Goal: Task Accomplishment & Management: Manage account settings

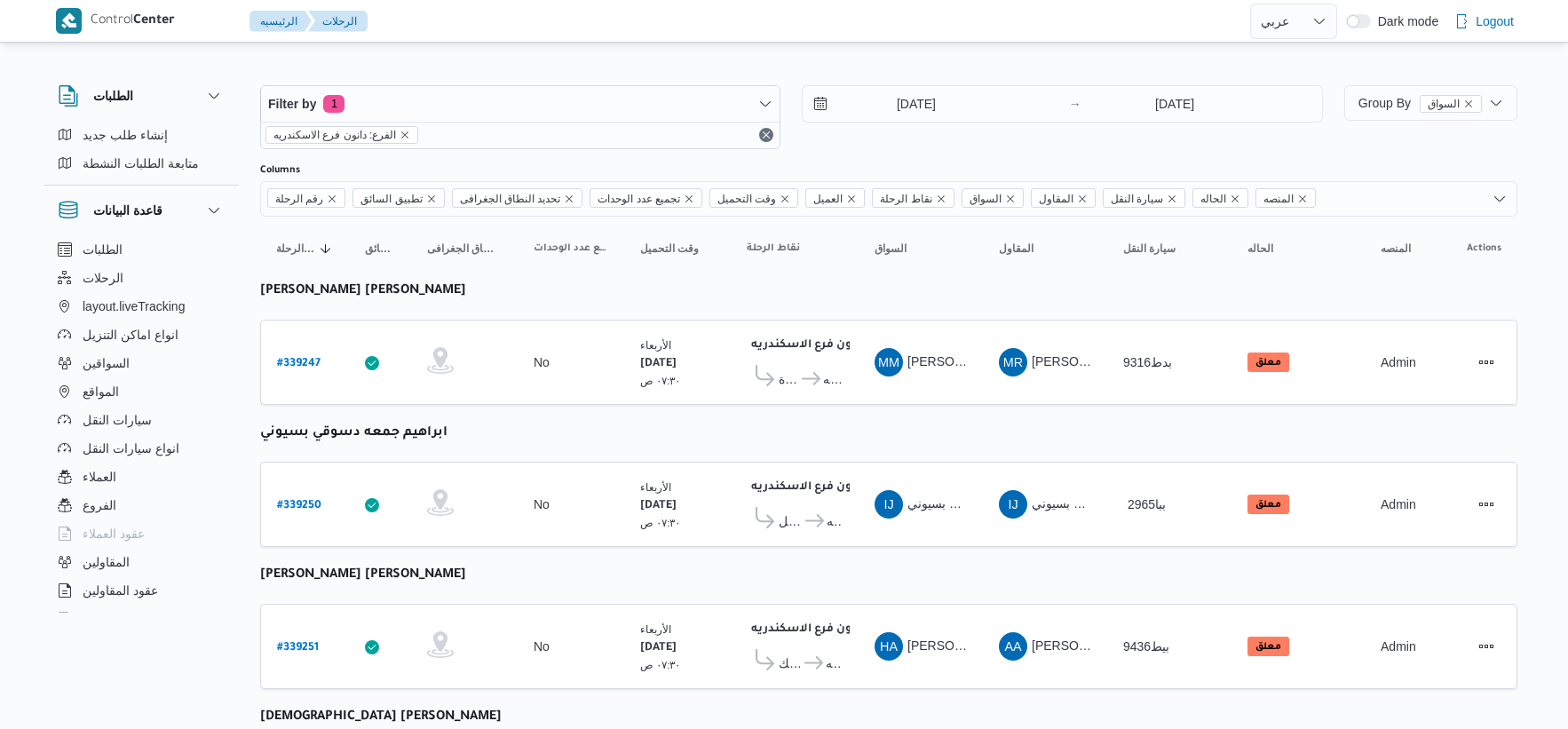
select select "ar"
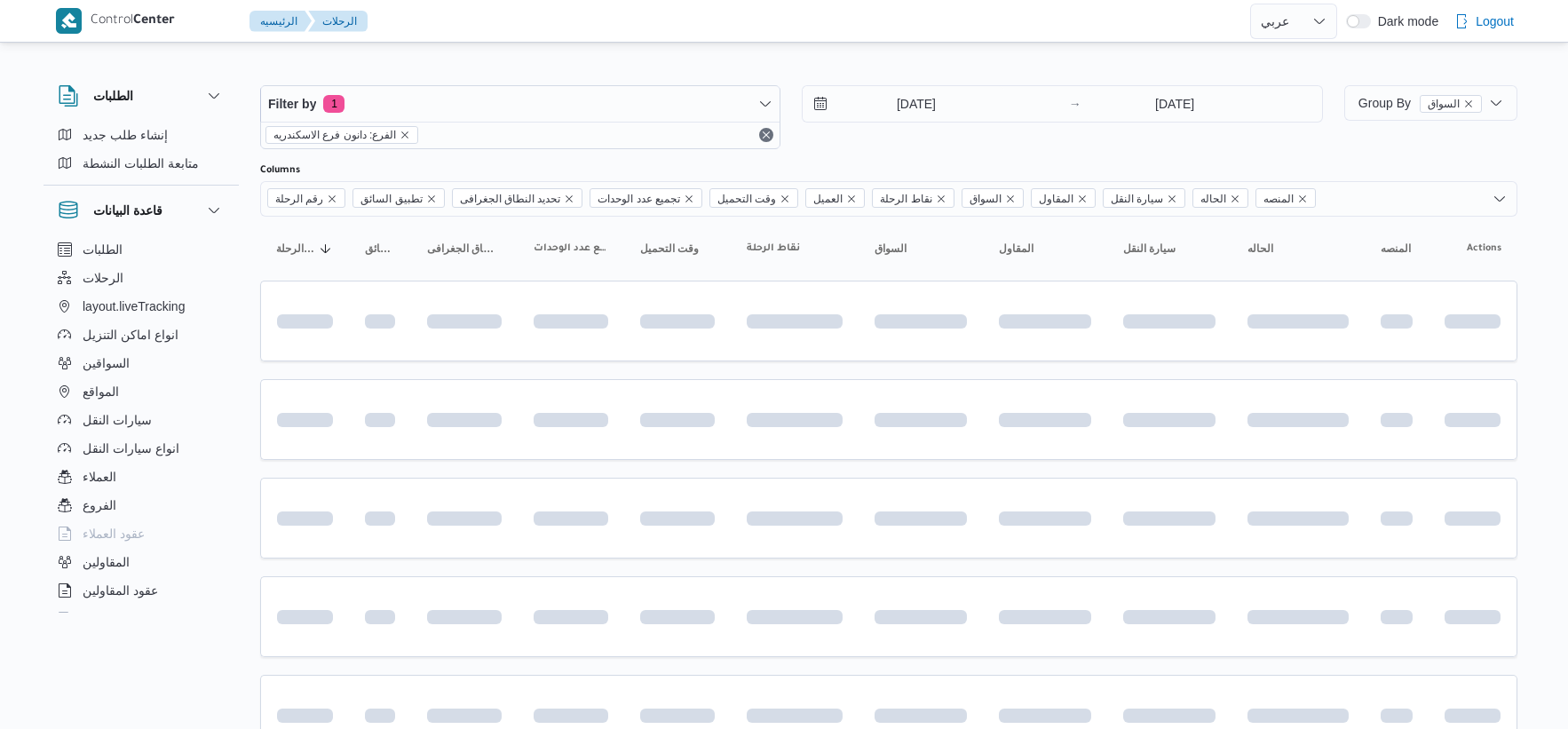
select select "ar"
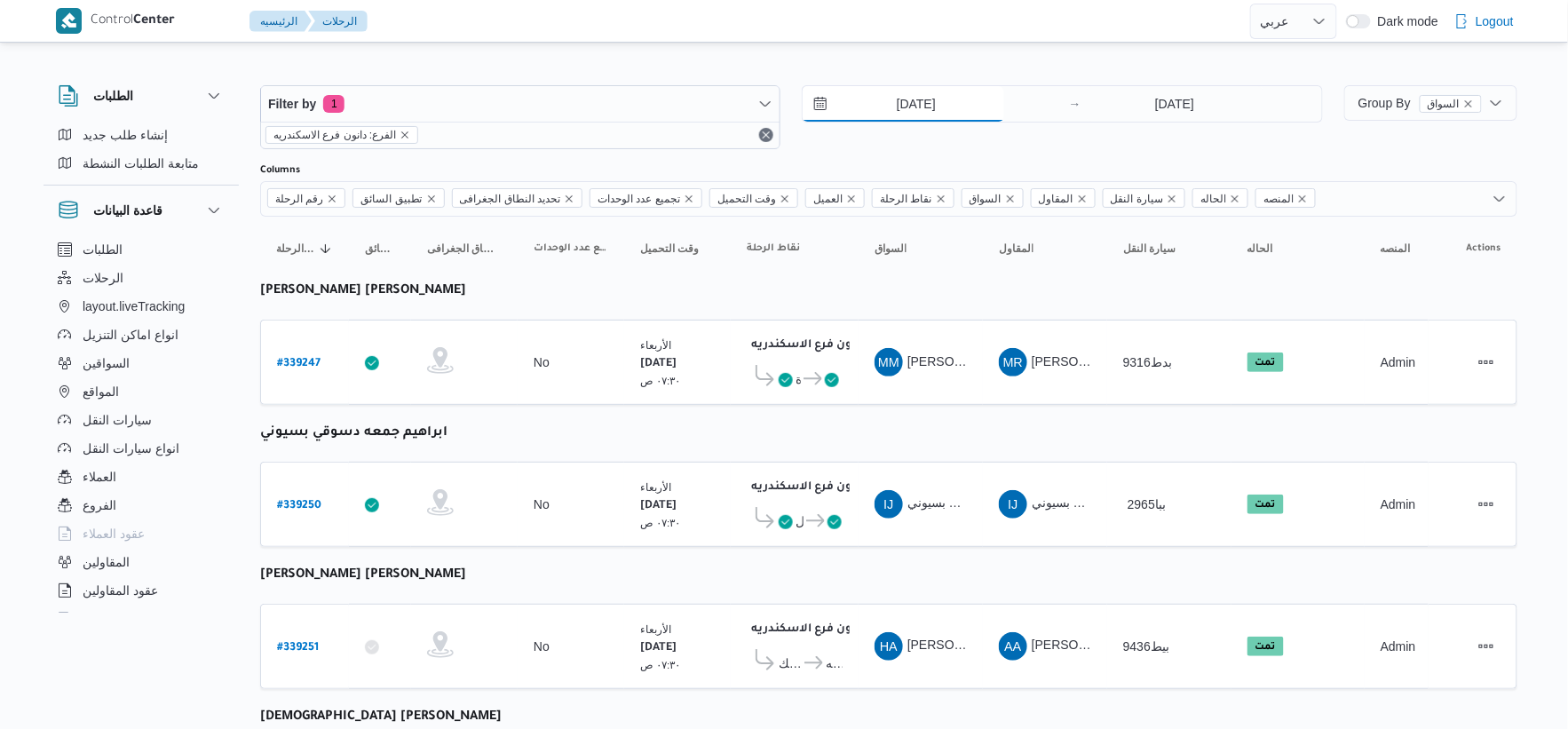
click at [951, 98] on input "[DATE]" at bounding box center [904, 104] width 202 height 36
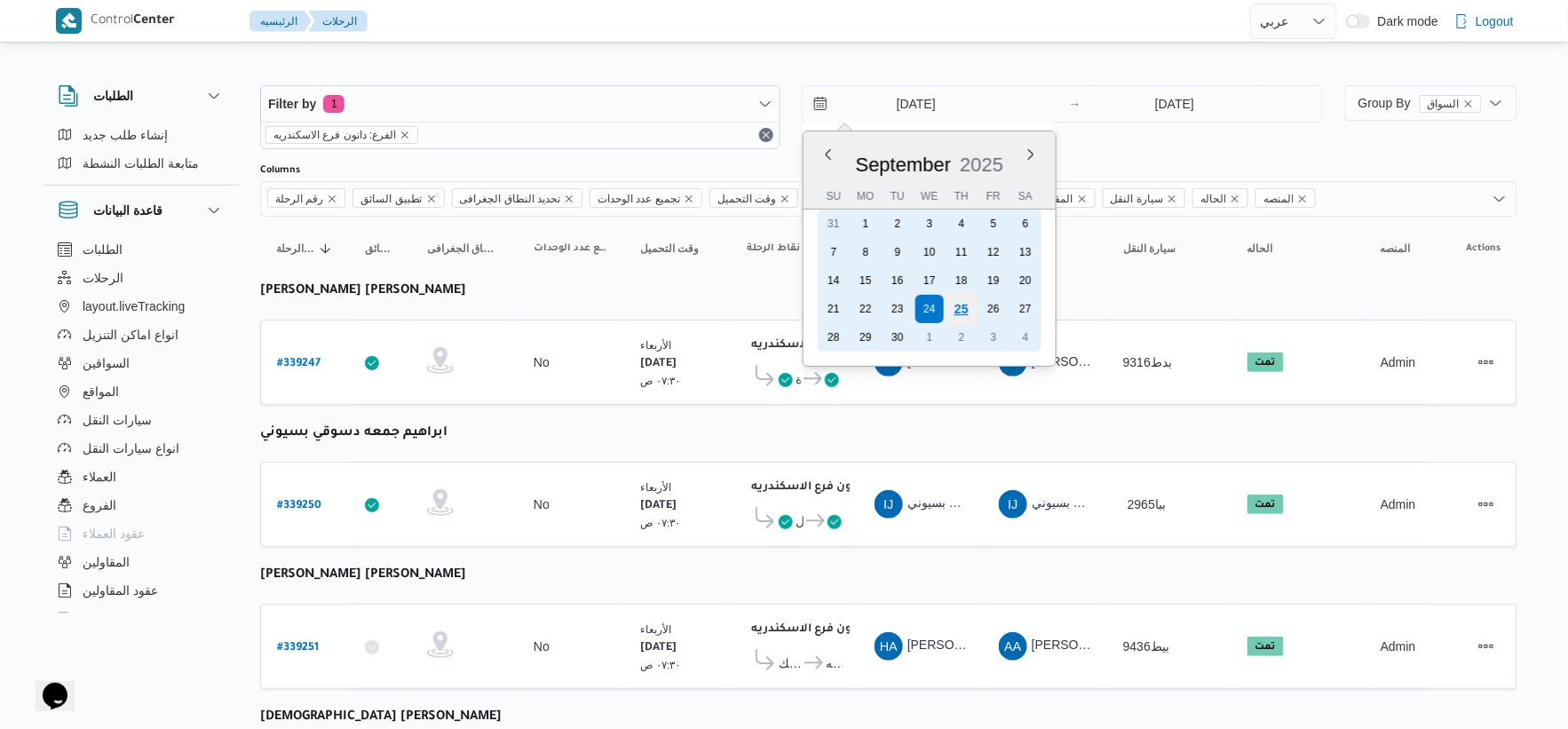
click at [970, 297] on div "25" at bounding box center [962, 309] width 34 height 34
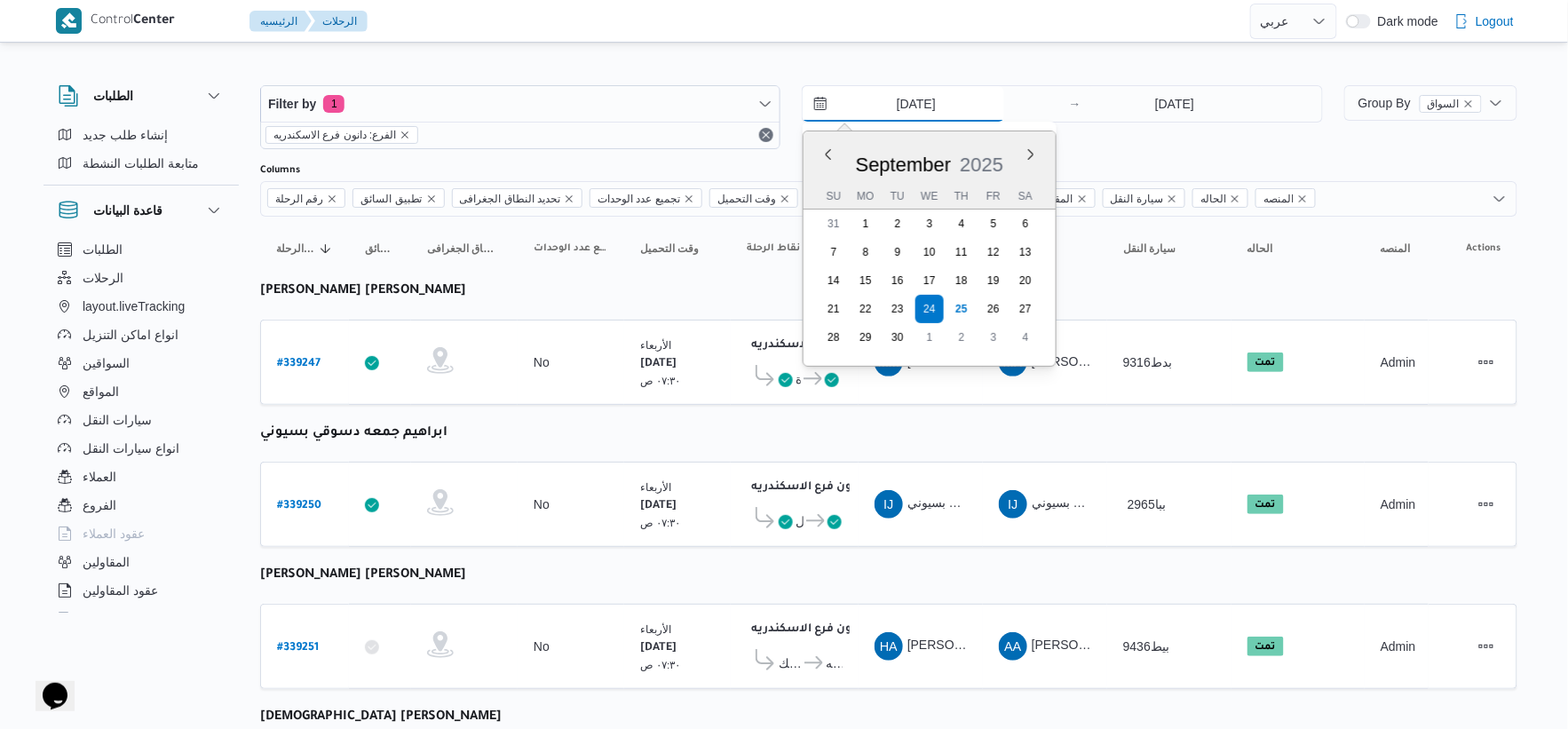
type input "[DATE]"
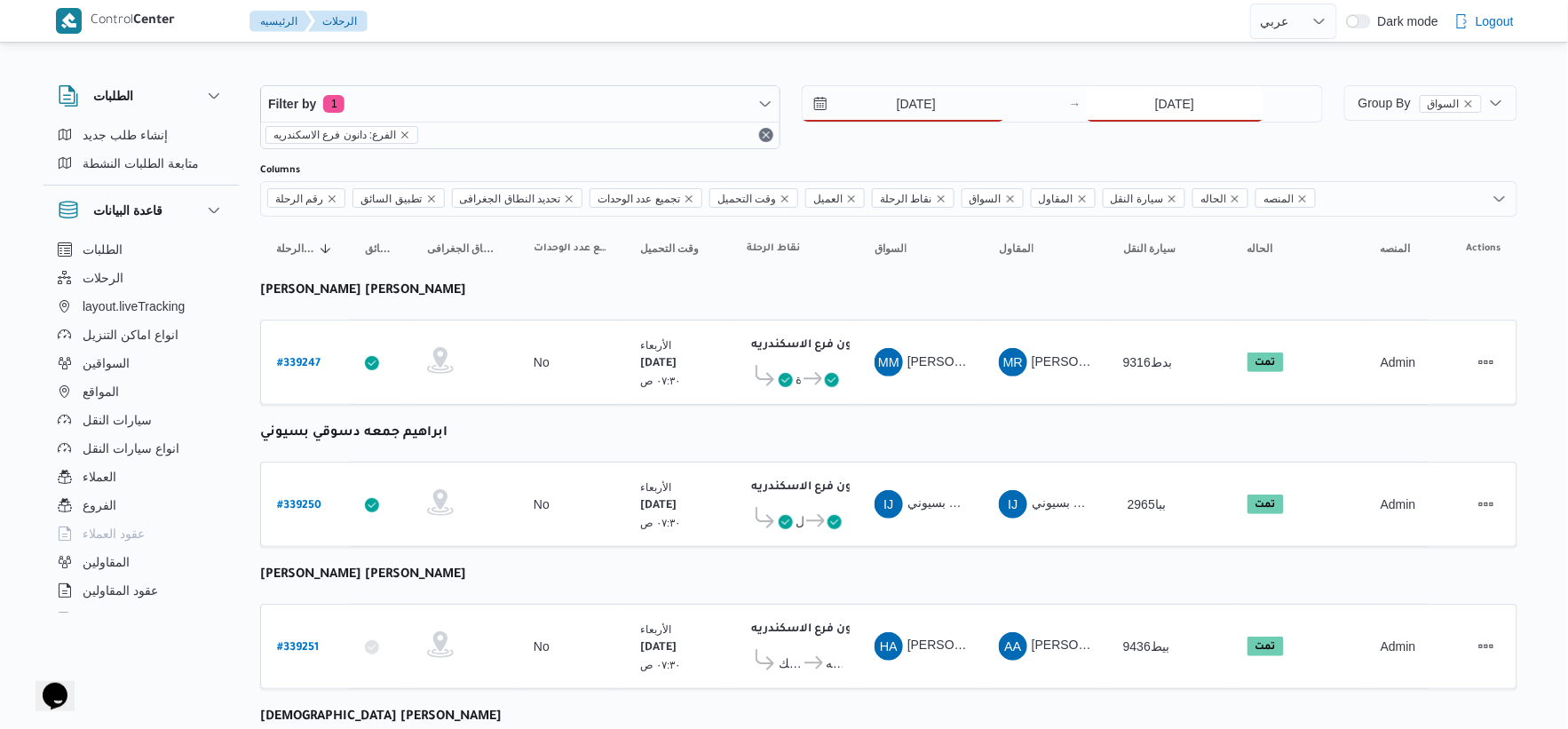
click at [1159, 106] on input "24/9/2025" at bounding box center [1176, 104] width 177 height 36
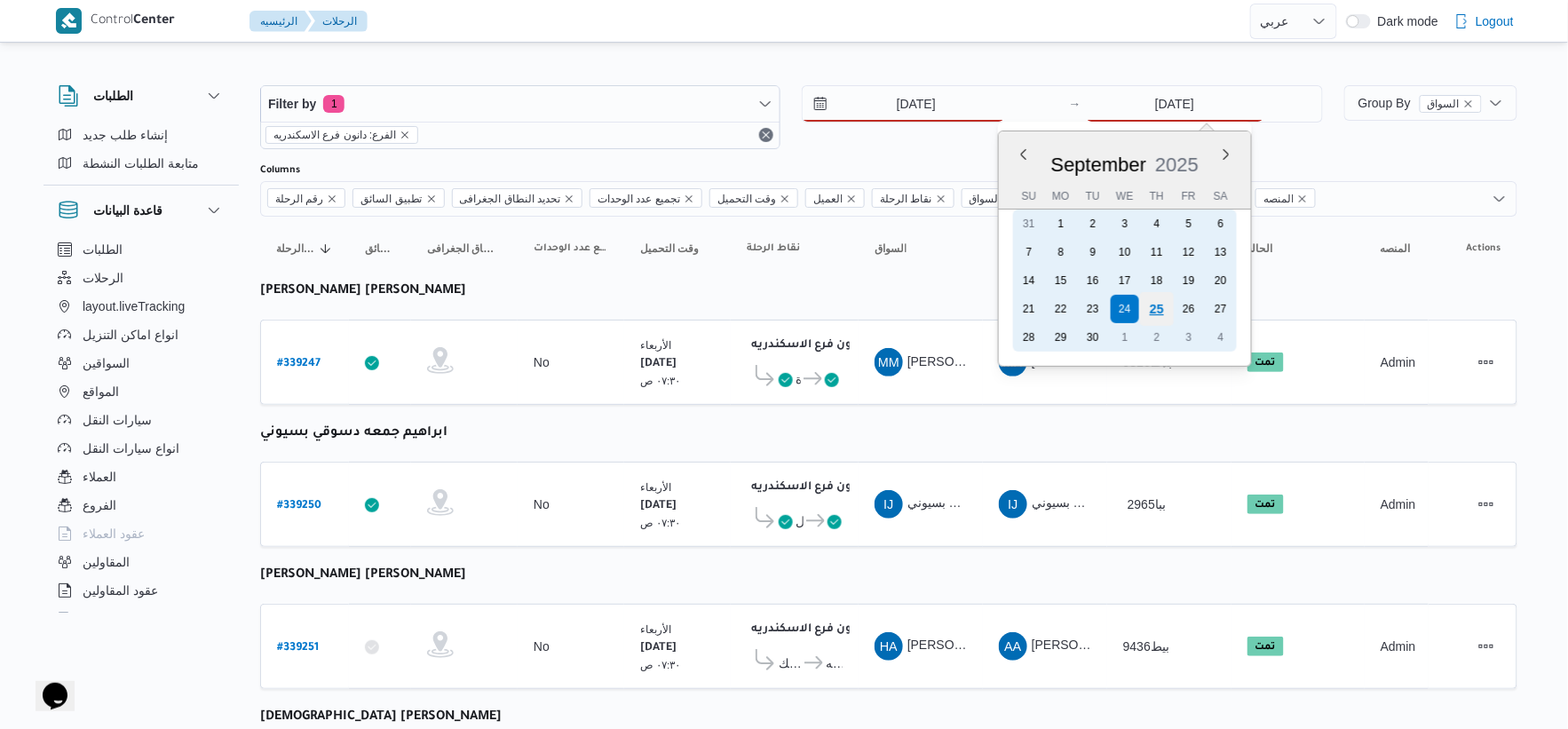
click at [1152, 296] on div "25" at bounding box center [1156, 309] width 34 height 34
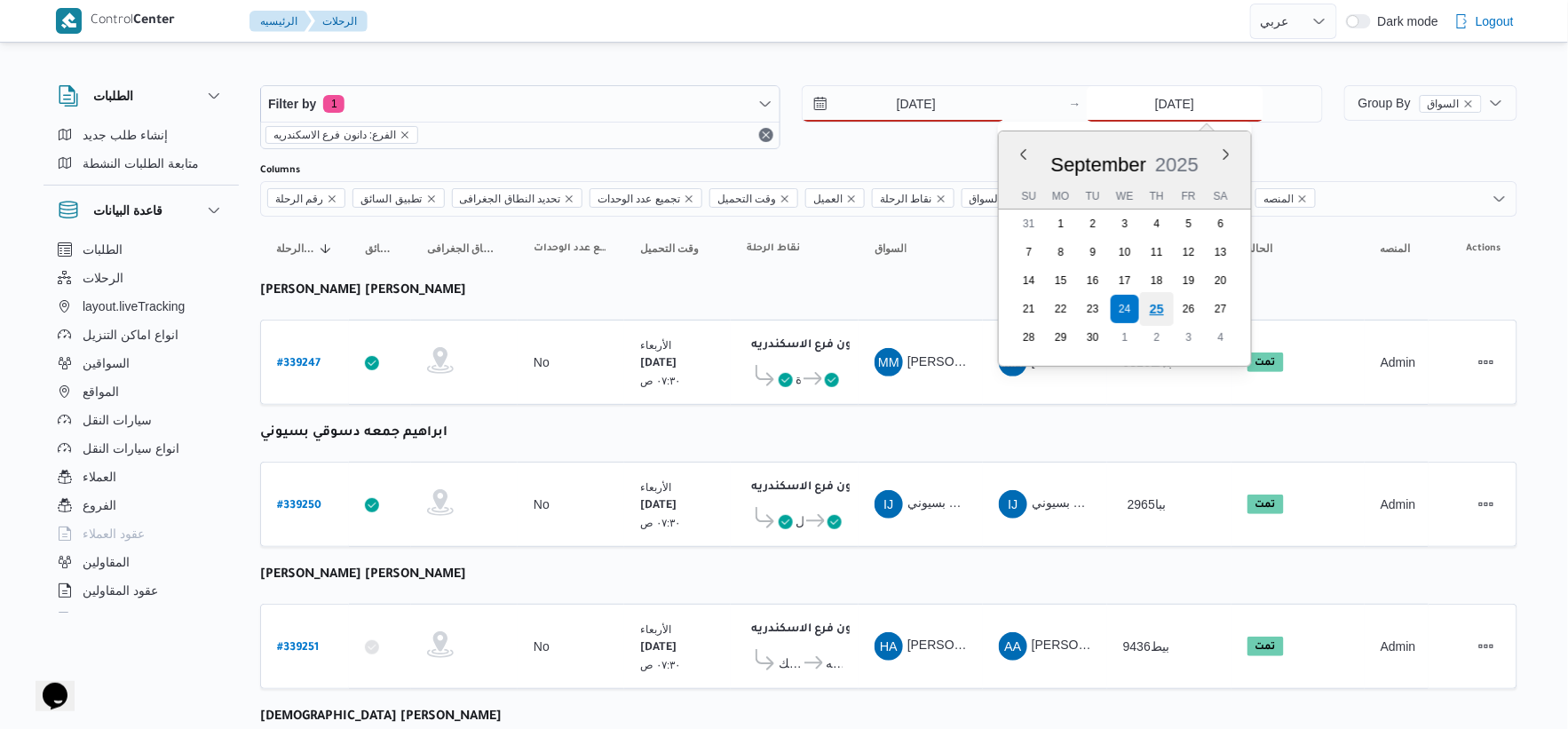
type input "[DATE]"
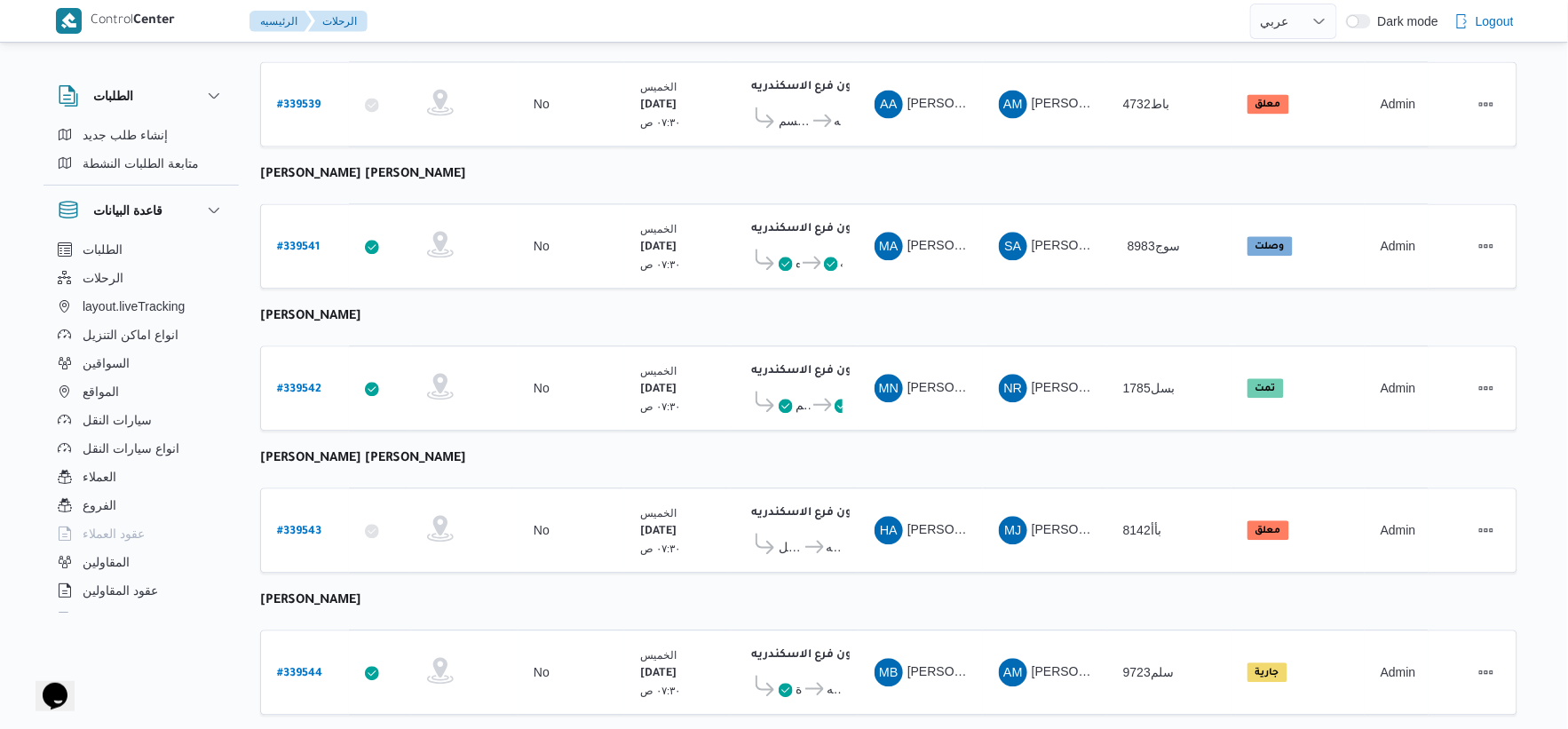
scroll to position [1426, 0]
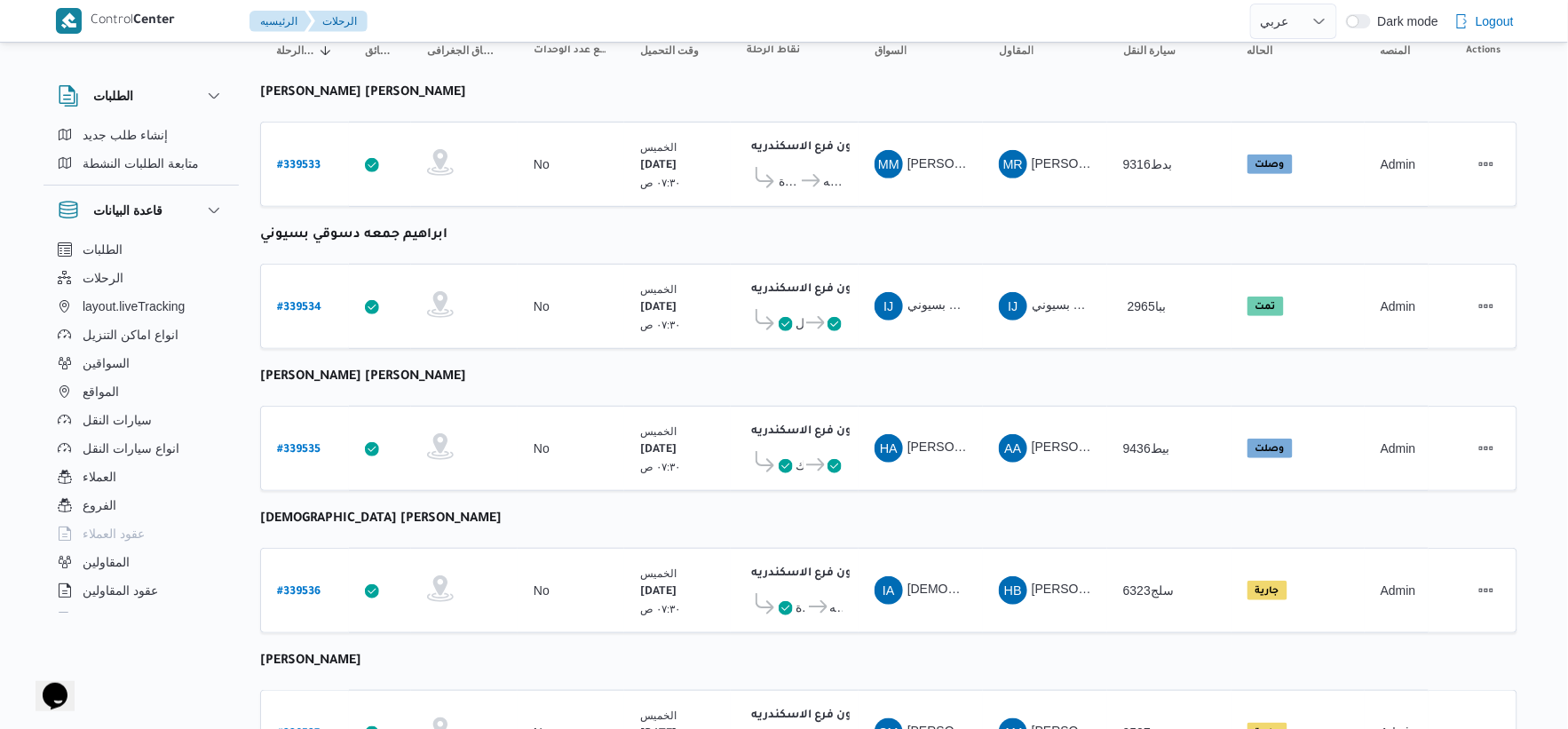
scroll to position [0, 0]
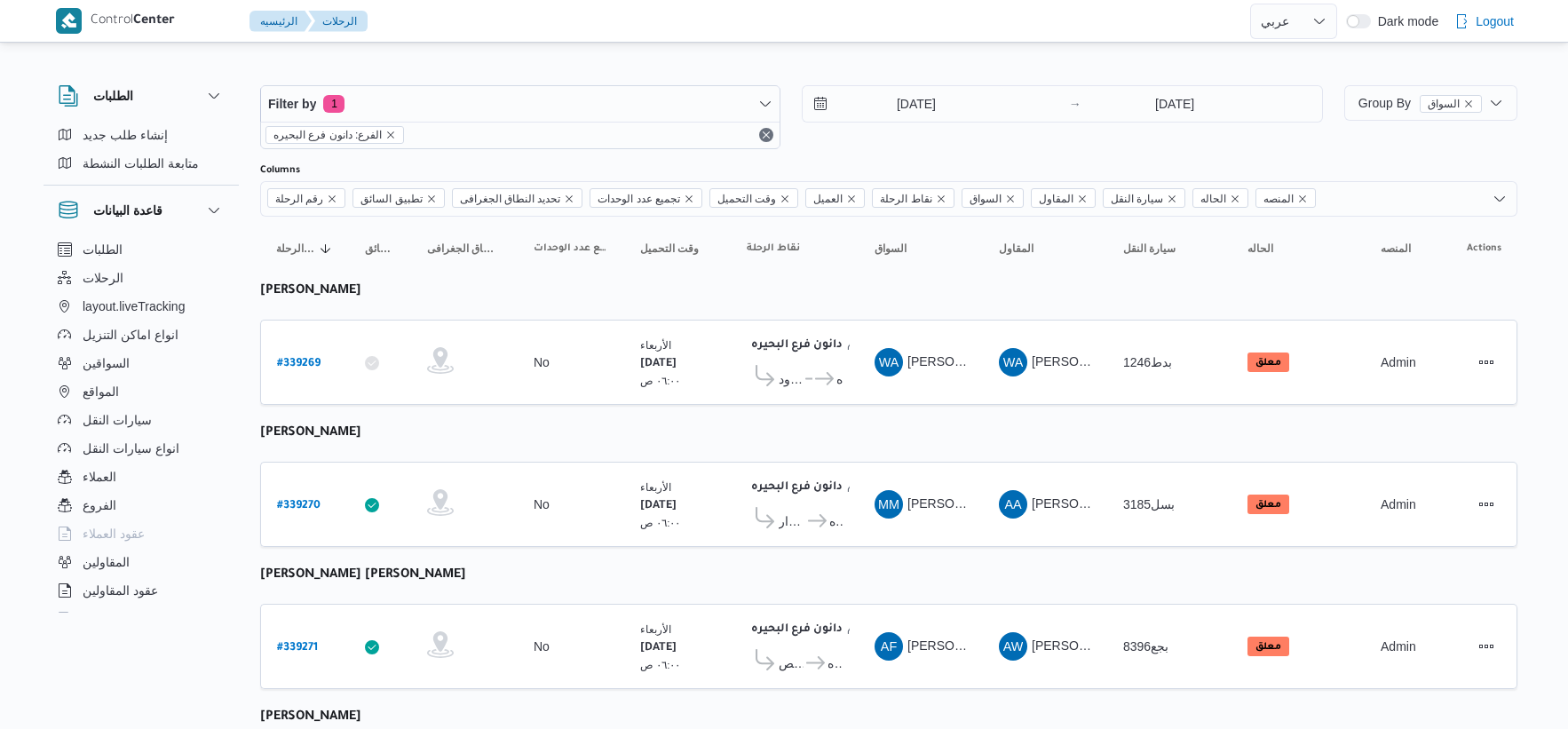
select select "ar"
click at [924, 101] on input "24/9/2025" at bounding box center [904, 104] width 202 height 36
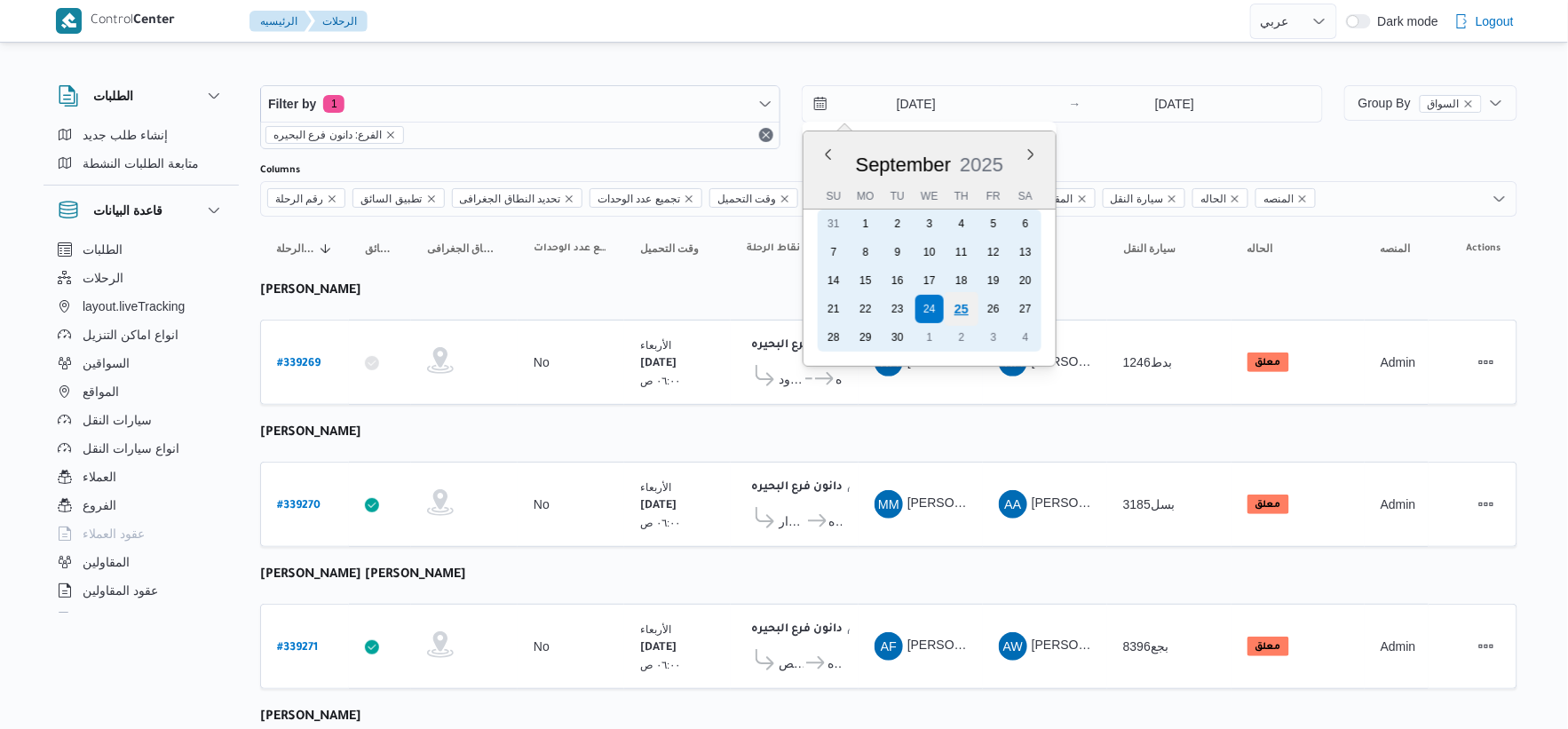
click at [968, 301] on div "25" at bounding box center [962, 309] width 34 height 34
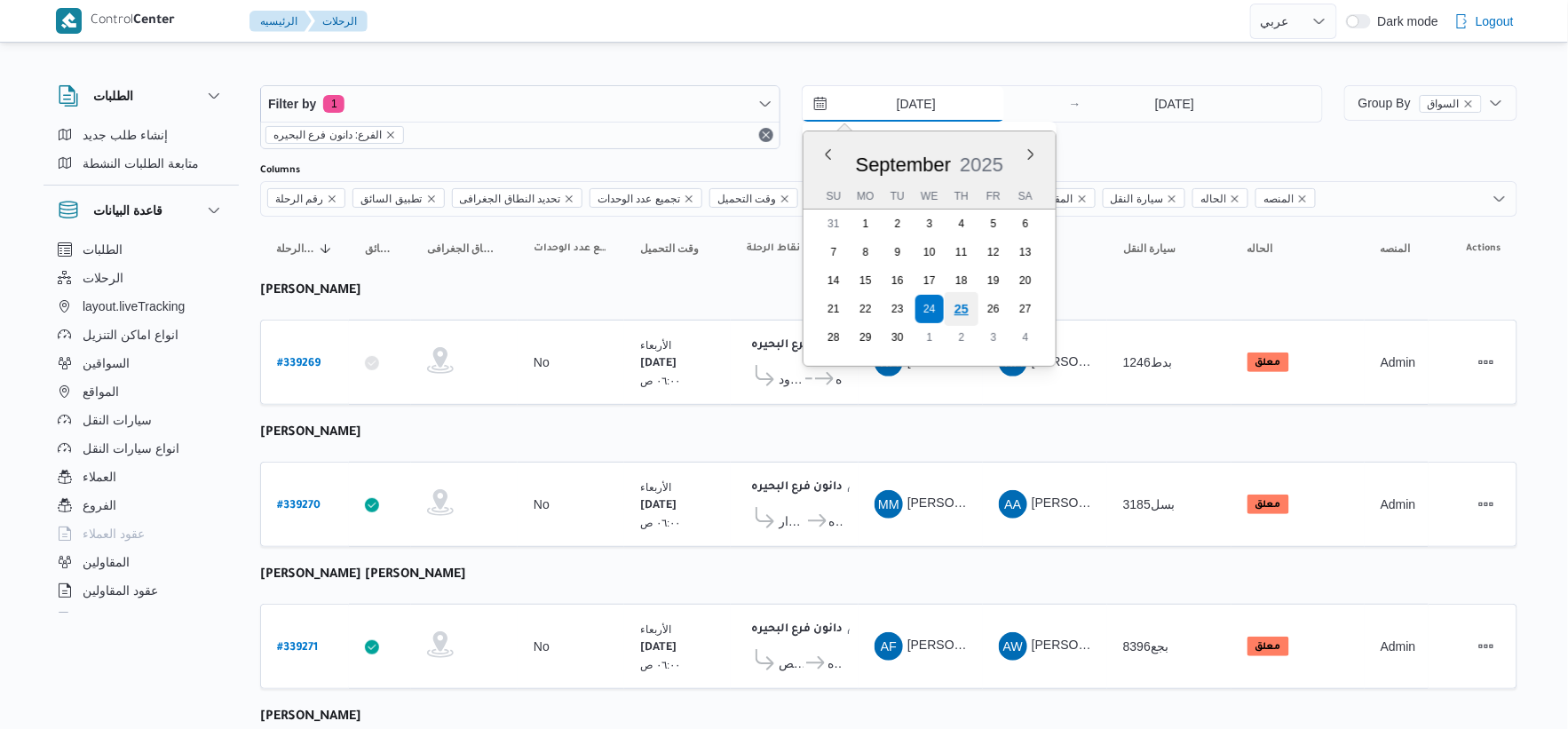
type input "[DATE]"
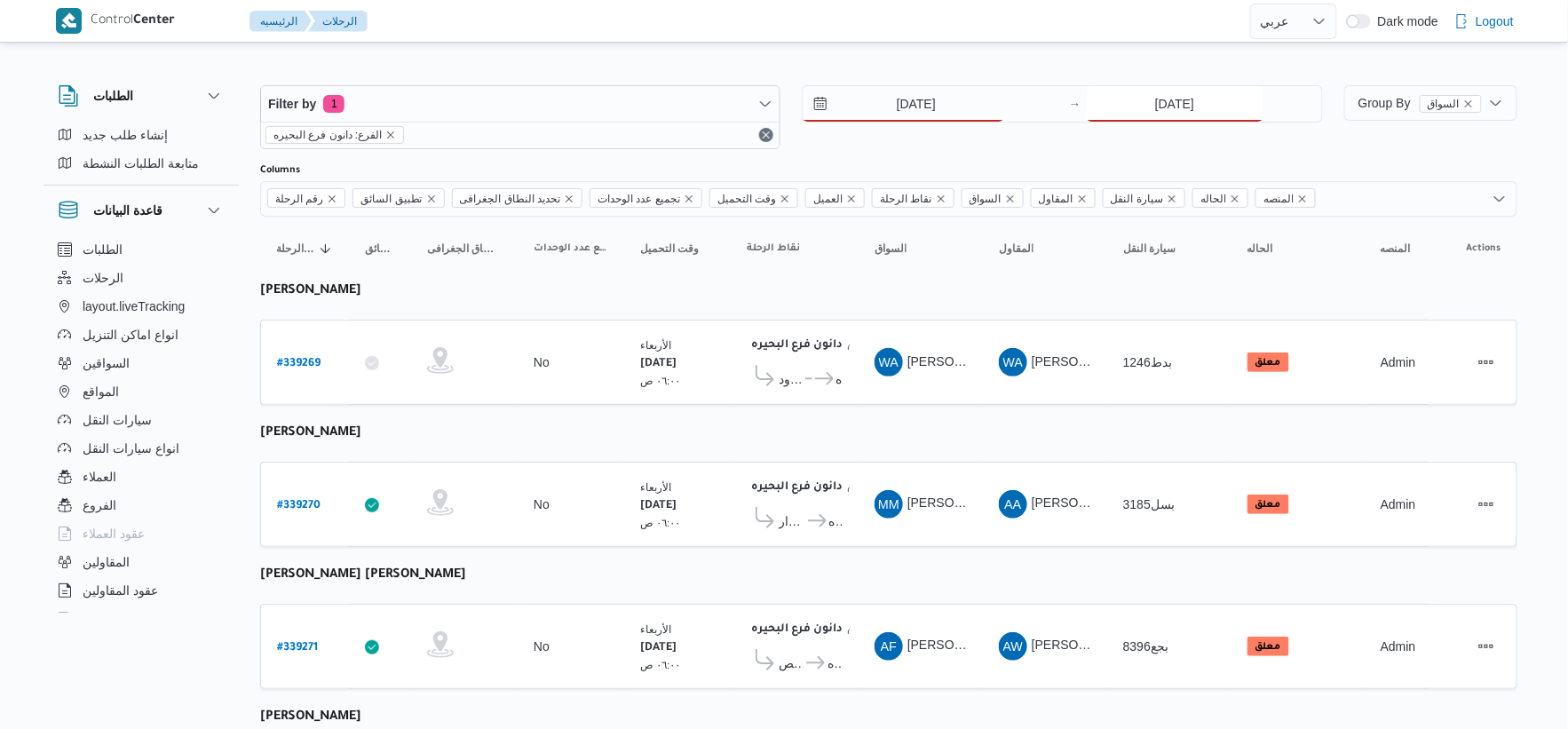
click at [1162, 107] on input "24/9/2025" at bounding box center [1176, 104] width 177 height 36
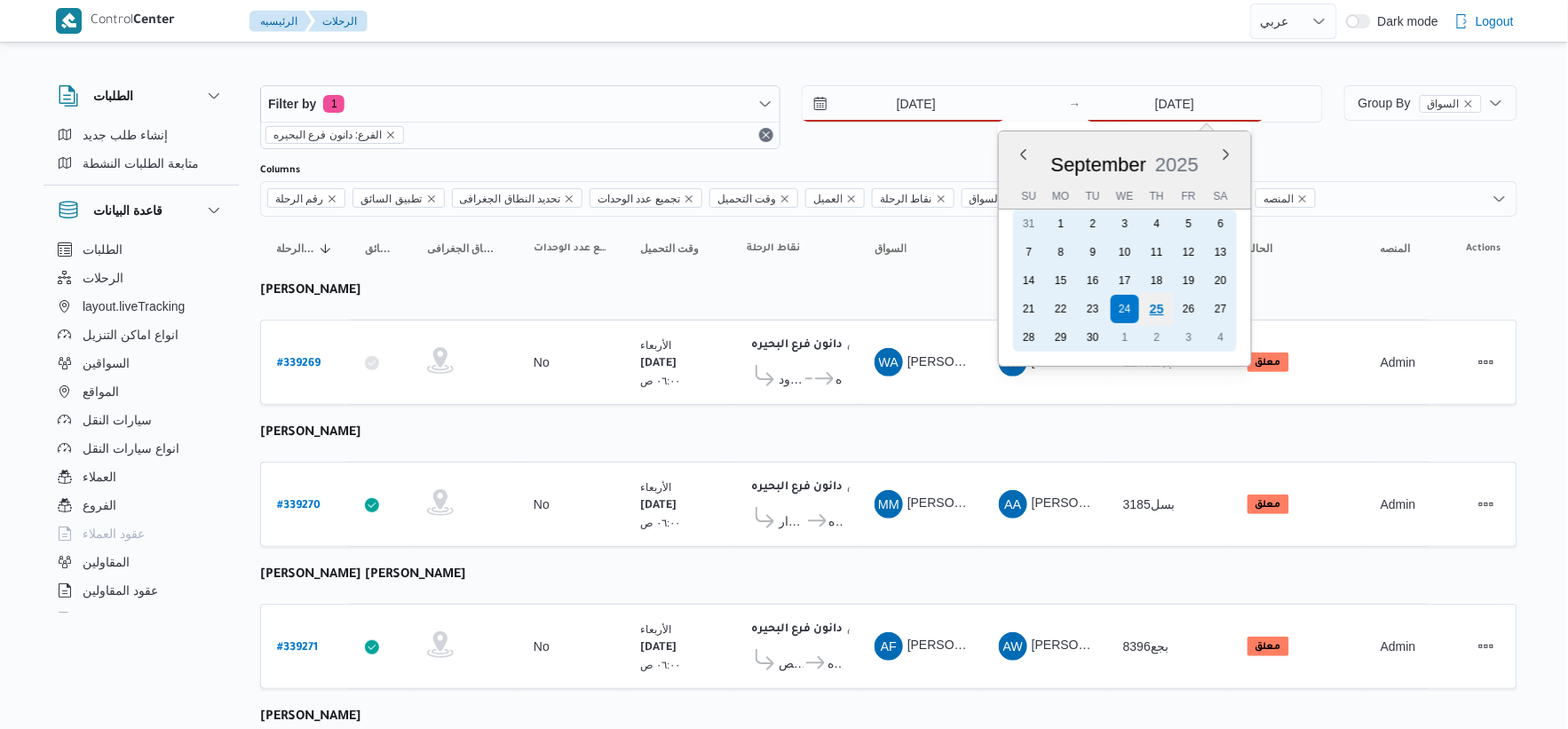
click at [1158, 300] on div "25" at bounding box center [1156, 309] width 34 height 34
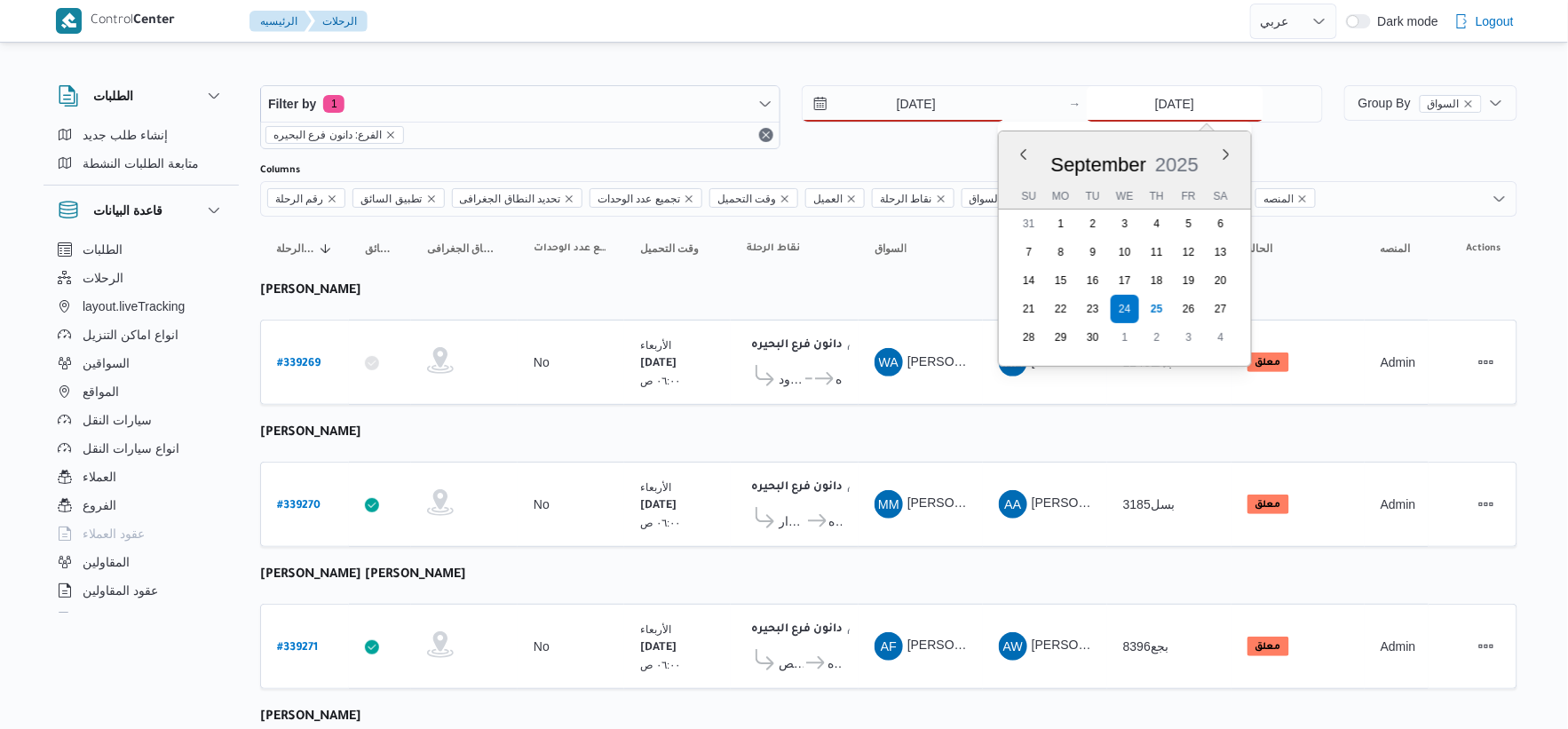
type input "[DATE]"
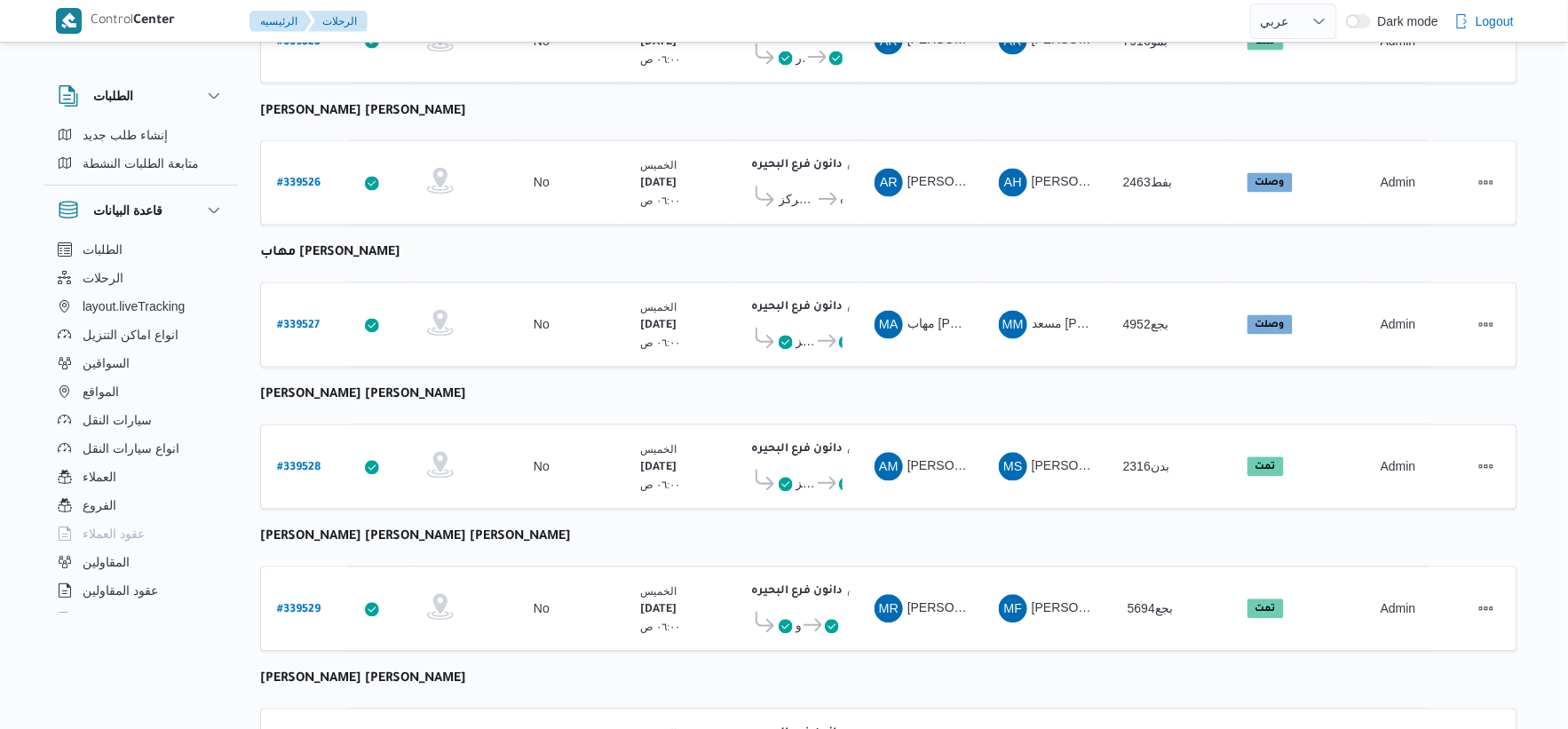
click at [690, 360] on table "رقم الرحلة Click to sort in ascending order تطبيق السائق Click to sort in ascen…" at bounding box center [889, 140] width 1258 height 1910
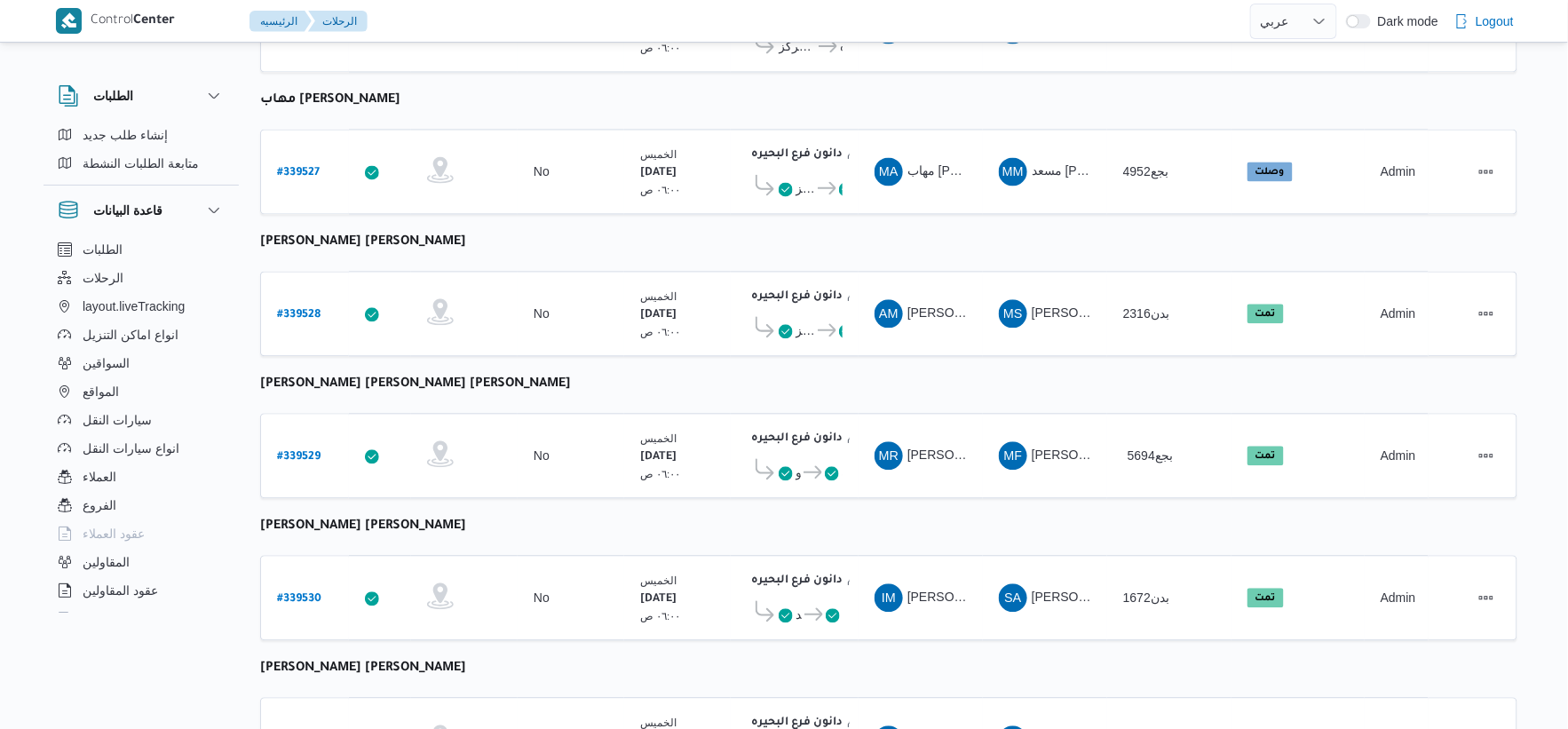
scroll to position [1183, 0]
click at [302, 453] on b "# 339529" at bounding box center [299, 459] width 43 height 12
select select "ar"
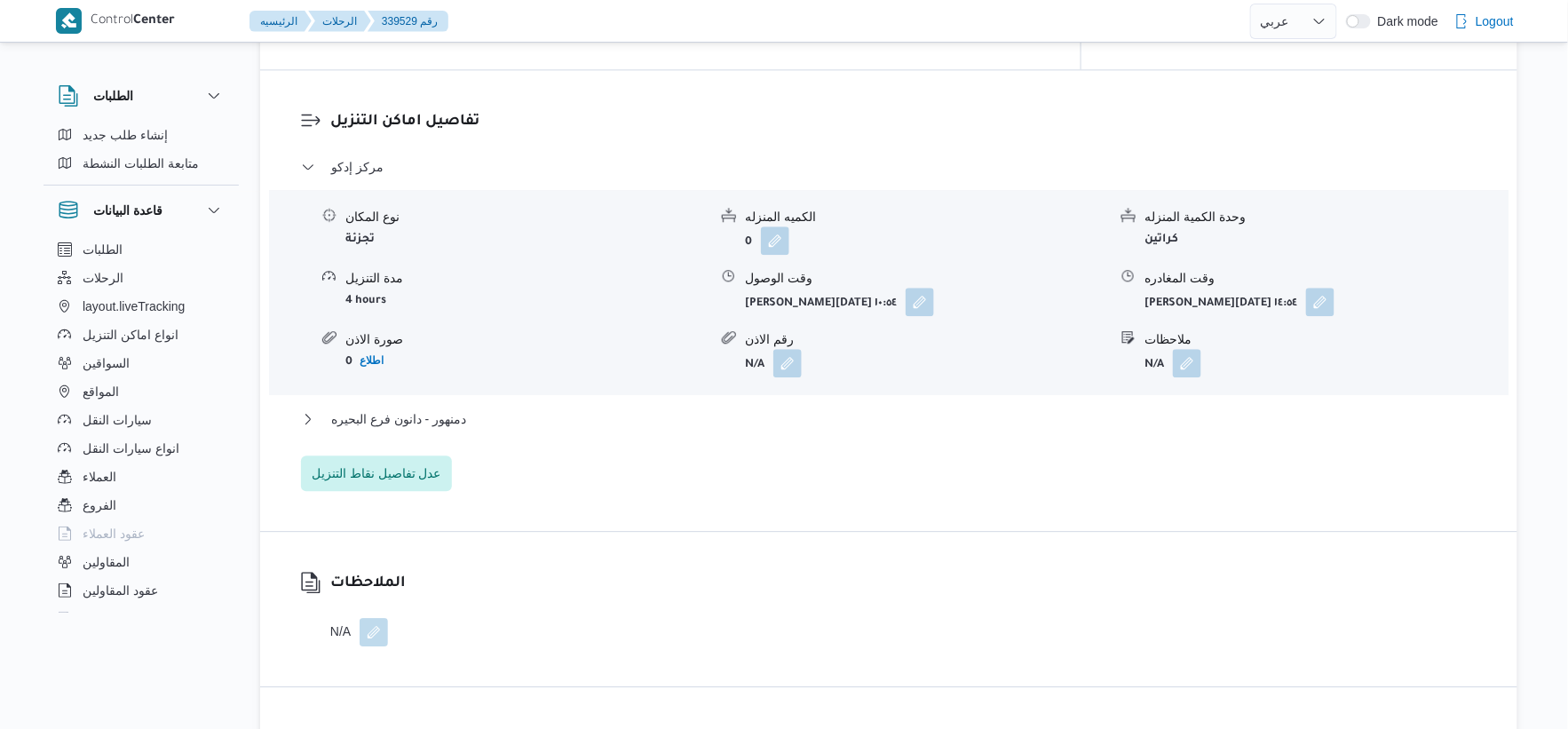
scroll to position [1479, 0]
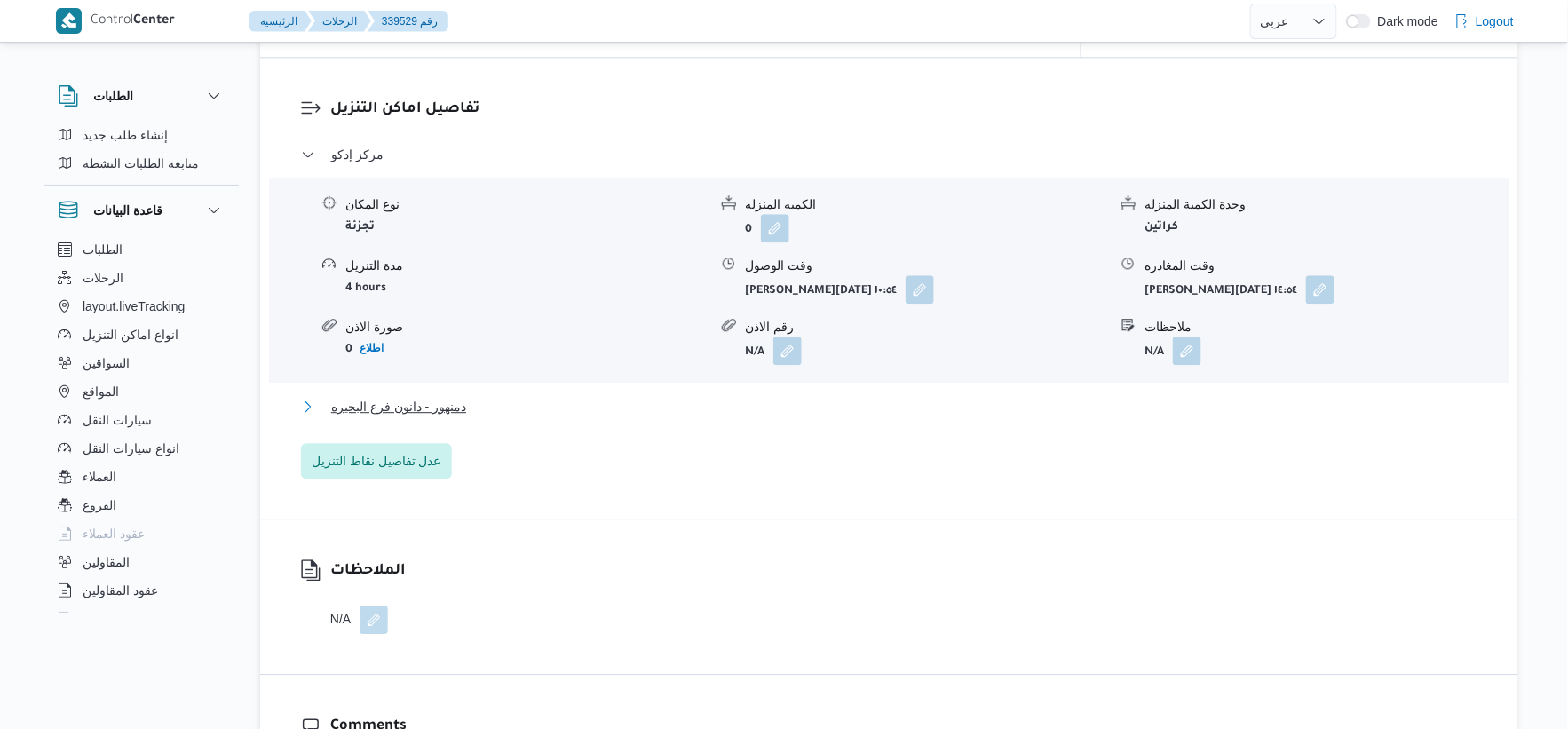
click at [483, 396] on button "دمنهور - دانون فرع البحيره" at bounding box center [890, 406] width 1177 height 22
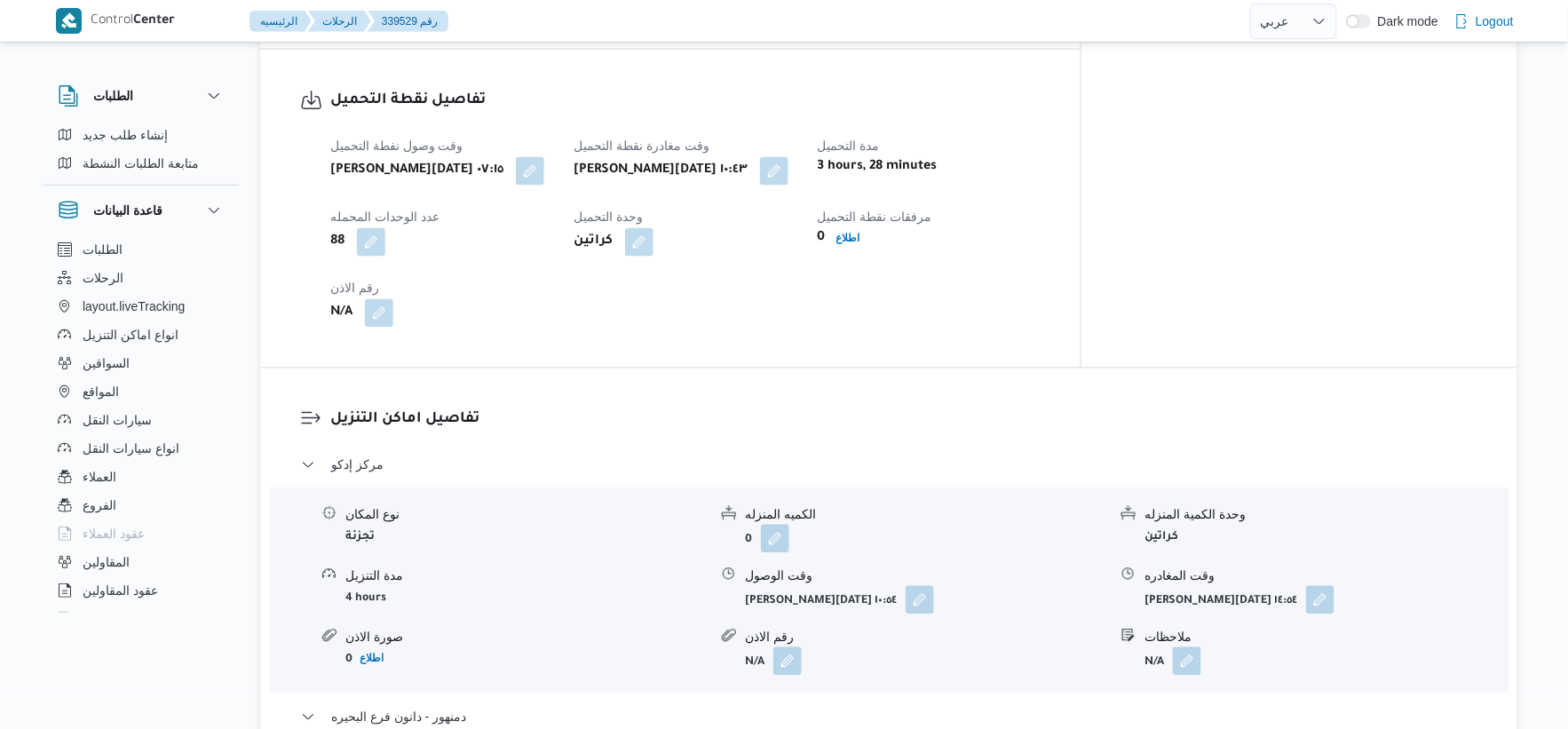
scroll to position [1183, 0]
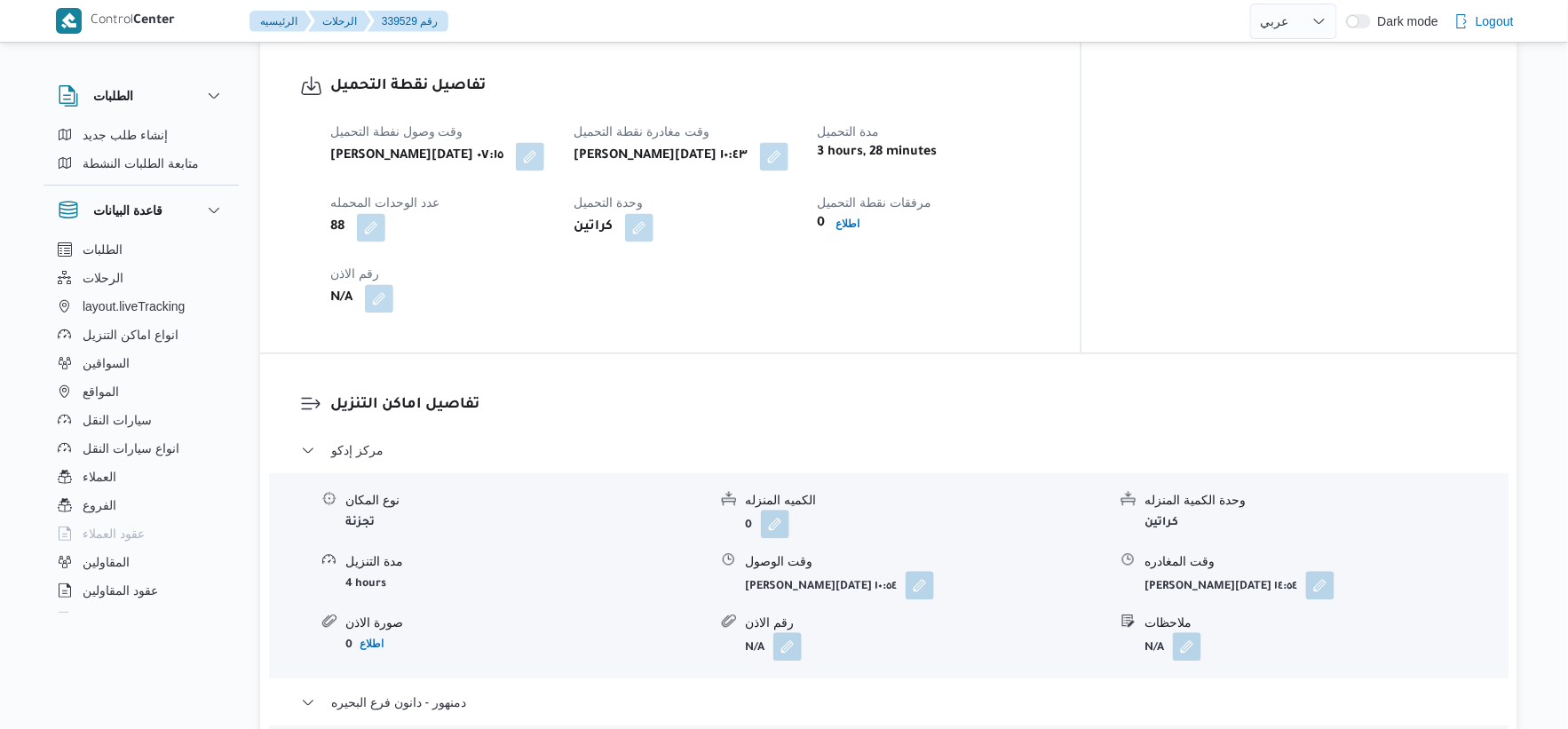
click at [980, 287] on div "وقت وصول نفطة التحميل خميس ٢٥ سبتمبر ٢٠٢٥ ٠٧:١٥ وقت مغادرة نقطة التحميل خميس ٢٥…" at bounding box center [685, 217] width 732 height 213
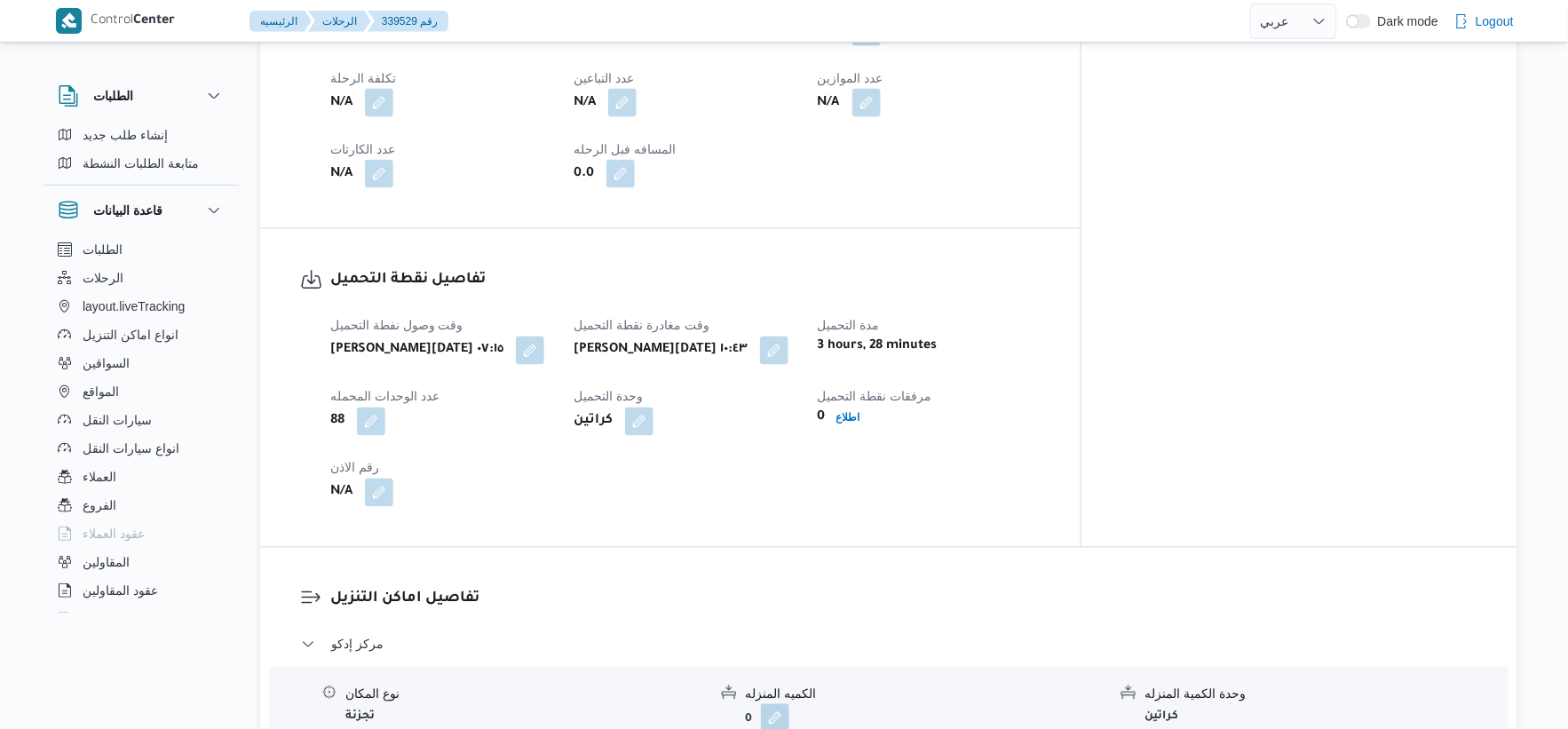
scroll to position [689, 0]
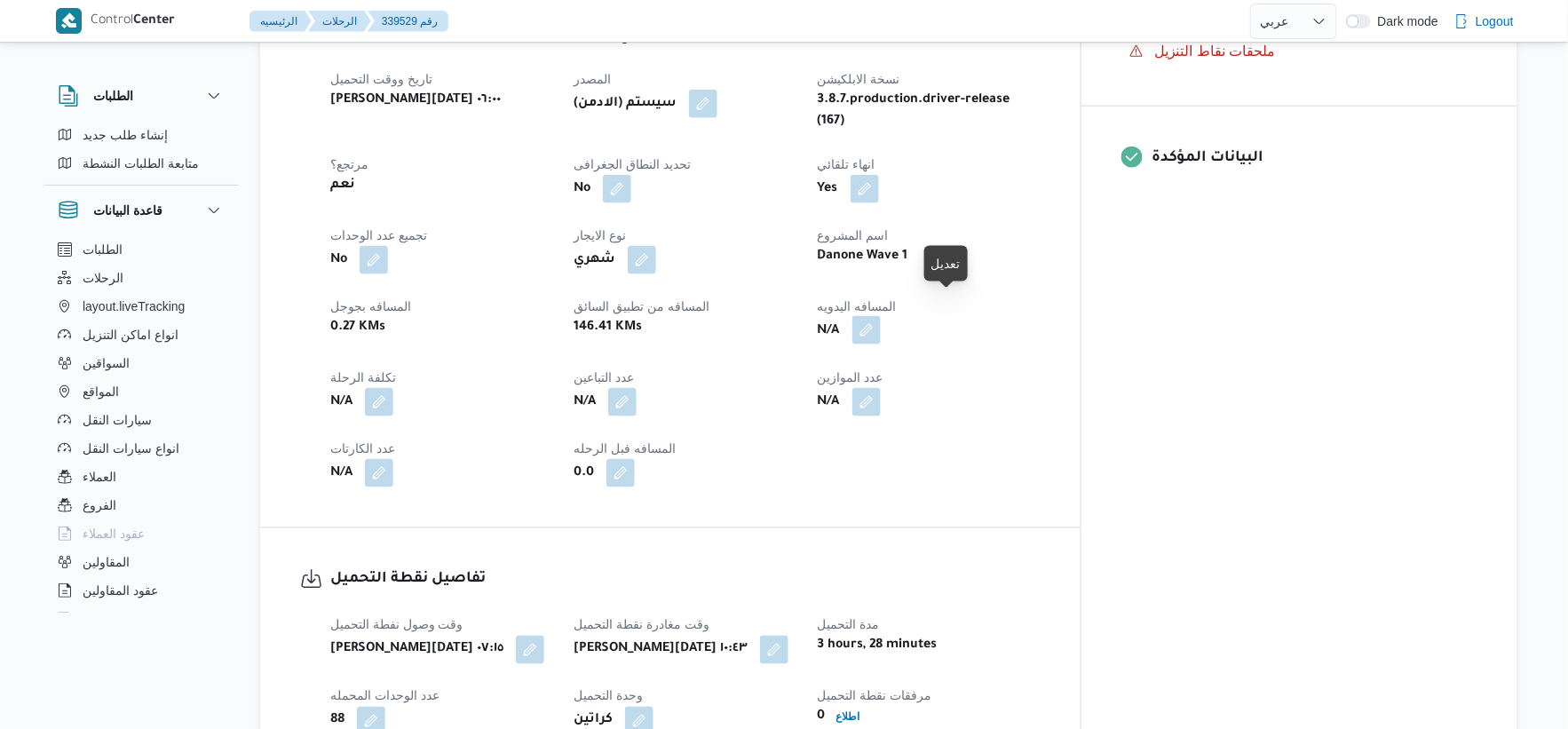
click at [881, 316] on button "button" at bounding box center [867, 331] width 28 height 28
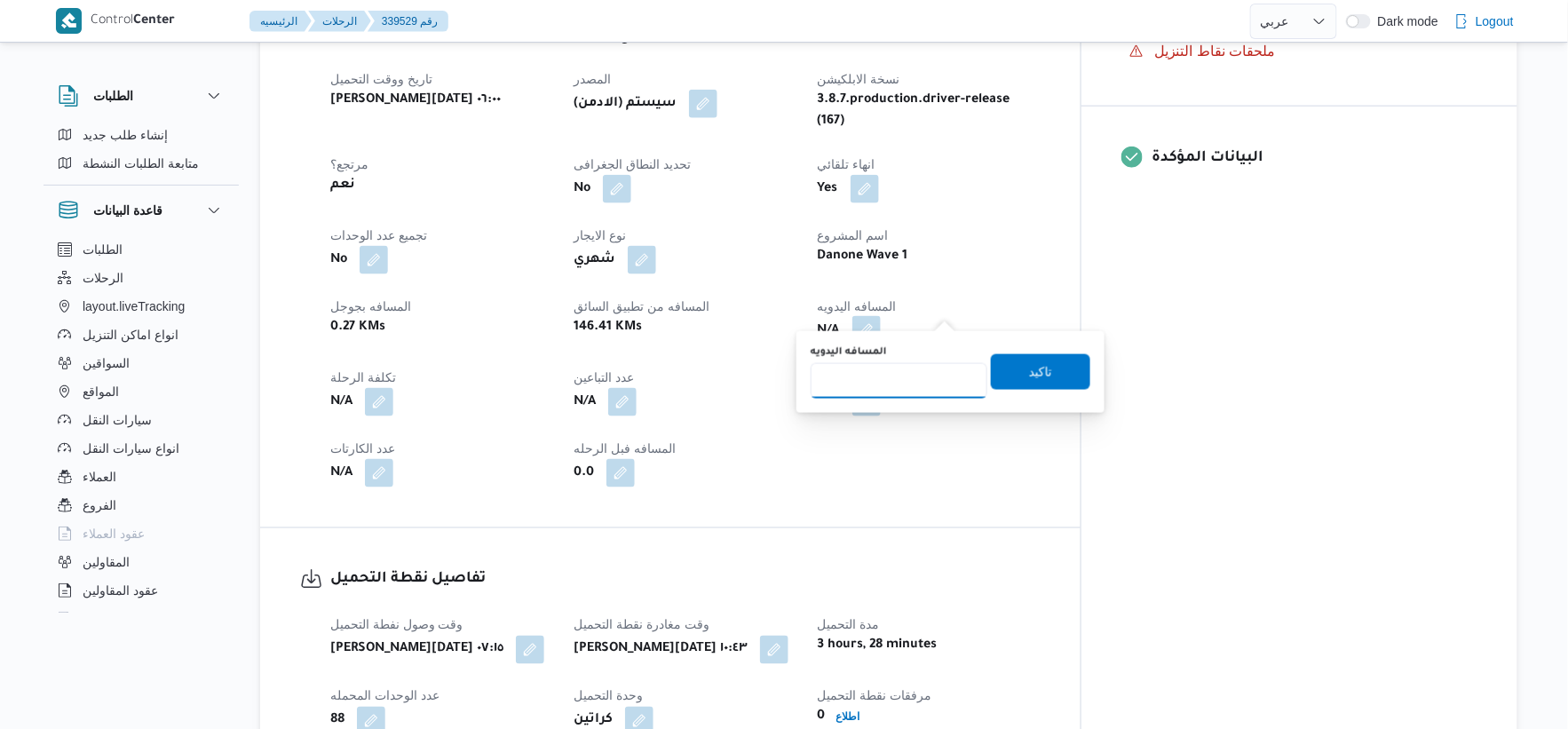
click at [876, 396] on input "المسافه اليدويه" at bounding box center [899, 381] width 177 height 36
type input "149"
click at [1080, 365] on div "المسافه اليدويه 149 تاكيد" at bounding box center [951, 372] width 284 height 57
click at [1035, 364] on span "تاكيد" at bounding box center [1040, 371] width 24 height 22
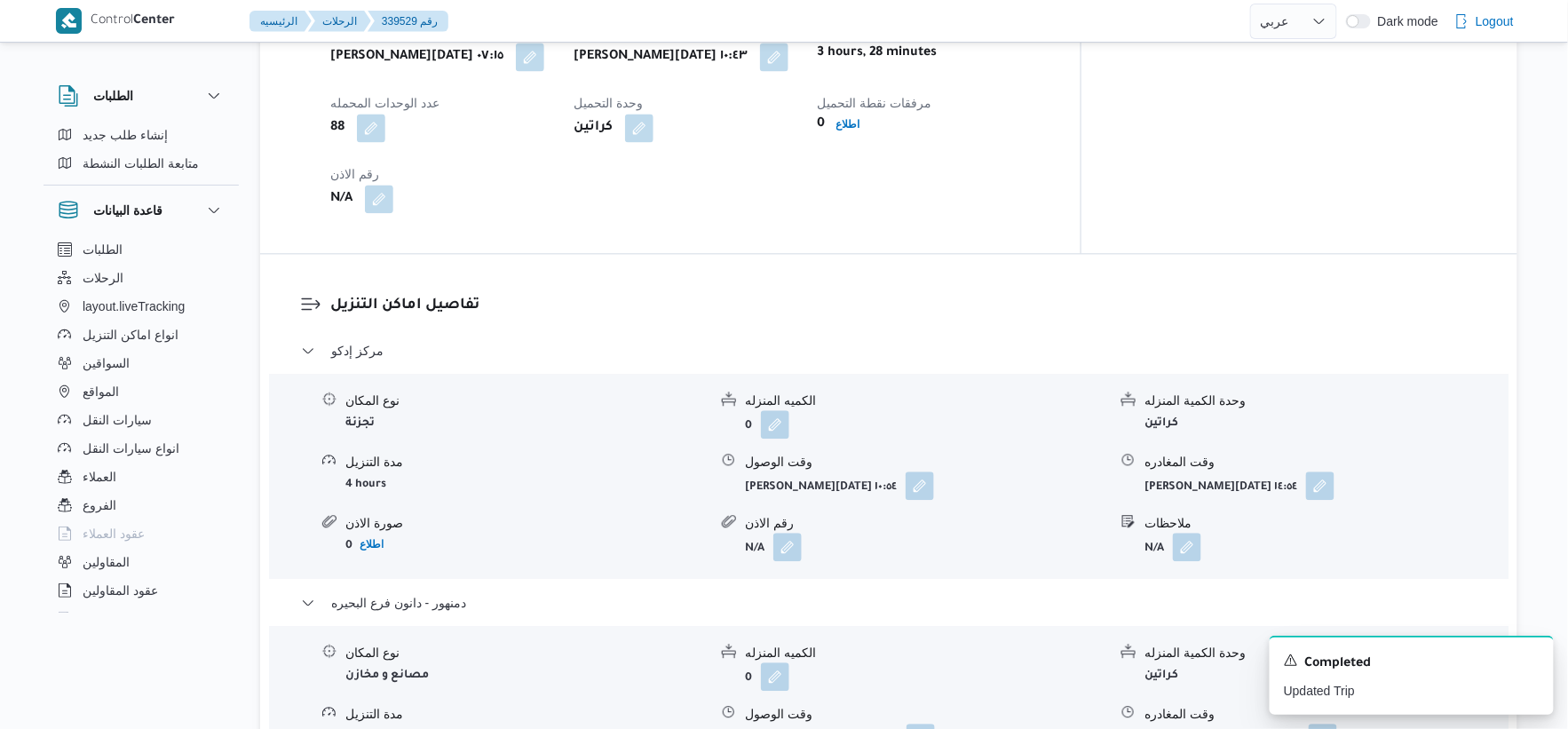
scroll to position [1183, 0]
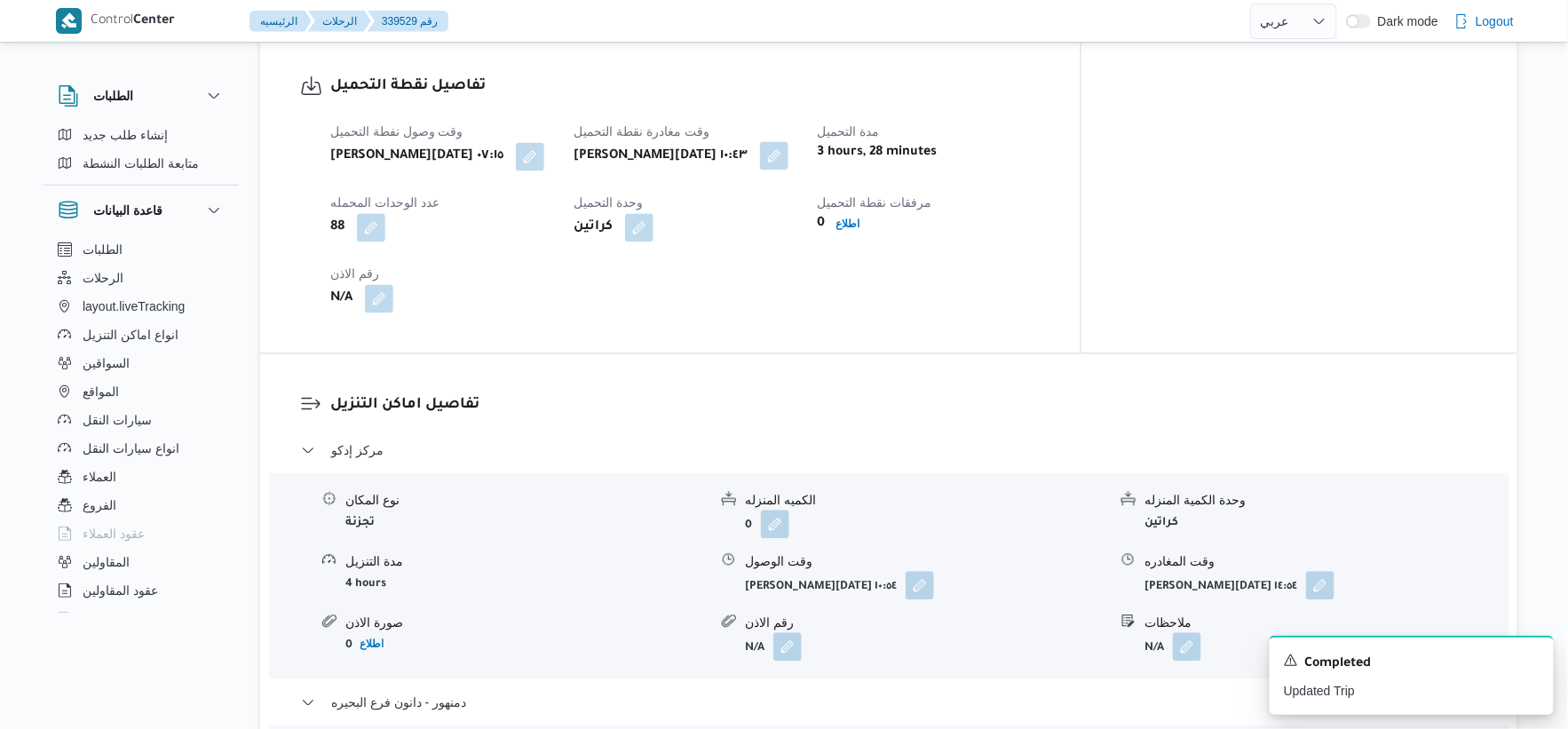
click at [789, 141] on button "button" at bounding box center [775, 155] width 28 height 28
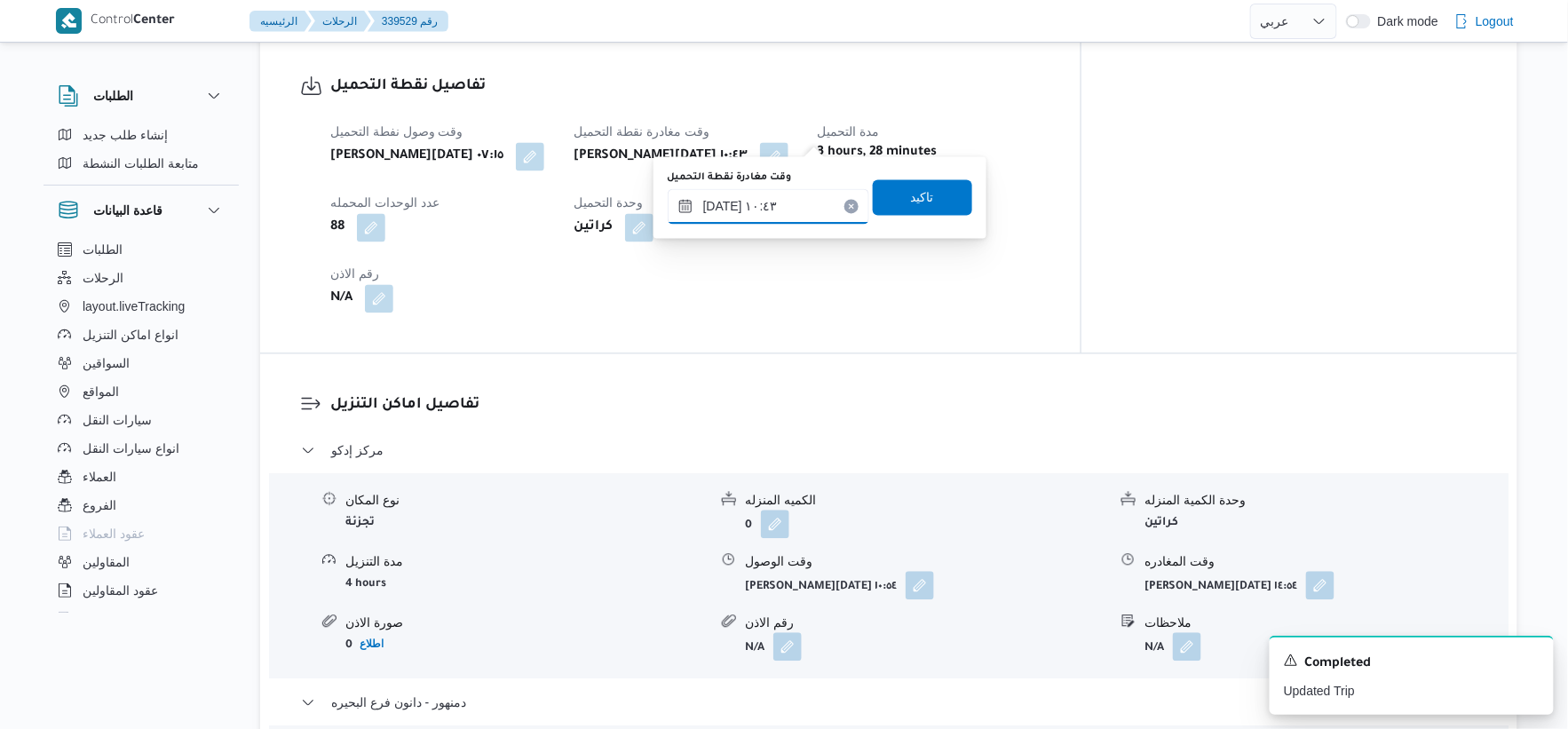
click at [789, 201] on input "٢٥/٠٩/٢٠٢٥ ١٠:٤٣" at bounding box center [769, 206] width 202 height 36
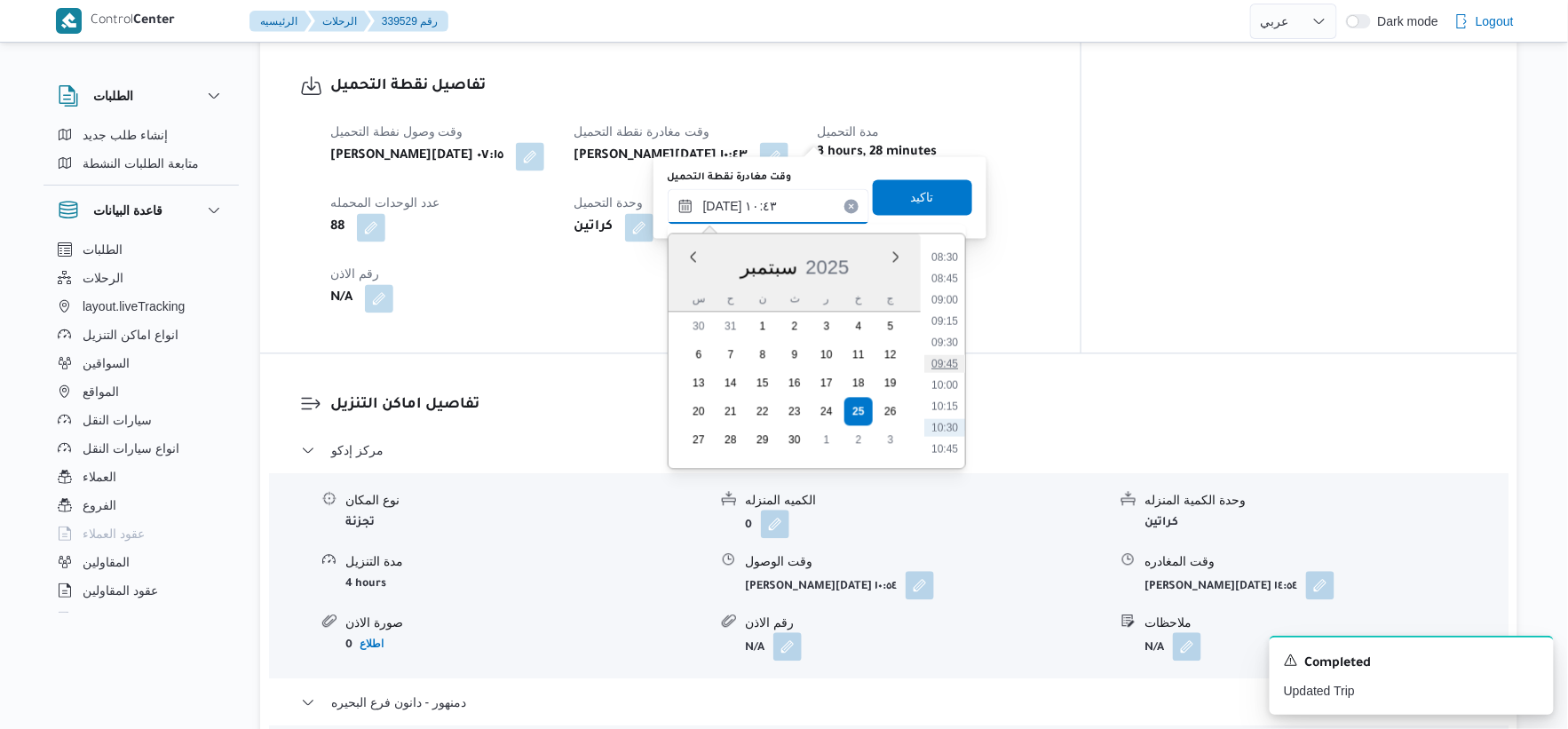
scroll to position [689, 0]
click at [953, 305] on li "08:45" at bounding box center [944, 312] width 41 height 18
type input "٢٥/٠٩/٢٠٢٥ ٠٨:٤٥"
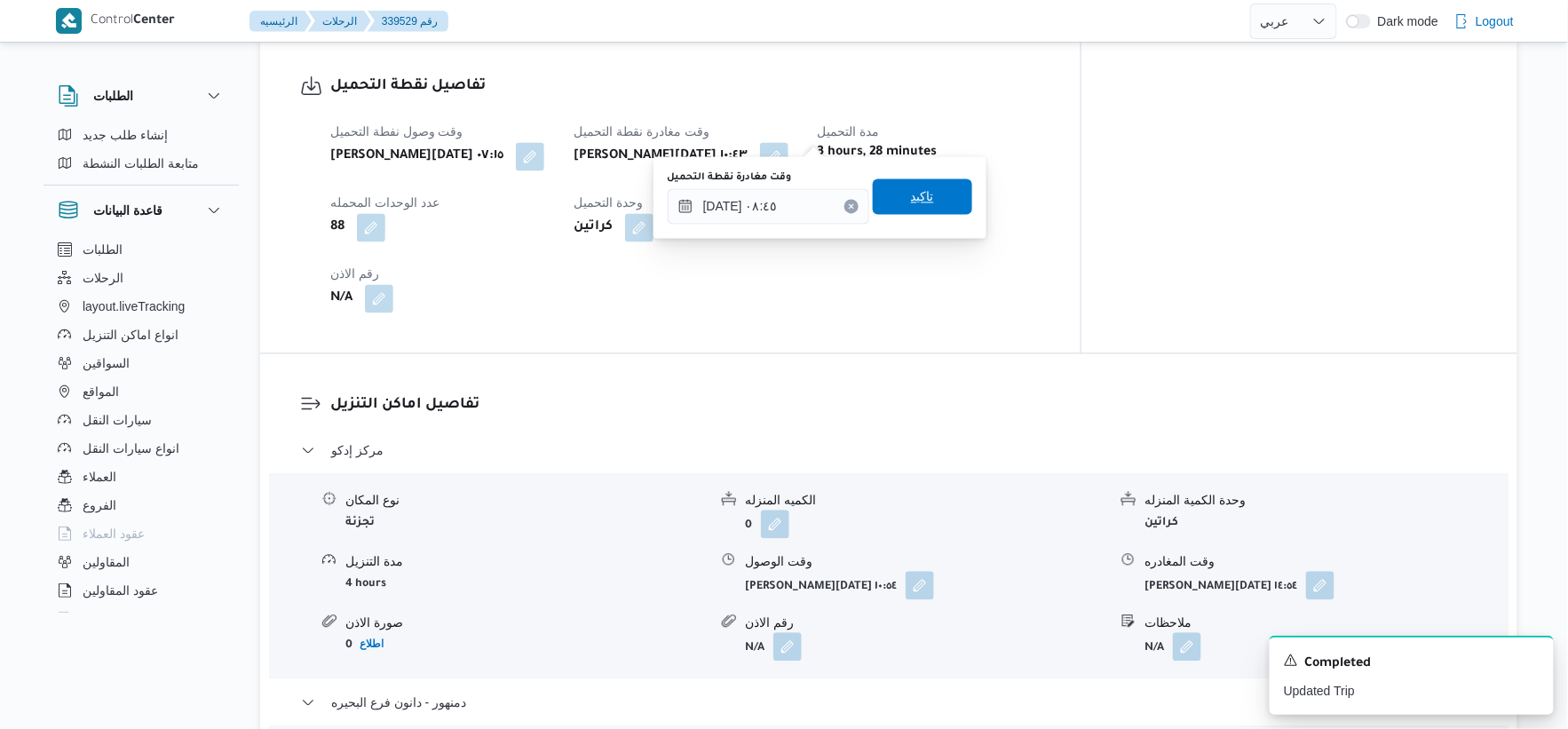
click at [933, 198] on span "تاكيد" at bounding box center [923, 196] width 100 height 36
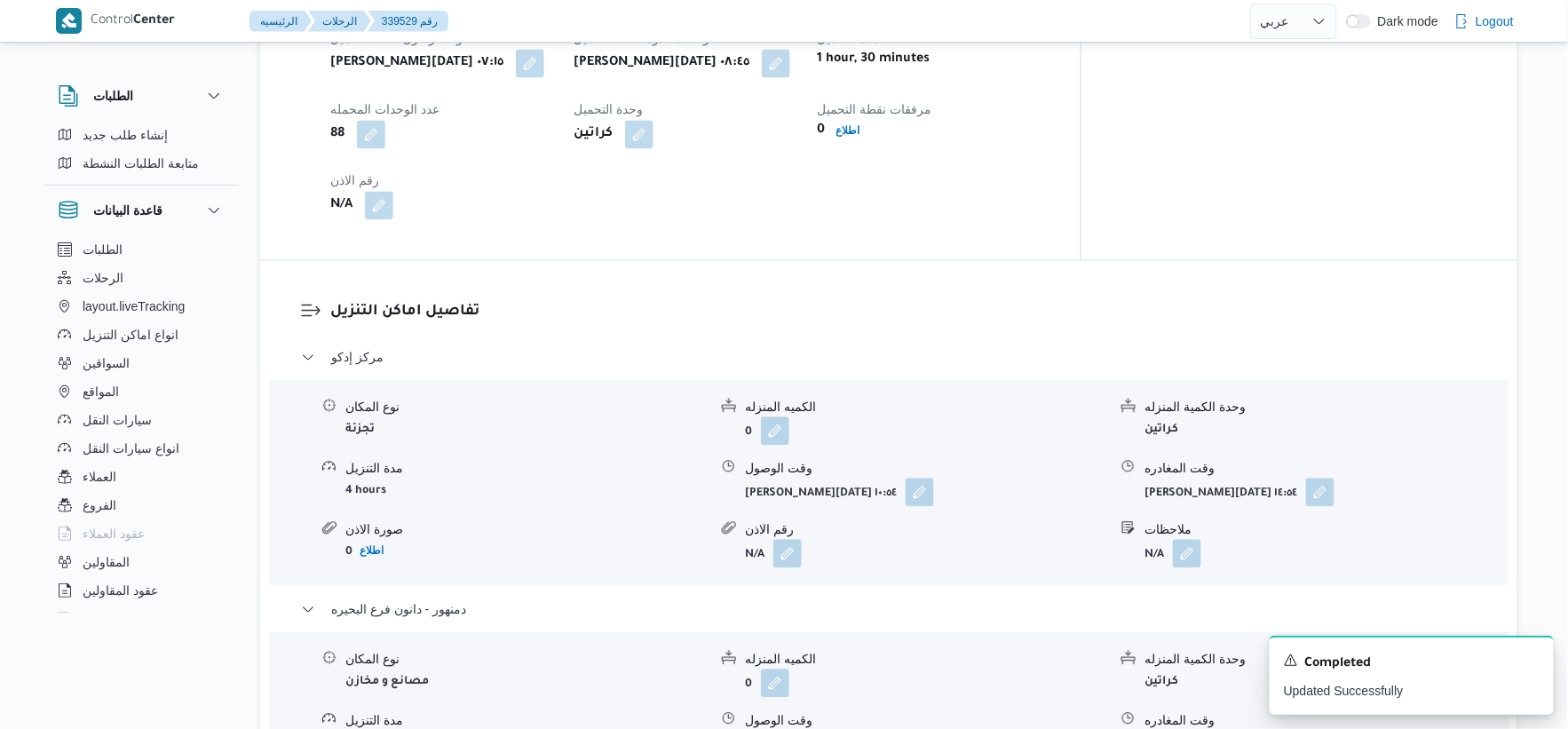
scroll to position [1282, 0]
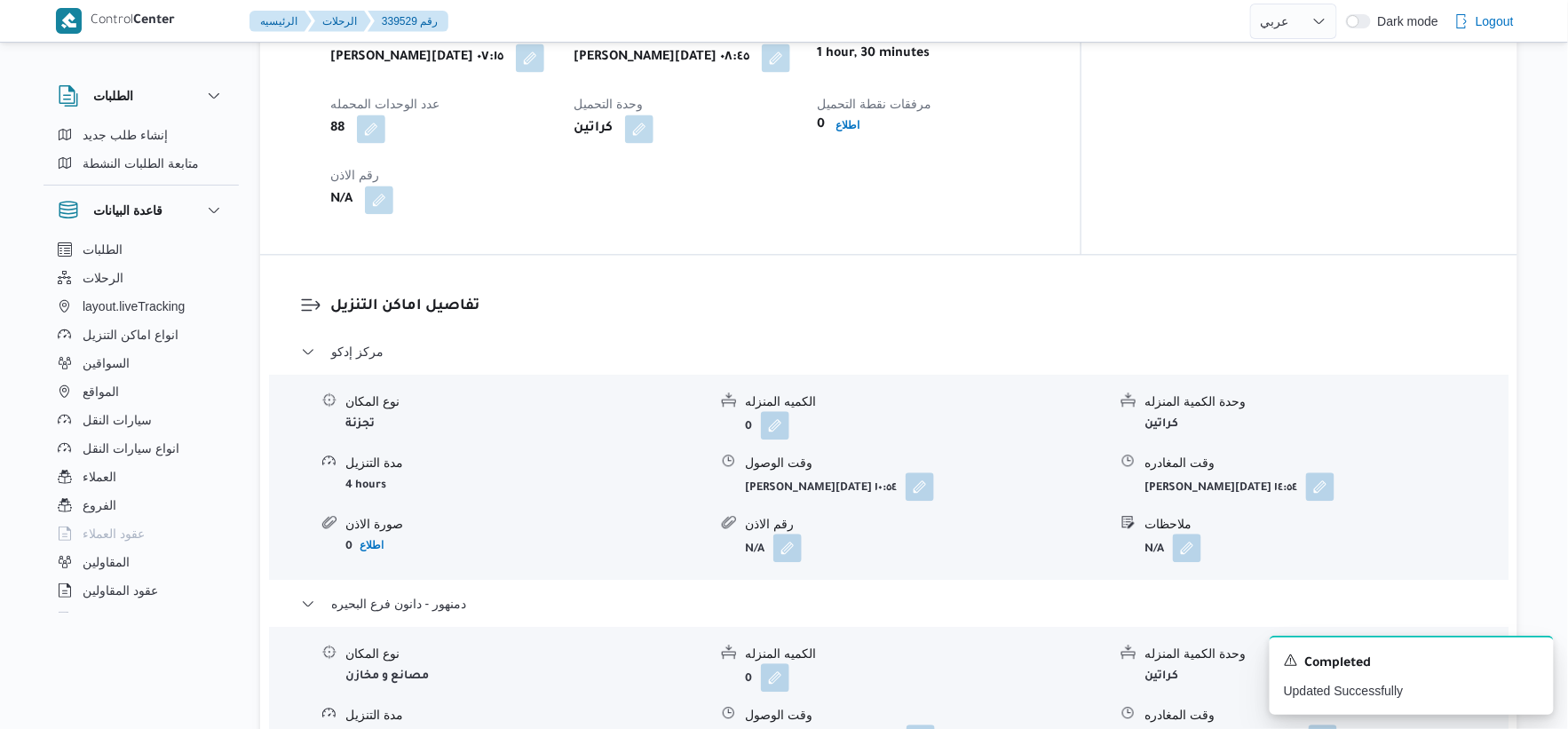
select select "ar"
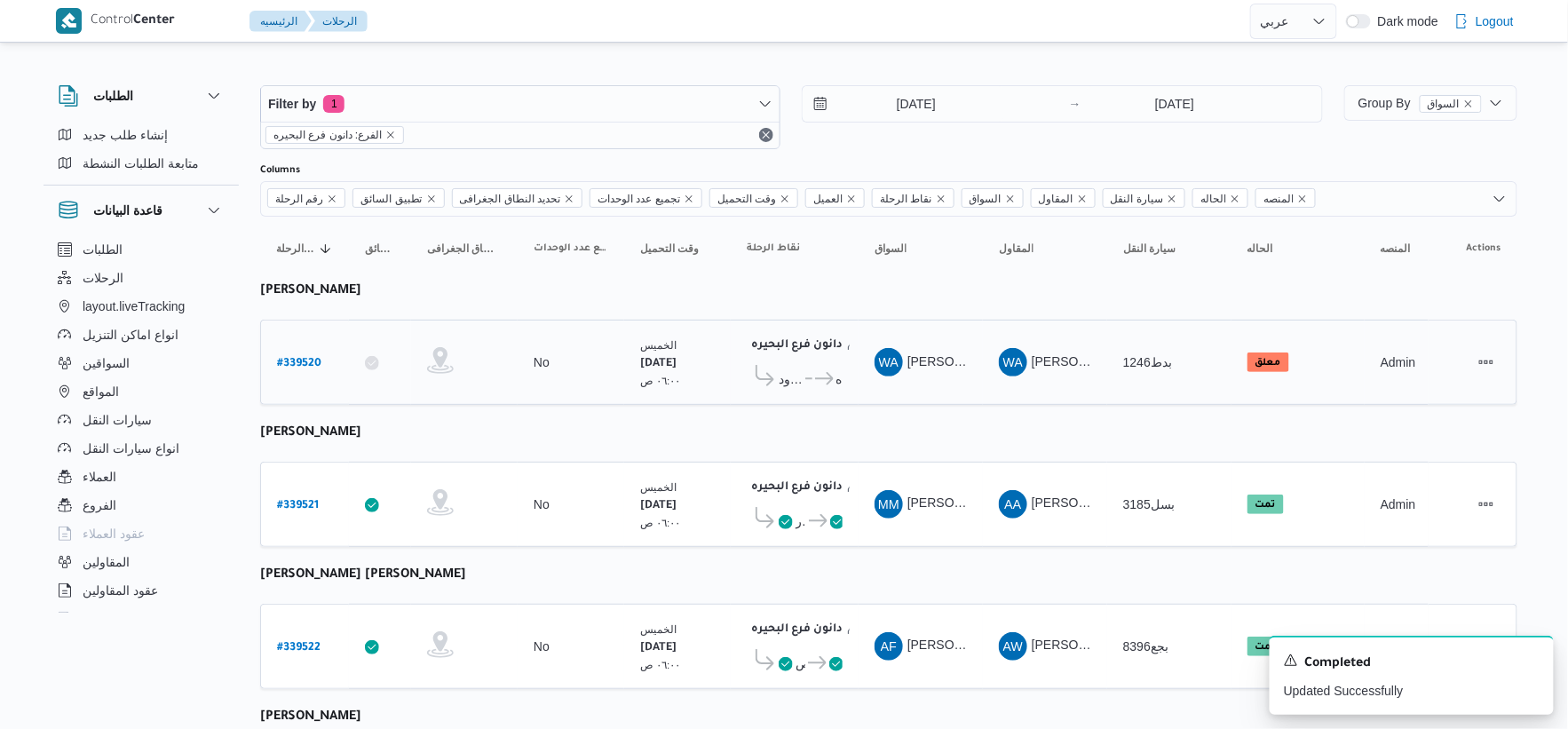
click at [302, 364] on b "# 339520" at bounding box center [299, 364] width 44 height 12
select select "ar"
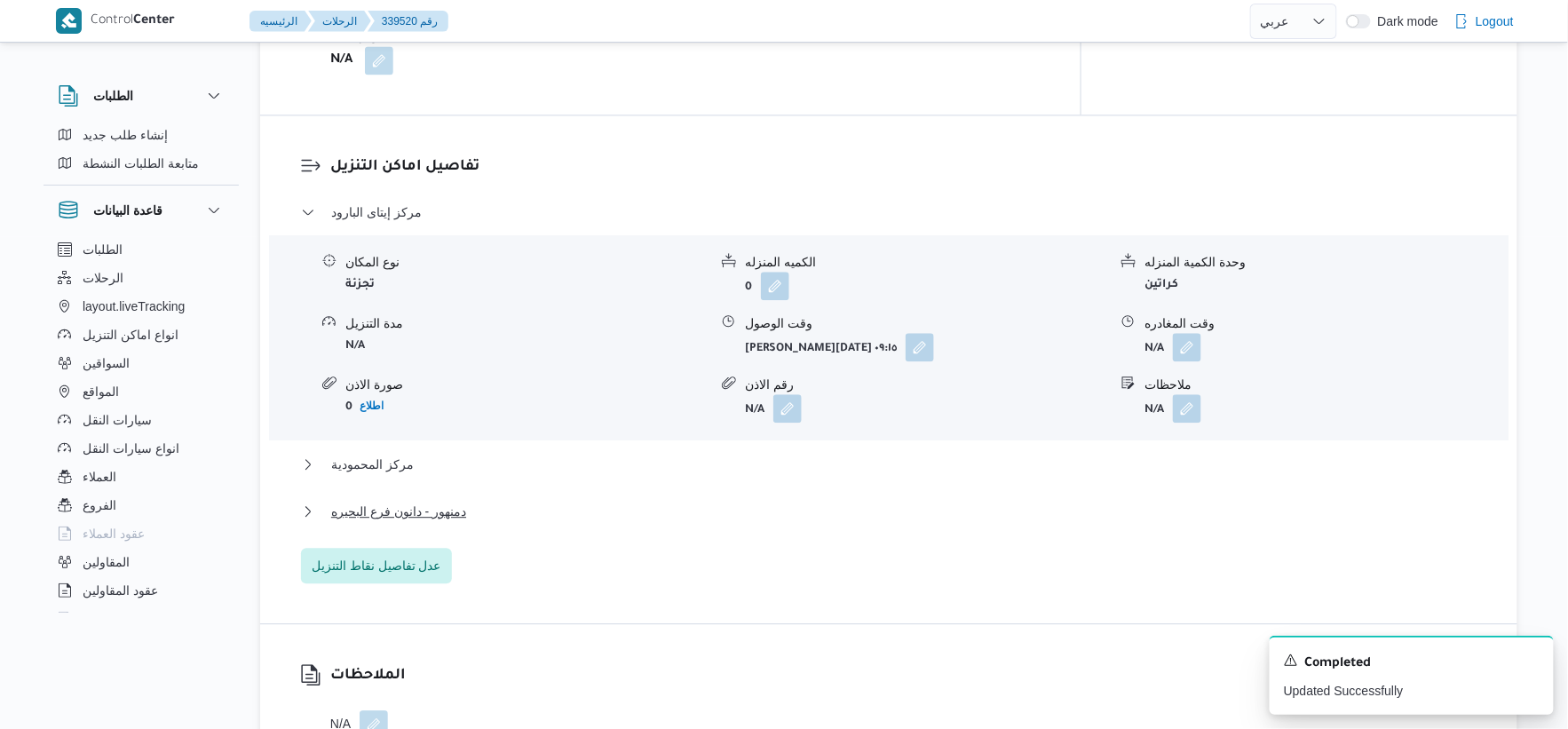
scroll to position [1381, 0]
click at [468, 503] on button "دمنهور - دانون فرع البحيره" at bounding box center [890, 510] width 1177 height 22
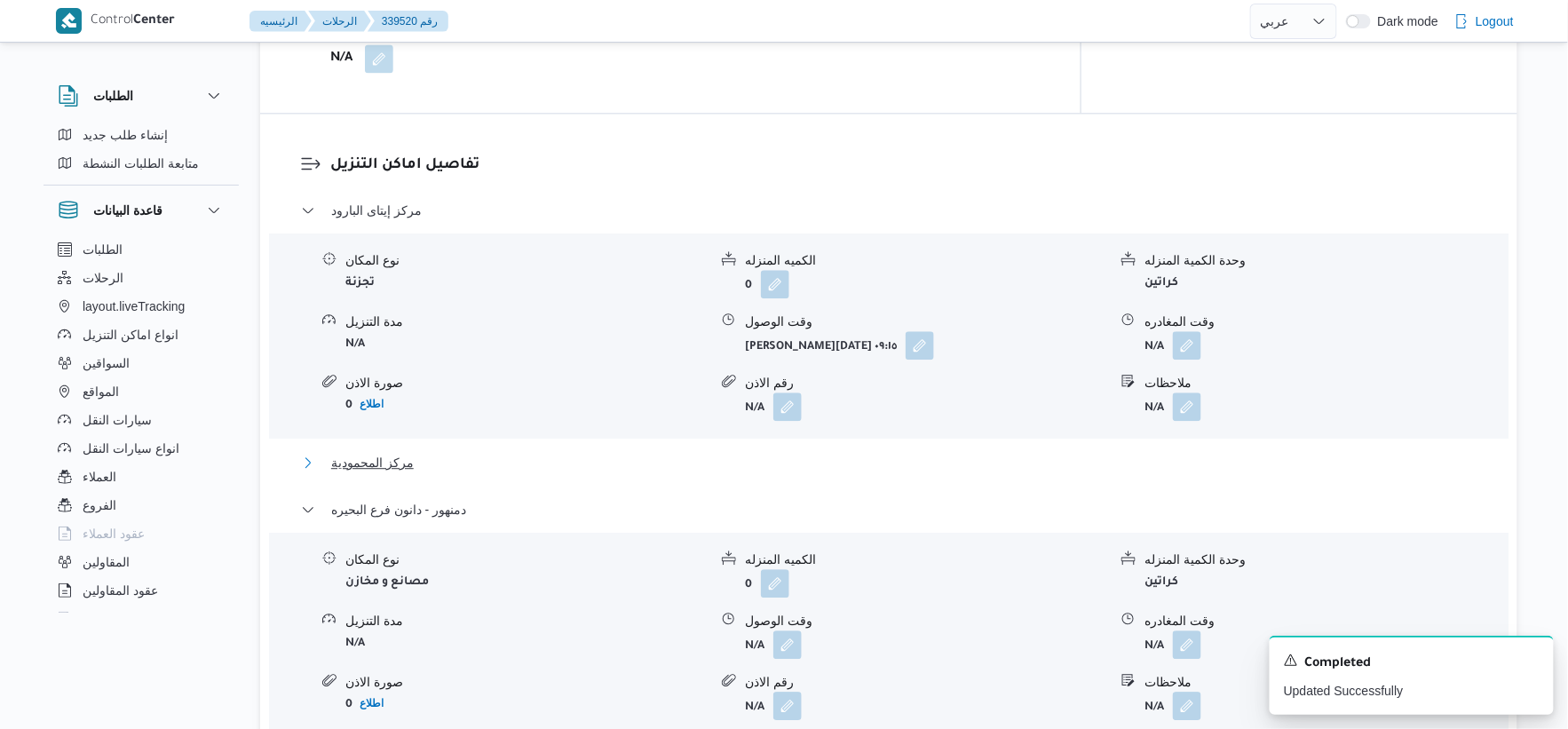
click at [440, 459] on button "مركز المحمودية" at bounding box center [890, 462] width 1177 height 22
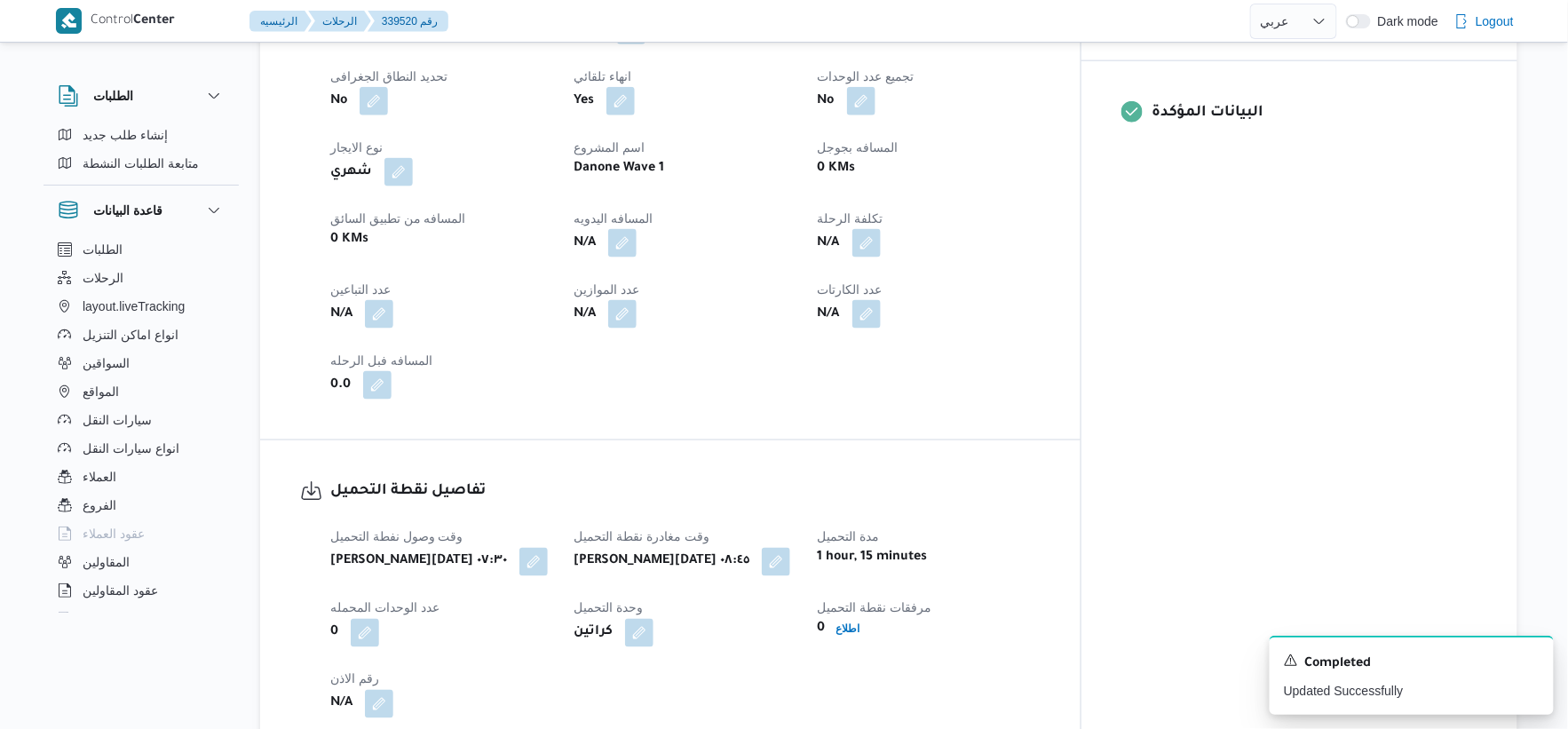
scroll to position [689, 0]
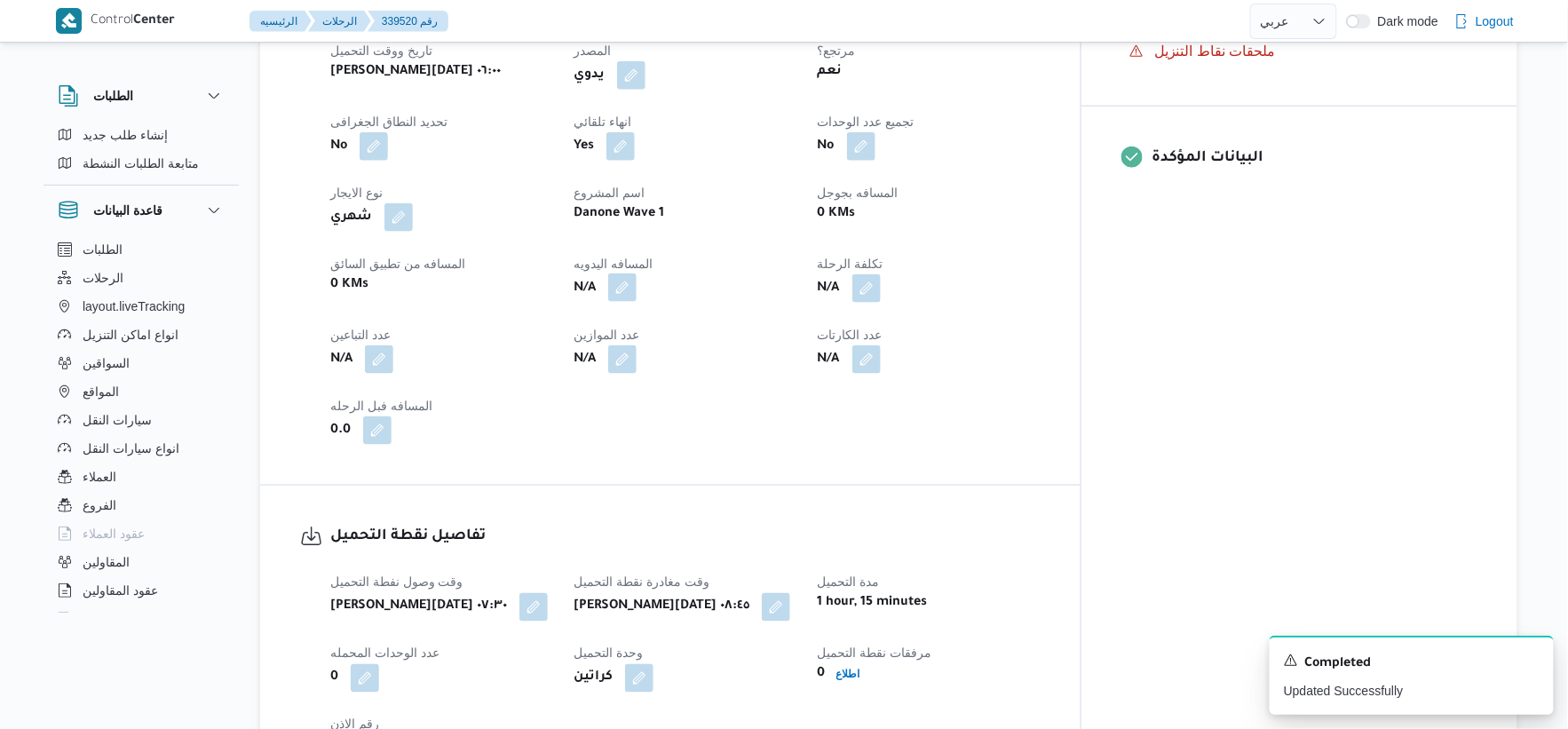
click at [637, 294] on button "button" at bounding box center [623, 287] width 28 height 28
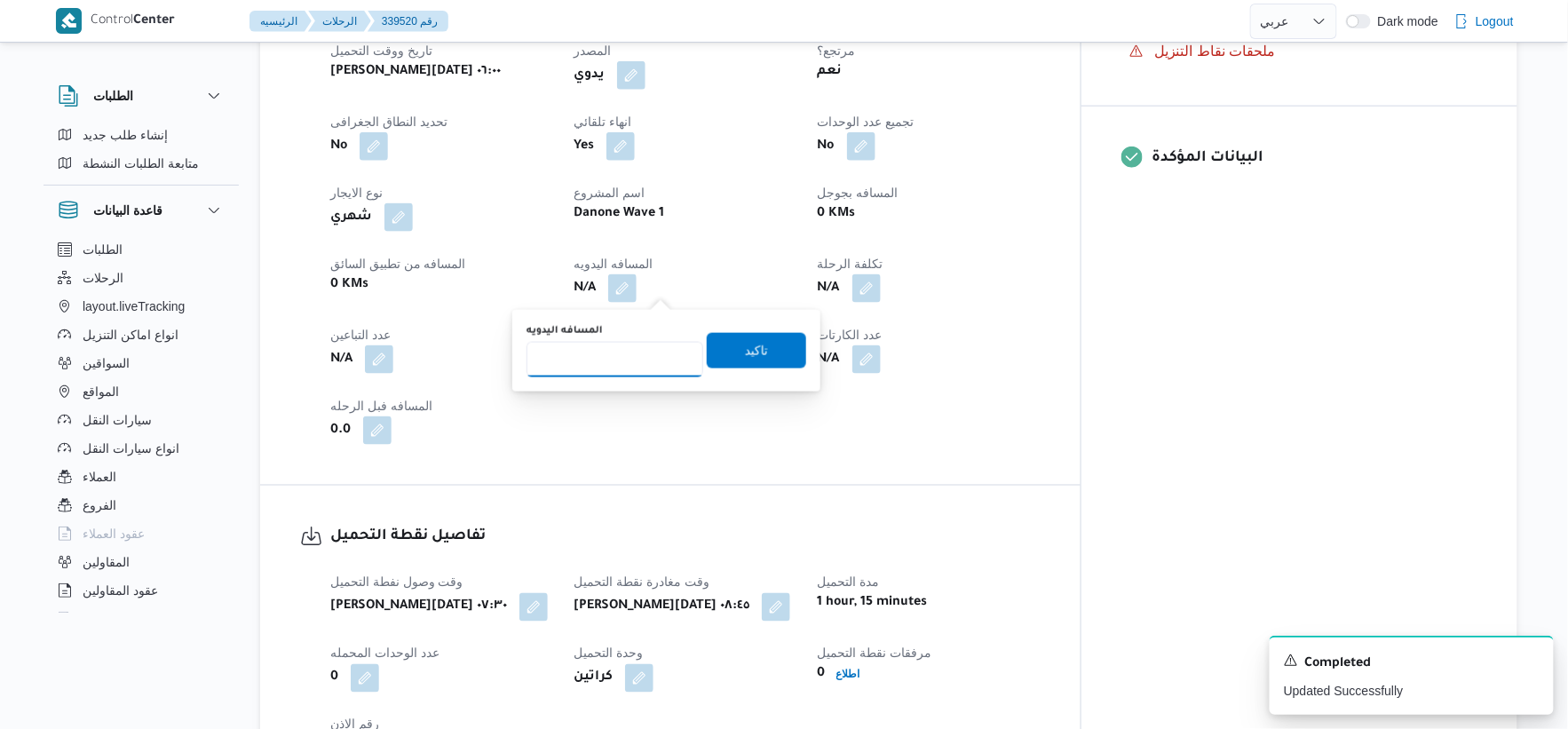
click at [619, 356] on input "المسافه اليدويه" at bounding box center [615, 360] width 177 height 36
type input "112"
click at [745, 343] on span "تاكيد" at bounding box center [757, 349] width 24 height 22
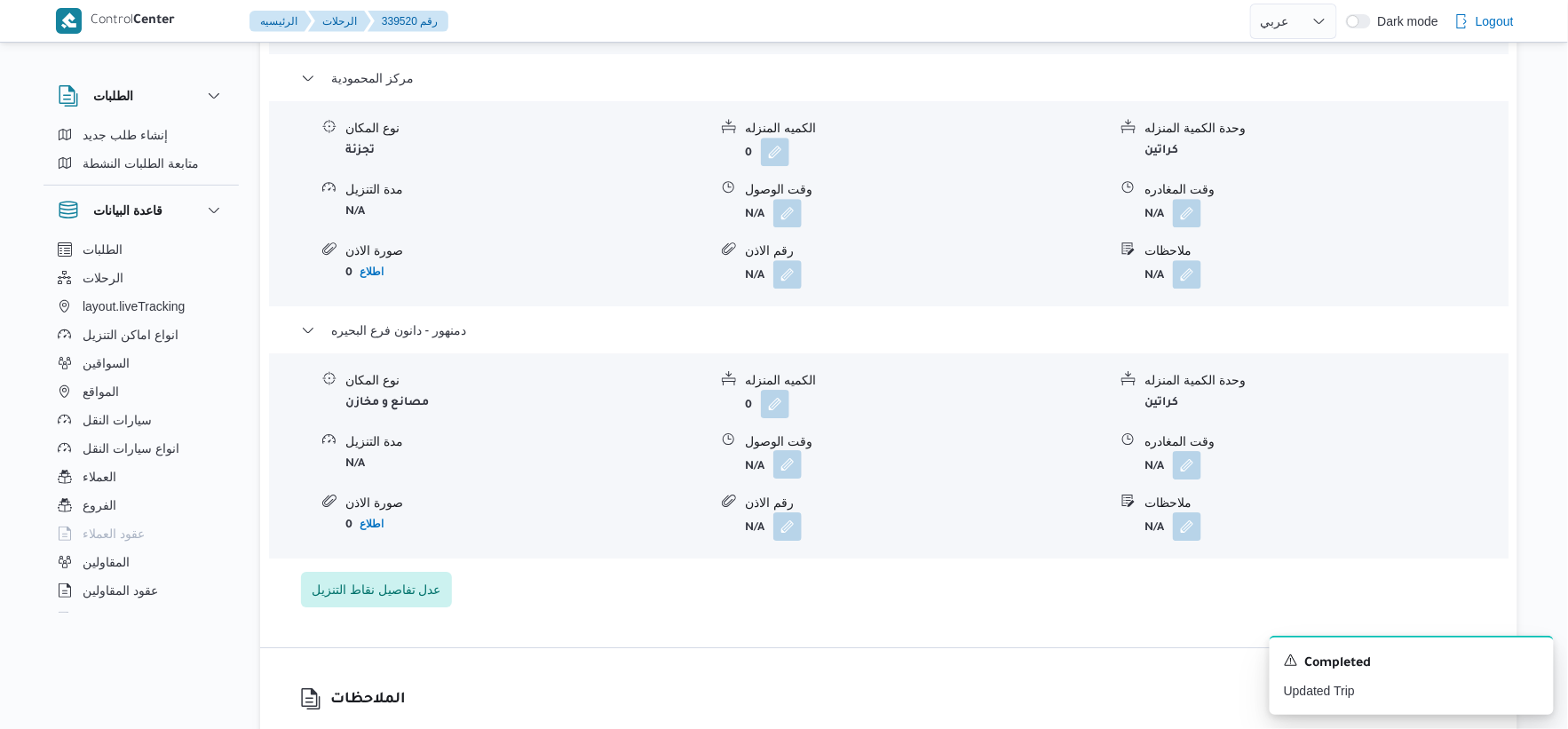
scroll to position [1775, 0]
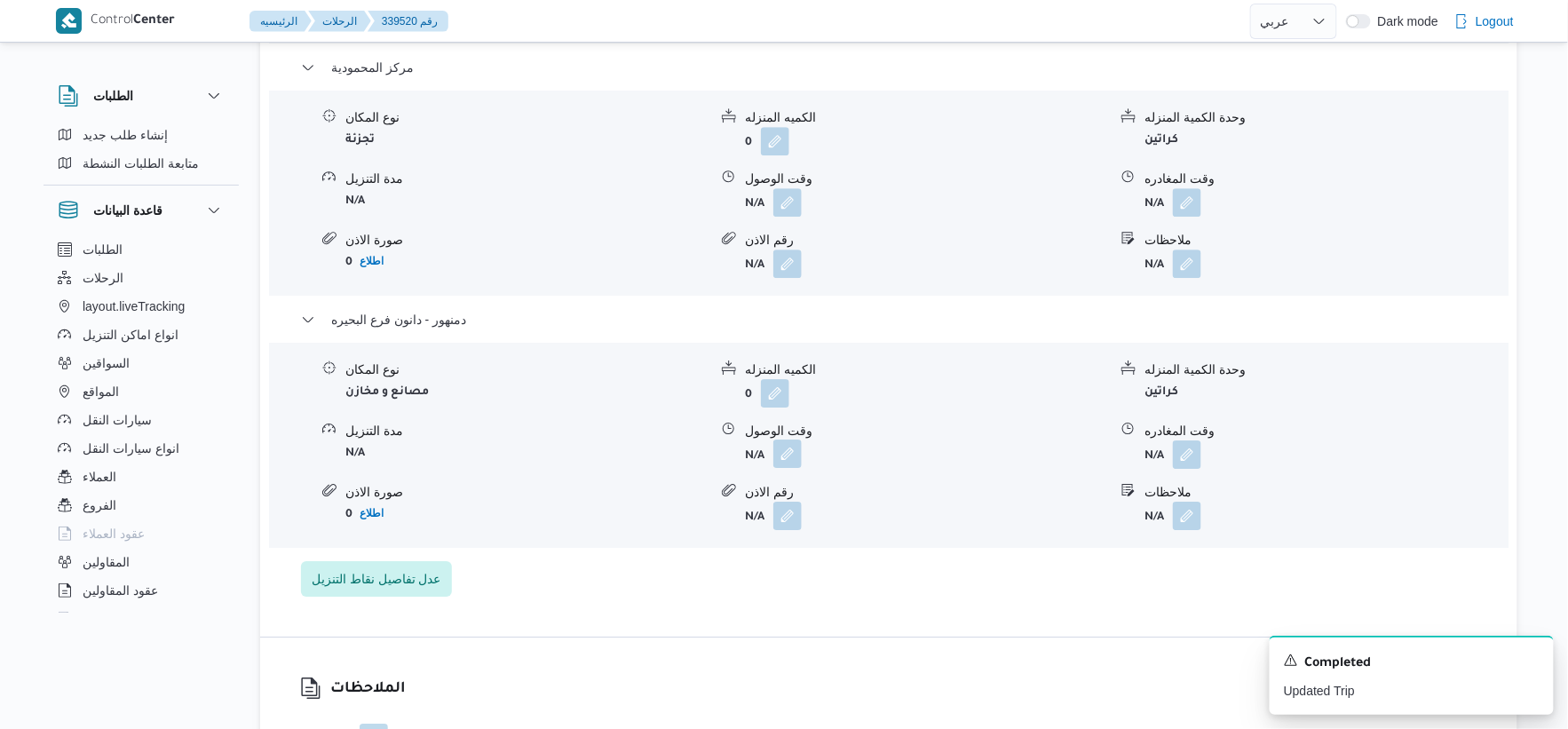
click at [788, 460] on button "button" at bounding box center [788, 454] width 28 height 28
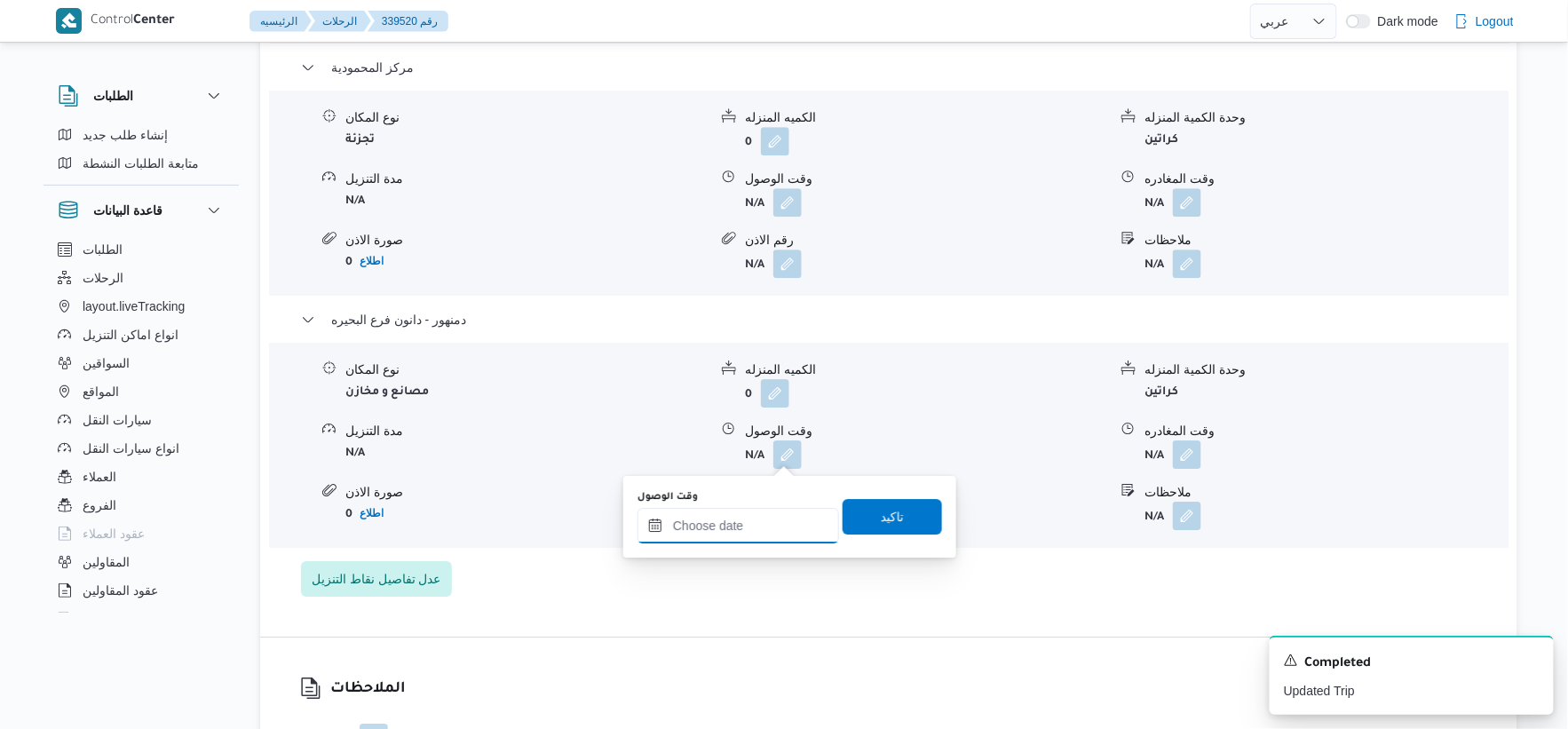
drag, startPoint x: 760, startPoint y: 521, endPoint x: 806, endPoint y: 506, distance: 48.4
click at [760, 521] on input "وقت الوصول" at bounding box center [739, 526] width 202 height 36
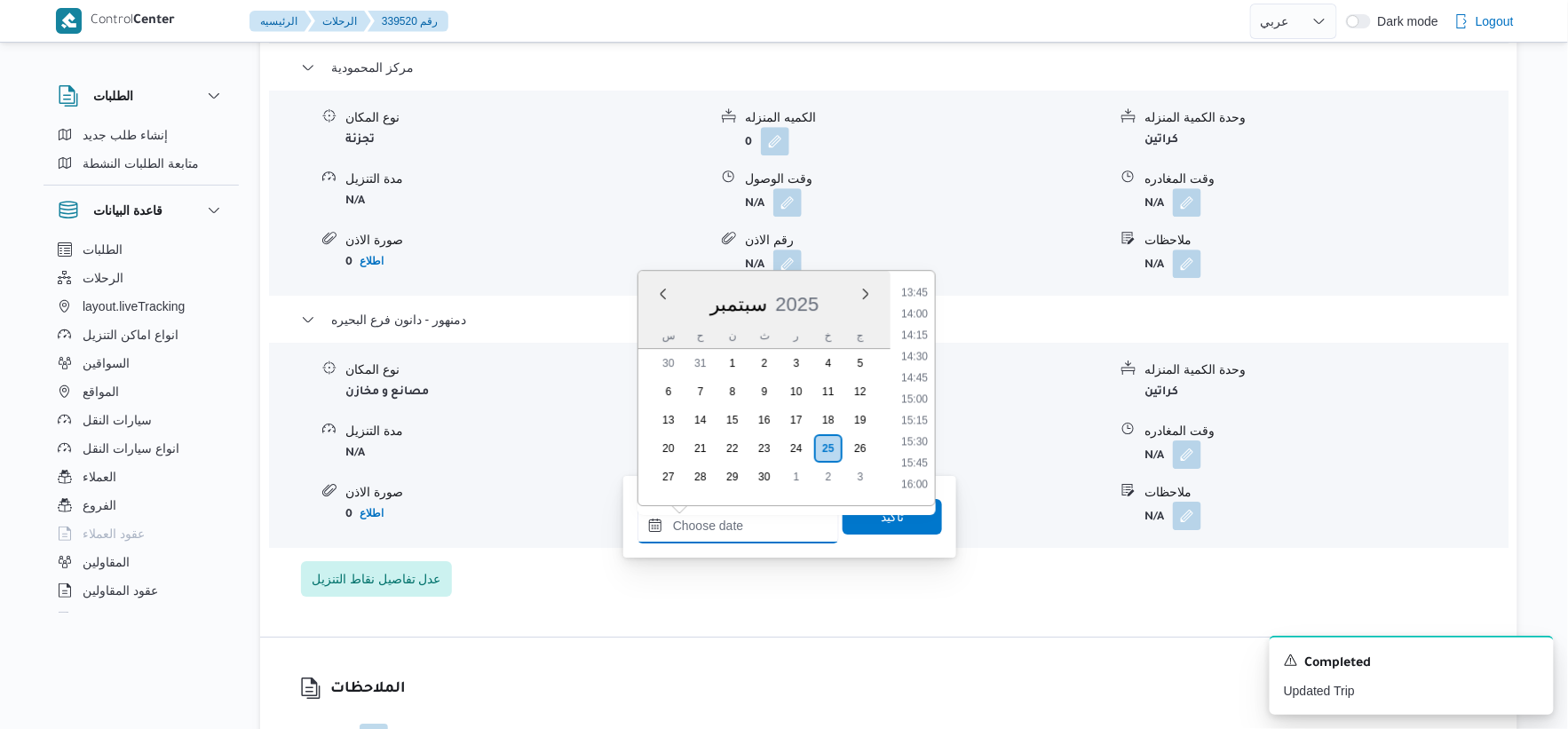
scroll to position [1272, 0]
click at [916, 451] on li "16:45" at bounding box center [914, 448] width 41 height 18
type input "٢٥/٠٩/٢٠٢٥ ١٦:٤٥"
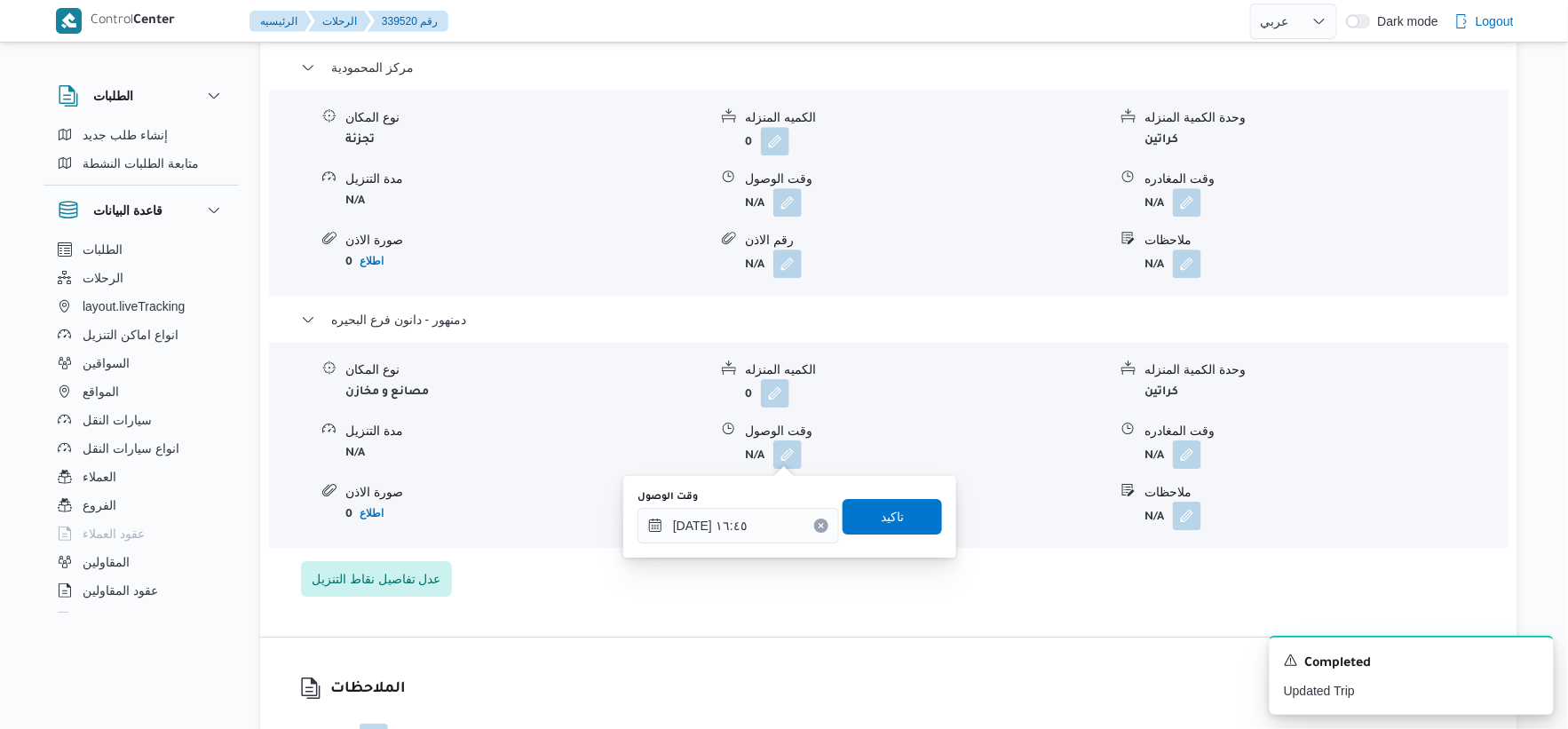
click at [916, 494] on div "وقت الوصول ٢٥/٠٩/٢٠٢٥ ١٦:٤٥ تاكيد" at bounding box center [790, 516] width 308 height 57
click at [922, 506] on span "تاكيد" at bounding box center [892, 516] width 100 height 36
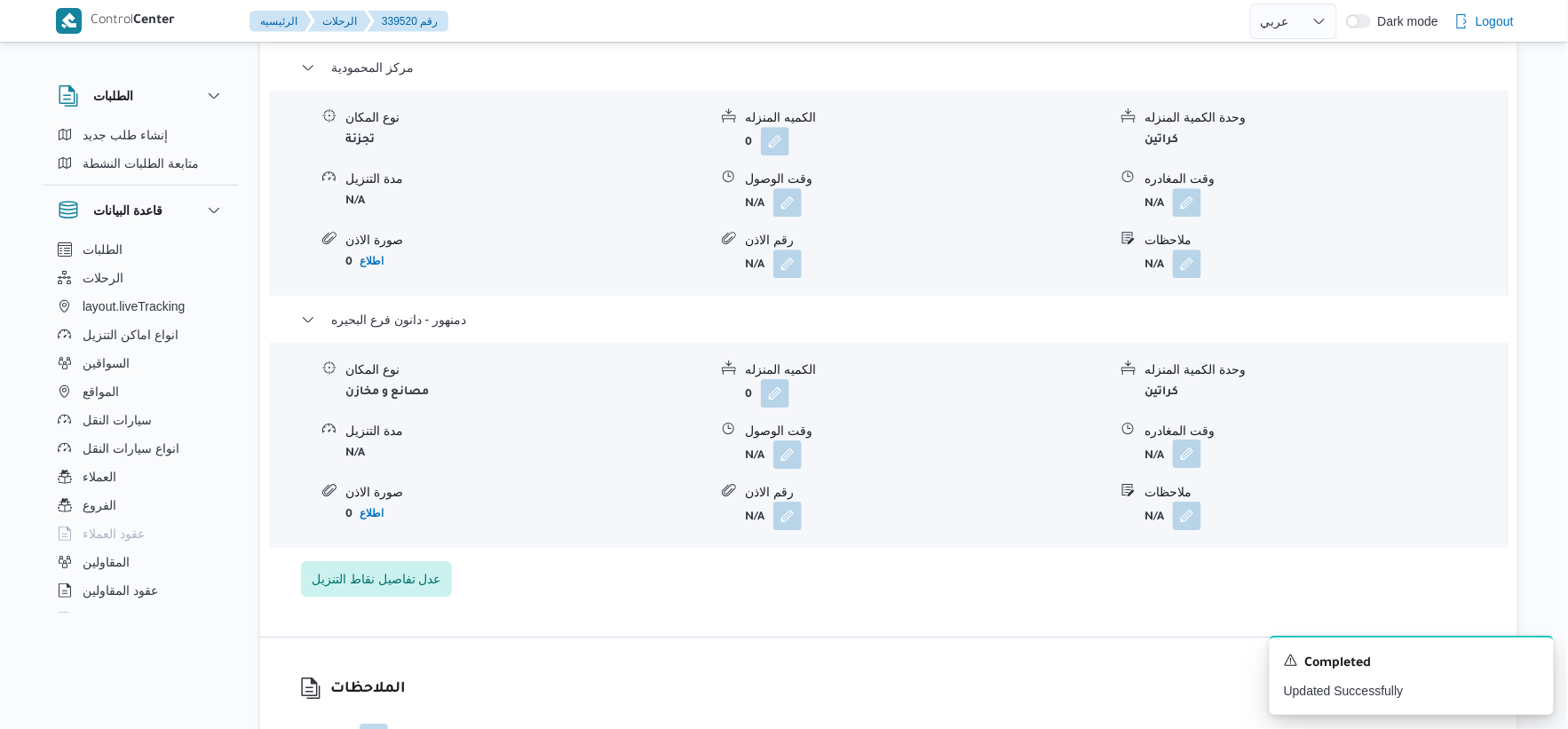
click at [1192, 458] on button "button" at bounding box center [1187, 454] width 28 height 28
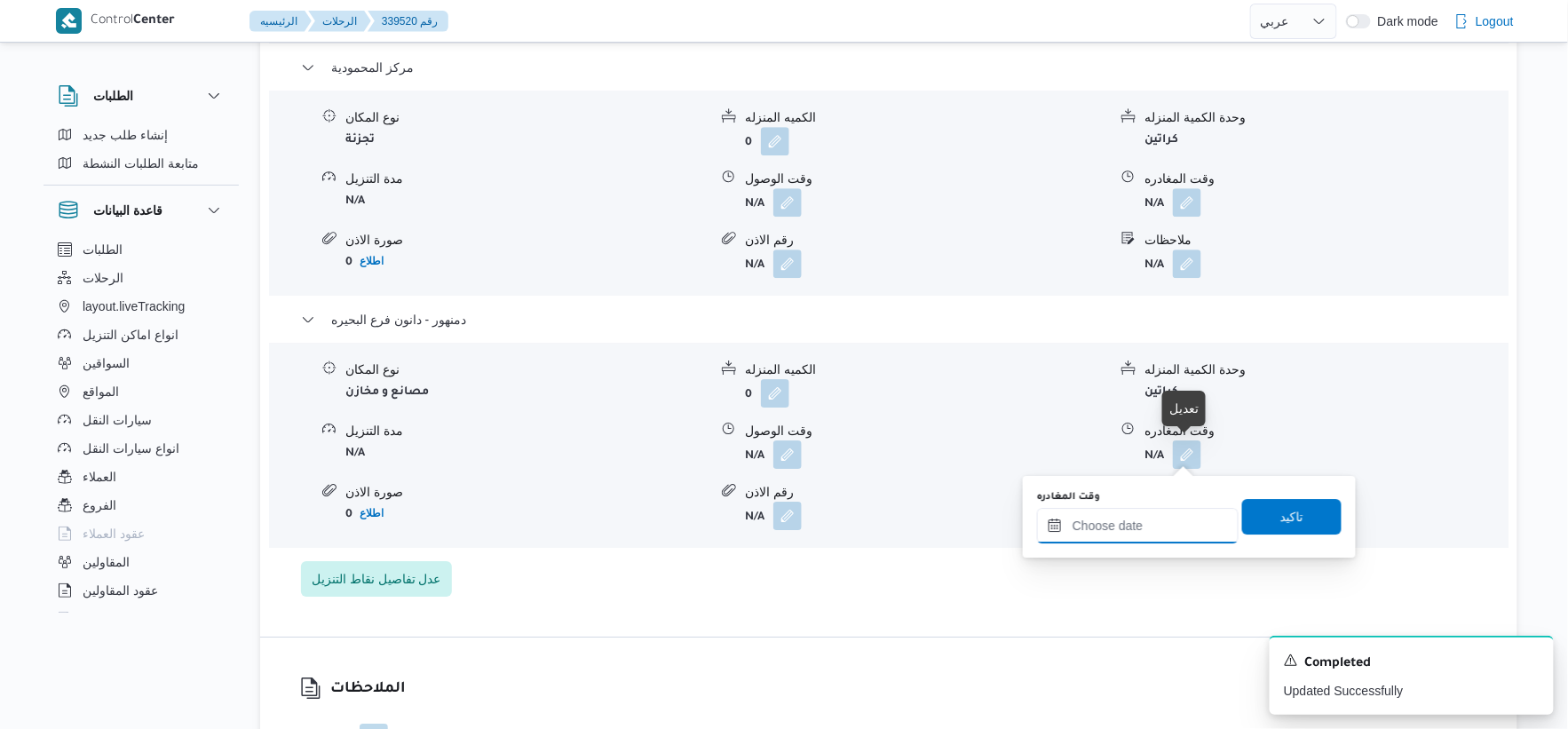
click at [1173, 511] on input "وقت المغادره" at bounding box center [1138, 526] width 202 height 36
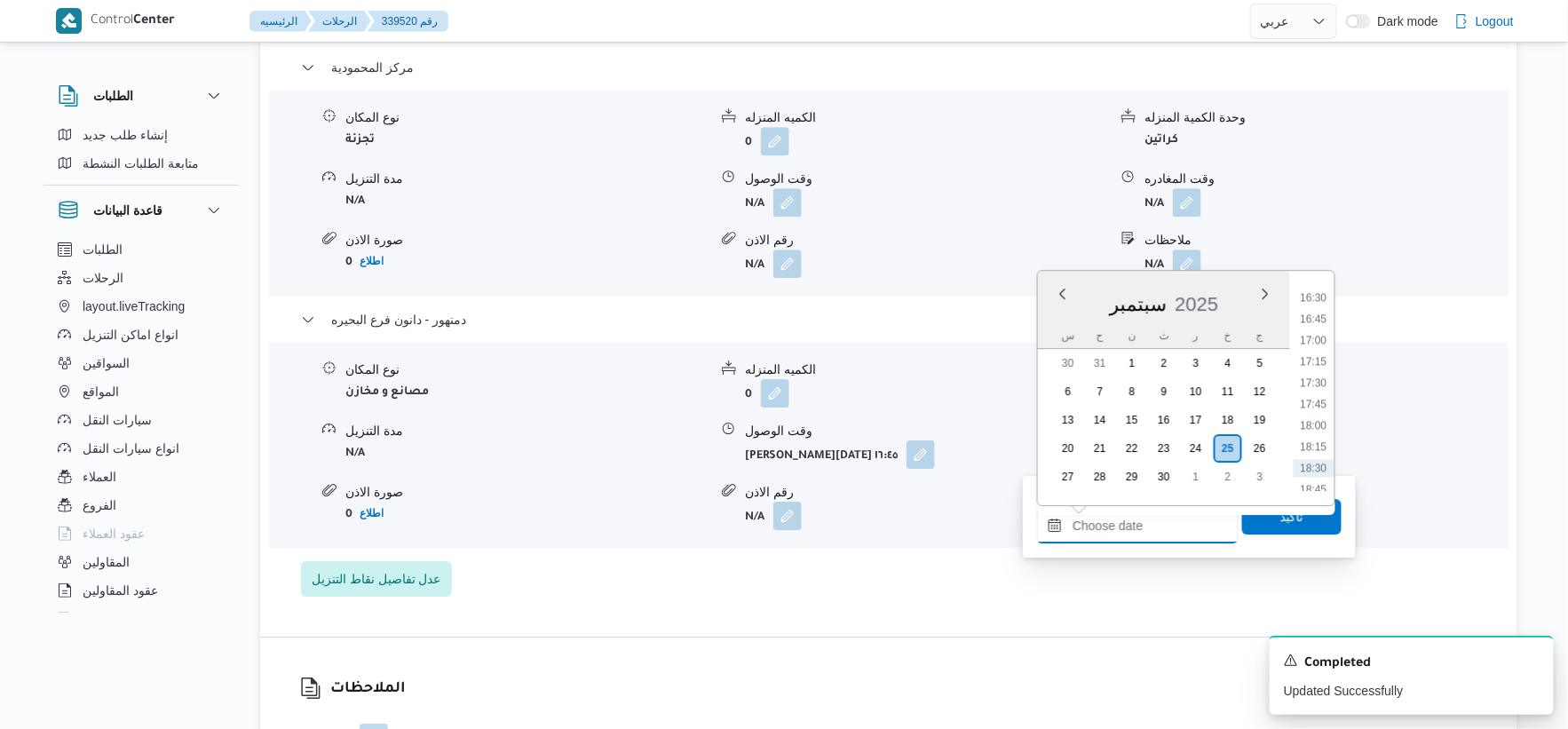
scroll to position [1370, 0]
click at [1312, 350] on li "16:45" at bounding box center [1314, 350] width 41 height 18
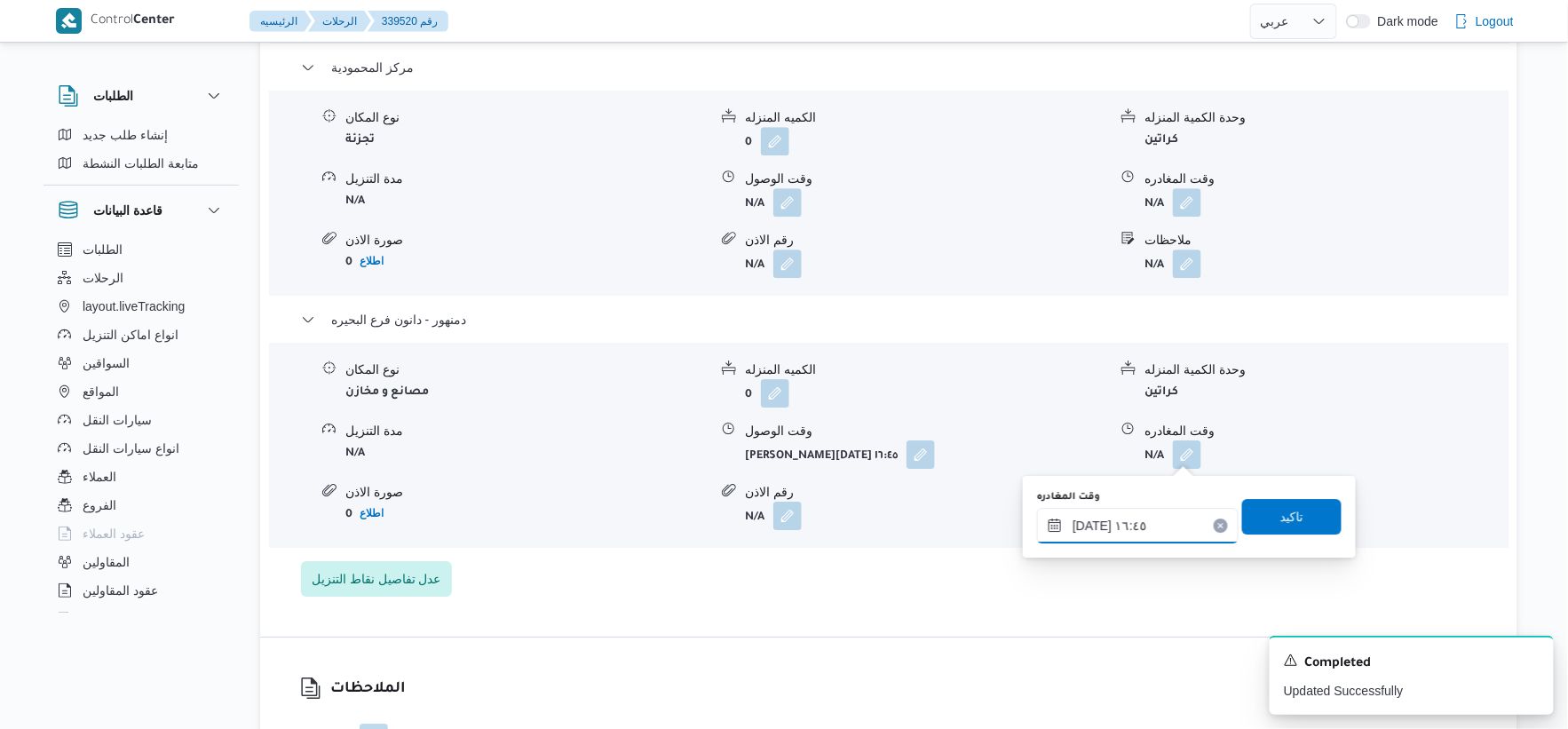
click at [1088, 517] on input "٢٥/٠٩/٢٠٢٥ ١٦:٤٥" at bounding box center [1138, 526] width 202 height 36
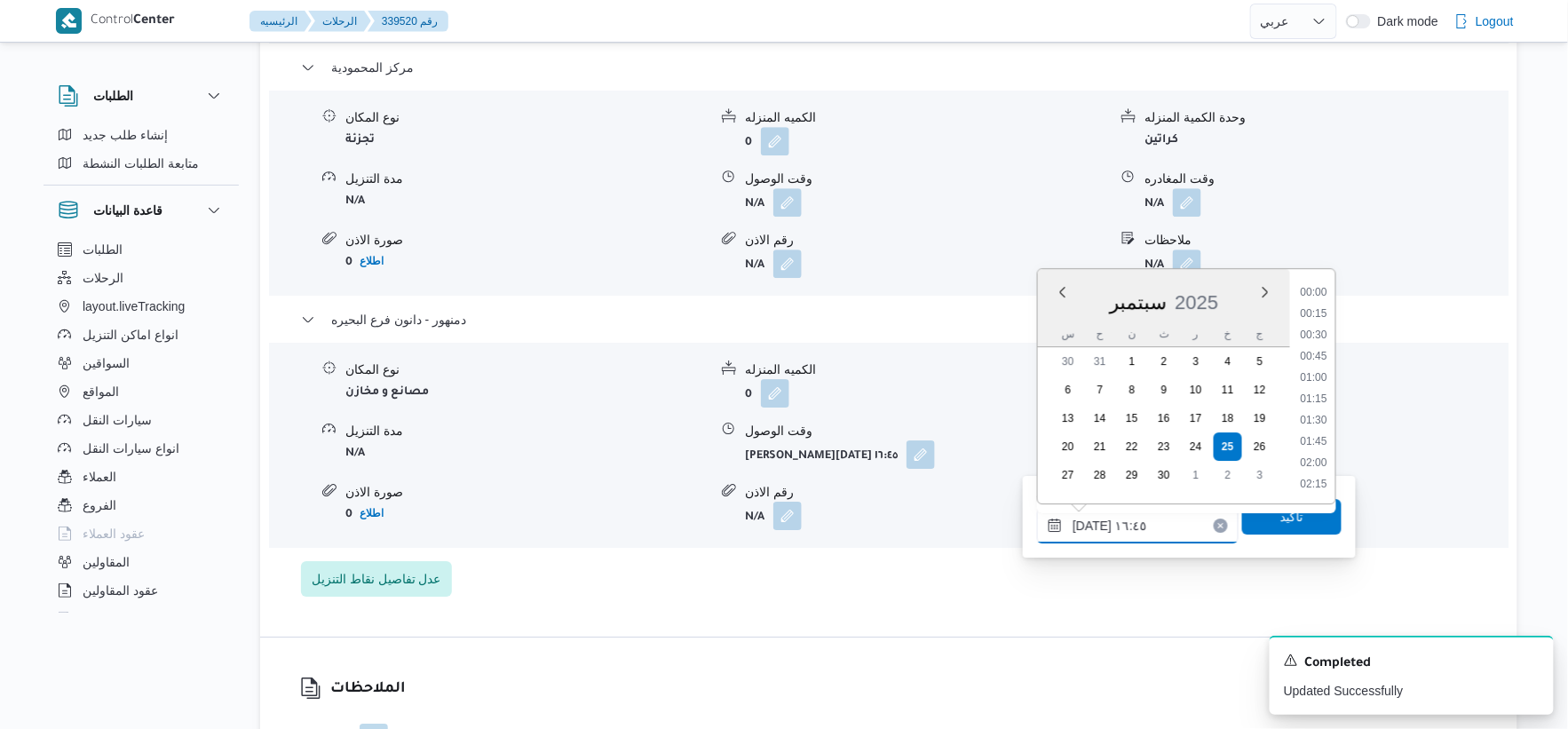
click at [1088, 517] on input "٢٥/٠٩/٢٠٢٥ ١٦:٤٥" at bounding box center [1138, 526] width 202 height 36
type input "٢٥/٠٩/٢٠٢٥ ١٦:٥٠"
click at [1291, 516] on span "تاكيد" at bounding box center [1292, 515] width 24 height 22
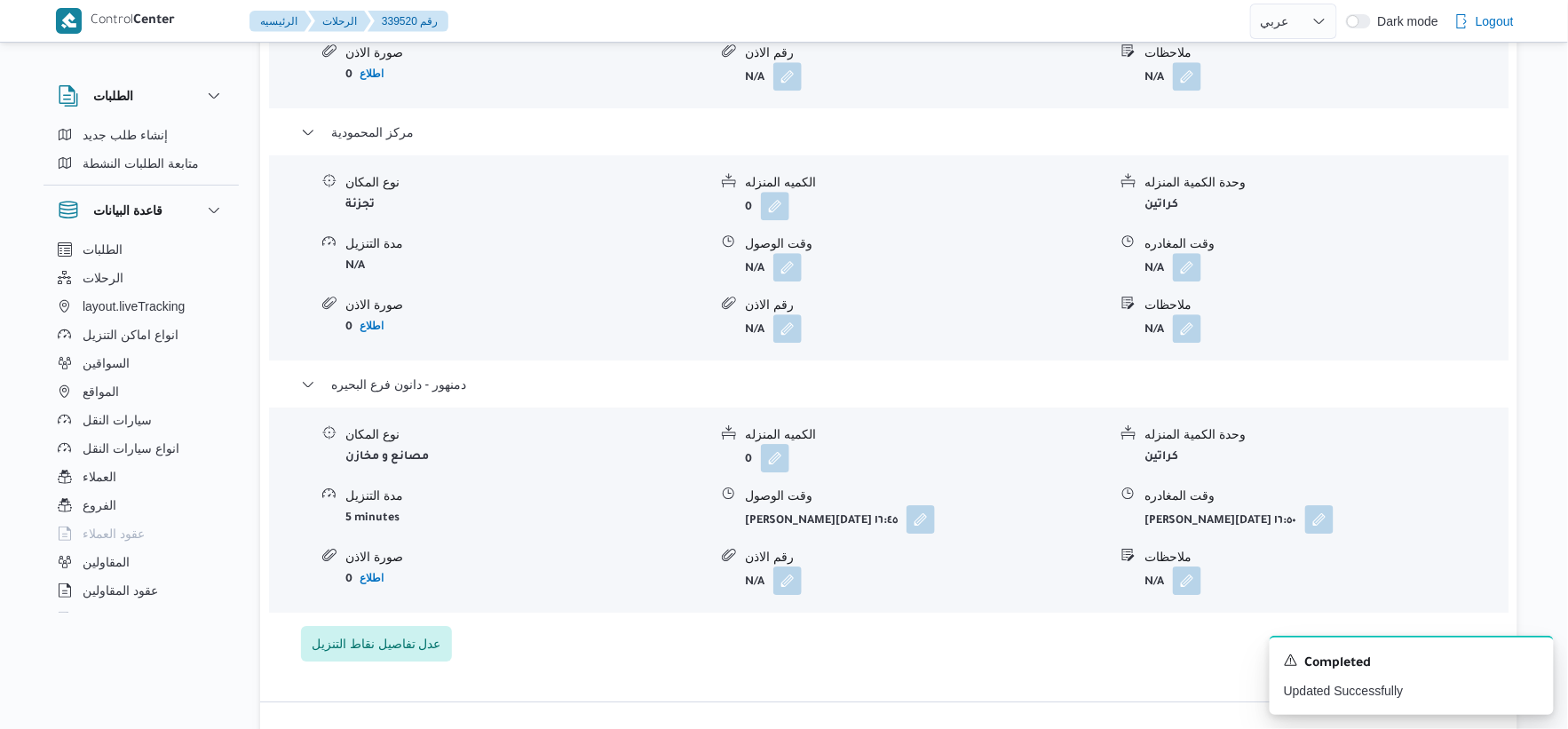
scroll to position [1676, 0]
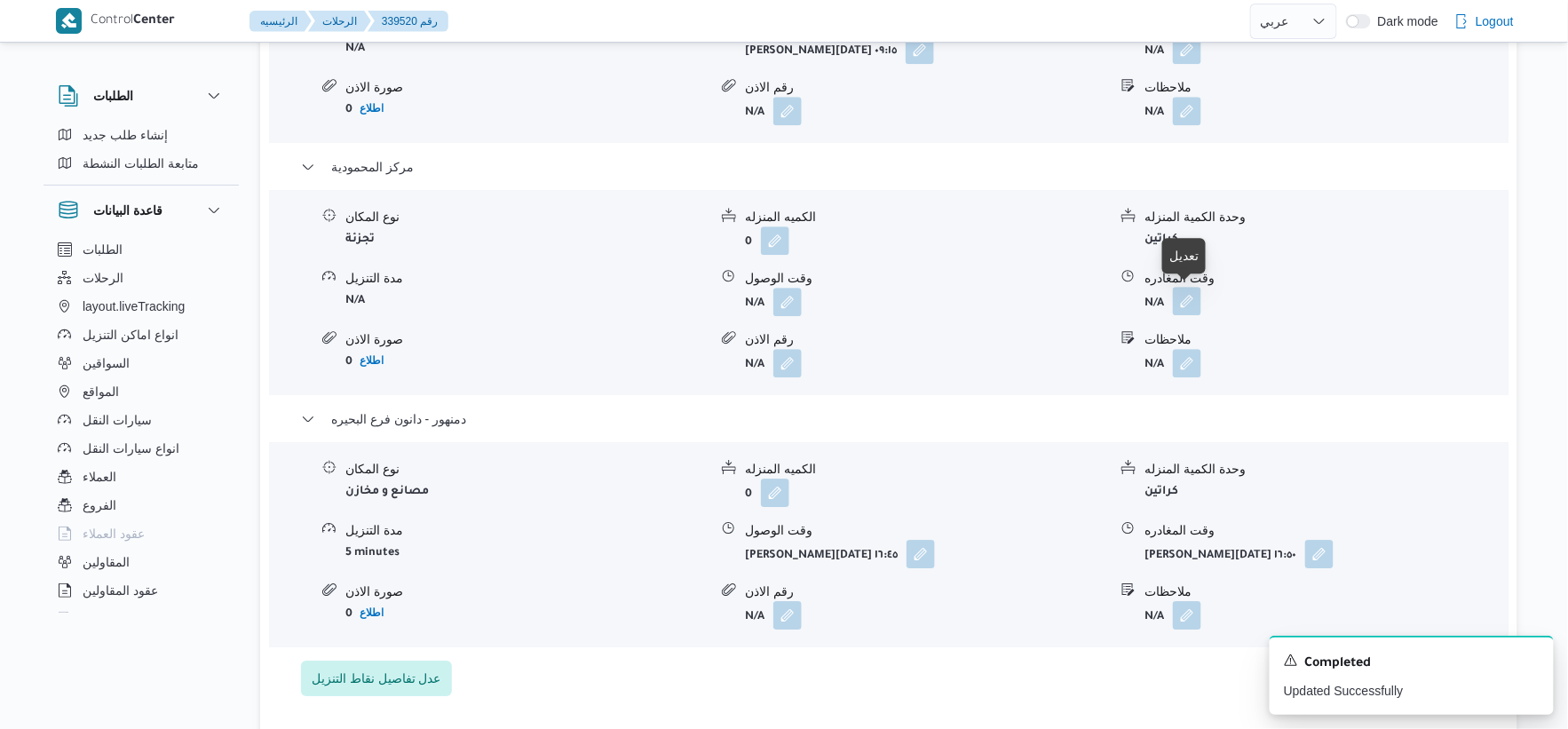
click at [1191, 298] on button "button" at bounding box center [1187, 300] width 28 height 28
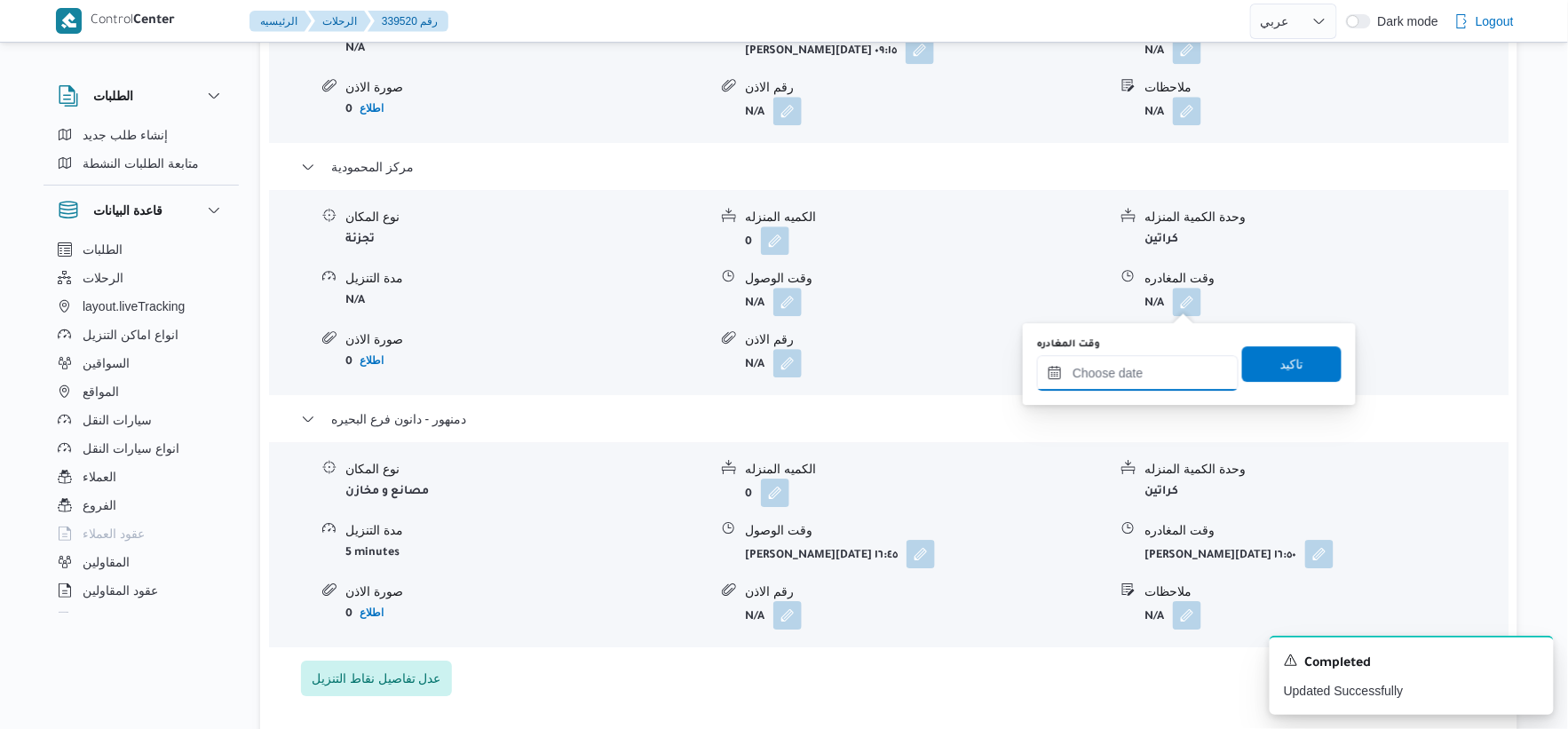
click at [1150, 371] on input "وقت المغادره" at bounding box center [1138, 373] width 202 height 36
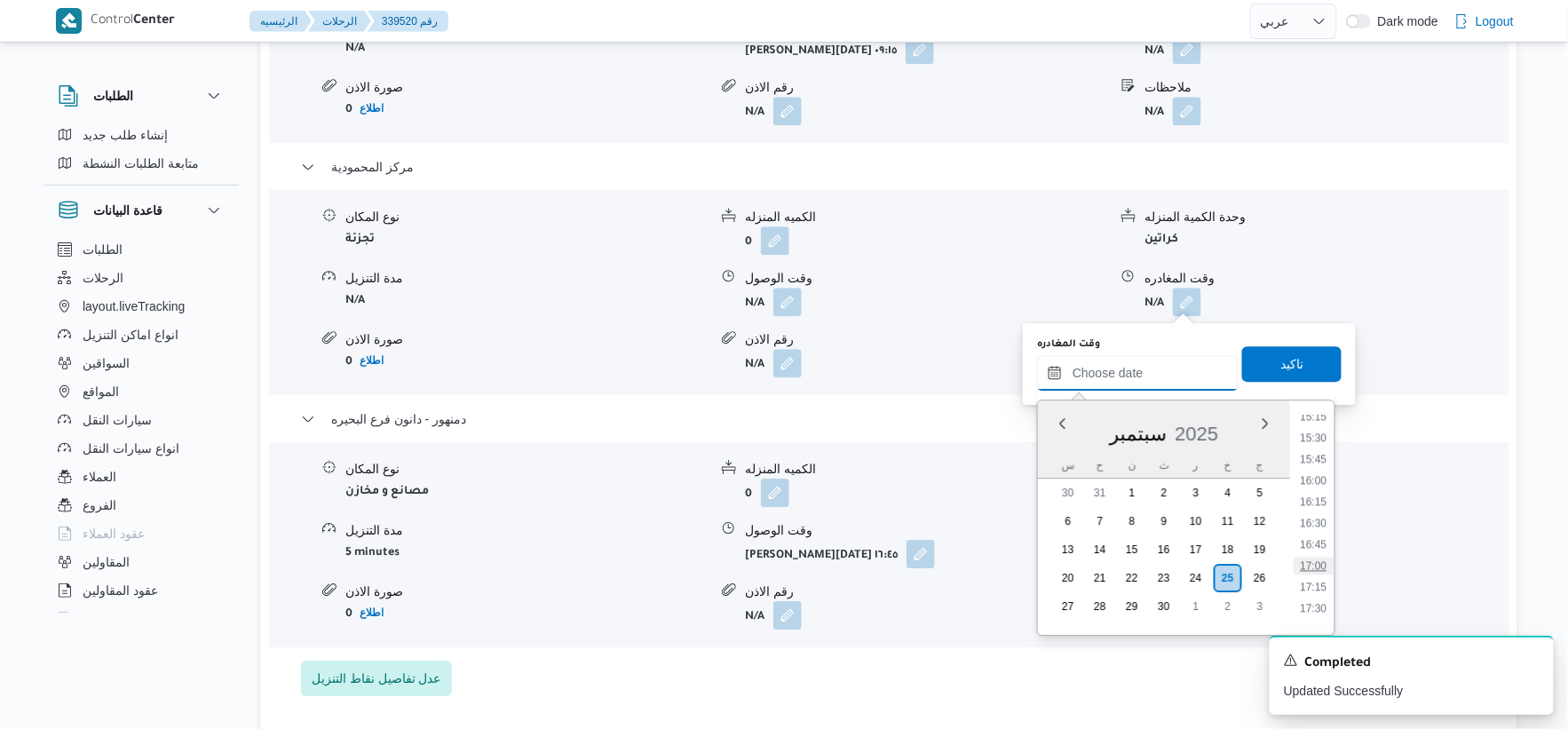
scroll to position [1272, 0]
click at [1313, 508] on li "16:00" at bounding box center [1314, 514] width 41 height 18
type input "٢٥/٠٩/٢٠٢٥ ١٦:٠٠"
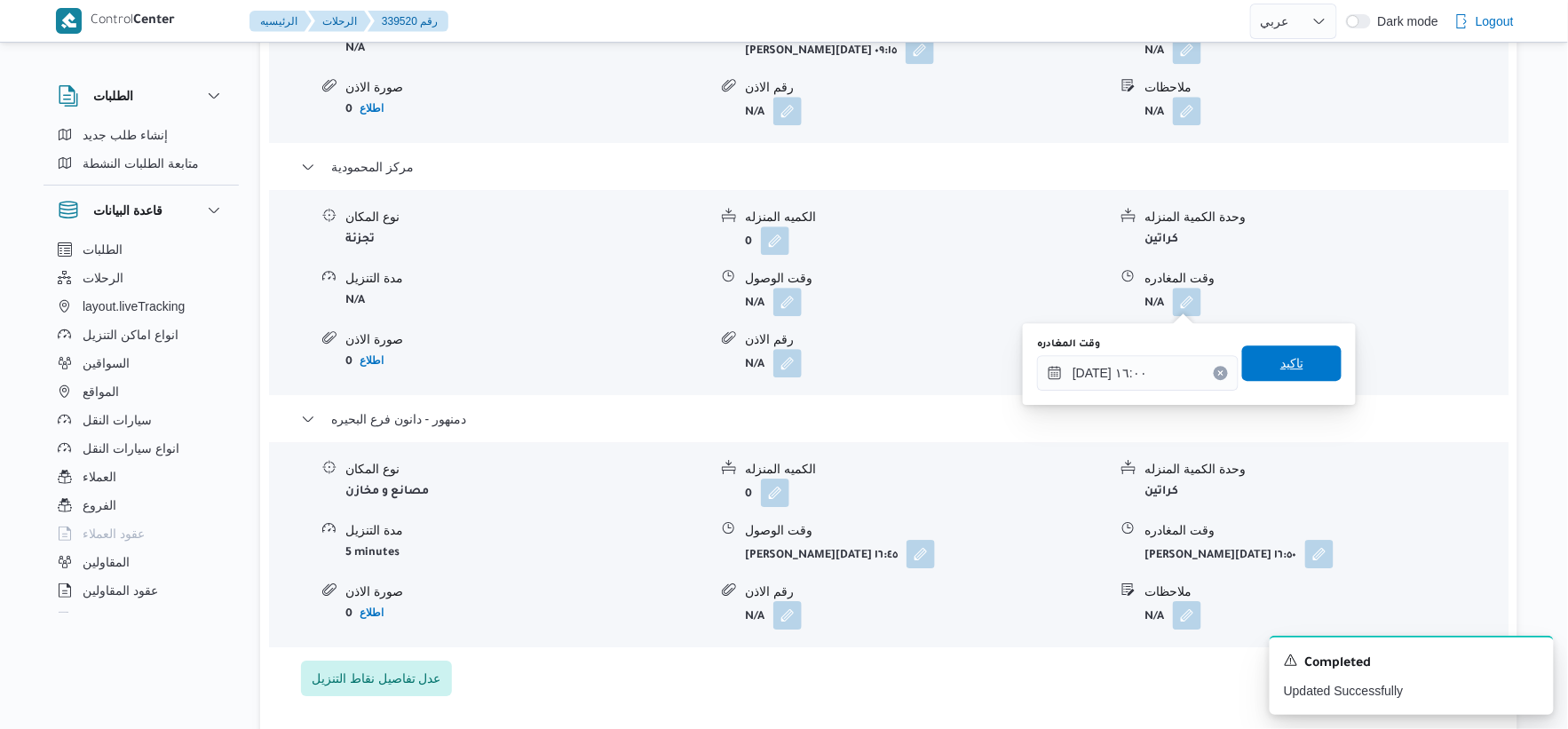
click at [1305, 369] on span "تاكيد" at bounding box center [1293, 364] width 100 height 36
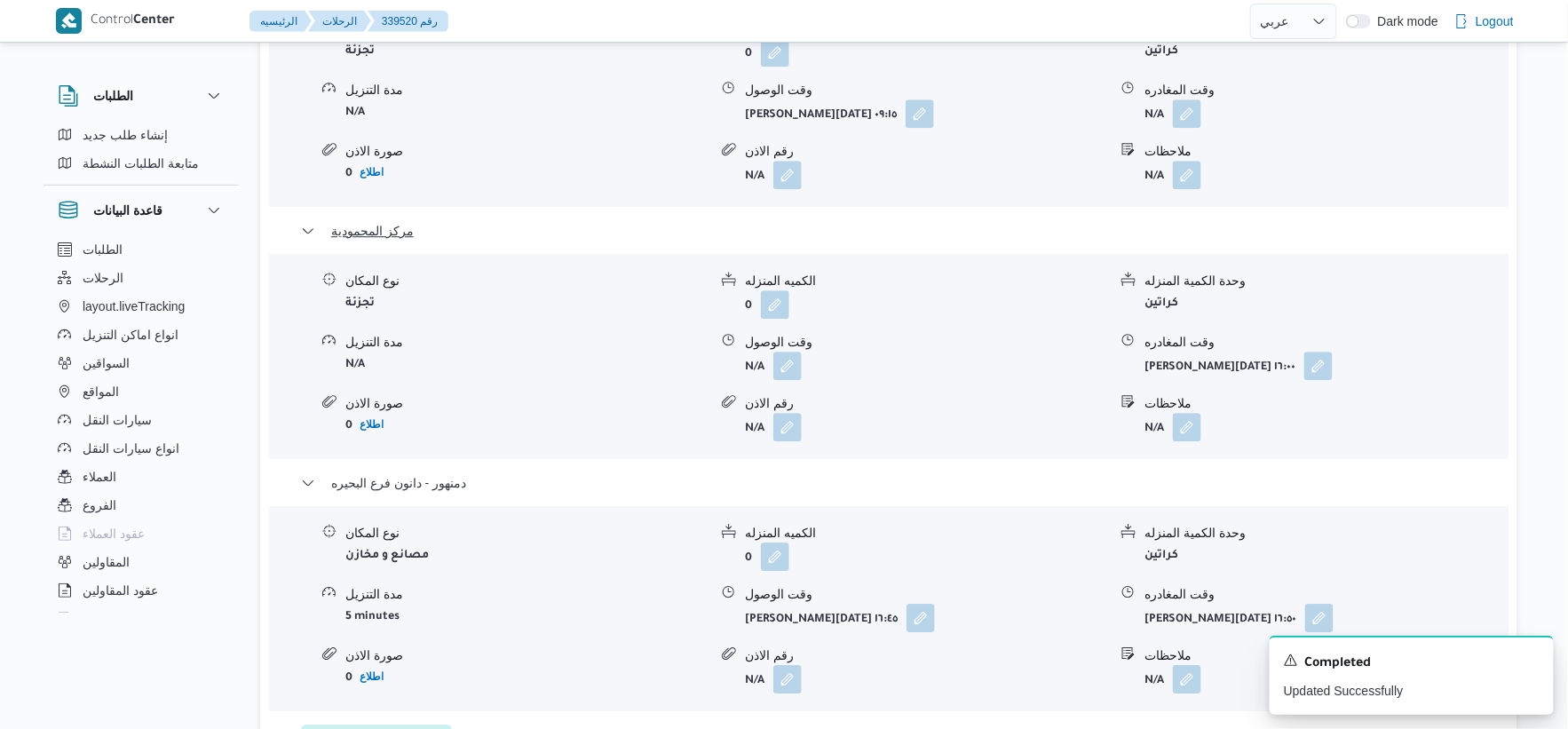
scroll to position [1578, 0]
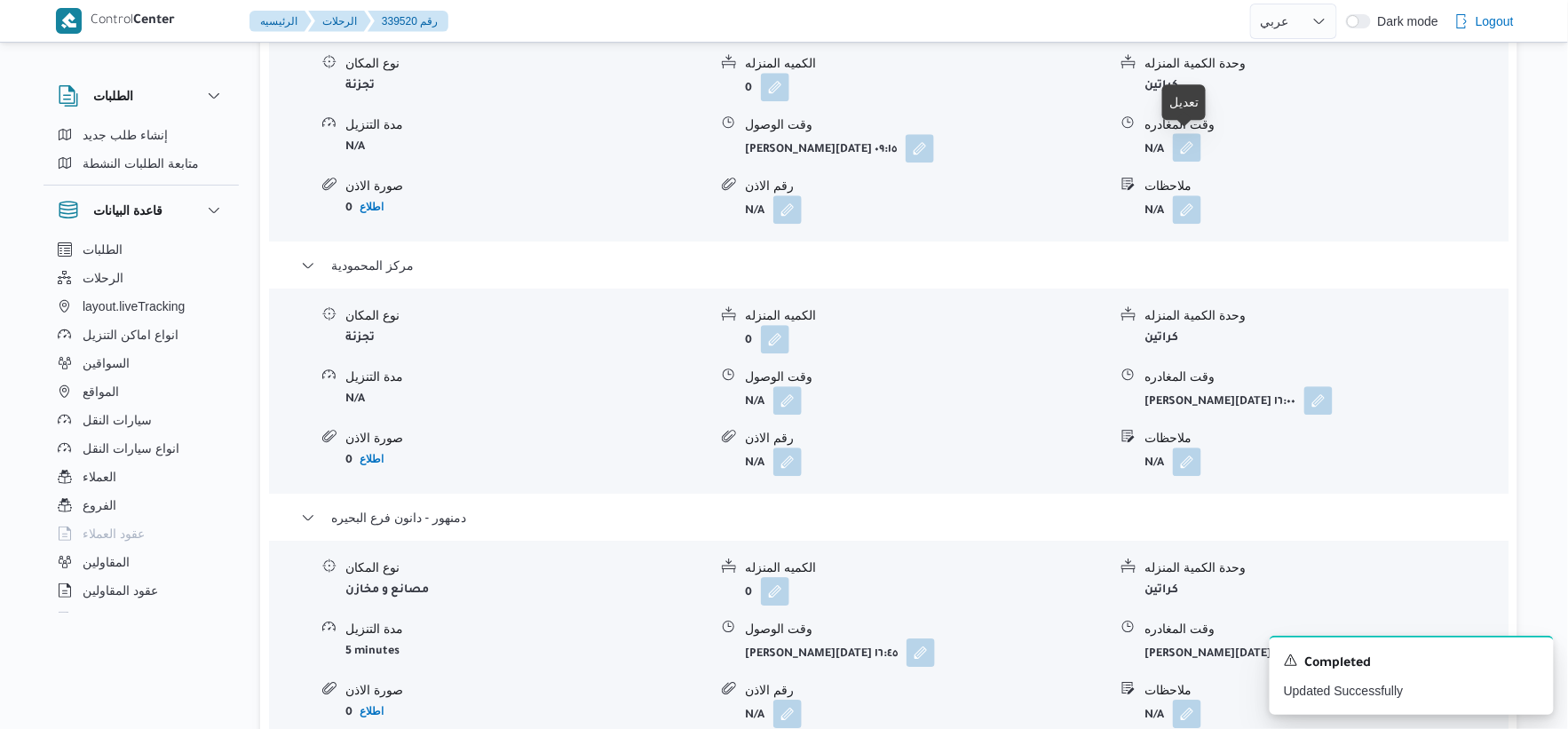
click at [1195, 152] on button "button" at bounding box center [1187, 147] width 28 height 28
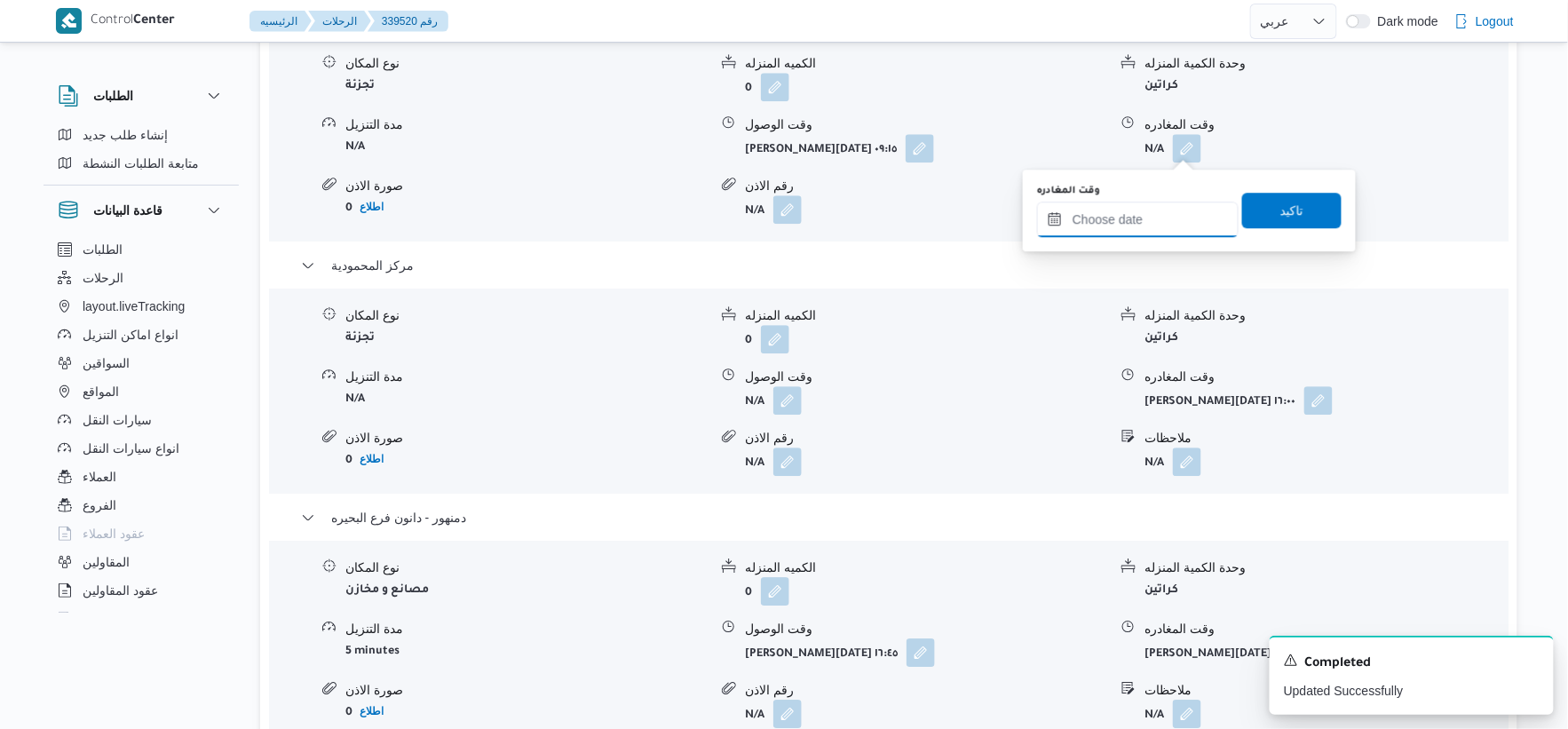
drag, startPoint x: 1154, startPoint y: 215, endPoint x: 1192, endPoint y: 233, distance: 42.0
click at [1154, 215] on input "وقت المغادره" at bounding box center [1138, 219] width 202 height 36
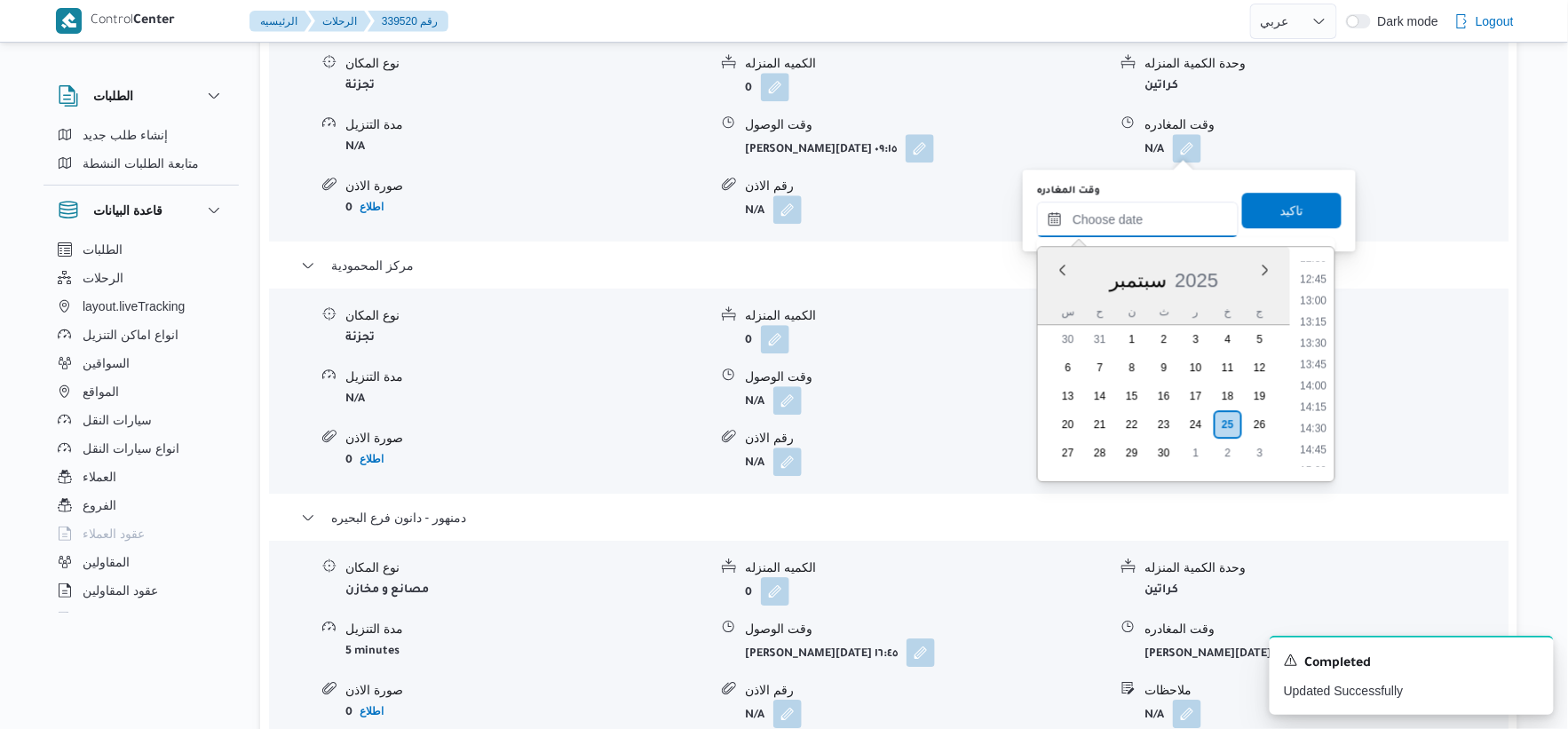
scroll to position [1075, 0]
click at [1324, 294] on li "13:00" at bounding box center [1314, 302] width 41 height 18
type input "٢٥/٠٩/٢٠٢٥ ١٣:٠٠"
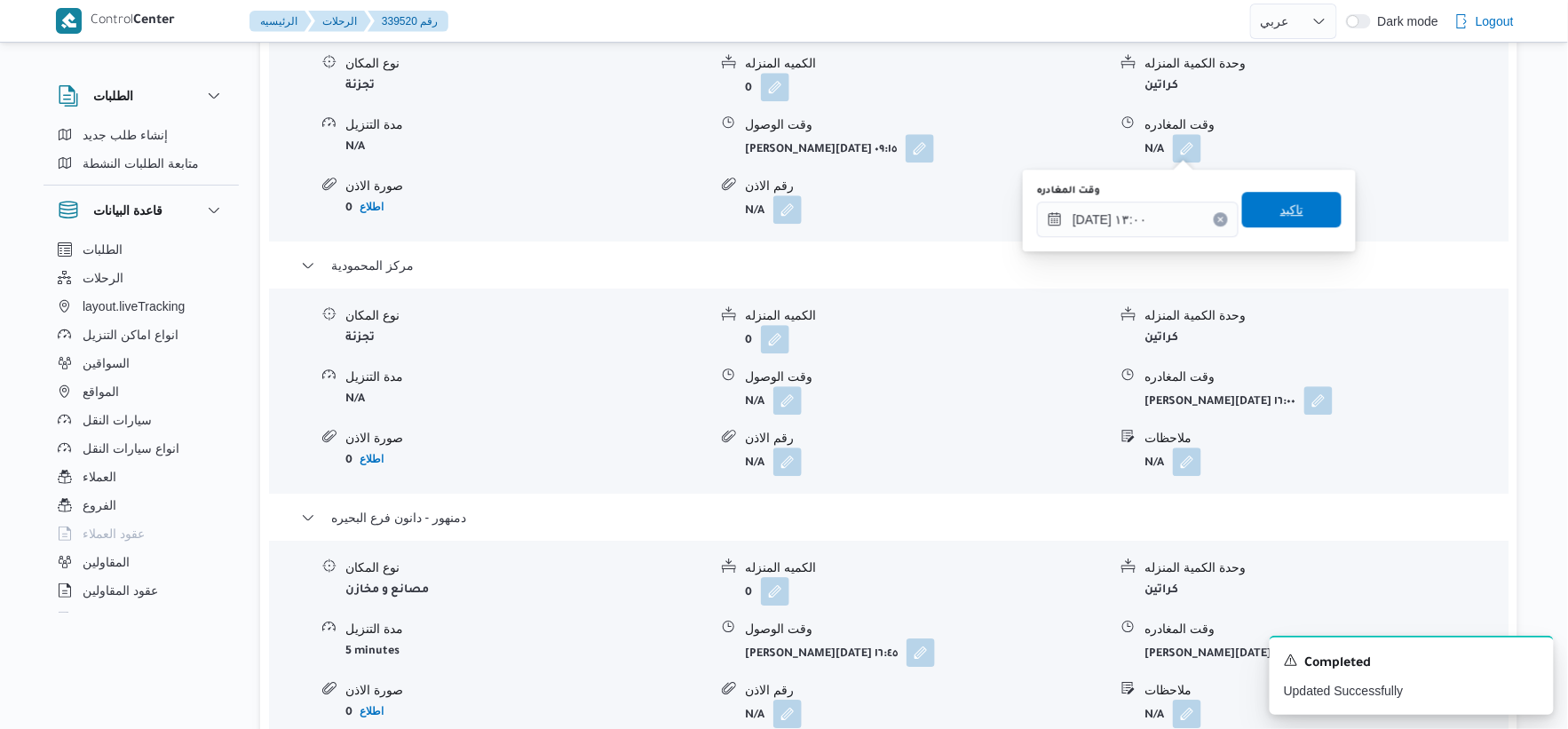
click at [1308, 226] on span "تاكيد" at bounding box center [1293, 210] width 100 height 36
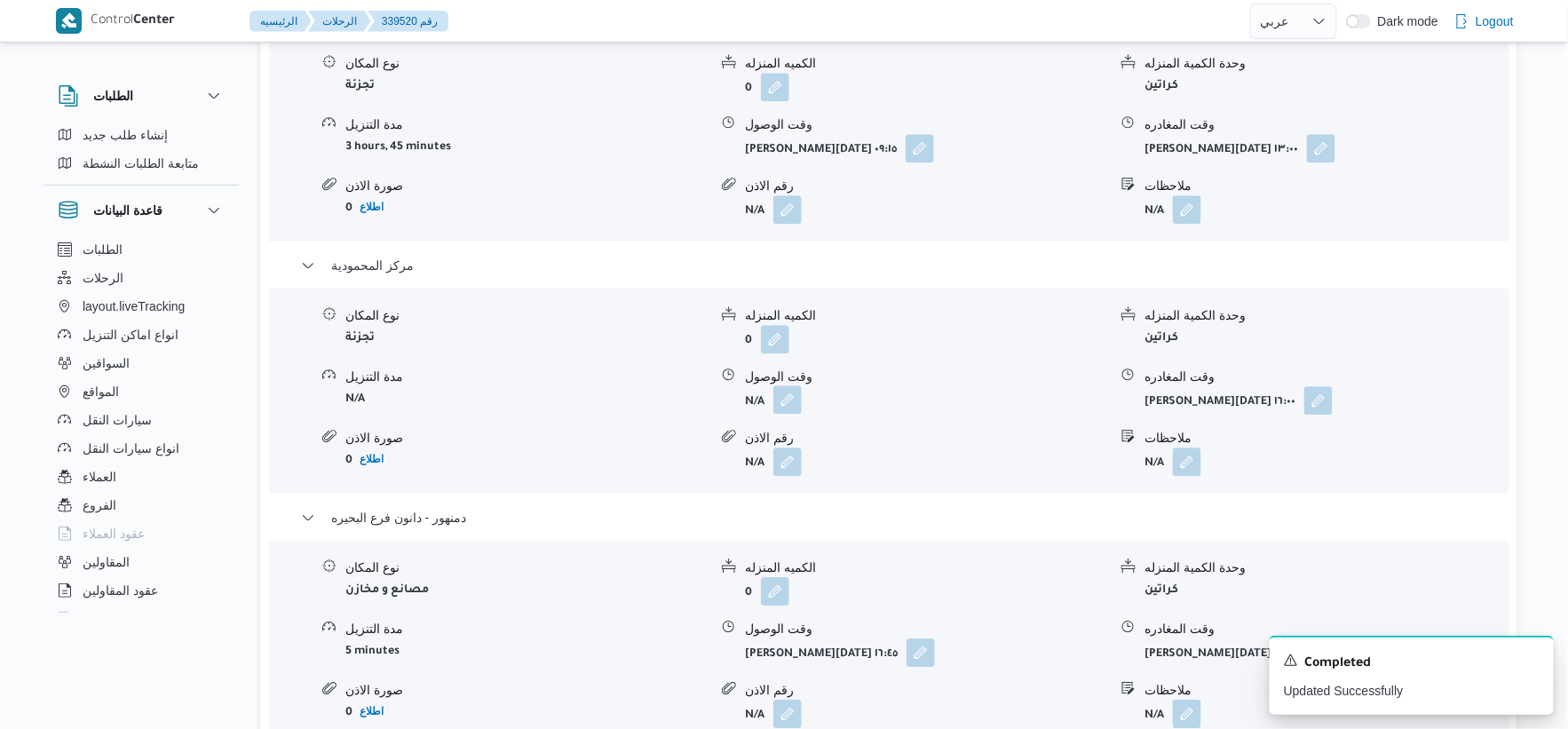
click at [789, 394] on button "button" at bounding box center [788, 399] width 28 height 28
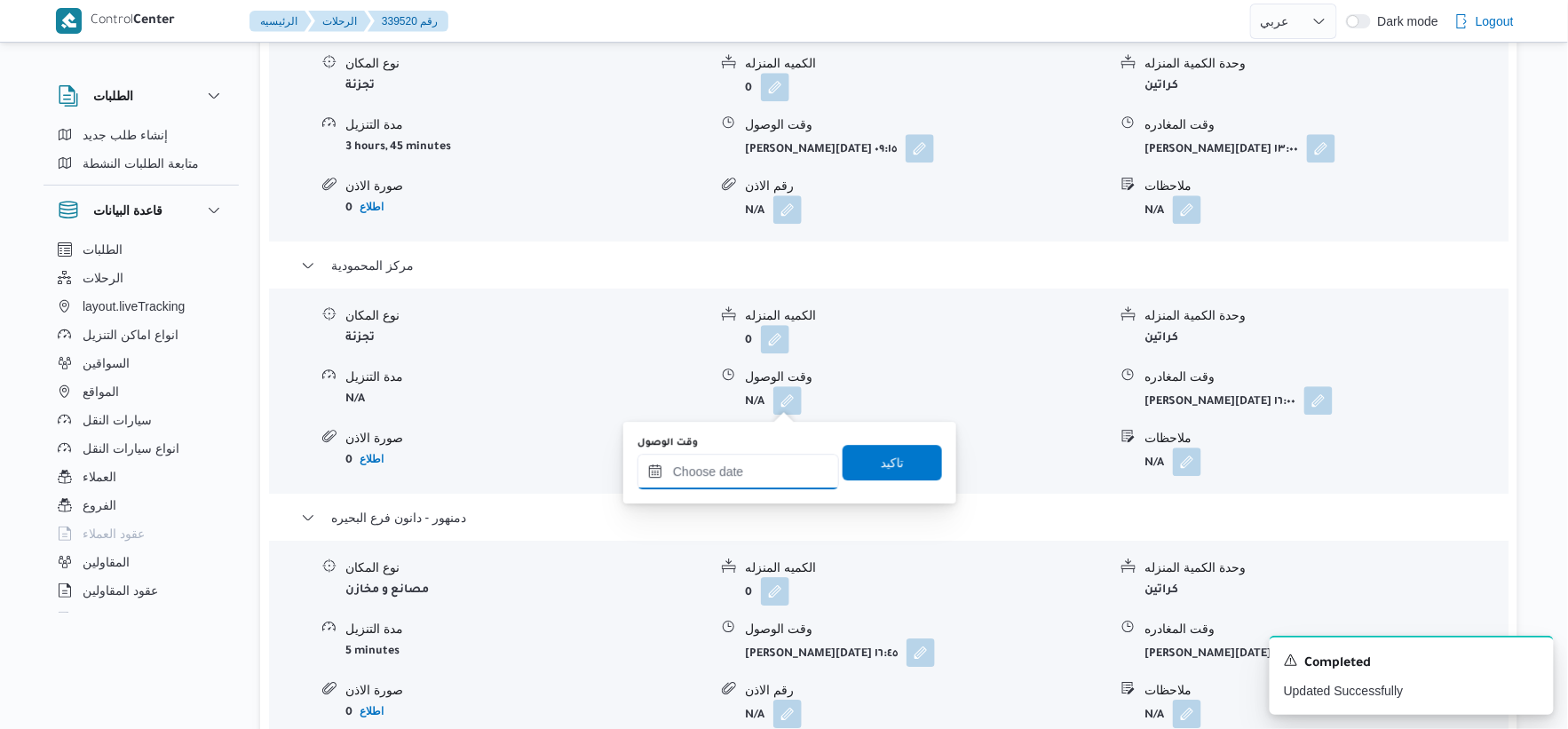
drag, startPoint x: 751, startPoint y: 476, endPoint x: 785, endPoint y: 464, distance: 36.1
click at [751, 477] on input "وقت الوصول" at bounding box center [739, 472] width 202 height 36
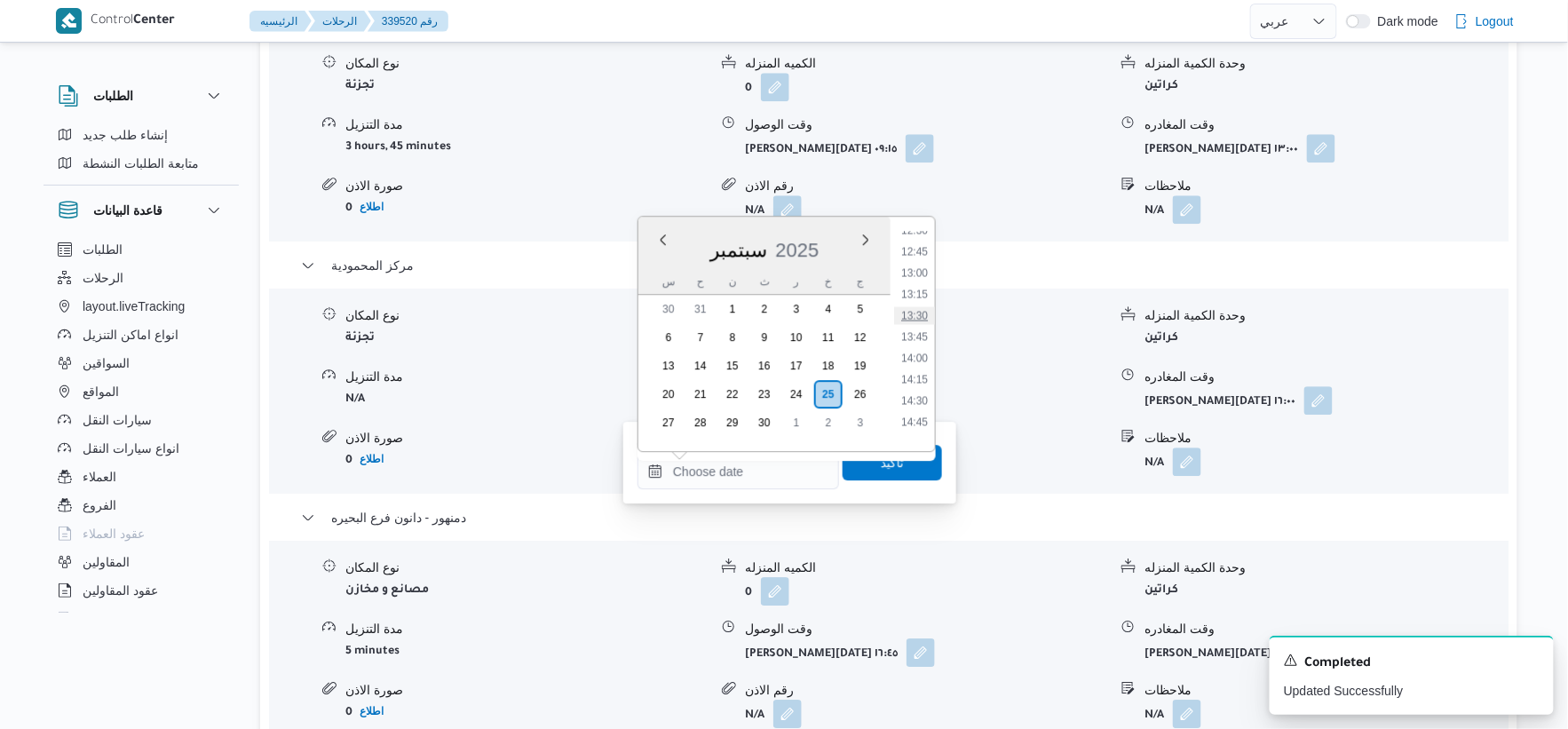
click at [921, 312] on li "13:30" at bounding box center [914, 315] width 41 height 18
type input "٢٥/٠٩/٢٠٢٥ ١٣:٣٠"
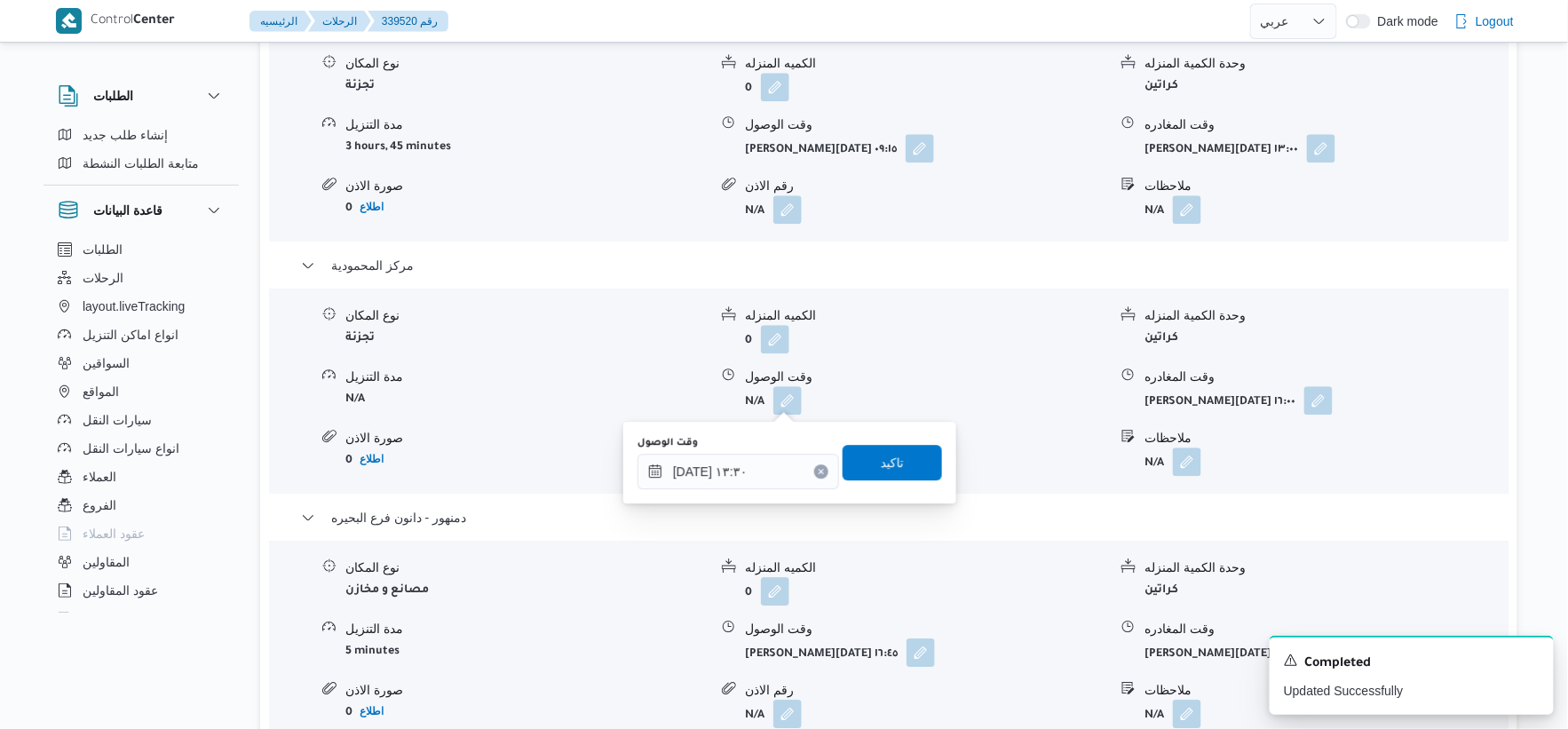
click at [922, 436] on div "وقت الوصول ٢٥/٠٩/٢٠٢٥ ١٣:٣٠ تاكيد" at bounding box center [790, 462] width 308 height 57
click at [918, 459] on span "تاكيد" at bounding box center [892, 462] width 100 height 36
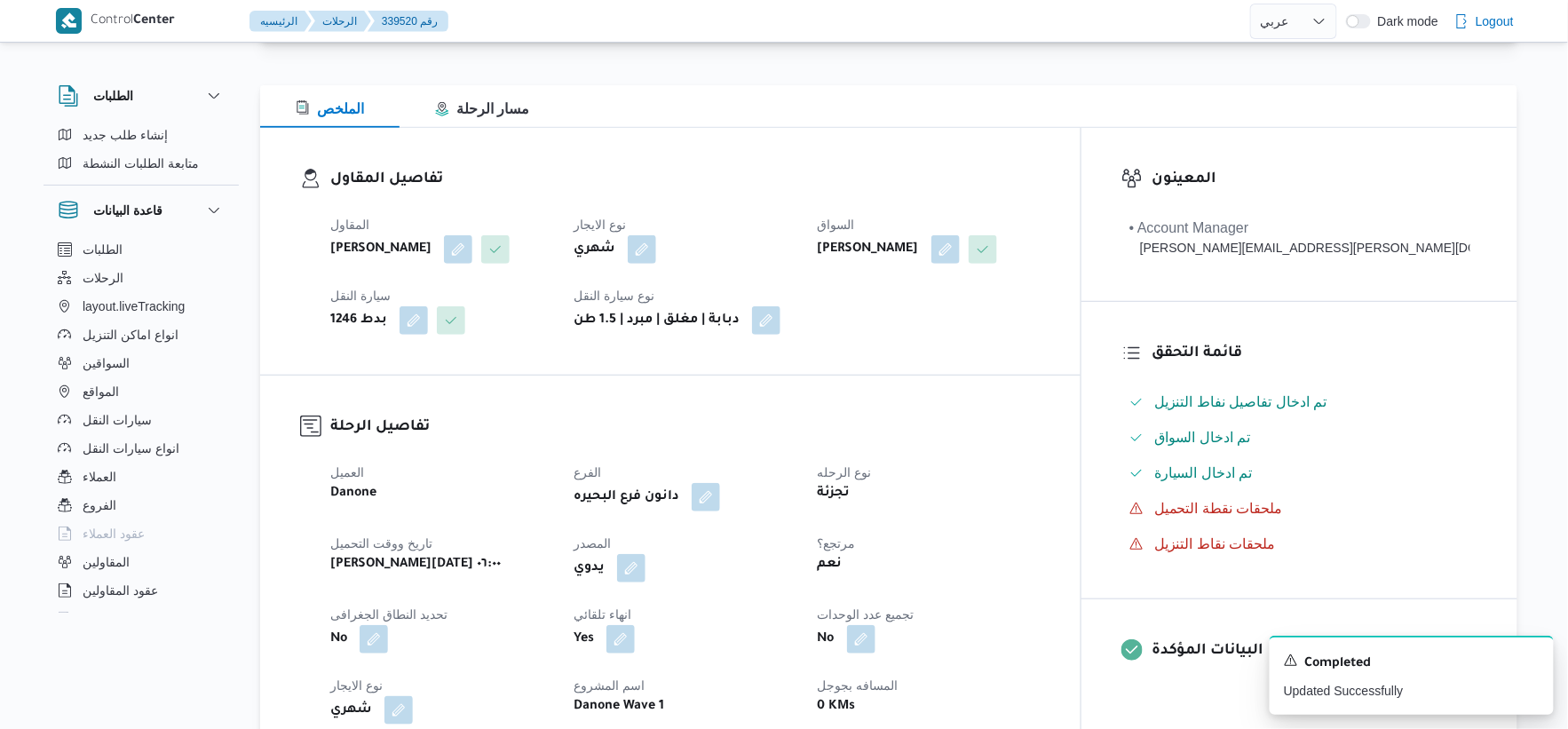
scroll to position [0, 0]
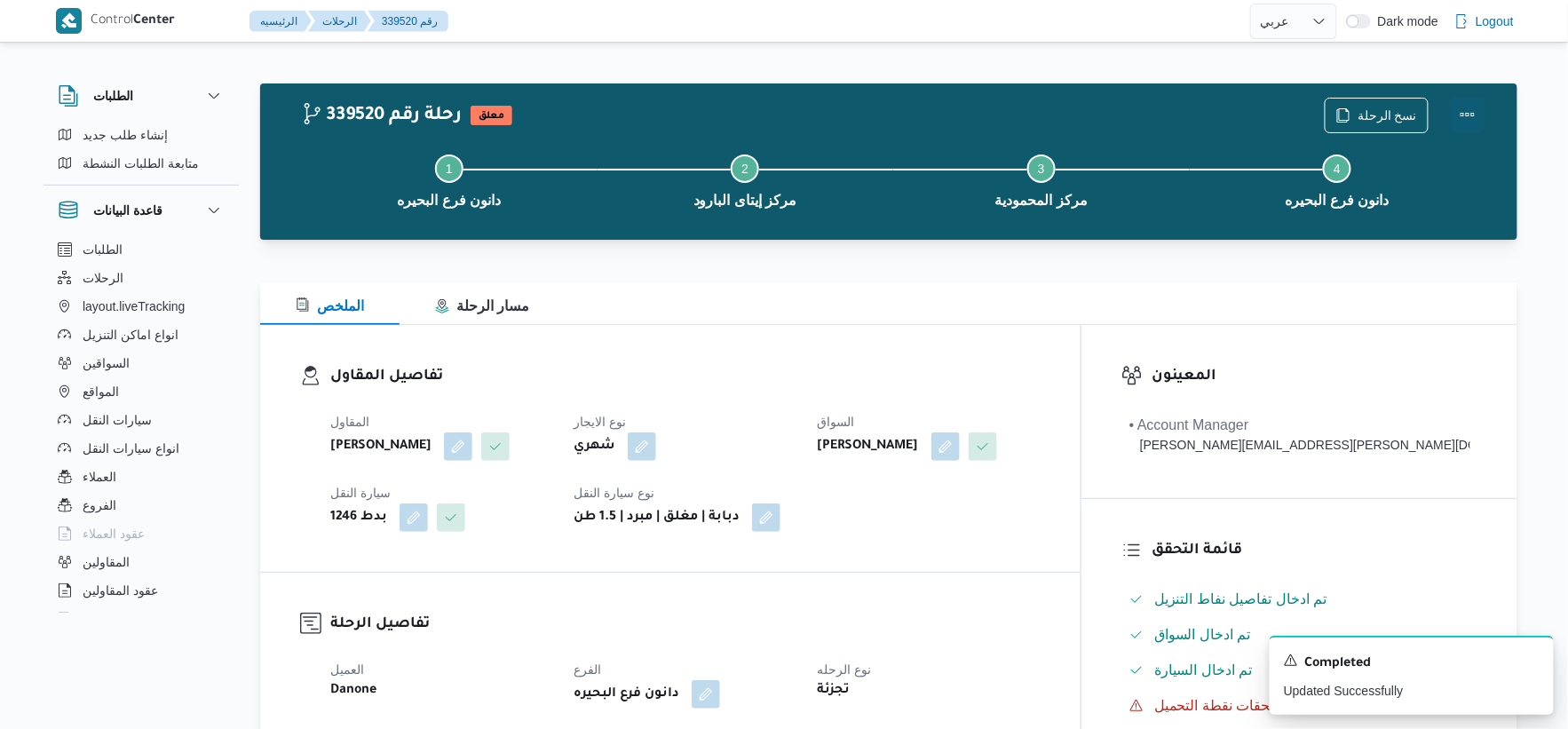
click at [1463, 118] on button "Actions" at bounding box center [1468, 115] width 36 height 36
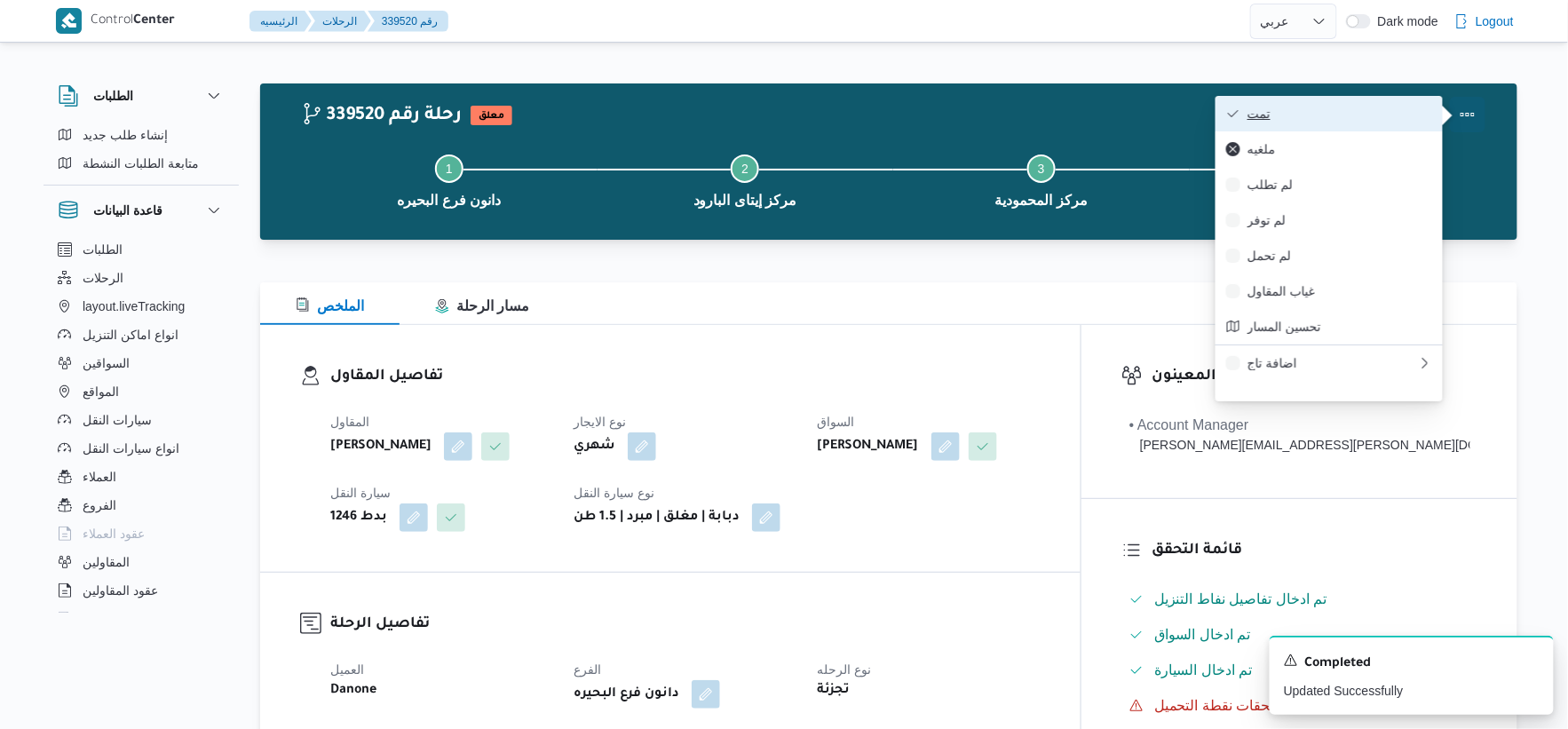
click at [1327, 114] on span "تمت" at bounding box center [1340, 113] width 185 height 14
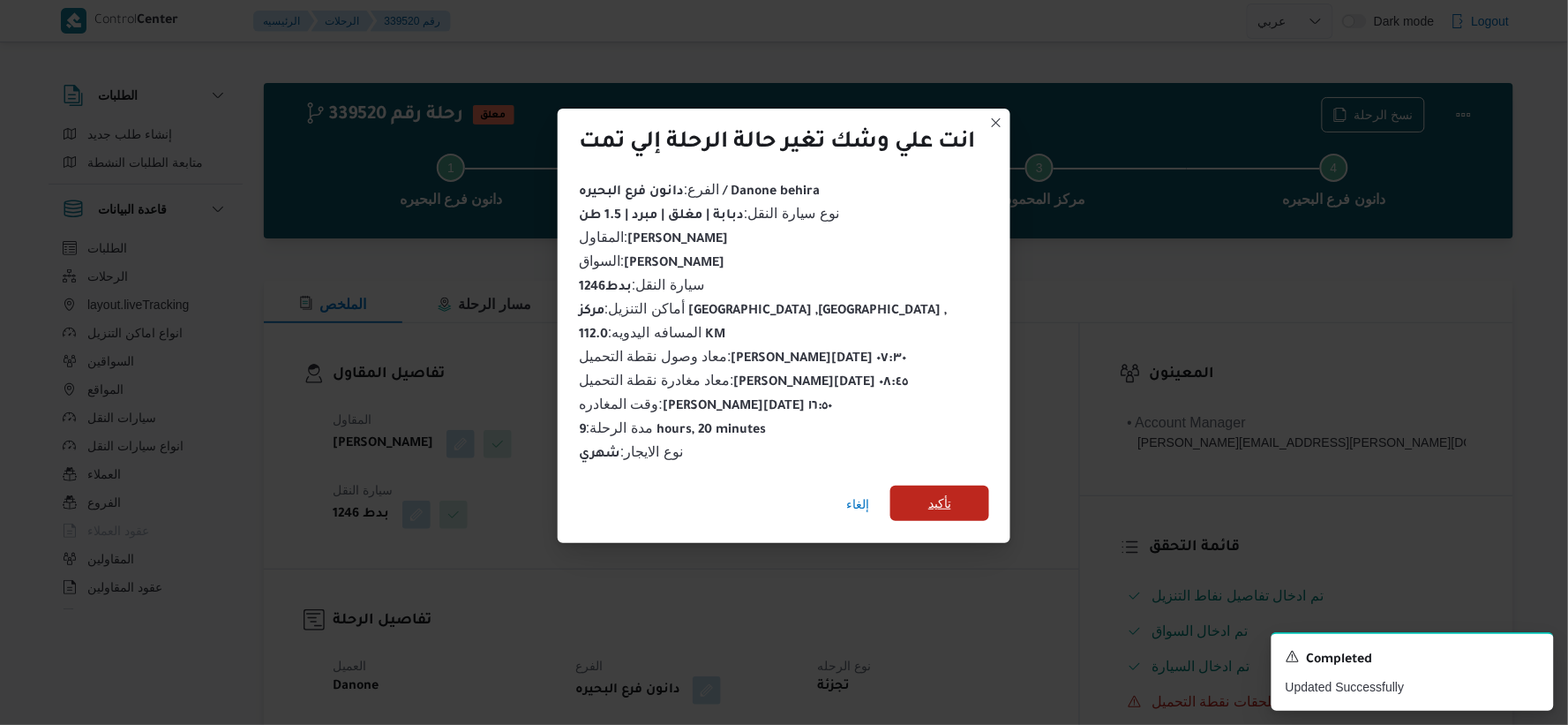
click at [939, 493] on span "تأكيد" at bounding box center [940, 503] width 23 height 22
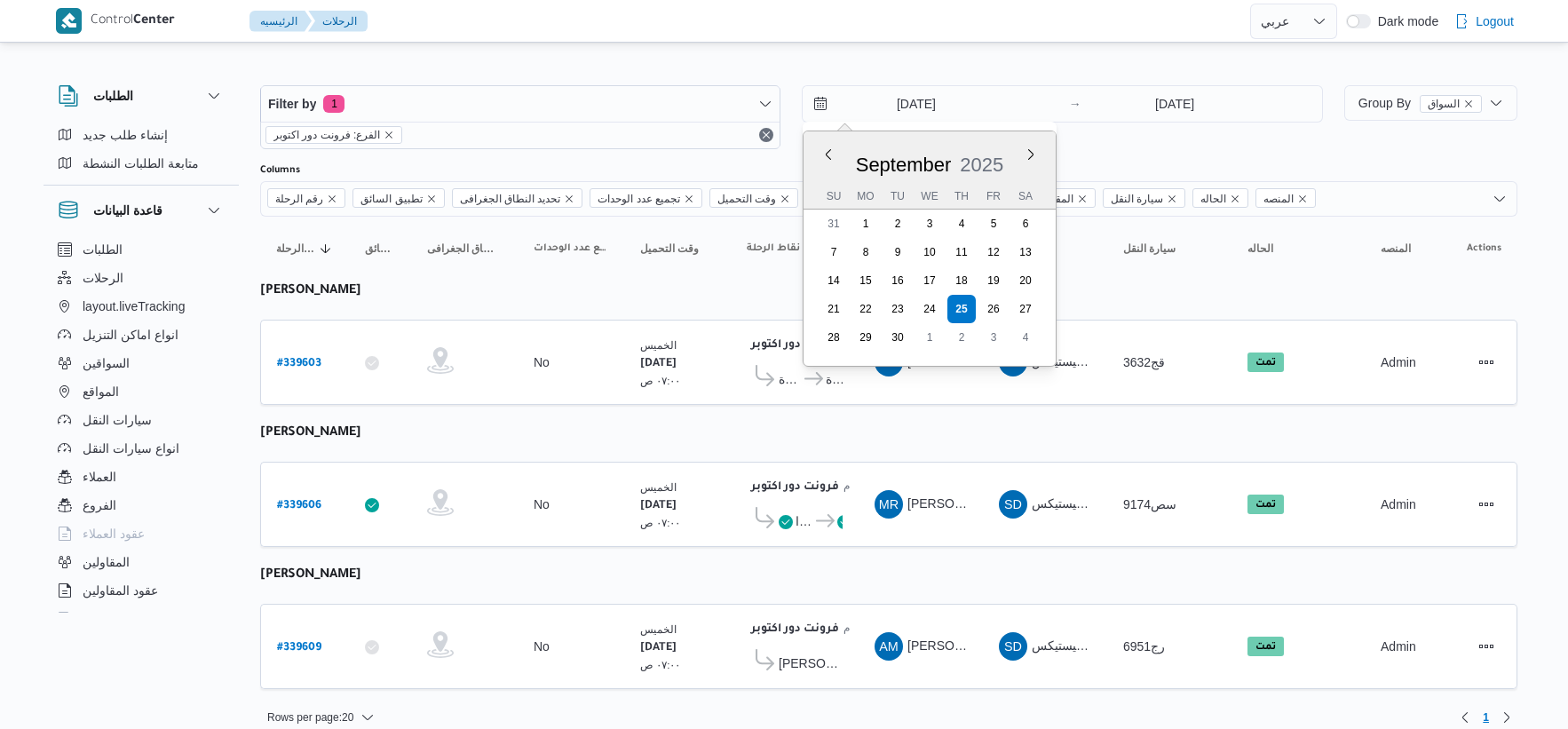
select select "ar"
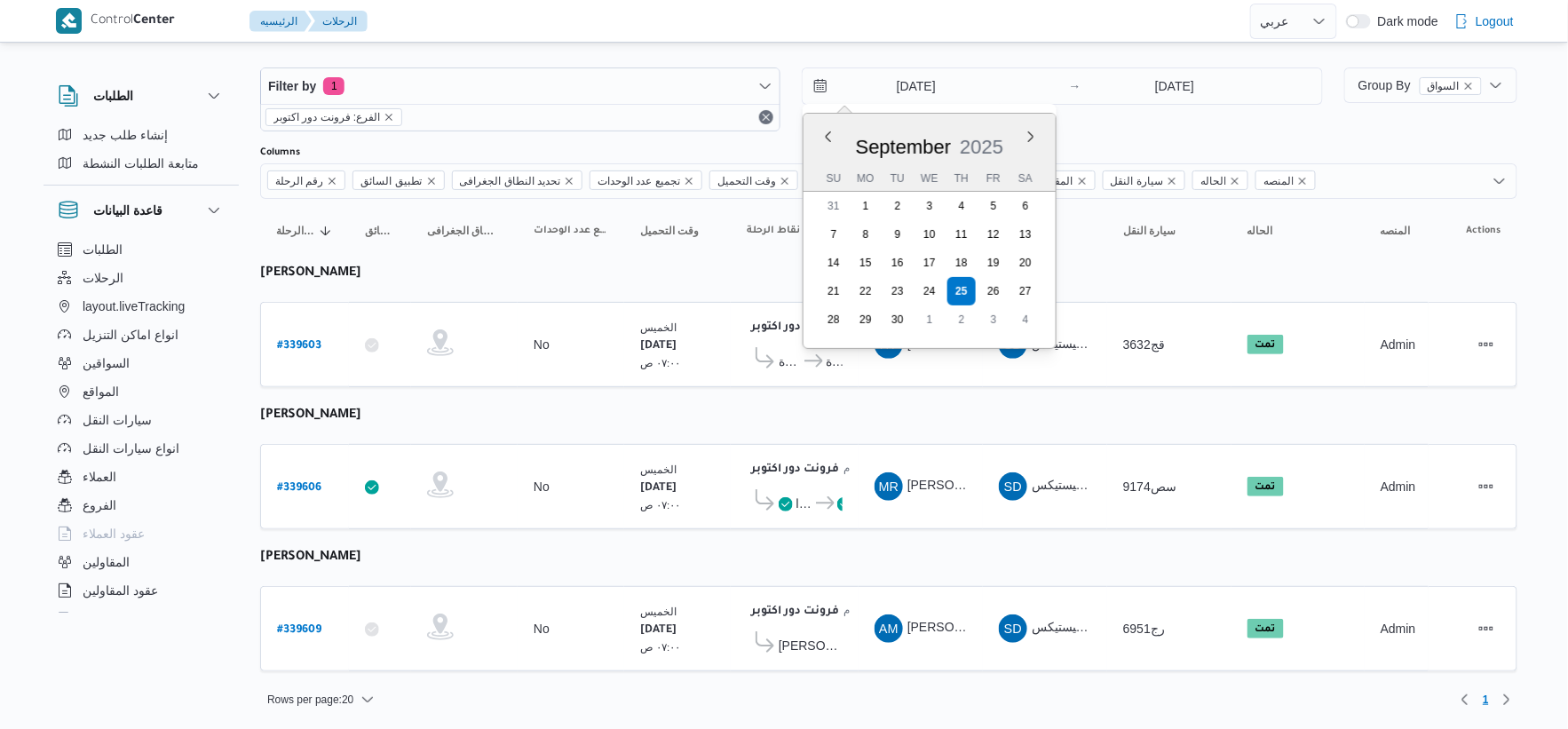
click at [943, 424] on table "رقم الرحلة Click to sort in ascending order تطبيق السائق Click to sort in ascen…" at bounding box center [889, 444] width 1258 height 490
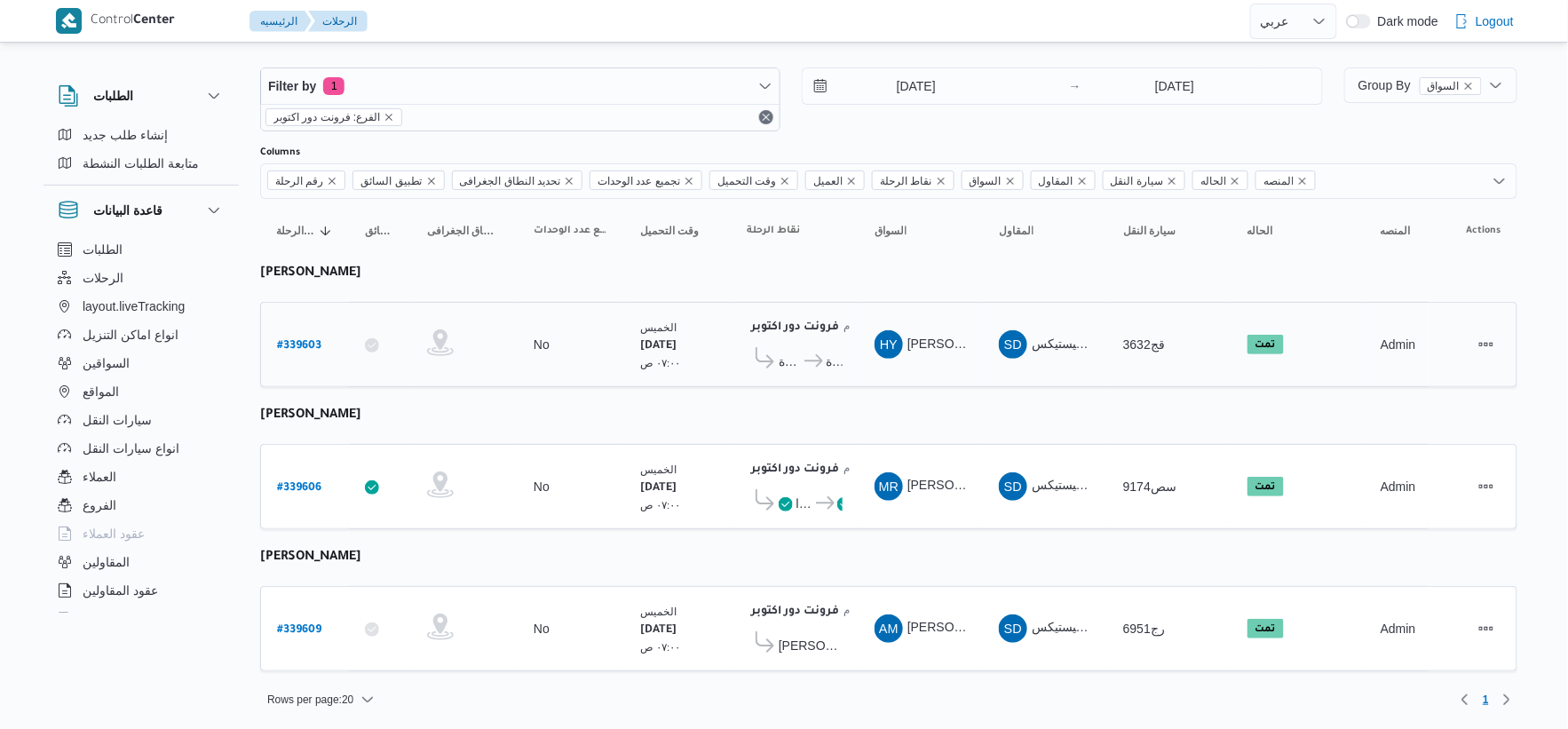
click at [792, 359] on span "كارفور المنصورة" at bounding box center [791, 361] width 24 height 22
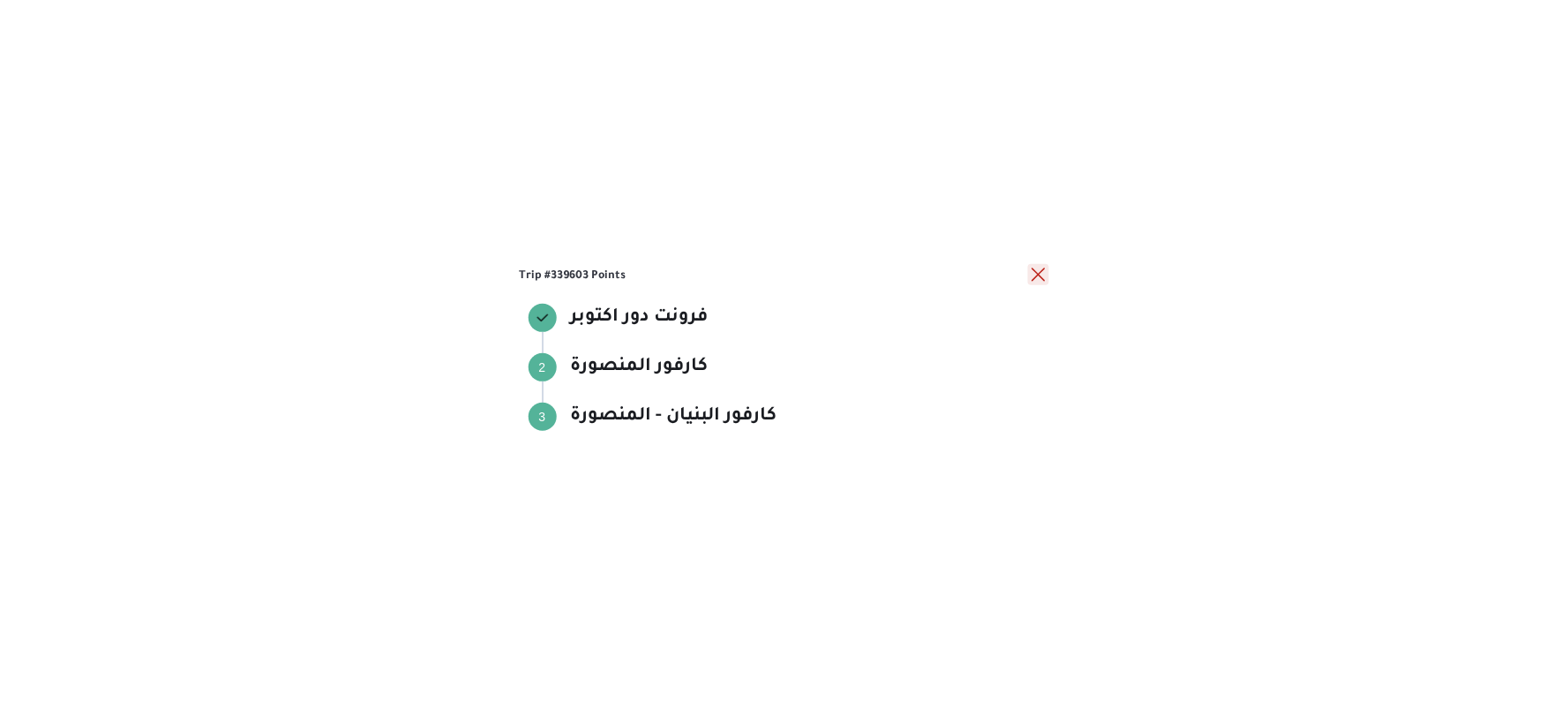
click at [1033, 275] on button "close" at bounding box center [1038, 274] width 22 height 22
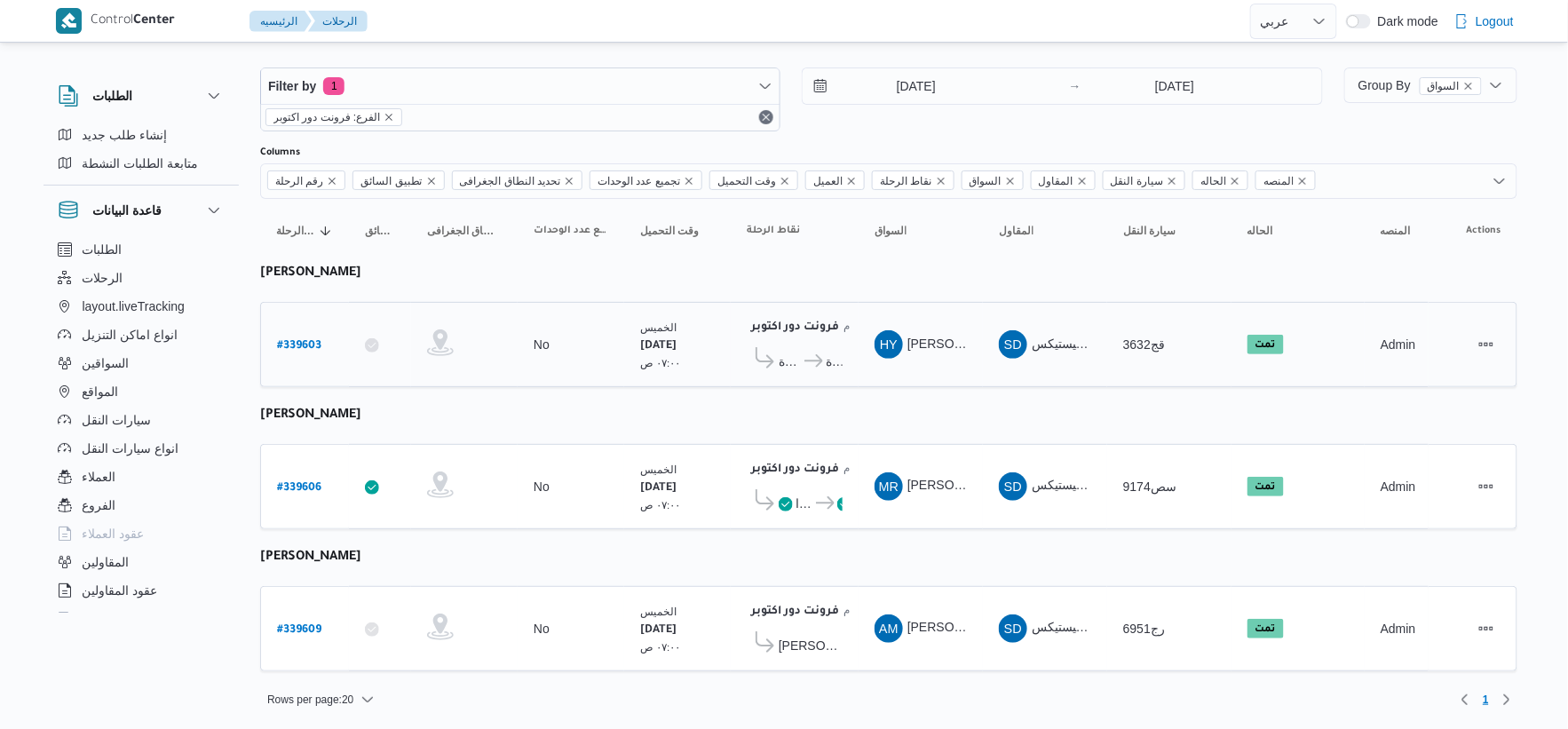
click at [305, 343] on b "# 339603" at bounding box center [299, 346] width 44 height 12
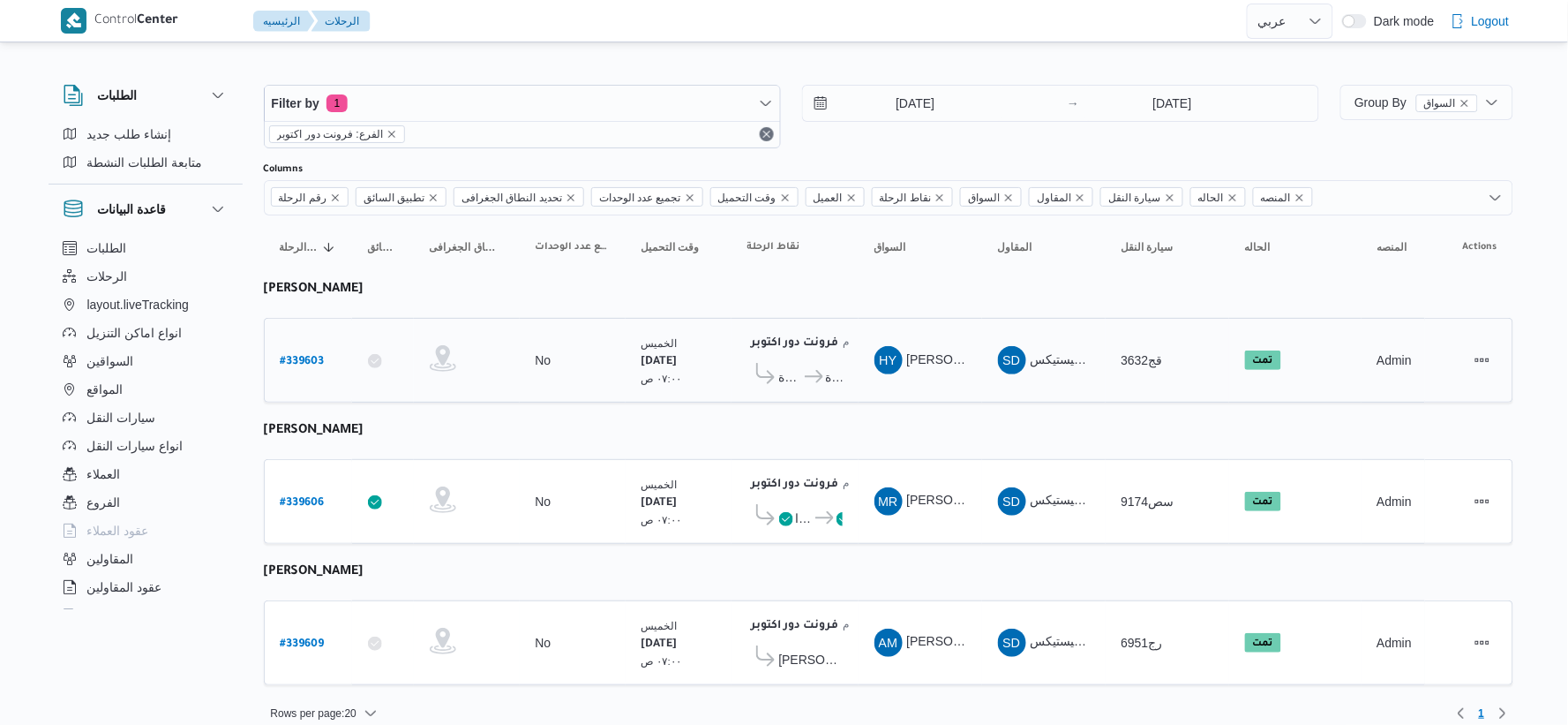
select select "ar"
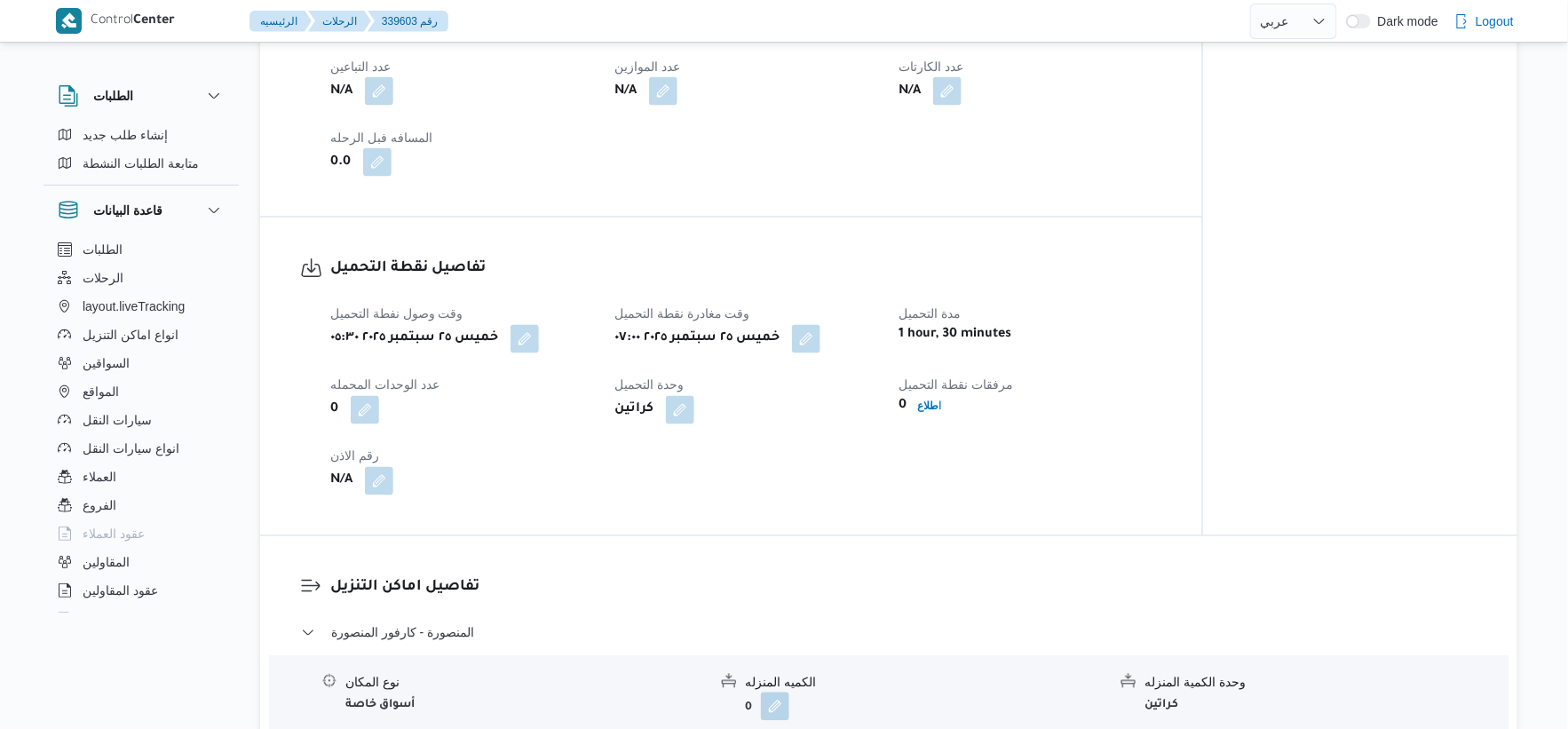
scroll to position [986, 0]
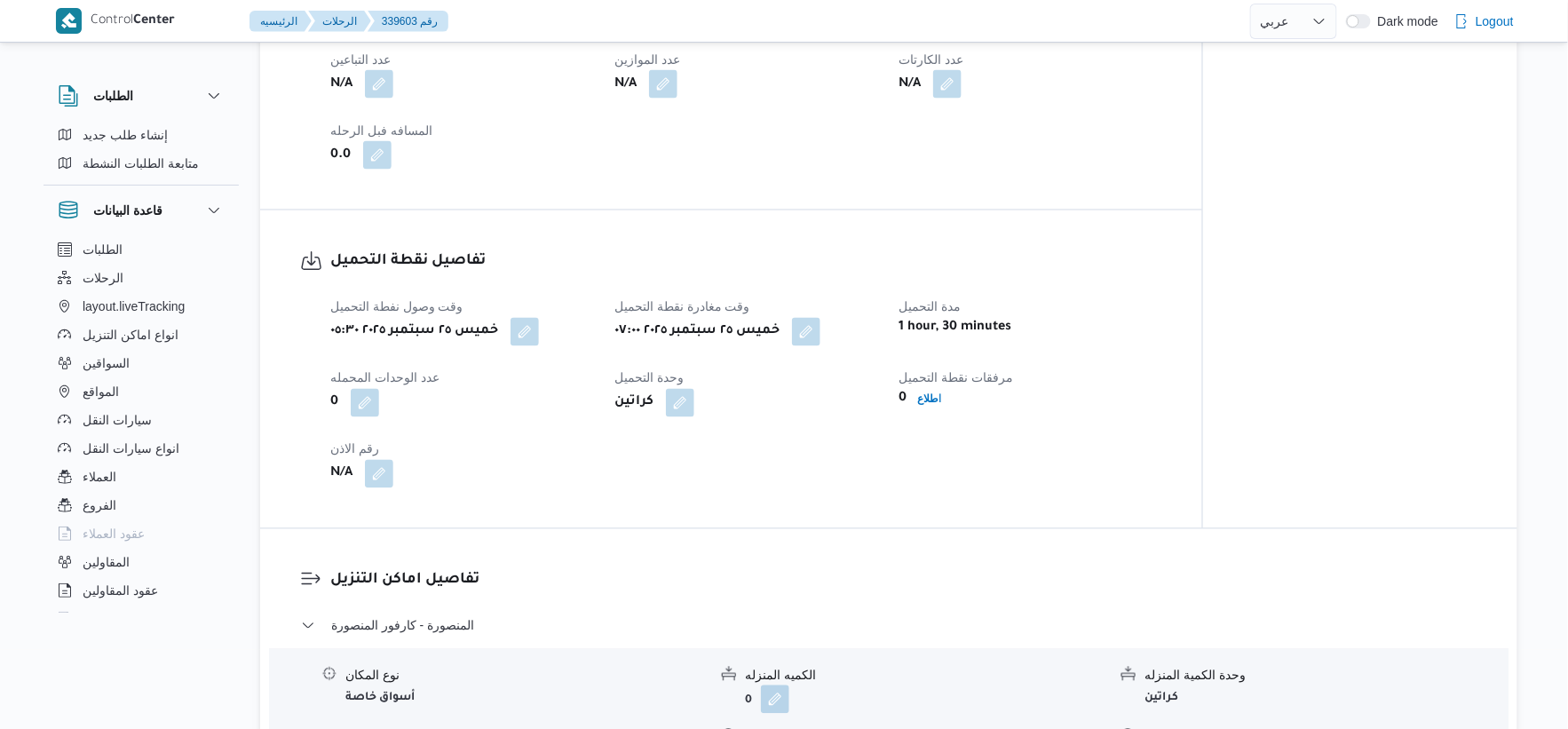
select select "ar"
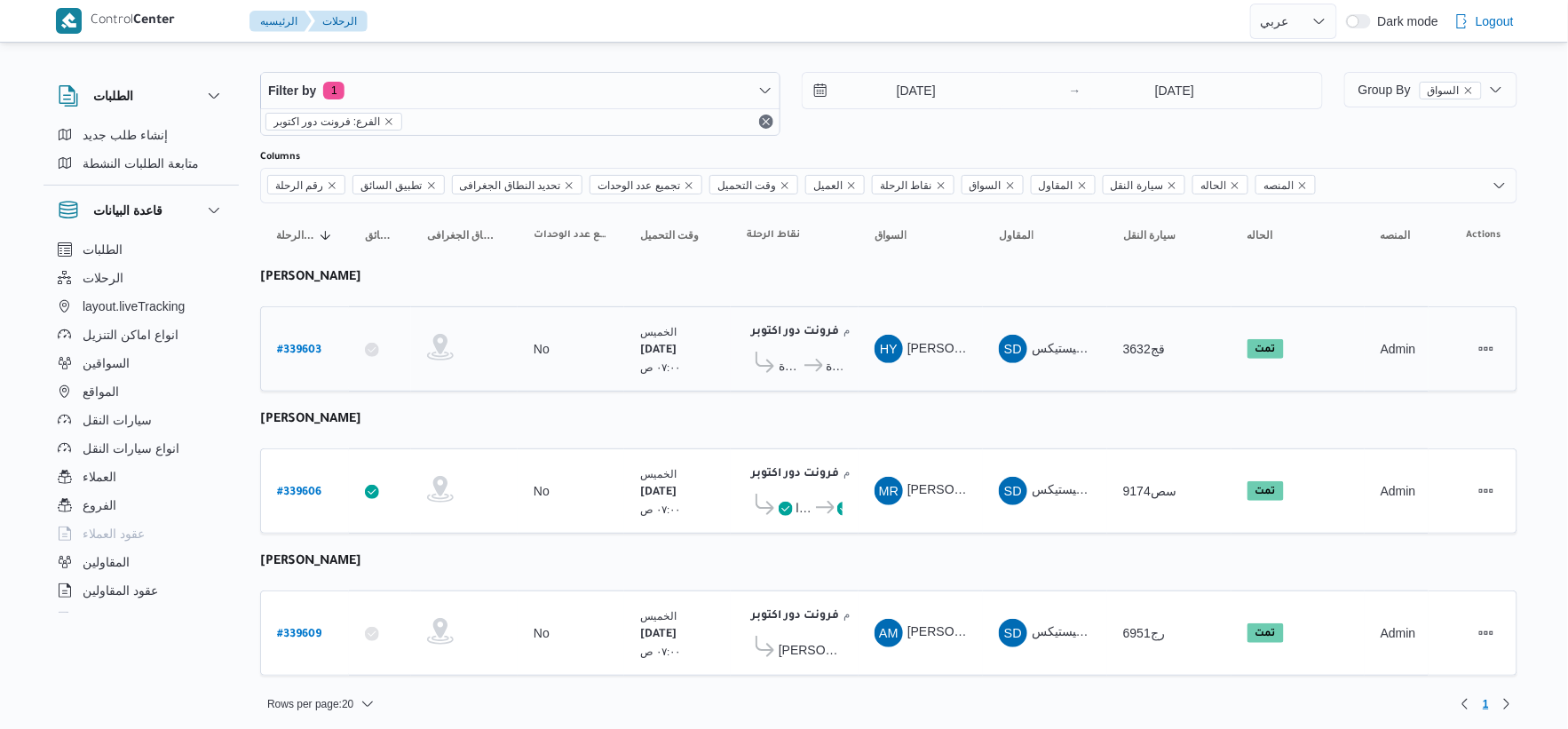
scroll to position [18, 0]
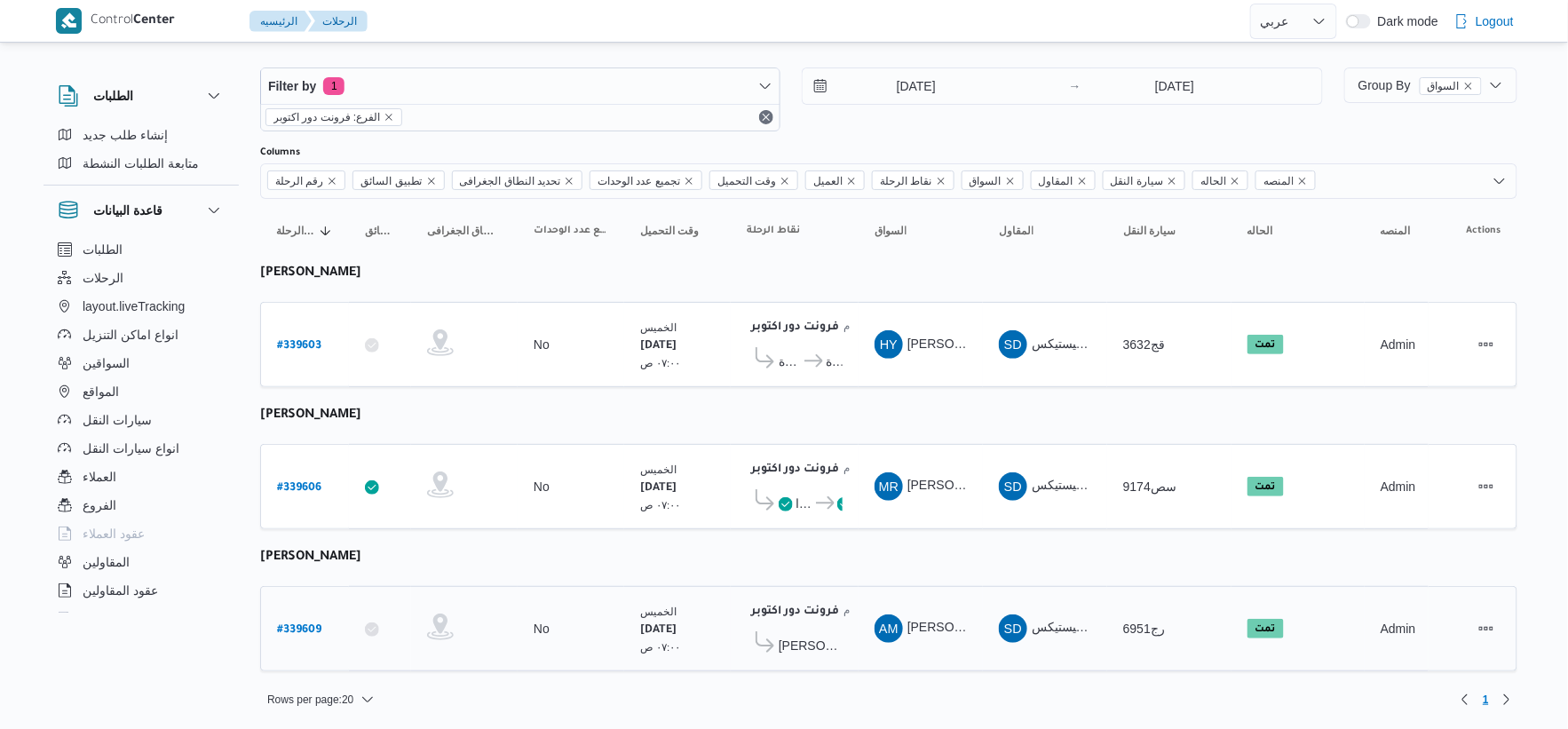
click at [312, 624] on b "# 339609" at bounding box center [299, 630] width 44 height 12
select select "ar"
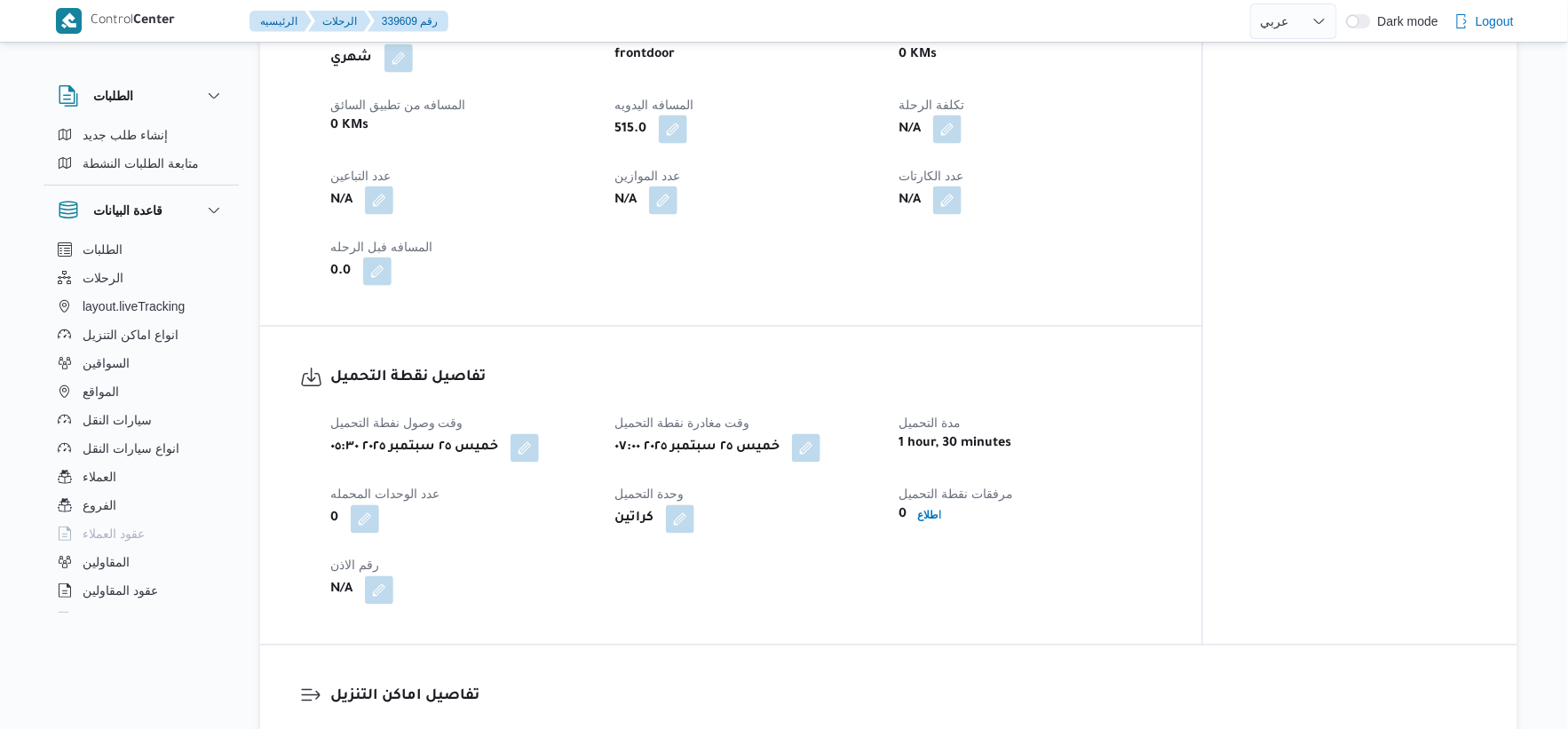
scroll to position [1183, 0]
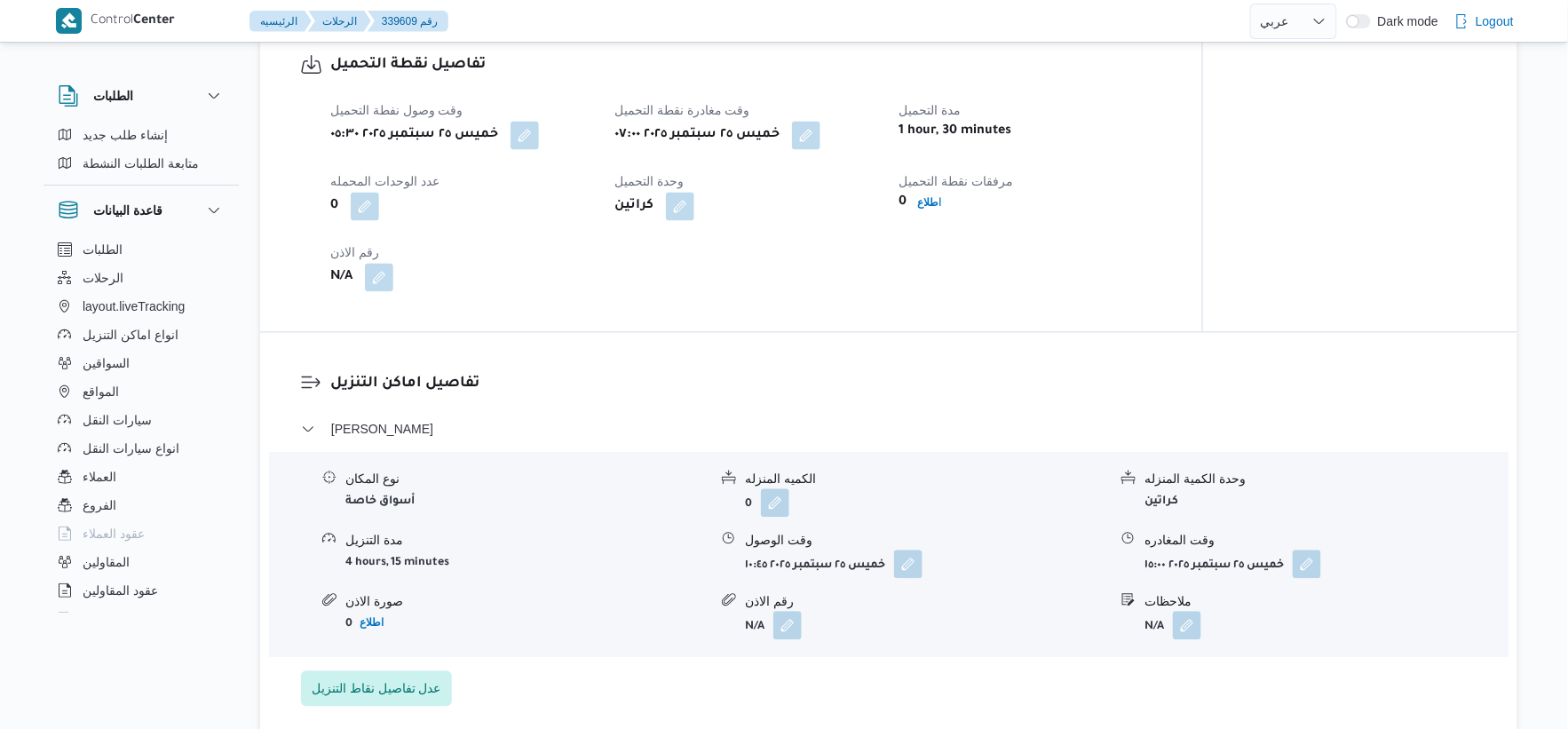
select select "ar"
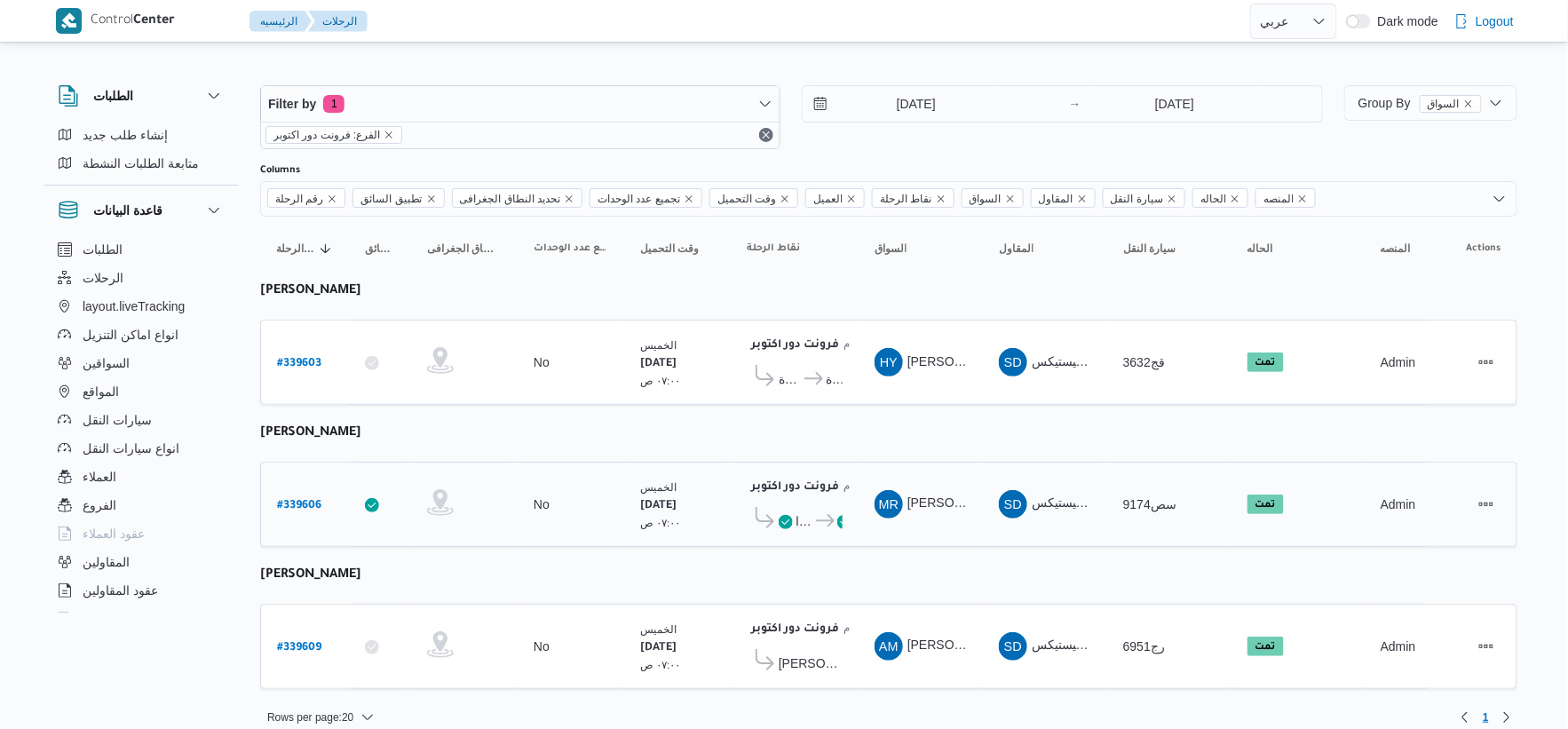
click at [300, 501] on b "# 339606" at bounding box center [299, 506] width 44 height 12
select select "ar"
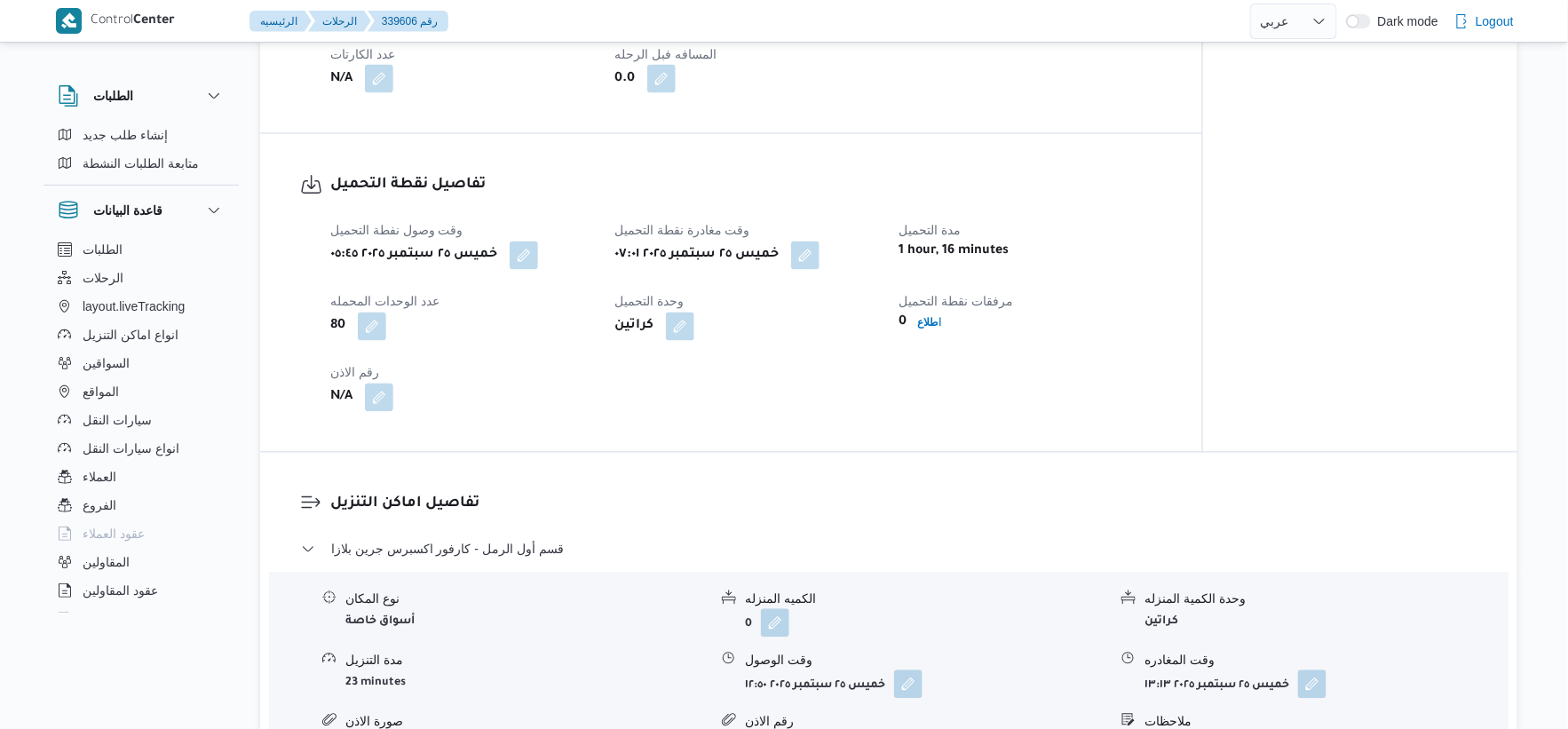
scroll to position [1085, 0]
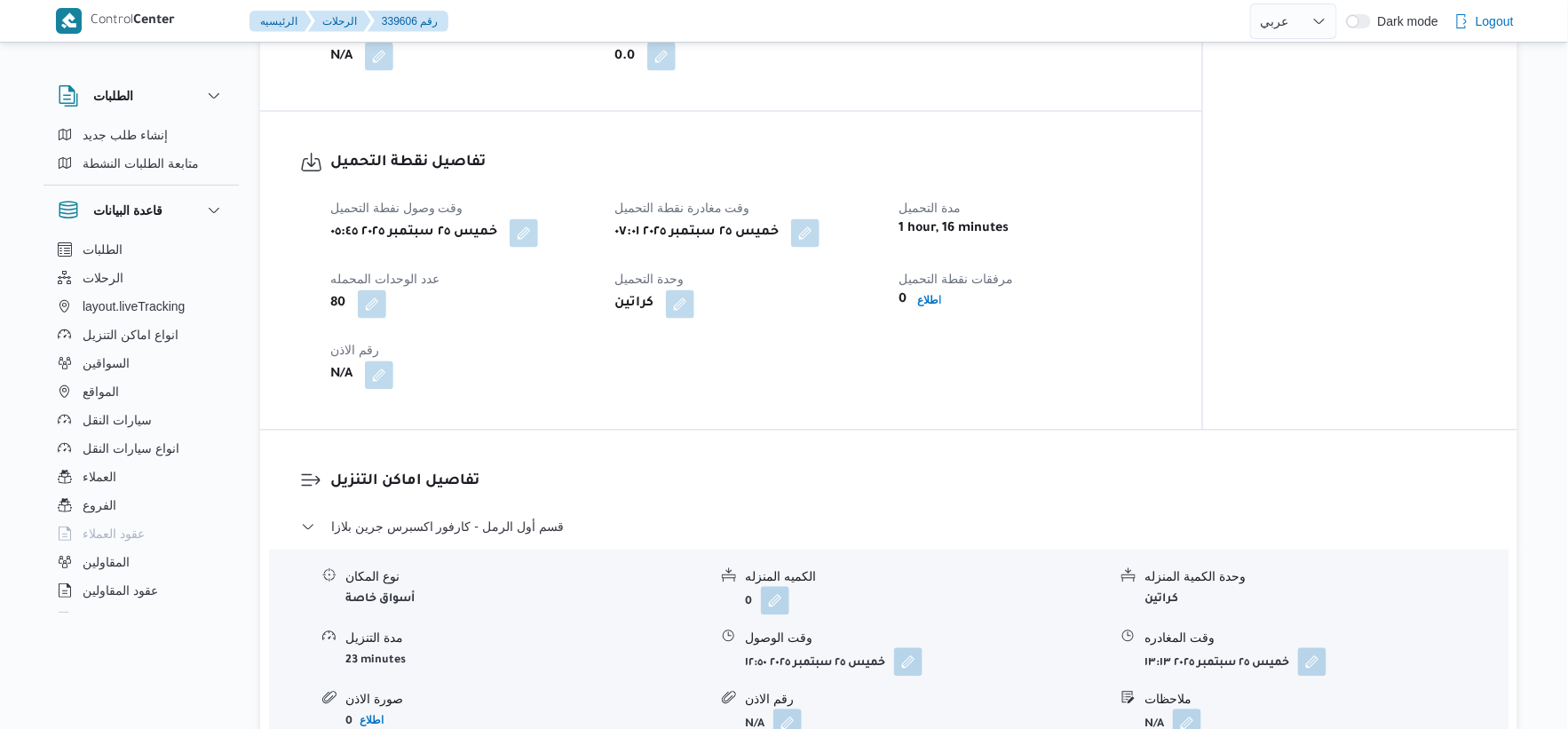
select select "ar"
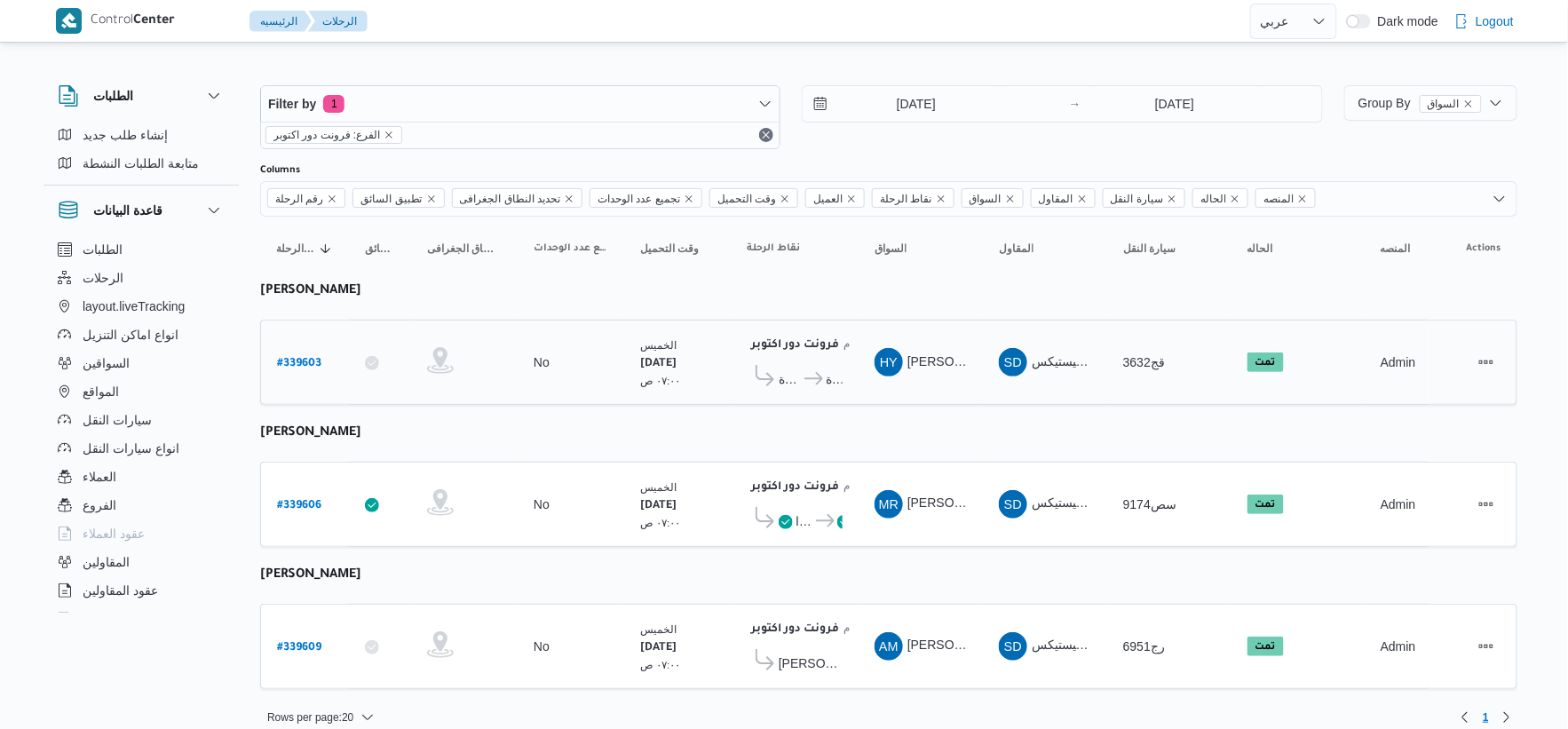
click at [306, 358] on b "# 339603" at bounding box center [299, 364] width 44 height 12
select select "ar"
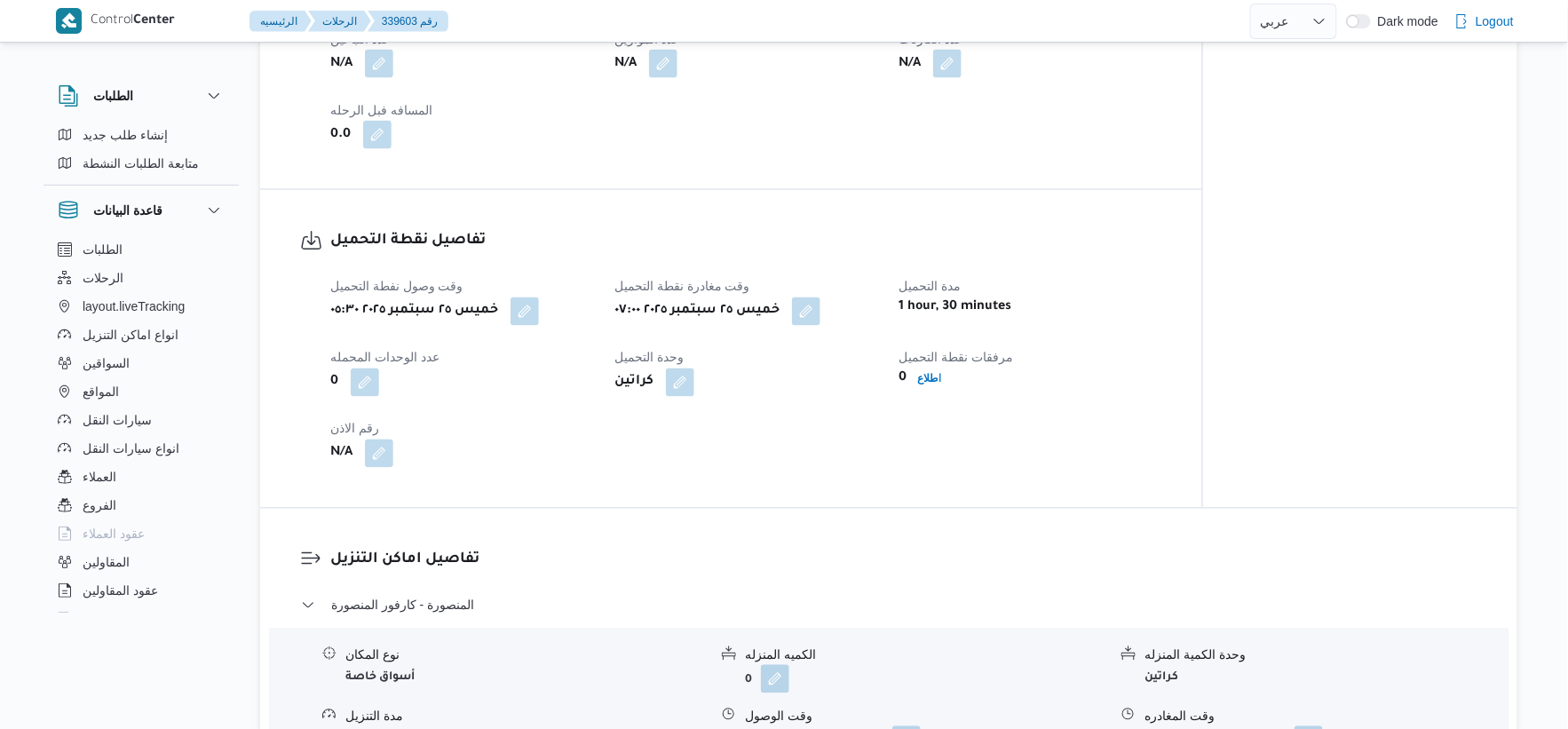
scroll to position [1282, 0]
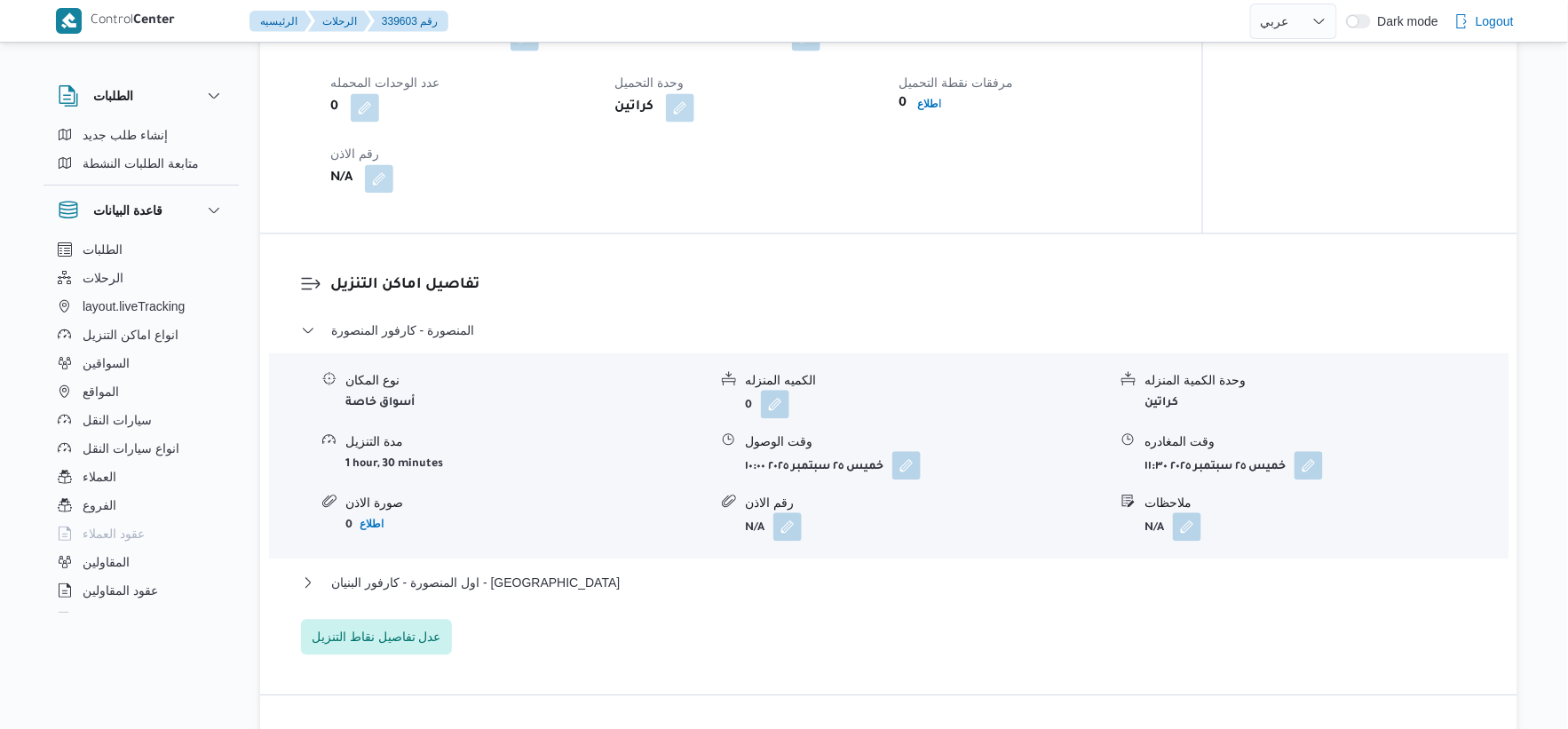
select select "ar"
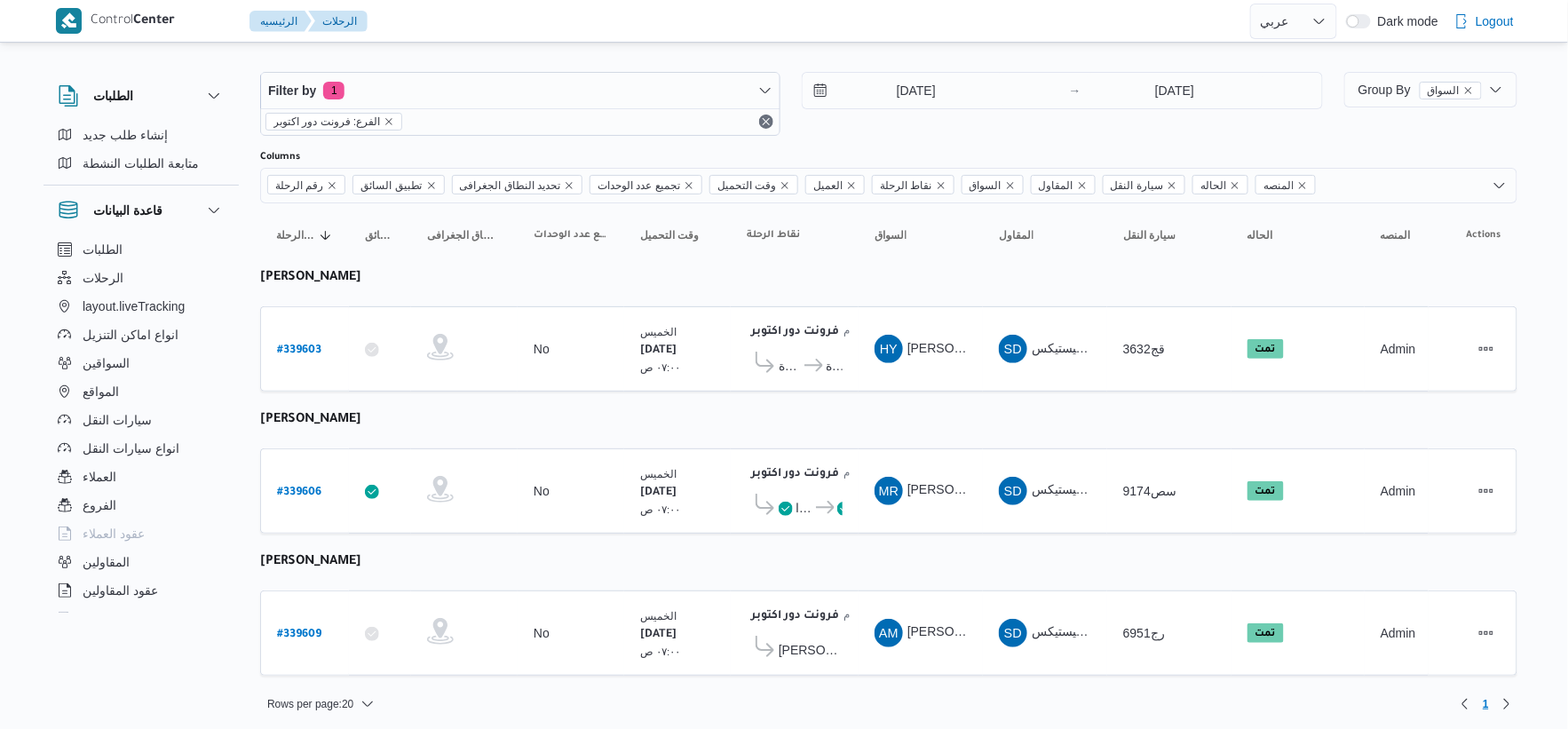
scroll to position [18, 0]
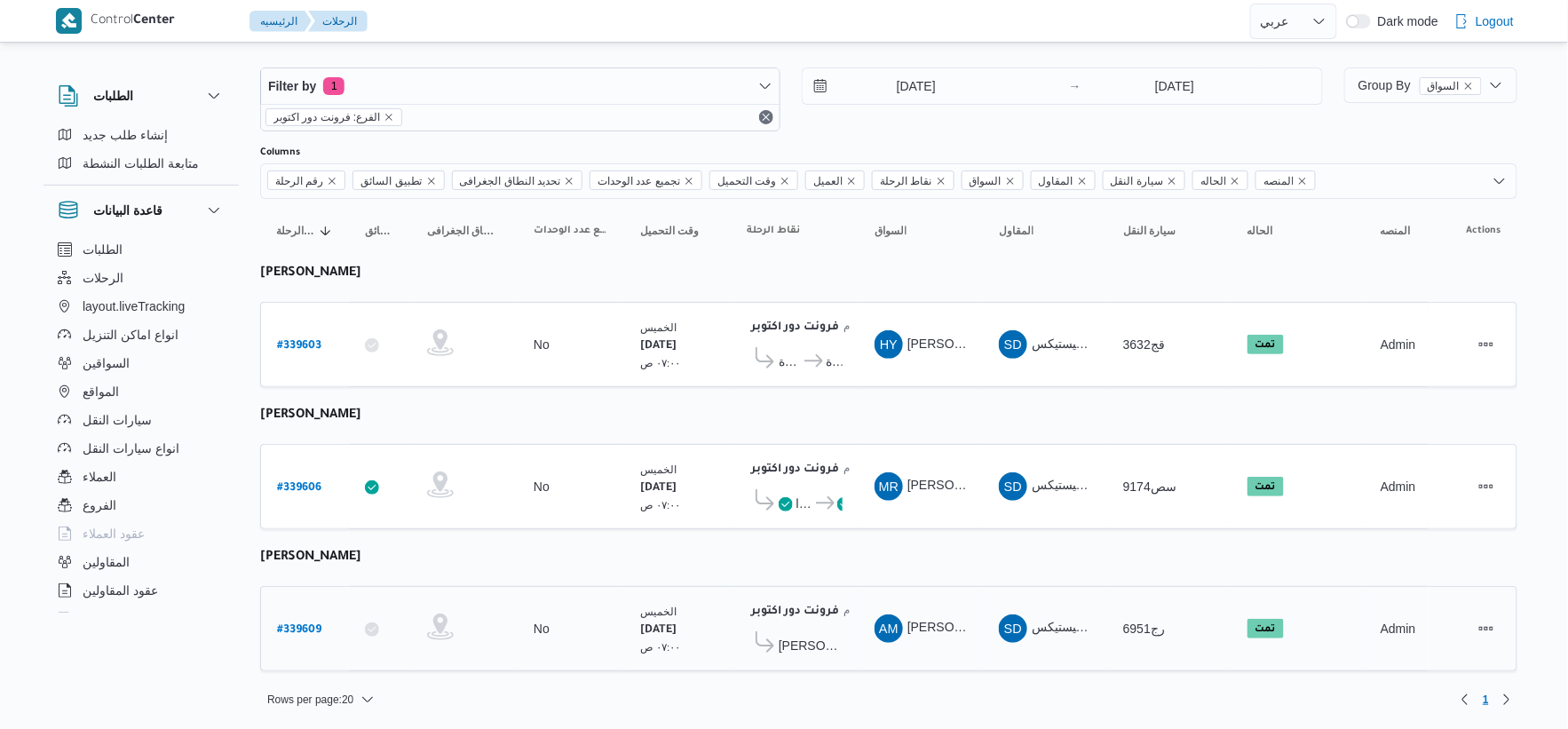
click at [304, 624] on b "# 339609" at bounding box center [299, 630] width 44 height 12
select select "ar"
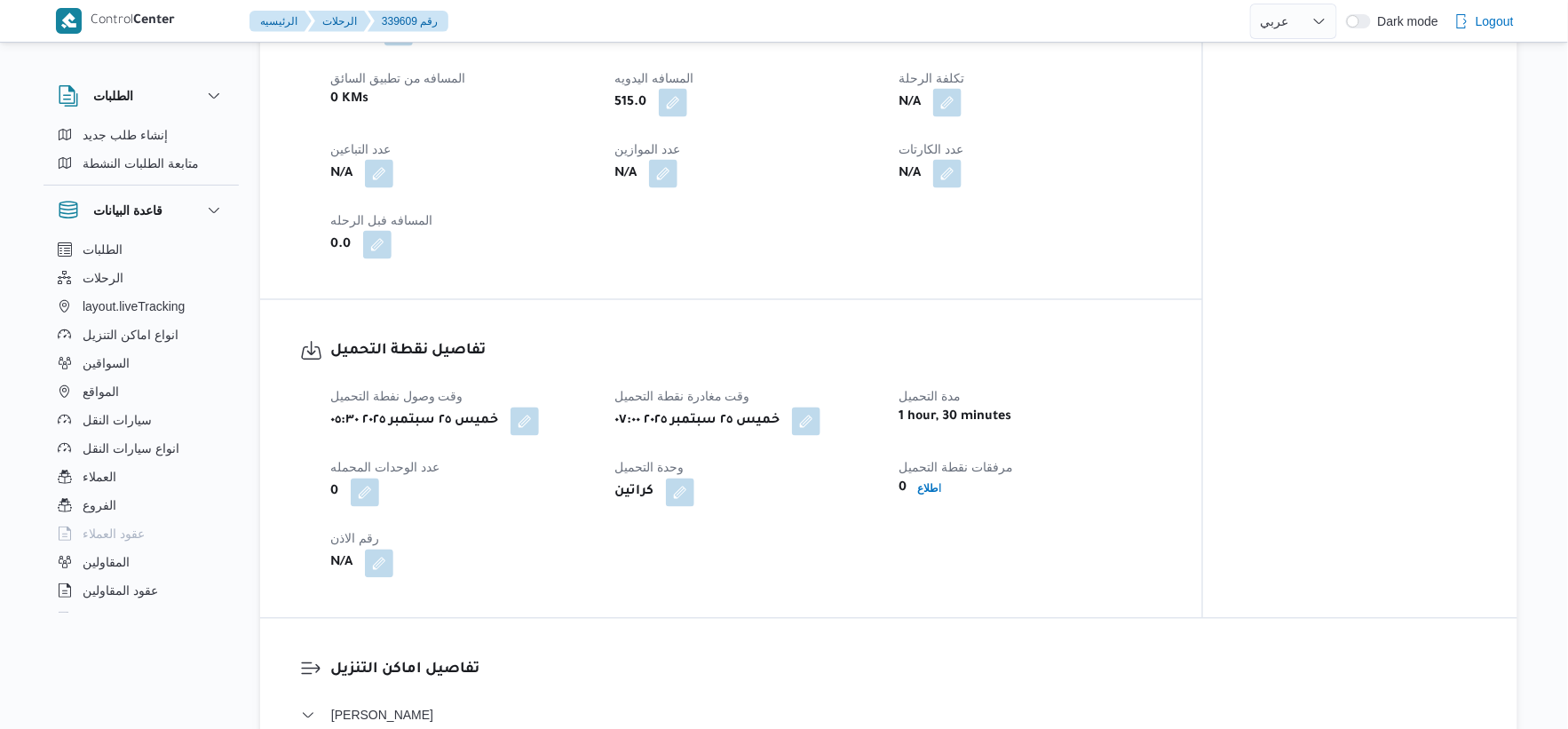
scroll to position [887, 0]
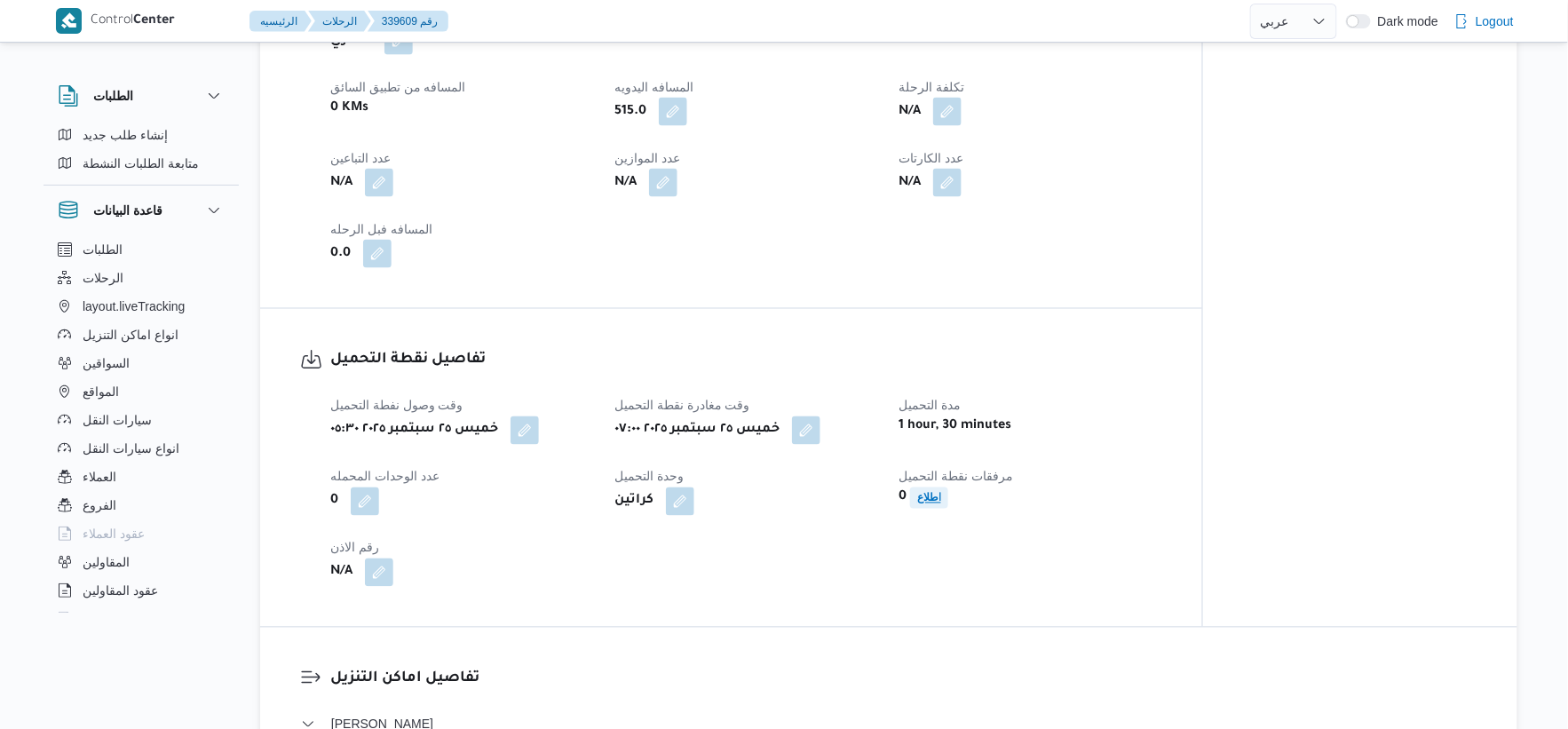
click at [933, 494] on b "اطلاع" at bounding box center [929, 497] width 24 height 12
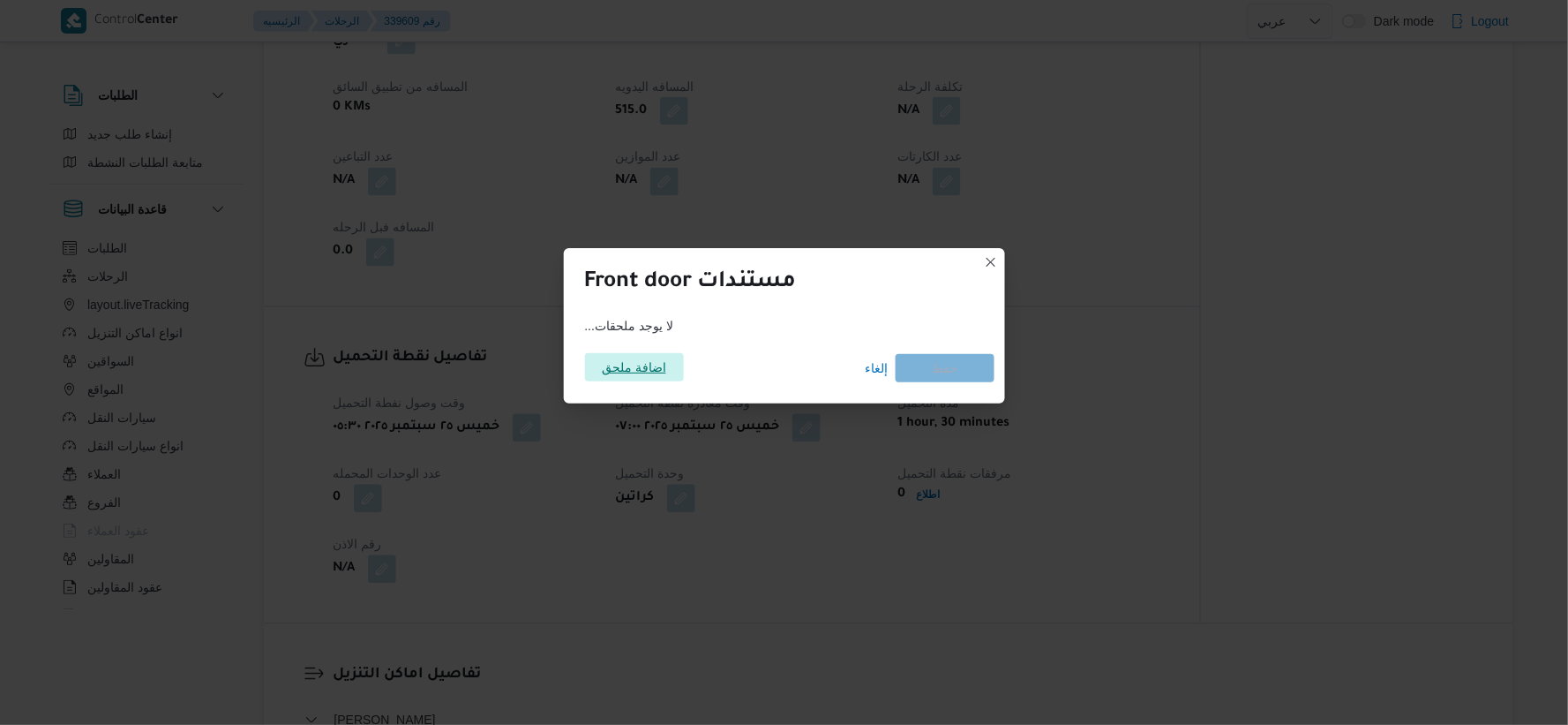
click at [670, 359] on span "اضافة ملحق" at bounding box center [635, 367] width 99 height 28
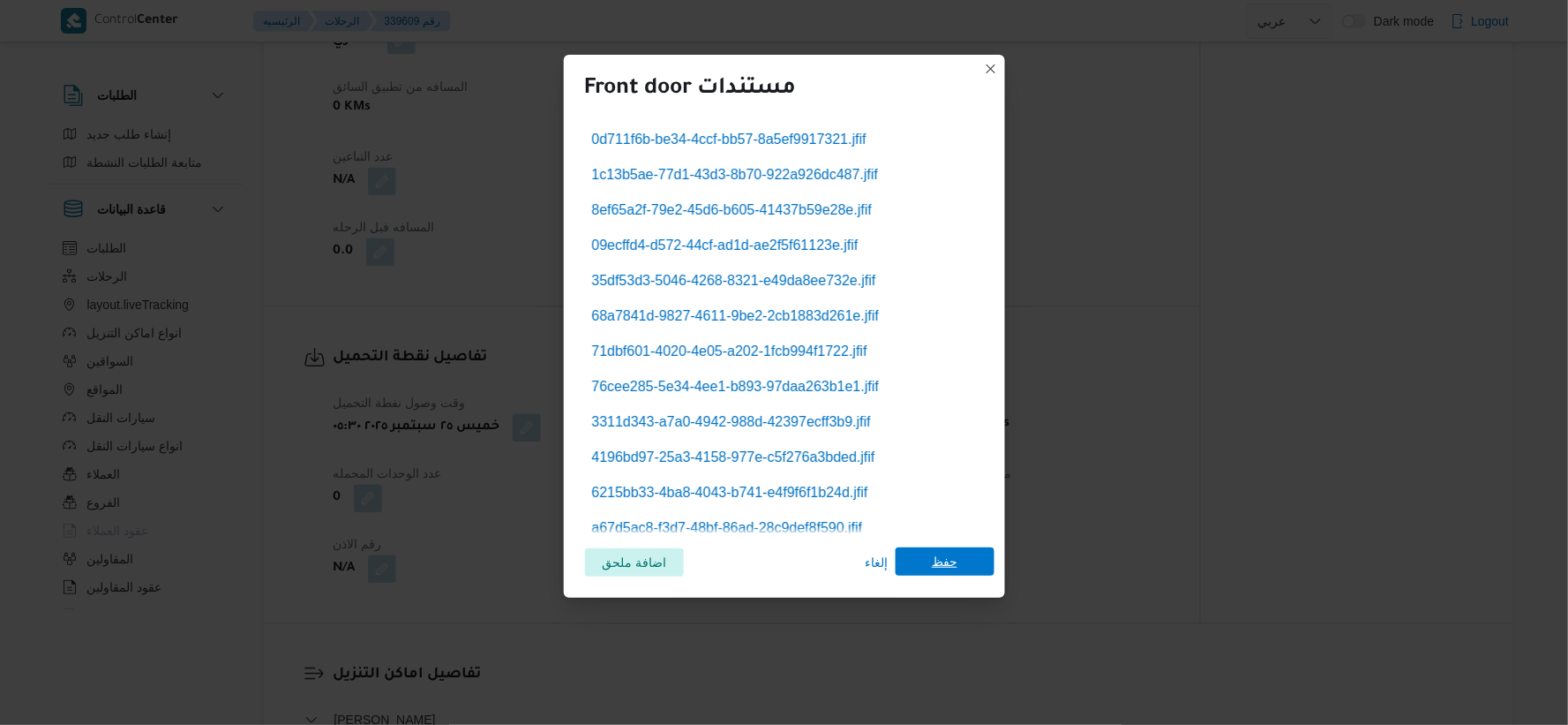
click at [961, 569] on span "حفظ" at bounding box center [945, 561] width 99 height 28
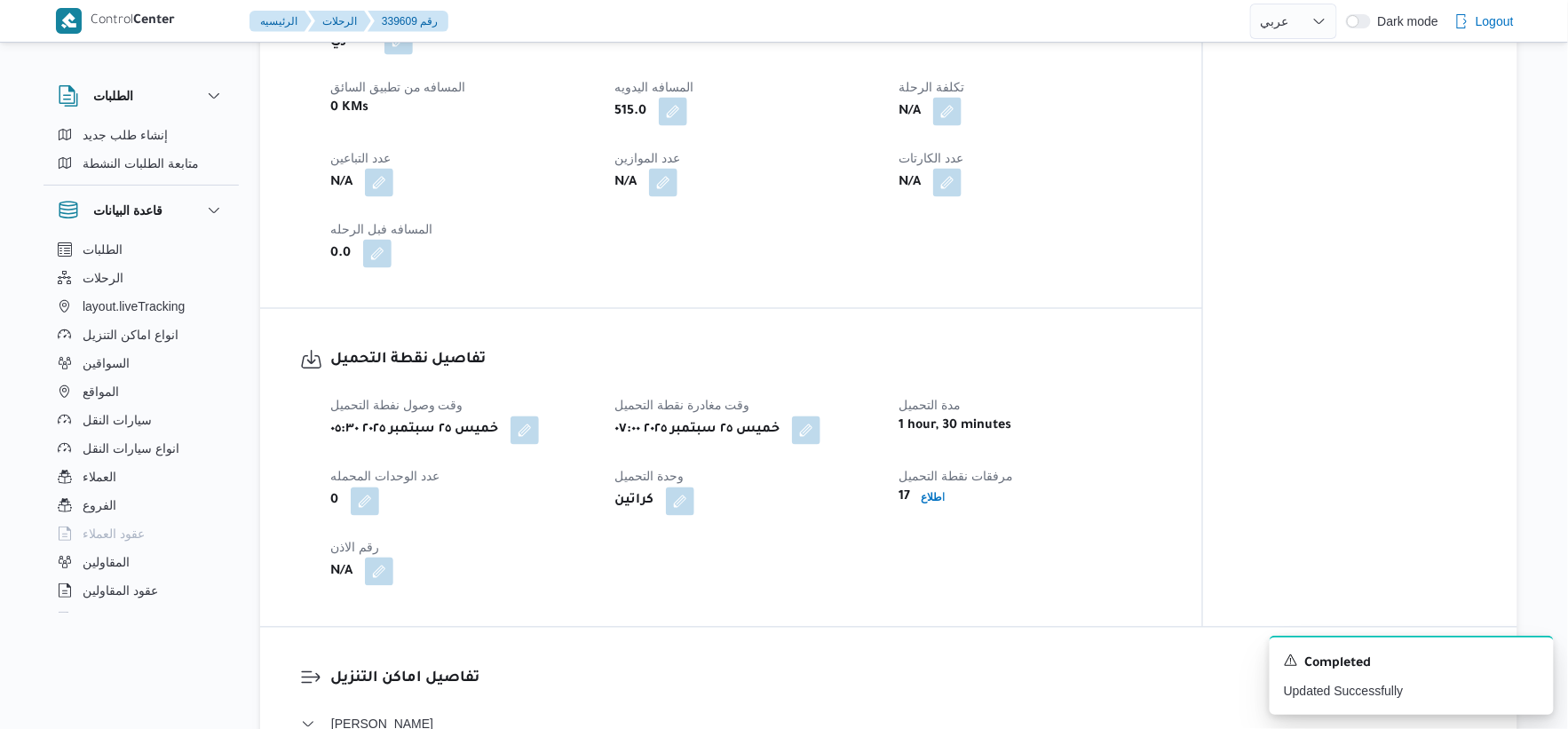
click at [371, 574] on button "button" at bounding box center [379, 572] width 28 height 28
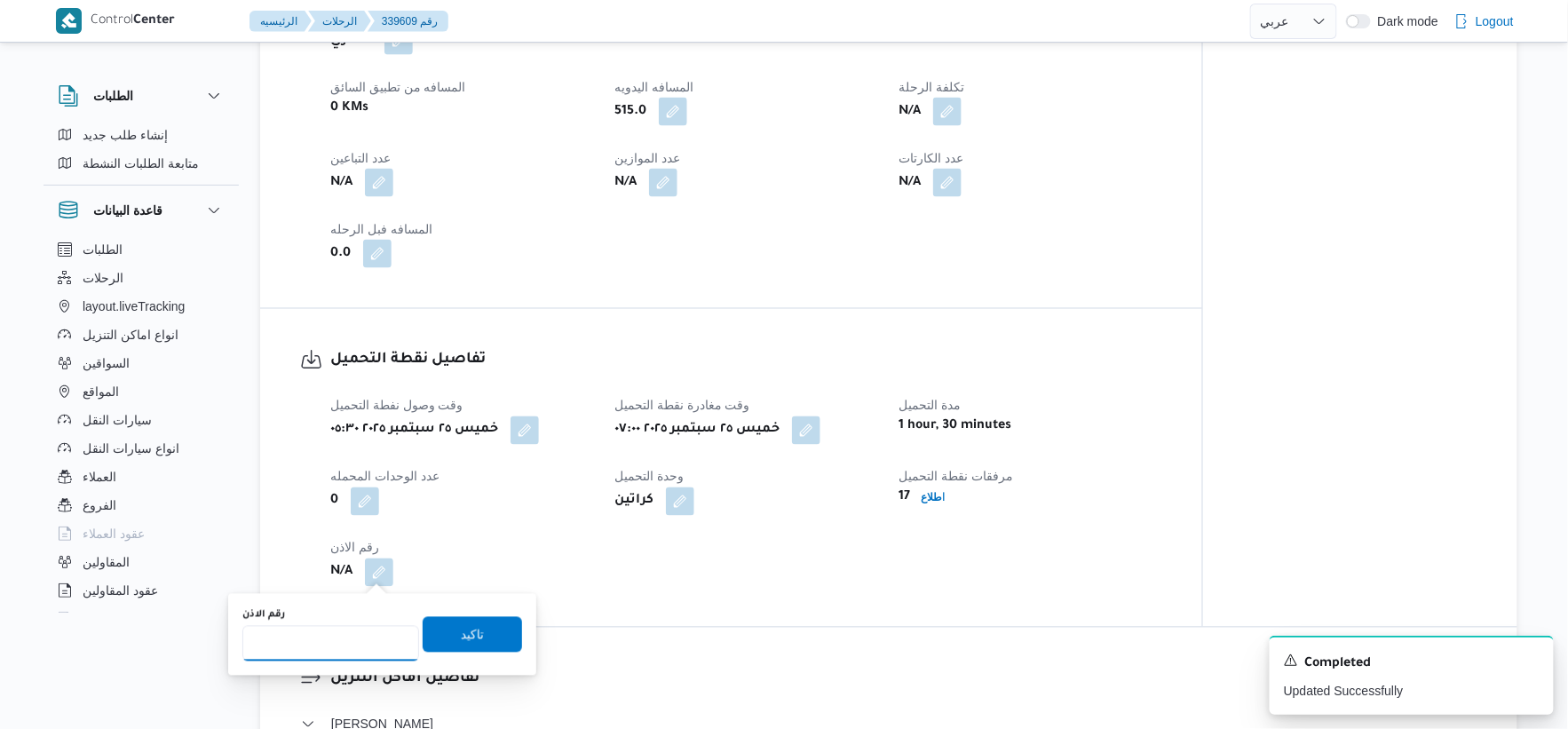
click at [333, 649] on input "رقم الاذن" at bounding box center [331, 643] width 177 height 36
type input "8906"
click at [486, 635] on span "تاكيد" at bounding box center [473, 634] width 100 height 36
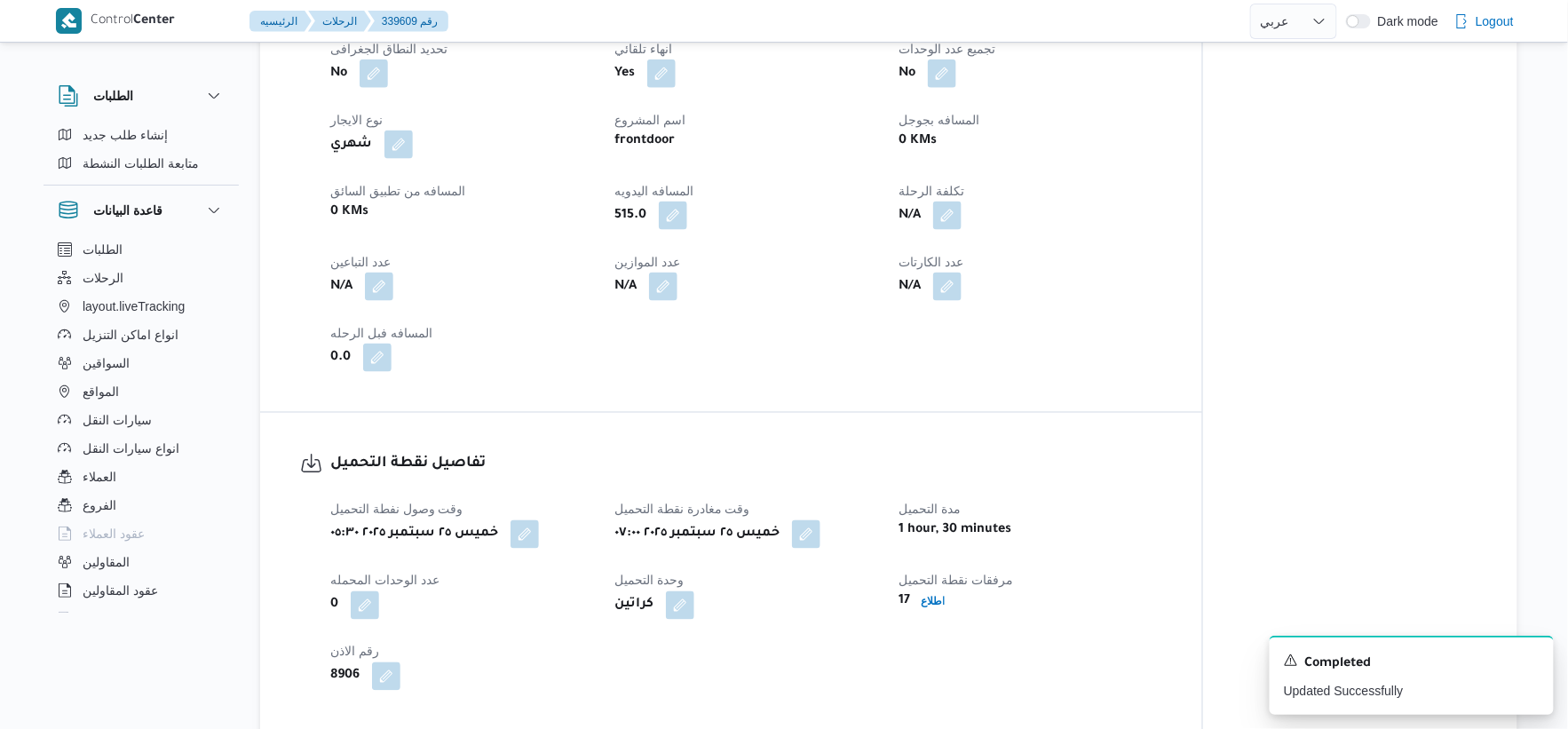
scroll to position [986, 0]
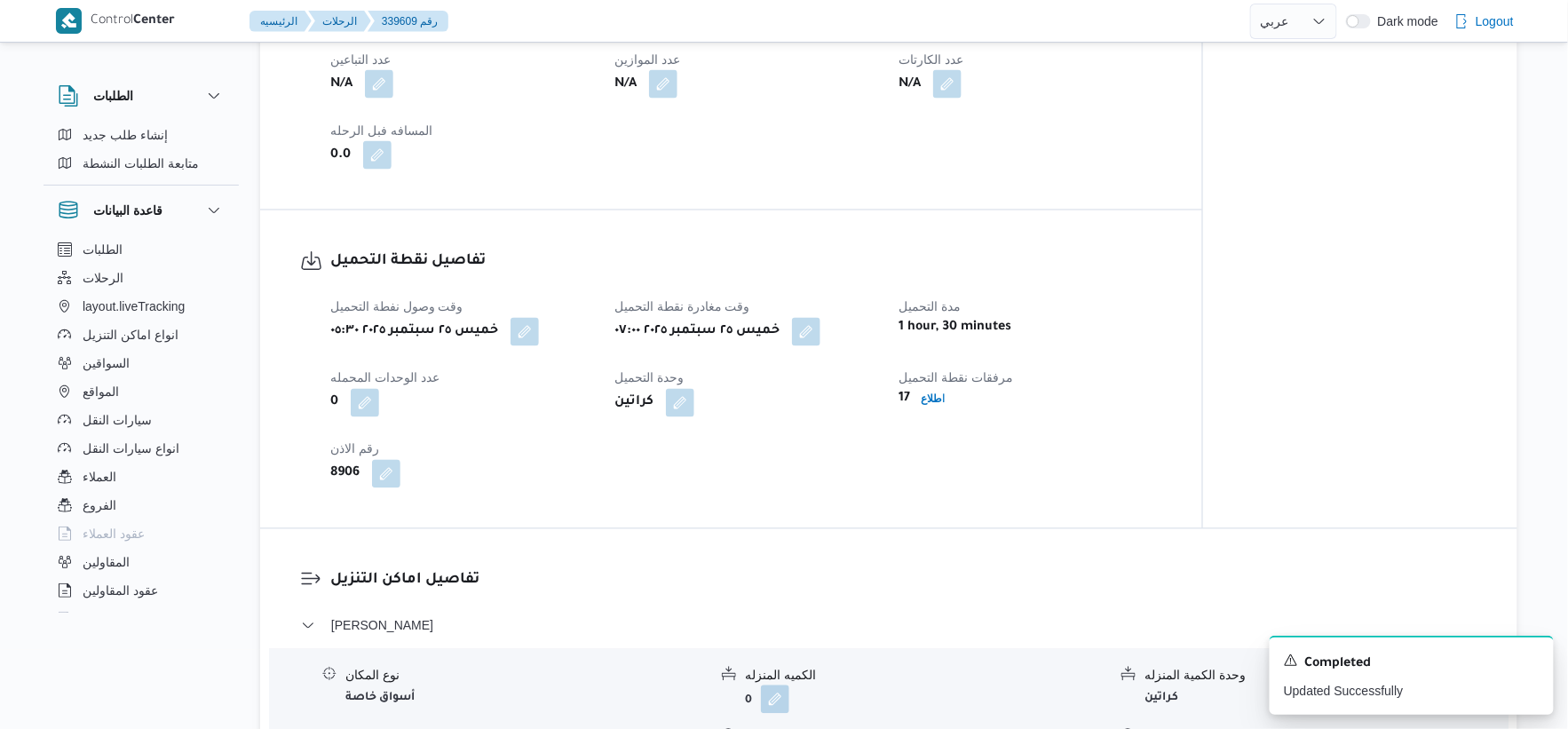
select select "ar"
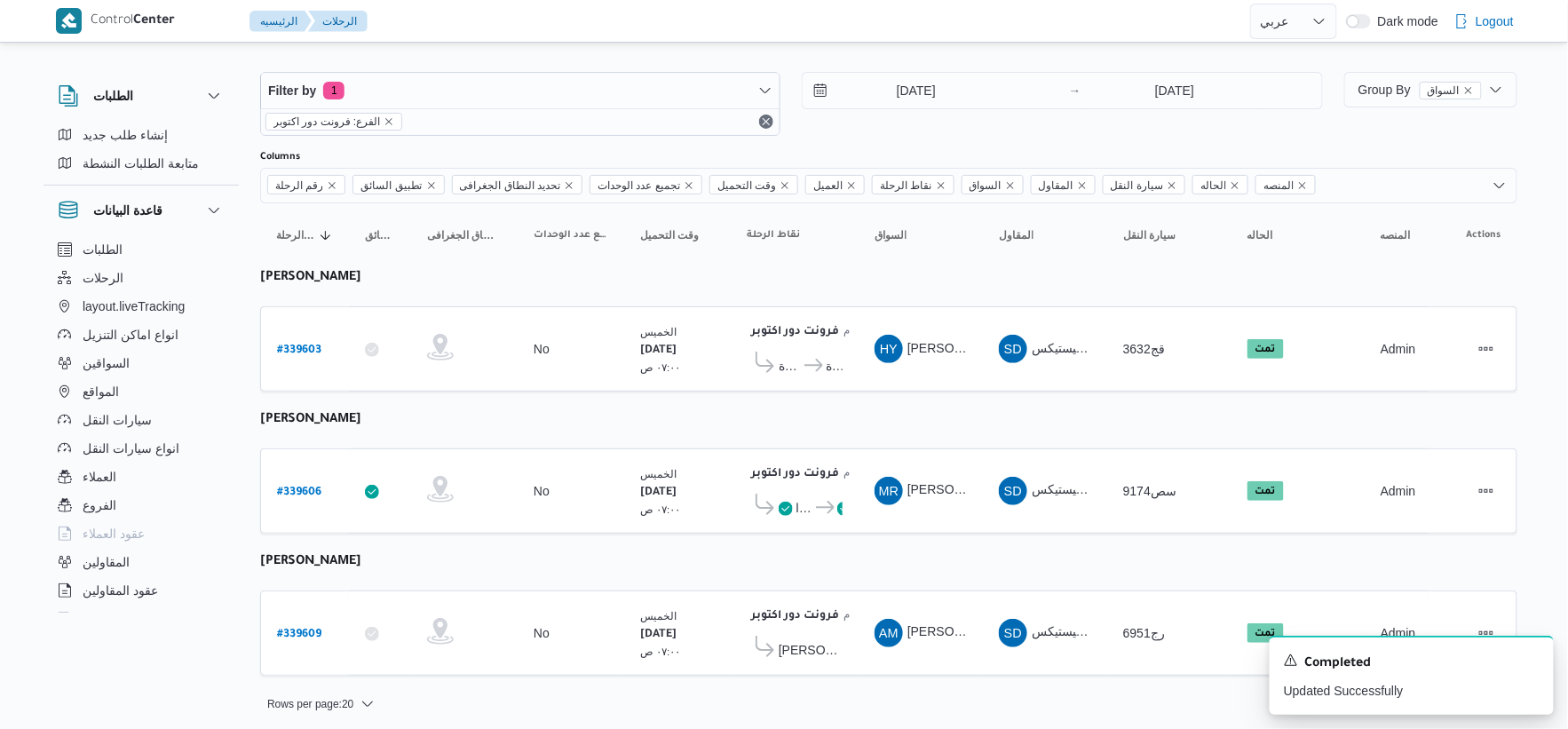
scroll to position [18, 0]
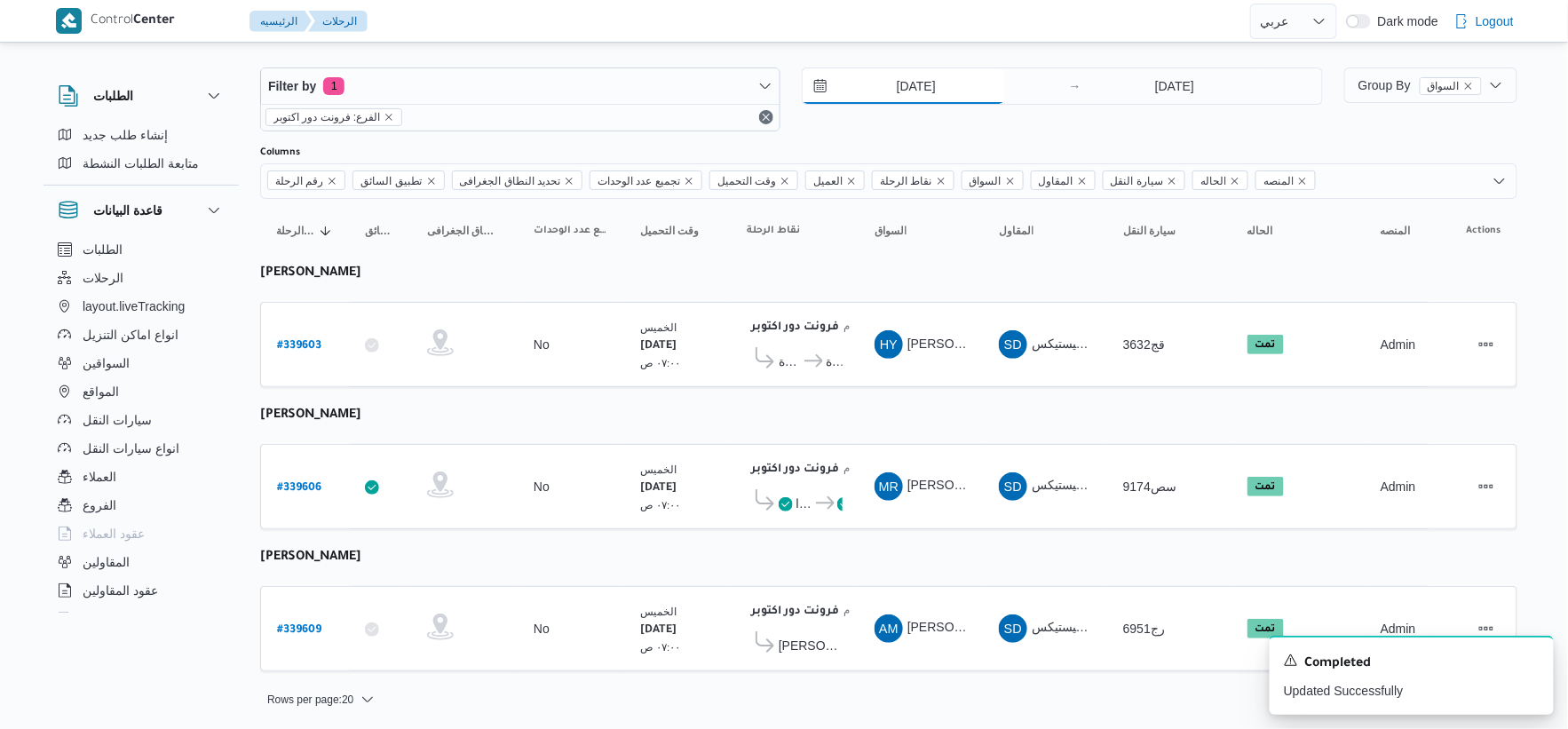
click at [939, 85] on input "[DATE]" at bounding box center [904, 87] width 202 height 36
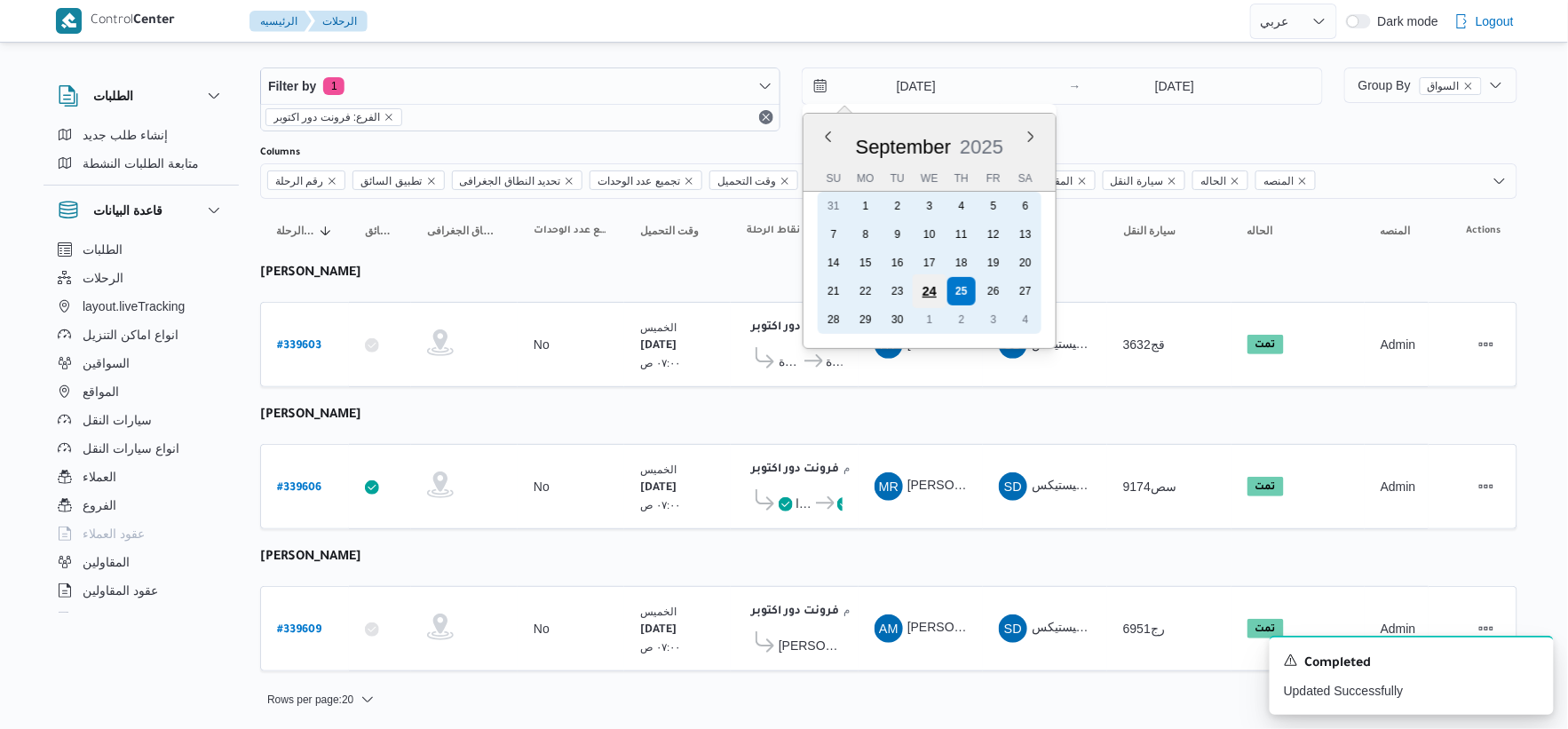
click at [929, 285] on div "24" at bounding box center [930, 291] width 34 height 34
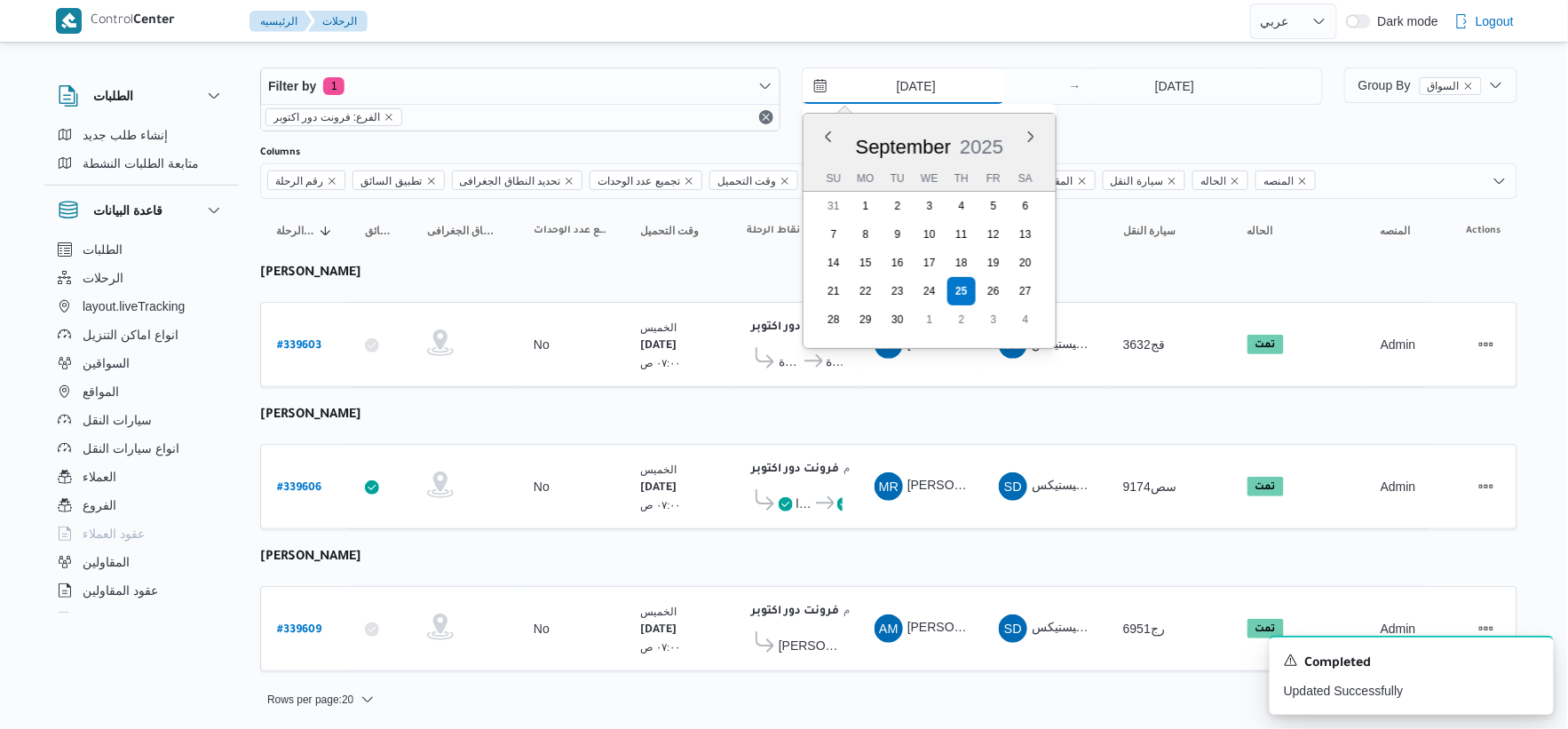
type input "24/9/2025"
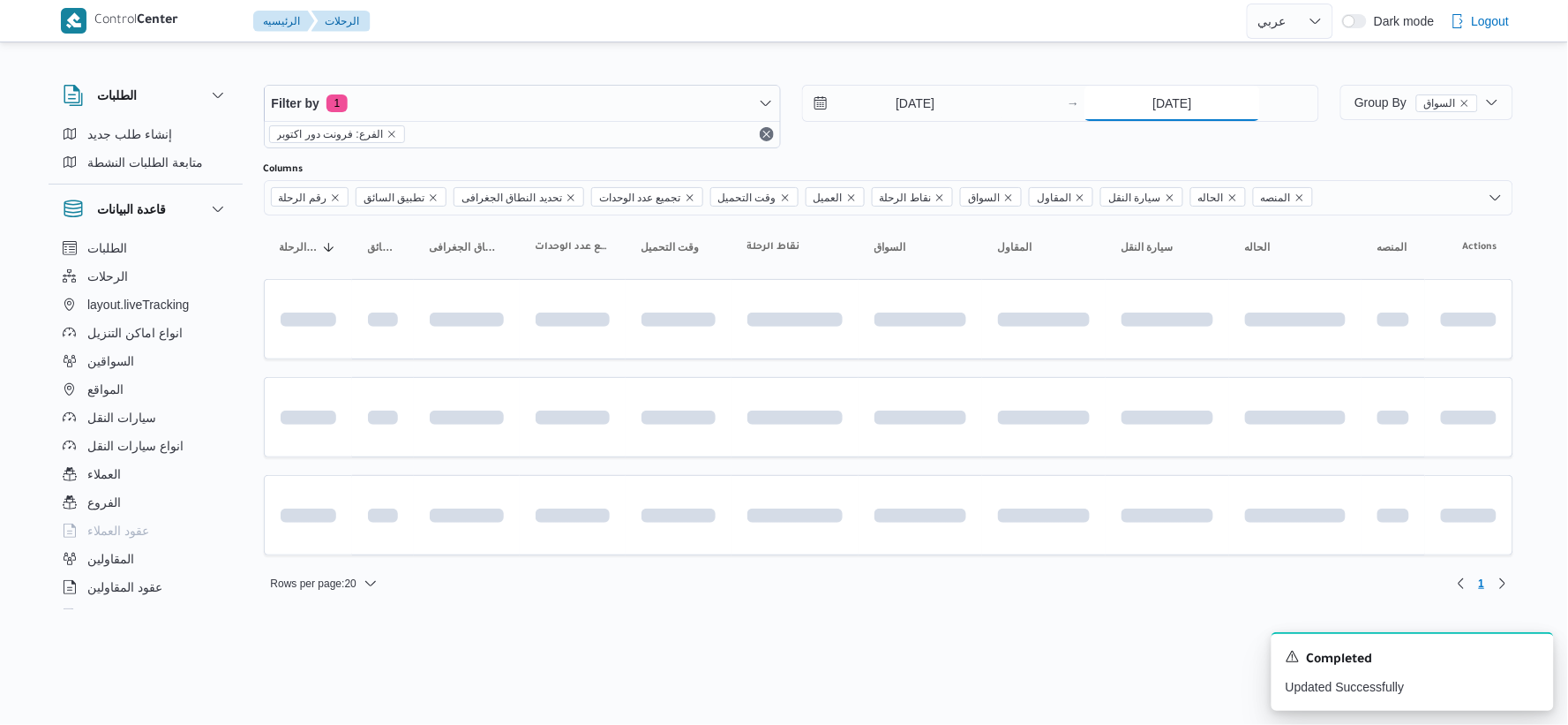
click at [1189, 89] on input "[DATE]" at bounding box center [1172, 103] width 176 height 36
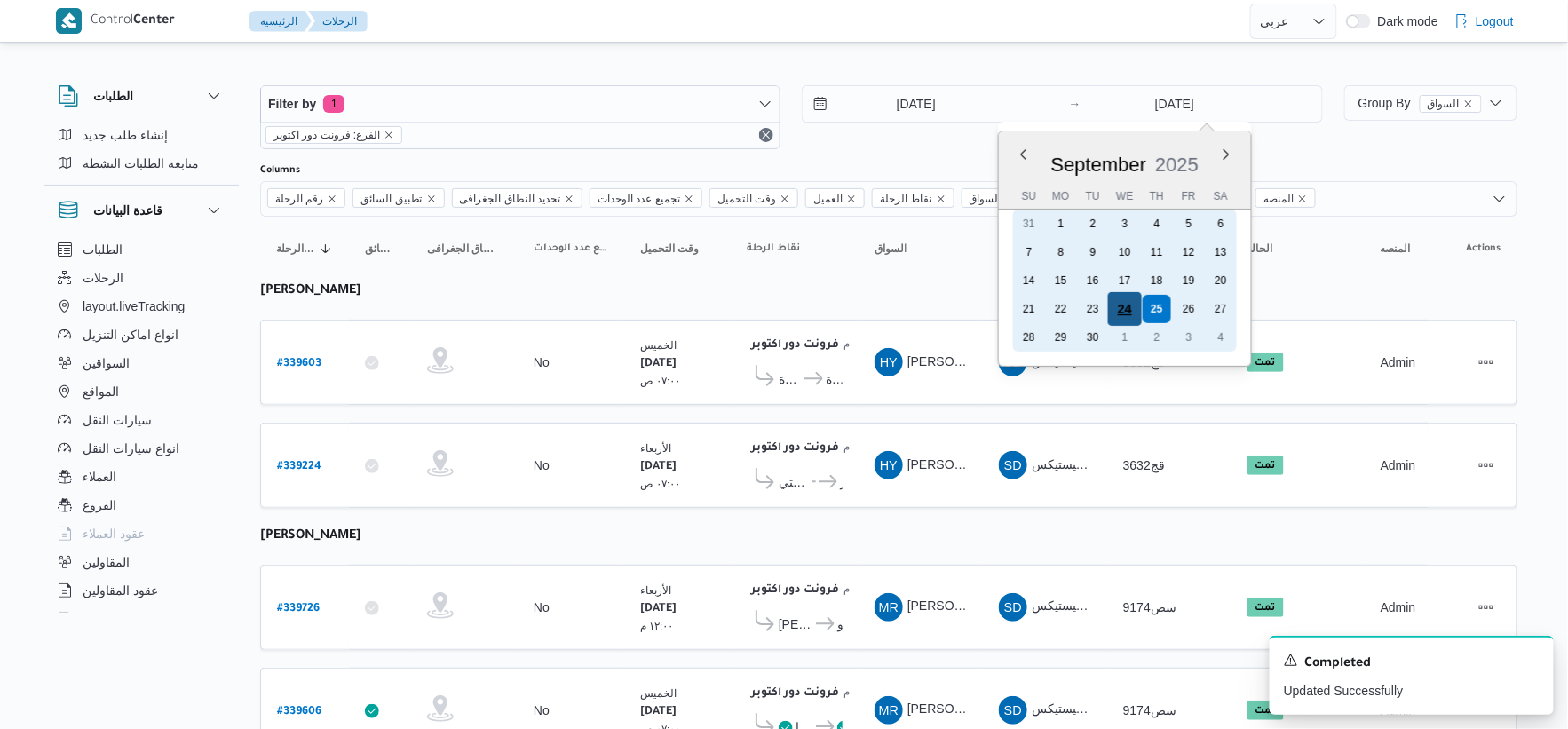
click at [1131, 300] on div "24" at bounding box center [1124, 309] width 34 height 34
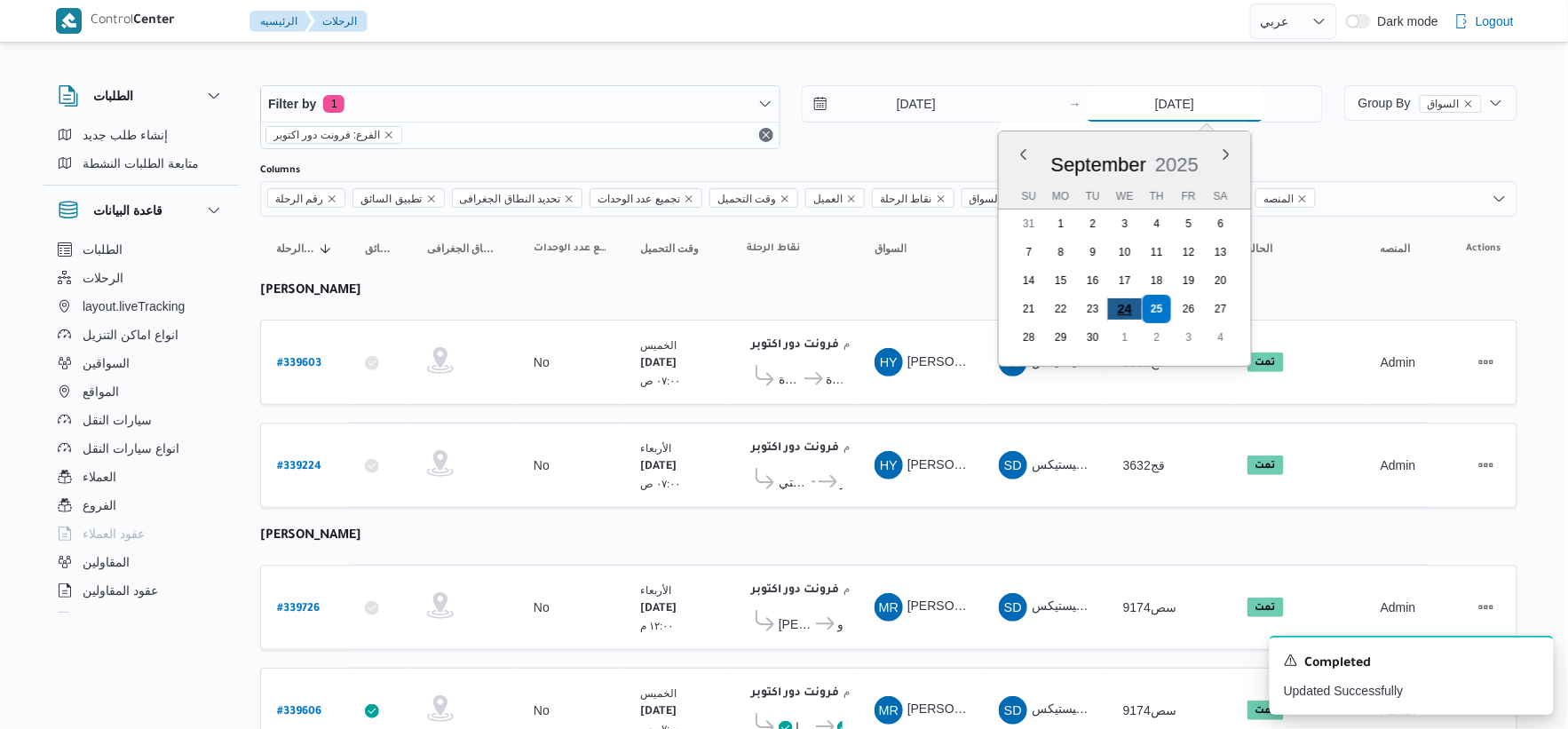
type input "24/9/2025"
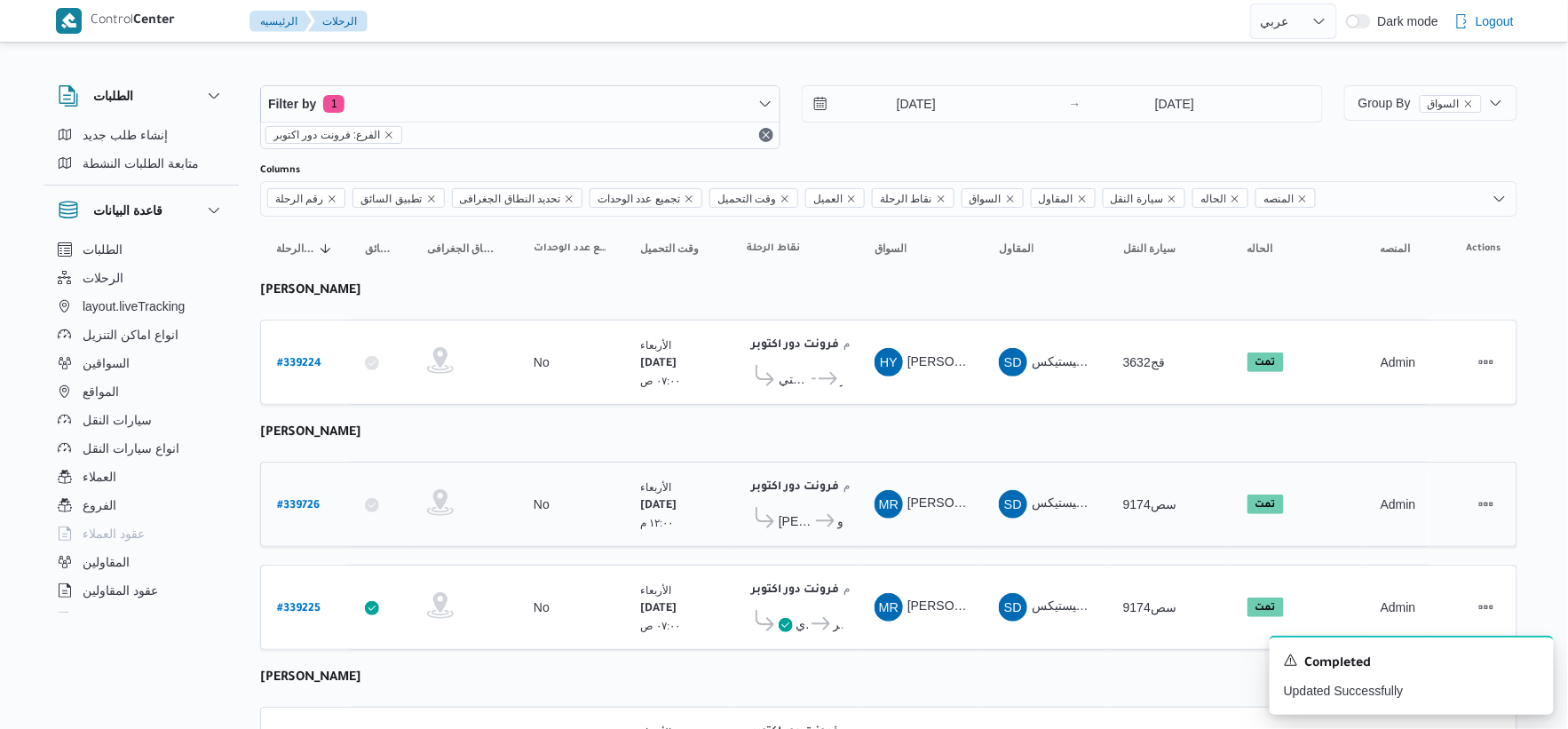
click at [886, 463] on td "السواق MR محمد رضا منصور ابراهيم" at bounding box center [921, 504] width 124 height 85
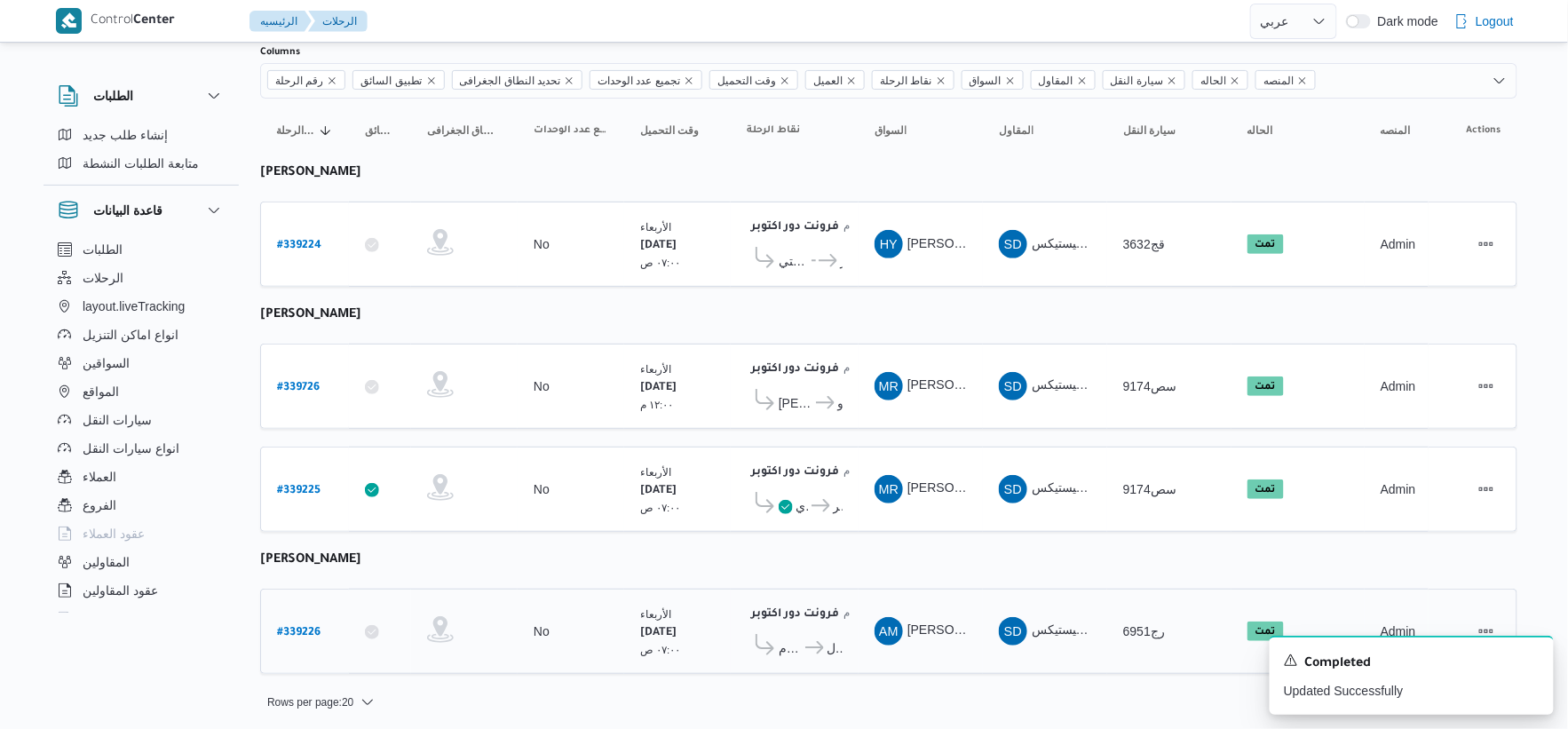
scroll to position [119, 0]
click at [298, 626] on b "# 339226" at bounding box center [299, 631] width 43 height 12
select select "ar"
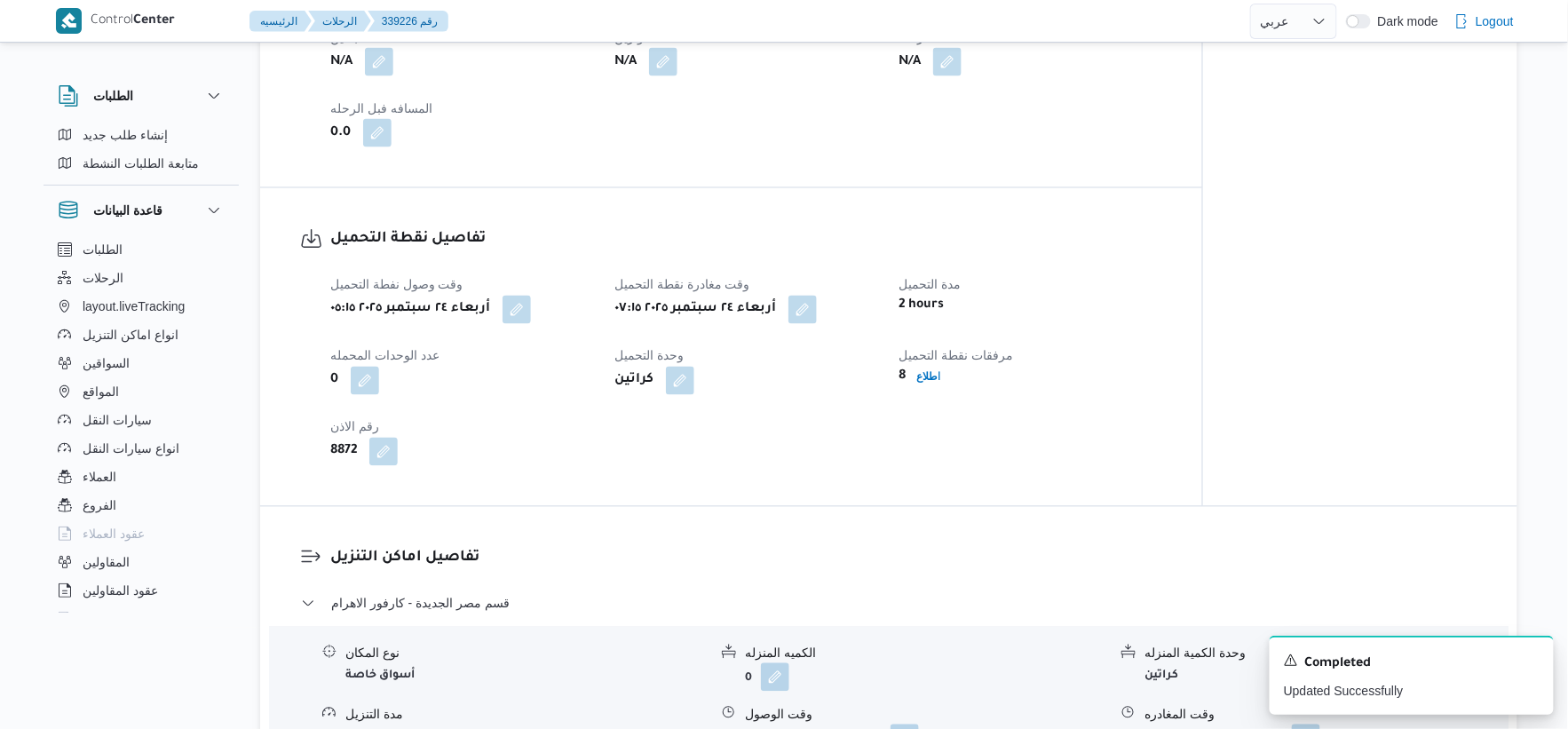
scroll to position [1085, 0]
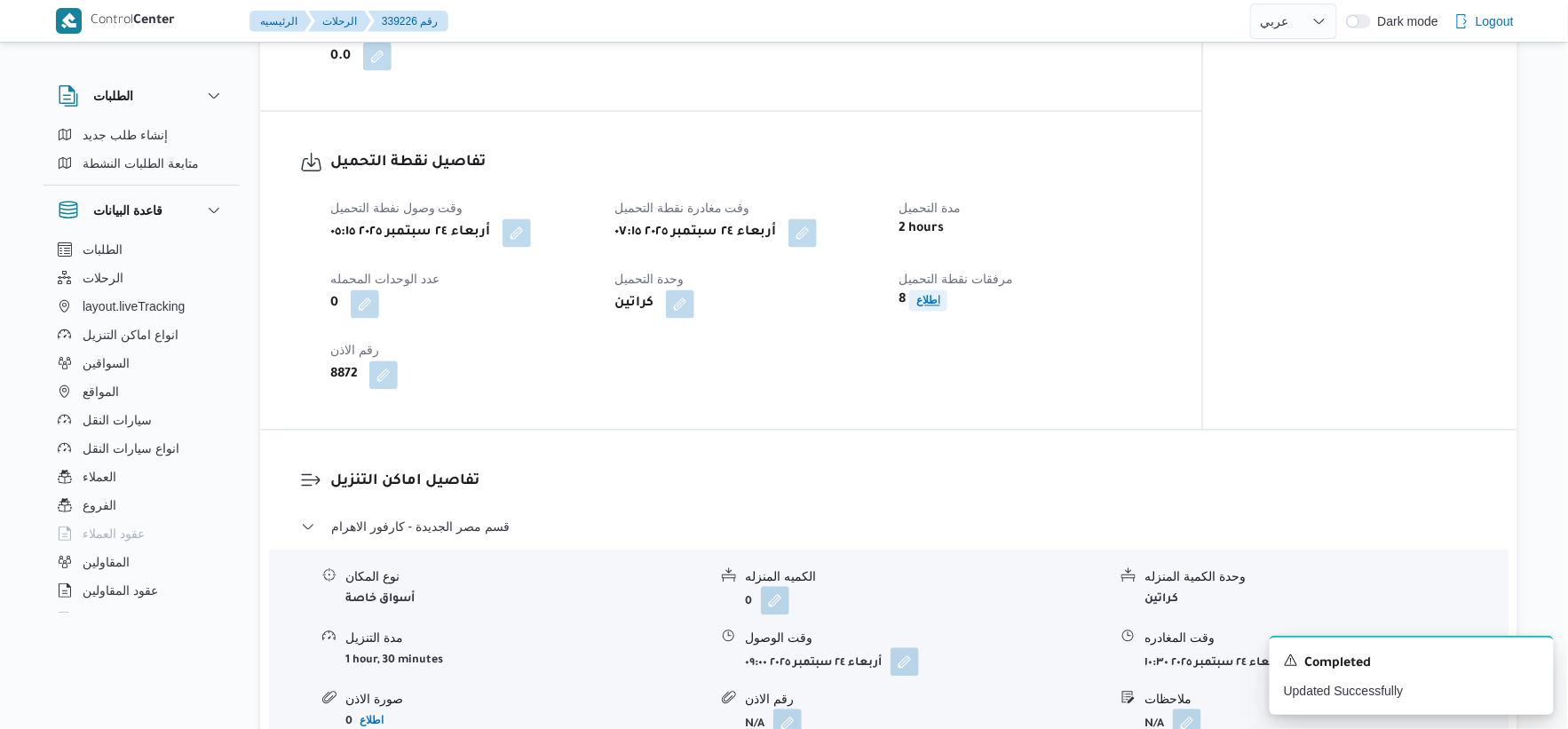
click at [933, 295] on b "اطلاع" at bounding box center [928, 300] width 24 height 12
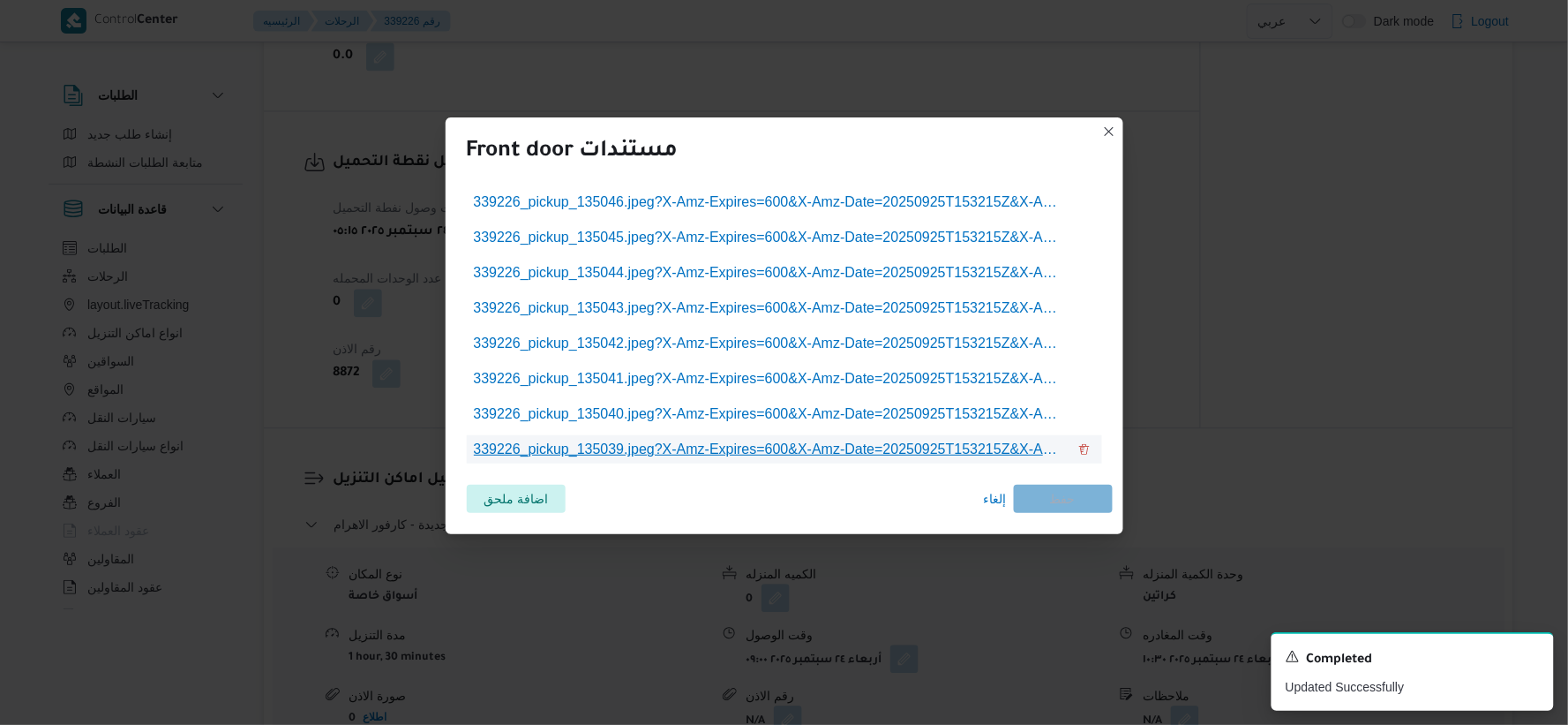
click at [713, 447] on span "339226_pickup_135039.jpeg?X-Amz-Expires=600&X-Amz-Date=20250925T153215Z&X-Amz-A…" at bounding box center [769, 449] width 593 height 22
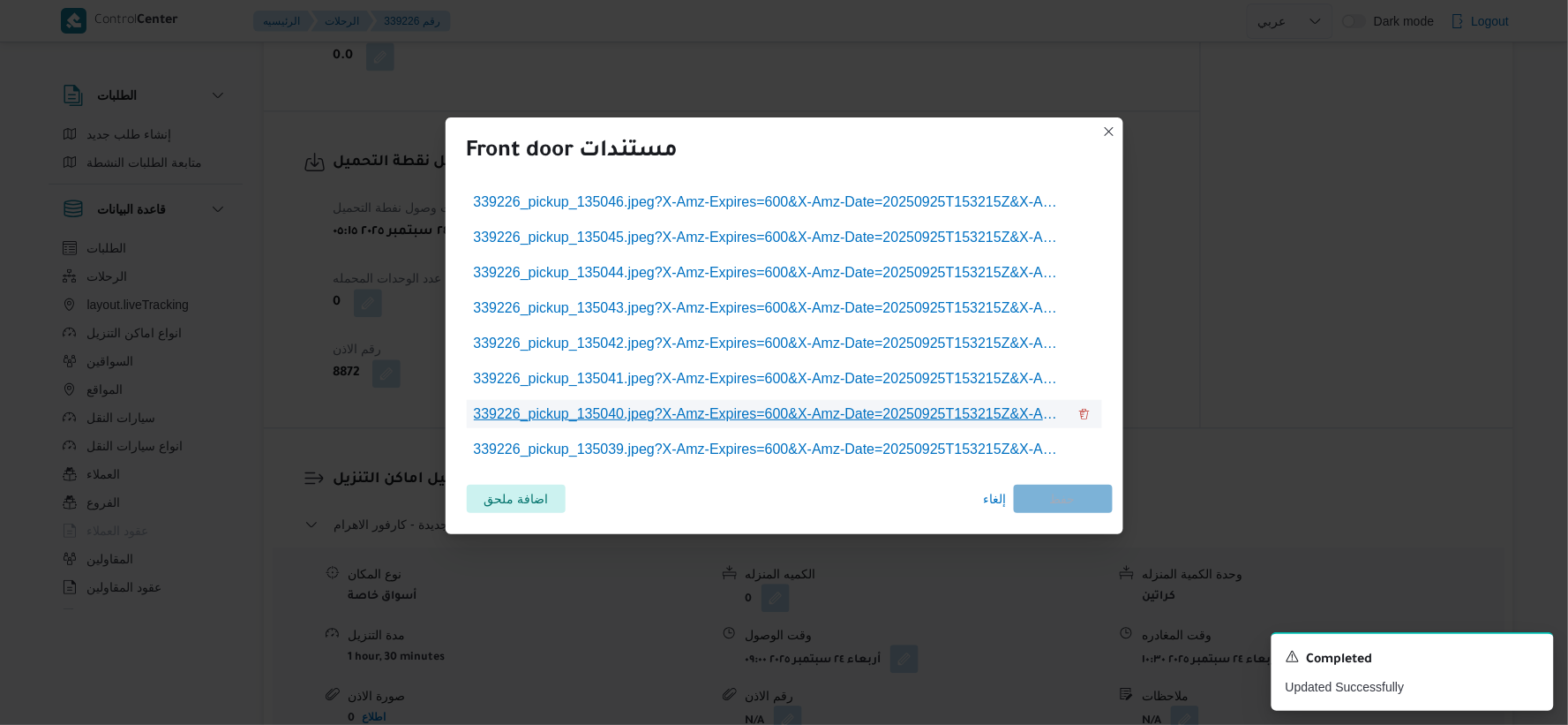
click at [772, 411] on span "339226_pickup_135040.jpeg?X-Amz-Expires=600&X-Amz-Date=20250925T153215Z&X-Amz-A…" at bounding box center [769, 414] width 593 height 22
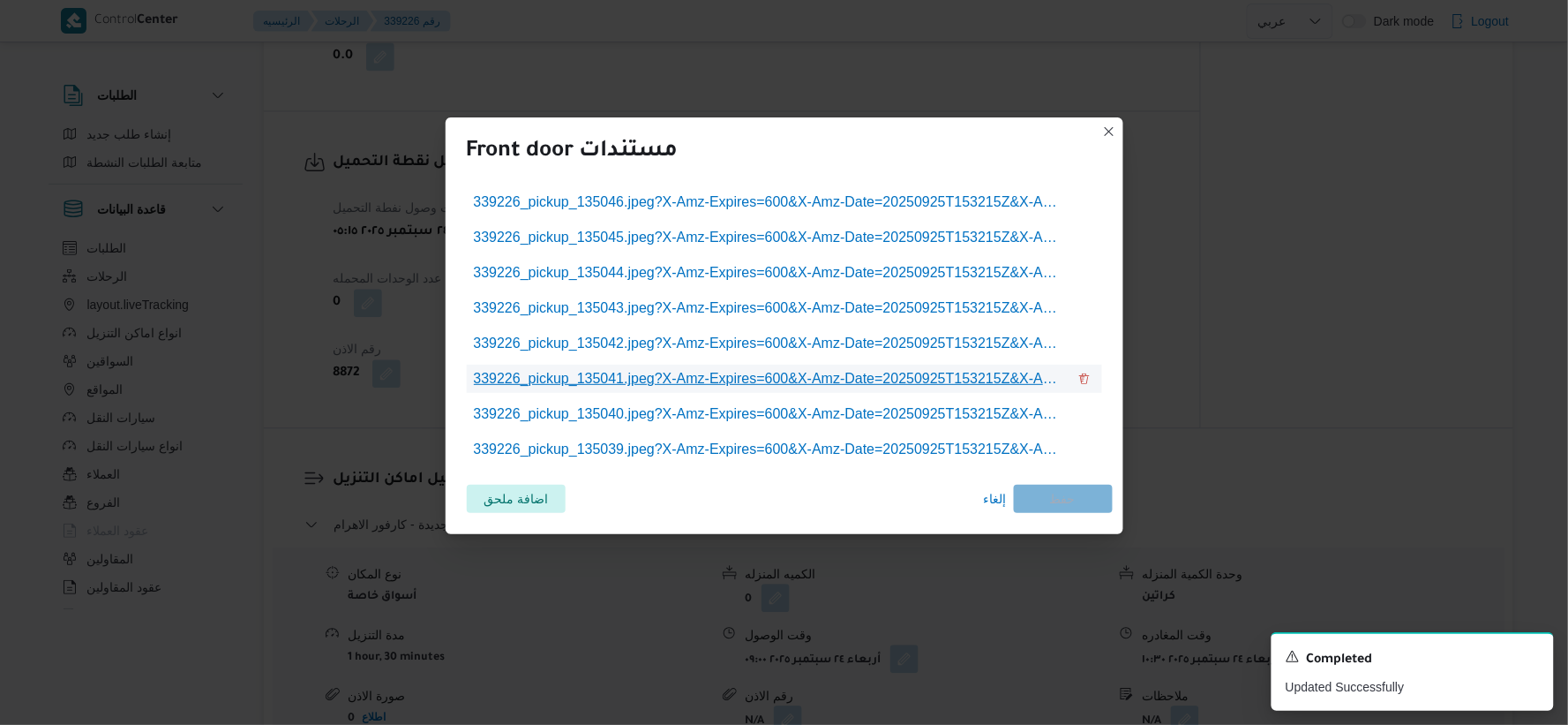
click at [808, 386] on span "339226_pickup_135041.jpeg?X-Amz-Expires=600&X-Amz-Date=20250925T153215Z&X-Amz-A…" at bounding box center [769, 378] width 593 height 22
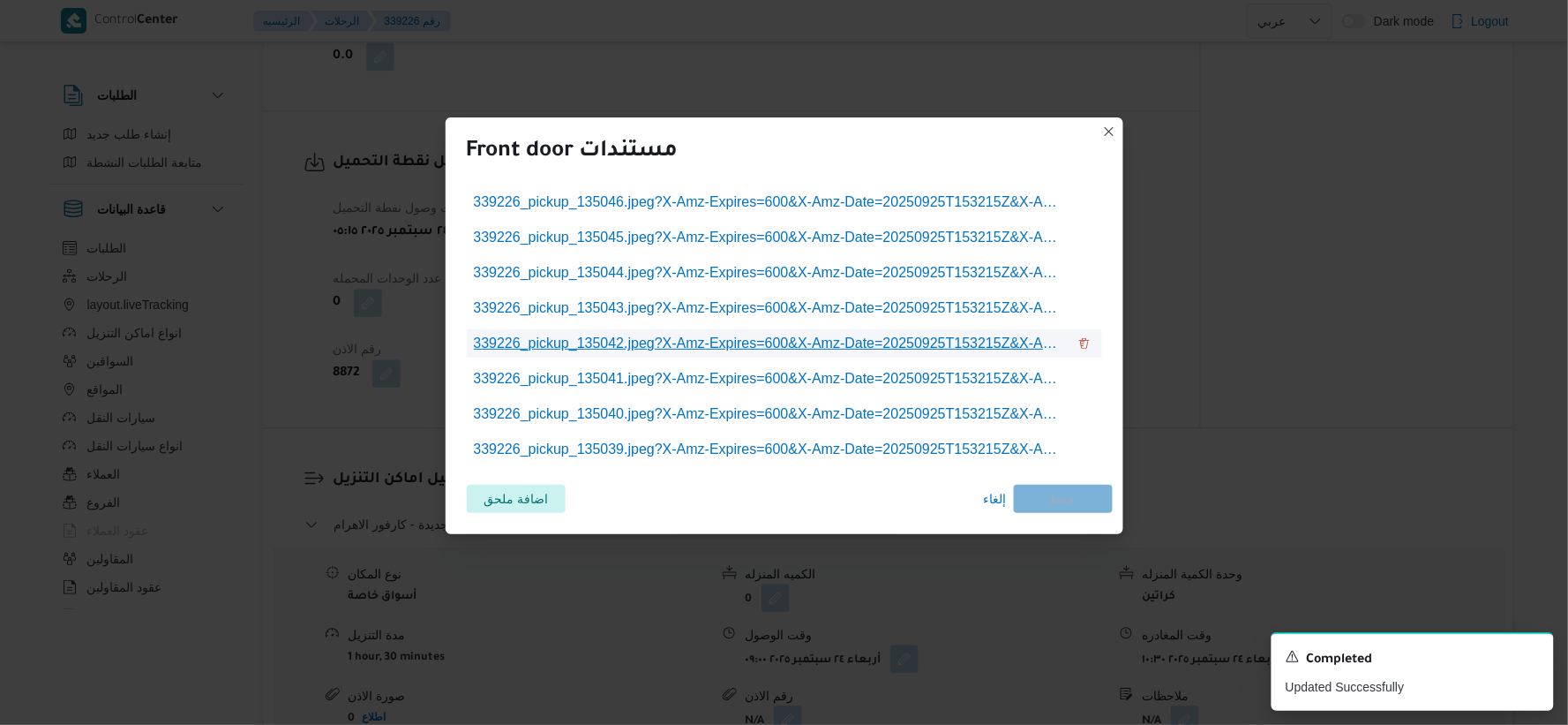
click at [736, 345] on span "339226_pickup_135042.jpeg?X-Amz-Expires=600&X-Amz-Date=20250925T153215Z&X-Amz-A…" at bounding box center [769, 343] width 593 height 22
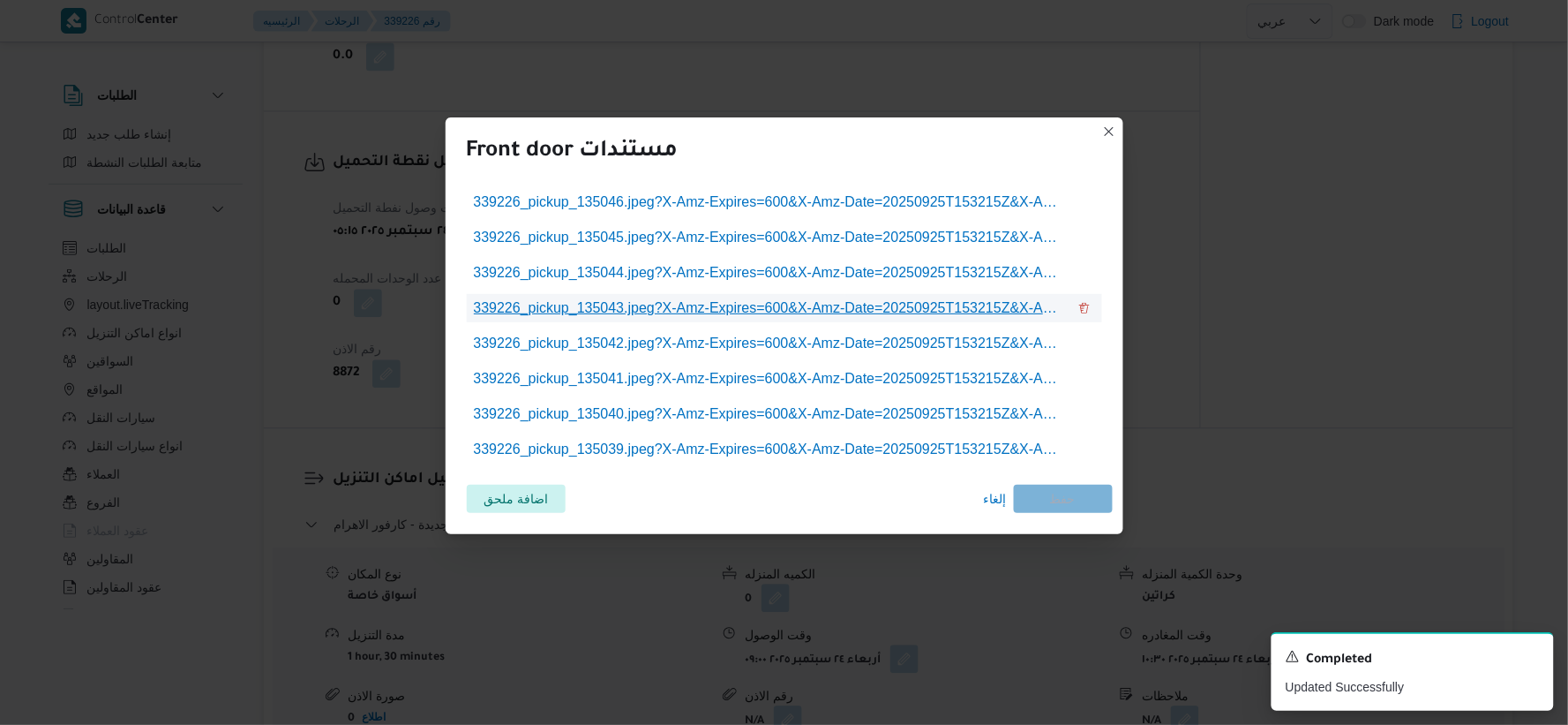
click at [772, 312] on span "339226_pickup_135043.jpeg?X-Amz-Expires=600&X-Amz-Date=20250925T153215Z&X-Amz-A…" at bounding box center [769, 308] width 593 height 22
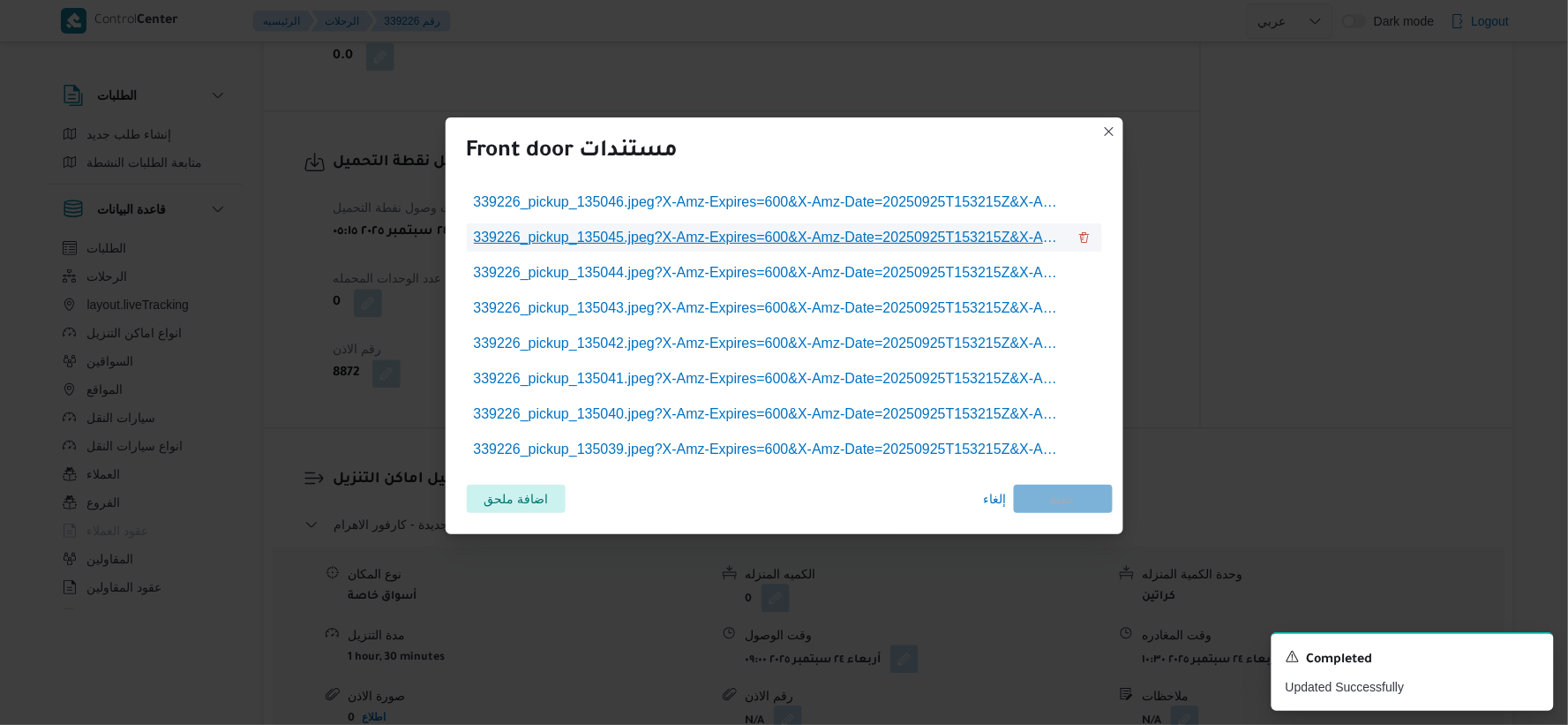
click at [863, 240] on span "339226_pickup_135045.jpeg?X-Amz-Expires=600&X-Amz-Date=20250925T153215Z&X-Amz-A…" at bounding box center [769, 237] width 593 height 22
click at [992, 504] on span "إلغاء" at bounding box center [995, 498] width 23 height 22
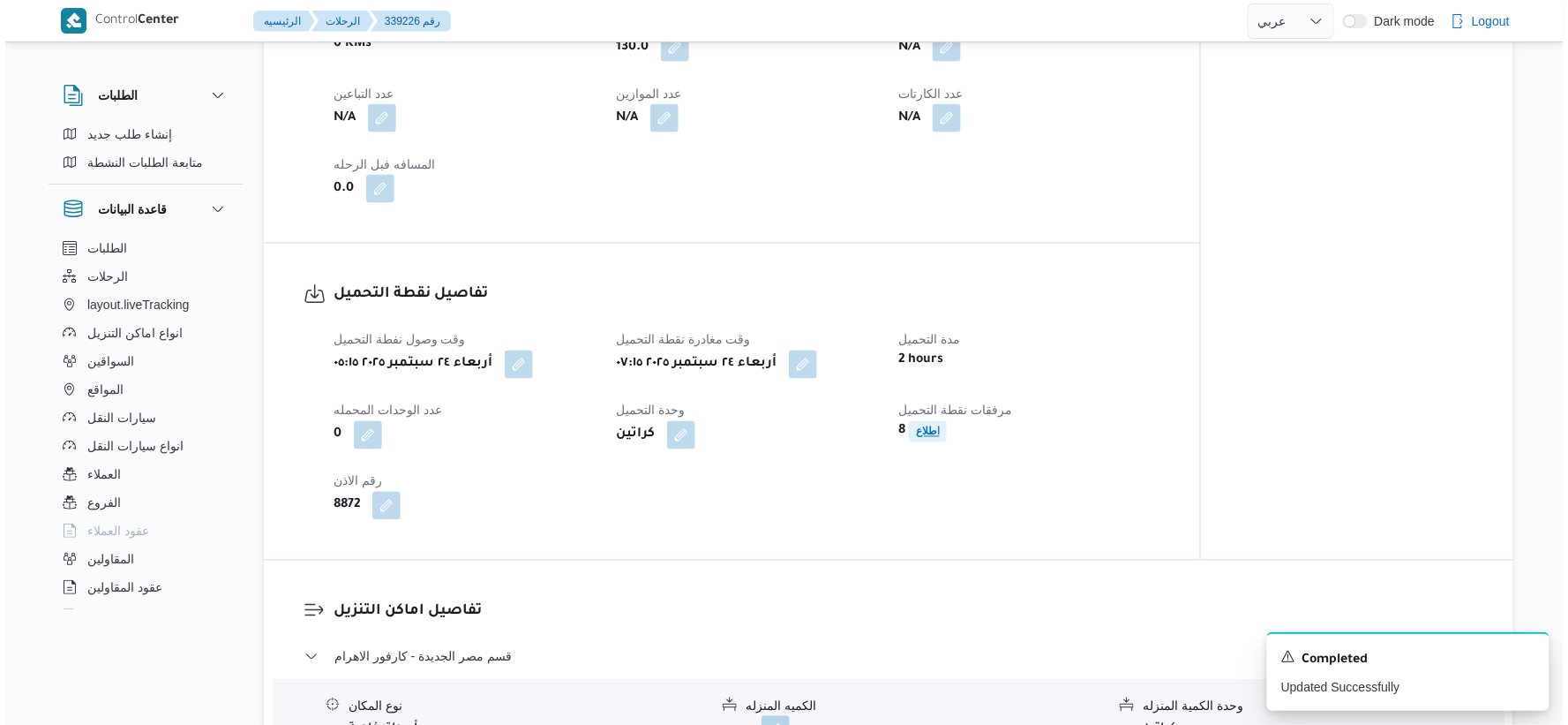
scroll to position [981, 0]
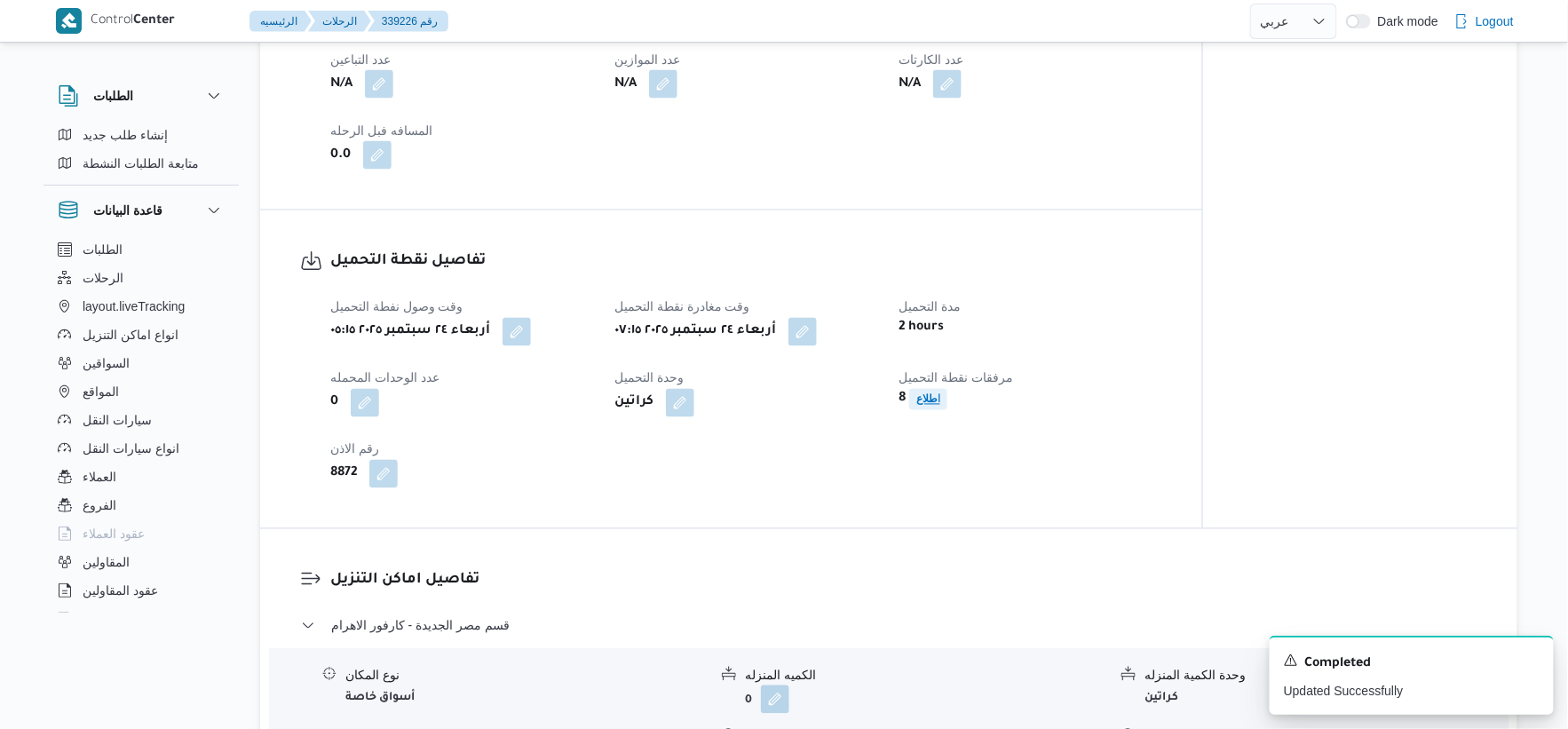
click at [930, 397] on b "اطلاع" at bounding box center [928, 399] width 24 height 12
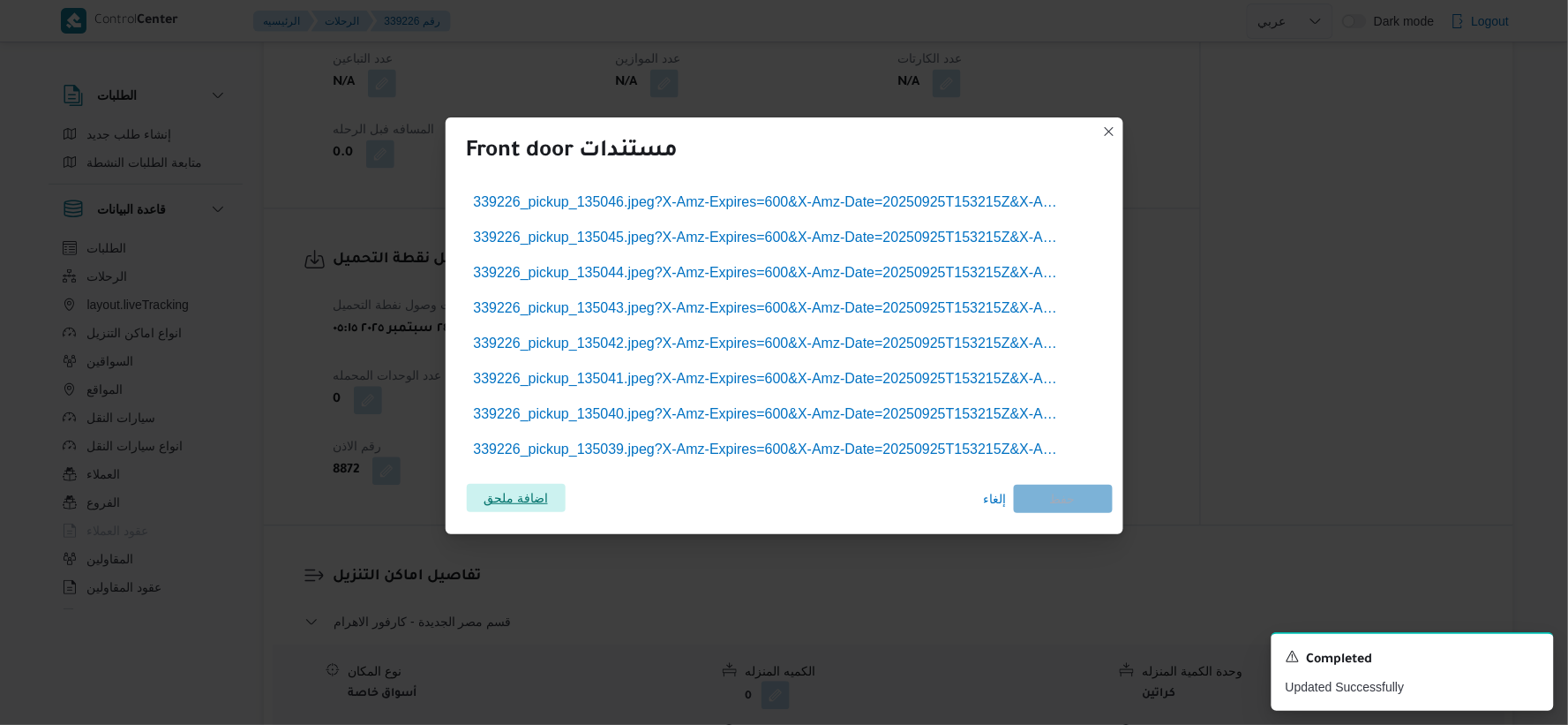
click at [535, 503] on span "اضافة ملحق" at bounding box center [515, 497] width 65 height 28
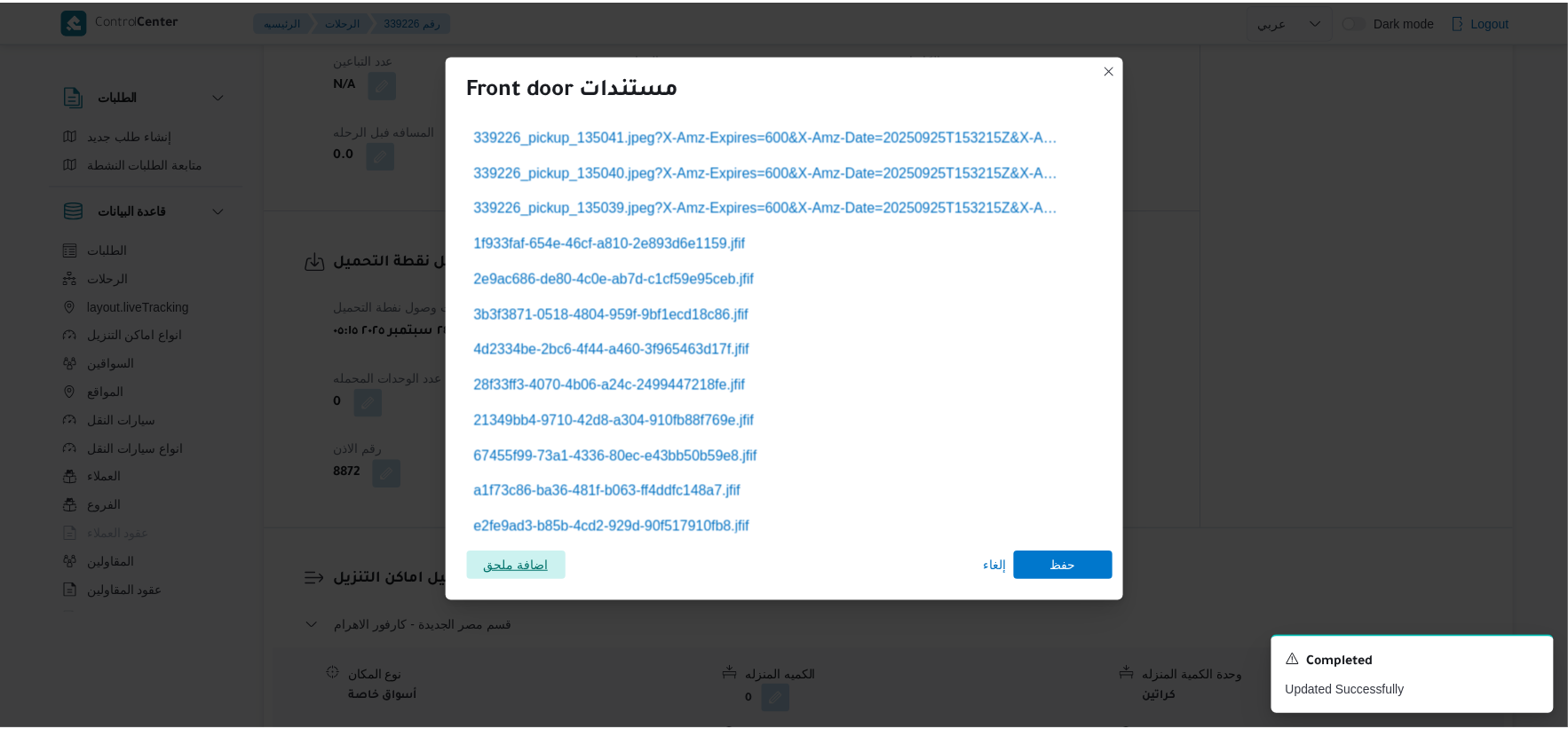
scroll to position [191, 0]
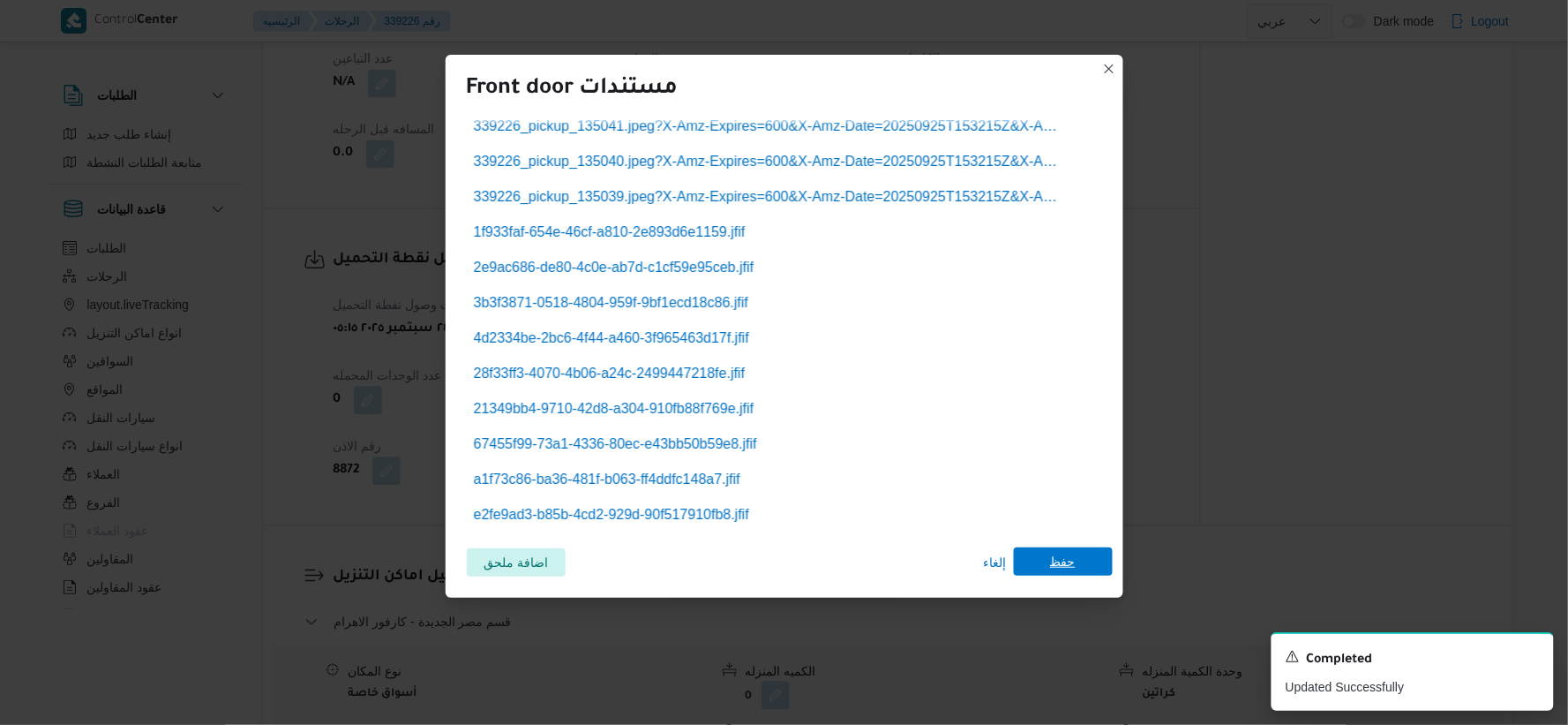
click at [1067, 562] on span "حفظ" at bounding box center [1062, 561] width 25 height 28
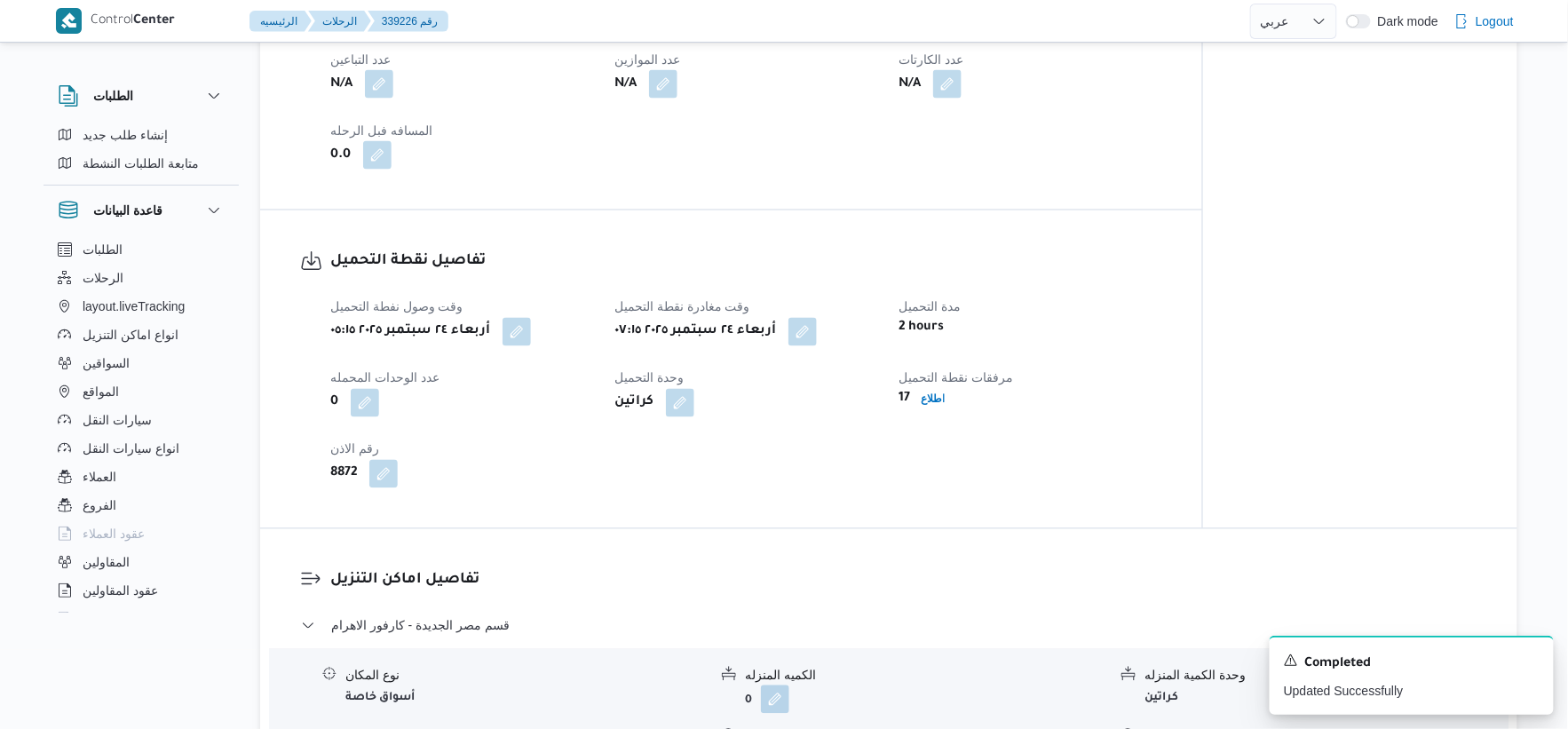
select select "ar"
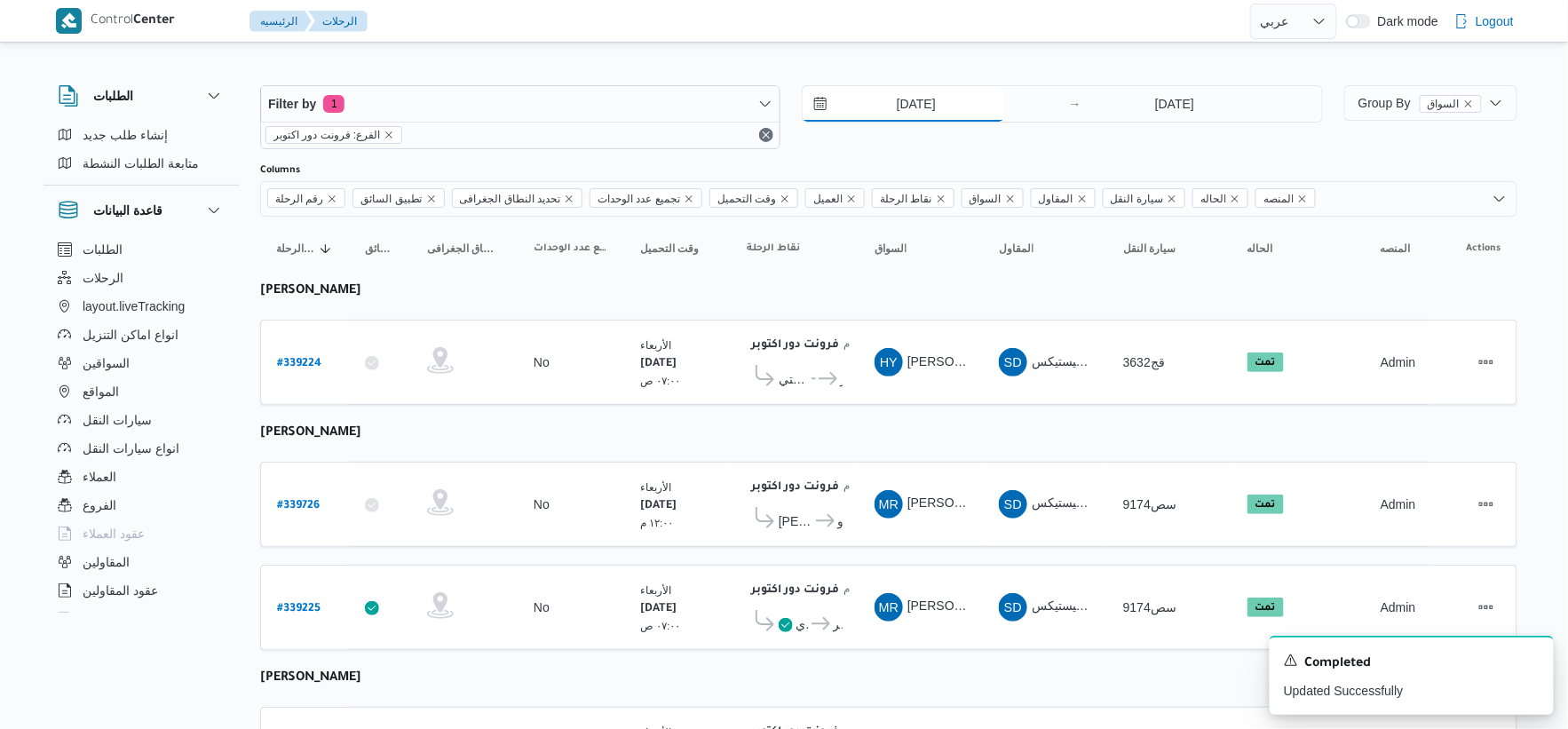
click at [915, 116] on input "24/9/2025" at bounding box center [904, 104] width 202 height 36
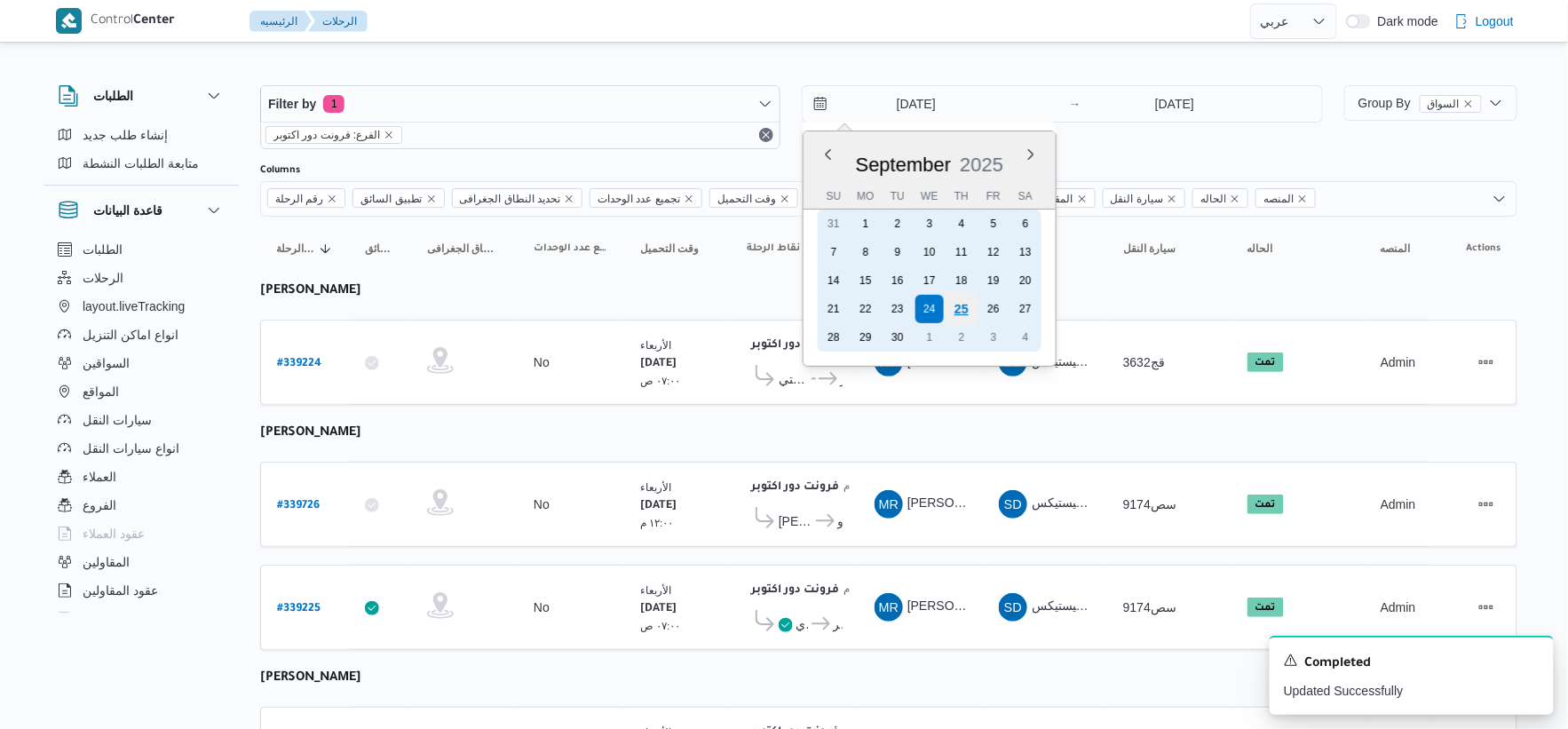
click at [964, 302] on div "25" at bounding box center [962, 309] width 34 height 34
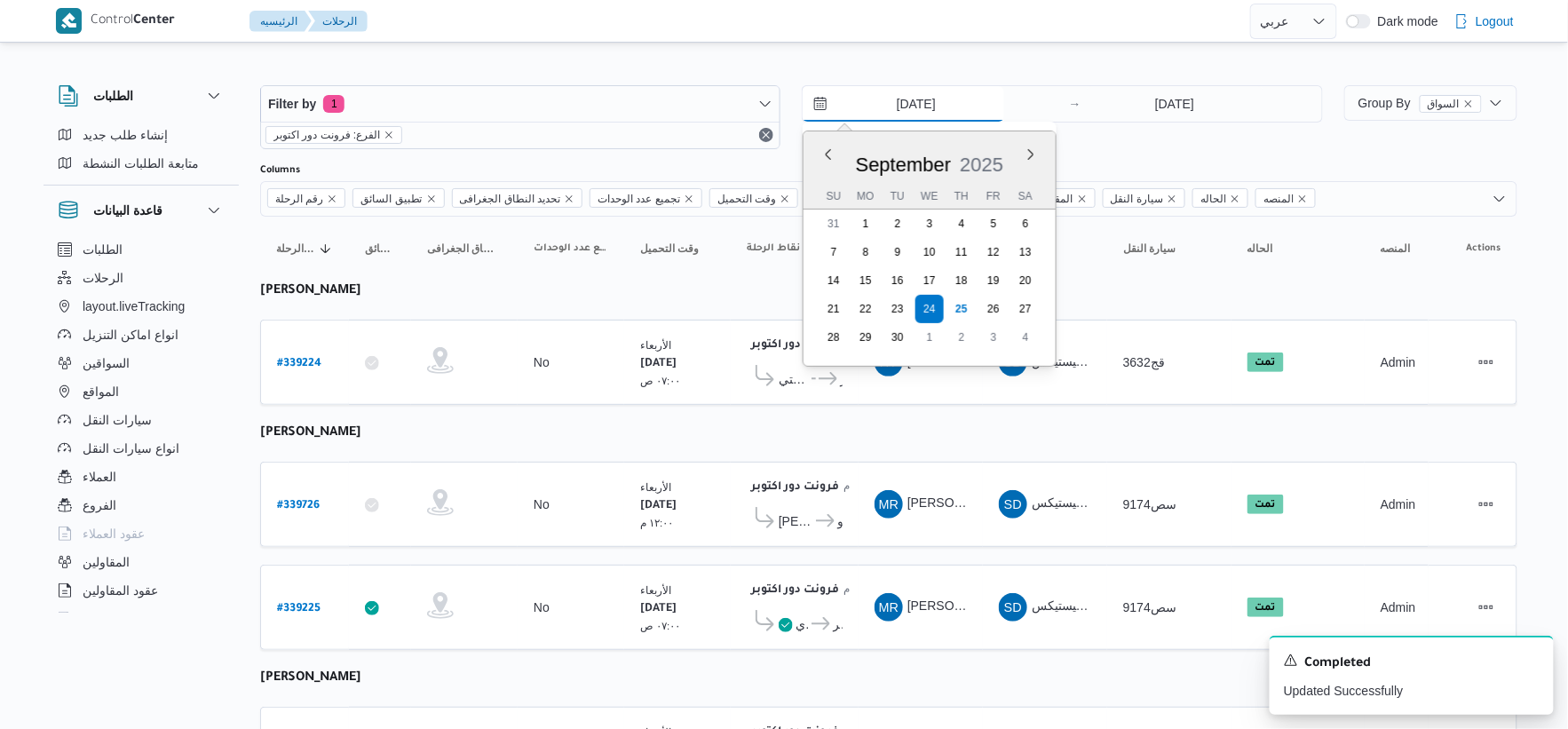
type input "[DATE]"
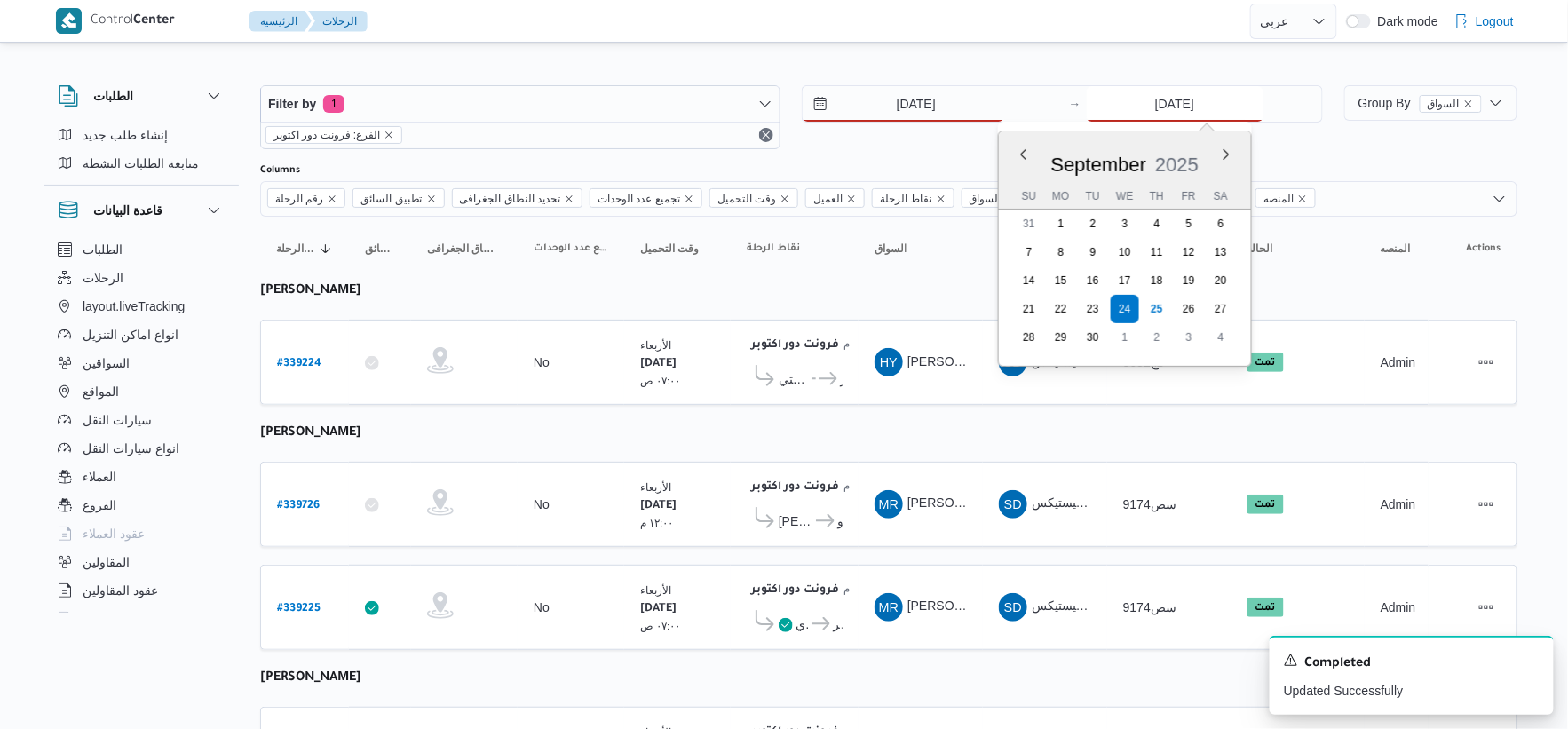
click at [1204, 100] on input "24/9/2025" at bounding box center [1176, 104] width 177 height 36
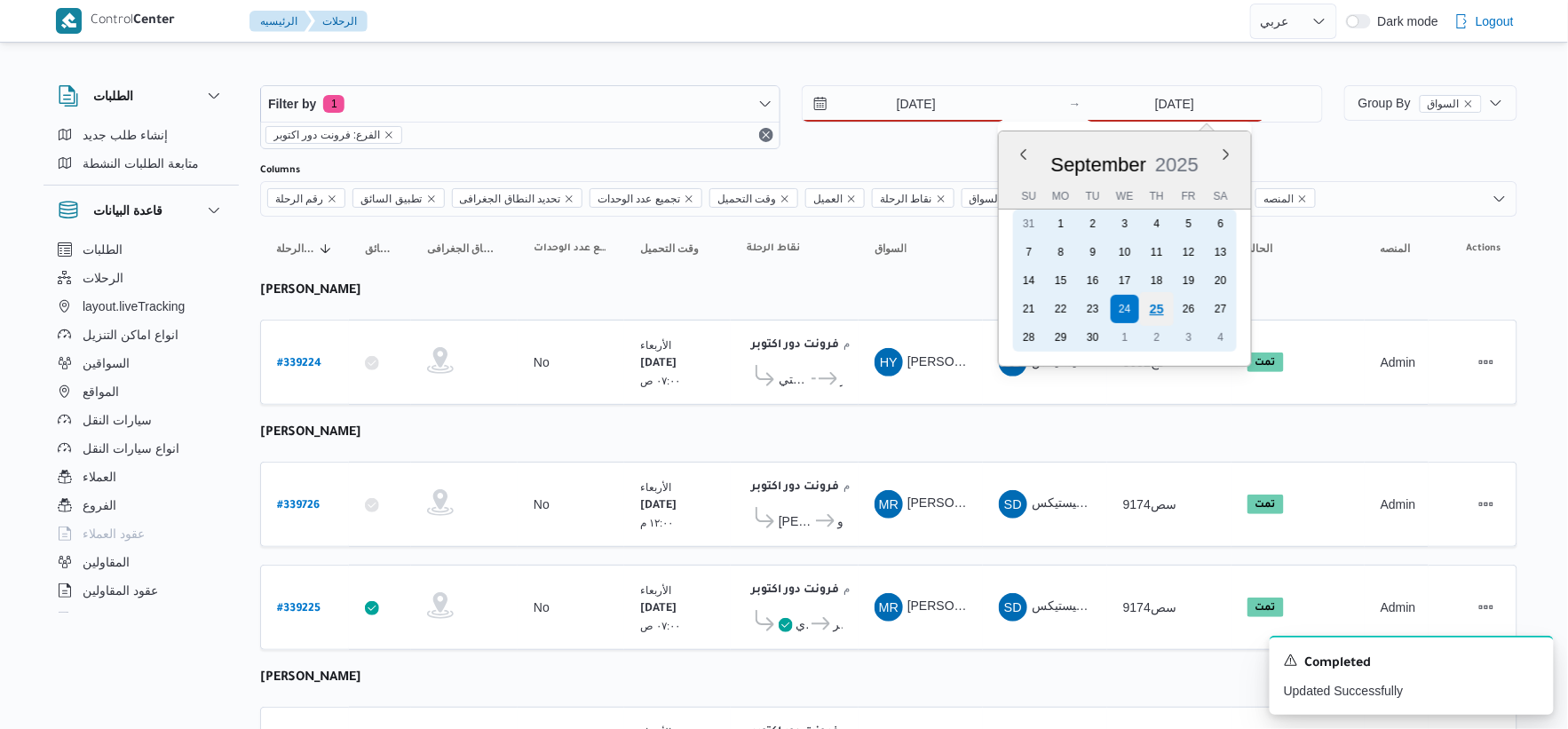
click at [1157, 296] on div "25" at bounding box center [1156, 309] width 34 height 34
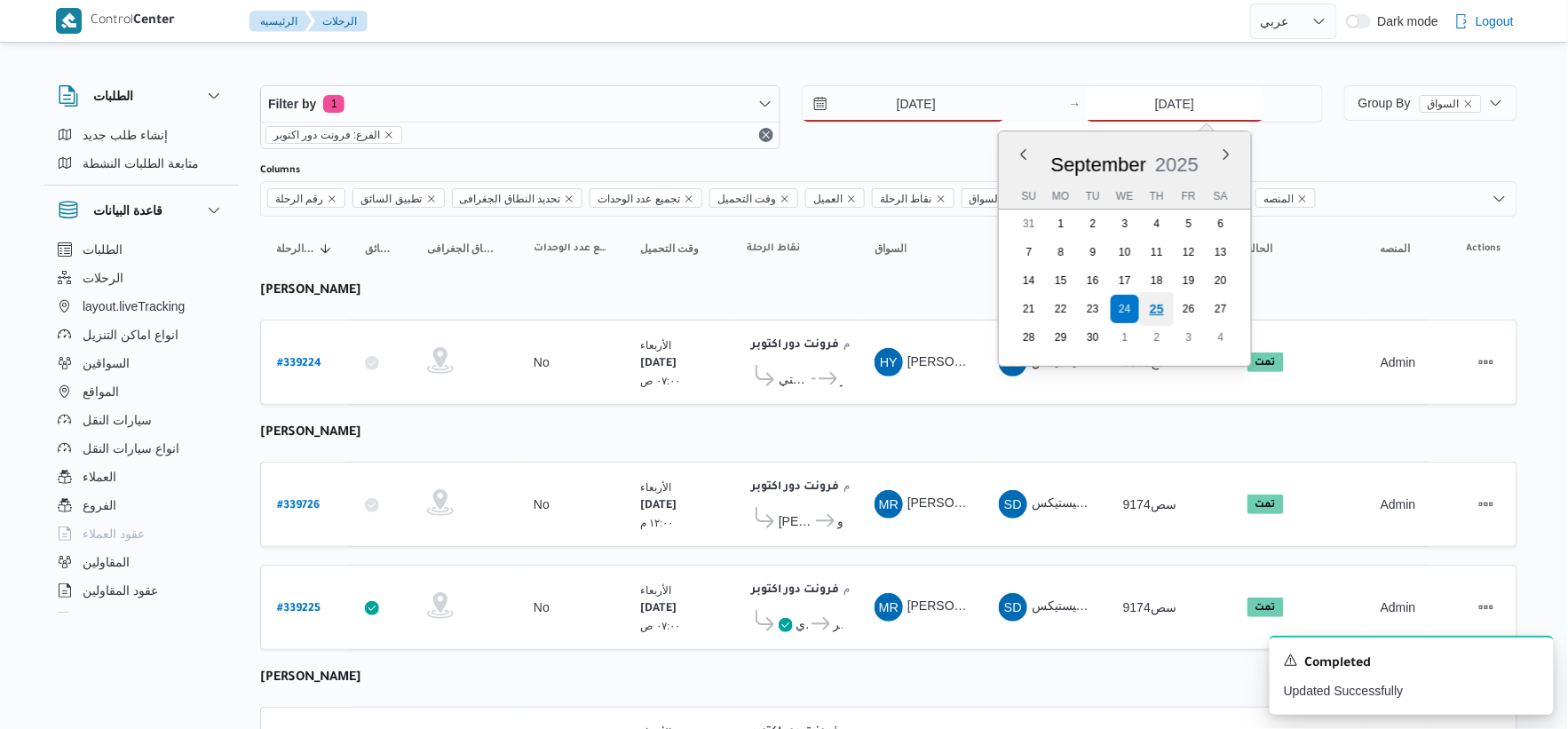
type input "[DATE]"
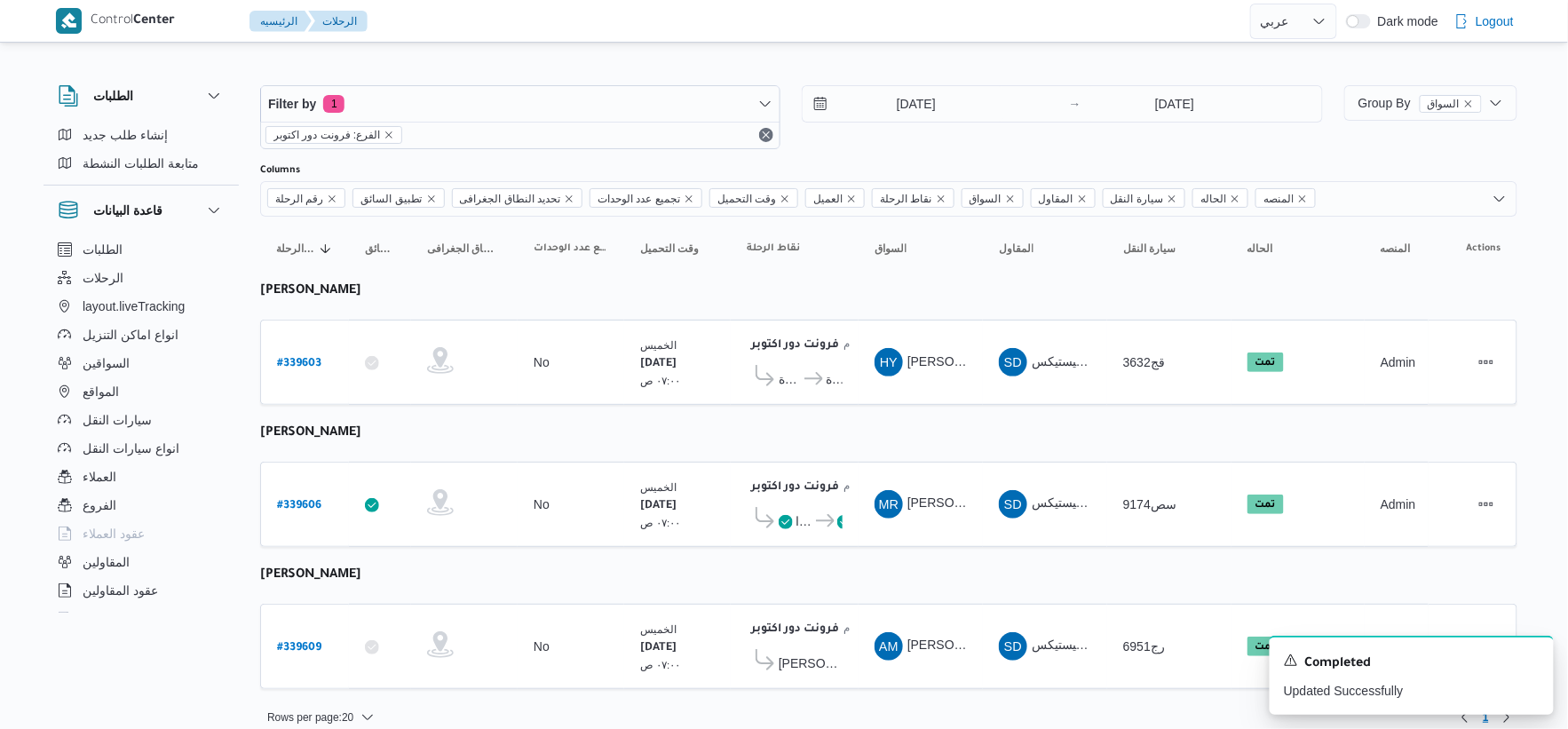
click at [973, 431] on table "رقم الرحلة Click to sort in ascending order تطبيق السائق Click to sort in ascen…" at bounding box center [889, 462] width 1258 height 490
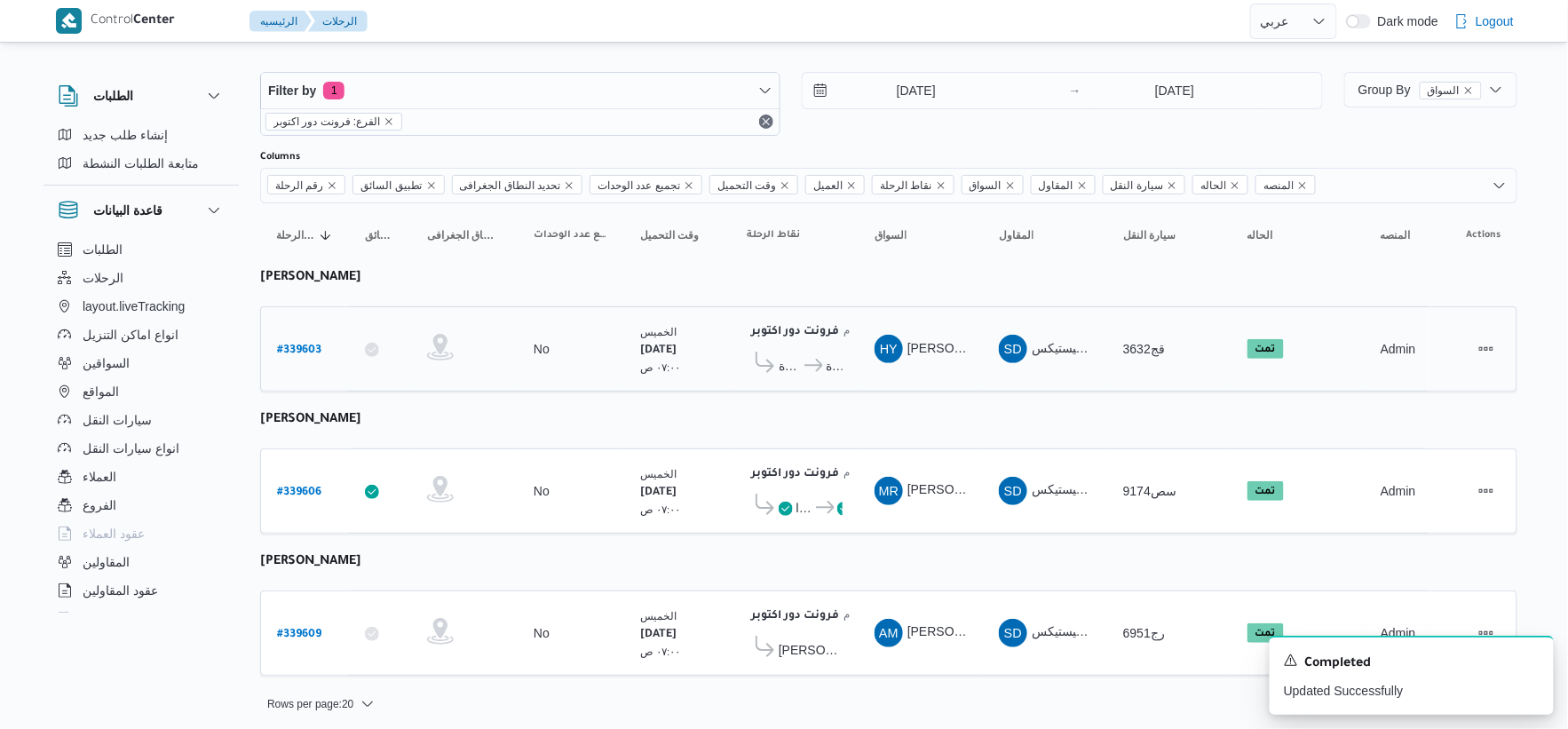
scroll to position [18, 0]
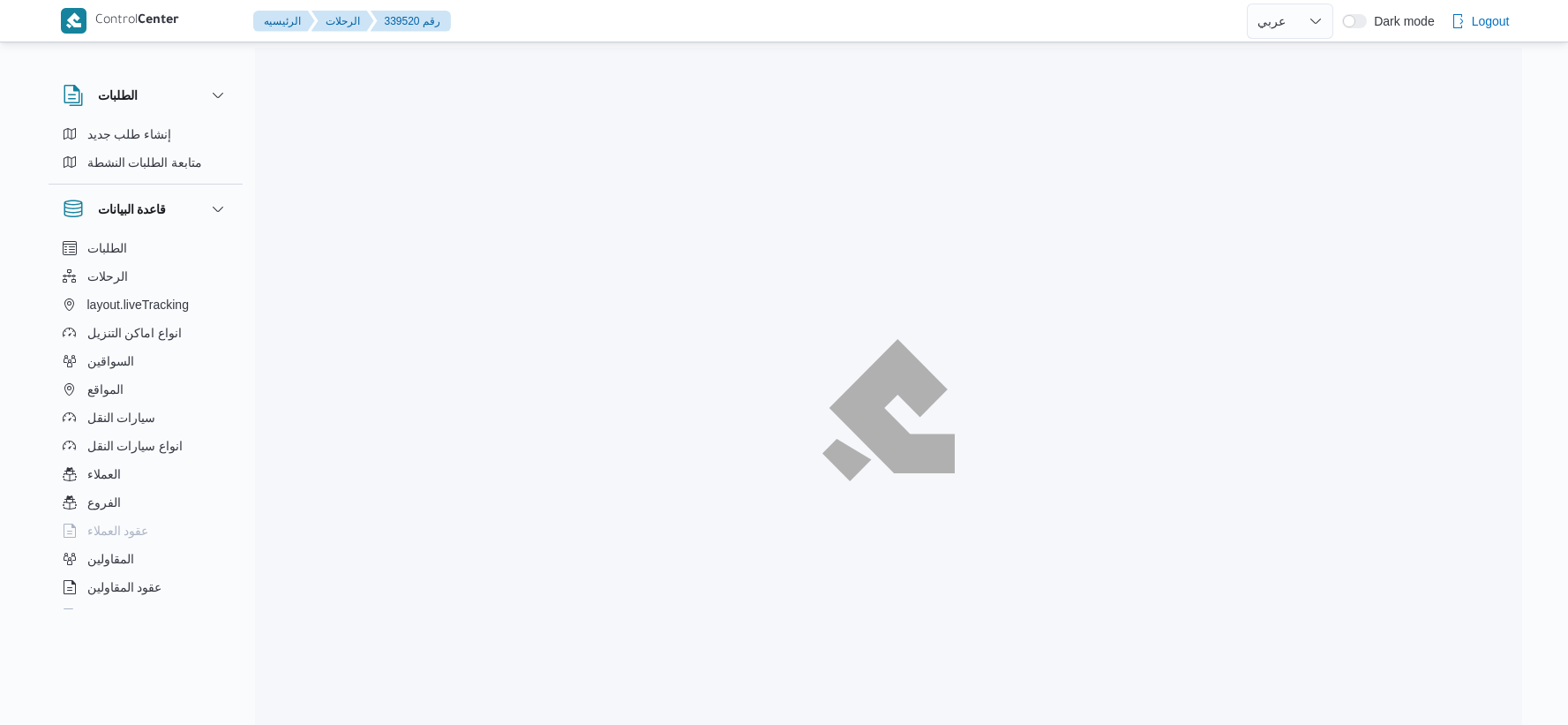
select select "ar"
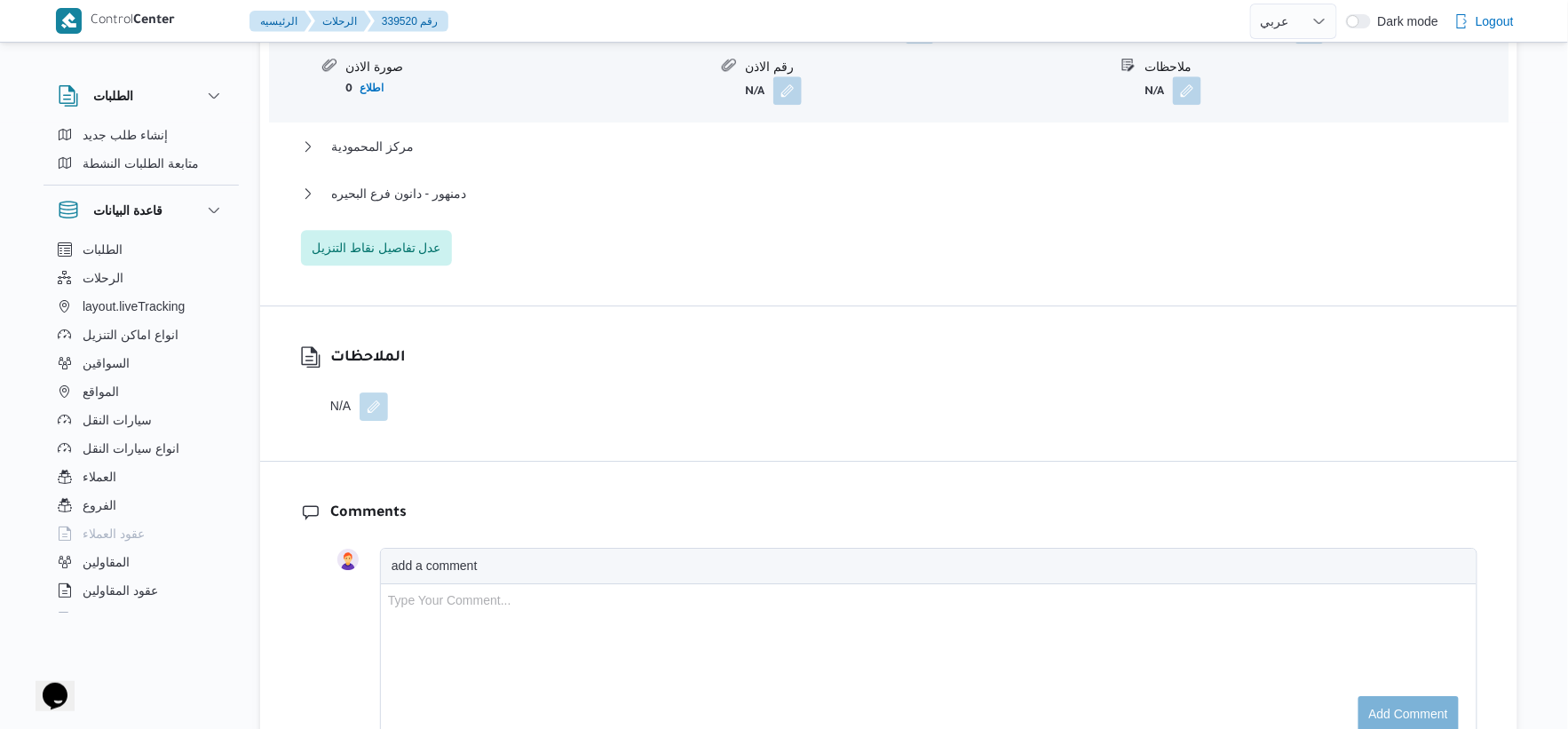
scroll to position [1775, 0]
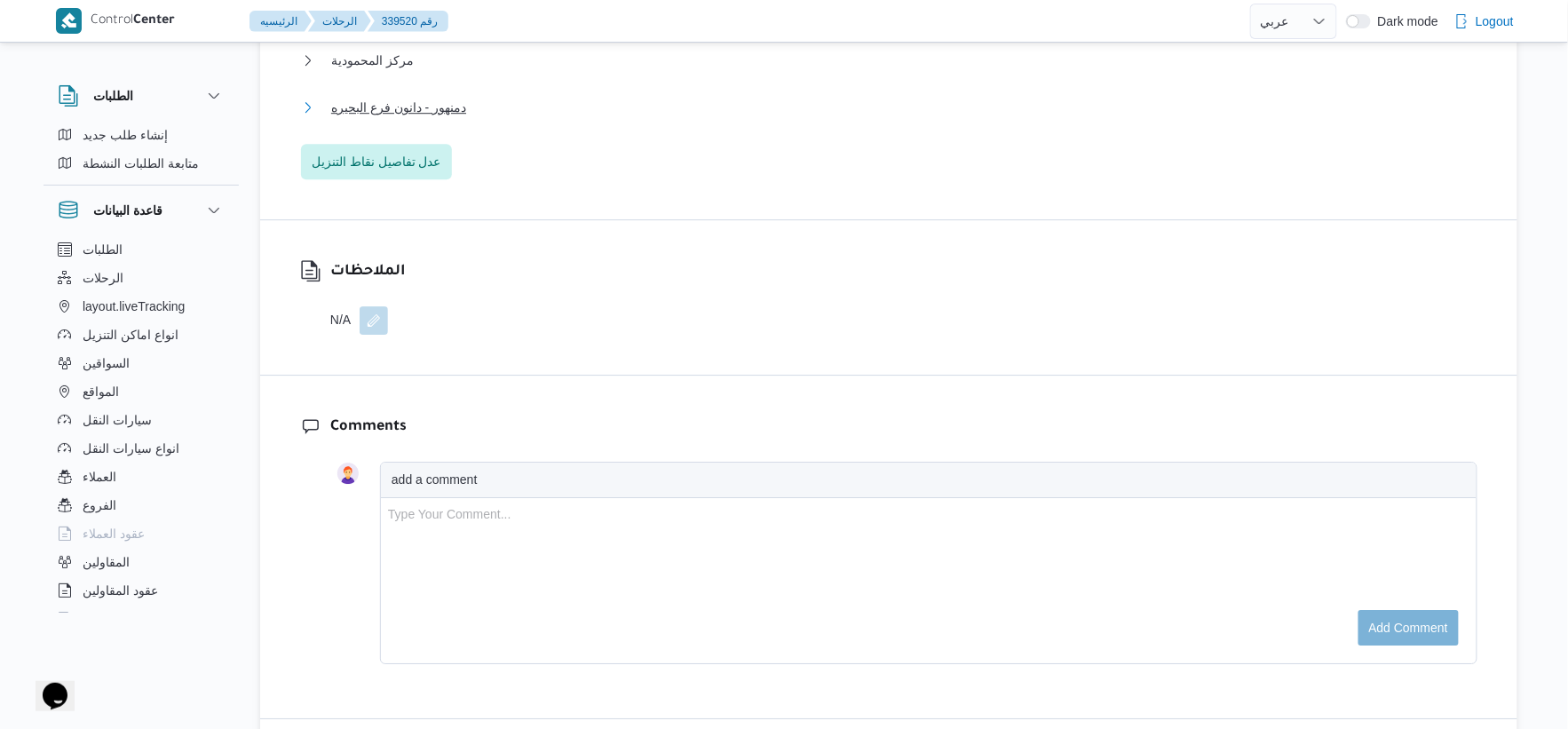
click at [463, 106] on span "دمنهور - دانون فرع البحيره" at bounding box center [399, 107] width 135 height 22
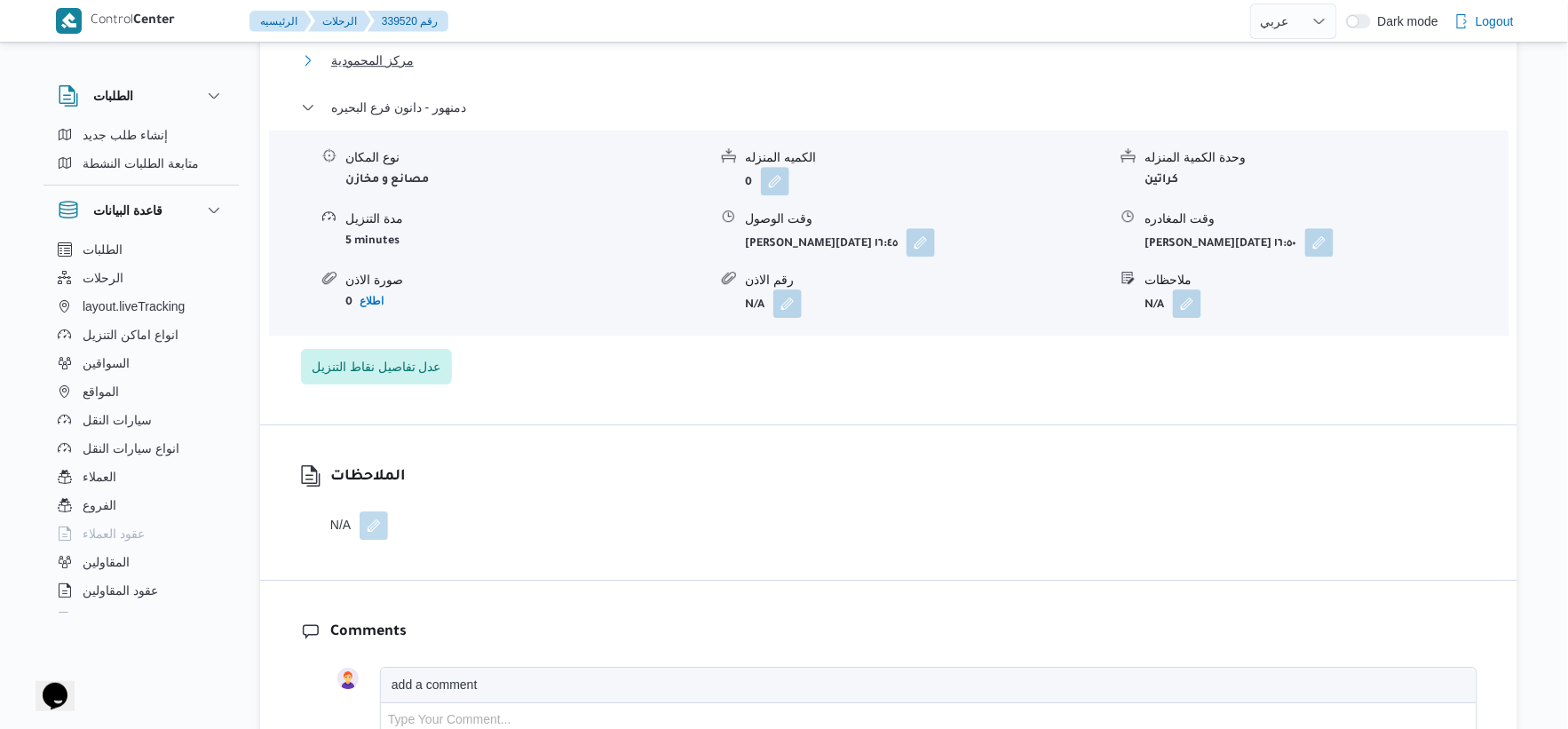
click at [383, 57] on span "مركز المحمودية" at bounding box center [373, 60] width 83 height 22
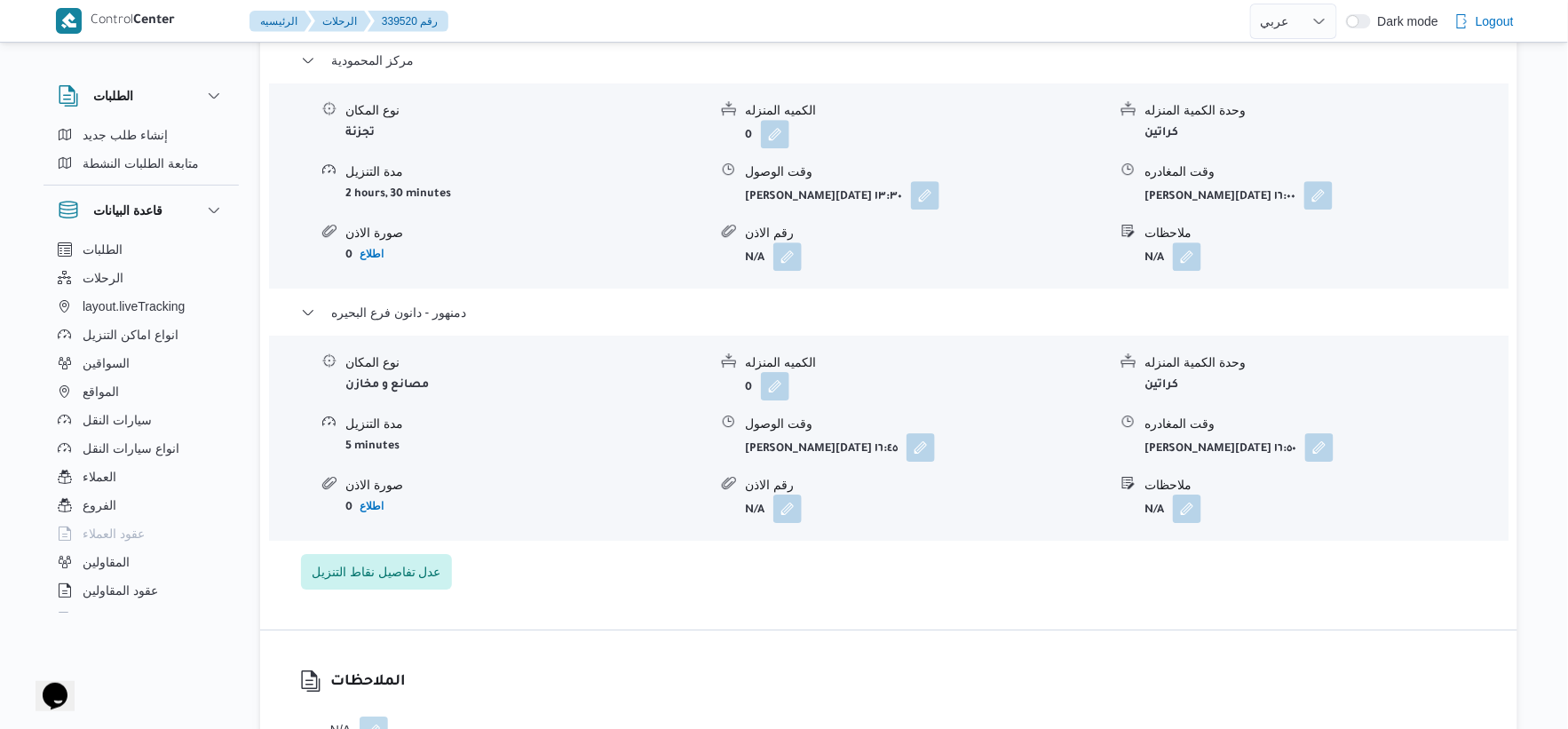
select select "ar"
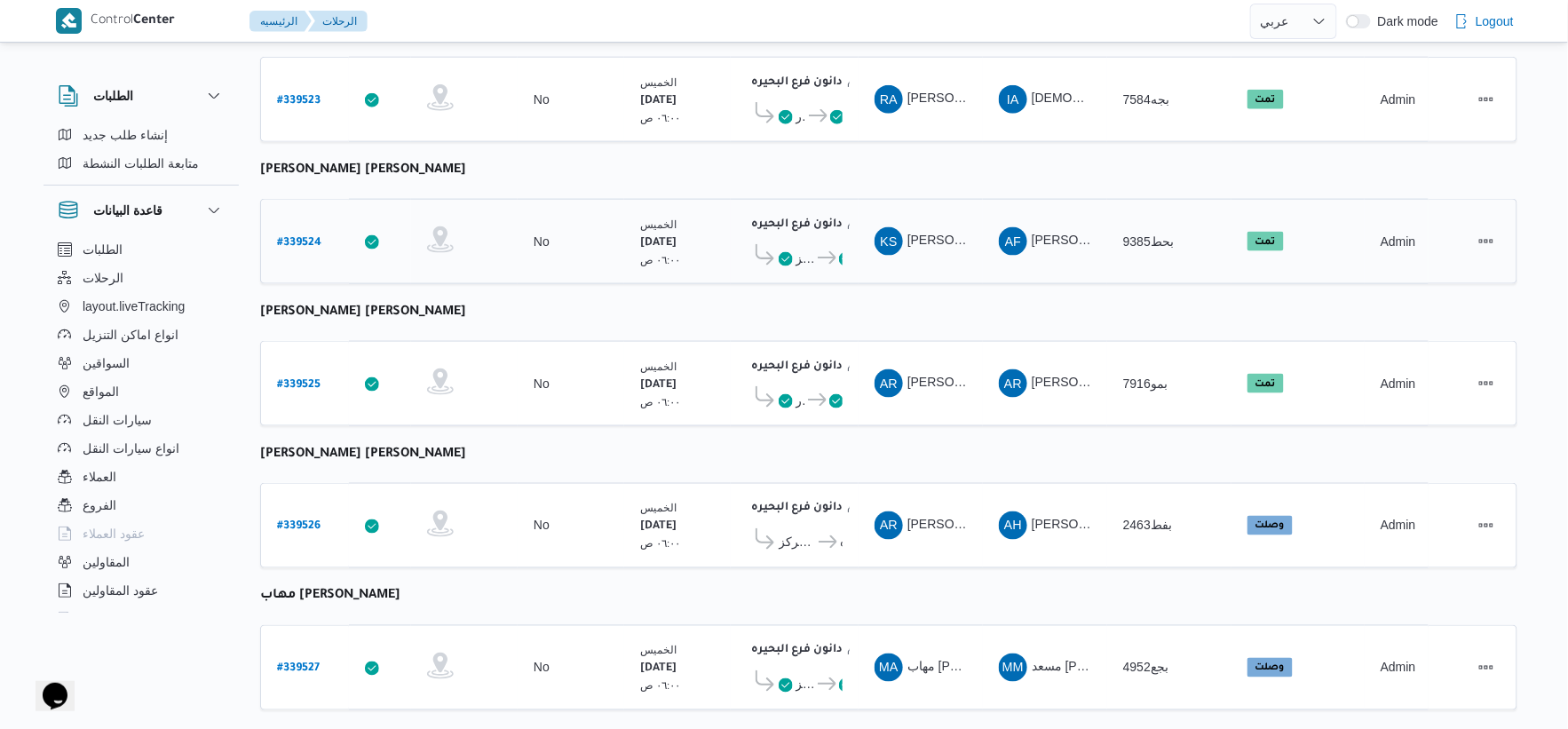
scroll to position [689, 0]
click at [307, 379] on b "# 339525" at bounding box center [299, 384] width 43 height 12
select select "ar"
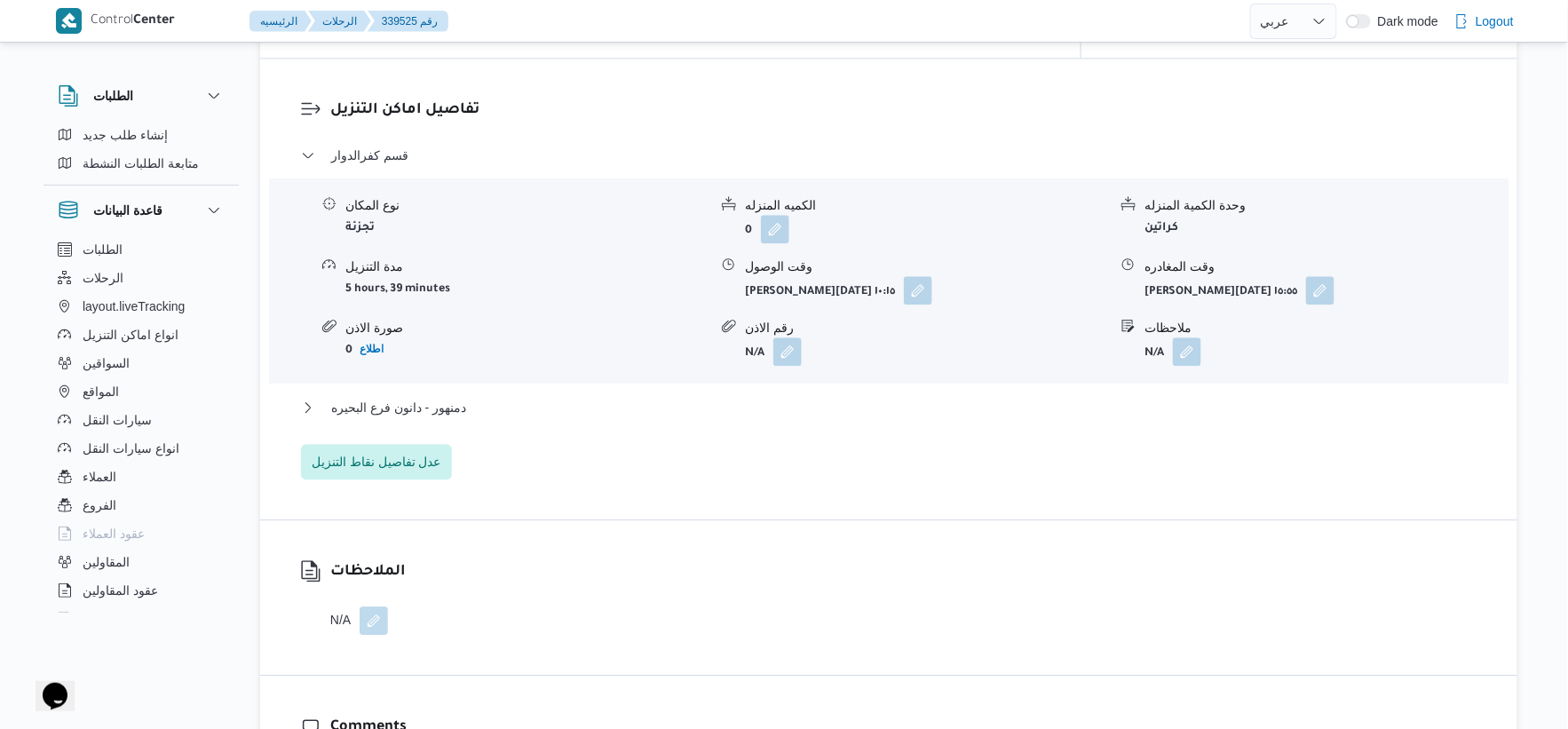
scroll to position [1479, 0]
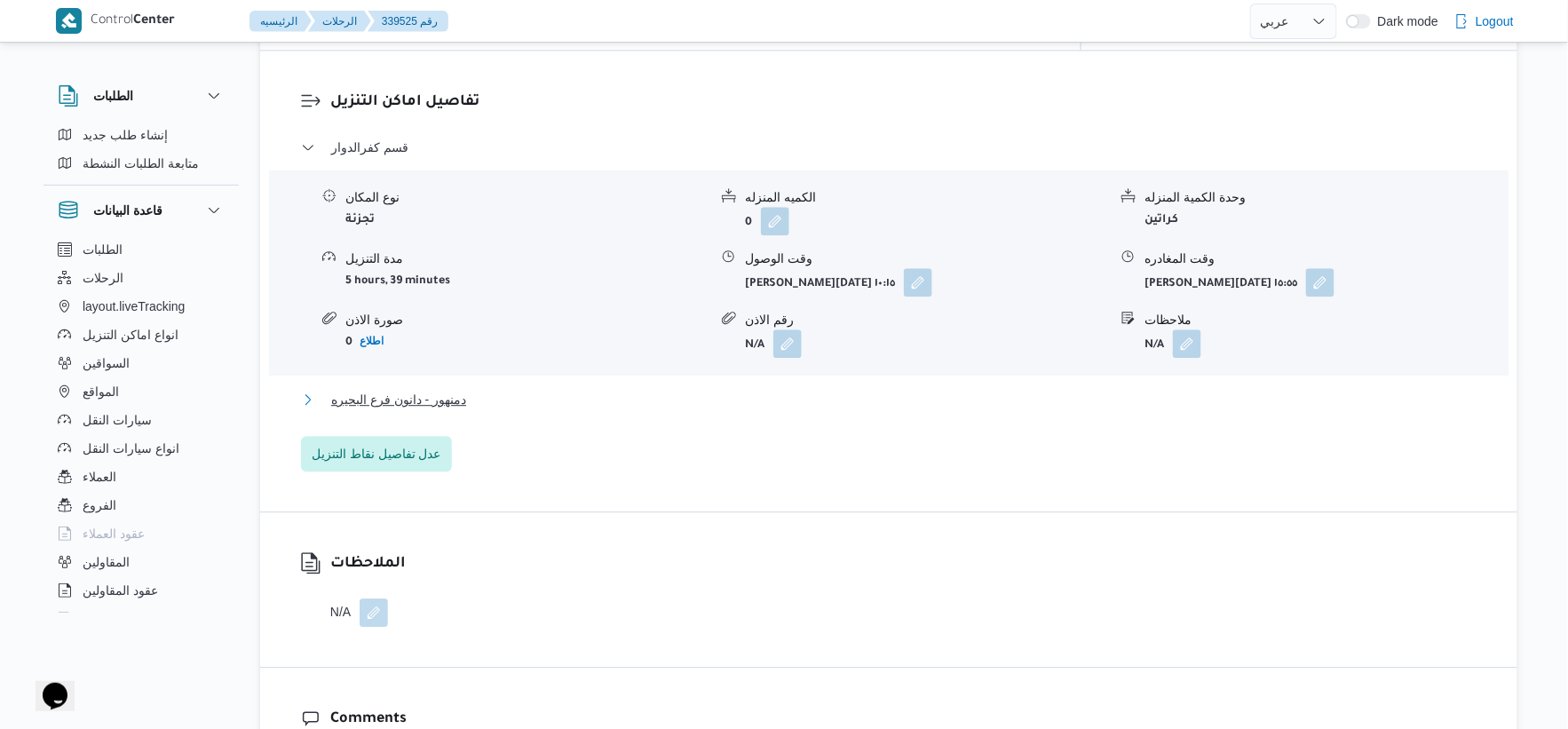
click at [529, 389] on button "دمنهور - دانون فرع البحيره" at bounding box center [890, 399] width 1177 height 22
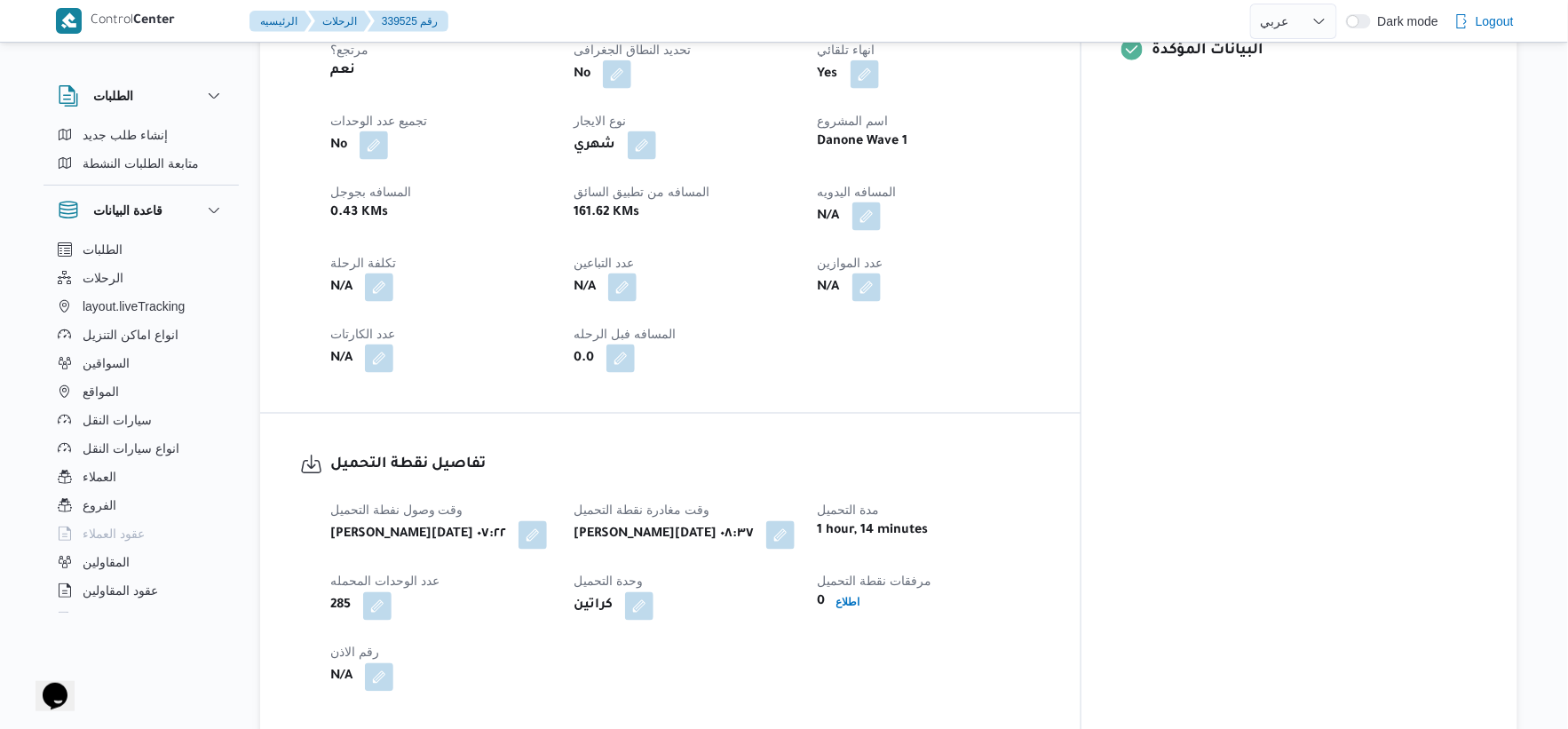
scroll to position [788, 0]
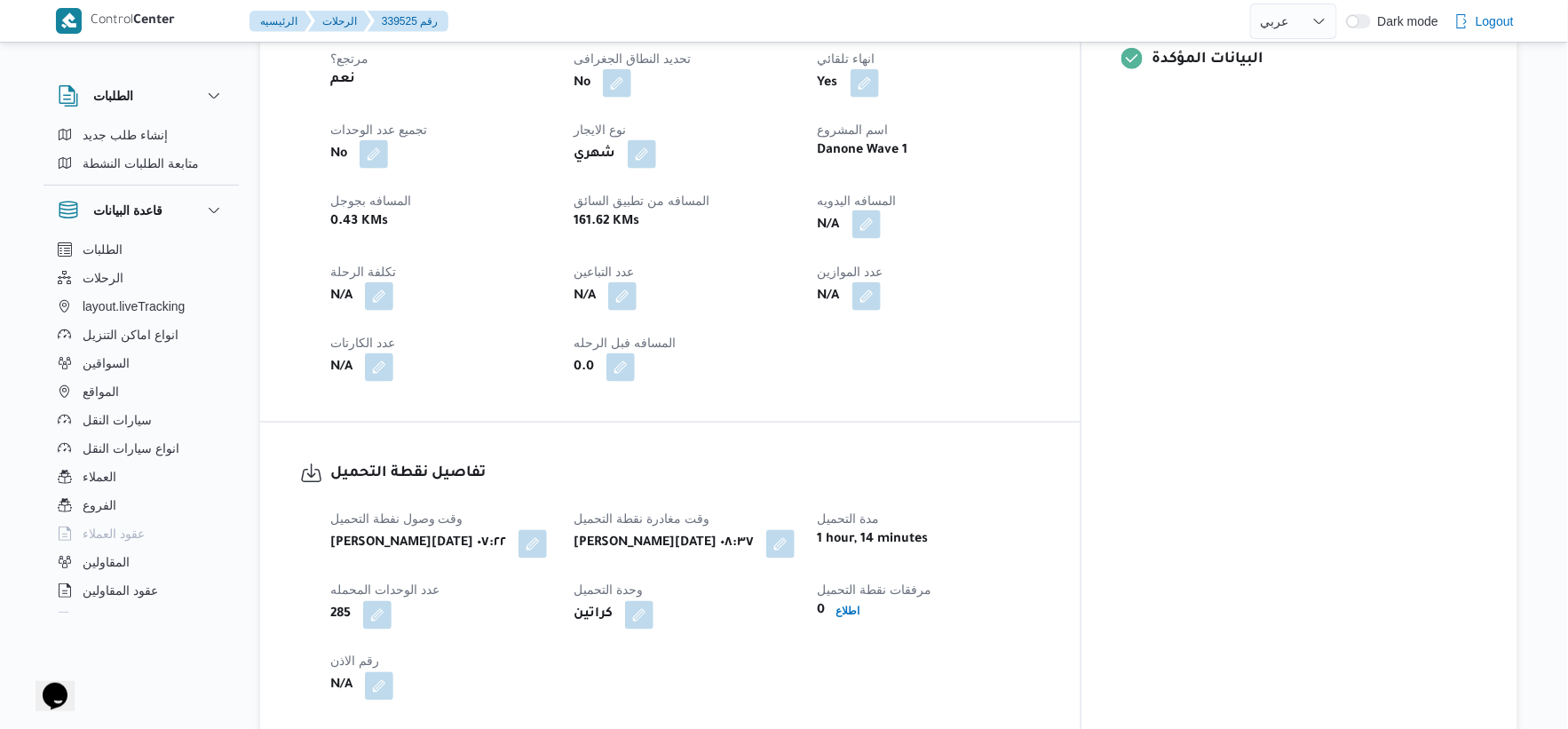
click at [881, 210] on button "button" at bounding box center [867, 224] width 28 height 28
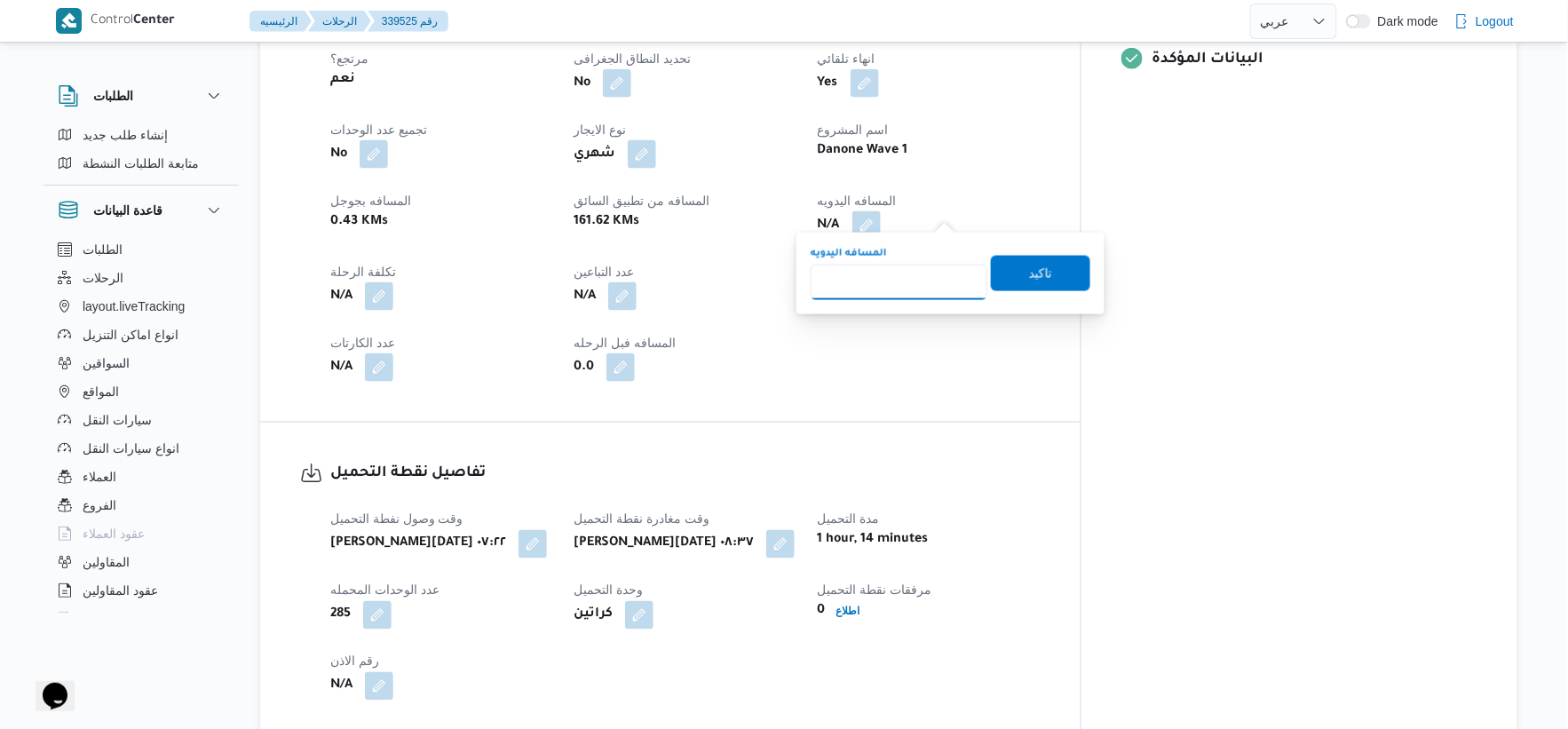
click at [900, 282] on input "المسافه اليدويه" at bounding box center [899, 283] width 177 height 36
type input "107"
click at [1013, 269] on span "تاكيد" at bounding box center [1041, 272] width 100 height 36
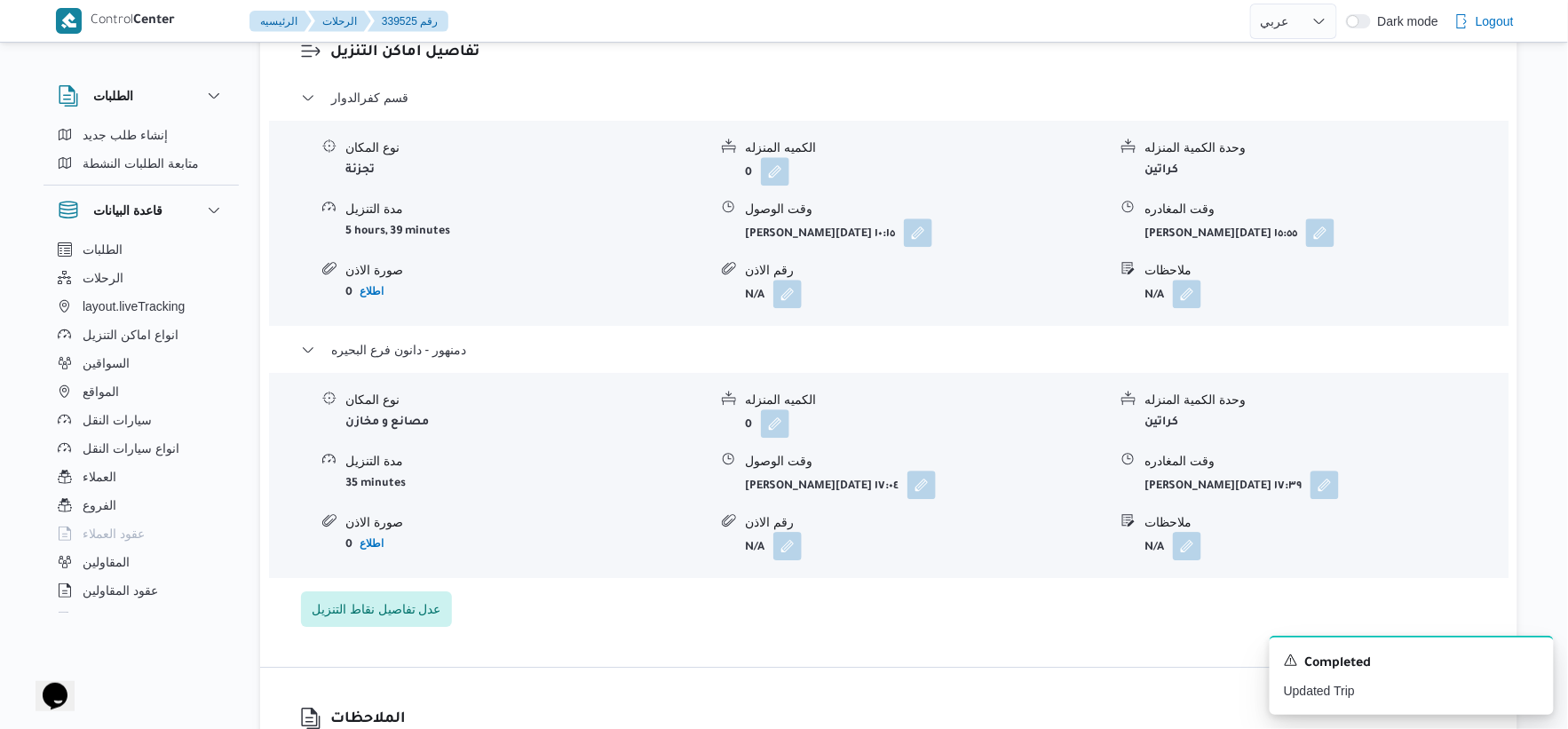
scroll to position [1578, 0]
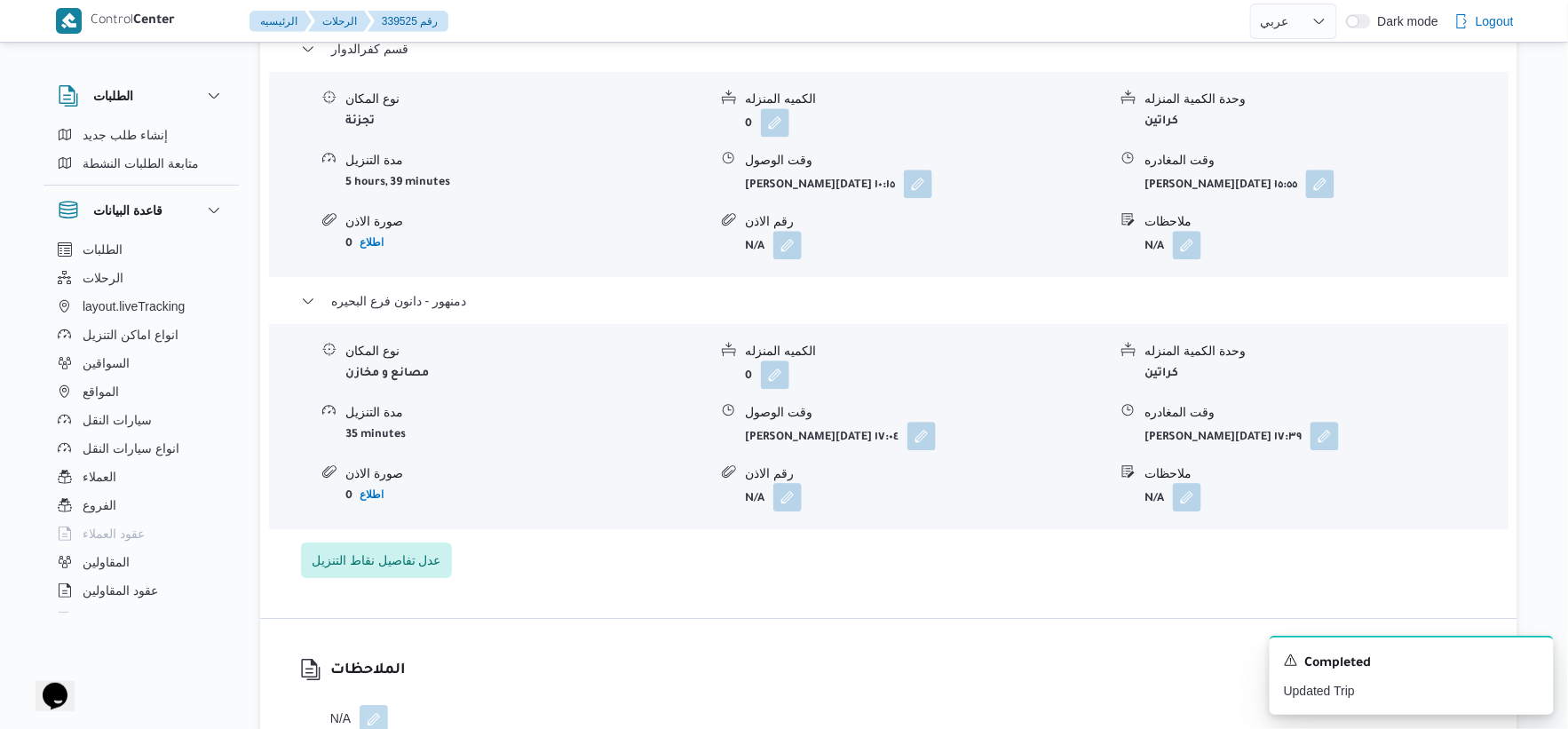
select select "ar"
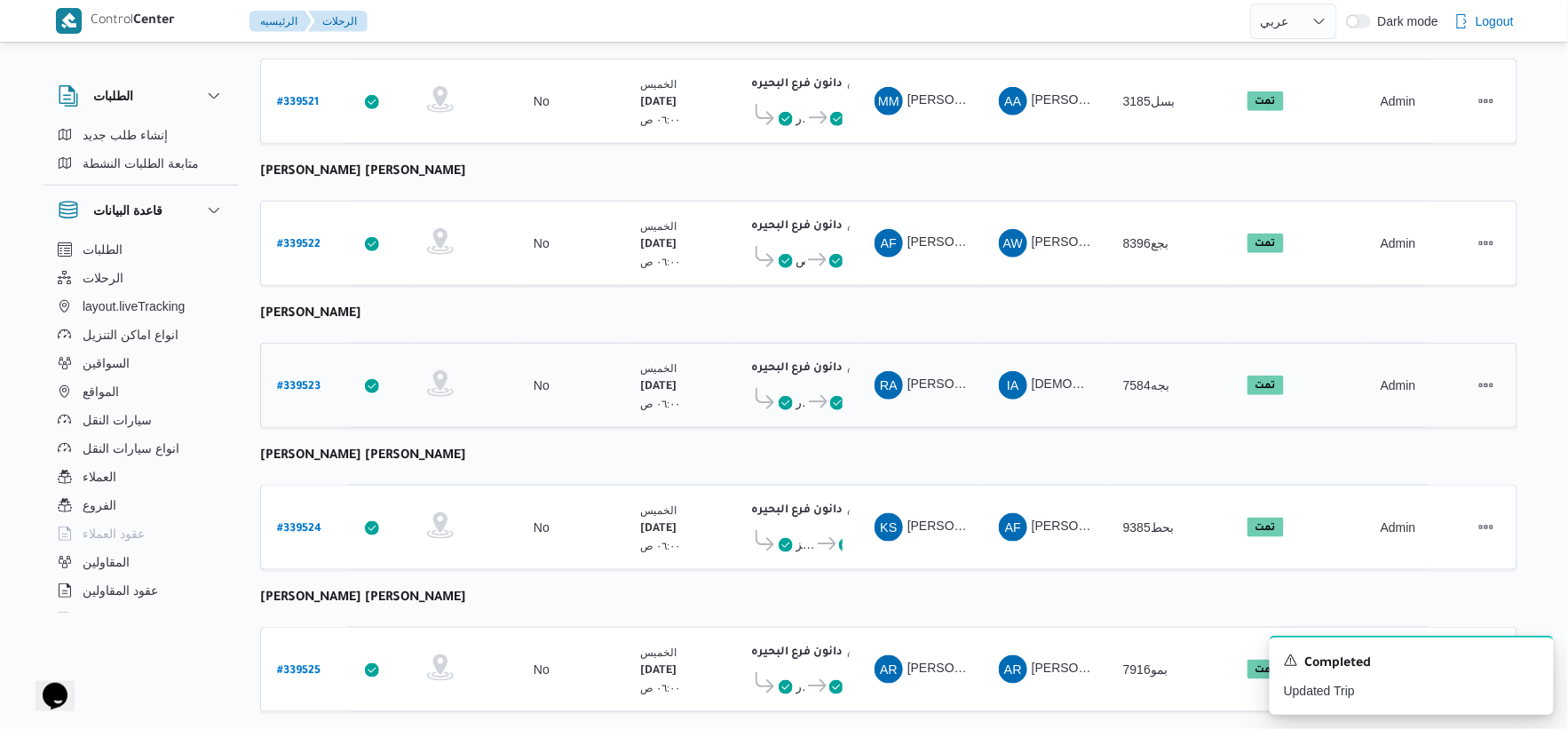
scroll to position [401, 0]
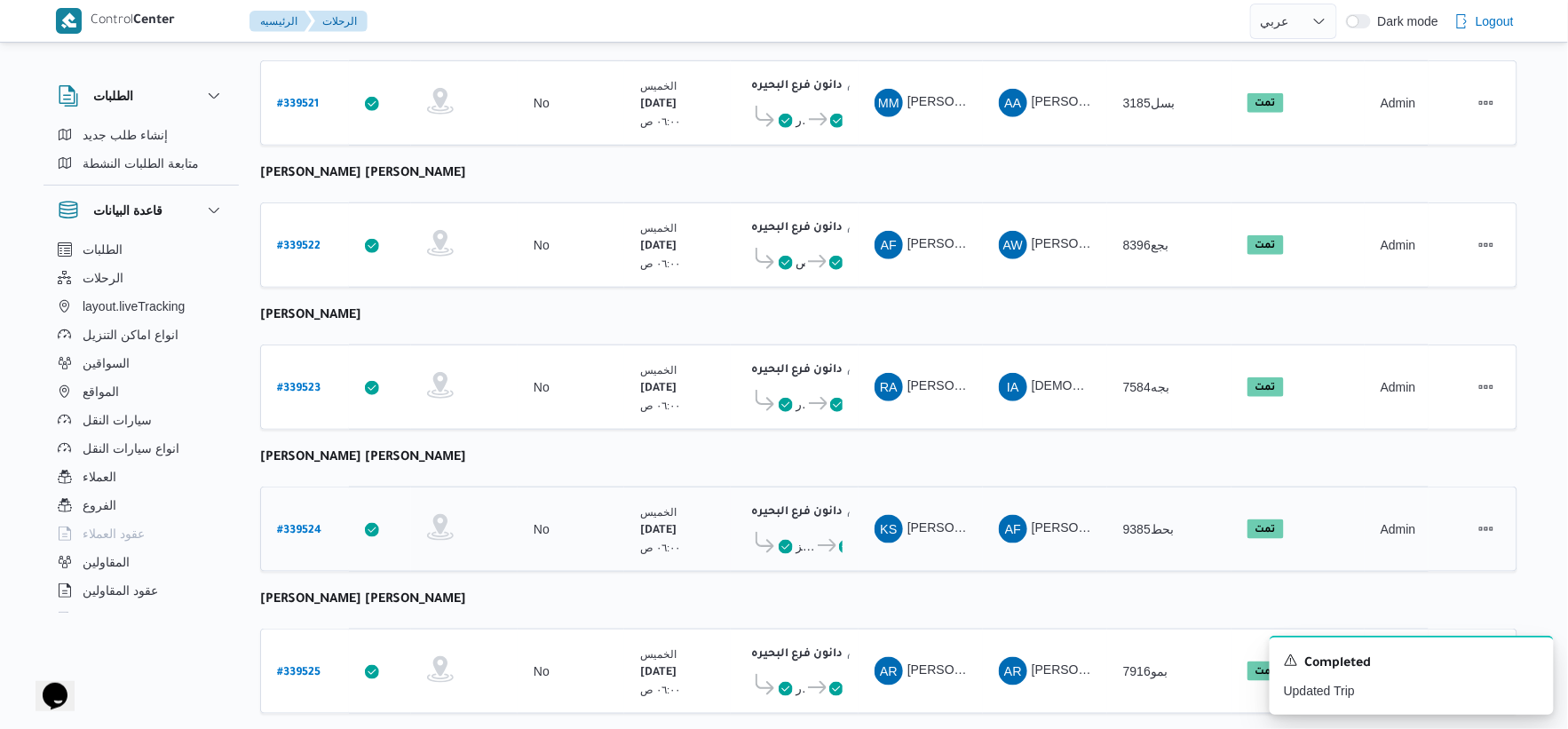
click at [289, 525] on b "# 339524" at bounding box center [299, 530] width 44 height 12
select select "ar"
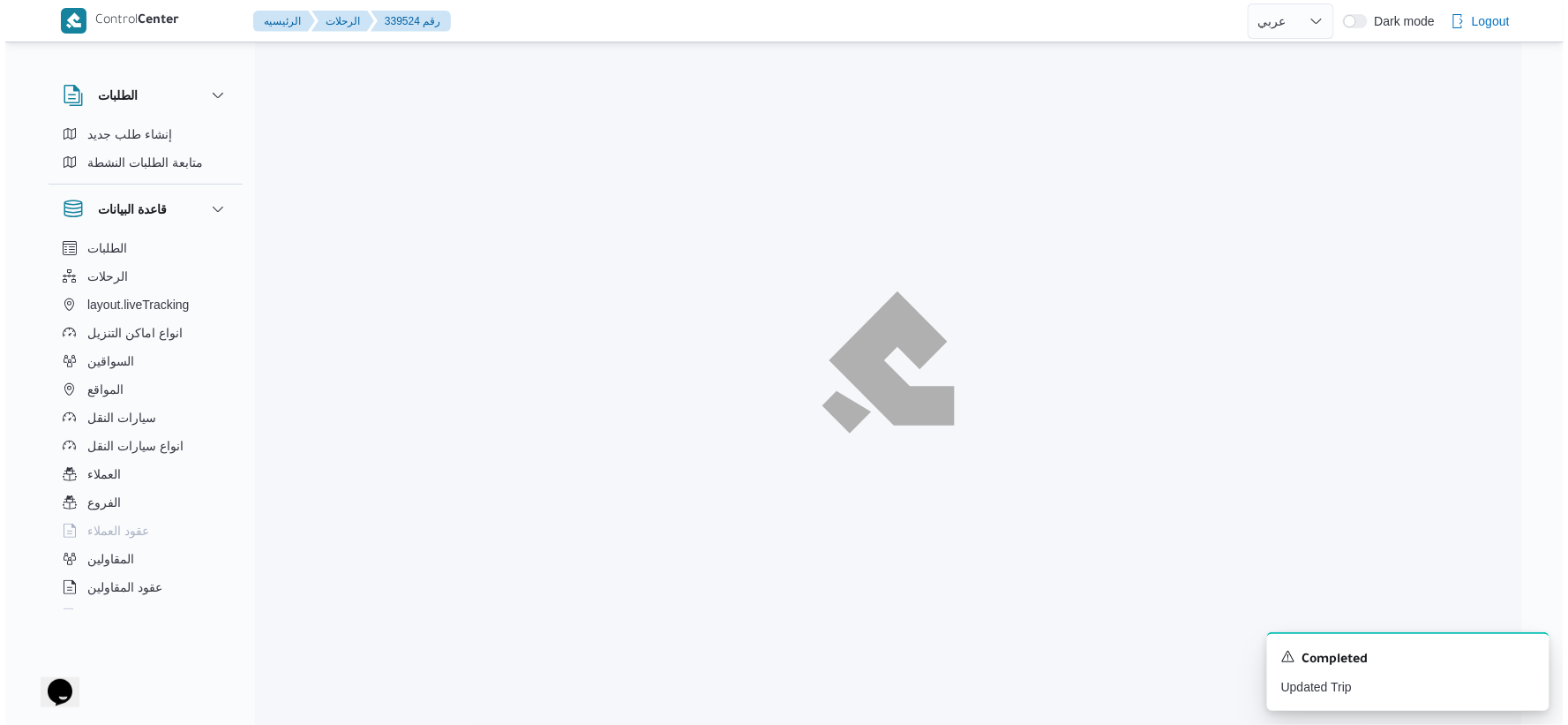
scroll to position [48, 0]
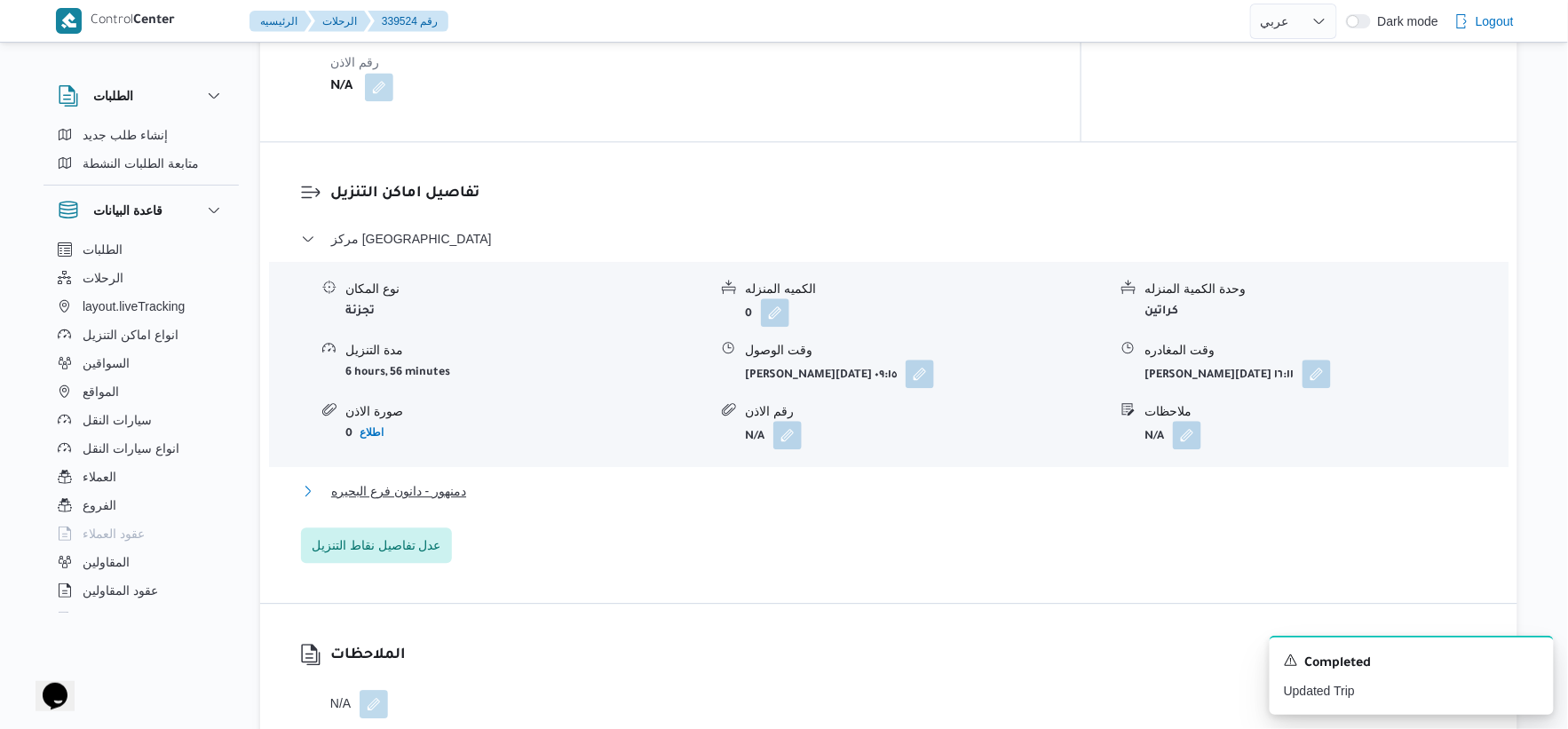
click at [508, 483] on button "دمنهور - دانون فرع البحيره" at bounding box center [890, 491] width 1177 height 22
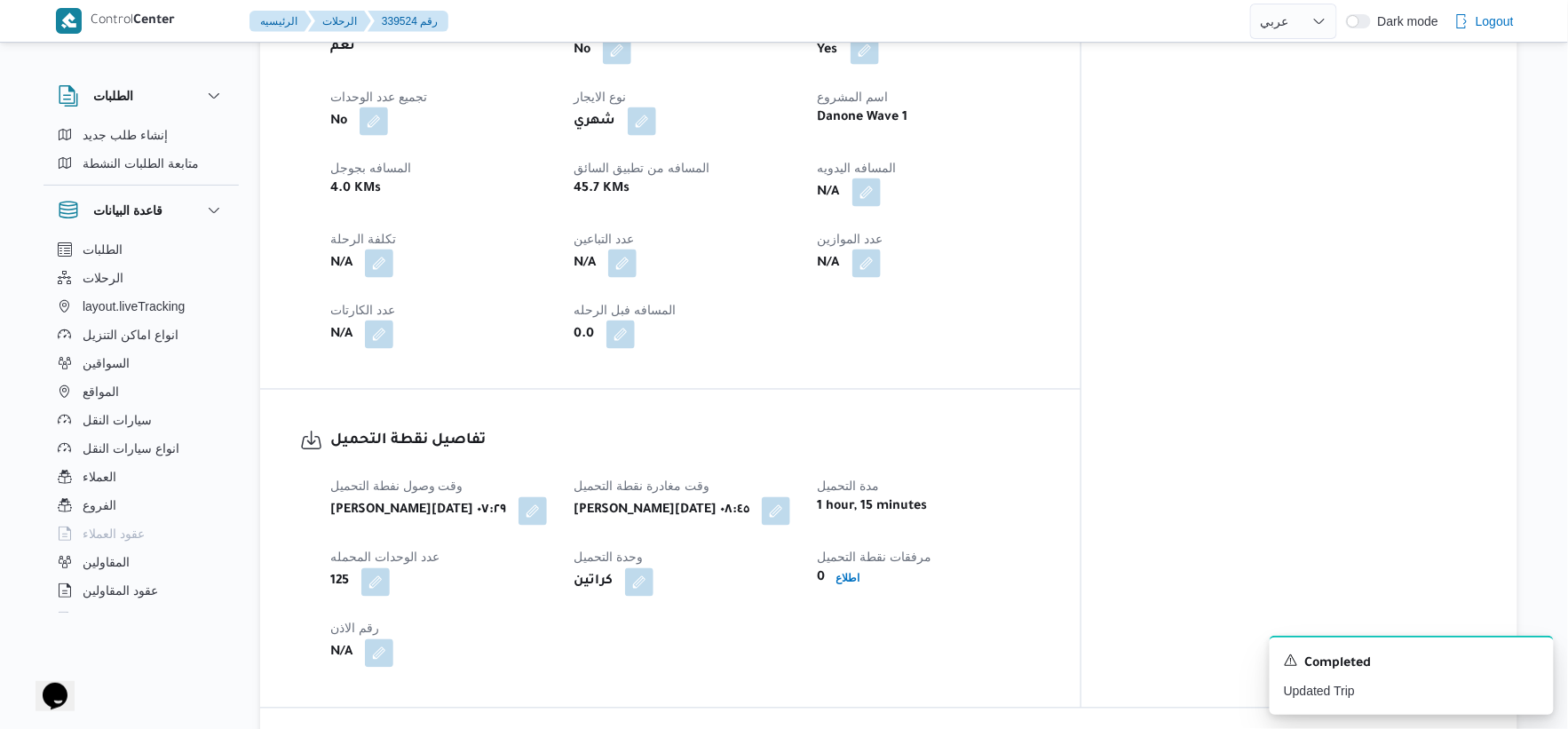
scroll to position [697, 0]
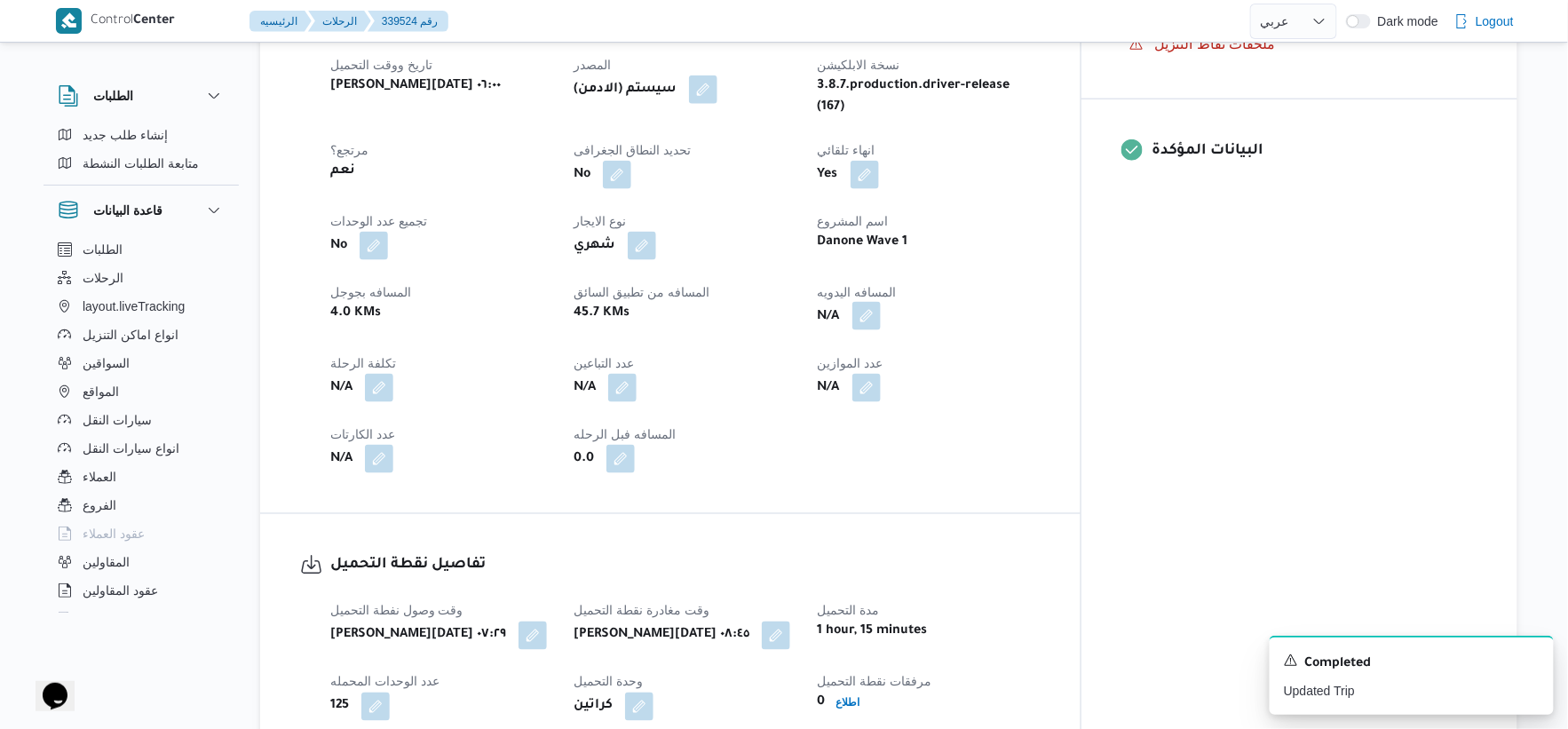
click at [881, 302] on button "button" at bounding box center [867, 316] width 28 height 28
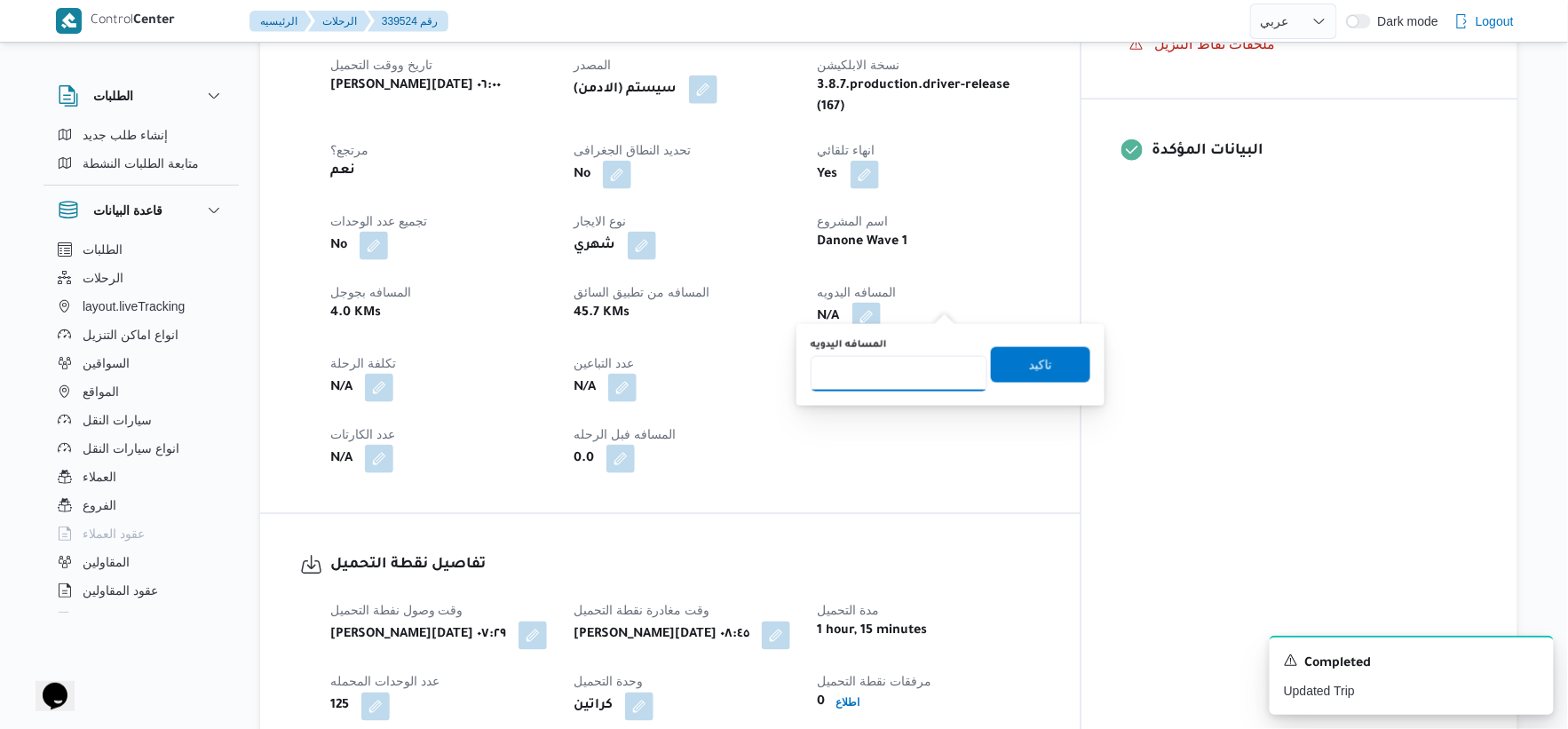
click at [899, 379] on input "المسافه اليدويه" at bounding box center [899, 374] width 177 height 36
type input "45"
click at [1054, 376] on span "تاكيد" at bounding box center [1041, 364] width 100 height 36
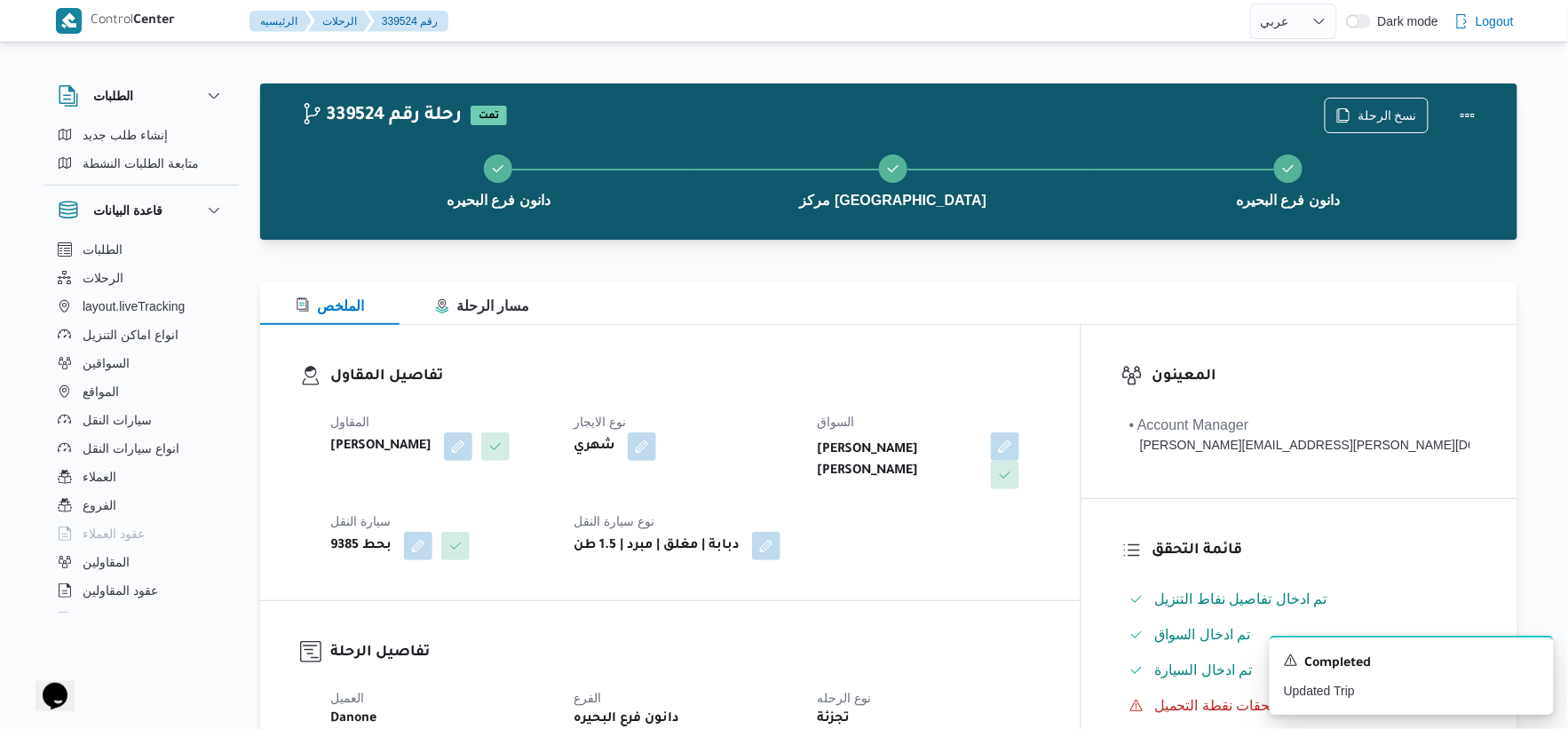
scroll to position [591, 0]
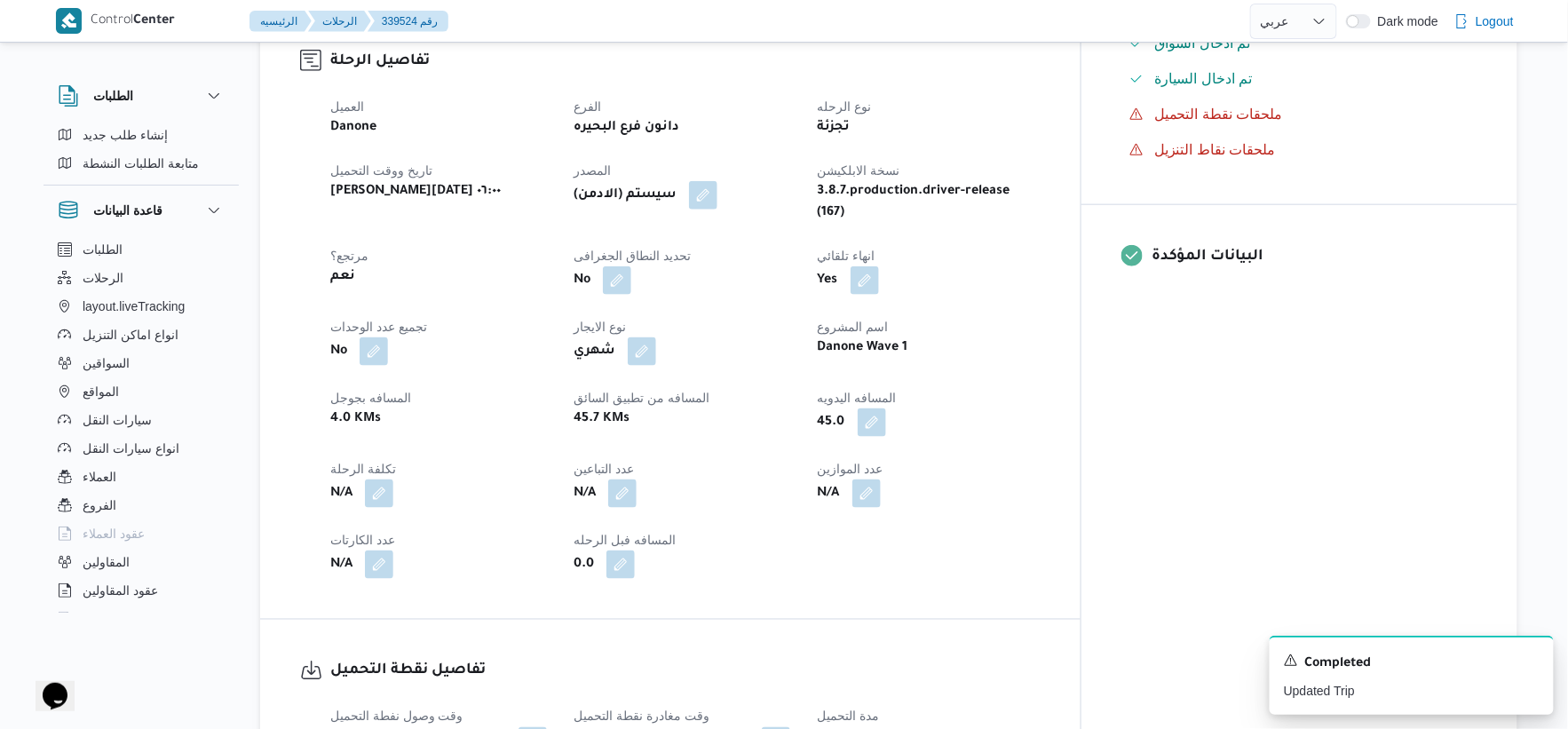
select select "ar"
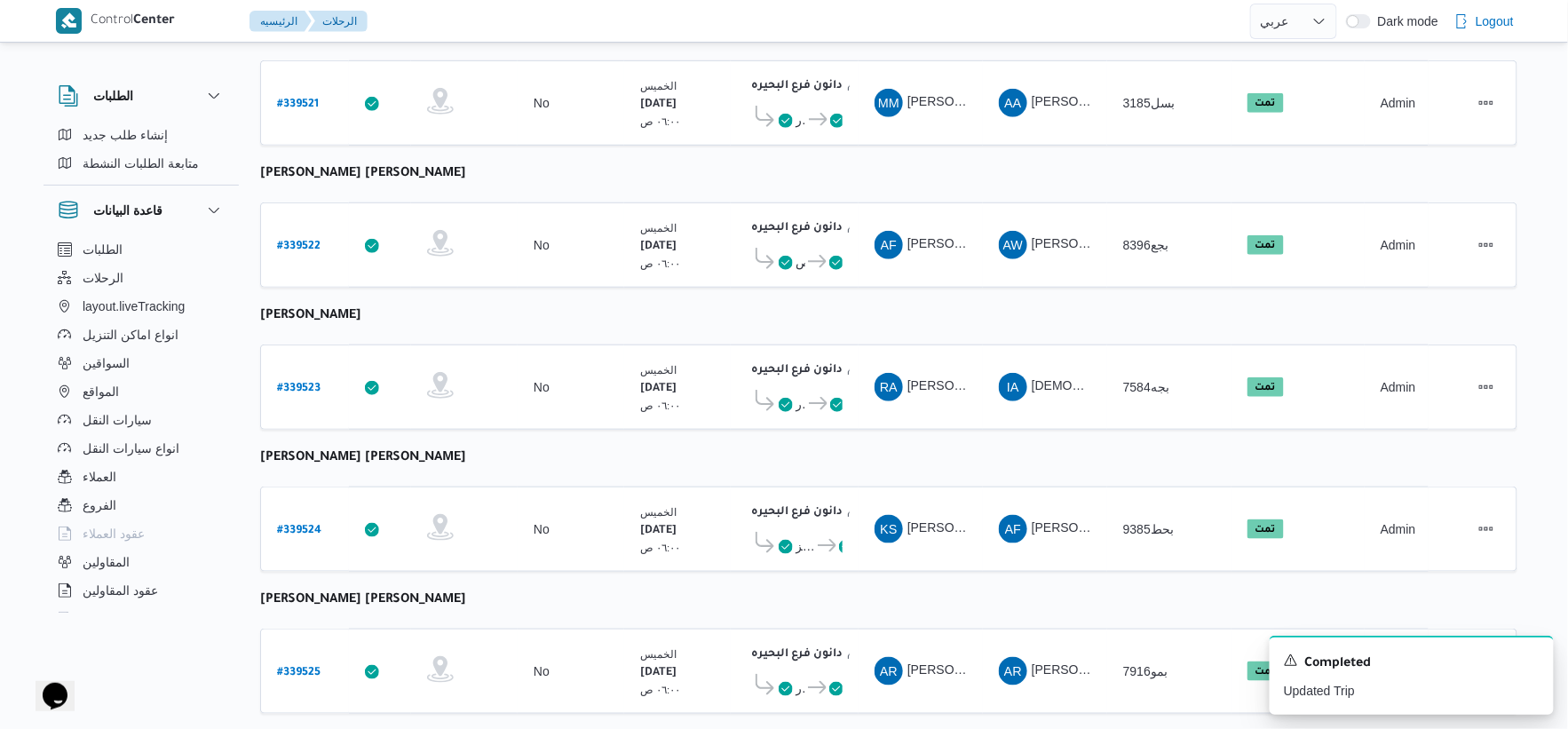
scroll to position [480, 0]
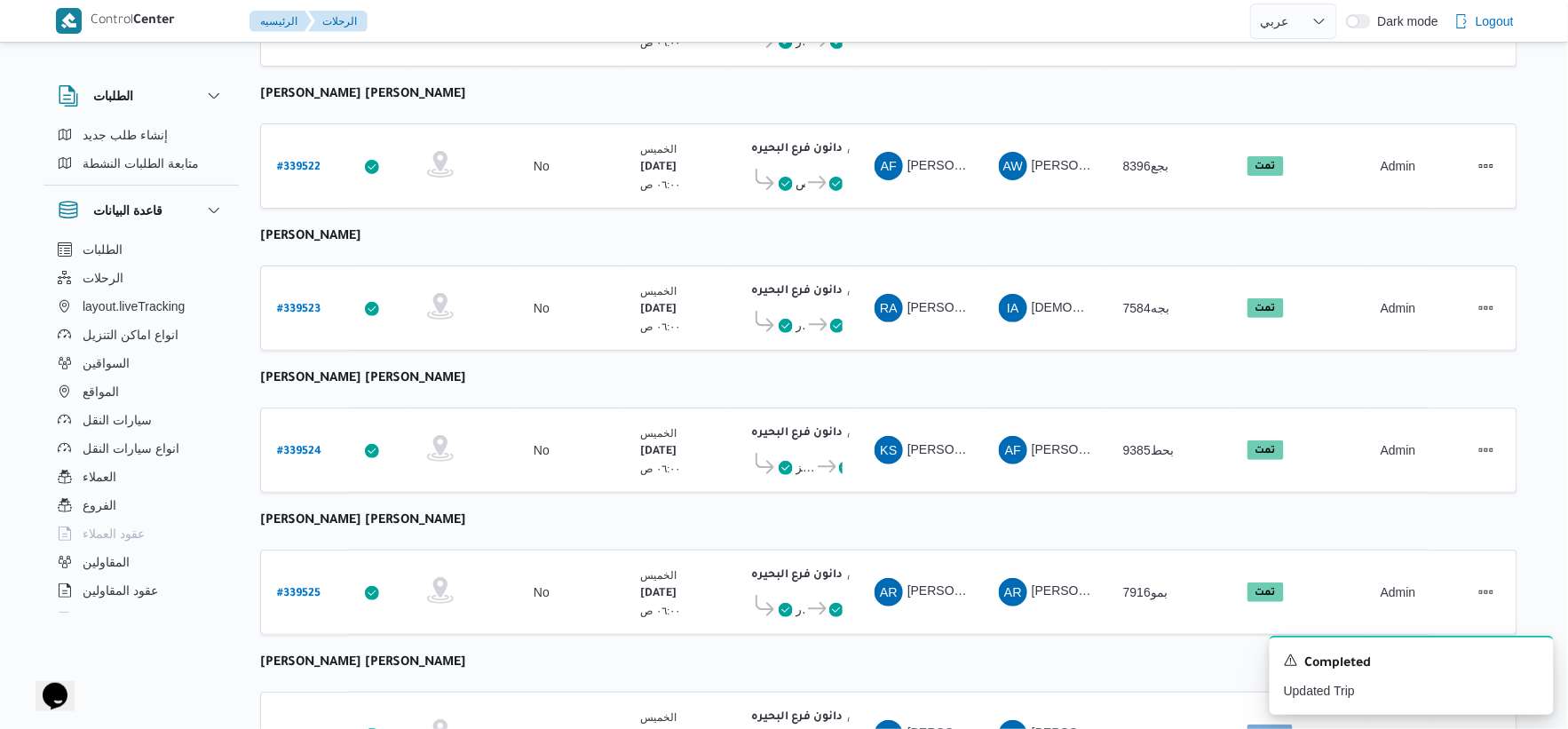
select select "ar"
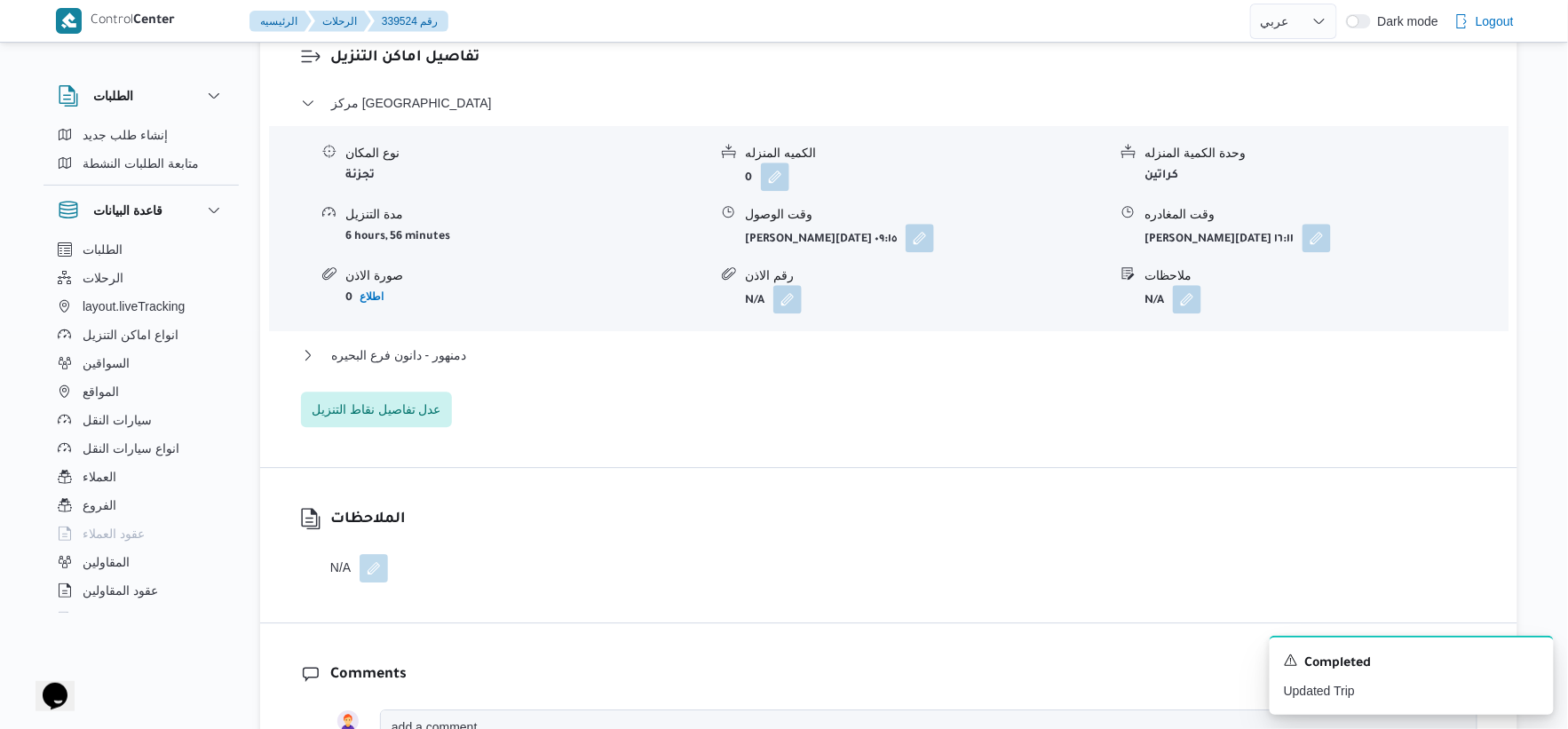
scroll to position [1565, 0]
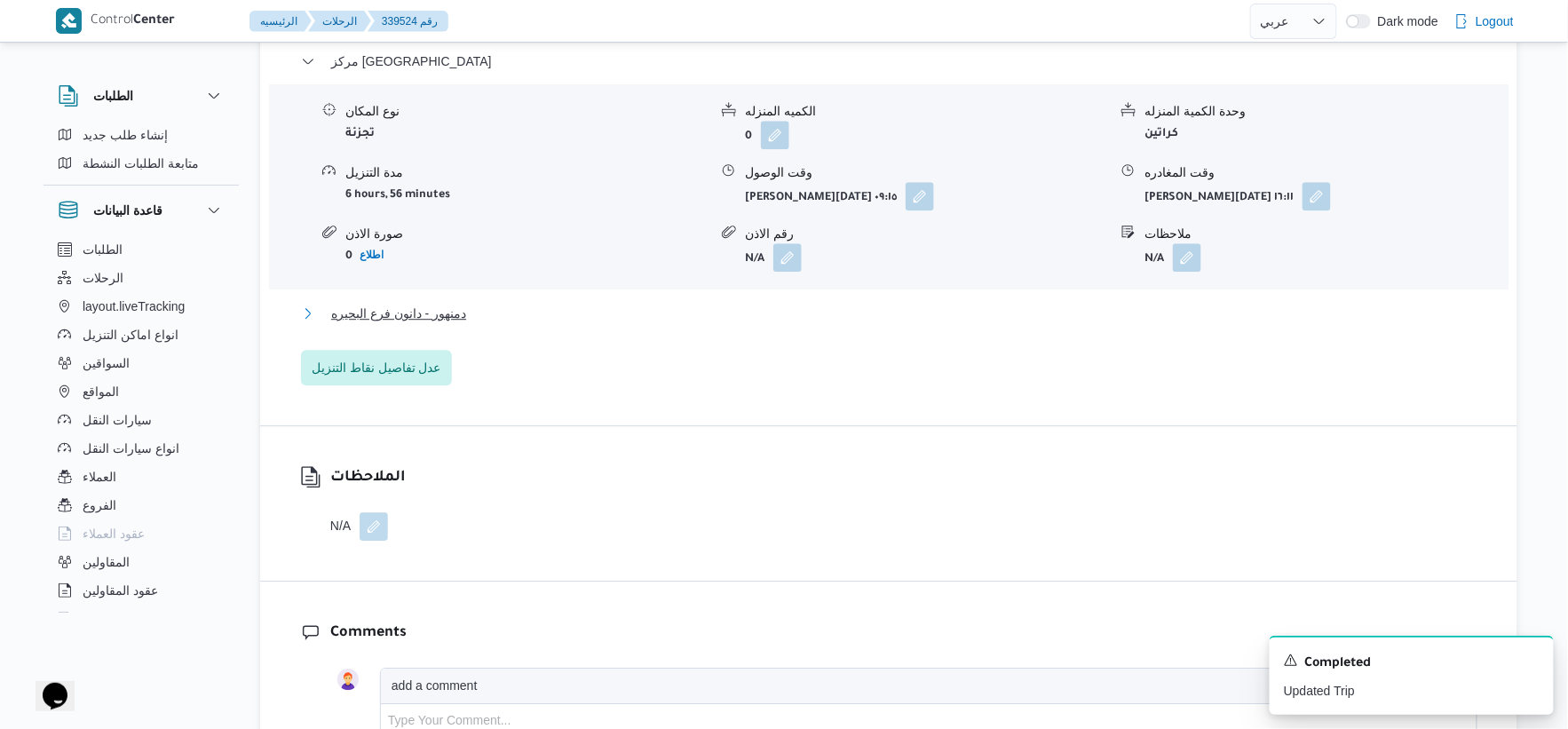
click at [527, 302] on button "دمنهور - دانون فرع البحيره" at bounding box center [890, 313] width 1177 height 22
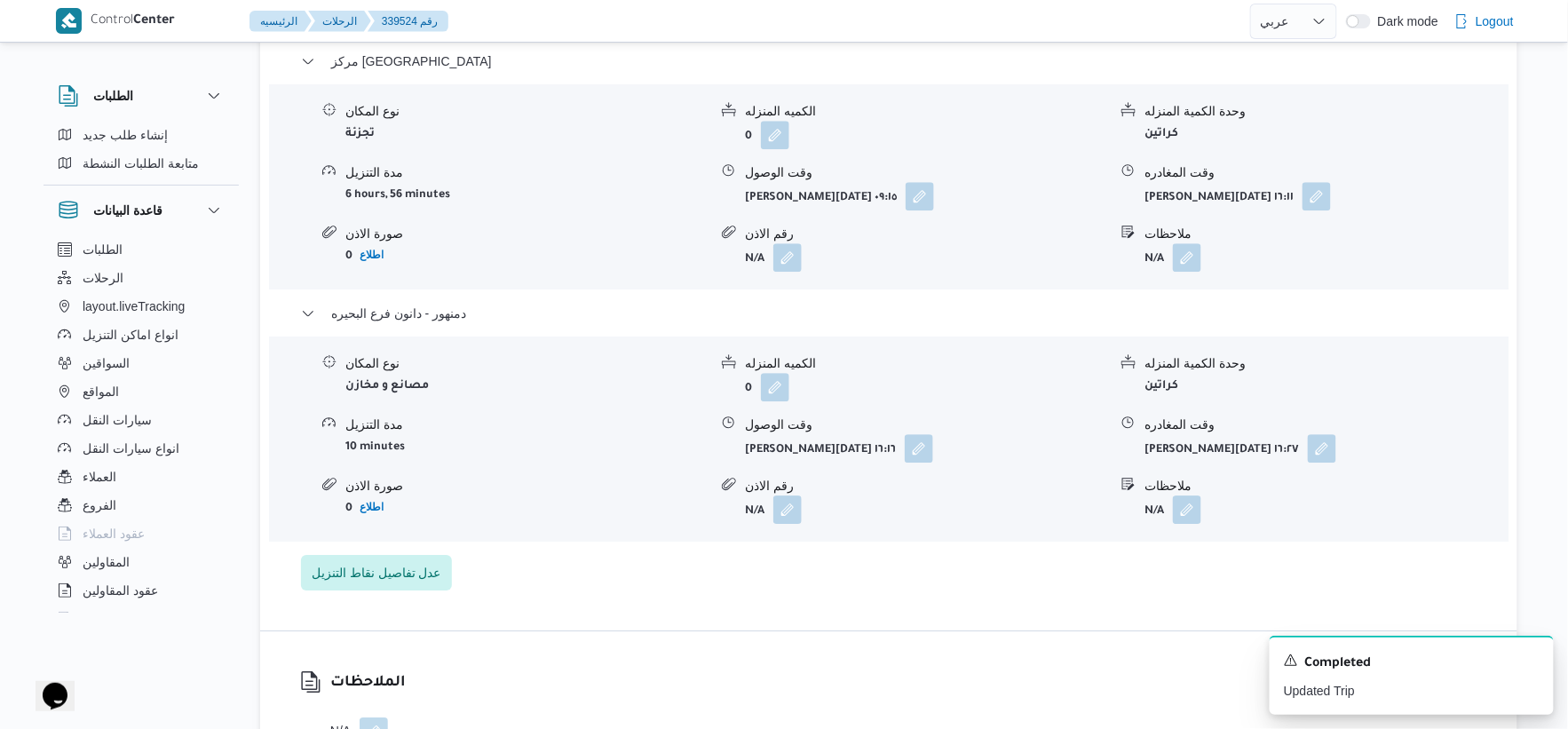
select select "ar"
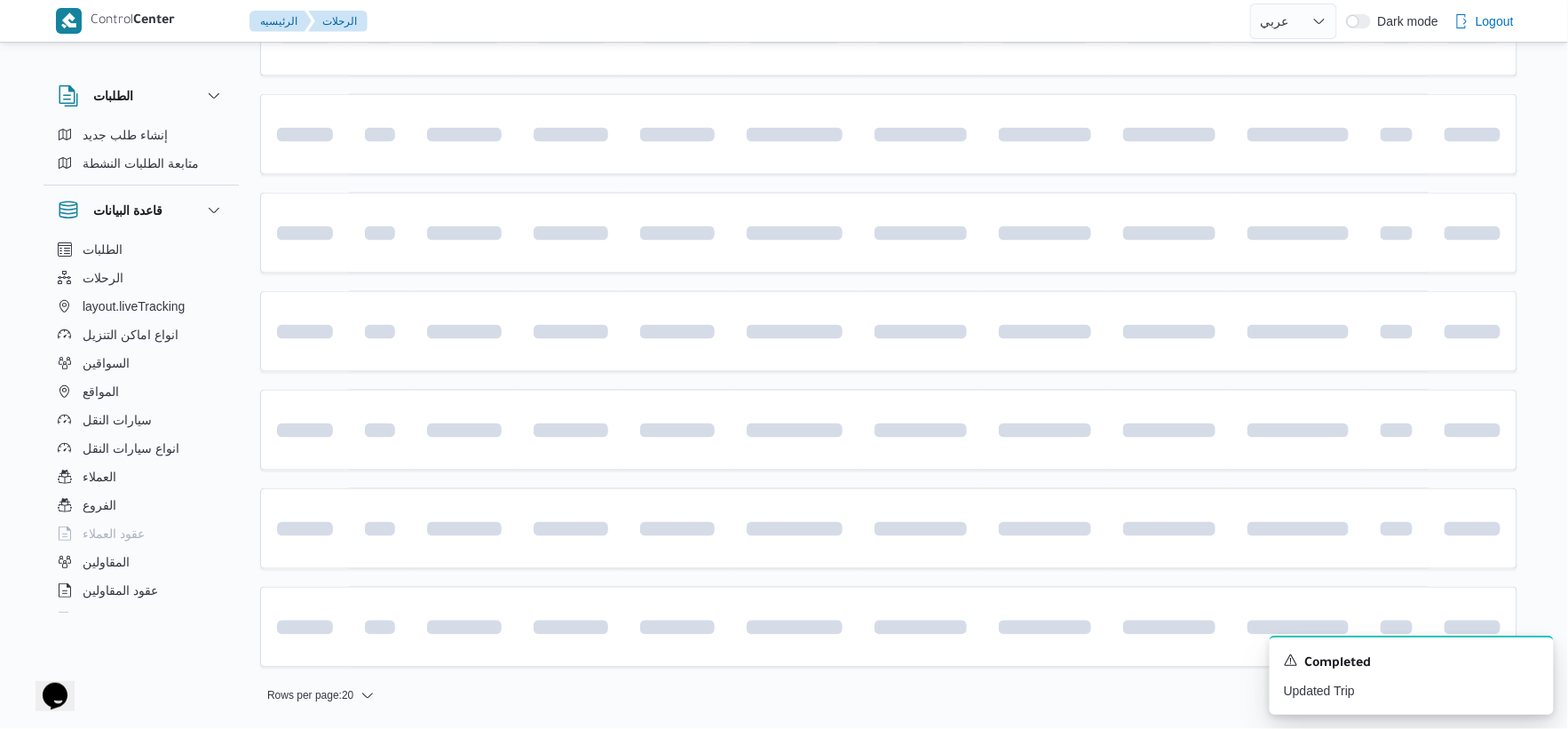
scroll to position [480, 0]
select select "ar"
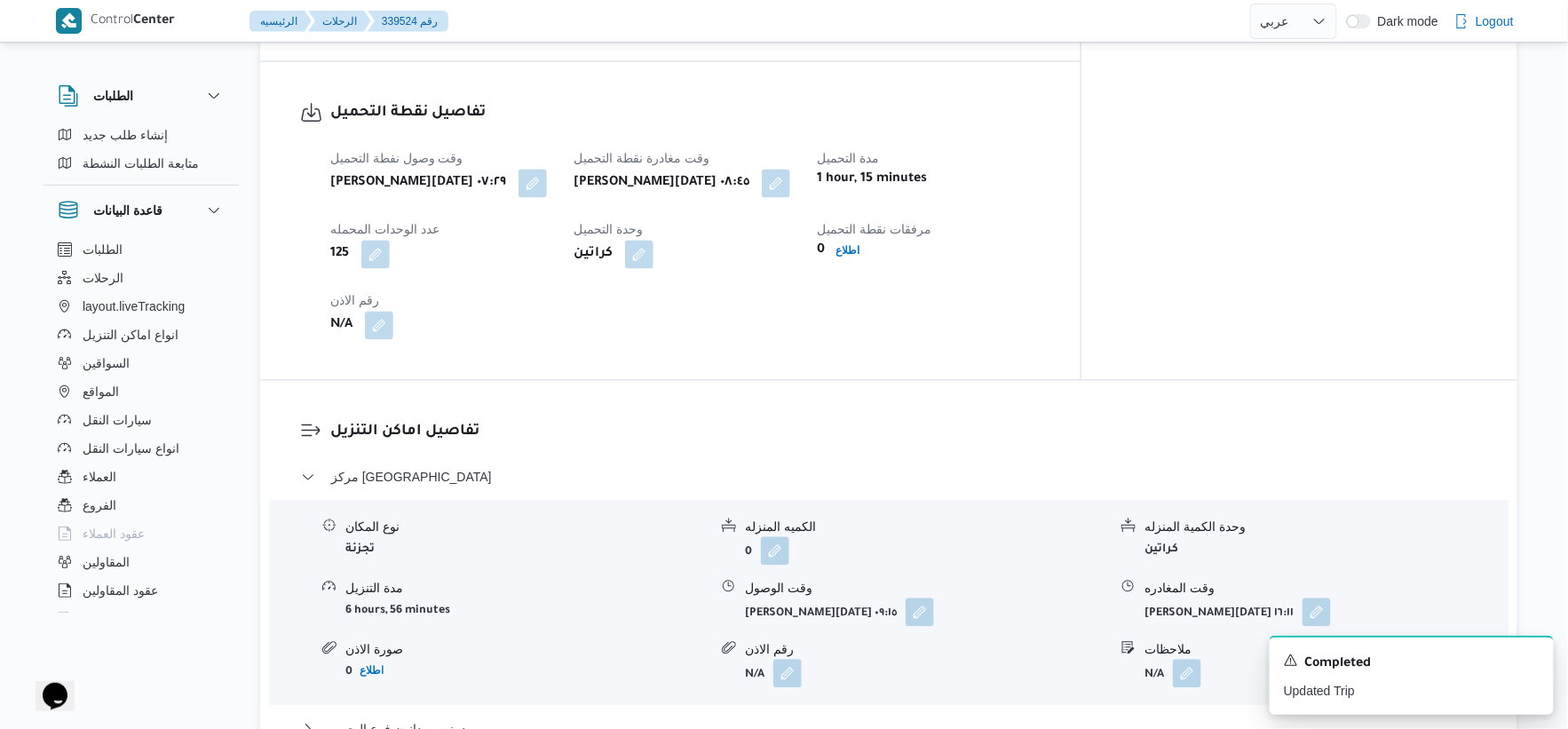
scroll to position [1183, 0]
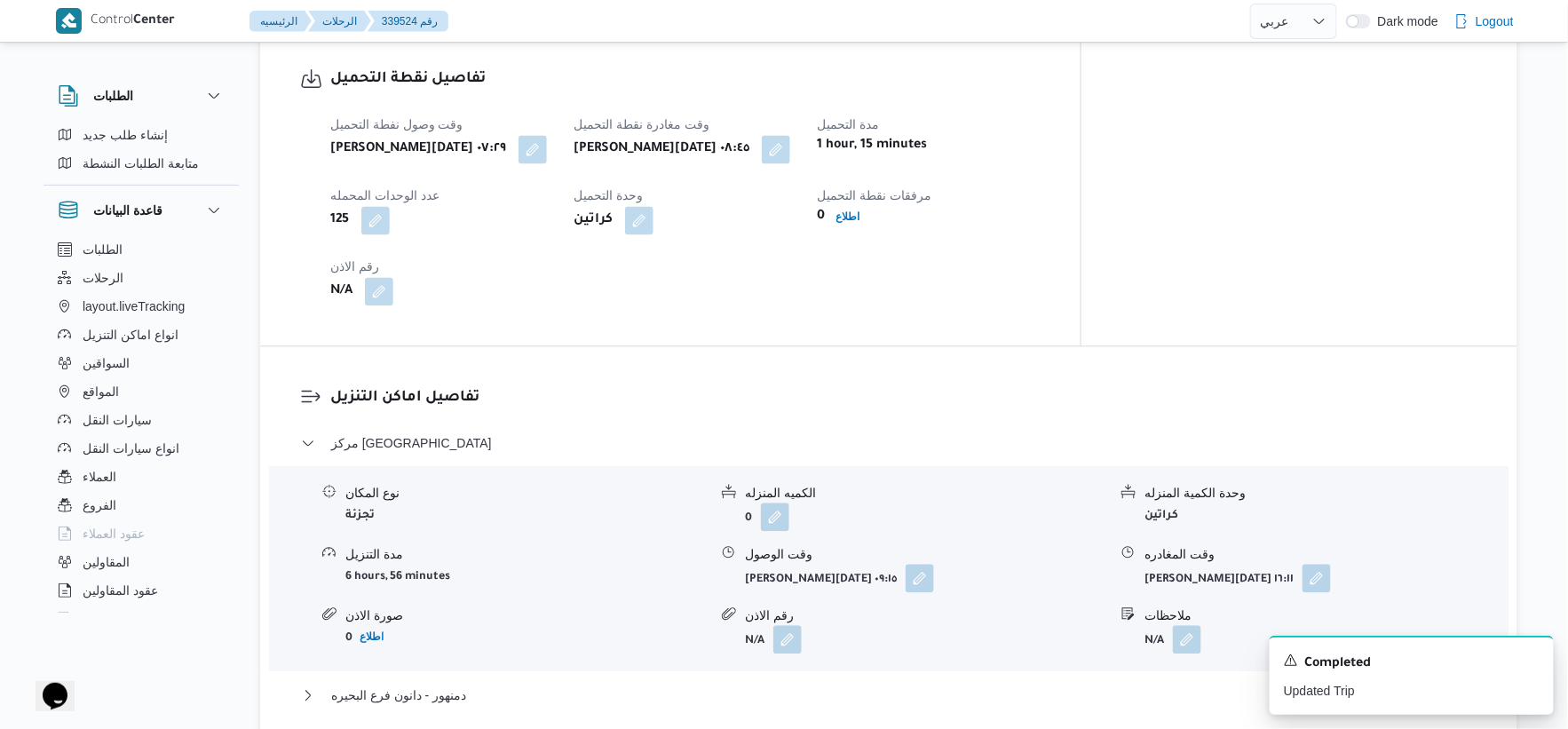
select select "ar"
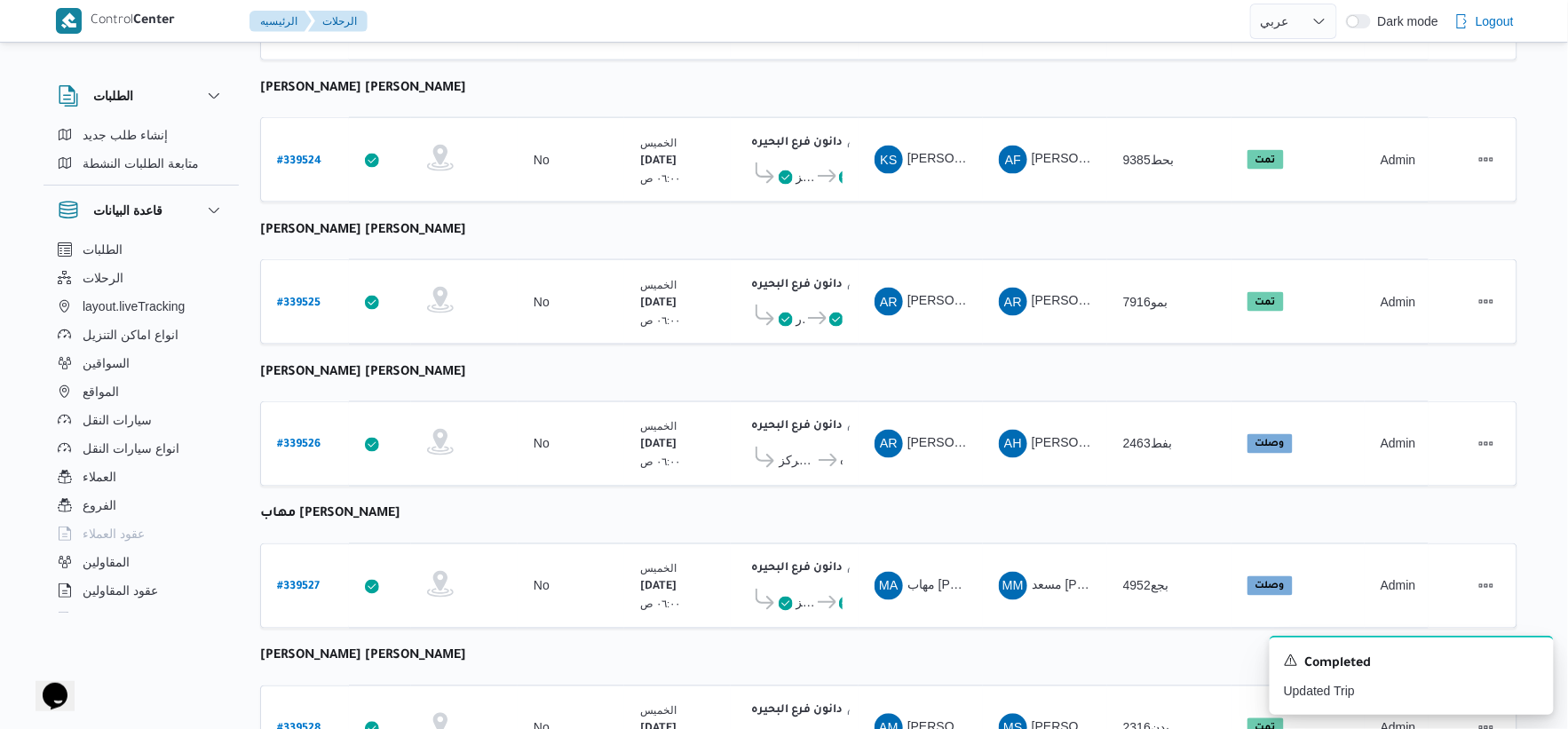
scroll to position [1426, 0]
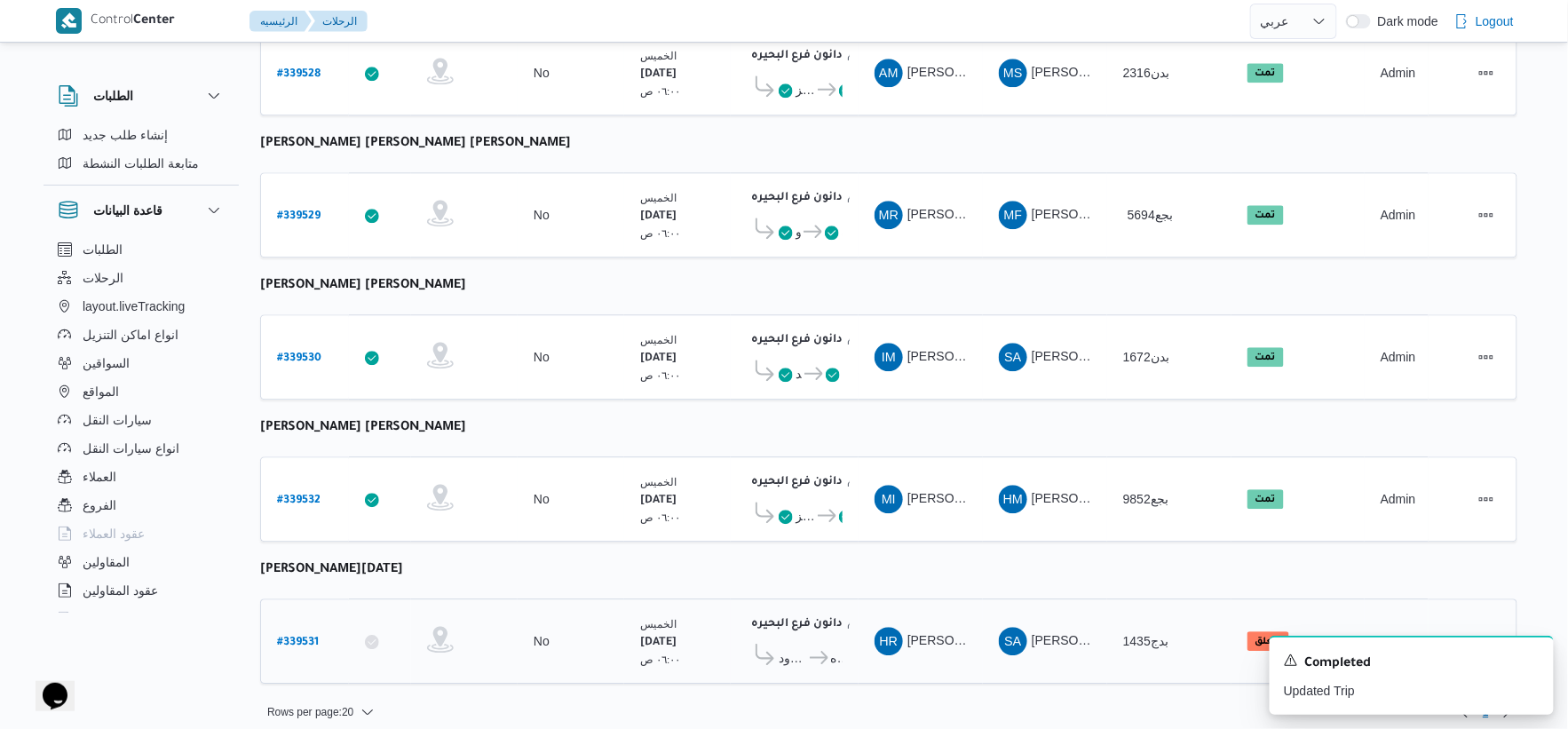
click at [303, 637] on b "# 339531" at bounding box center [298, 642] width 41 height 12
select select "ar"
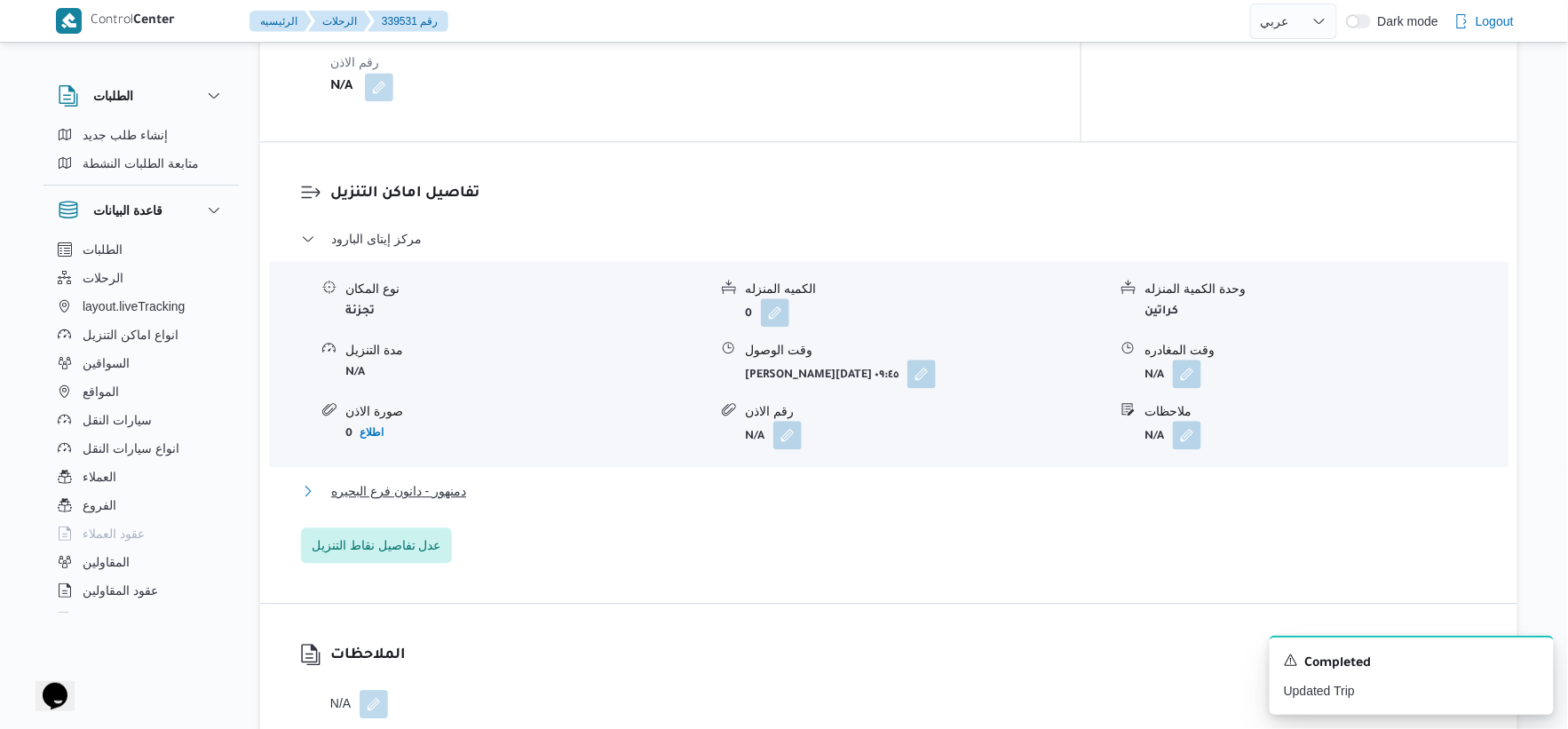
click at [458, 492] on span "دمنهور - دانون فرع البحيره" at bounding box center [399, 491] width 135 height 22
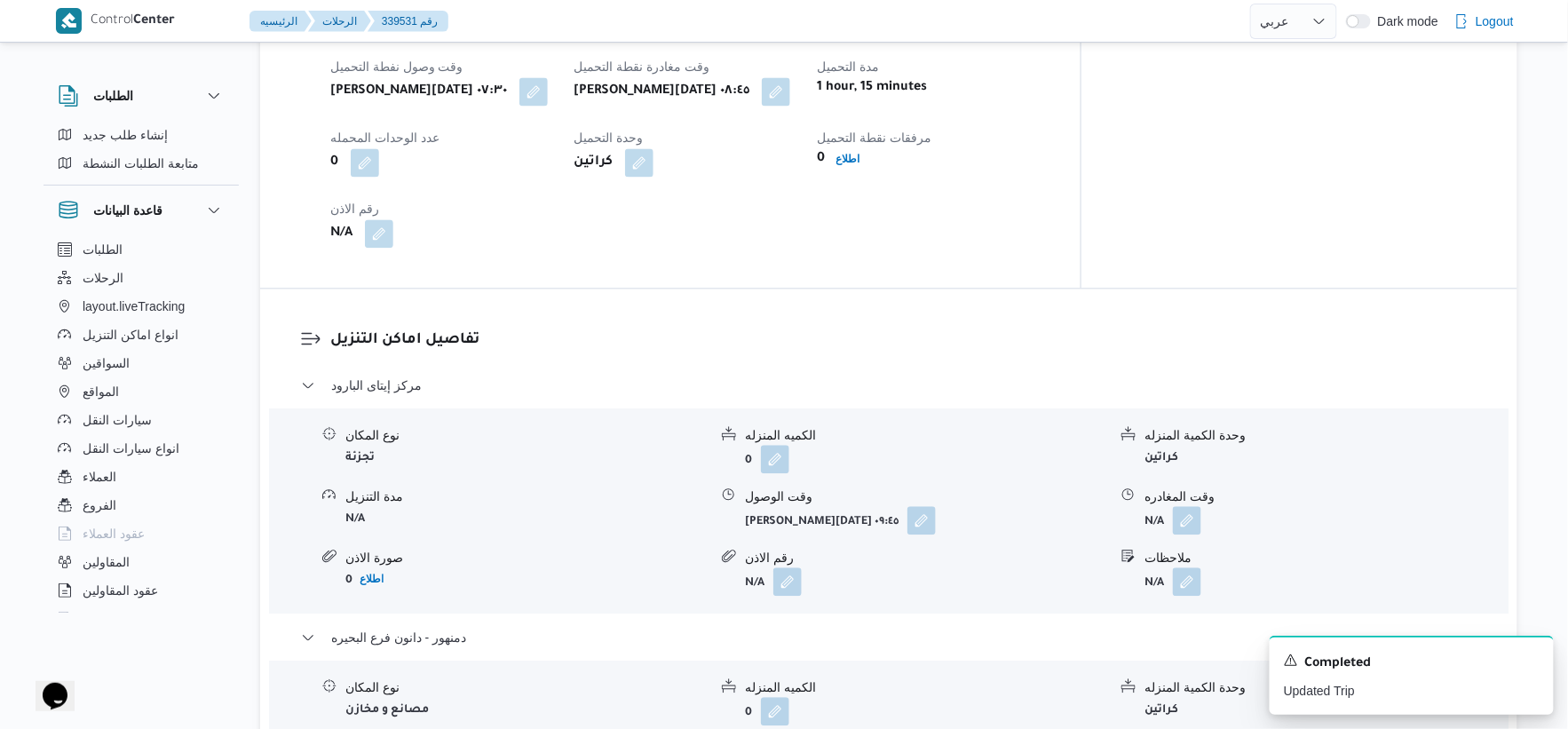
scroll to position [1085, 0]
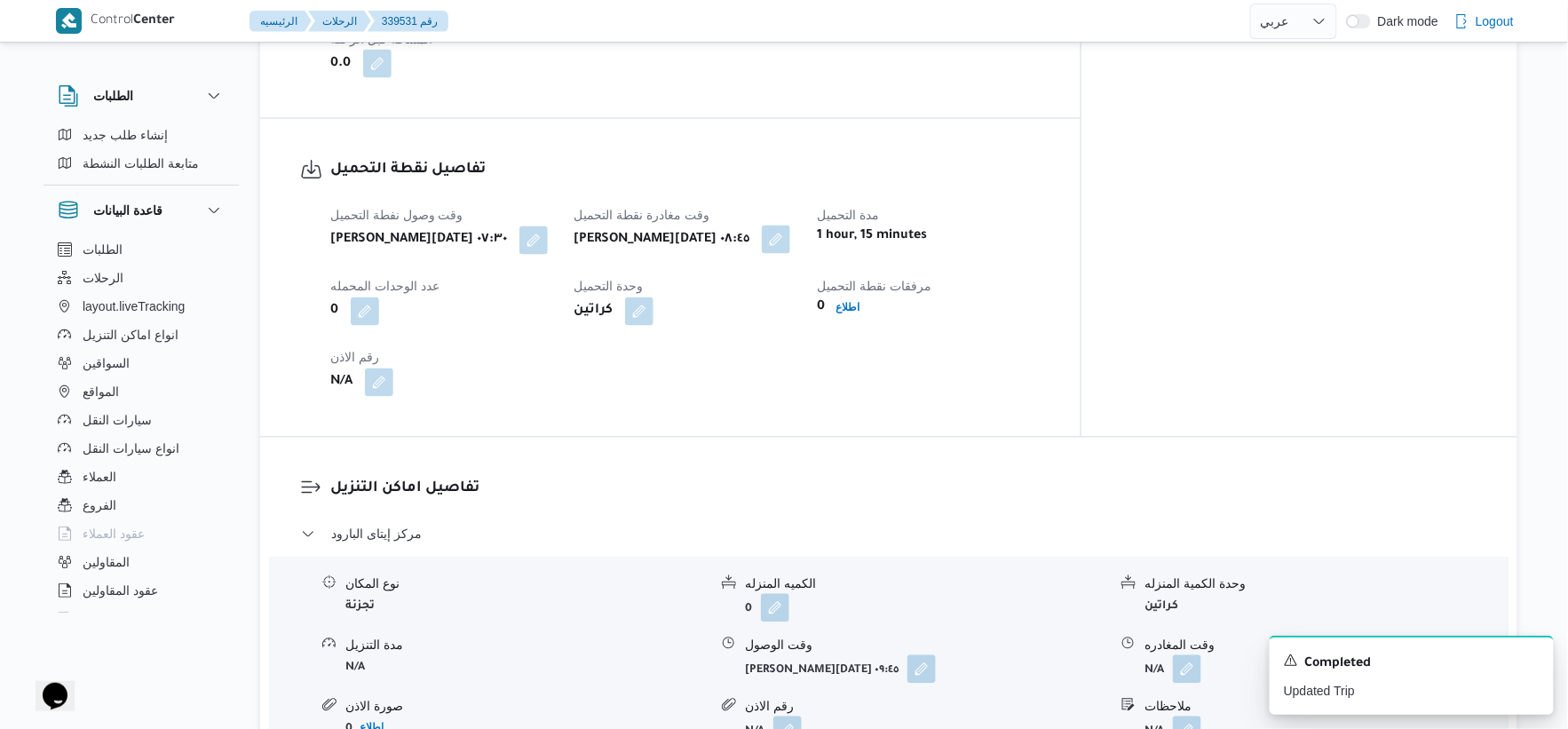
click at [791, 241] on button "button" at bounding box center [776, 239] width 28 height 28
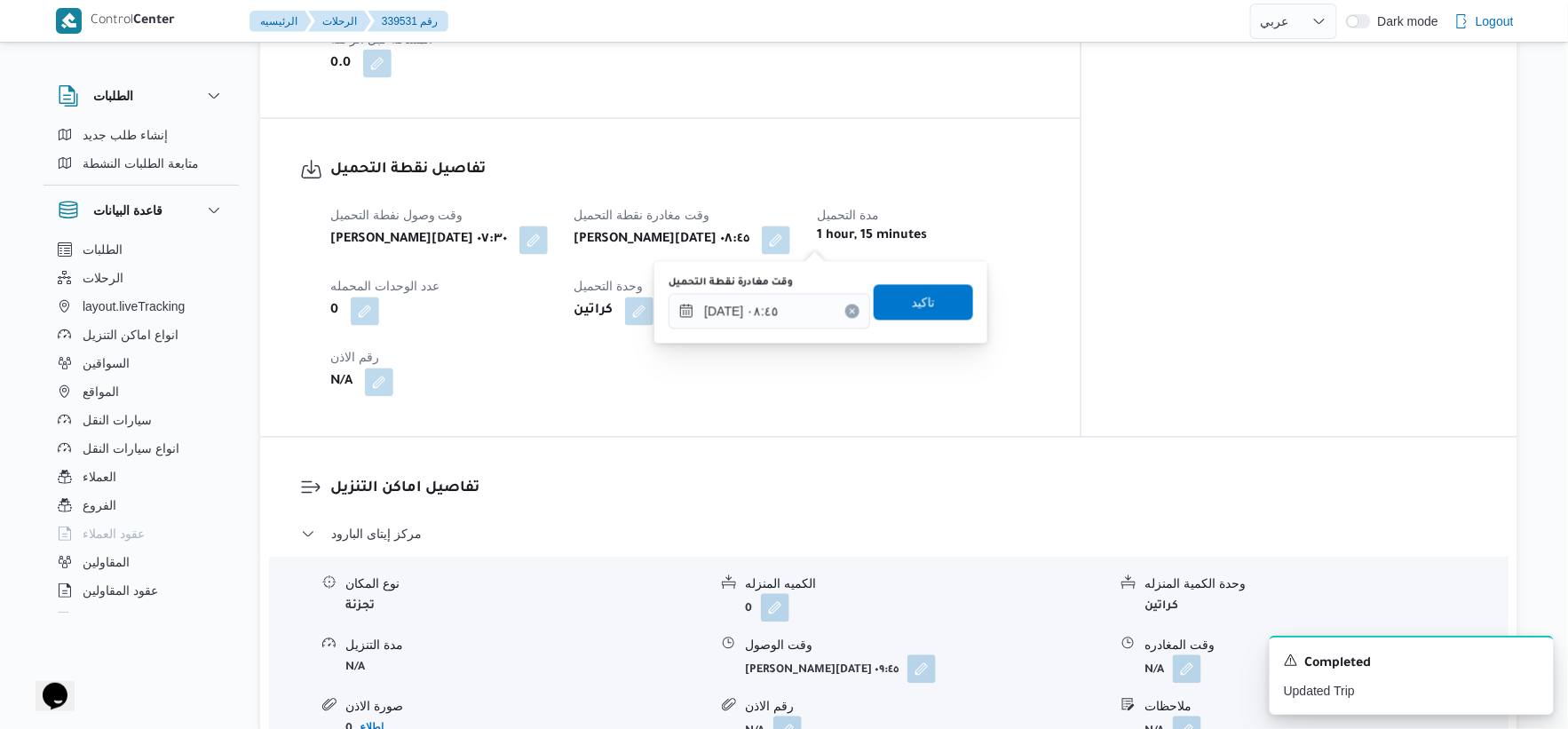
click at [760, 431] on div "تفاصيل نقطة التحميل وقت وصول نفطة التحميل خميس ٢٥ سبتمبر ٢٠٢٥ ٠٧:٣٠ وقت مغادرة …" at bounding box center [670, 277] width 821 height 317
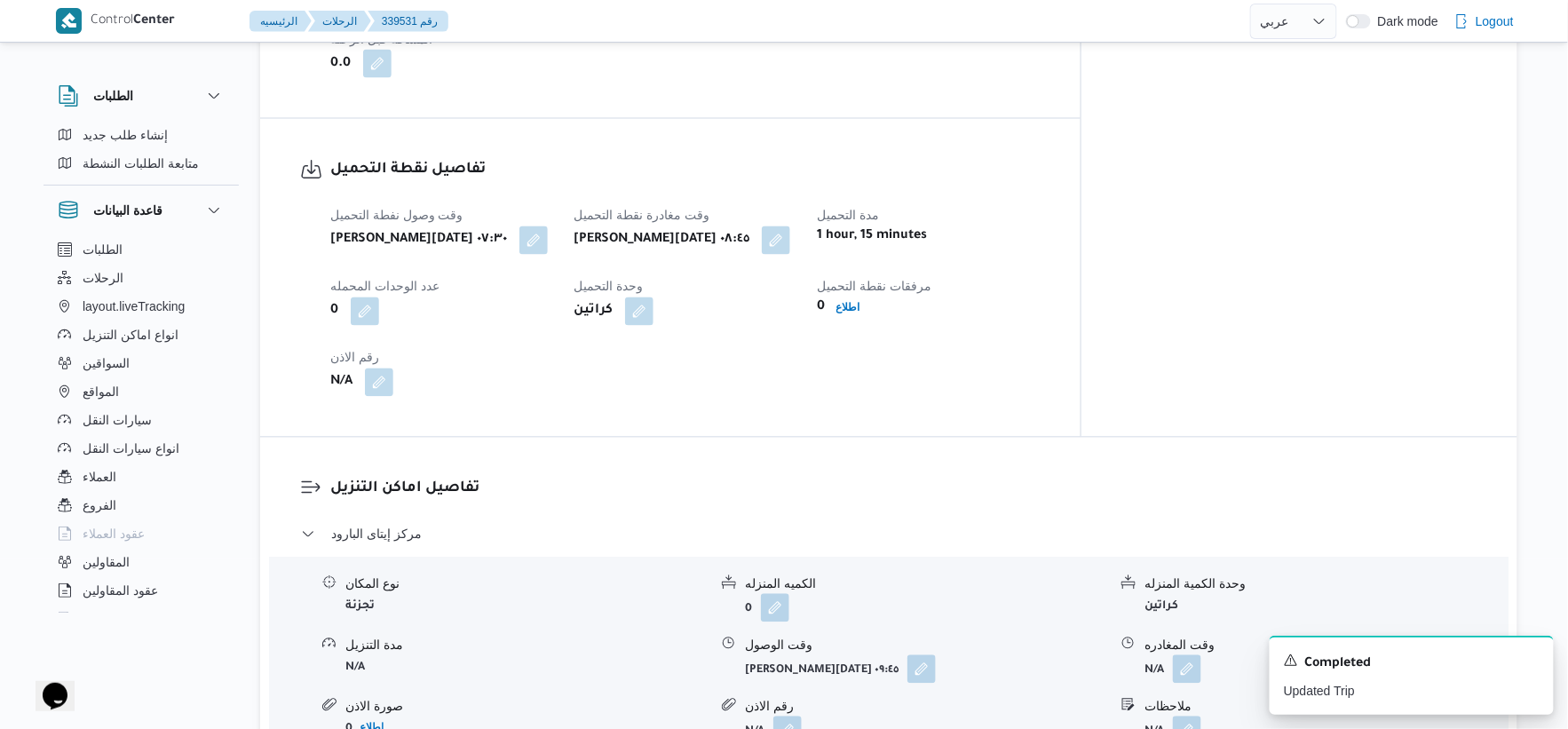
scroll to position [1282, 0]
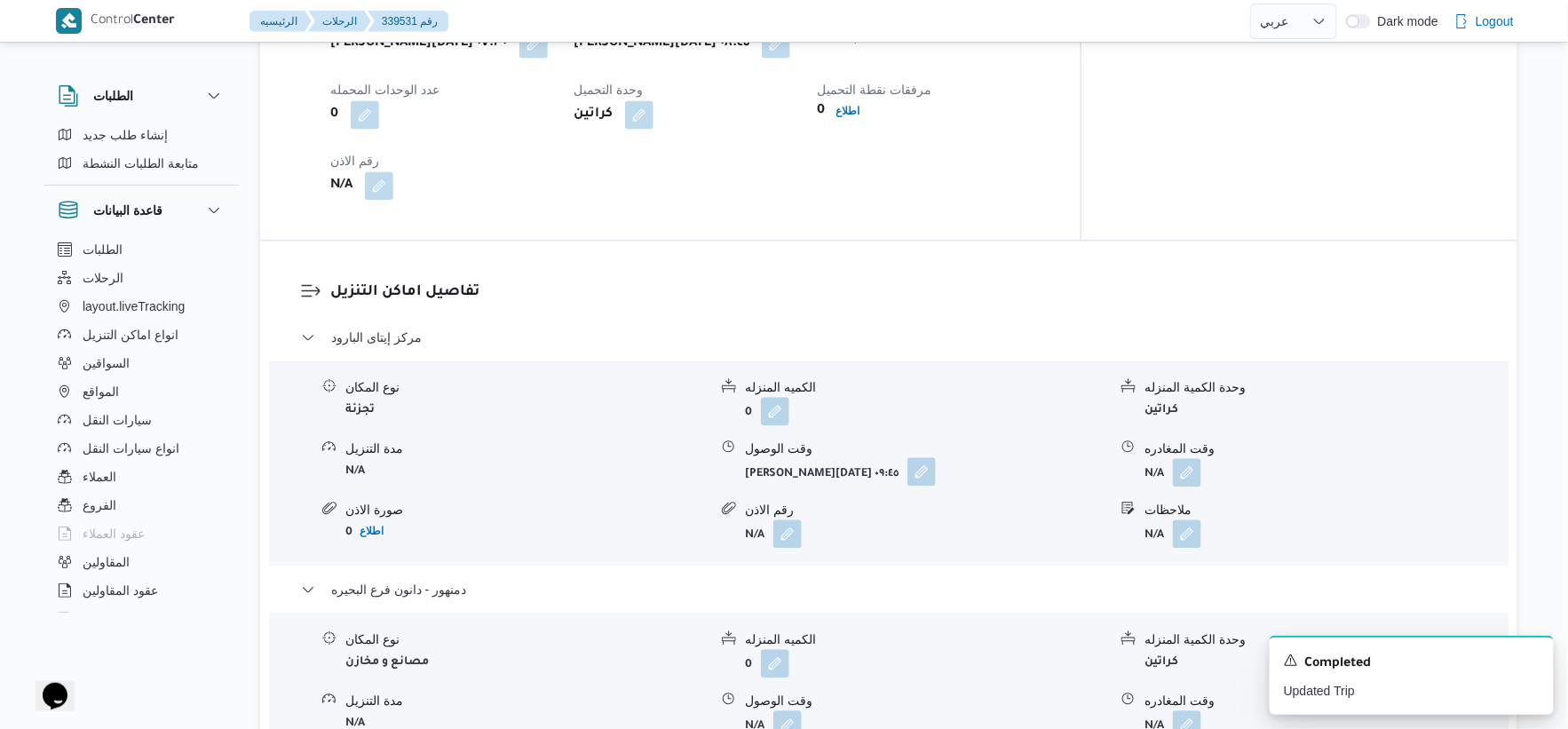
click at [921, 471] on button "button" at bounding box center [922, 471] width 28 height 28
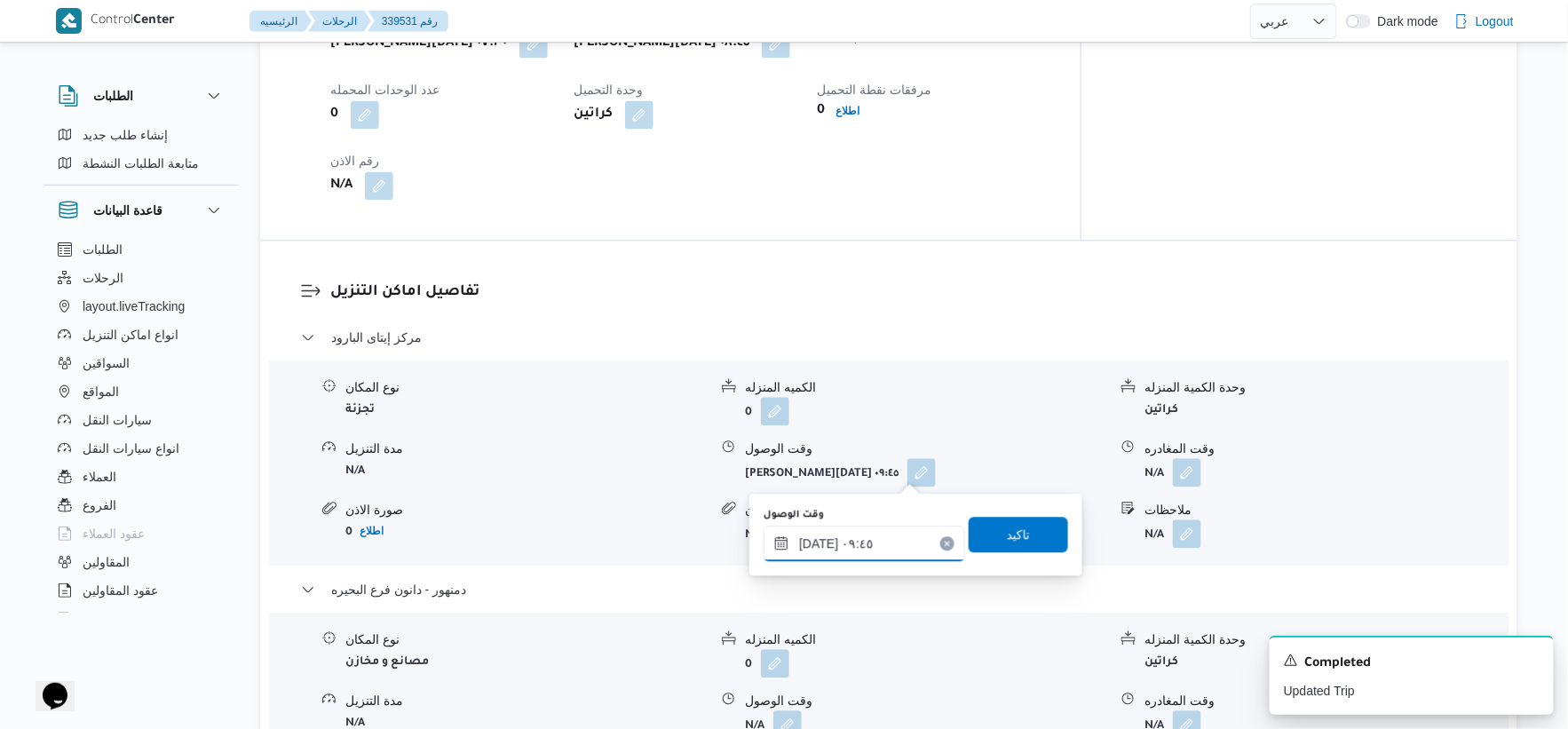
click at [898, 543] on input "٢٥/٠٩/٢٠٢٥ ٠٩:٤٥" at bounding box center [865, 543] width 202 height 36
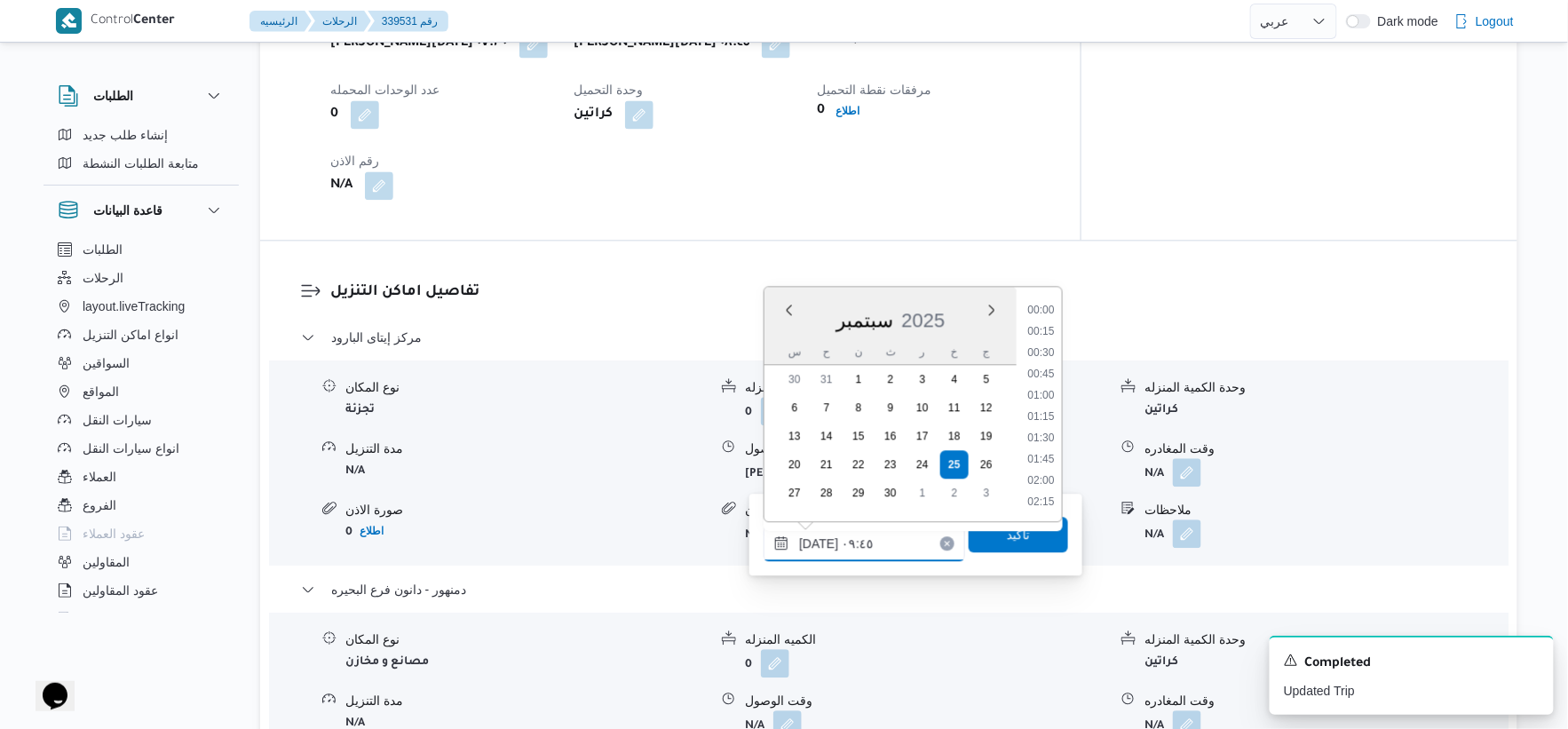
scroll to position [724, 0]
click at [1042, 368] on li "09:15" at bounding box center [1041, 373] width 41 height 18
type input "٢٥/٠٩/٢٠٢٥ ٠٩:١٥"
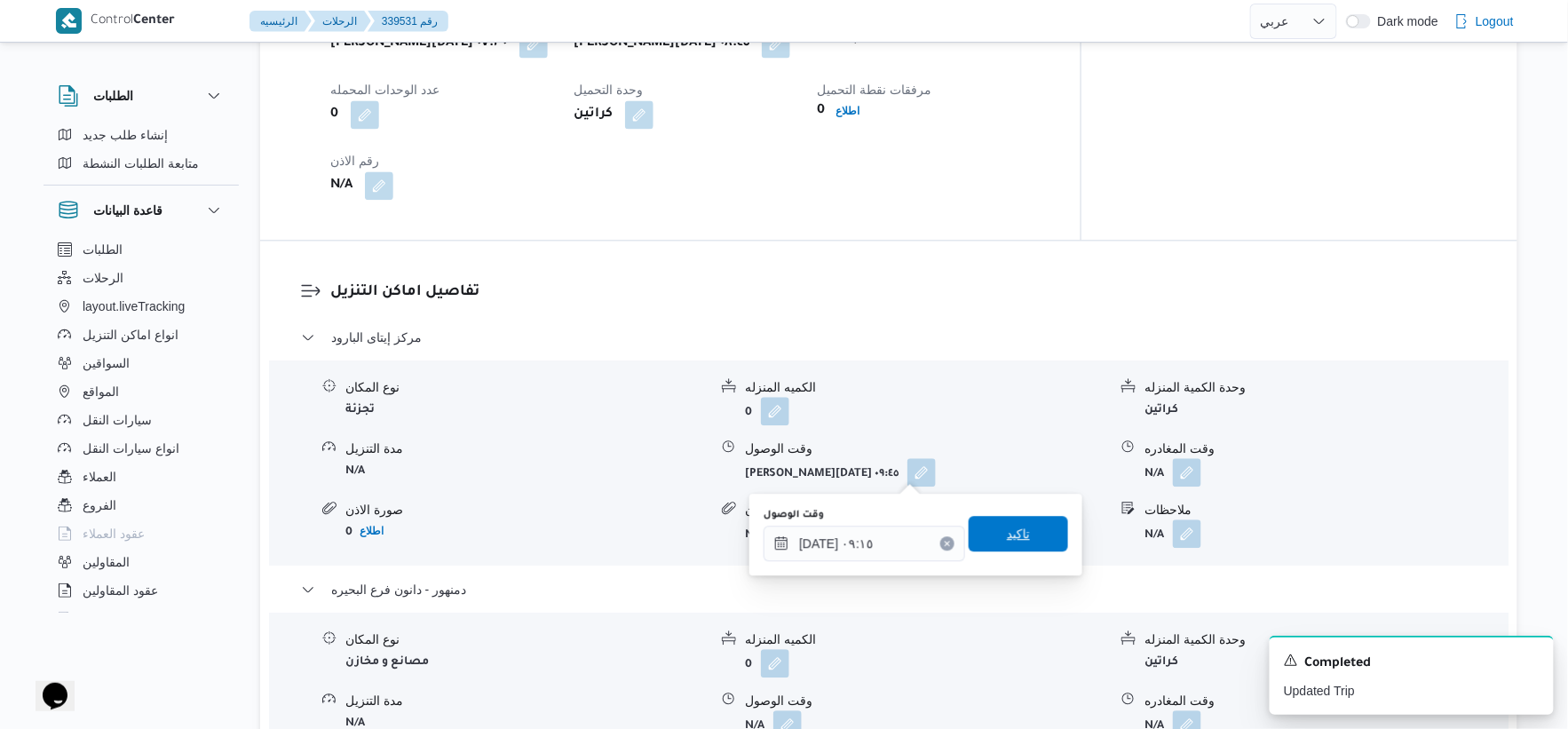
click at [1039, 540] on span "تاكيد" at bounding box center [1019, 534] width 100 height 36
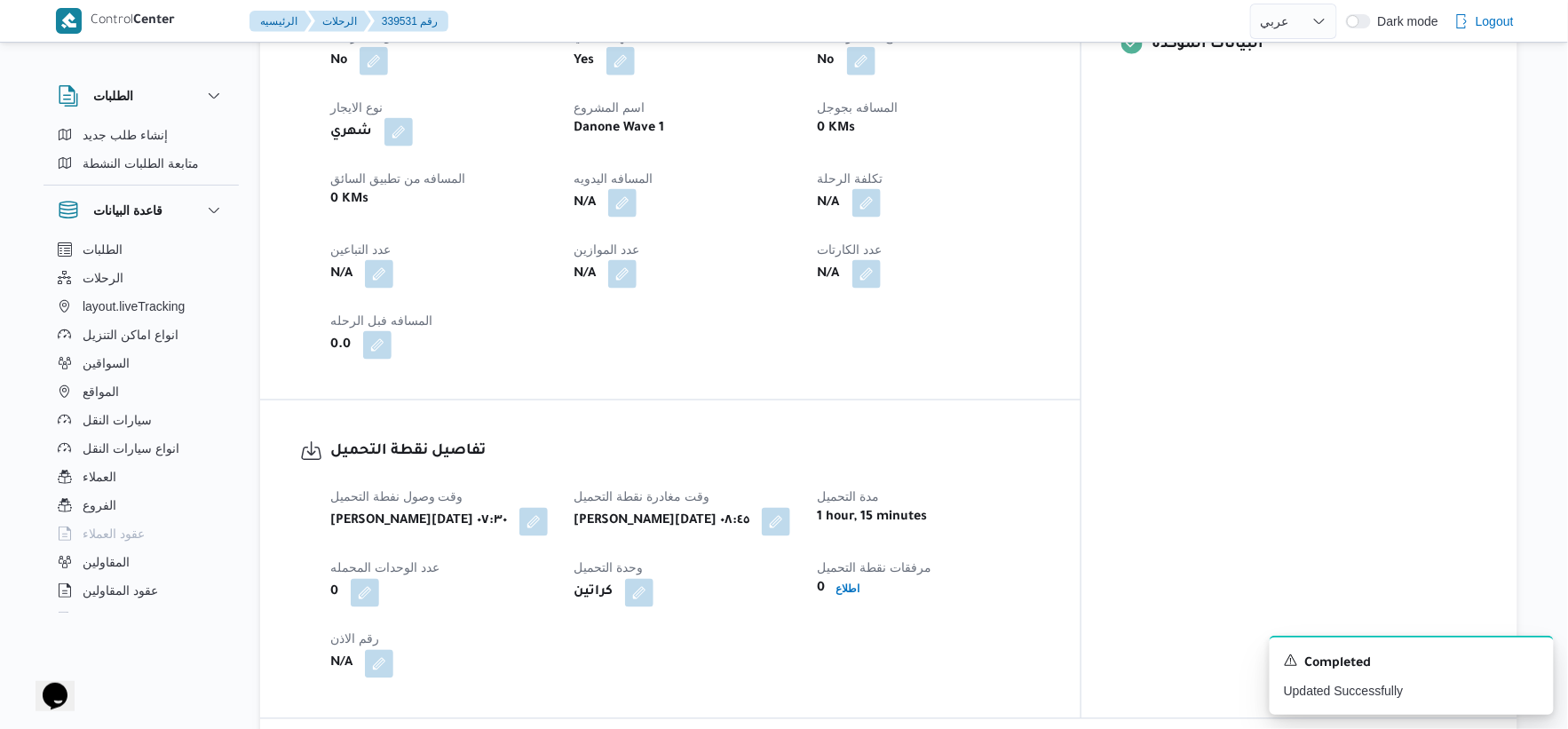
scroll to position [788, 0]
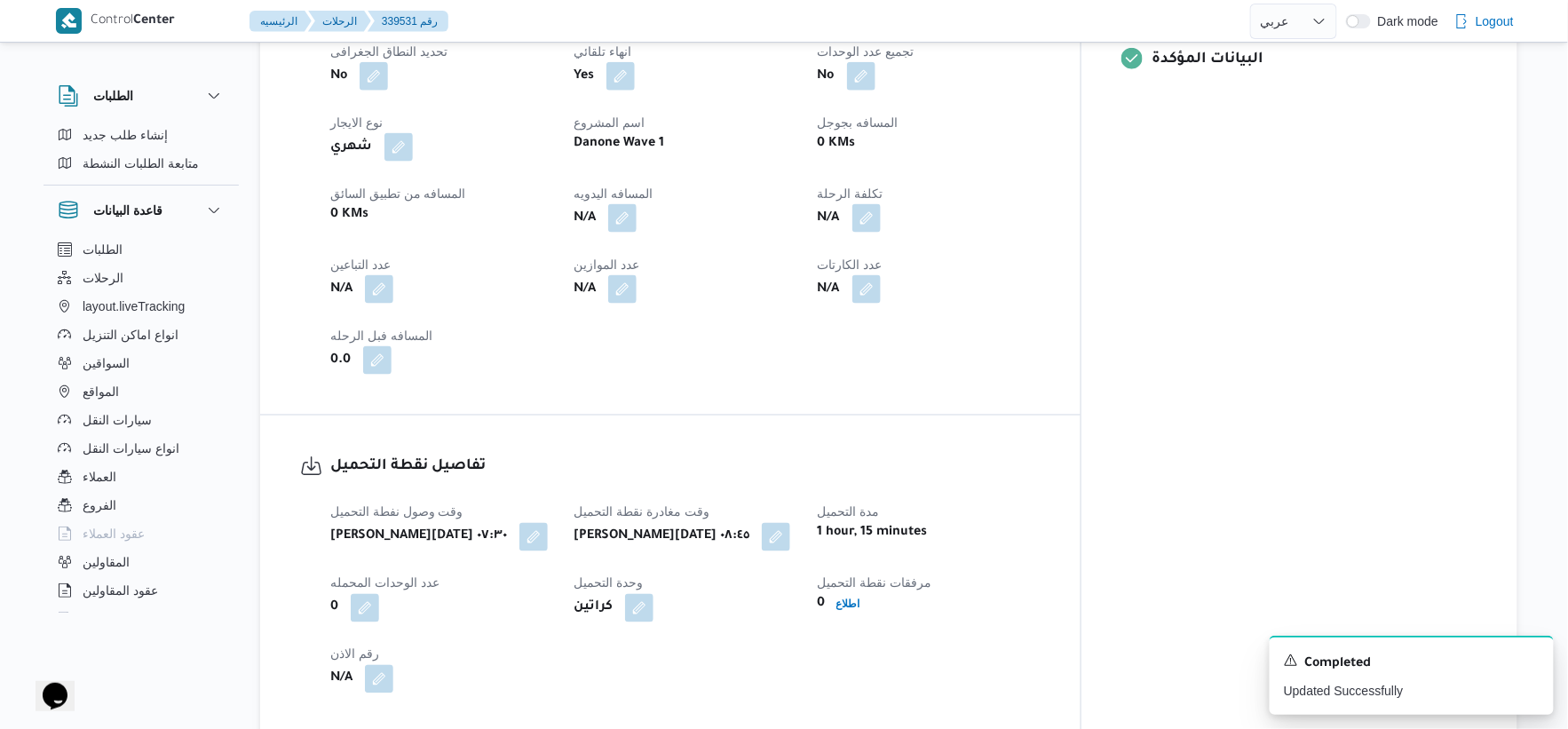
click at [637, 209] on span at bounding box center [618, 219] width 38 height 28
click at [637, 214] on button "button" at bounding box center [623, 218] width 28 height 28
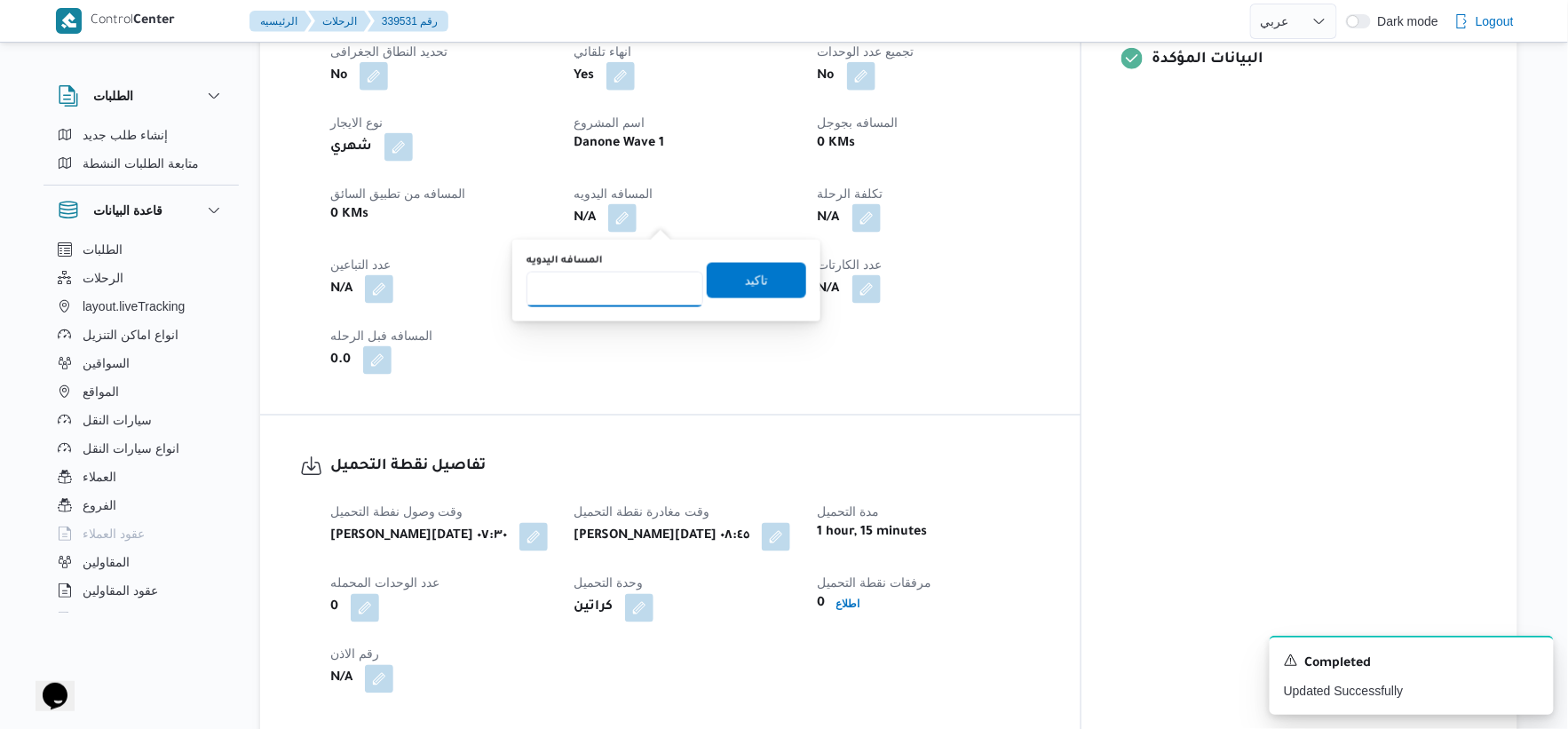
click at [633, 287] on input "المسافه اليدويه" at bounding box center [615, 289] width 177 height 36
type input "59"
click at [760, 278] on span "تاكيد" at bounding box center [757, 280] width 100 height 36
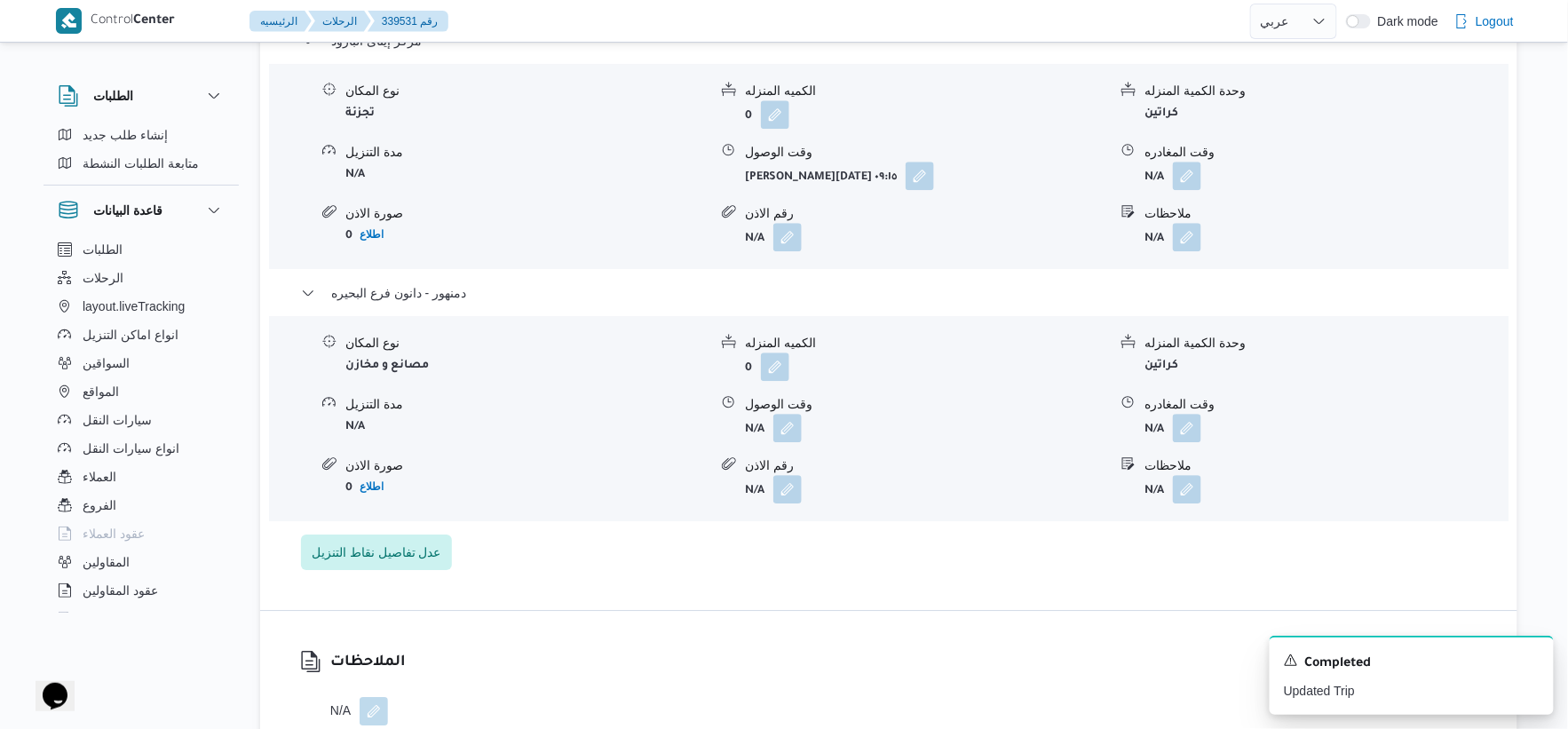
scroll to position [1578, 0]
click at [804, 421] on form "N/A" at bounding box center [926, 429] width 363 height 28
click at [805, 440] on form "N/A" at bounding box center [926, 429] width 363 height 28
click at [792, 429] on button "button" at bounding box center [788, 428] width 28 height 28
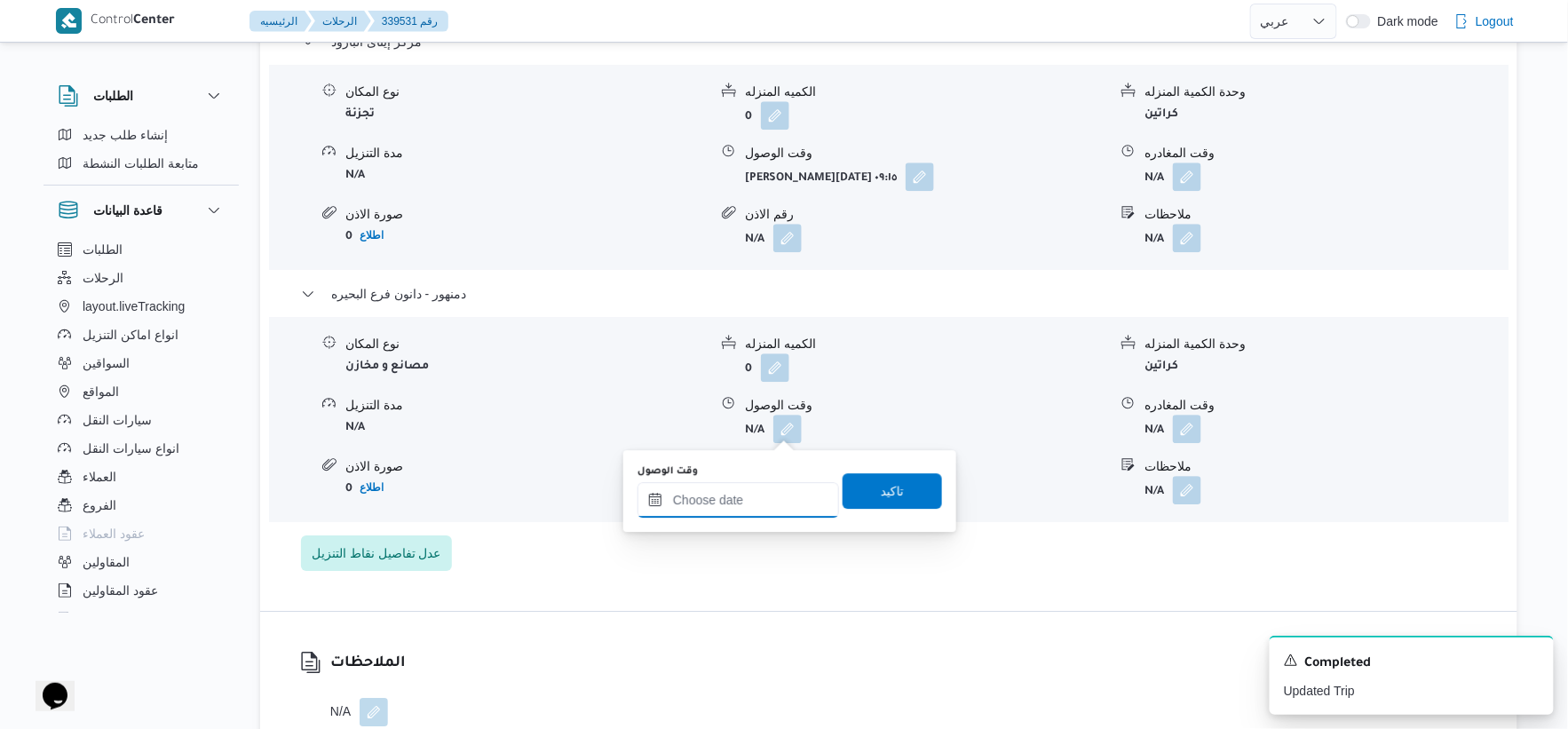
click at [766, 494] on input "وقت الوصول" at bounding box center [739, 500] width 202 height 36
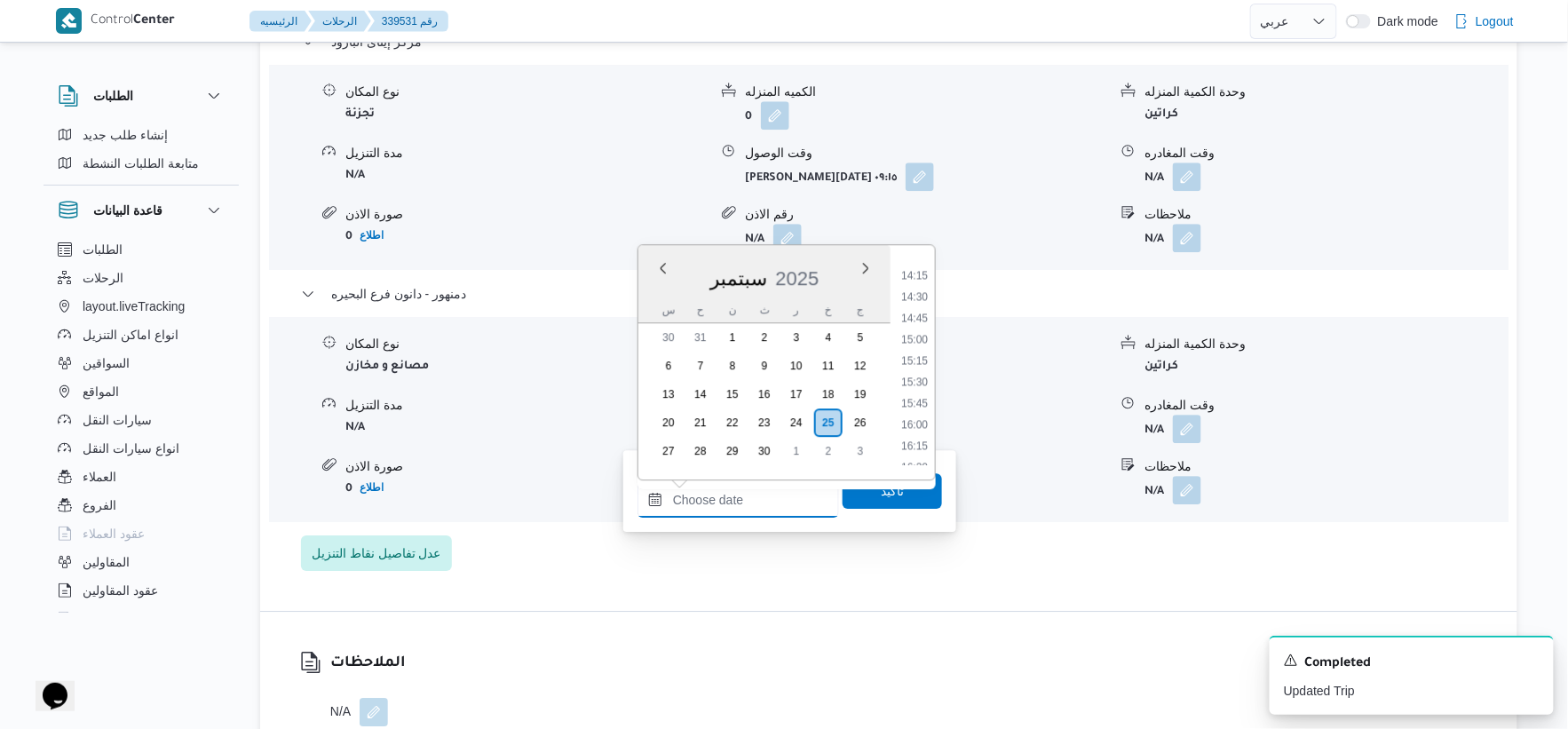
scroll to position [1195, 0]
click at [923, 366] on li "15:15" at bounding box center [914, 372] width 41 height 18
type input "٢٥/٠٩/٢٠٢٥ ١٥:١٥"
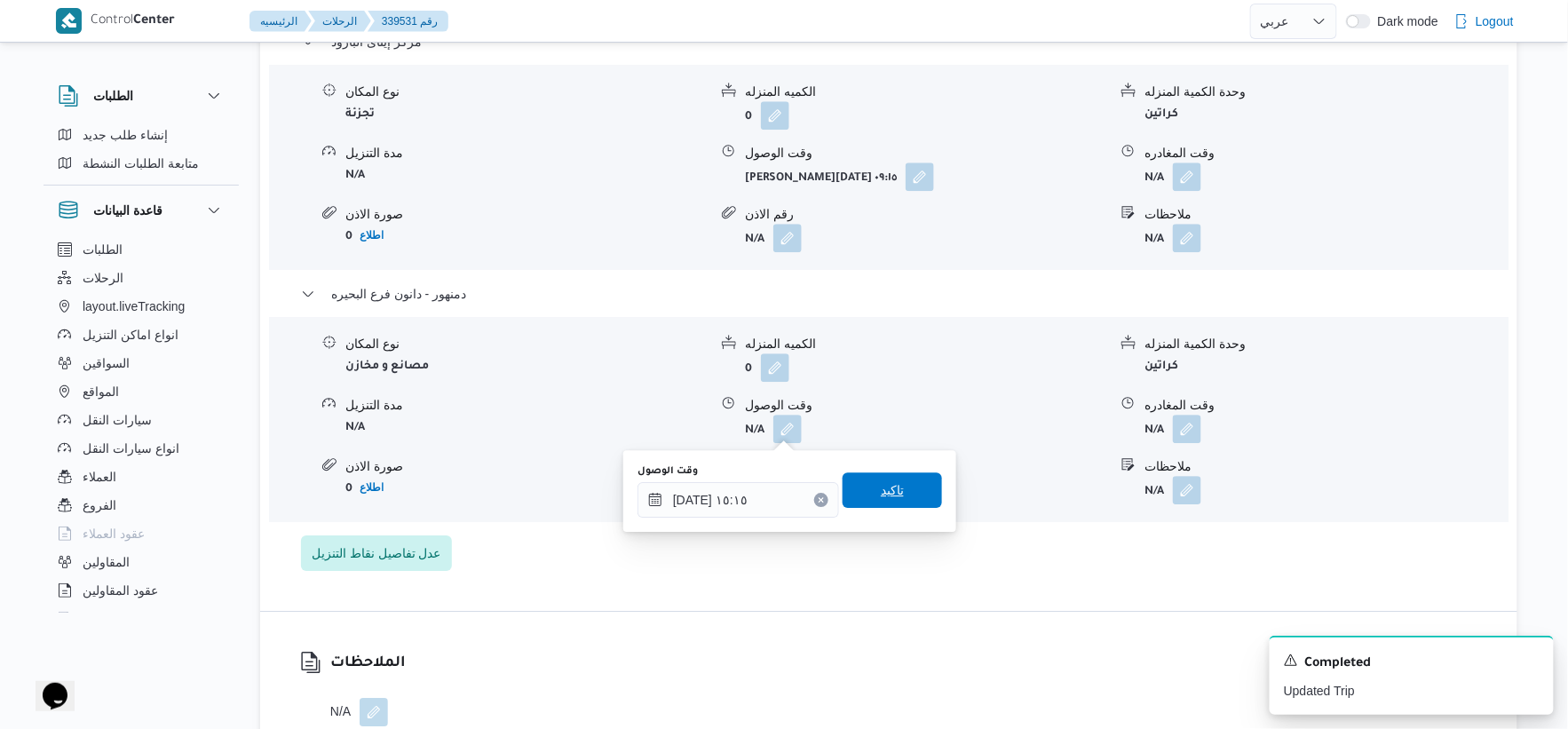
drag, startPoint x: 918, startPoint y: 486, endPoint x: 943, endPoint y: 484, distance: 25.1
click at [919, 486] on span "تاكيد" at bounding box center [892, 491] width 100 height 36
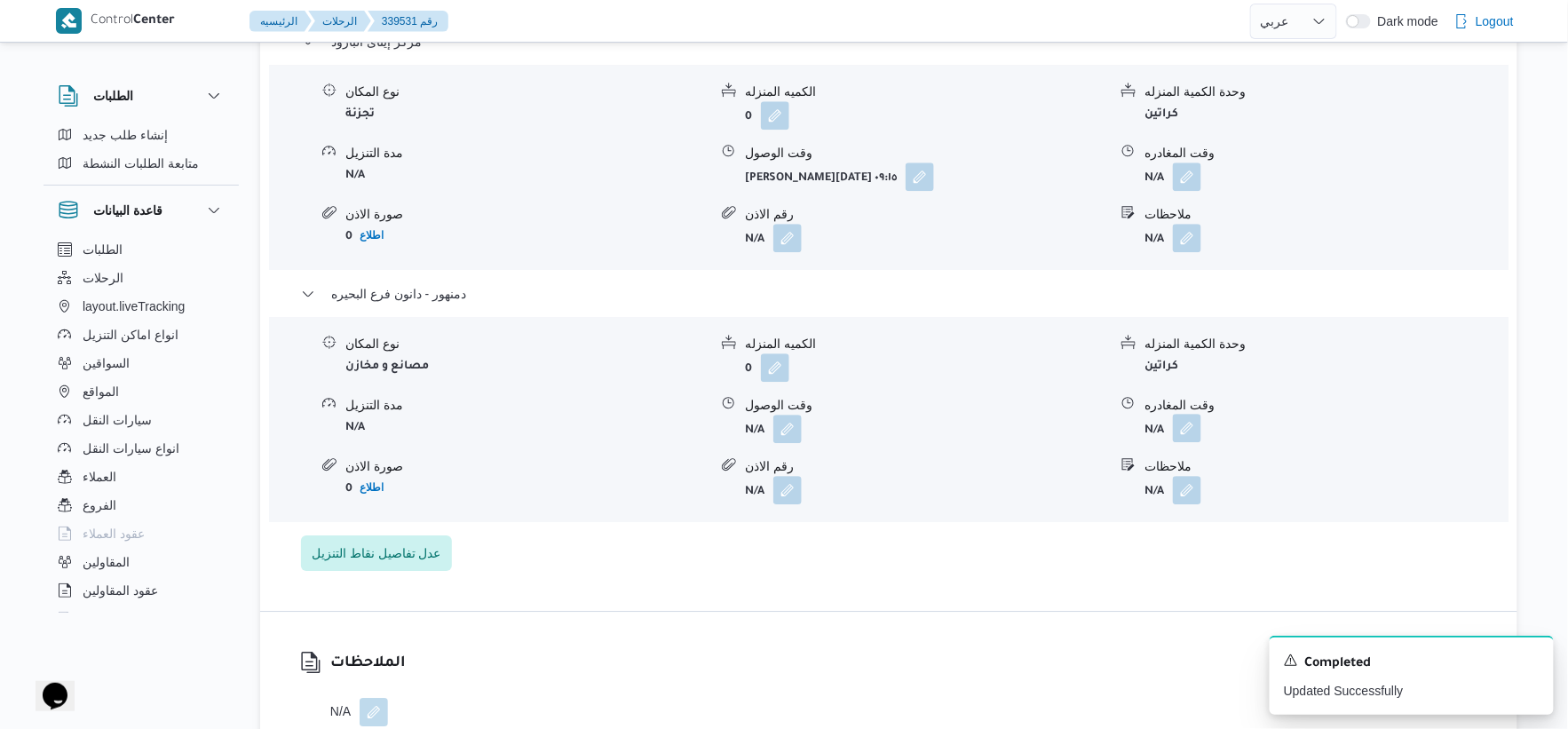
click at [1177, 419] on button "button" at bounding box center [1187, 428] width 28 height 28
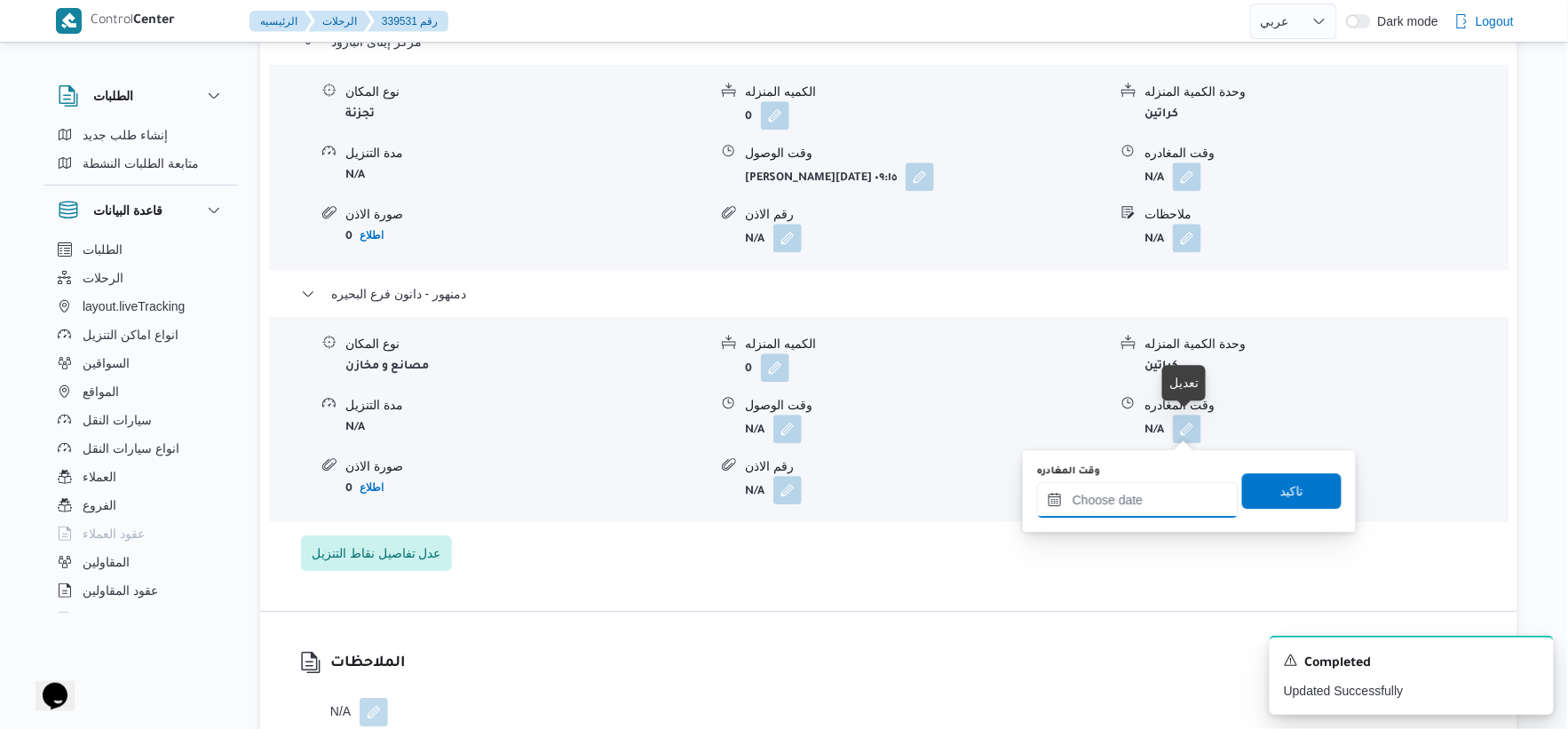
click at [1172, 494] on input "وقت المغادره" at bounding box center [1138, 500] width 202 height 36
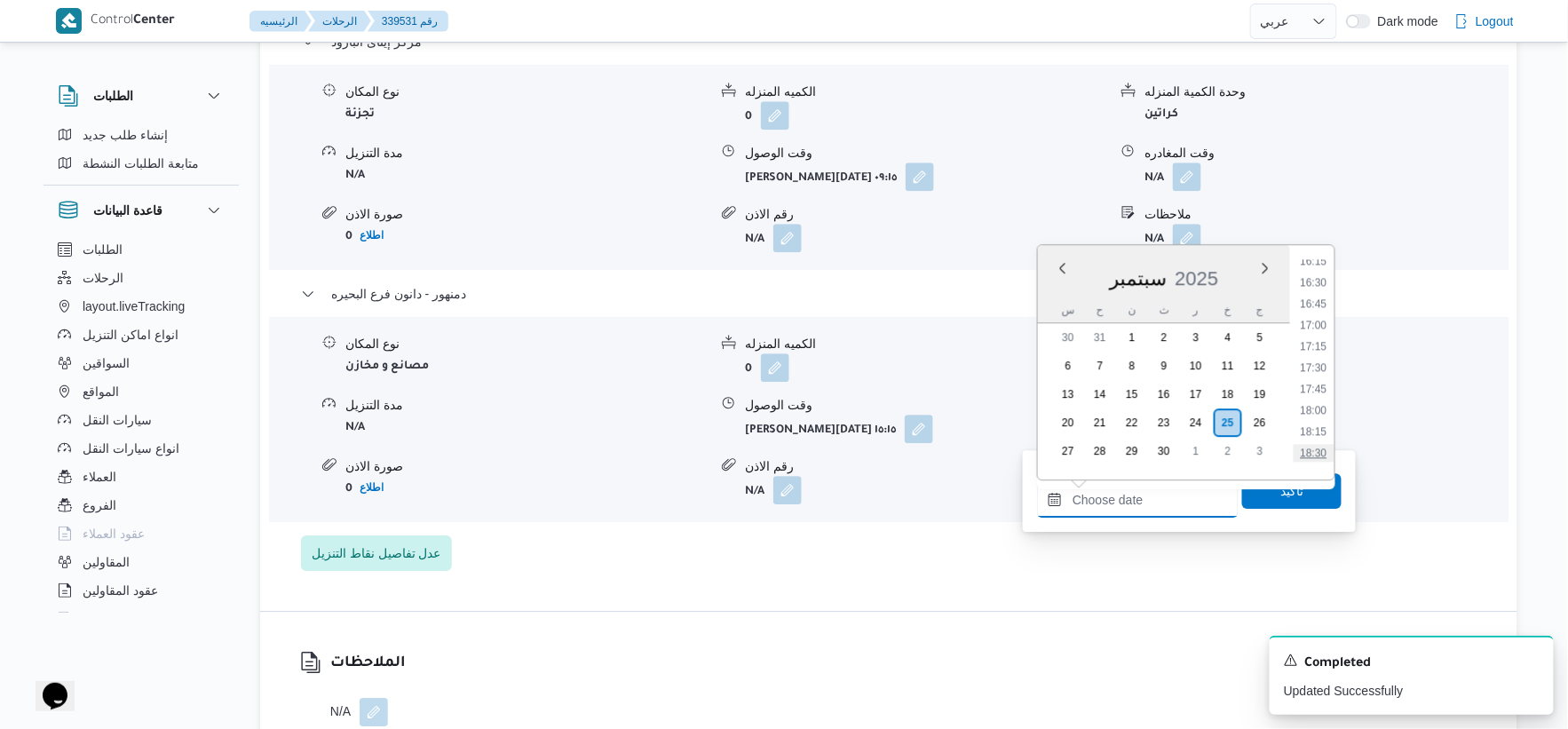
scroll to position [1293, 0]
click at [1320, 294] on li "15:30" at bounding box center [1314, 295] width 41 height 18
type input "٢٥/٠٩/٢٠٢٥ ١٥:٣٠"
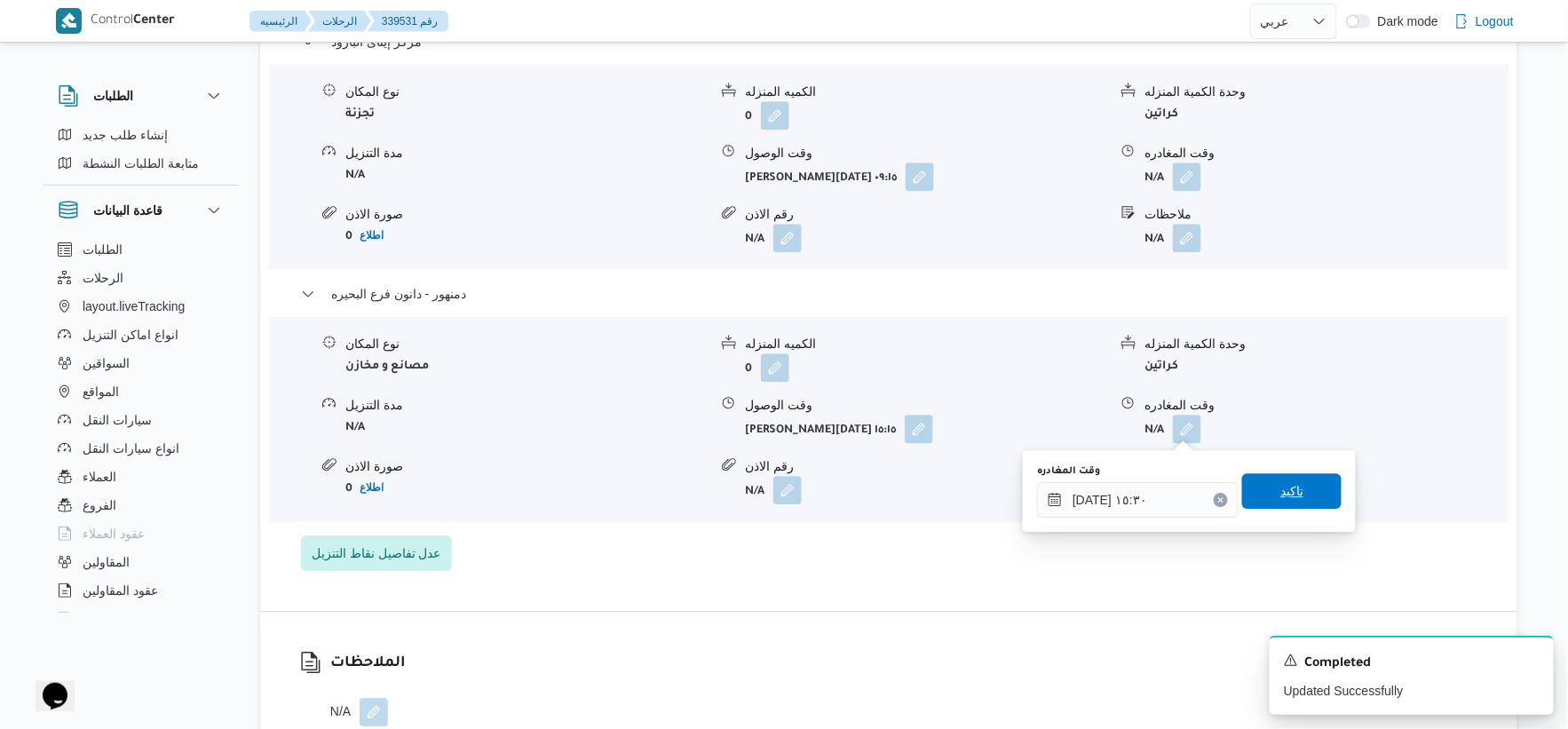
drag, startPoint x: 1285, startPoint y: 493, endPoint x: 1266, endPoint y: 435, distance: 61.0
click at [1285, 492] on span "تاكيد" at bounding box center [1292, 491] width 24 height 22
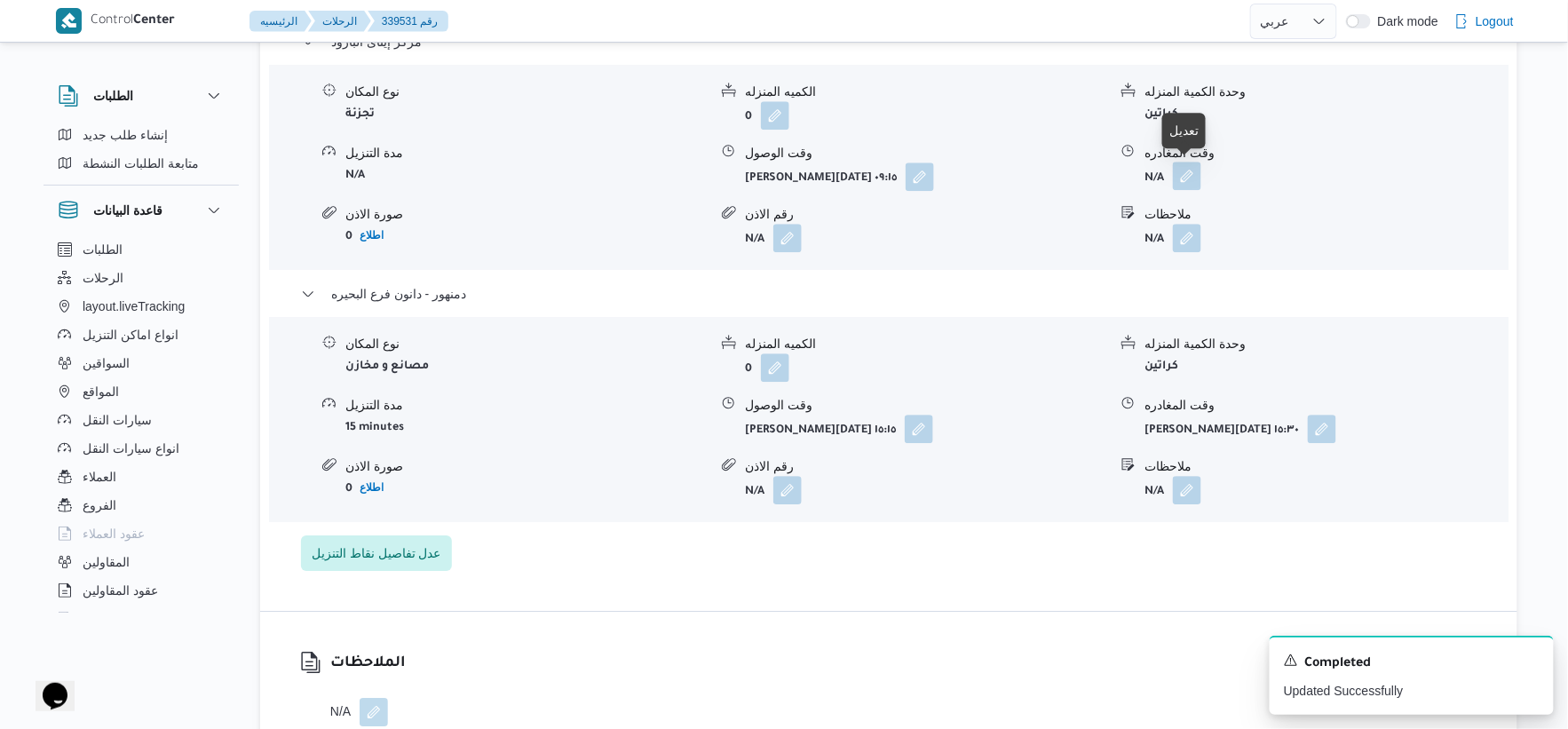
scroll to position [1479, 0]
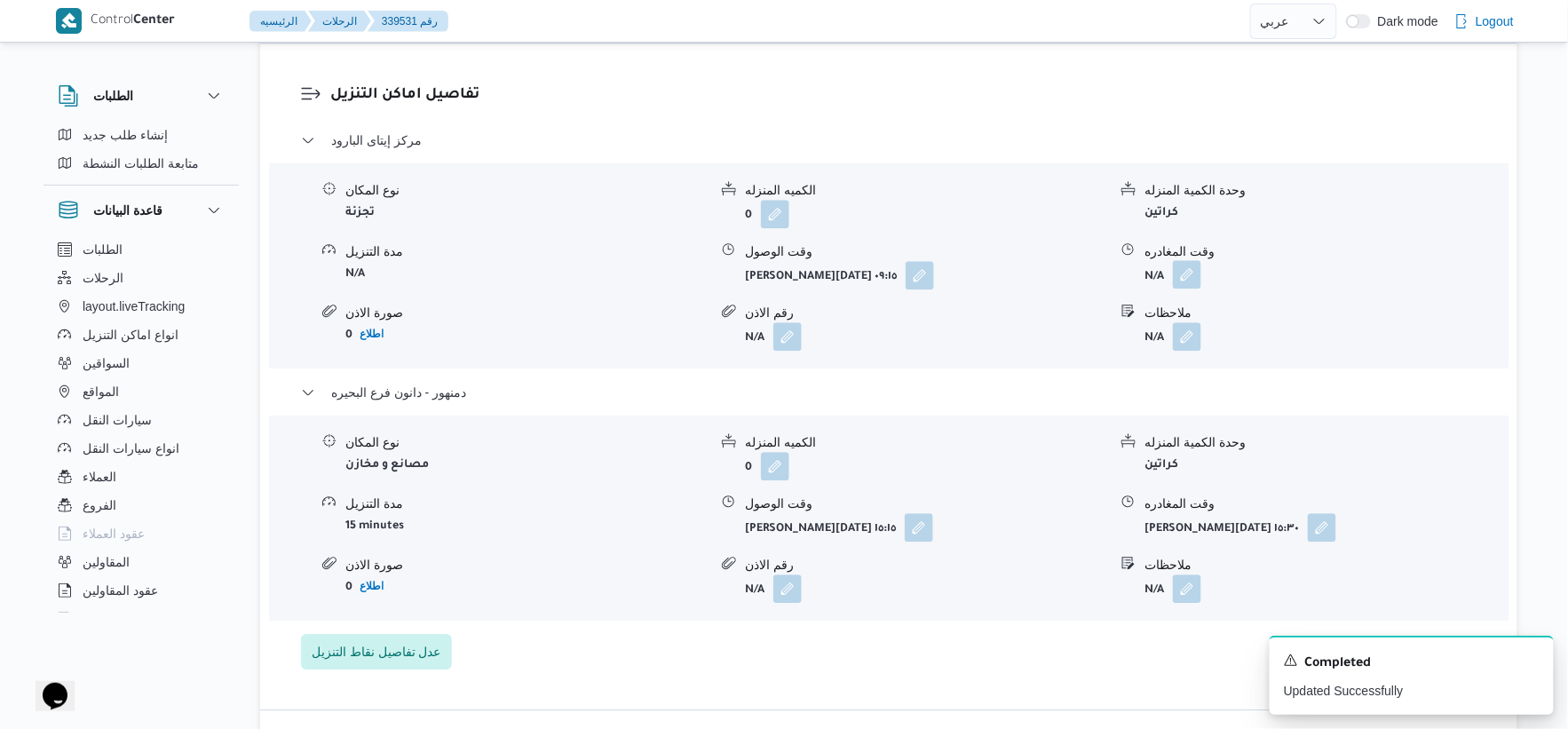
click at [1186, 268] on button "button" at bounding box center [1187, 274] width 28 height 28
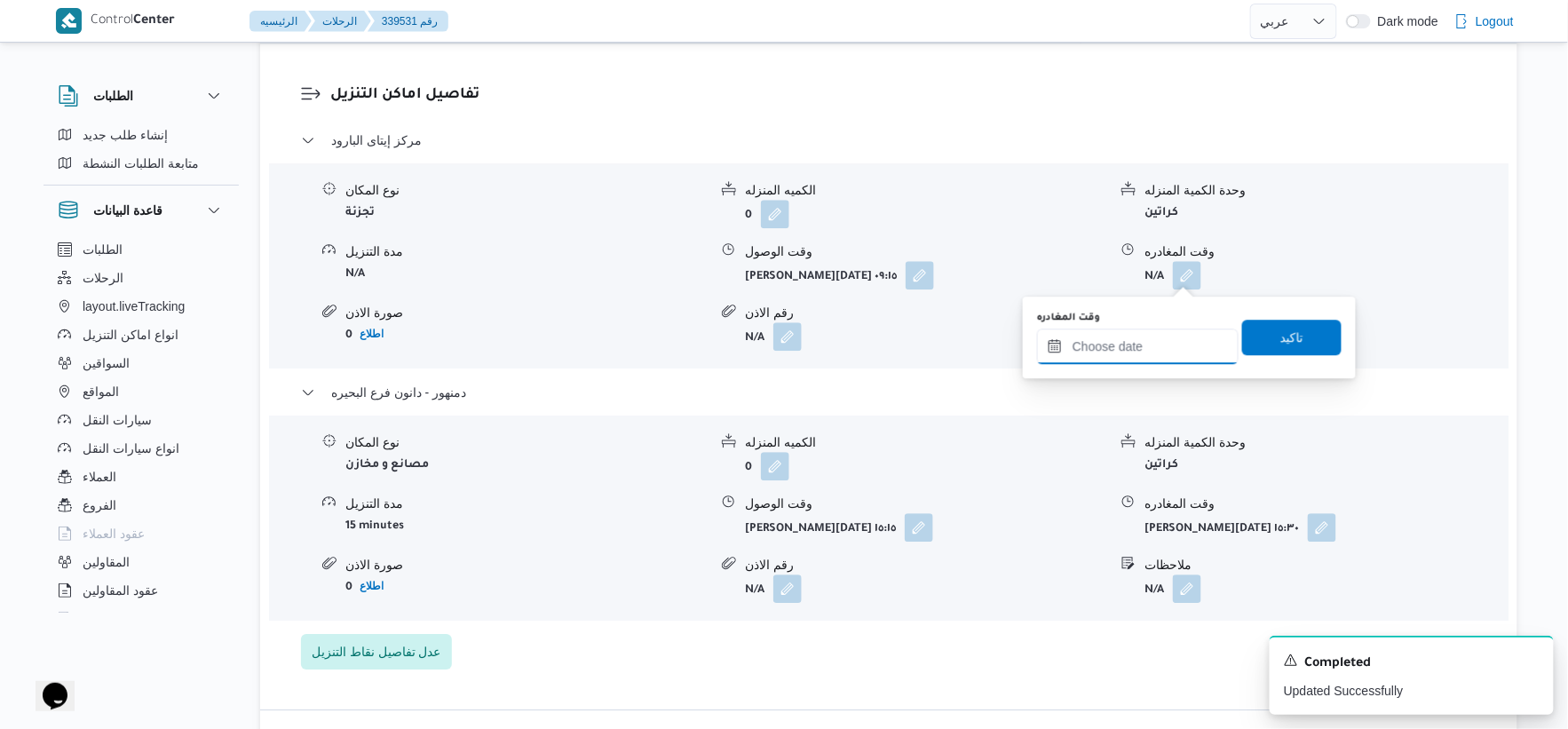
click at [1174, 335] on input "وقت المغادره" at bounding box center [1138, 347] width 202 height 36
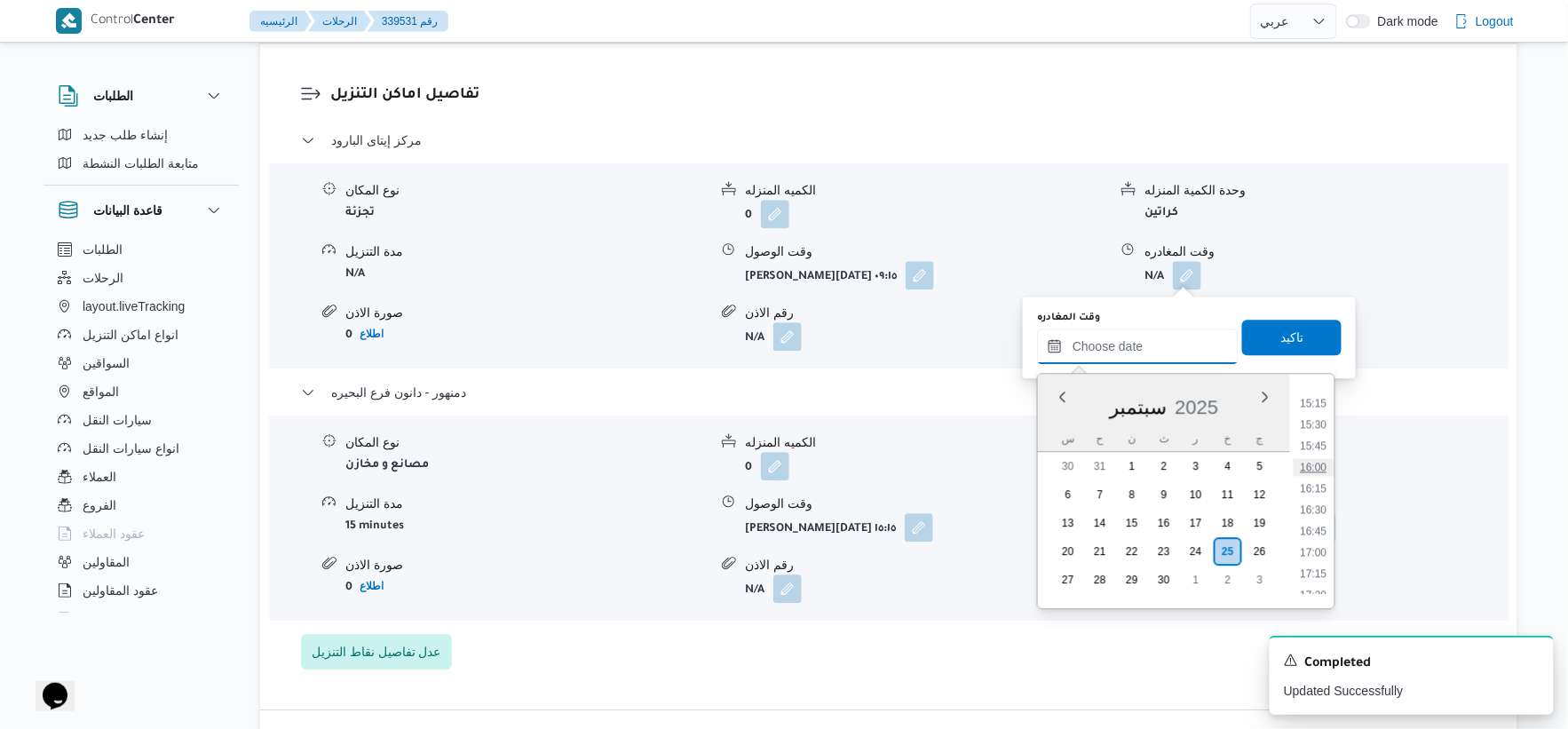
scroll to position [1195, 0]
click at [1315, 450] on li "14:45" at bounding box center [1314, 459] width 41 height 18
type input "٢٥/٠٩/٢٠٢٥ ١٤:٤٥"
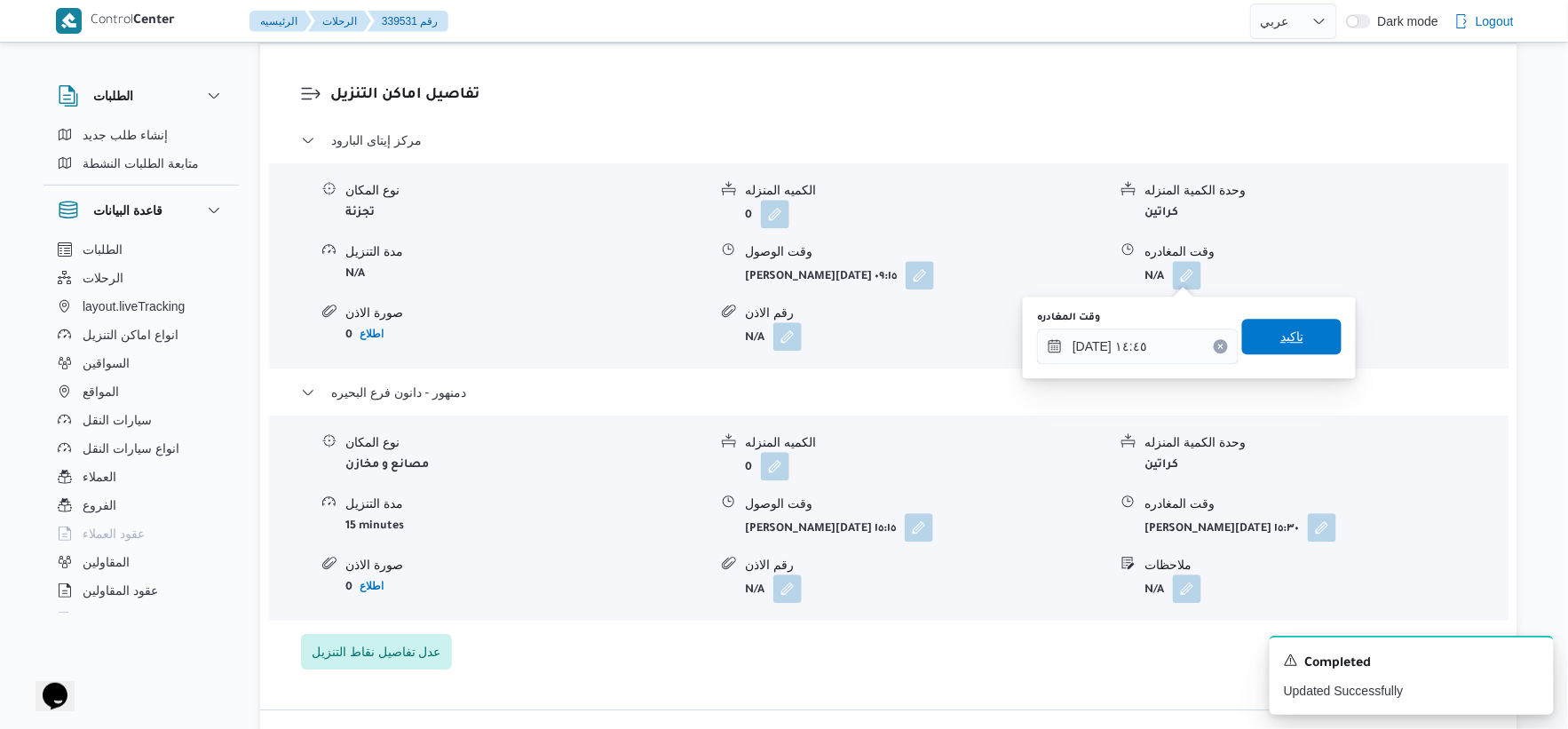
click at [1298, 331] on span "تاكيد" at bounding box center [1293, 336] width 100 height 36
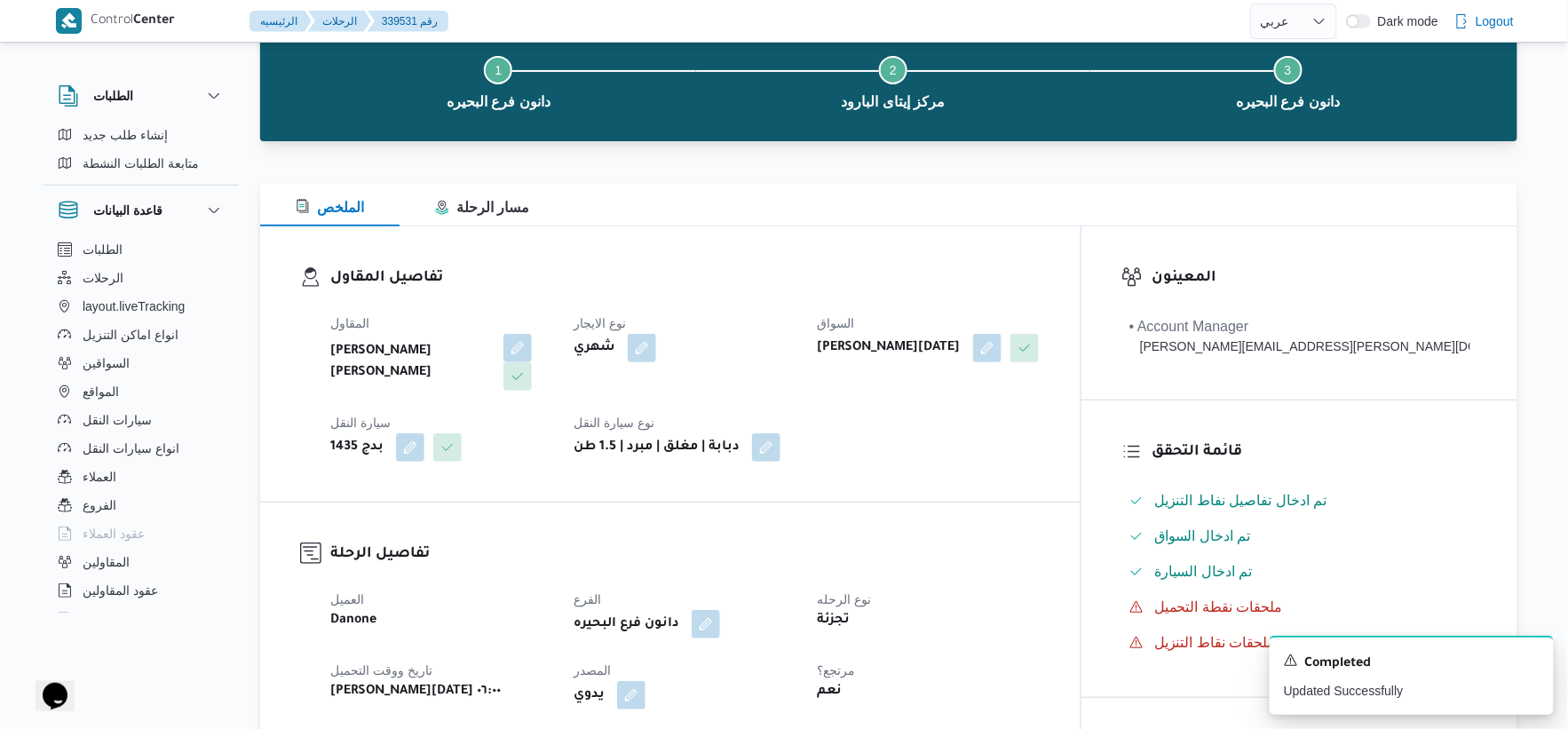
scroll to position [0, 0]
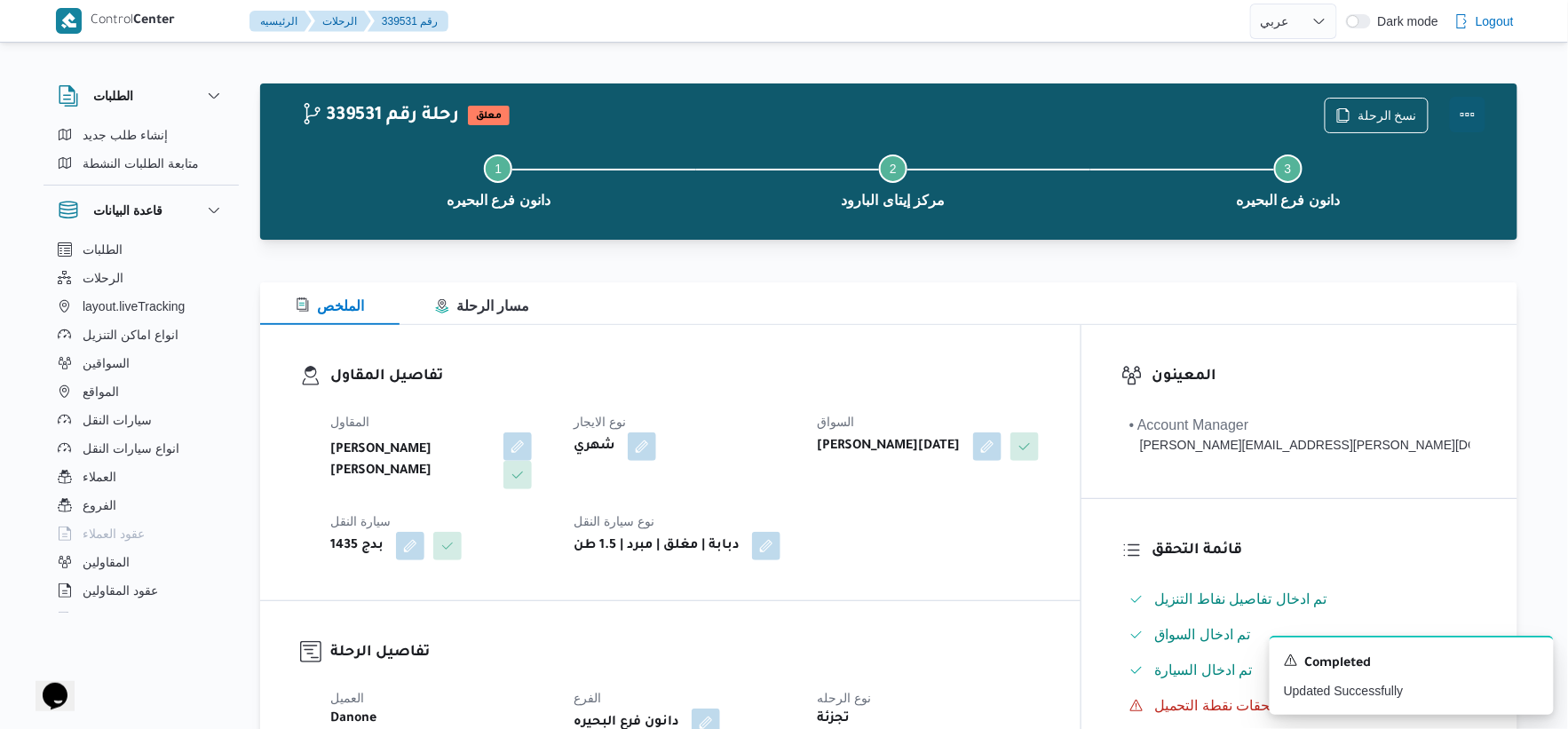
click at [1468, 107] on button "Actions" at bounding box center [1468, 115] width 36 height 36
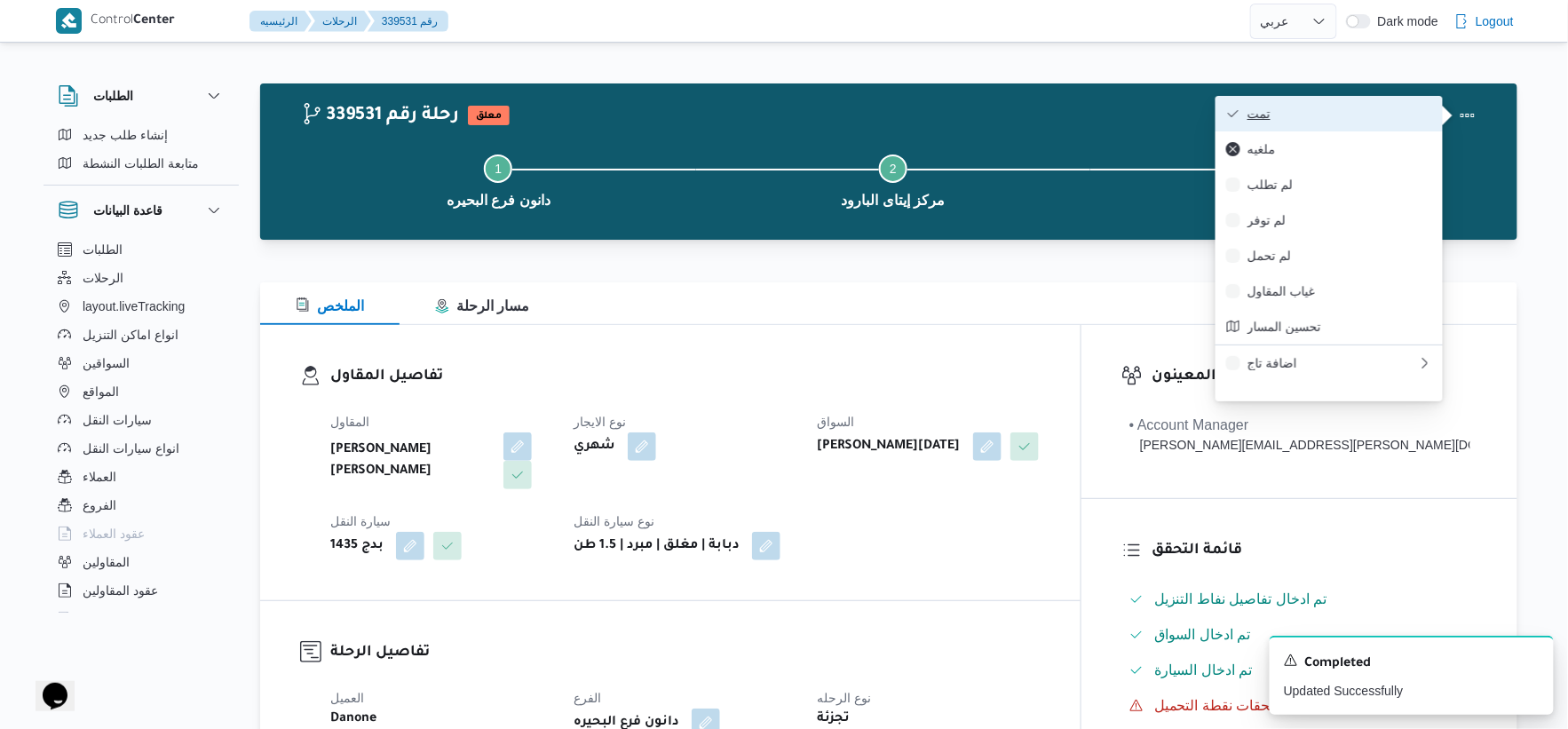
click at [1334, 106] on span "تمت" at bounding box center [1340, 113] width 185 height 14
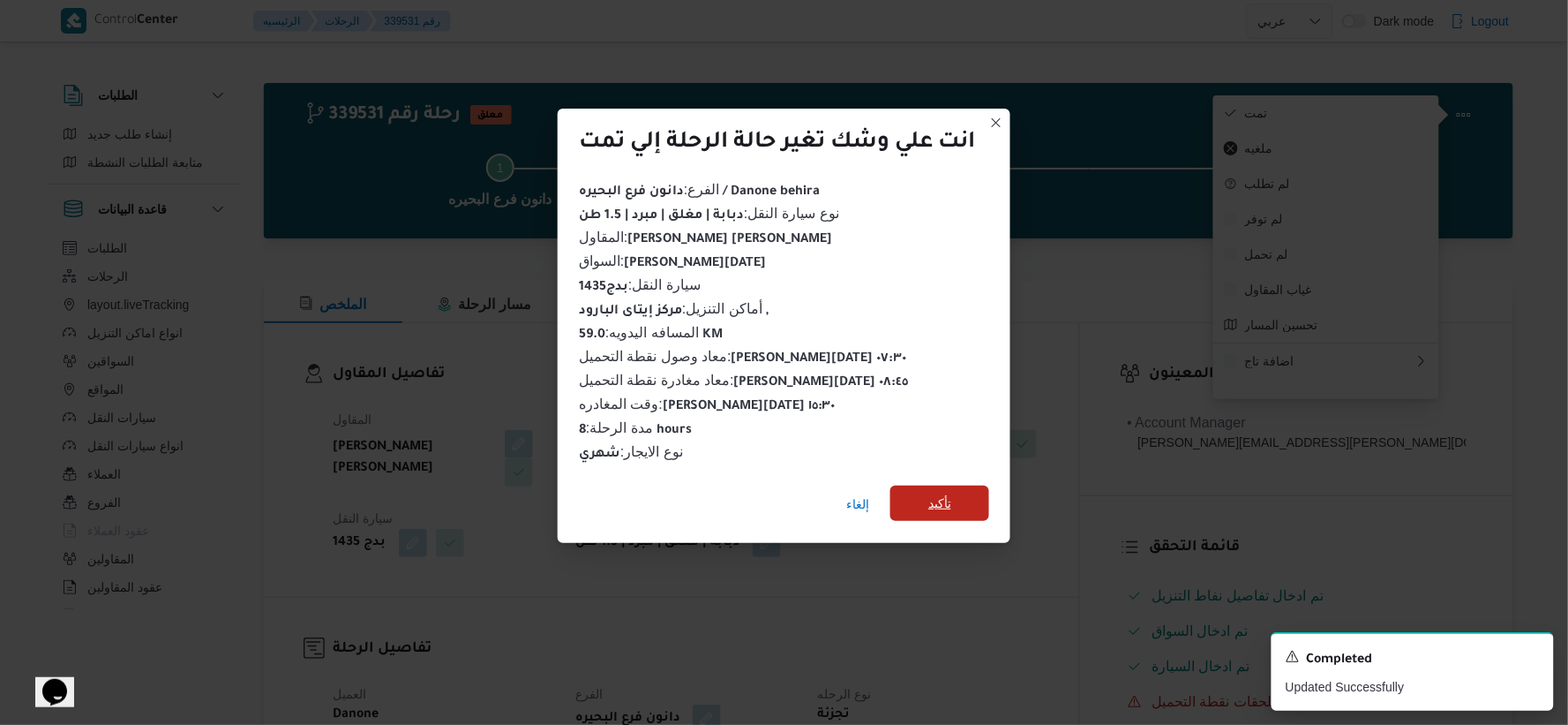
click at [931, 496] on span "تأكيد" at bounding box center [940, 503] width 23 height 22
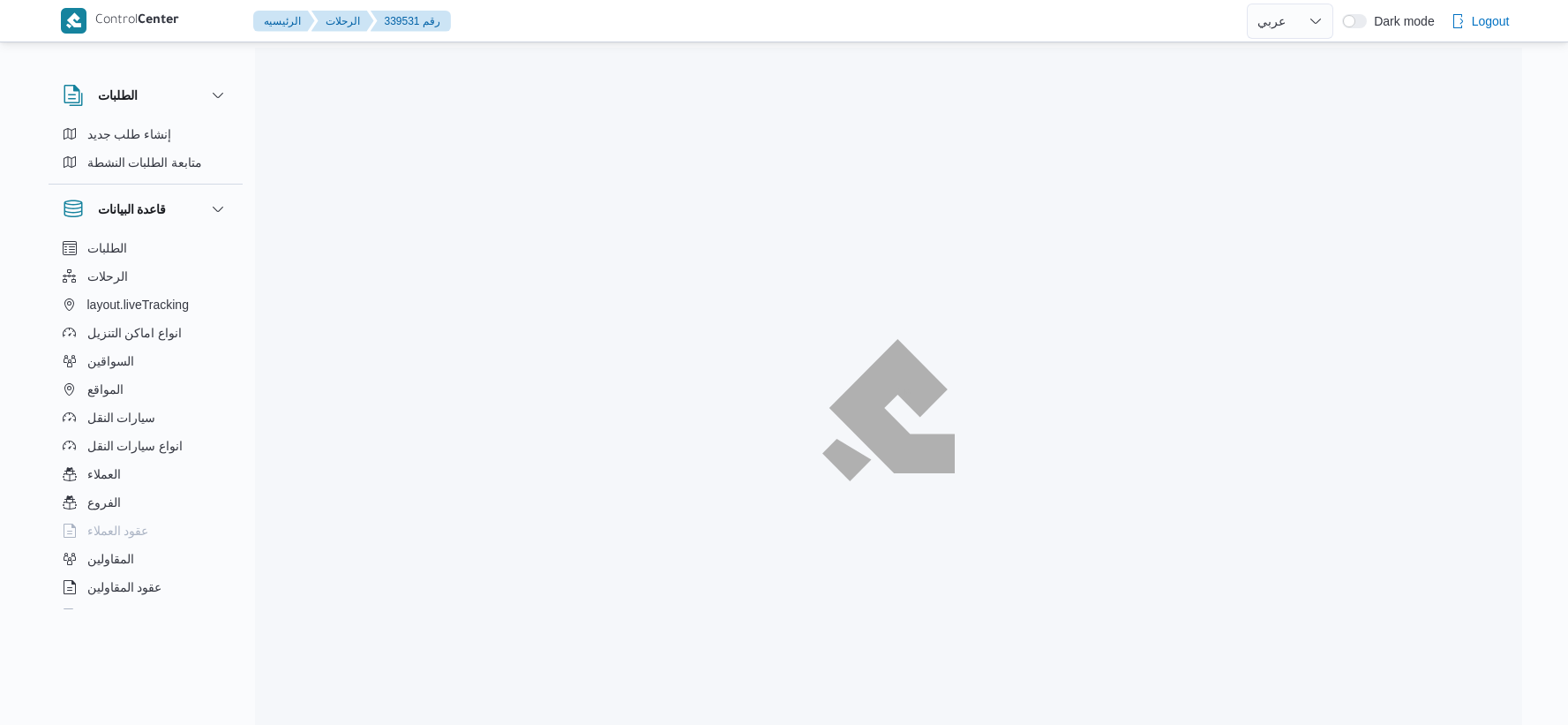
select select "ar"
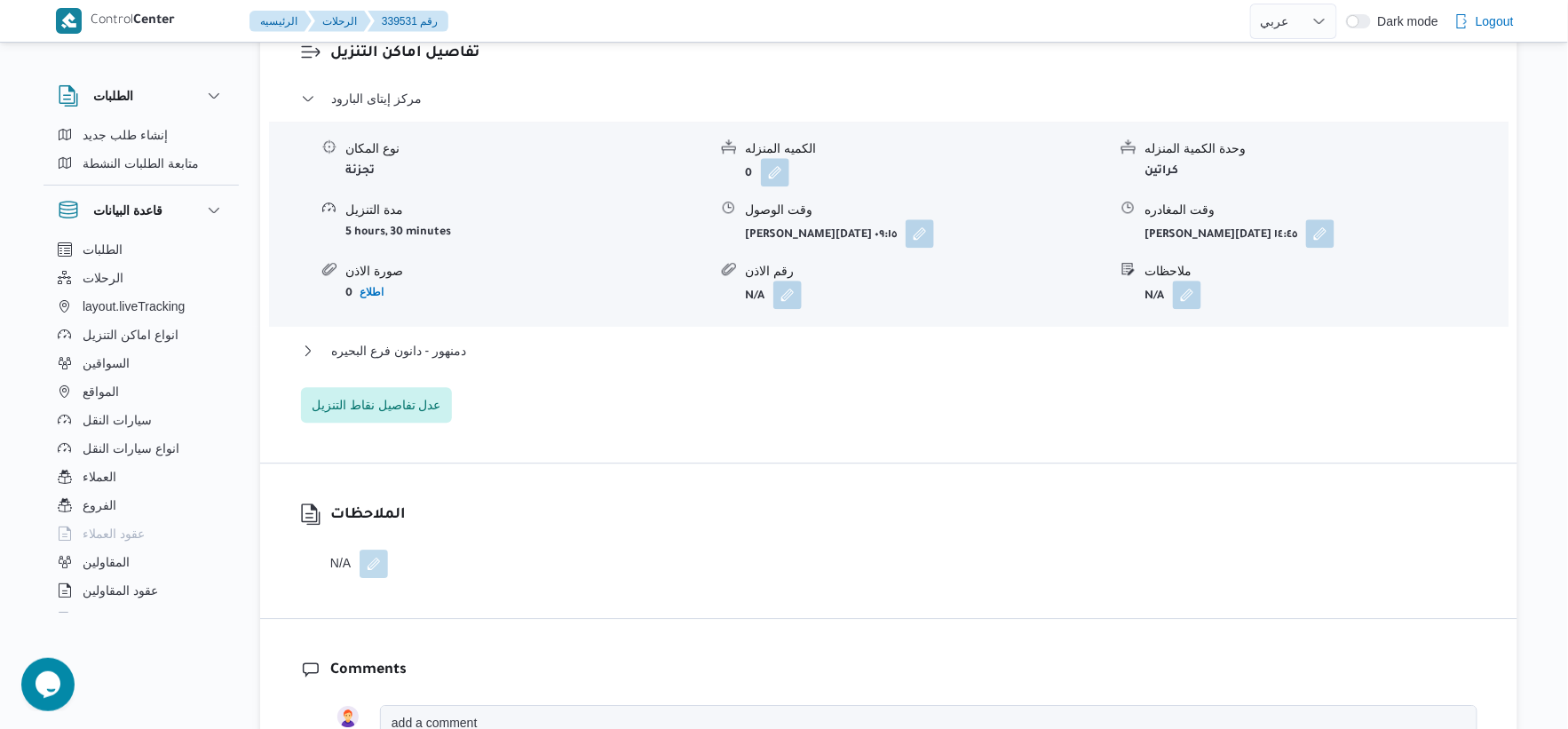
scroll to position [1578, 0]
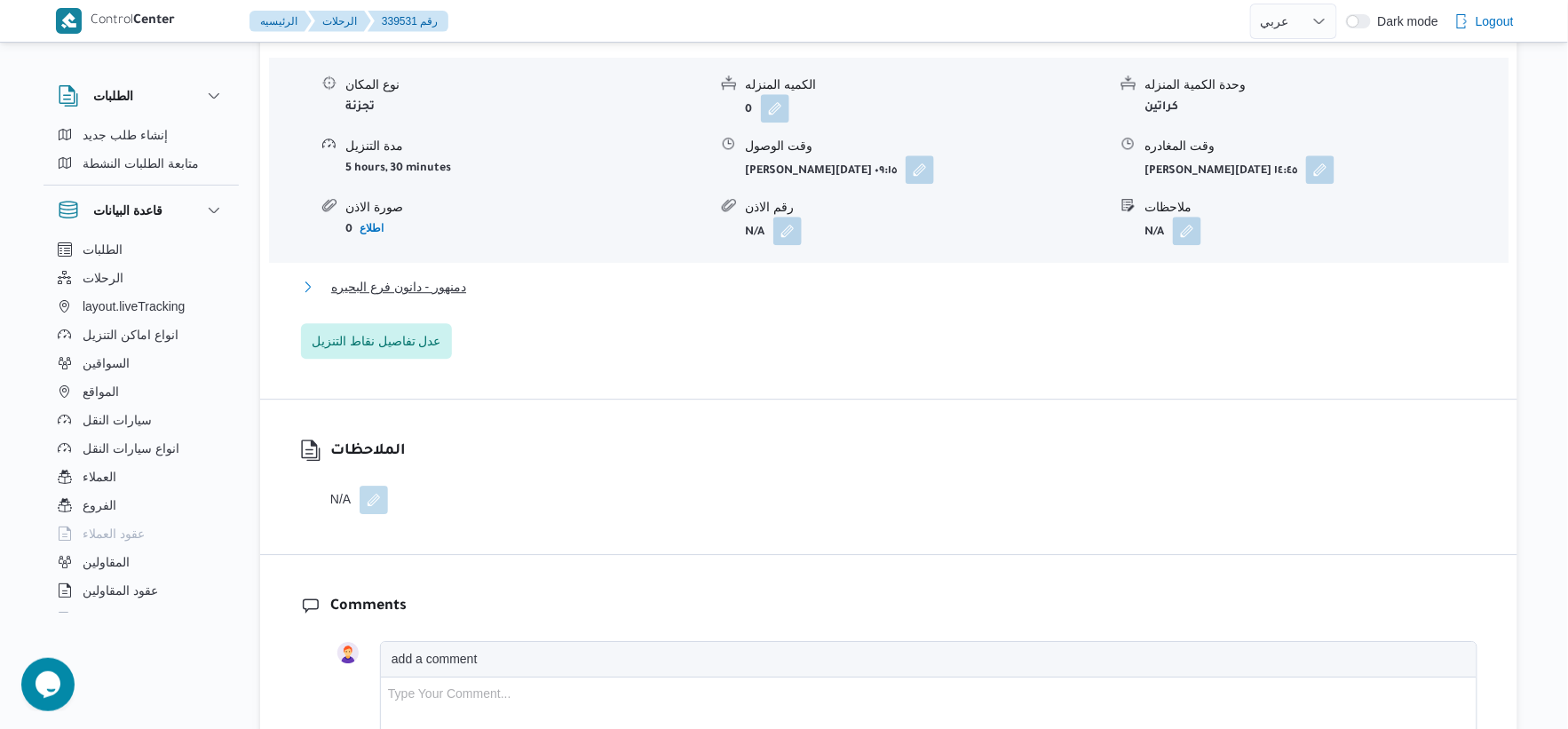
click at [480, 282] on button "دمنهور - دانون فرع البحيره" at bounding box center [890, 286] width 1177 height 22
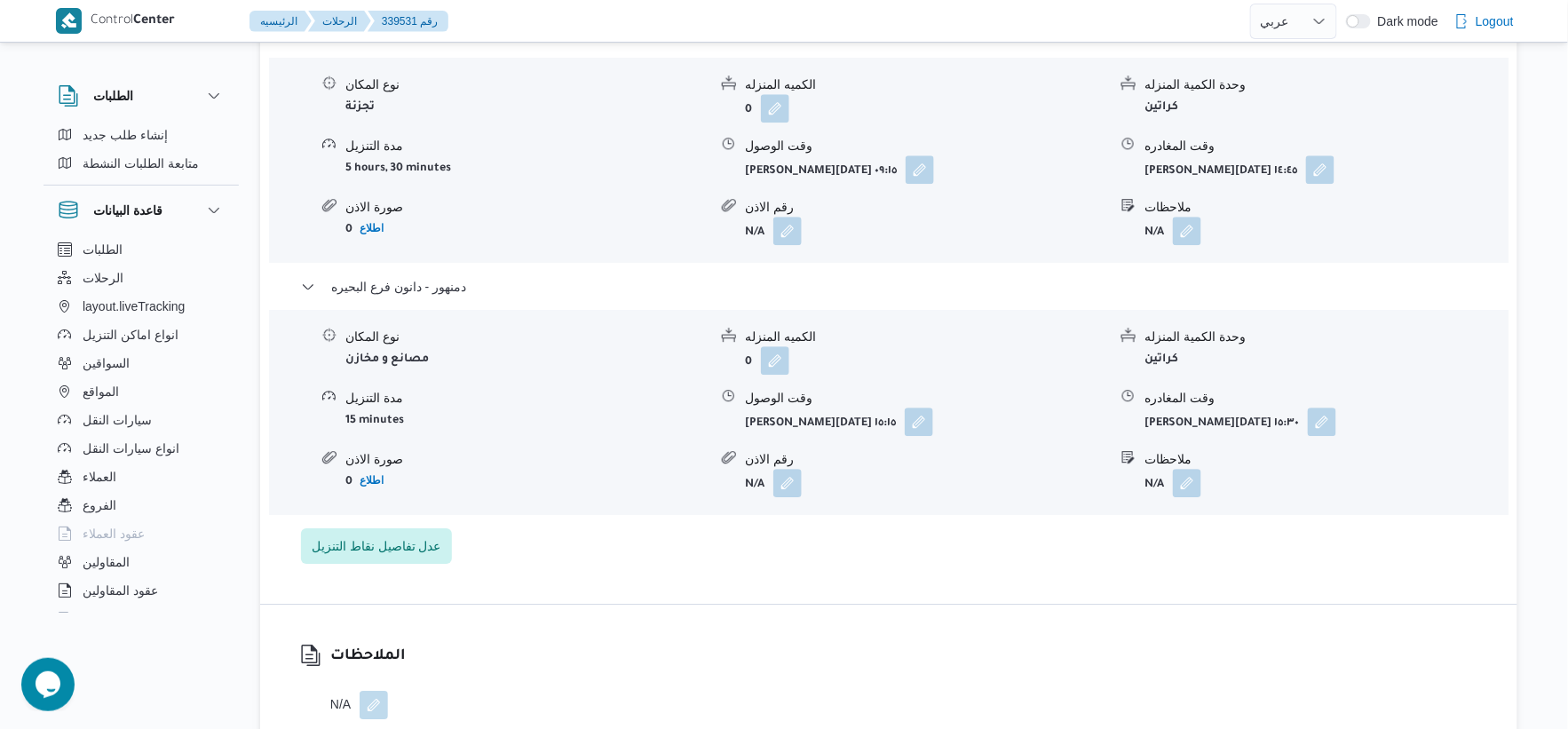
scroll to position [1426, 0]
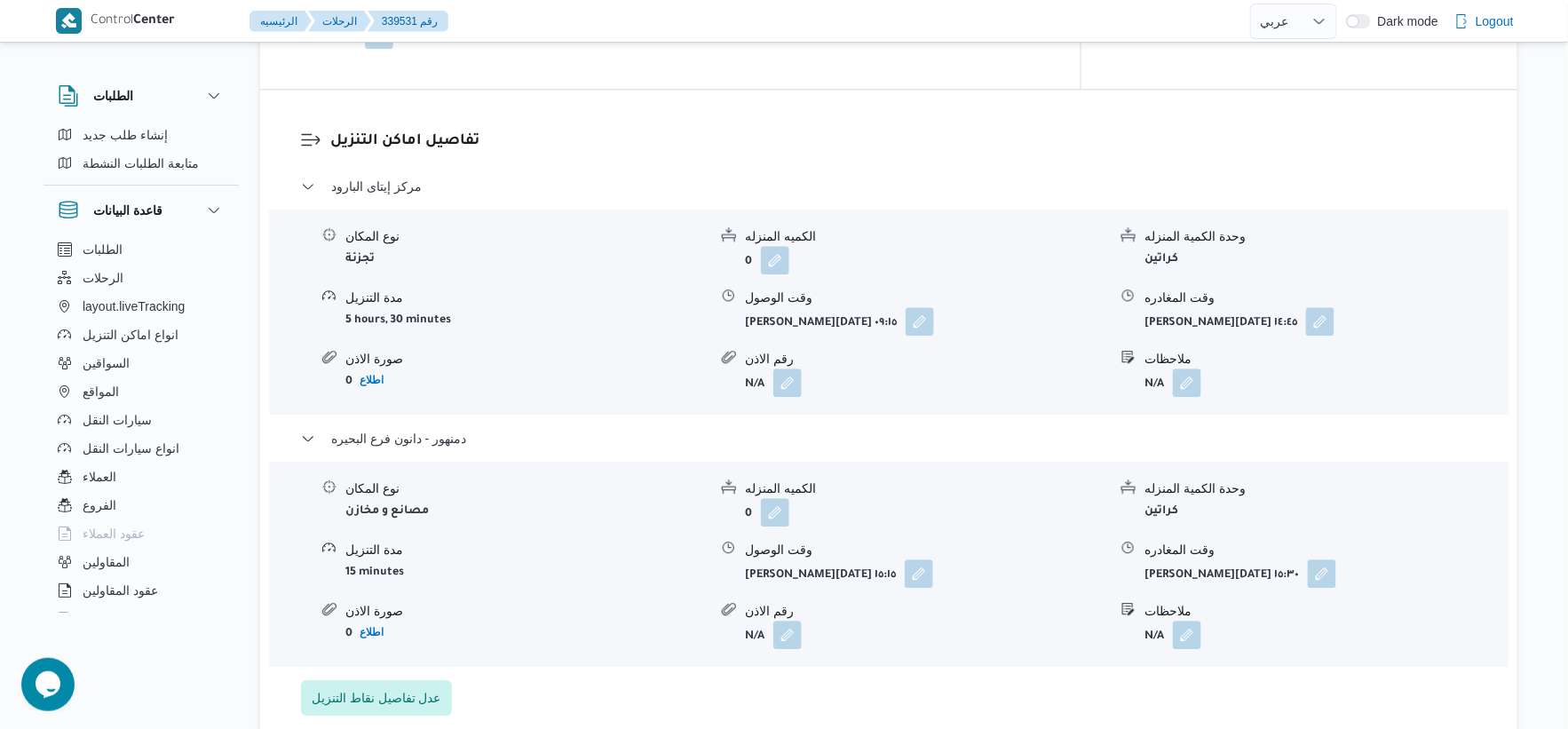
select select "ar"
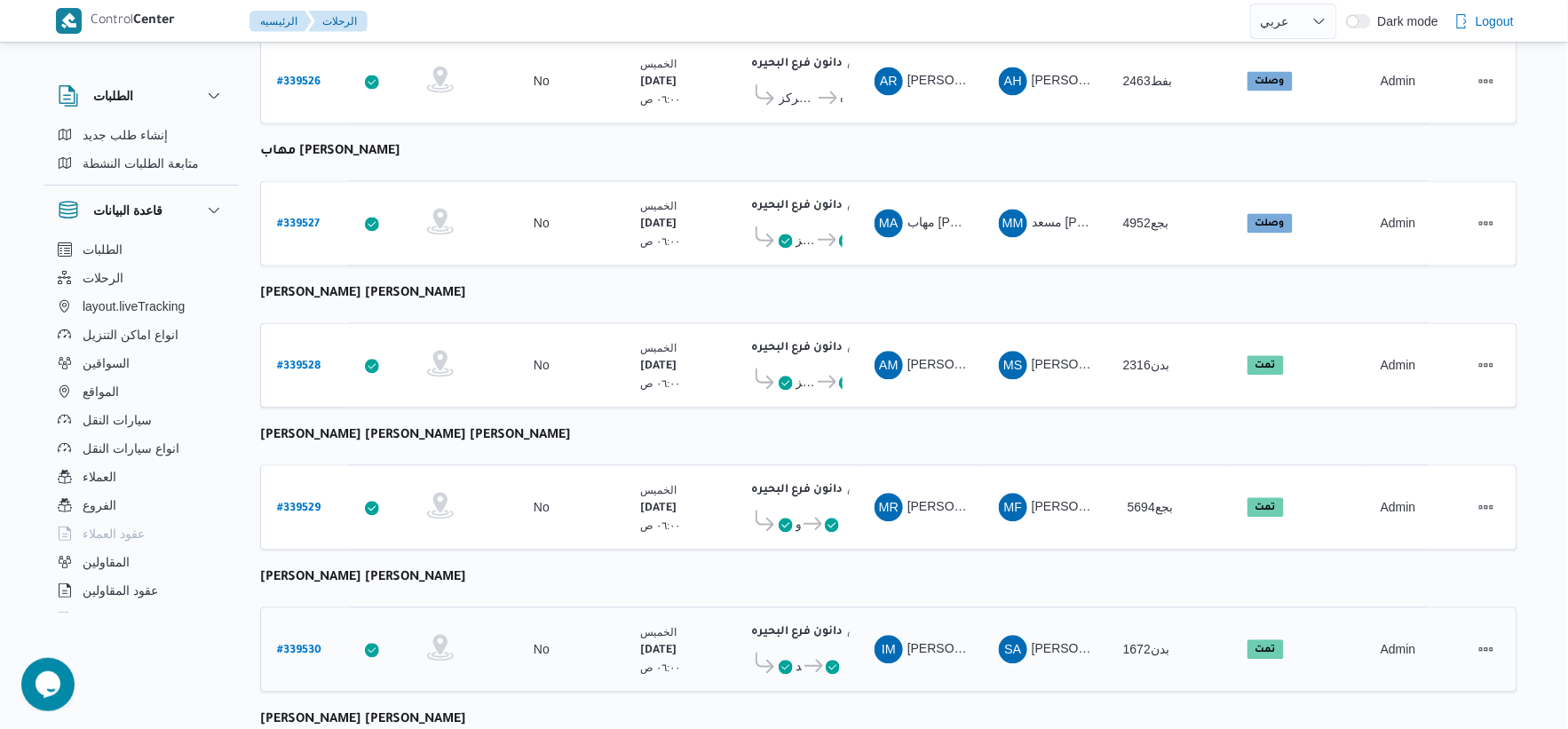
scroll to position [1031, 0]
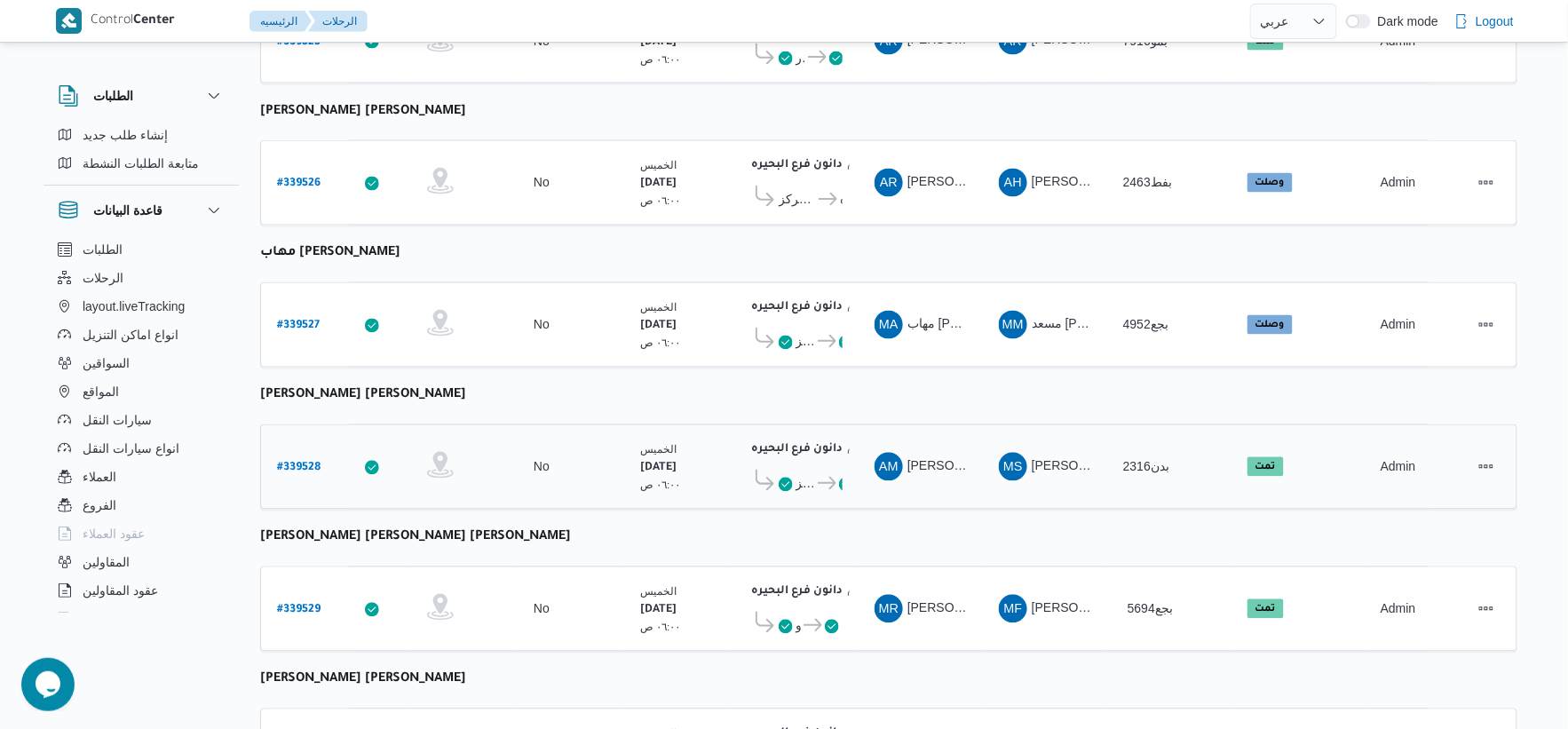
click at [314, 462] on b "# 339528" at bounding box center [299, 468] width 43 height 12
select select "ar"
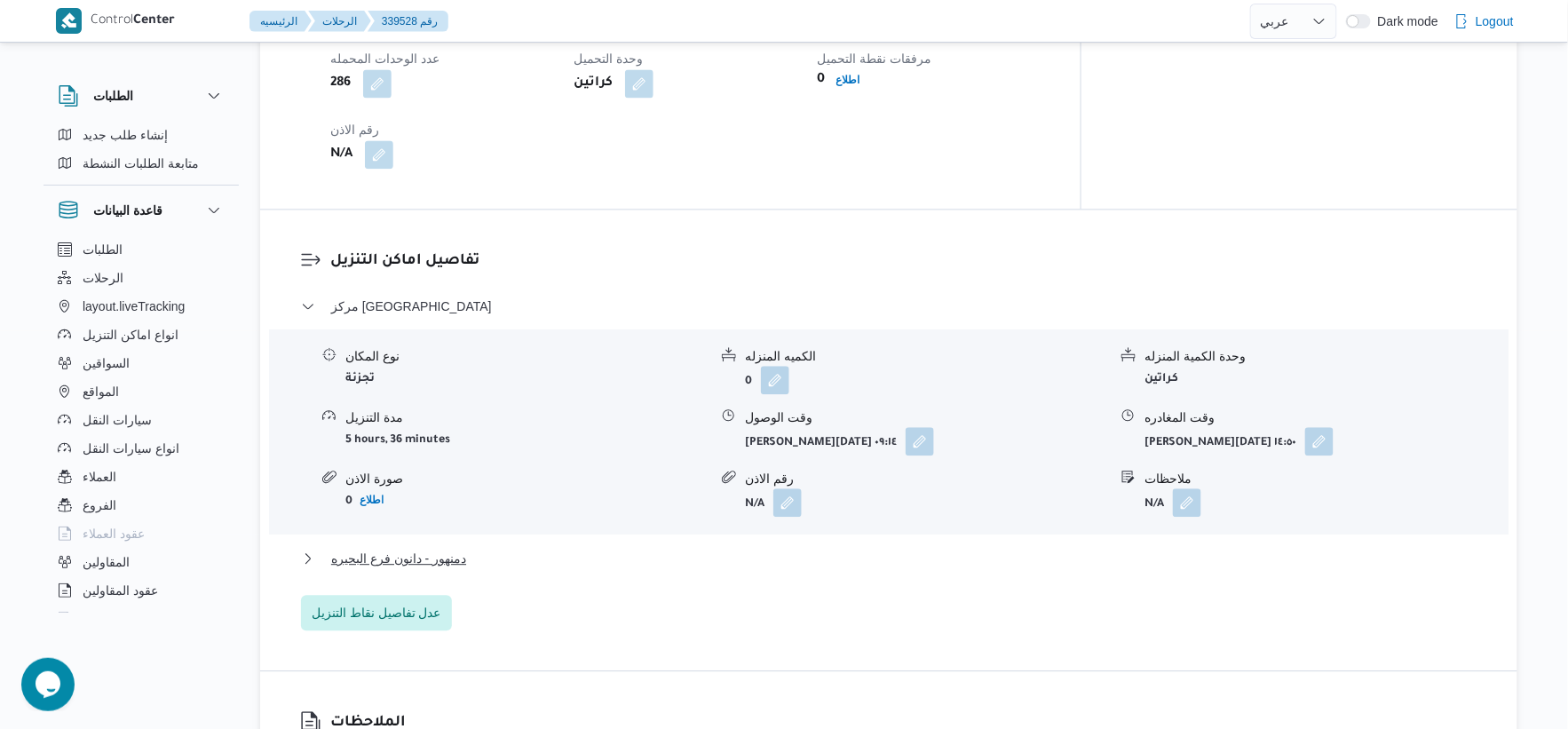
scroll to position [1426, 0]
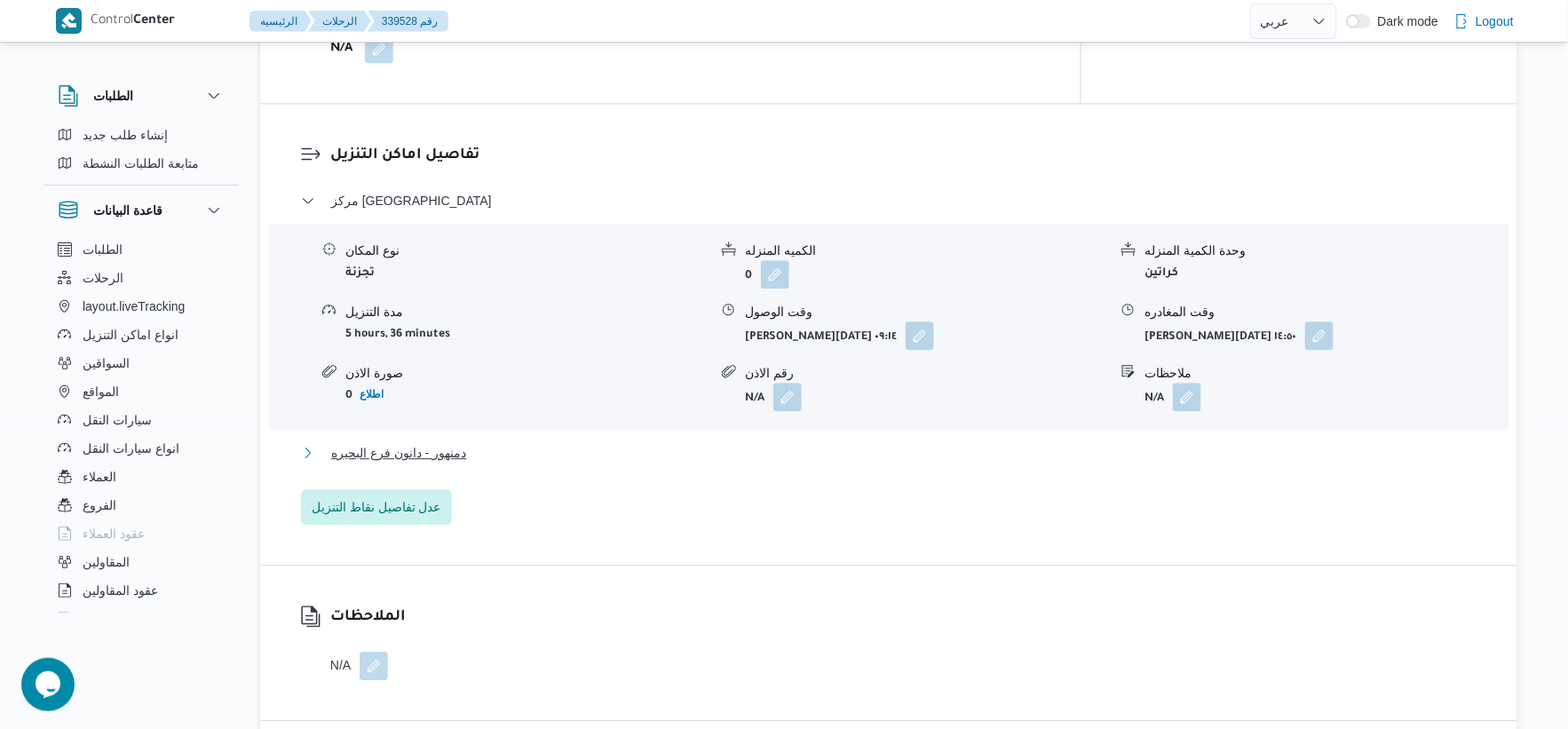
click at [488, 447] on button "دمنهور - دانون فرع البحيره" at bounding box center [890, 452] width 1177 height 22
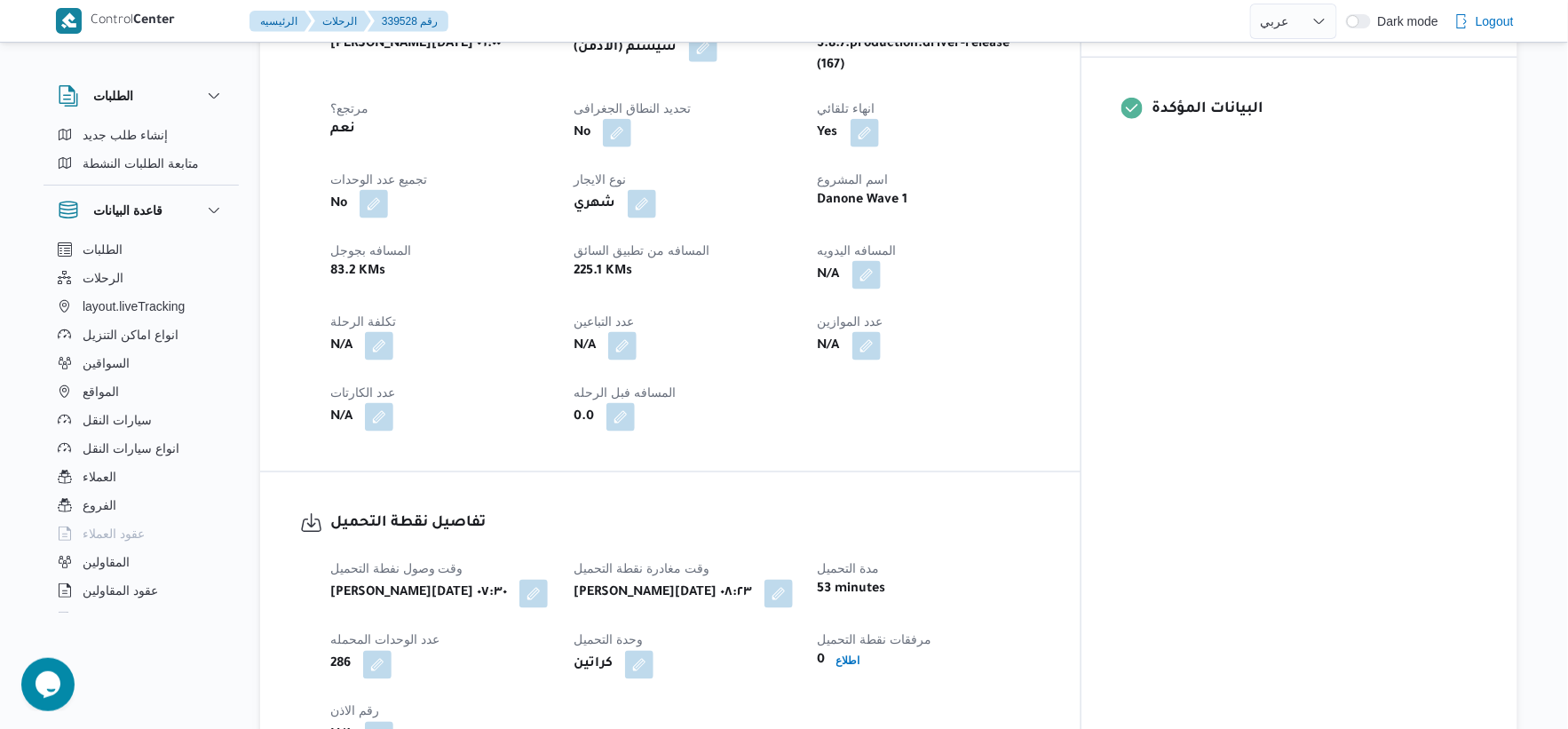
scroll to position [735, 0]
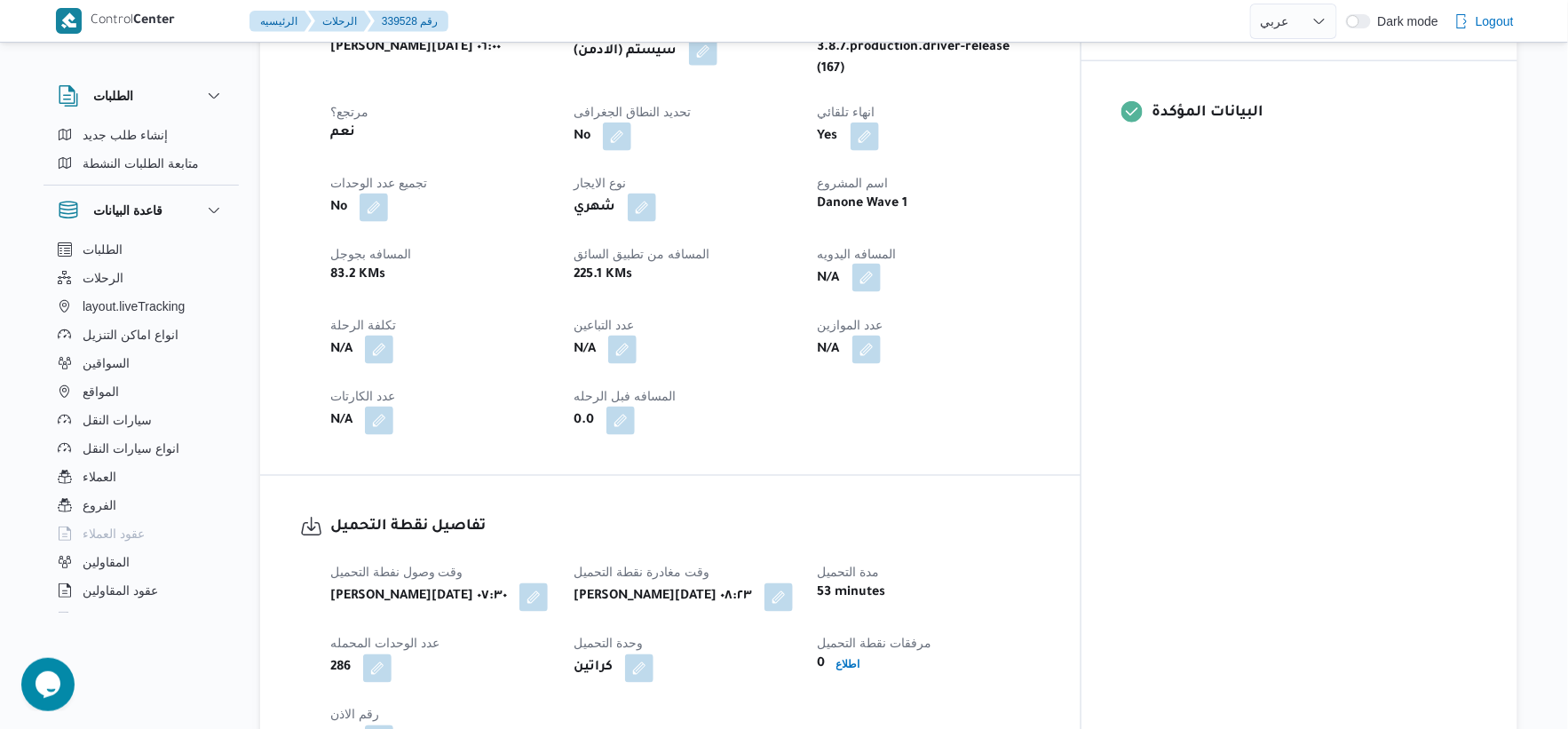
click at [881, 264] on button "button" at bounding box center [867, 278] width 28 height 28
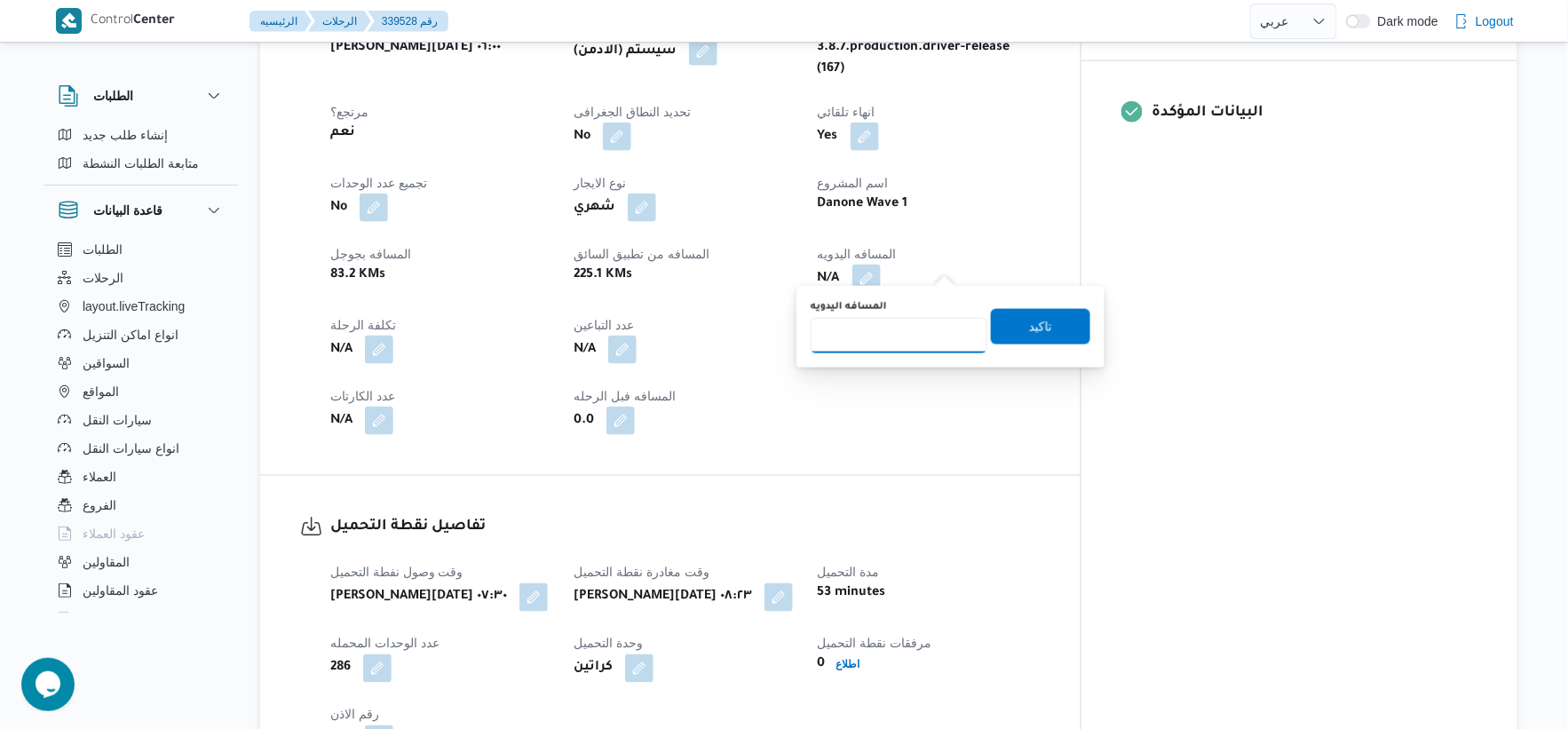
click at [911, 332] on input "المسافه اليدويه" at bounding box center [899, 335] width 177 height 36
type input "100"
click at [1058, 334] on span "تاكيد" at bounding box center [1041, 326] width 100 height 36
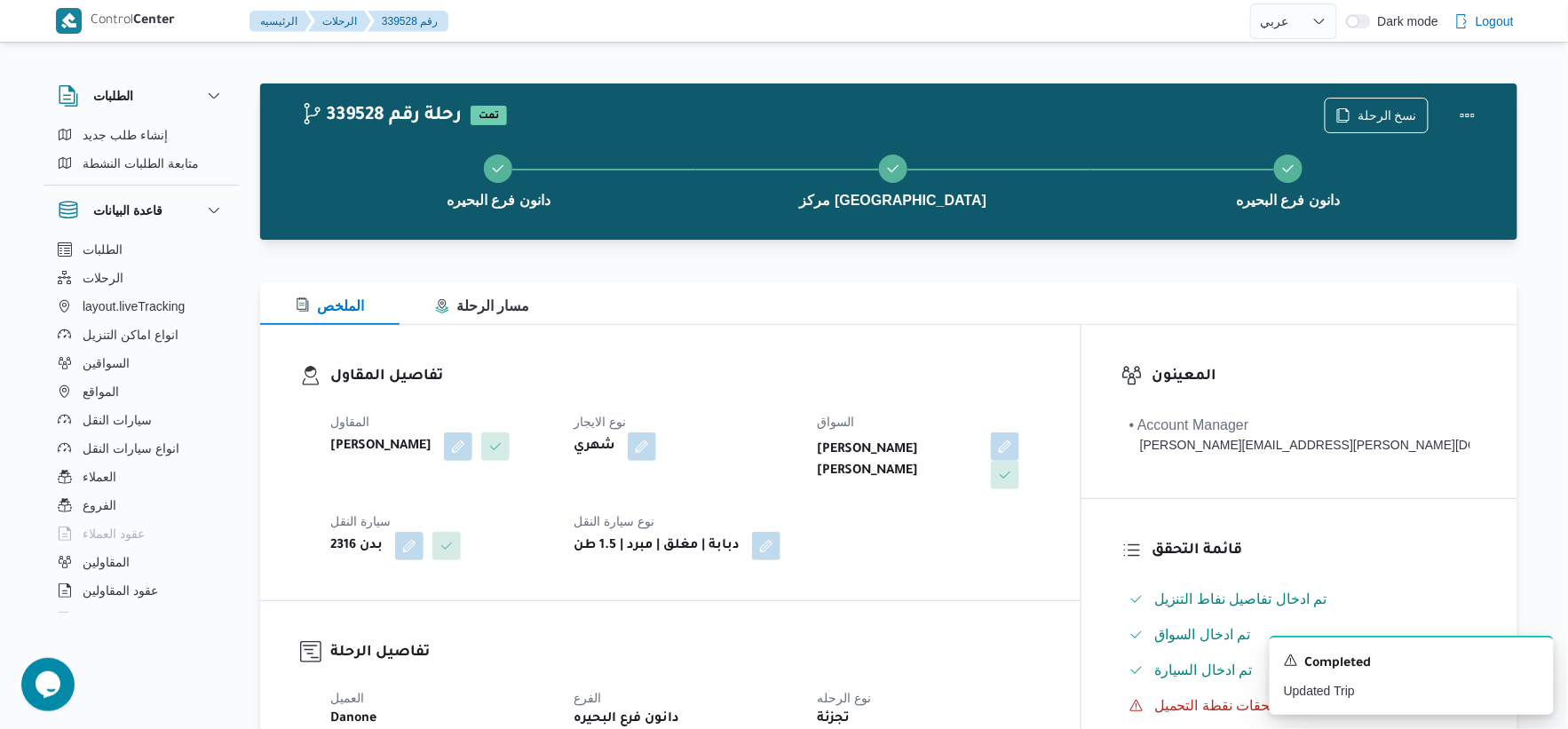
scroll to position [493, 0]
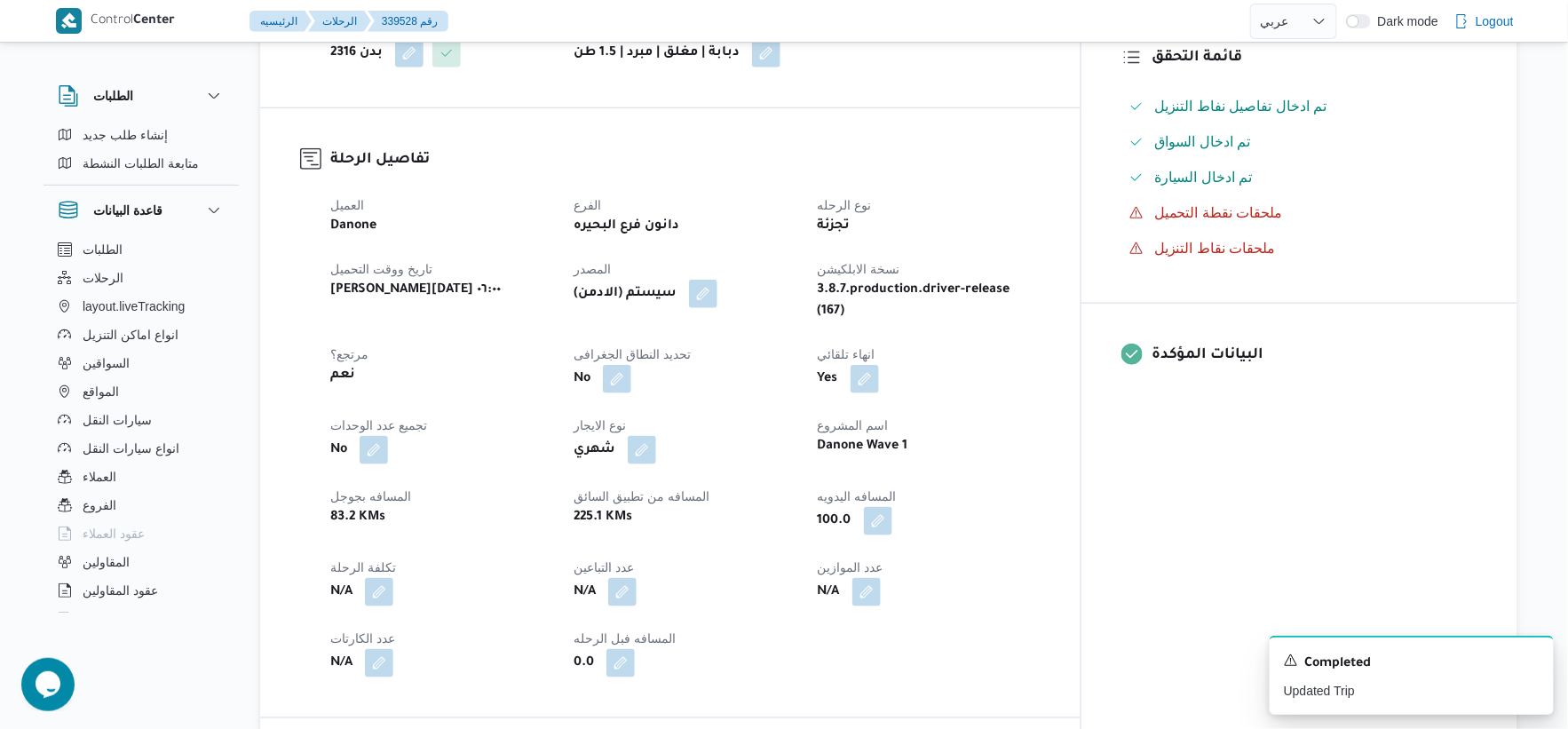
select select "ar"
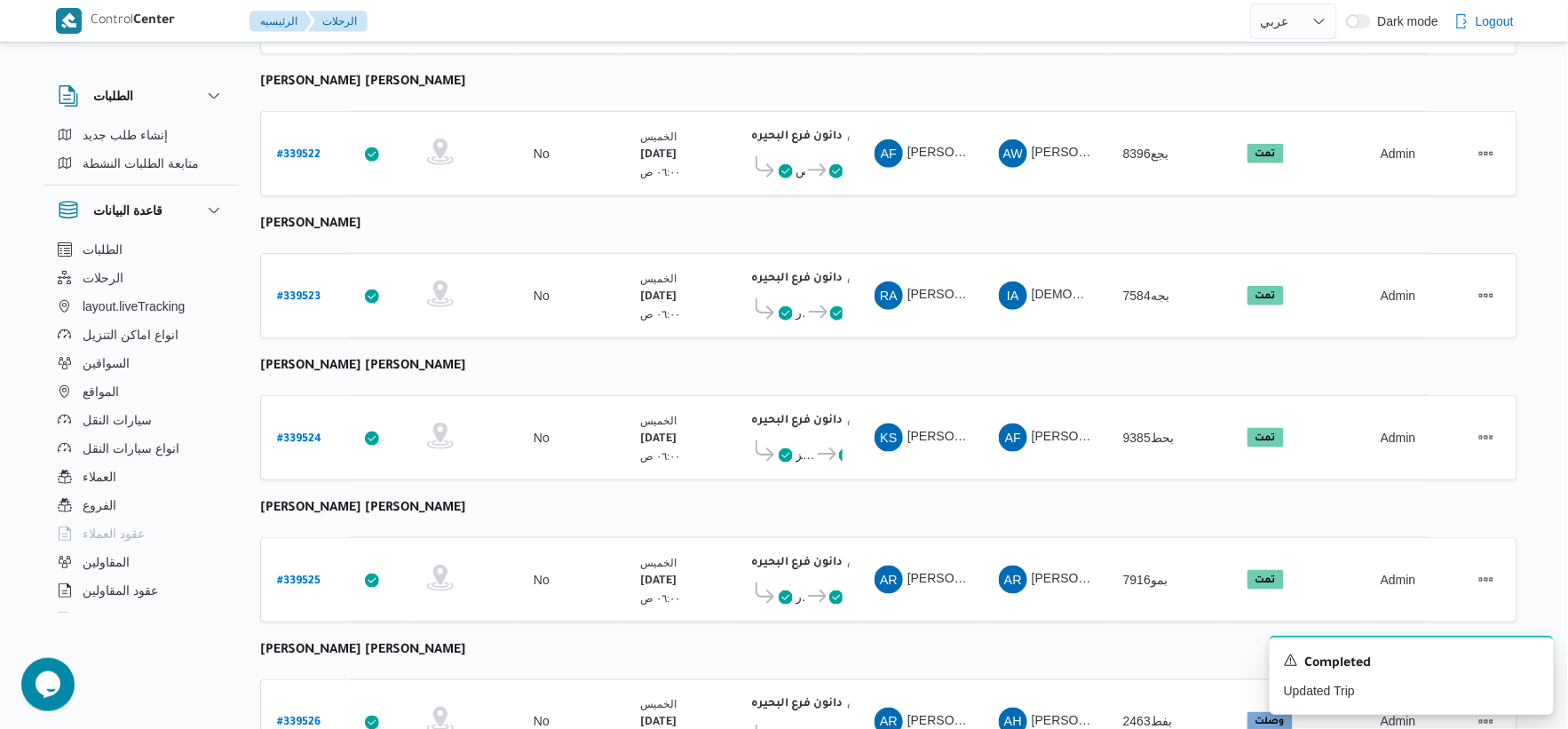
scroll to position [1166, 0]
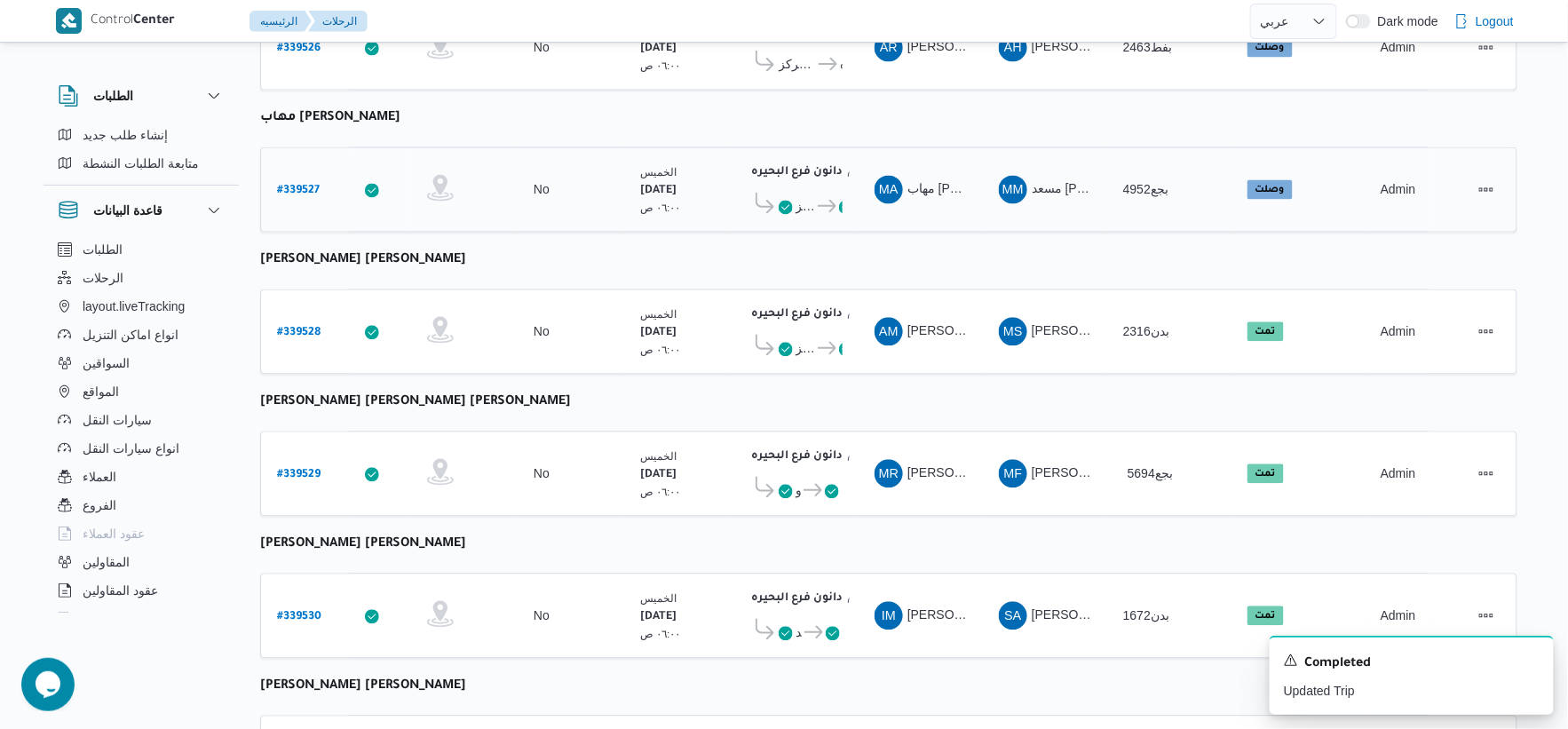
click at [282, 186] on b "# 339527" at bounding box center [298, 191] width 42 height 12
select select "ar"
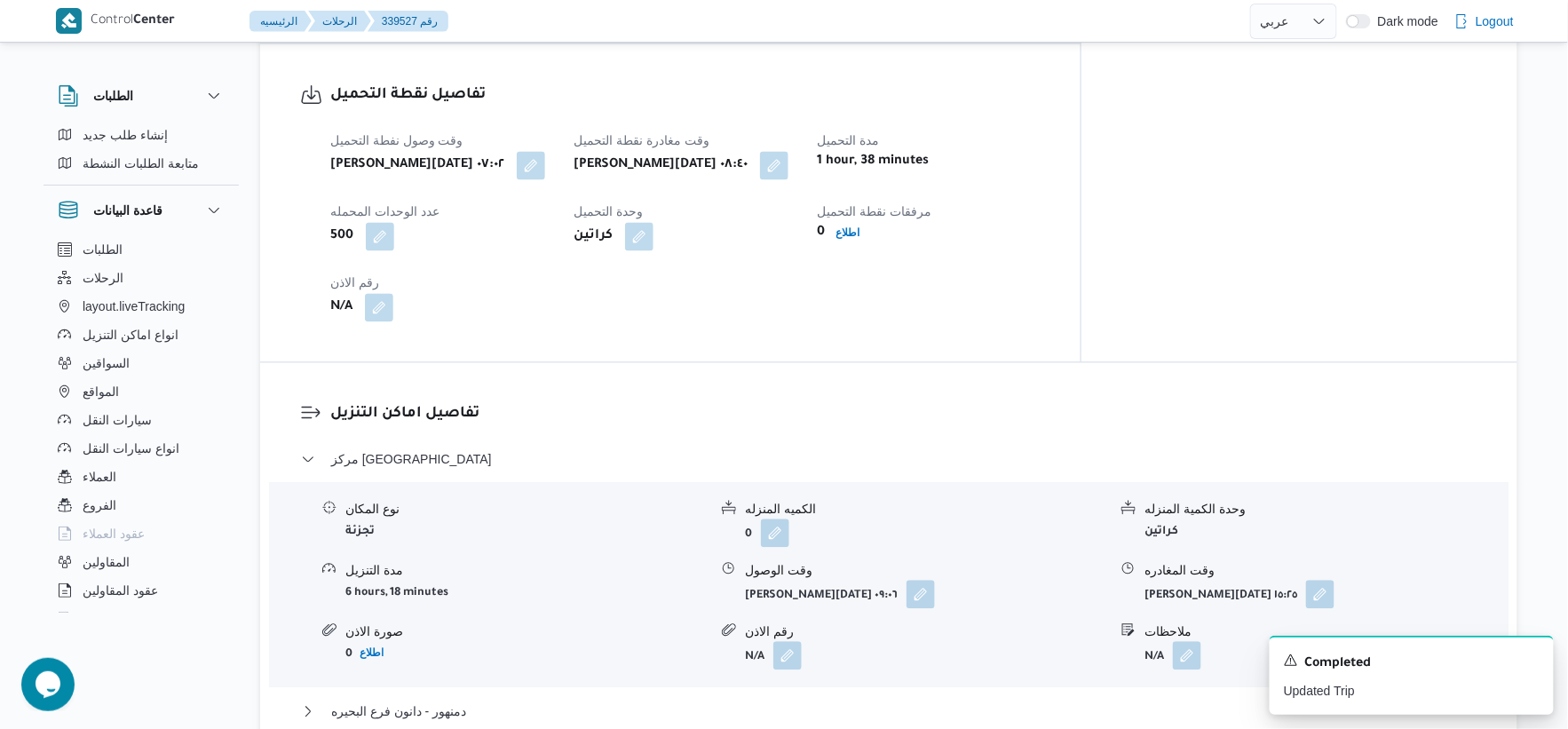
scroll to position [1462, 0]
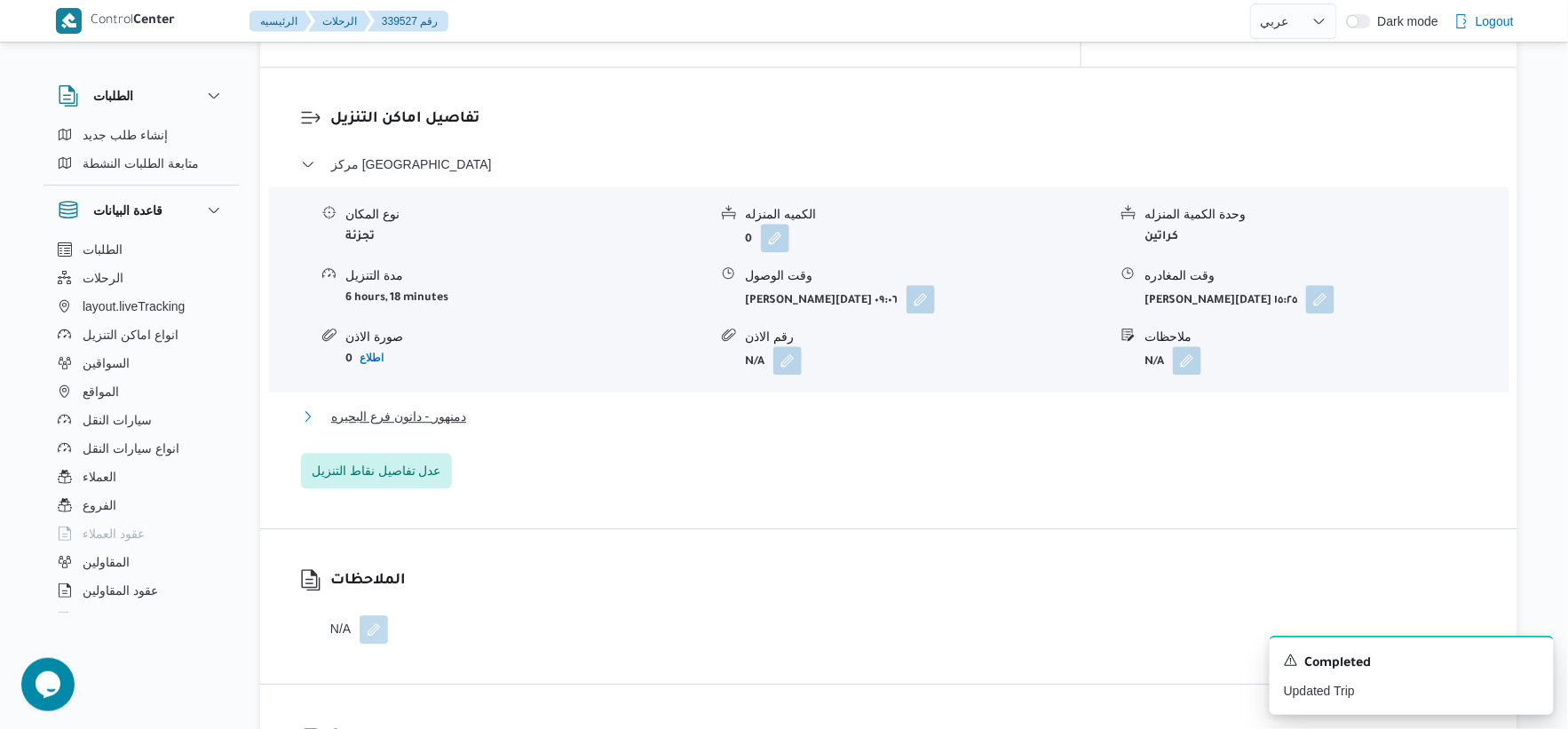
click at [471, 406] on button "دمنهور - دانون فرع البحيره" at bounding box center [890, 416] width 1177 height 22
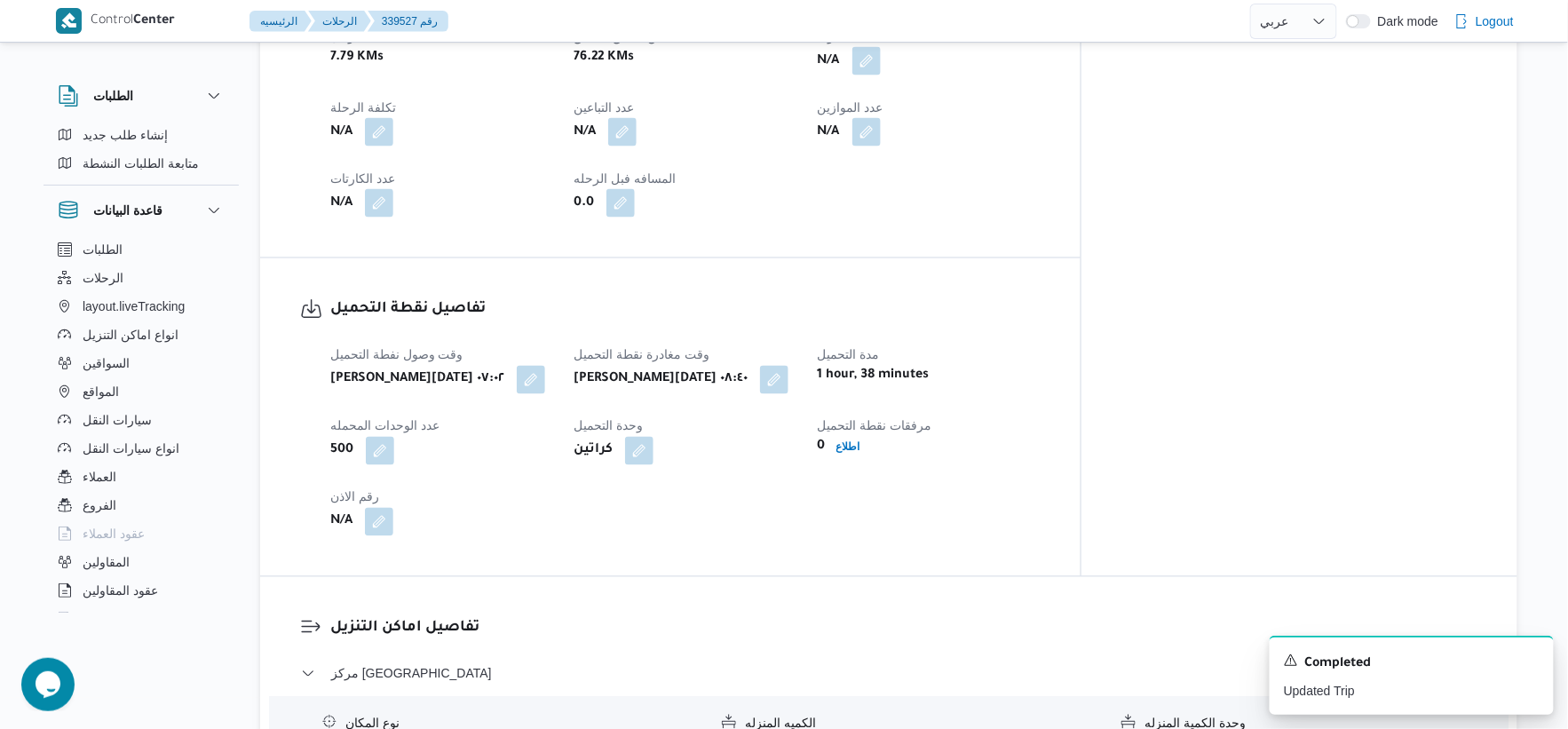
scroll to position [672, 0]
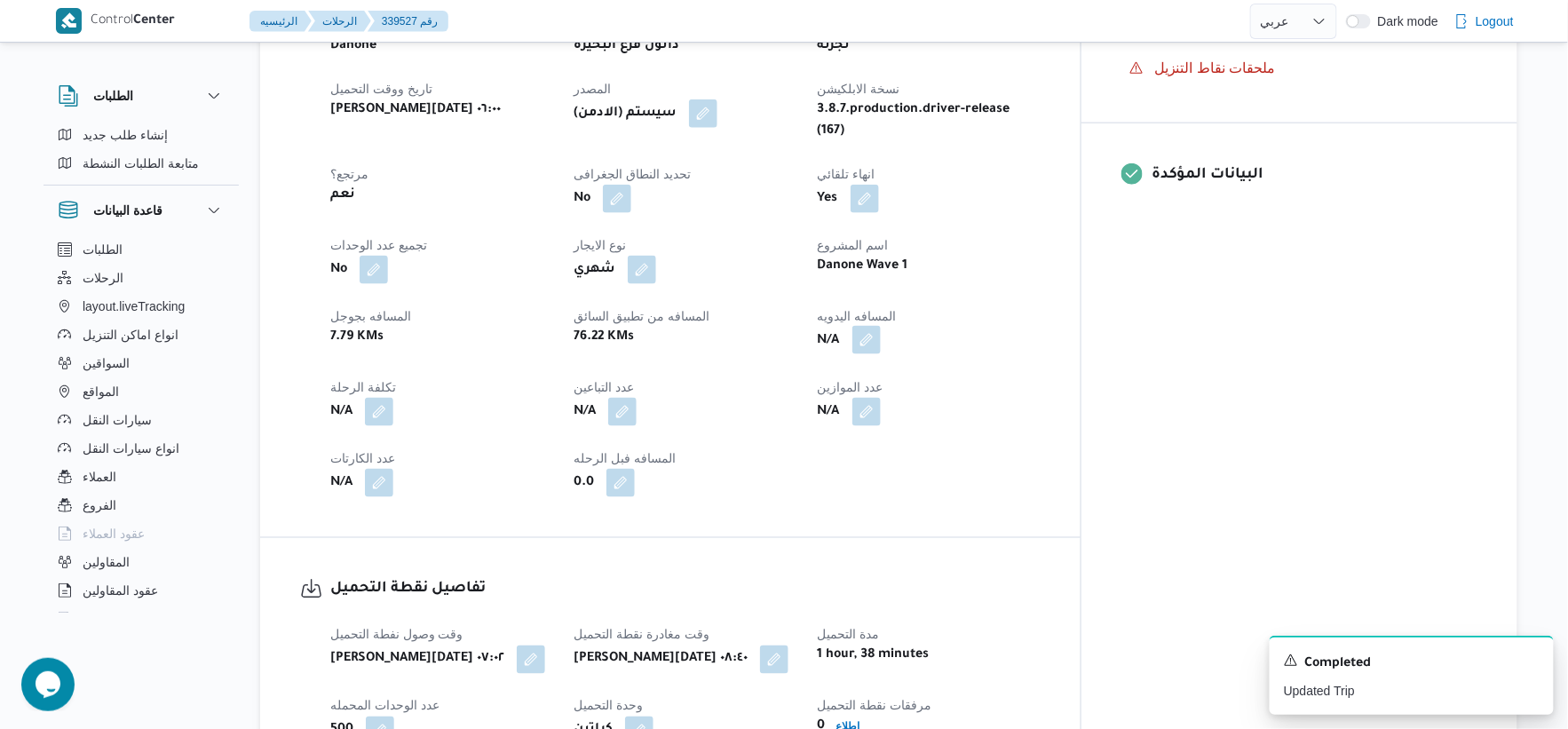
click at [881, 330] on button "button" at bounding box center [867, 340] width 28 height 28
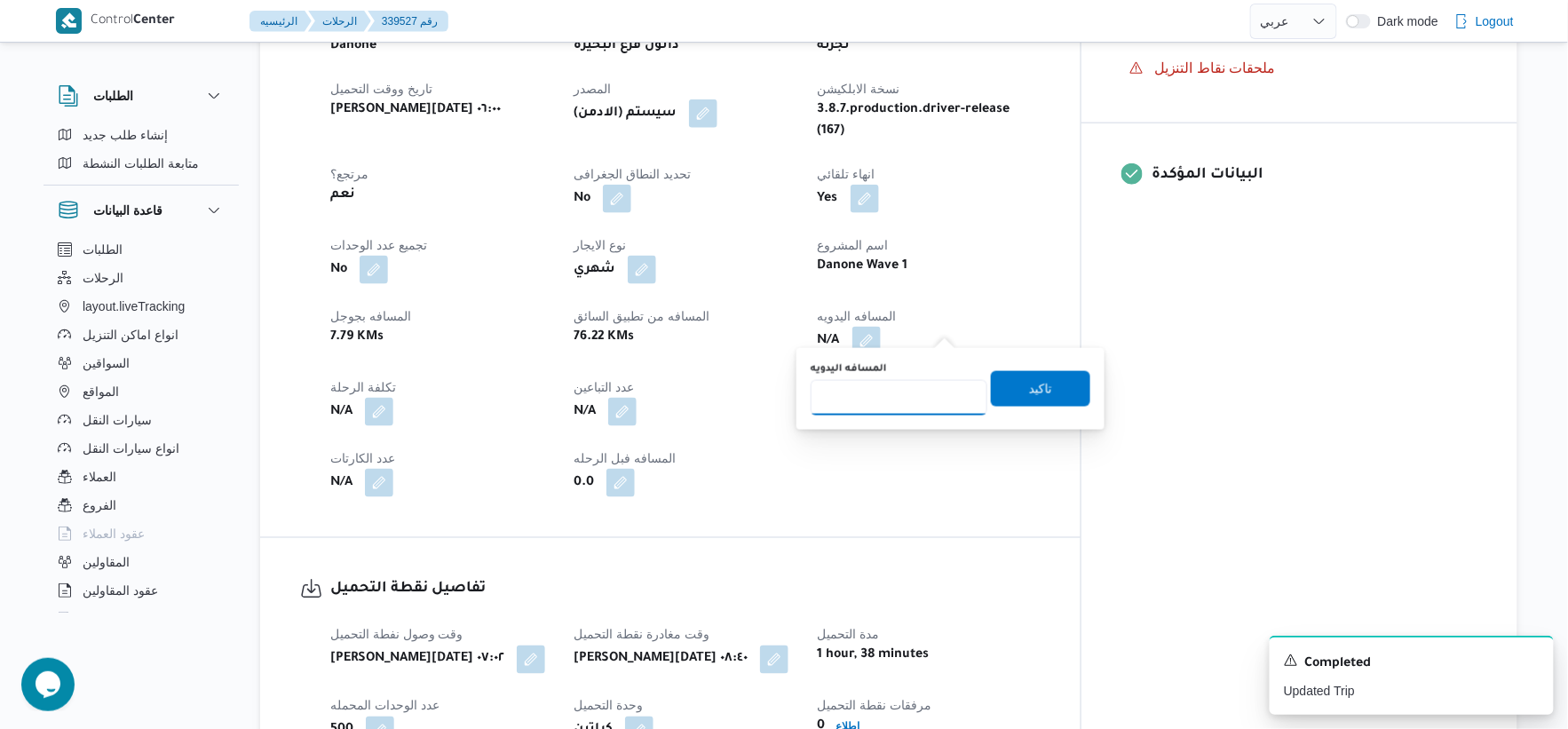
click at [911, 396] on input "المسافه اليدويه" at bounding box center [899, 397] width 177 height 36
type input "54"
click at [1066, 382] on span "تاكيد" at bounding box center [1041, 388] width 100 height 36
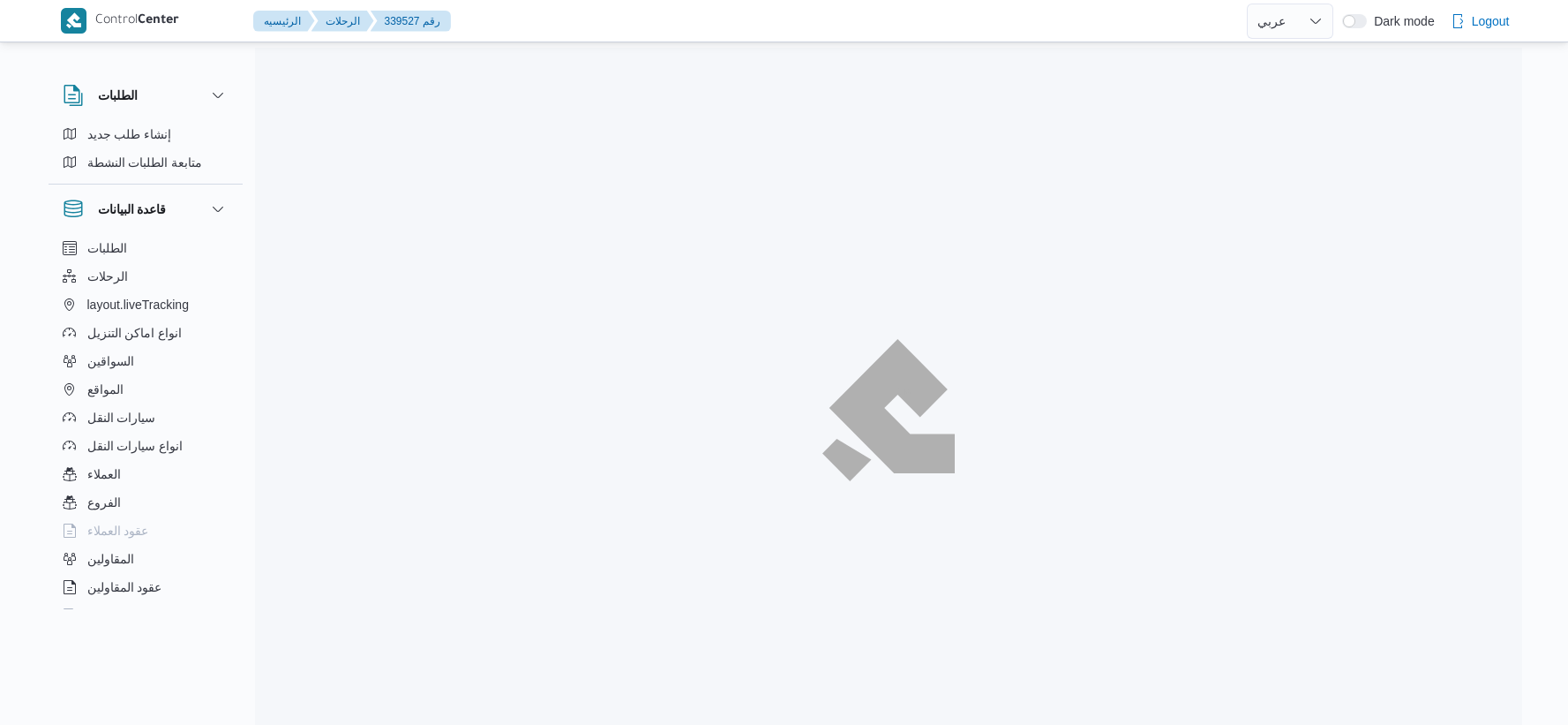
select select "ar"
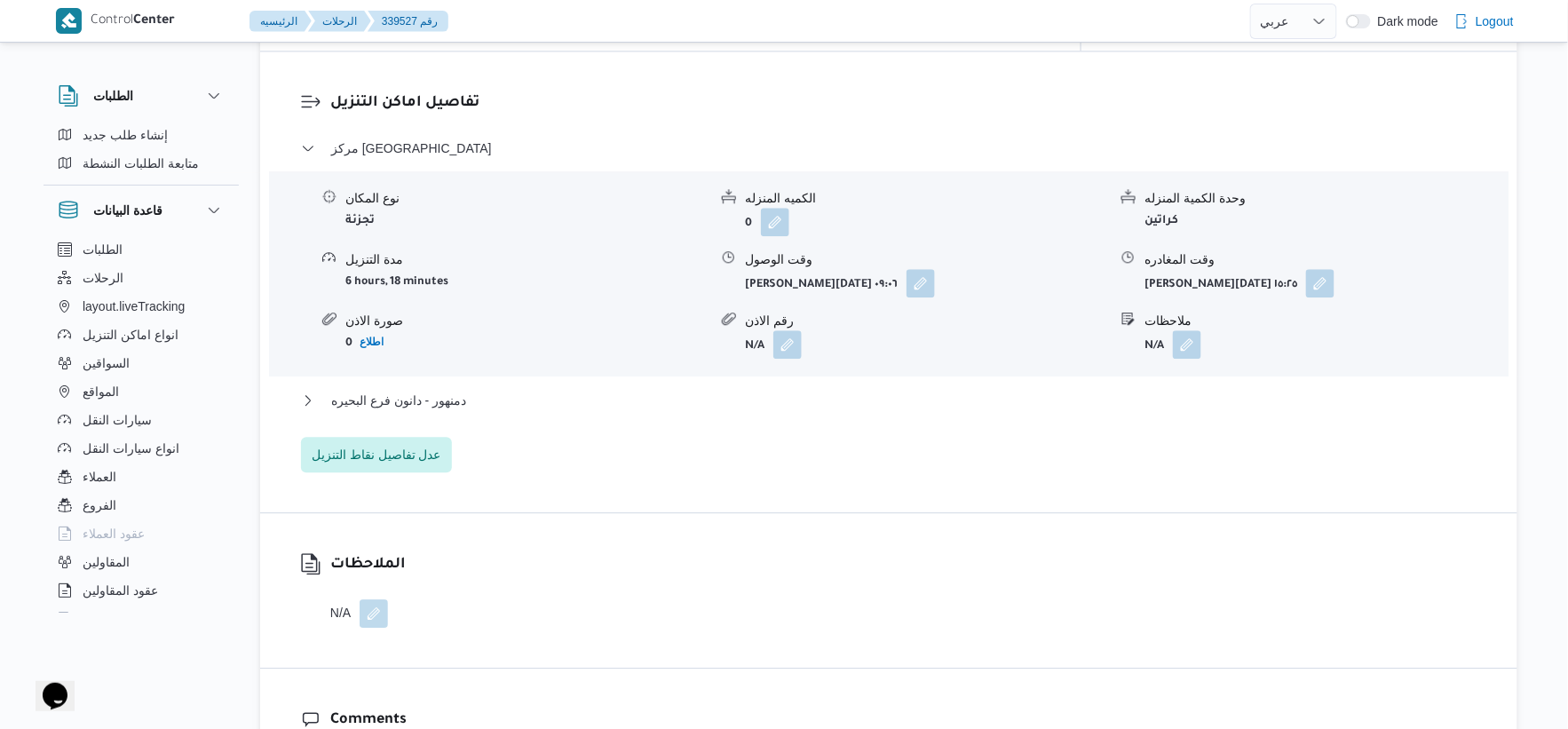
scroll to position [1479, 0]
click at [471, 389] on button "دمنهور - دانون فرع البحيره" at bounding box center [890, 399] width 1177 height 22
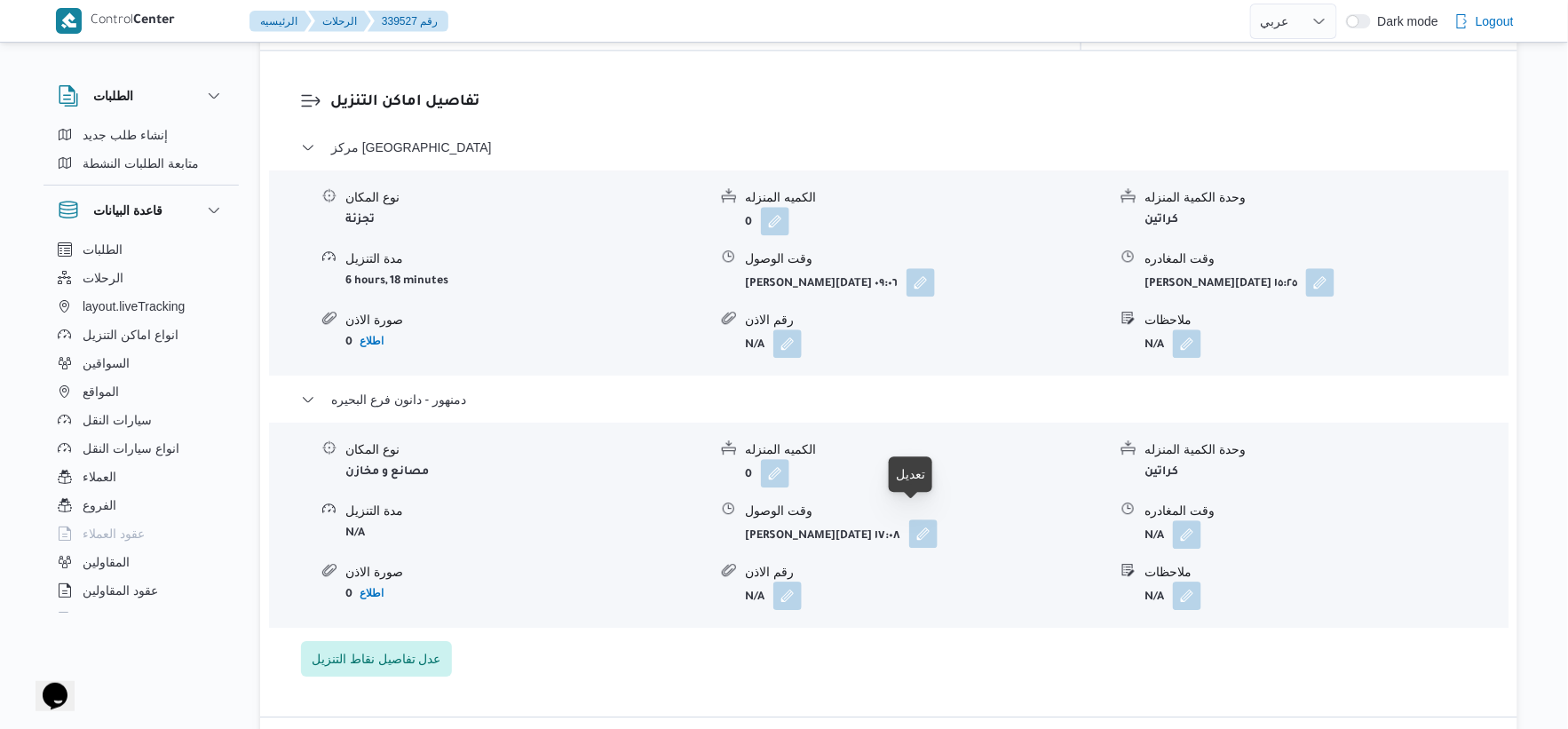
click at [913, 520] on button "button" at bounding box center [923, 533] width 28 height 28
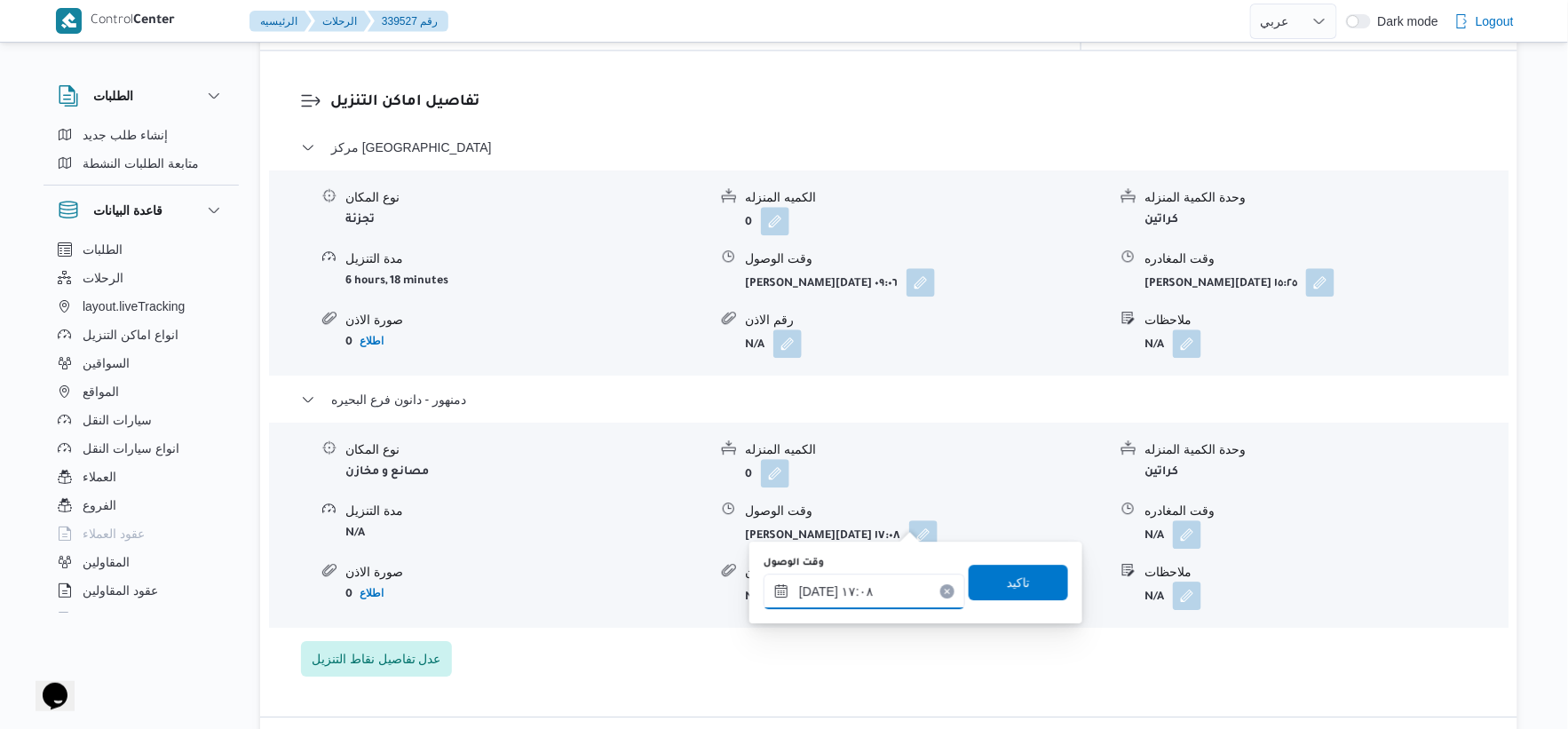
click at [854, 595] on input "[DATE] ١٧:٠٨" at bounding box center [865, 591] width 202 height 36
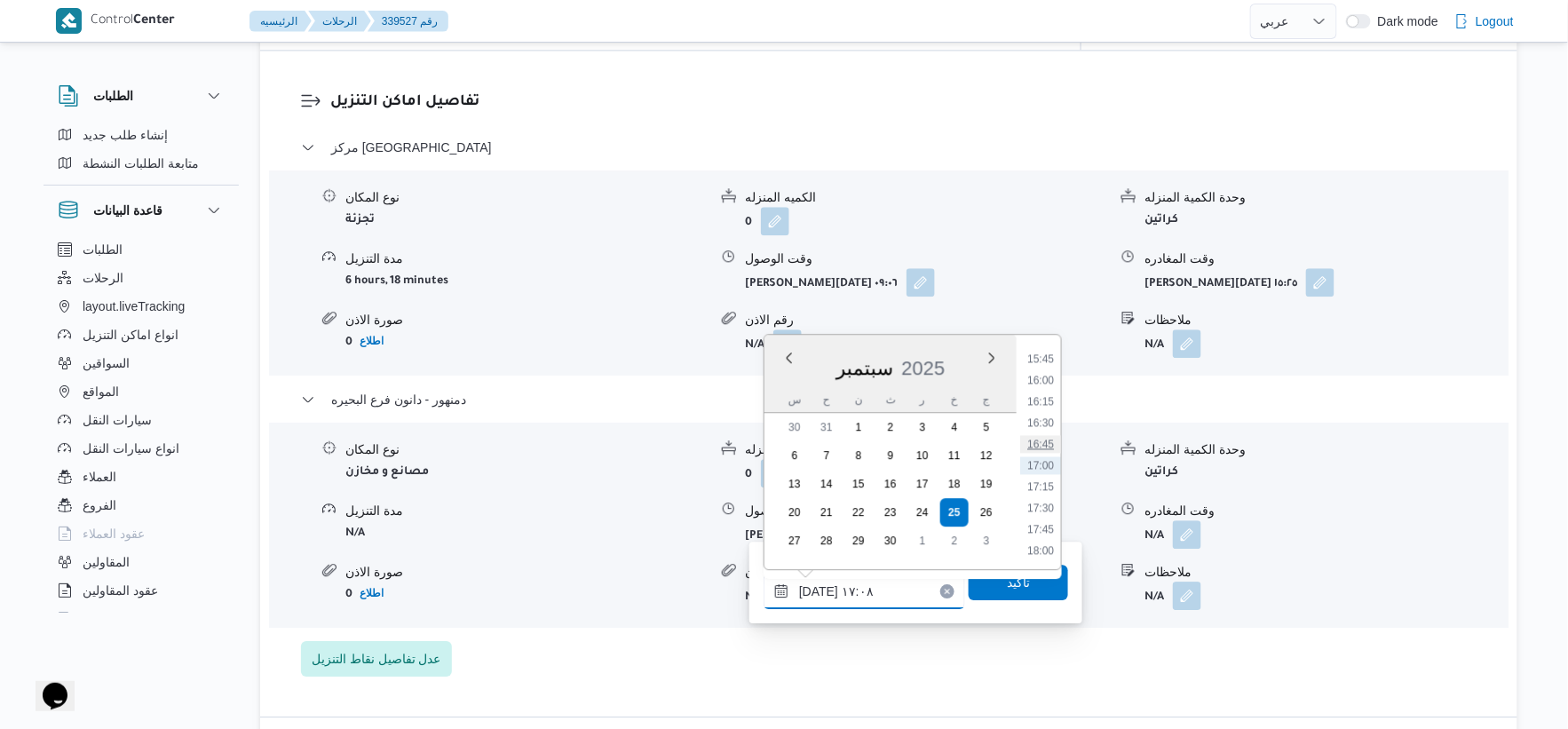
scroll to position [1242, 0]
click at [1048, 455] on li "15:45" at bounding box center [1040, 457] width 41 height 18
type input "[DATE] ١٥:٤٥"
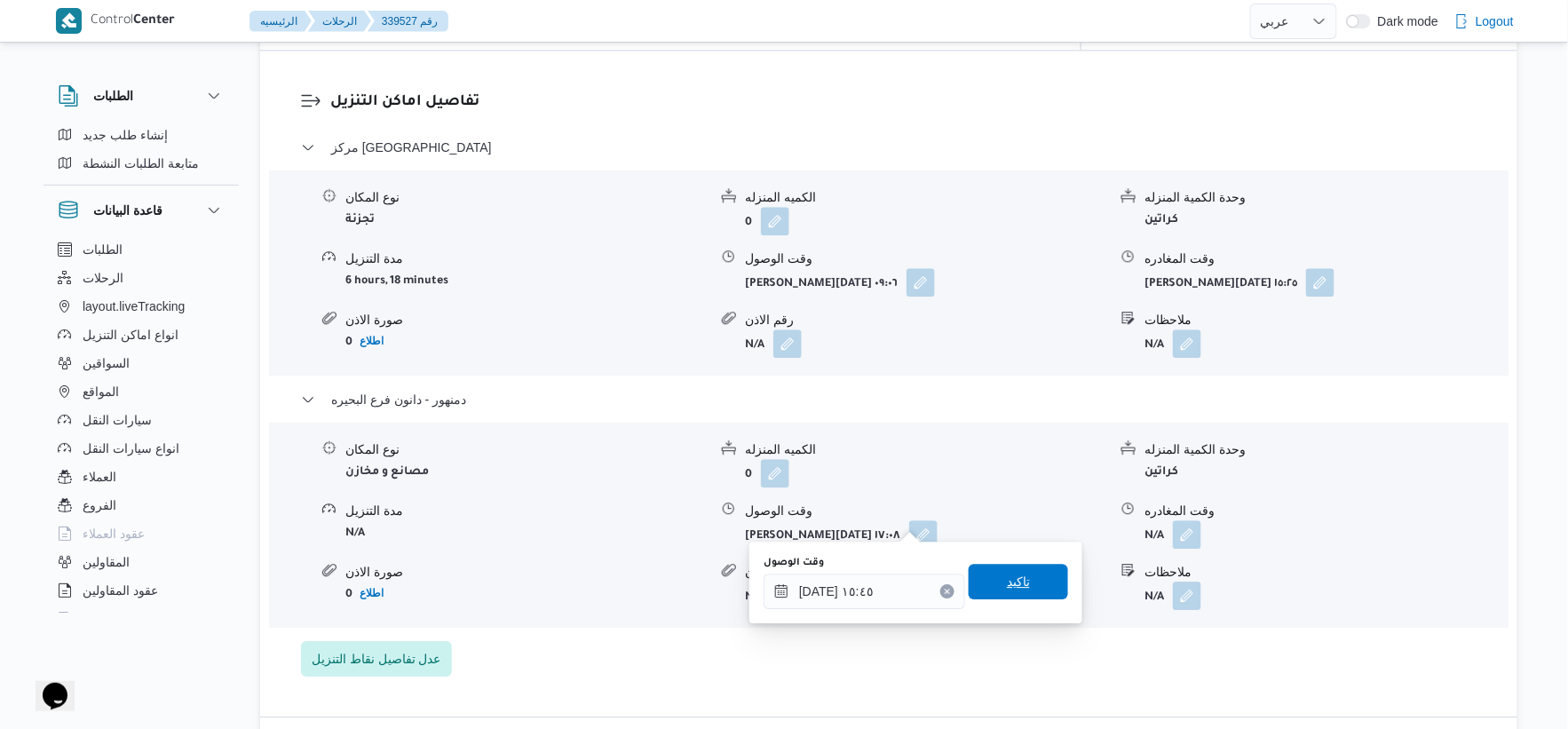
click at [1037, 579] on span "تاكيد" at bounding box center [1019, 581] width 100 height 36
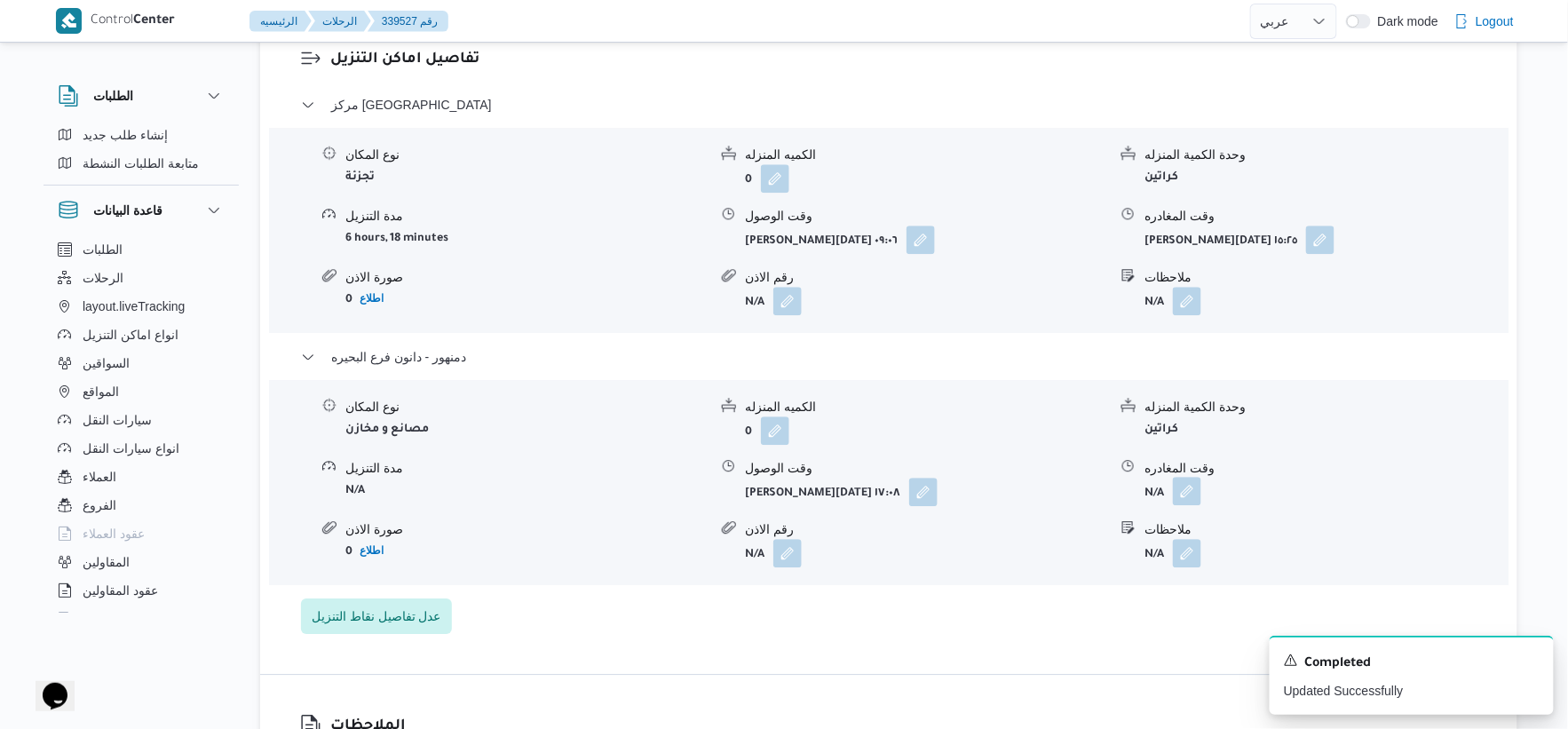
click at [1193, 505] on button "button" at bounding box center [1187, 491] width 28 height 28
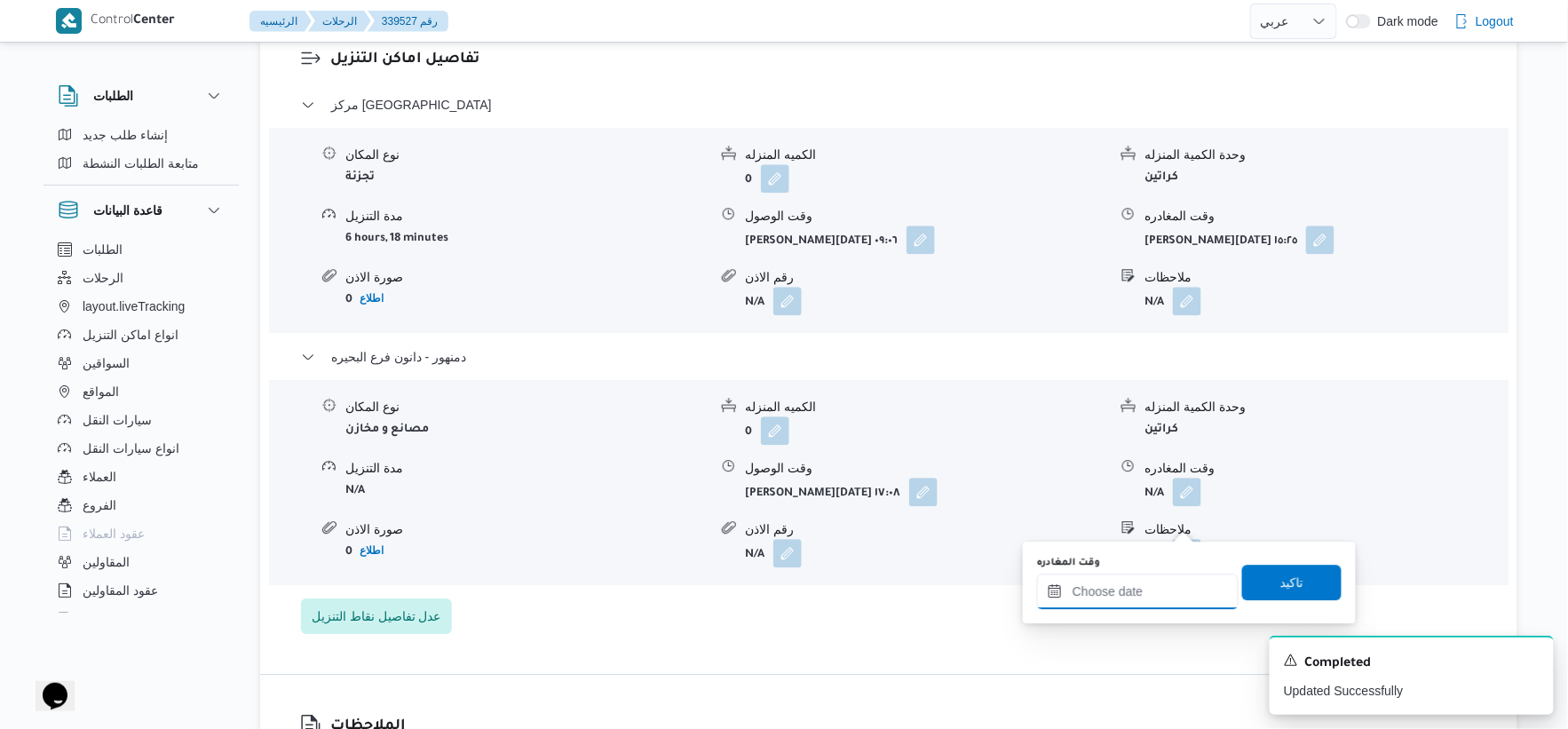
click at [1177, 595] on input "وقت المغادره" at bounding box center [1138, 591] width 202 height 36
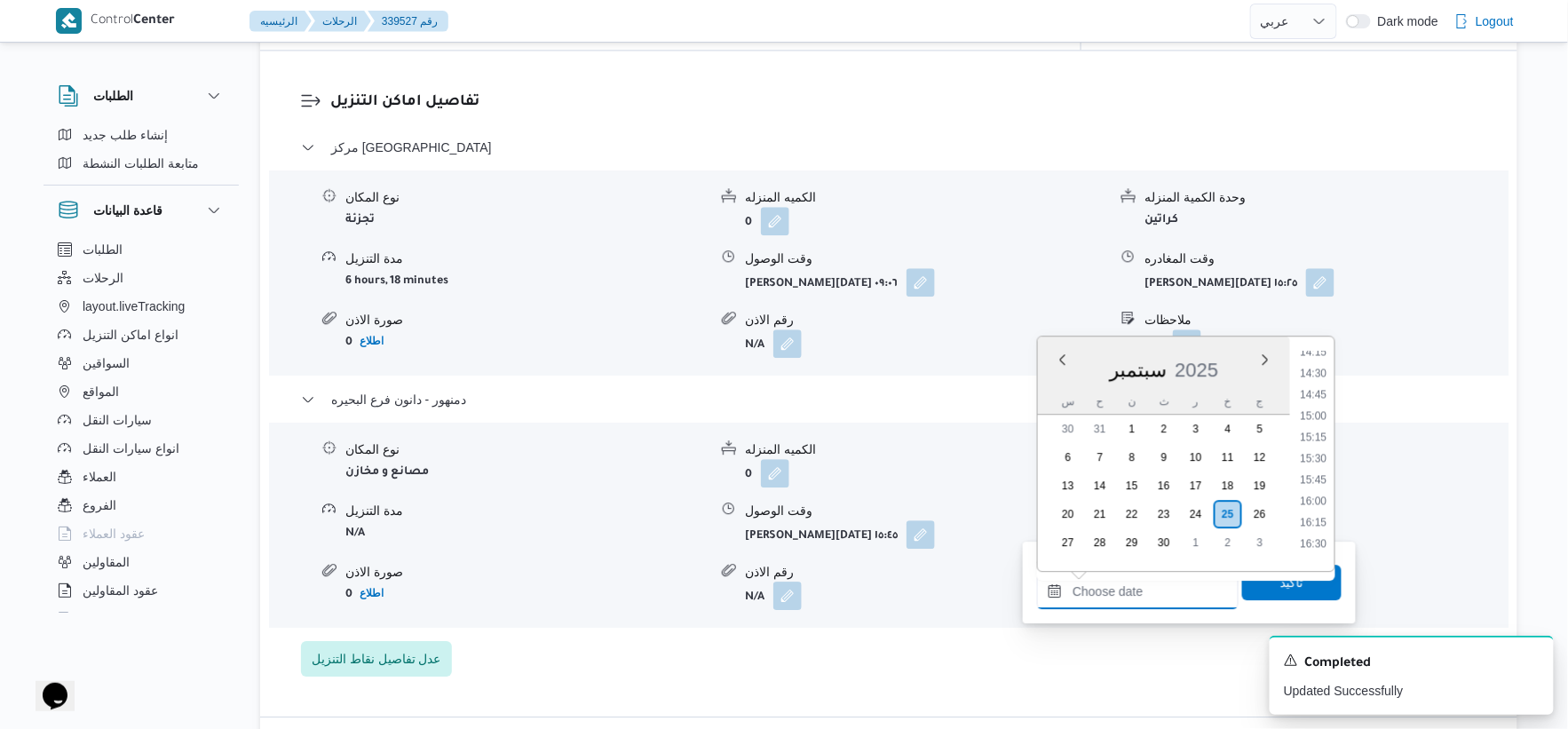
scroll to position [1195, 0]
click at [1316, 488] on li "15:30" at bounding box center [1314, 485] width 41 height 18
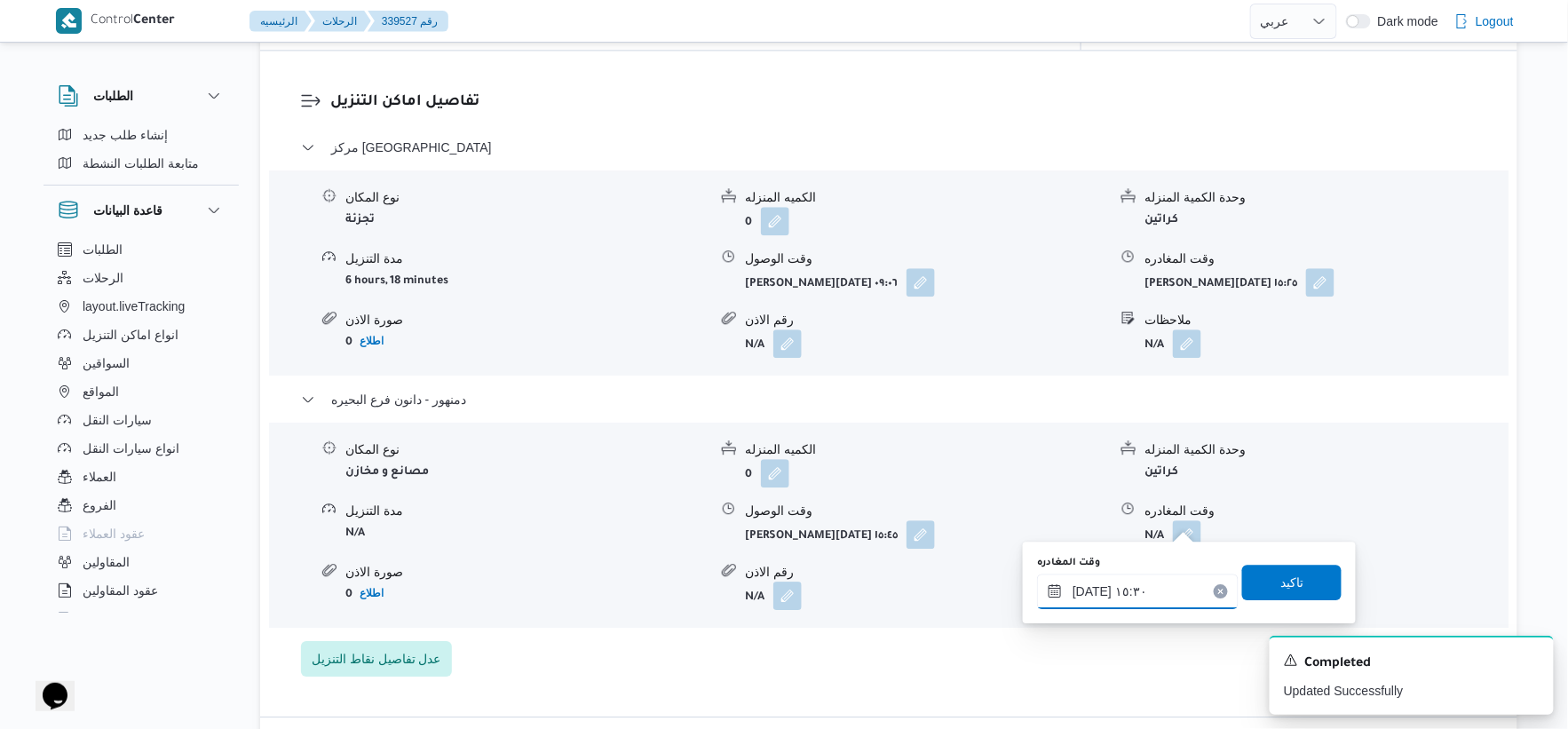
click at [1086, 590] on input "[DATE] ١٥:٣٠" at bounding box center [1138, 591] width 202 height 36
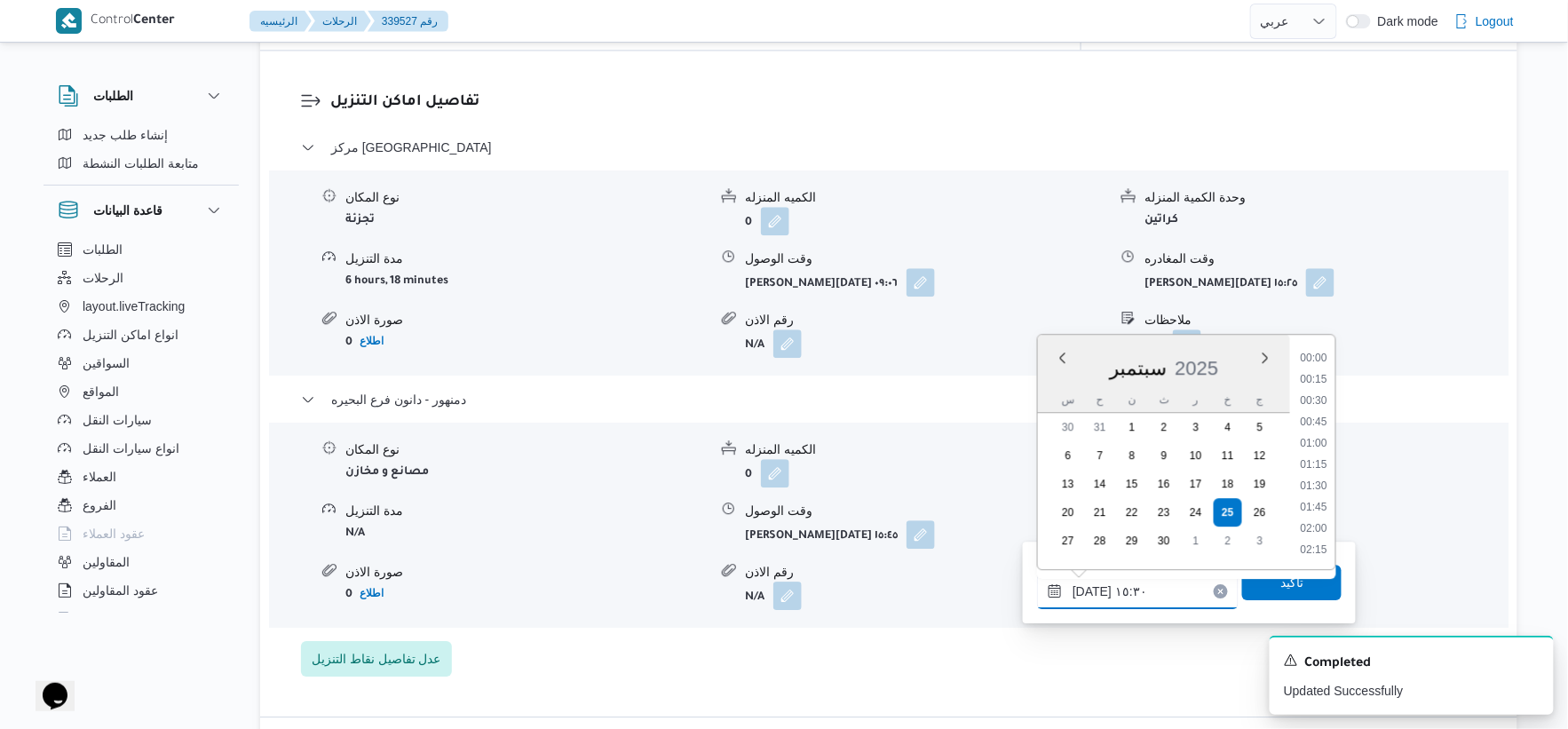
scroll to position [1213, 0]
type input "[DATE] ١٥:٥٠"
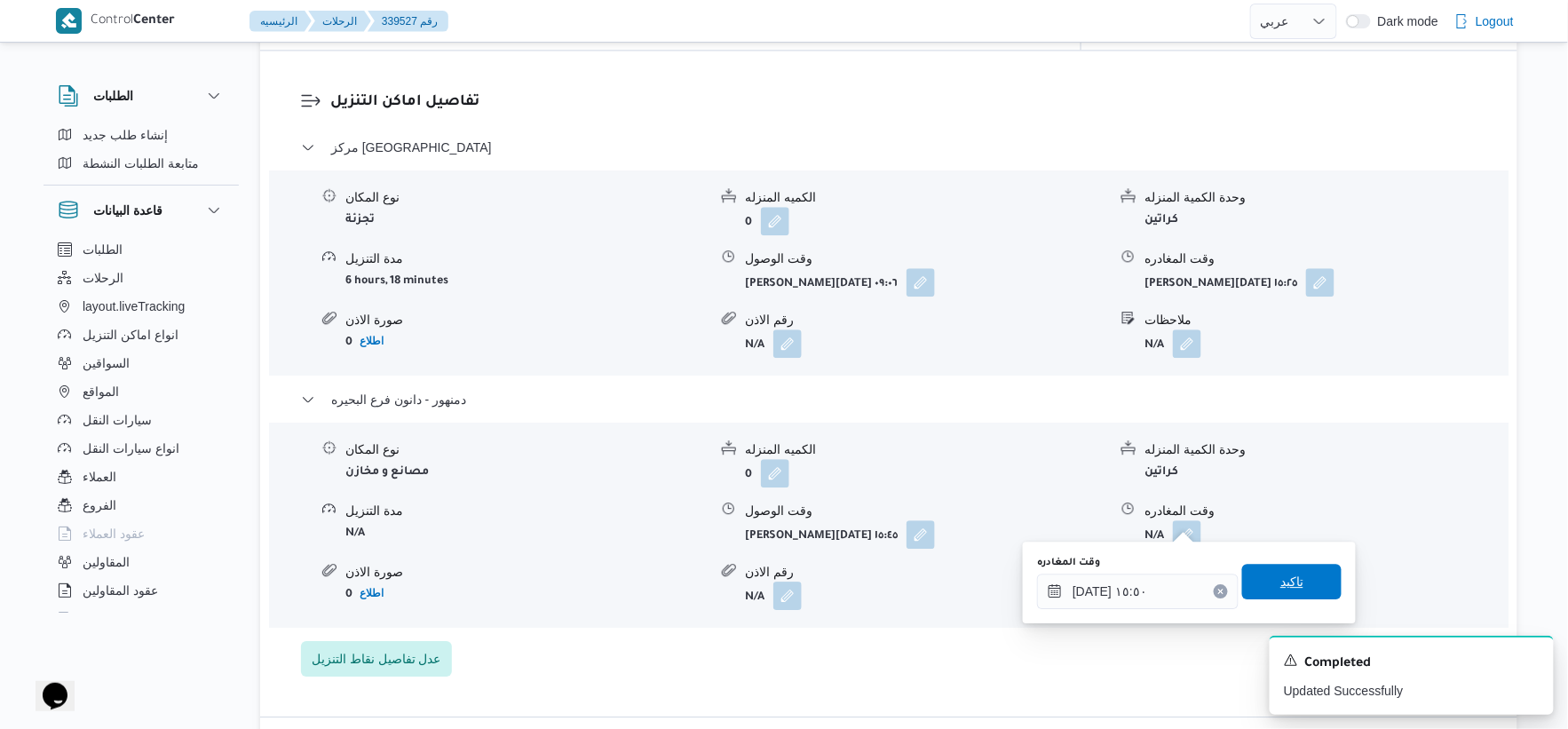
click at [1281, 580] on span "تاكيد" at bounding box center [1292, 581] width 24 height 22
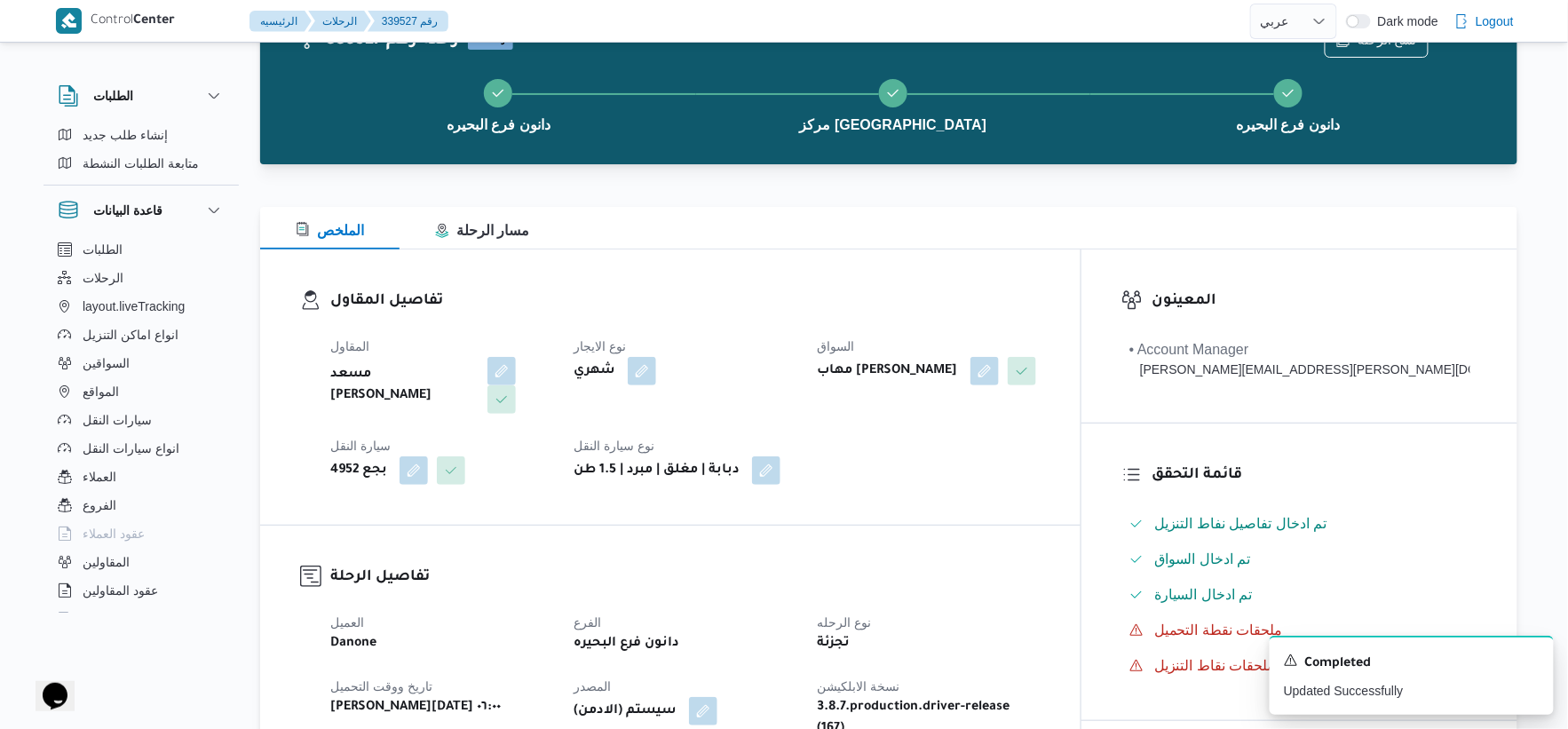
scroll to position [0, 0]
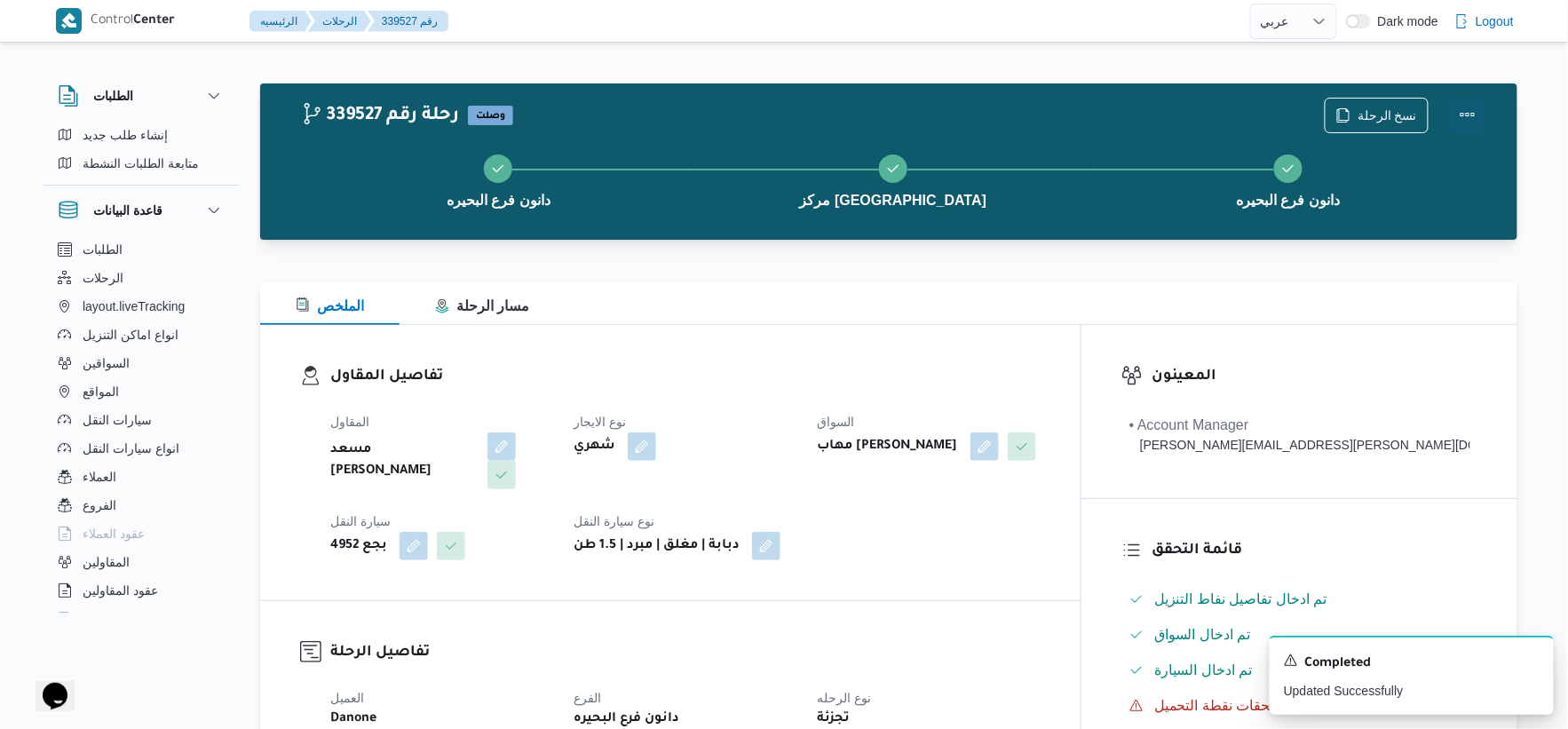
click at [1475, 112] on button "Actions" at bounding box center [1468, 115] width 36 height 36
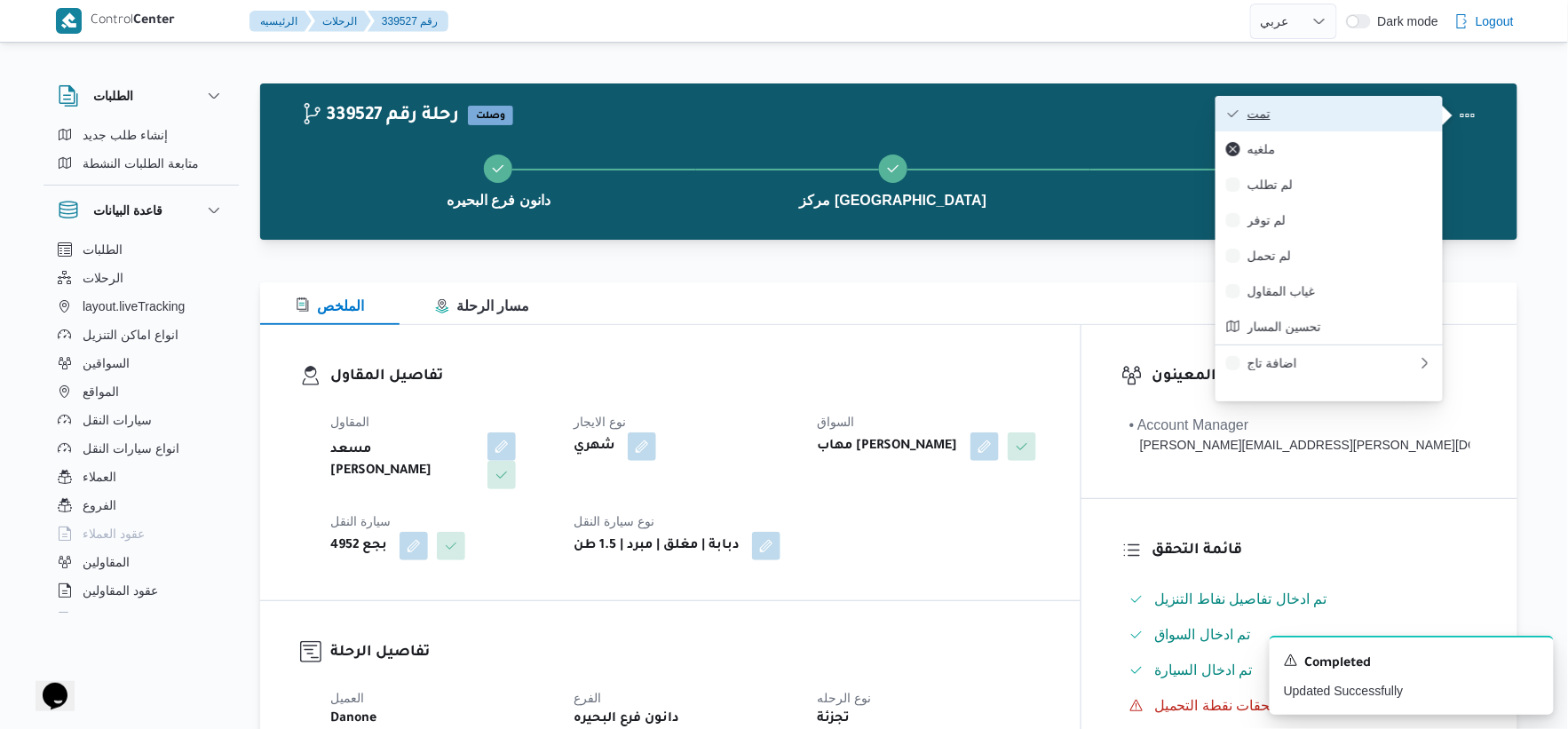
click at [1348, 121] on span "تمت" at bounding box center [1340, 113] width 185 height 14
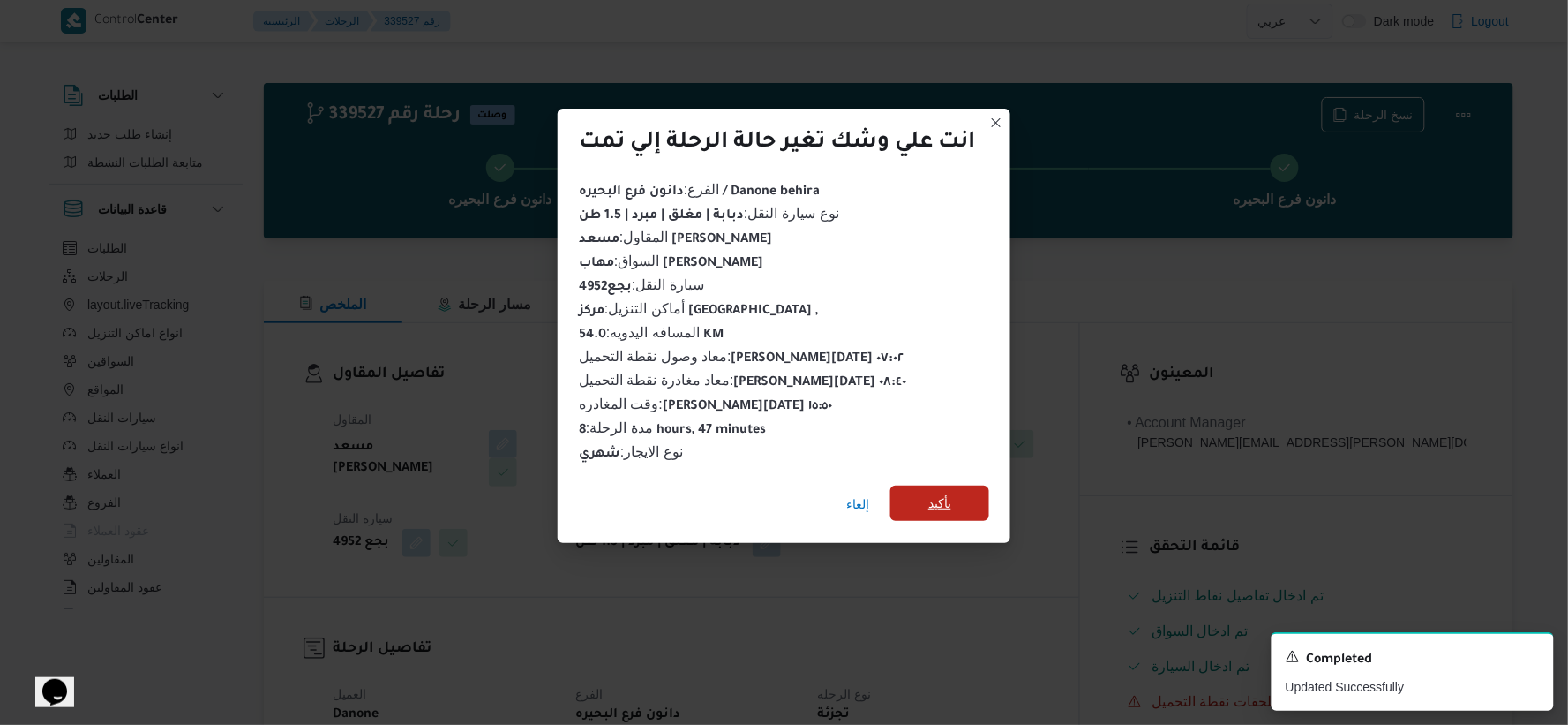
click at [963, 493] on span "تأكيد" at bounding box center [940, 503] width 99 height 36
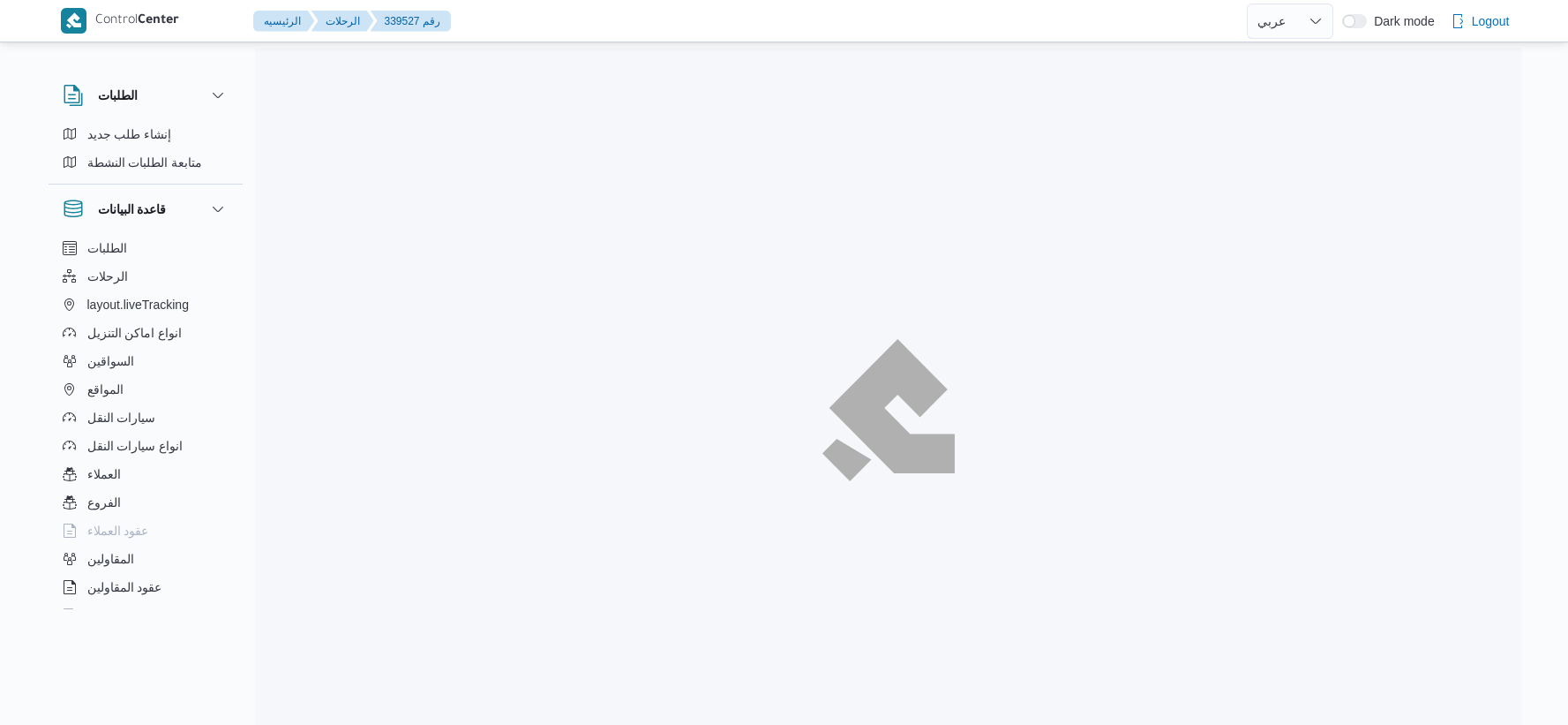
select select "ar"
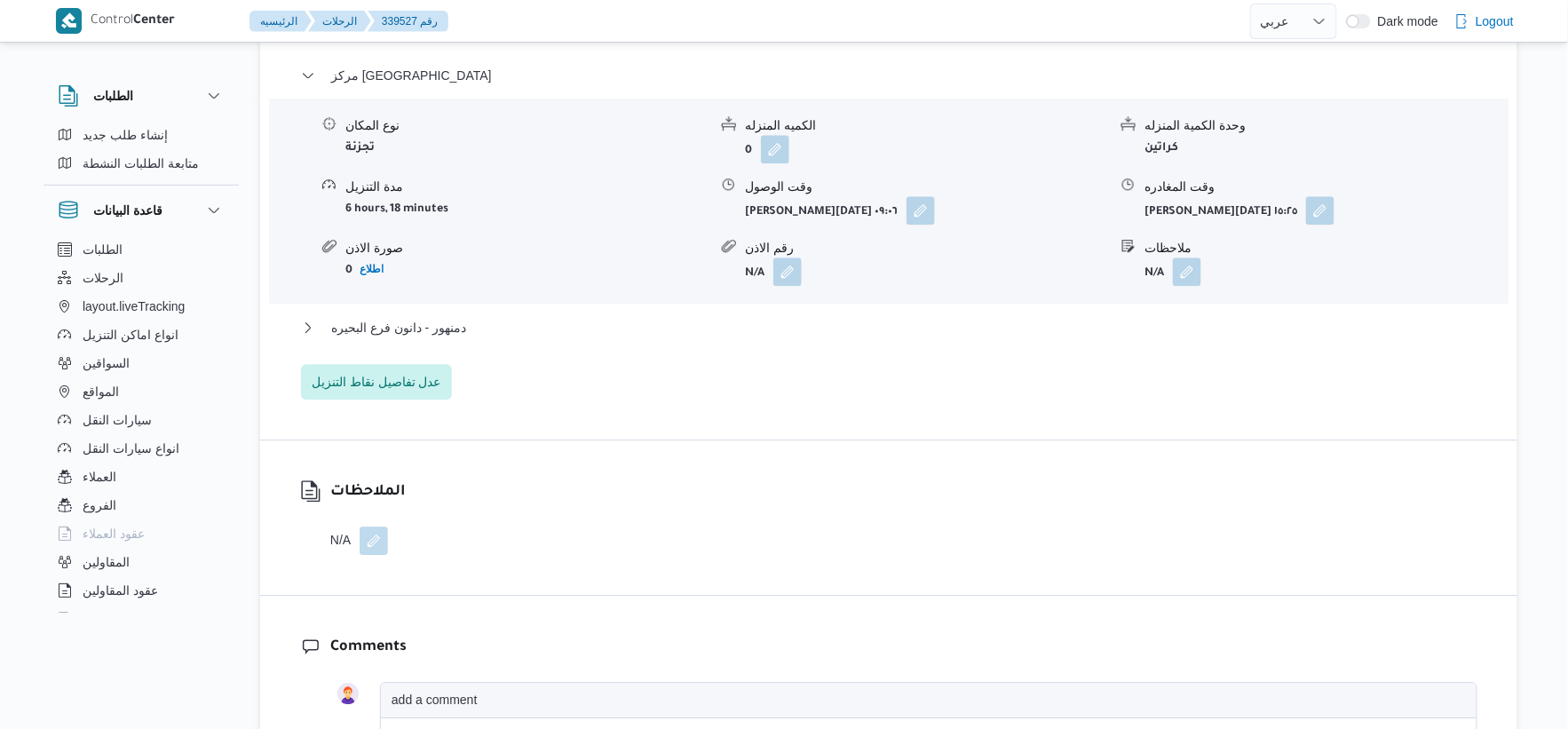
scroll to position [1578, 0]
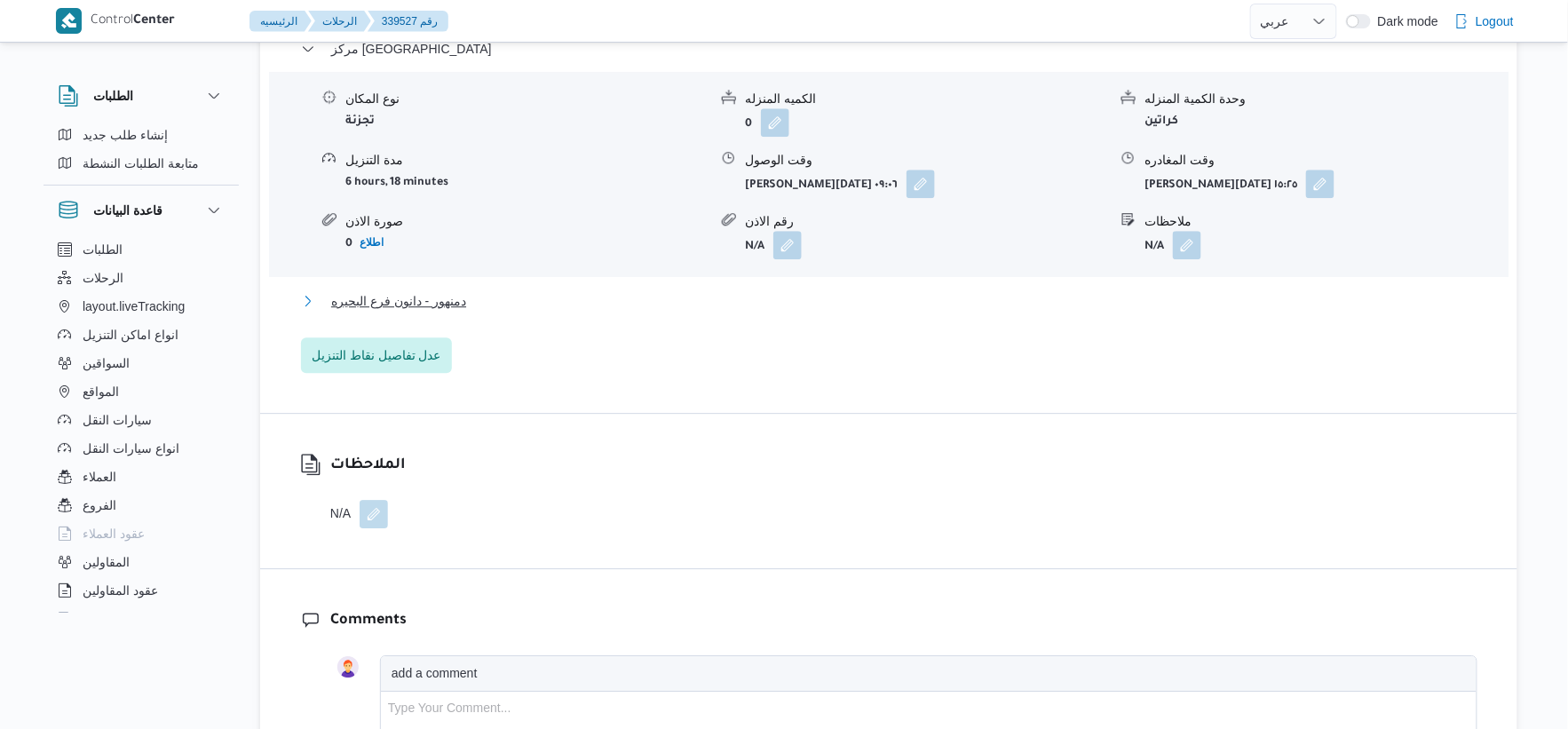
click at [467, 290] on button "دمنهور - دانون فرع البحيره" at bounding box center [890, 300] width 1177 height 22
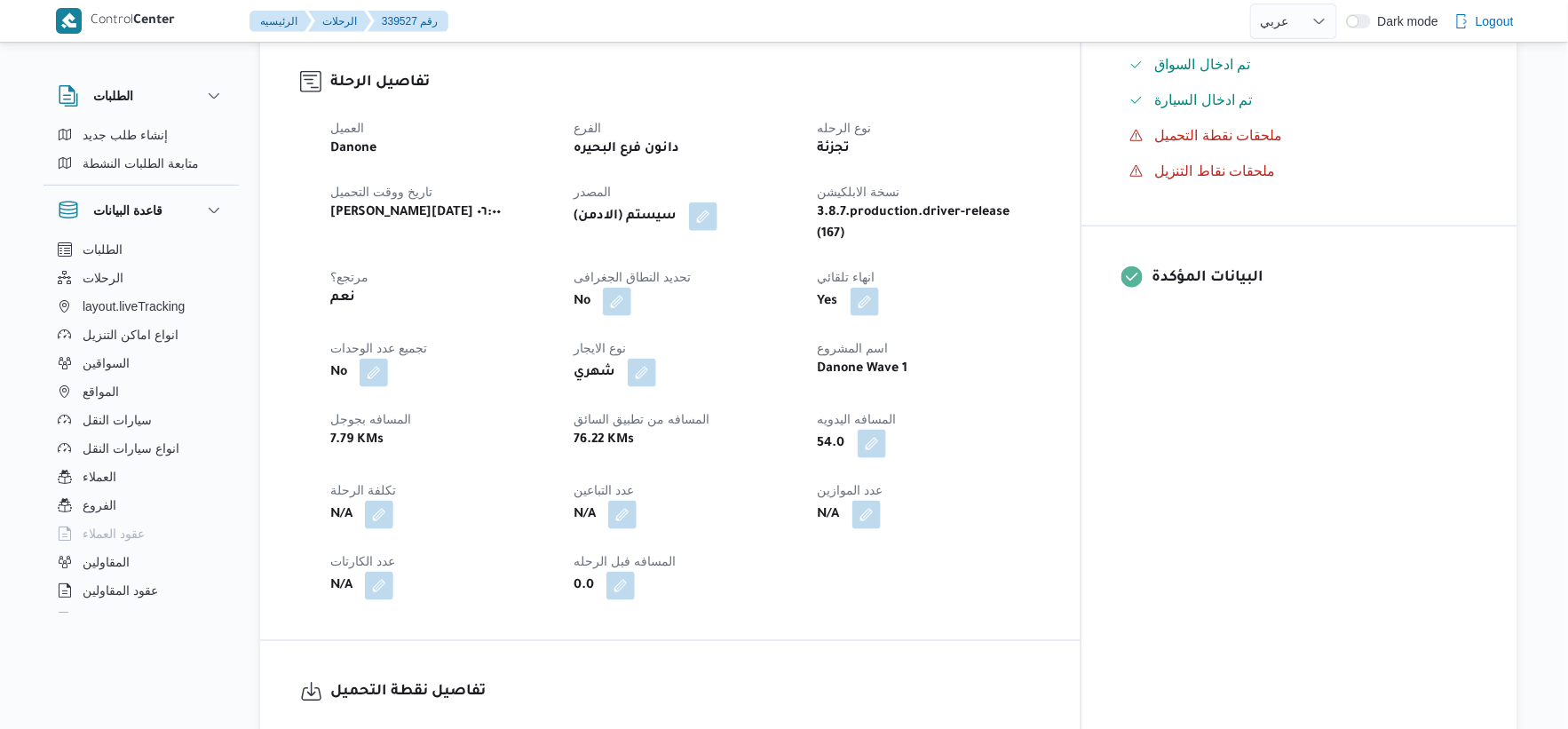
scroll to position [591, 0]
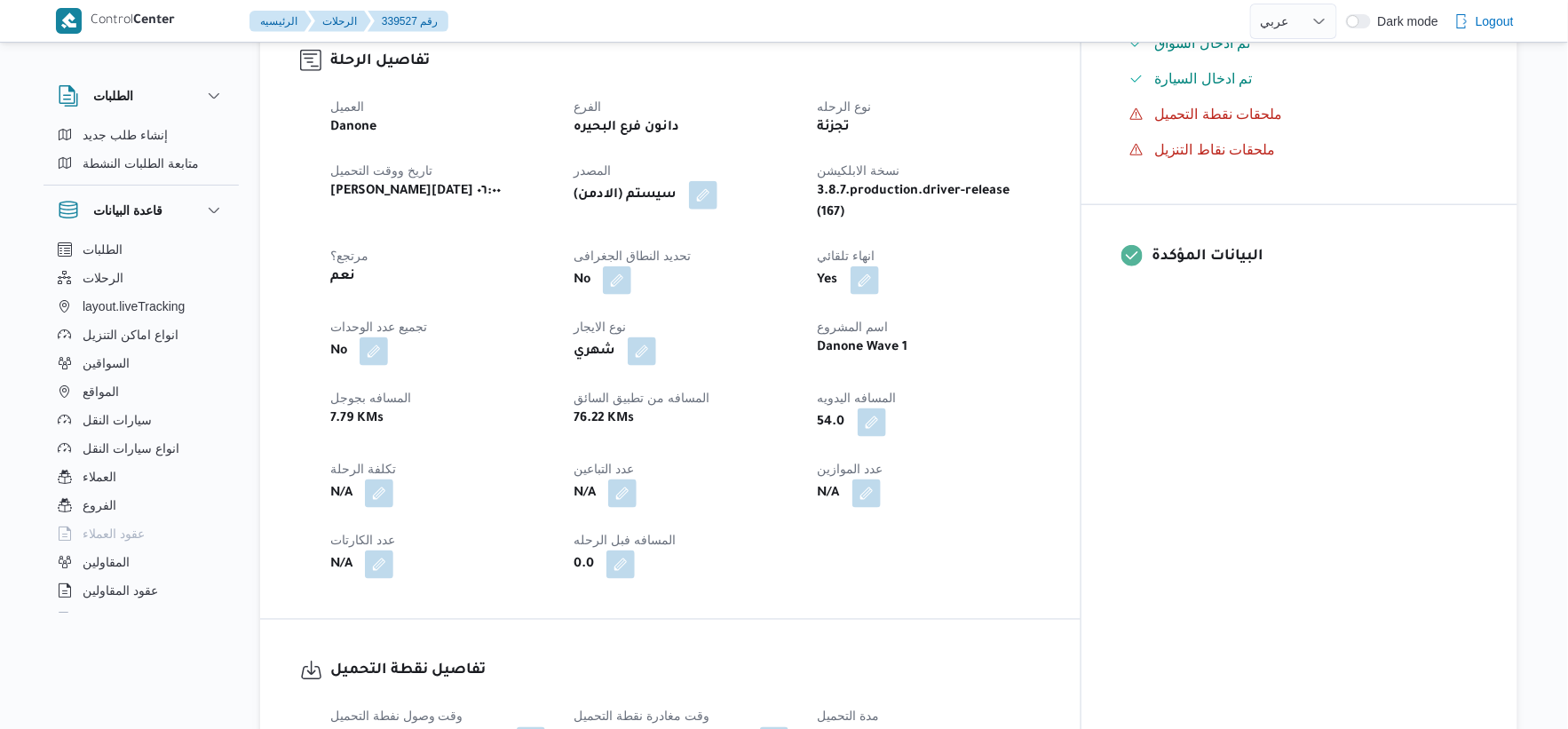
select select "ar"
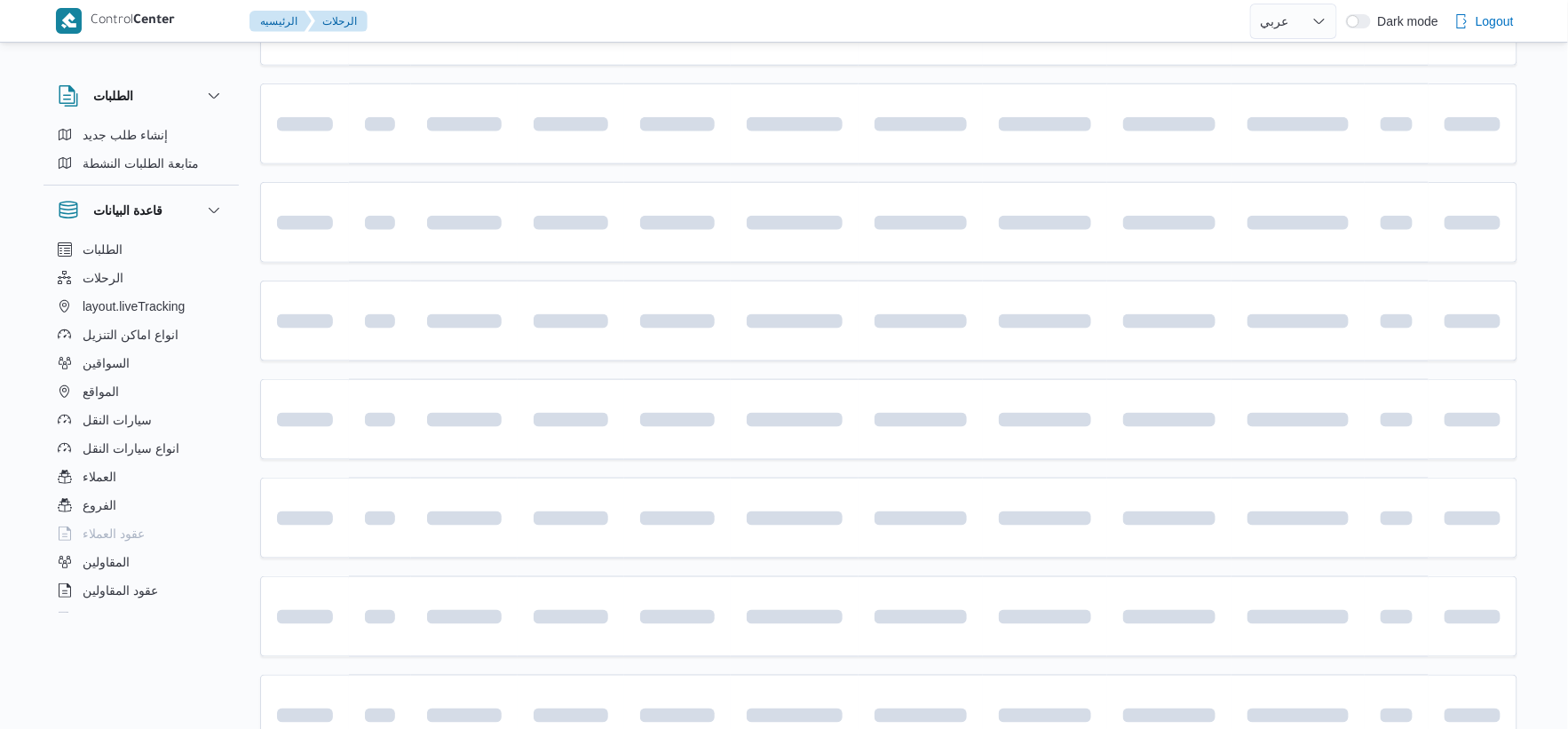
scroll to position [1166, 0]
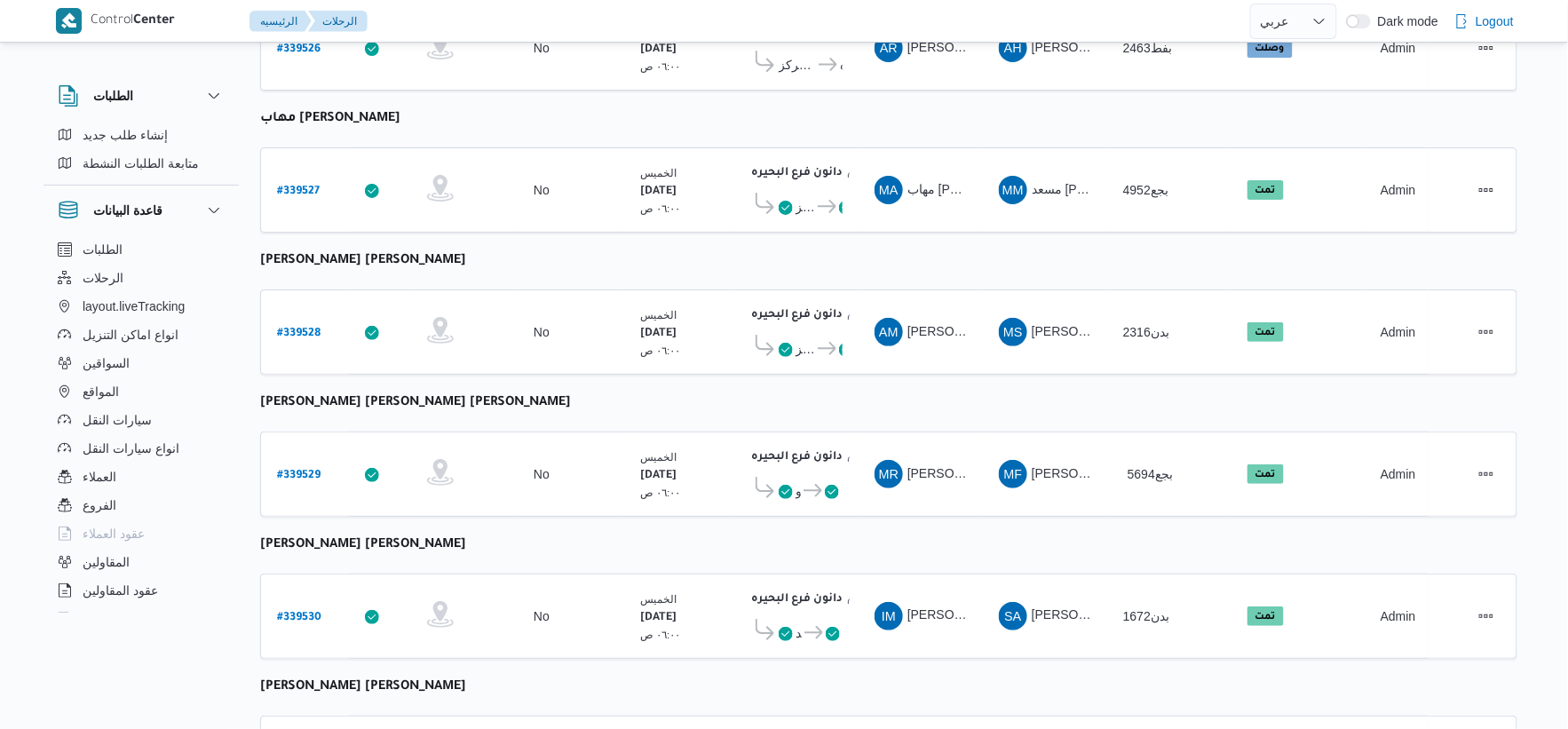
select select "ar"
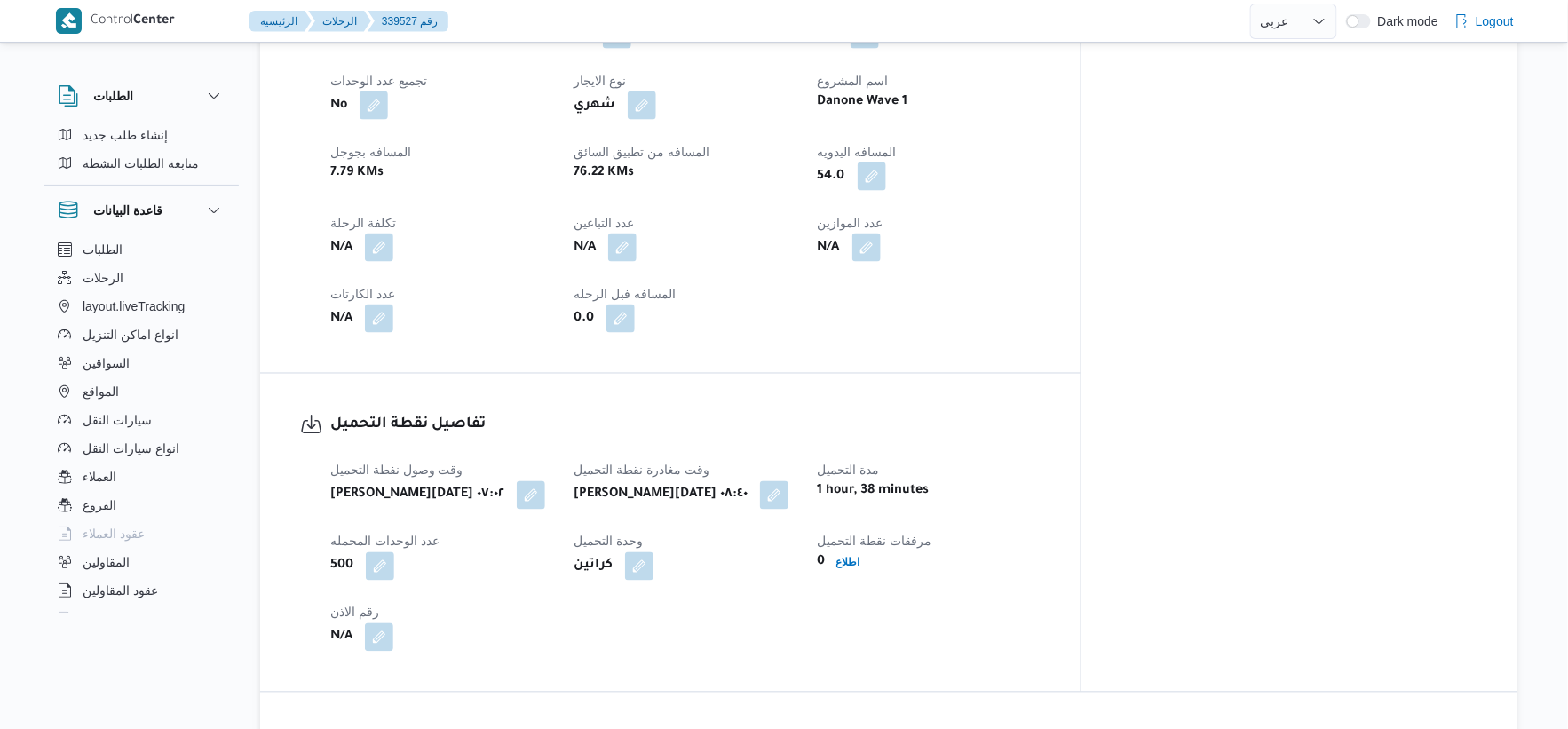
scroll to position [887, 0]
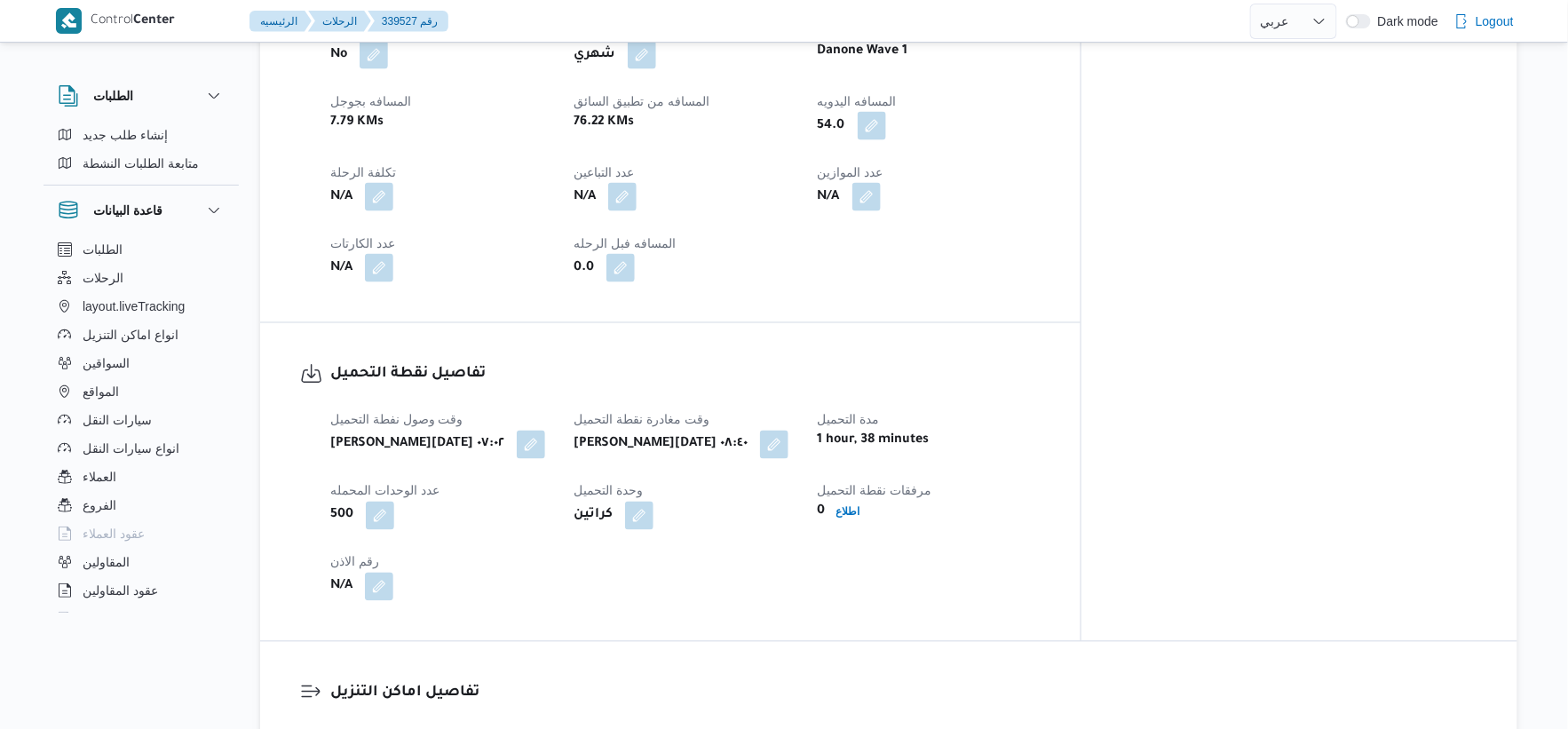
select select "ar"
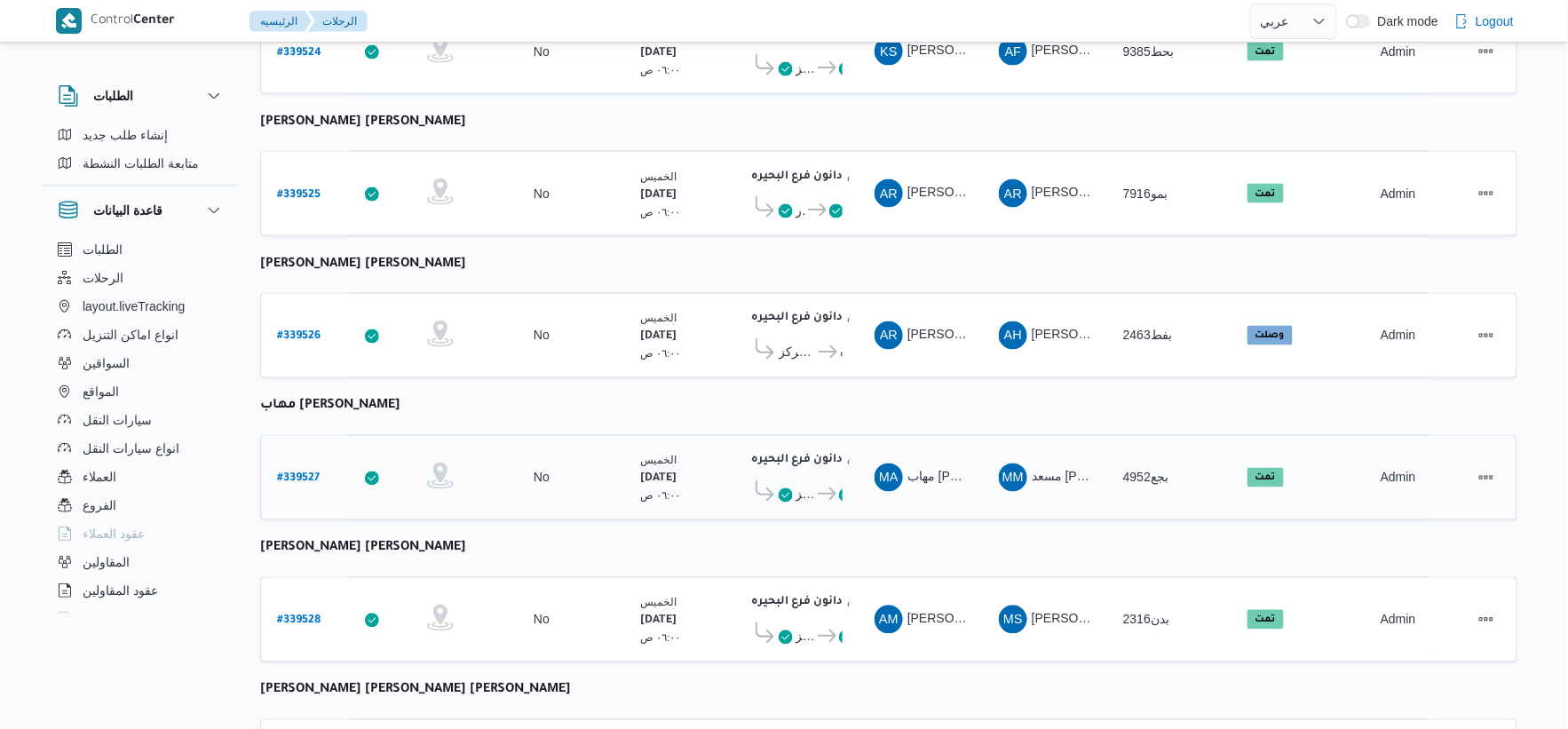
scroll to position [887, 0]
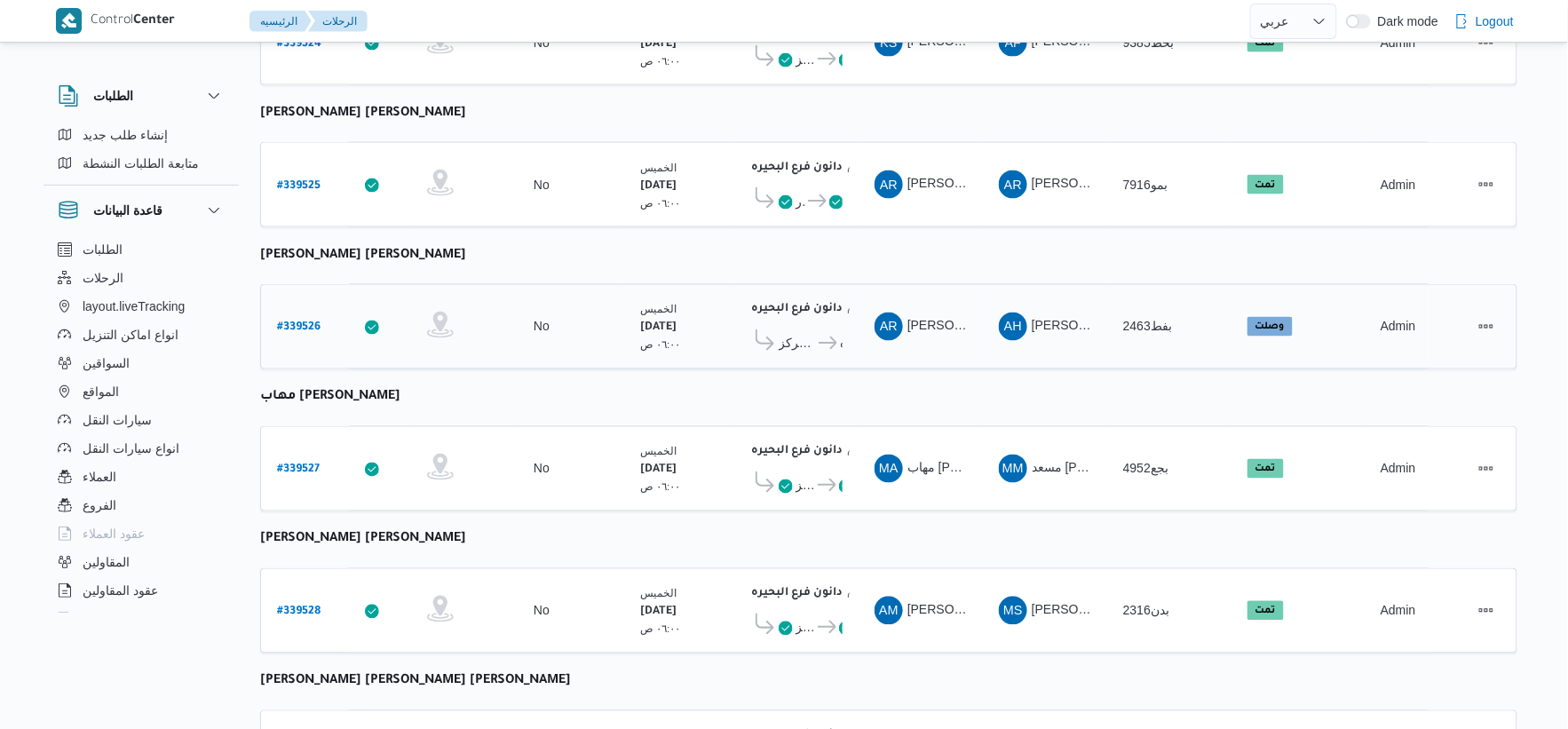
click at [302, 322] on b "# 339526" at bounding box center [299, 328] width 43 height 12
select select "ar"
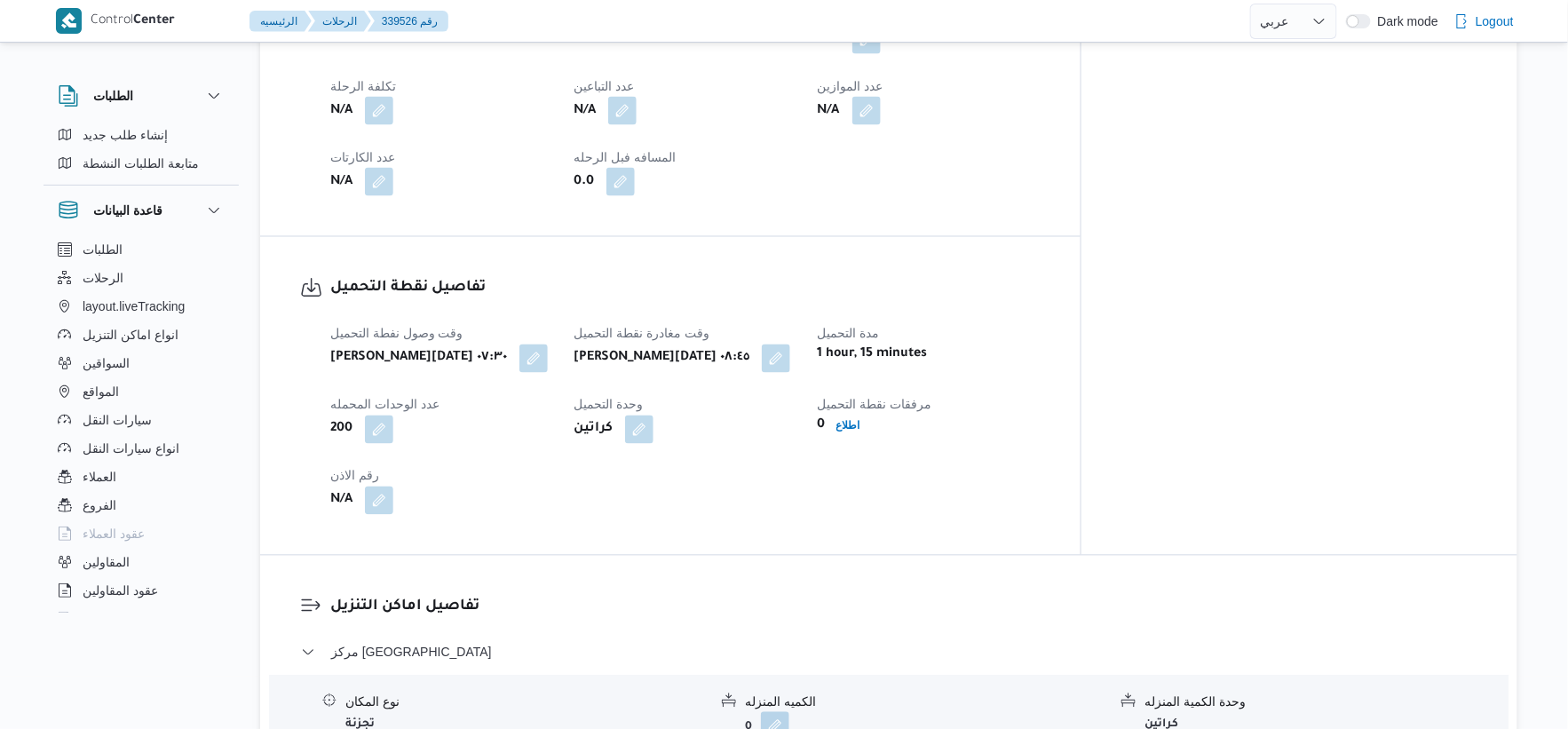
scroll to position [689, 0]
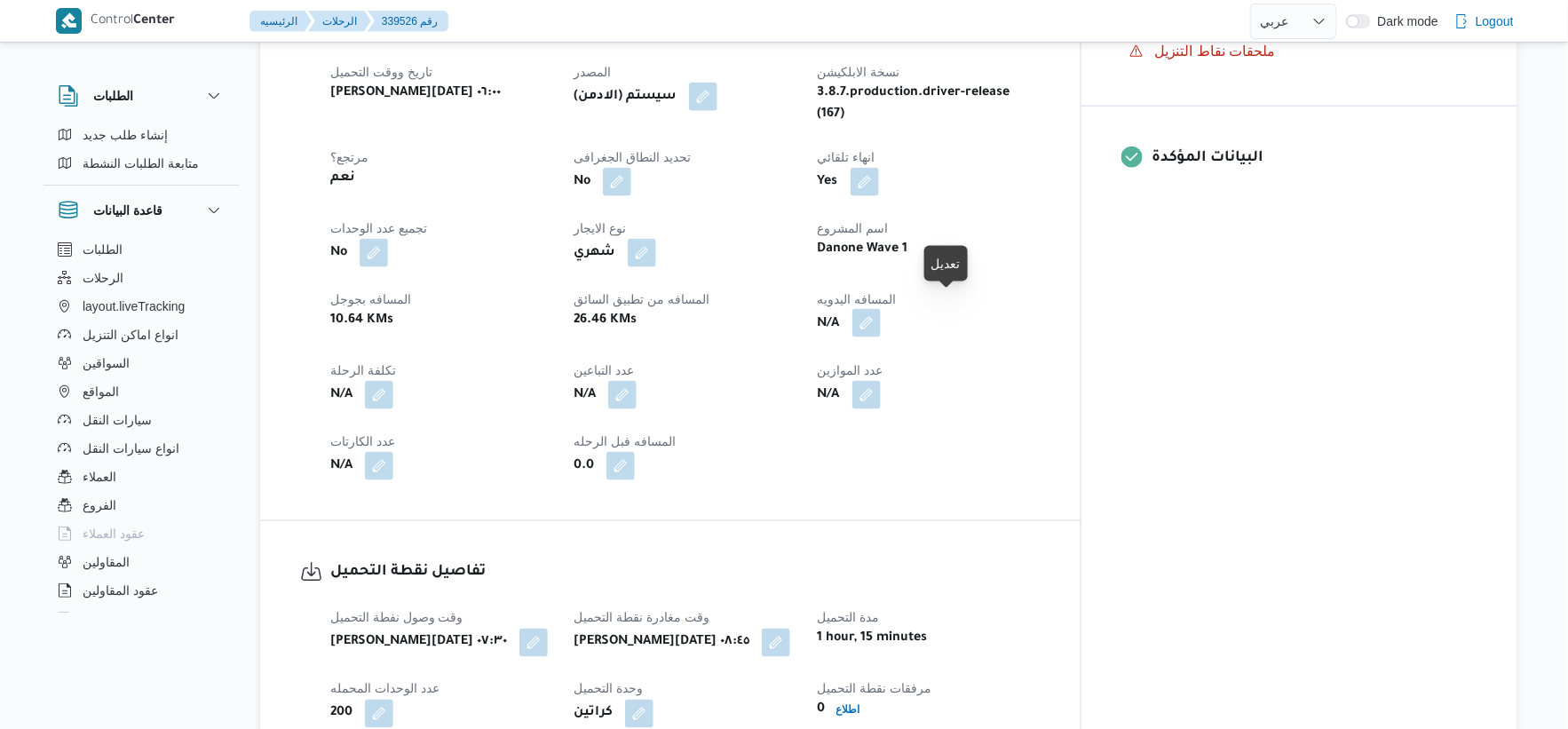
click at [881, 309] on button "button" at bounding box center [867, 323] width 28 height 28
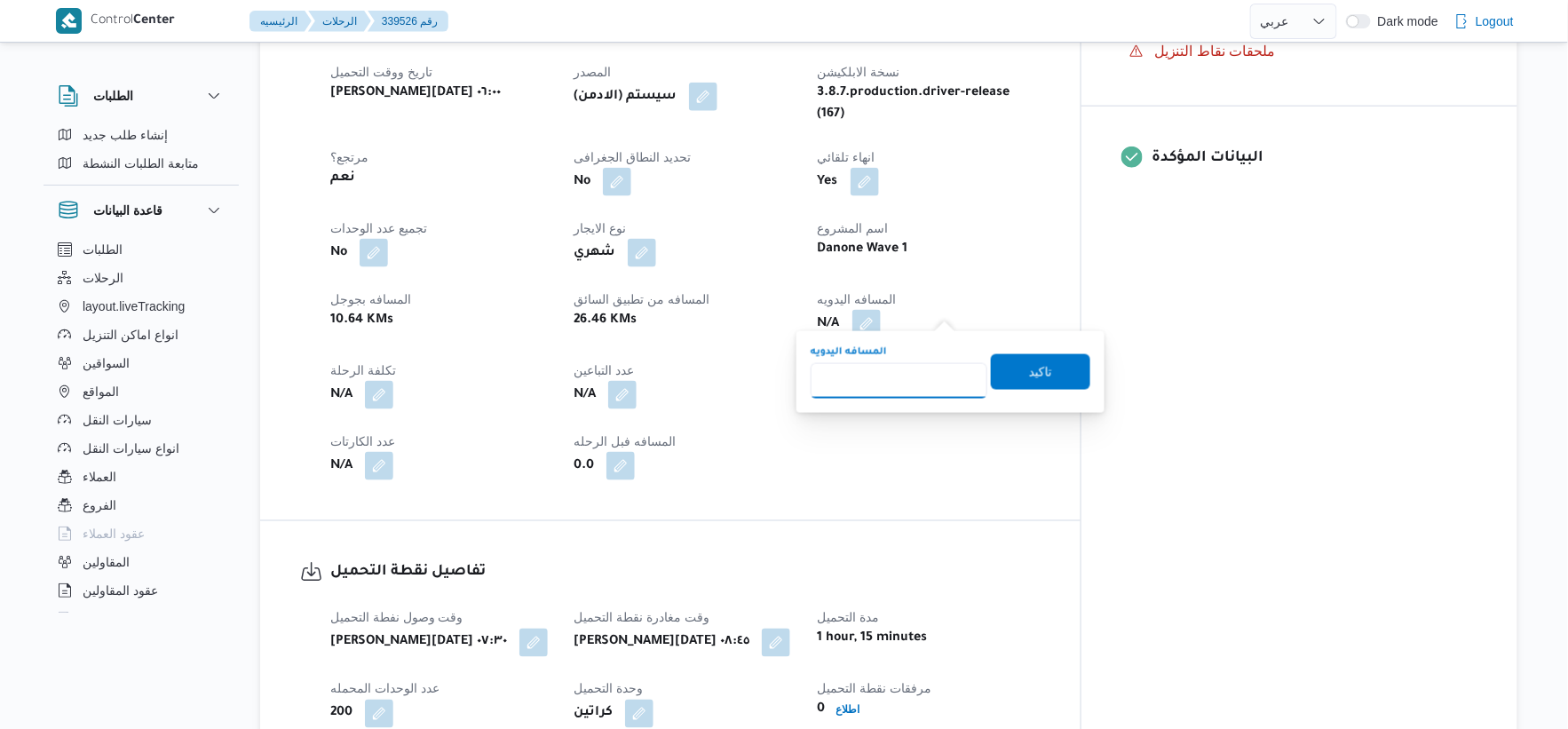
click at [875, 394] on input "المسافه اليدويه" at bounding box center [899, 381] width 177 height 36
type input "31"
click at [1071, 367] on span "تاكيد" at bounding box center [1041, 371] width 100 height 36
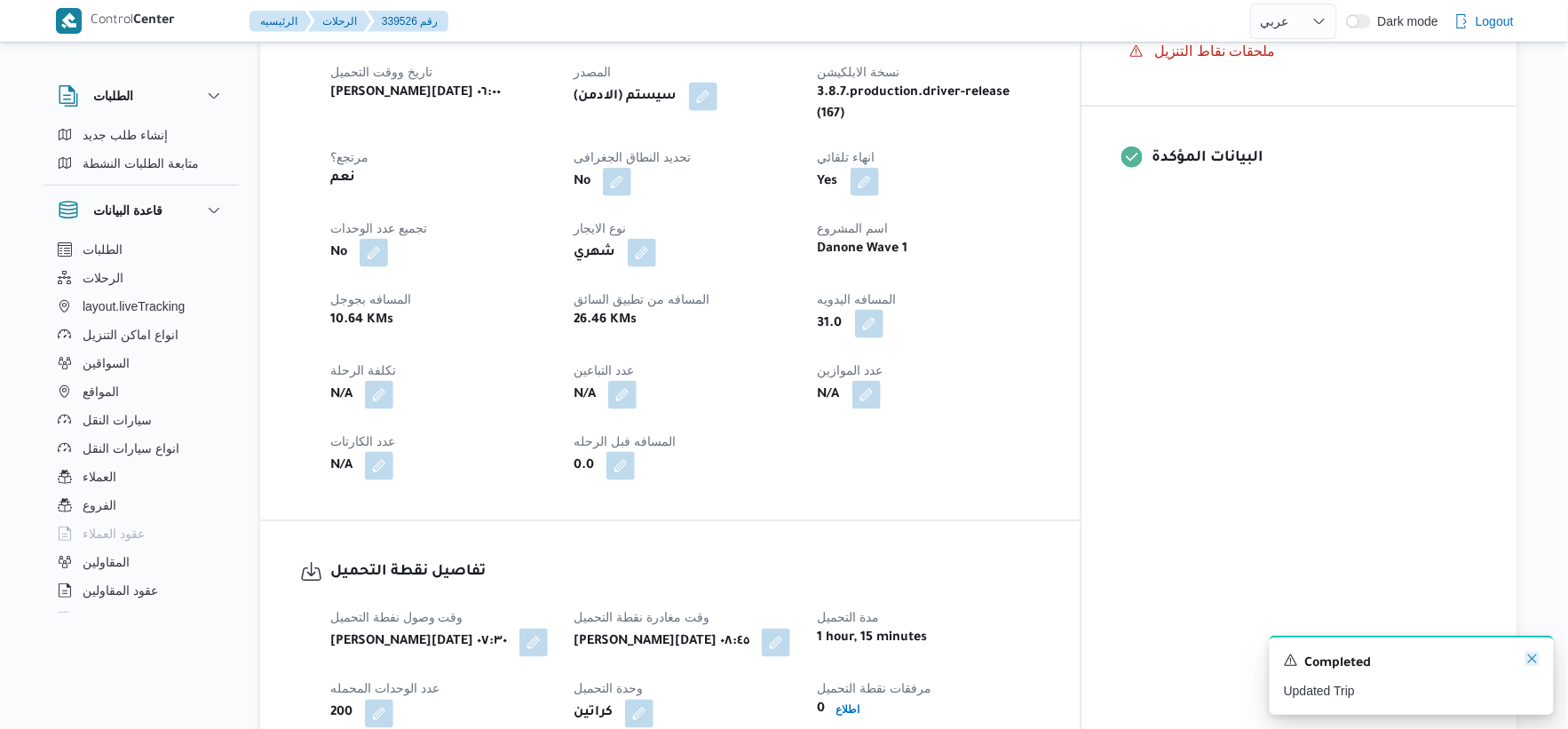
click at [1535, 661] on icon "Dismiss toast" at bounding box center [1532, 658] width 14 height 14
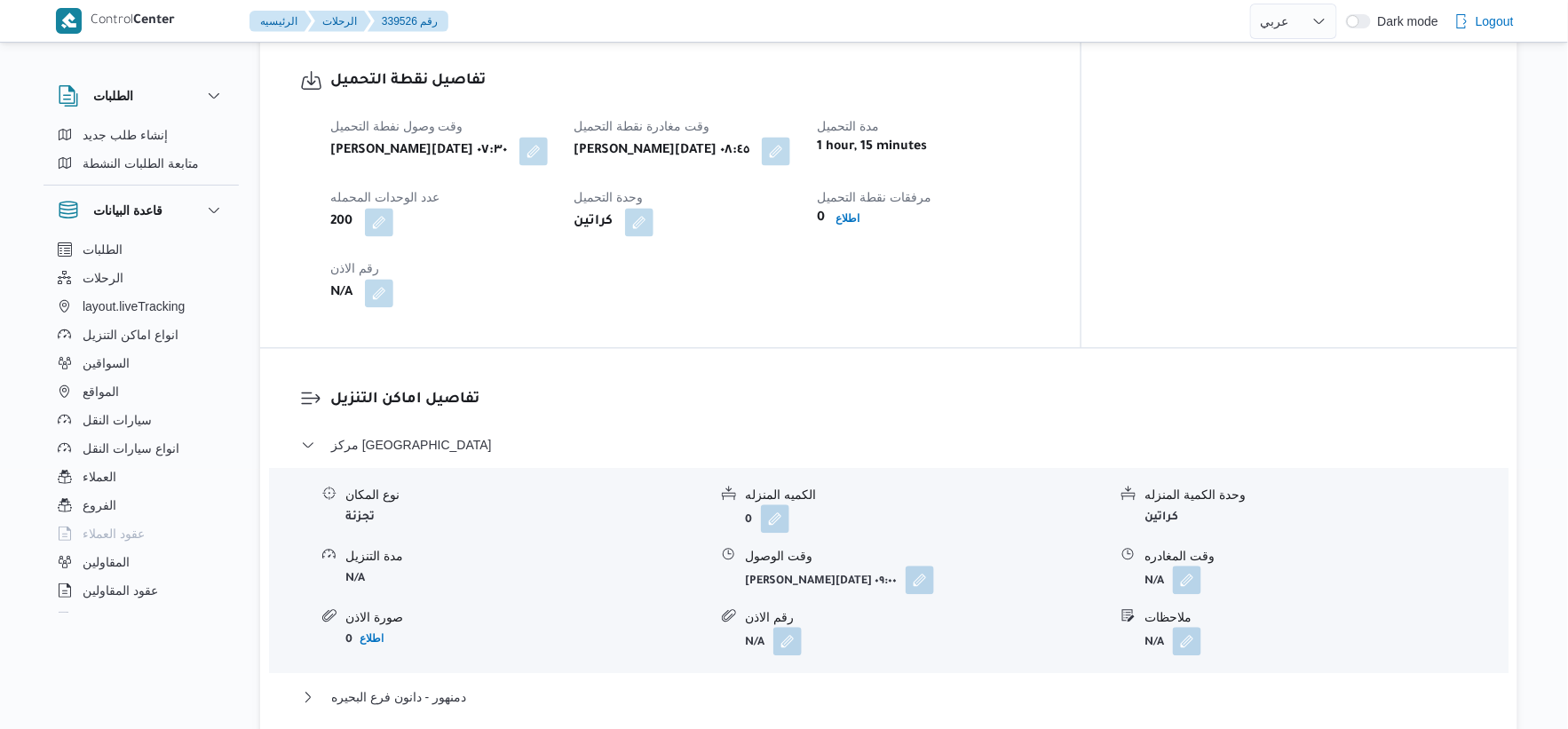
scroll to position [1183, 0]
click at [791, 140] on button "button" at bounding box center [776, 148] width 28 height 28
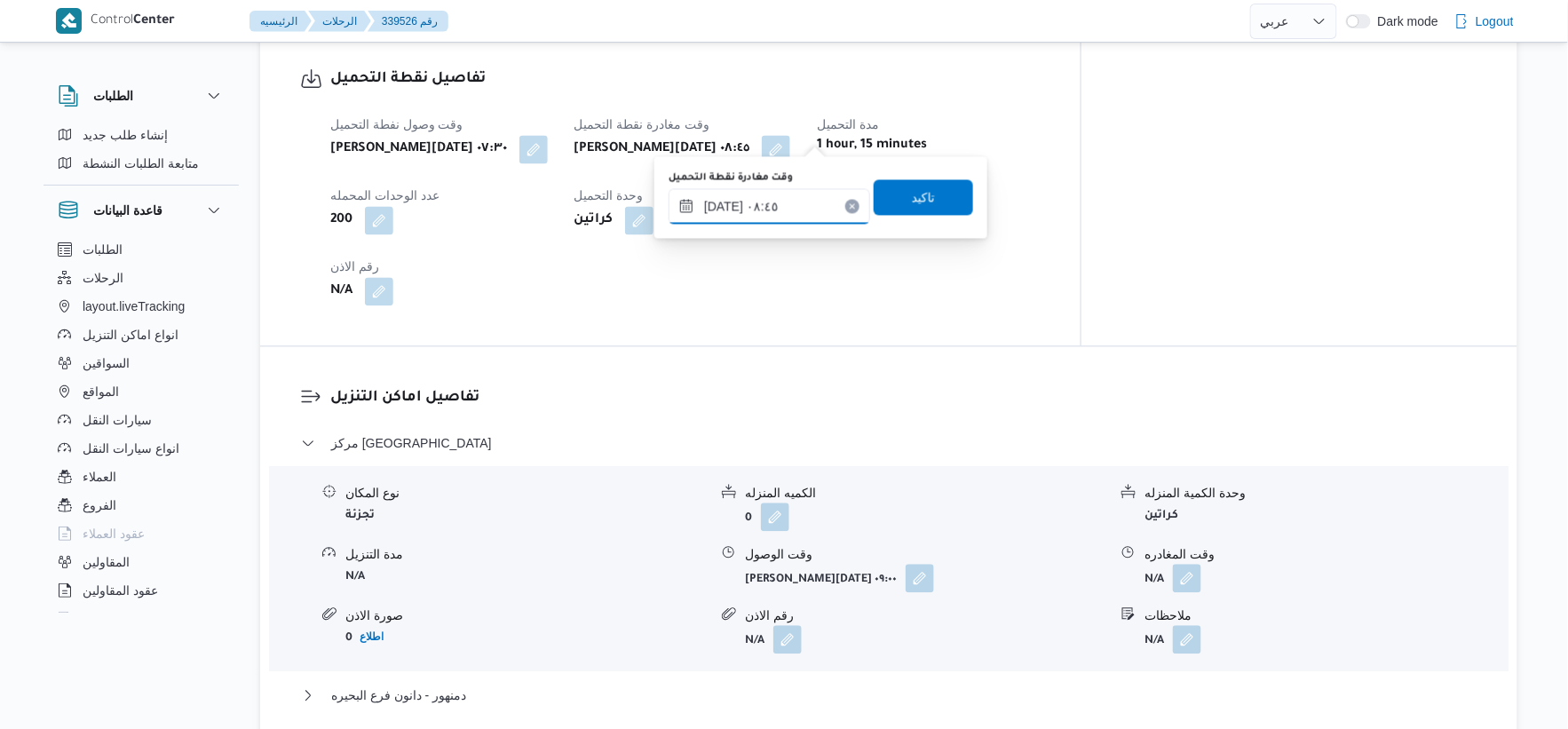
click at [804, 198] on input "٢٥/٠٩/٢٠٢٥ ٠٨:٤٥" at bounding box center [770, 206] width 202 height 36
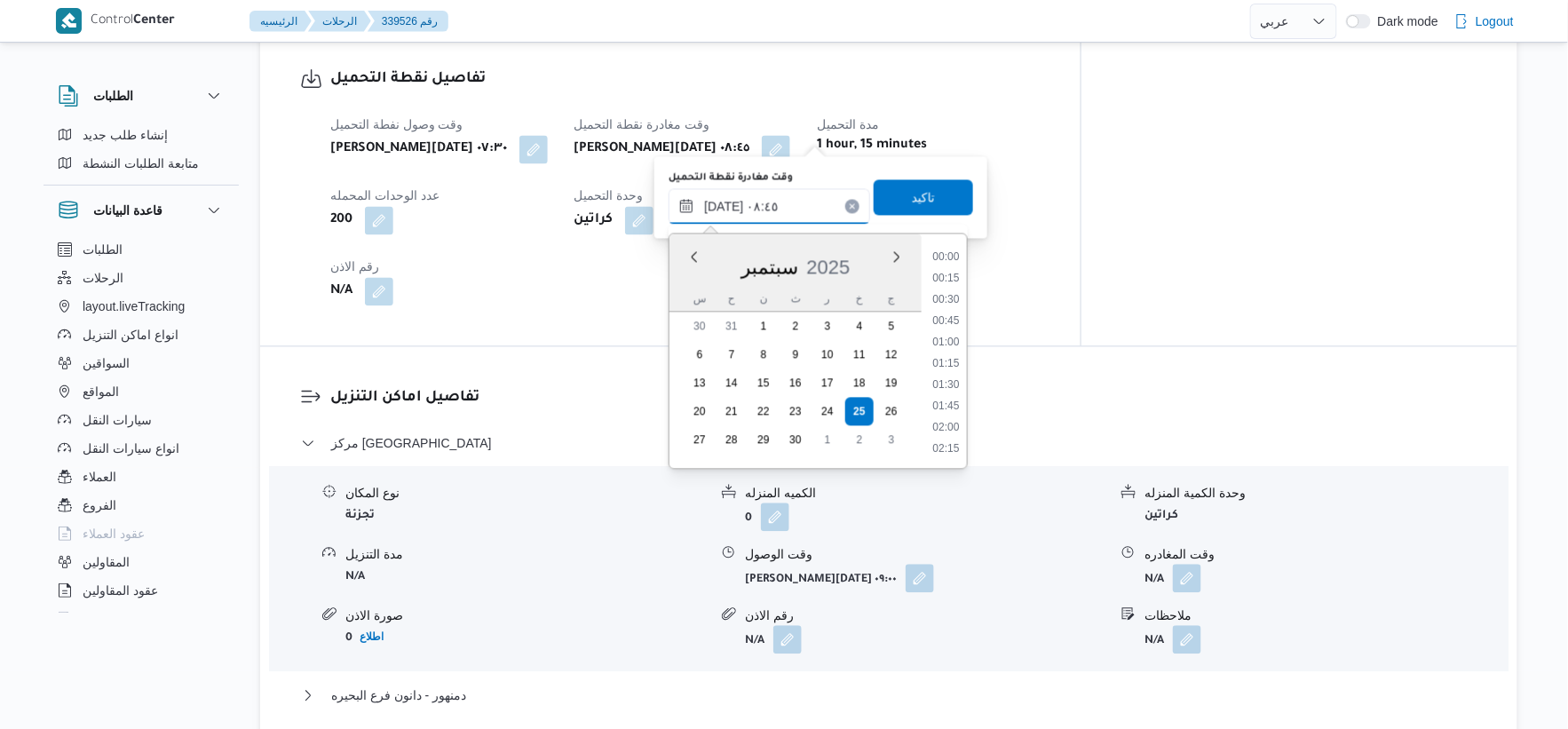
scroll to position [640, 0]
click at [950, 339] on li "08:30" at bounding box center [946, 341] width 41 height 18
type input "٢٥/٠٩/٢٠٢٥ ٠٨:٣٠"
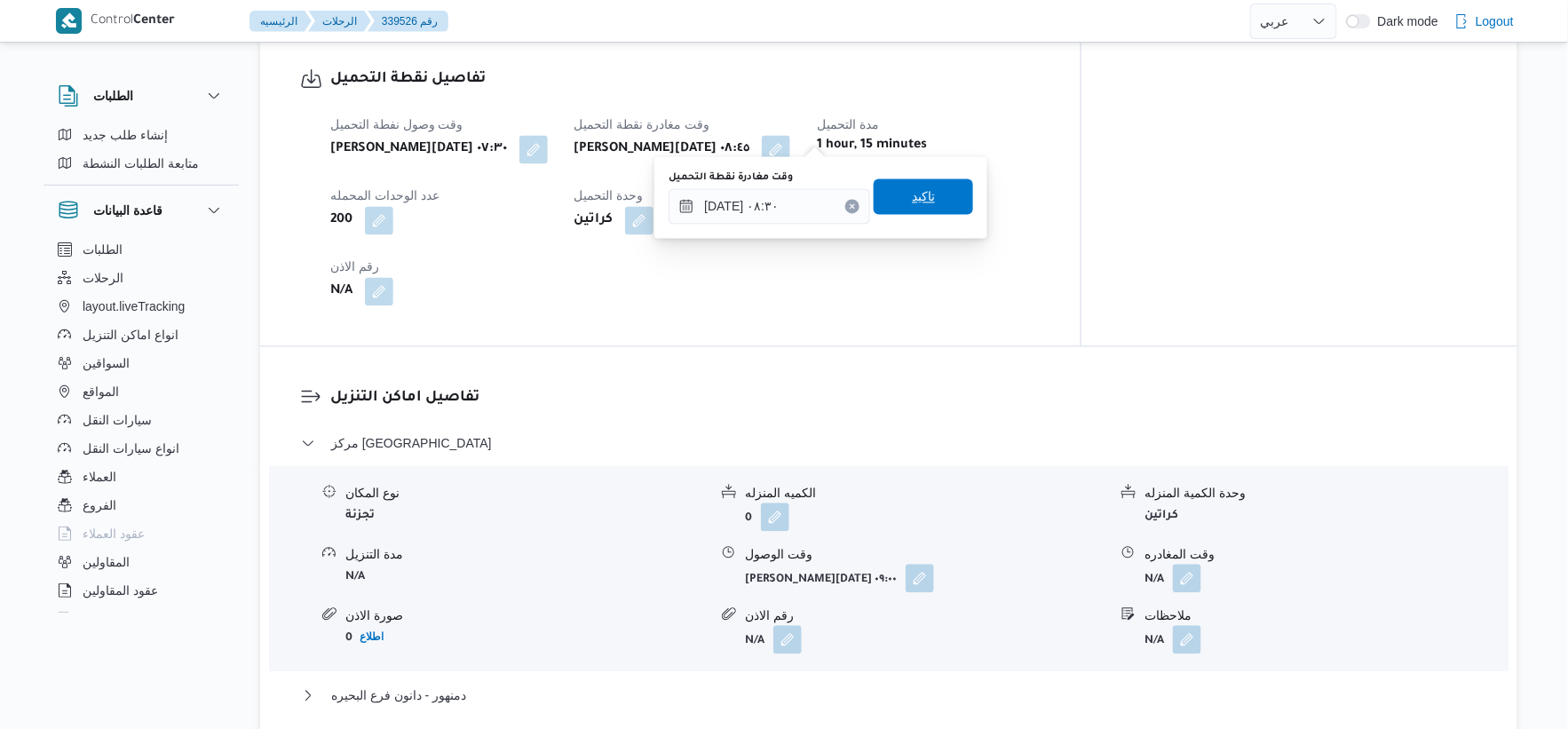
click at [952, 197] on span "تاكيد" at bounding box center [923, 196] width 100 height 36
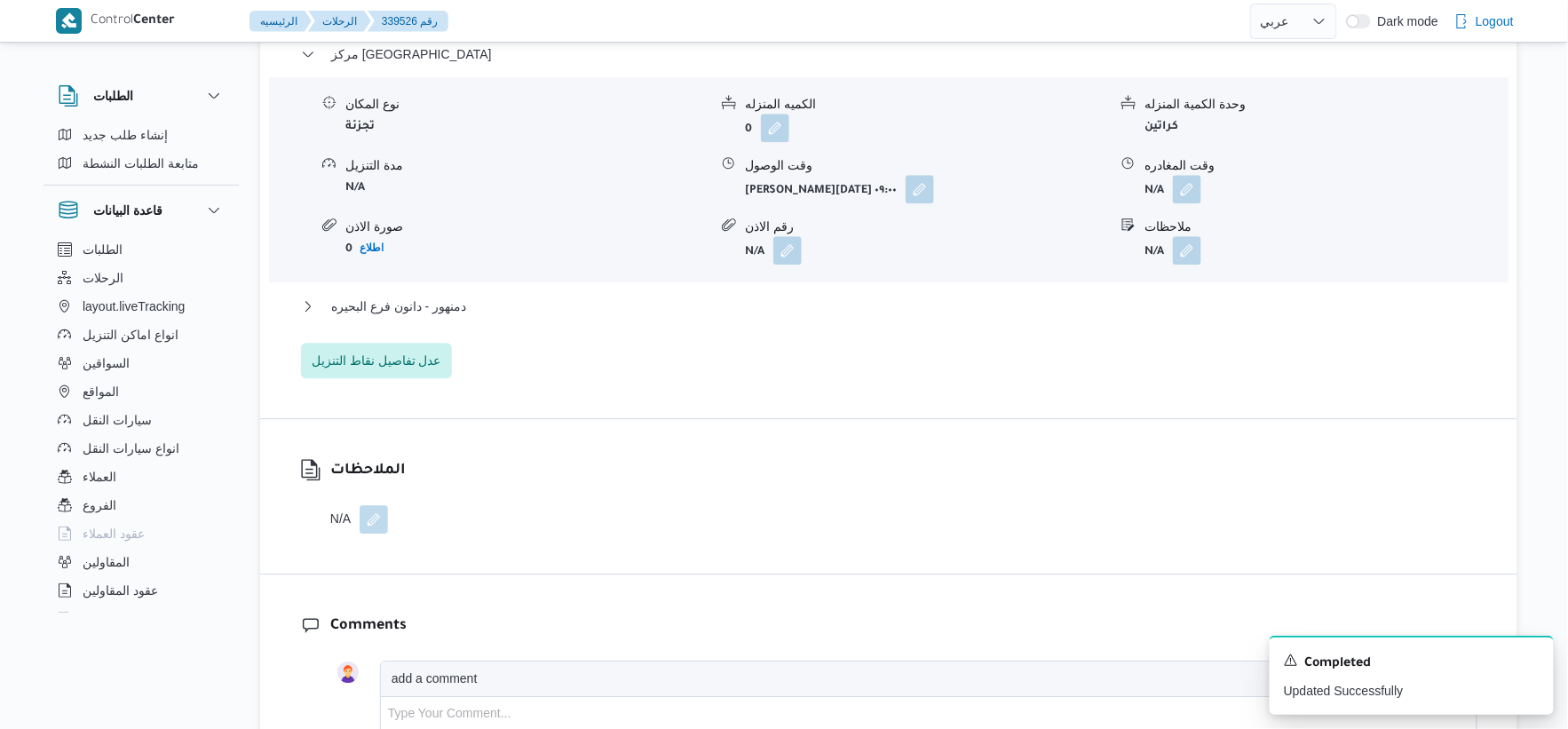
scroll to position [1578, 0]
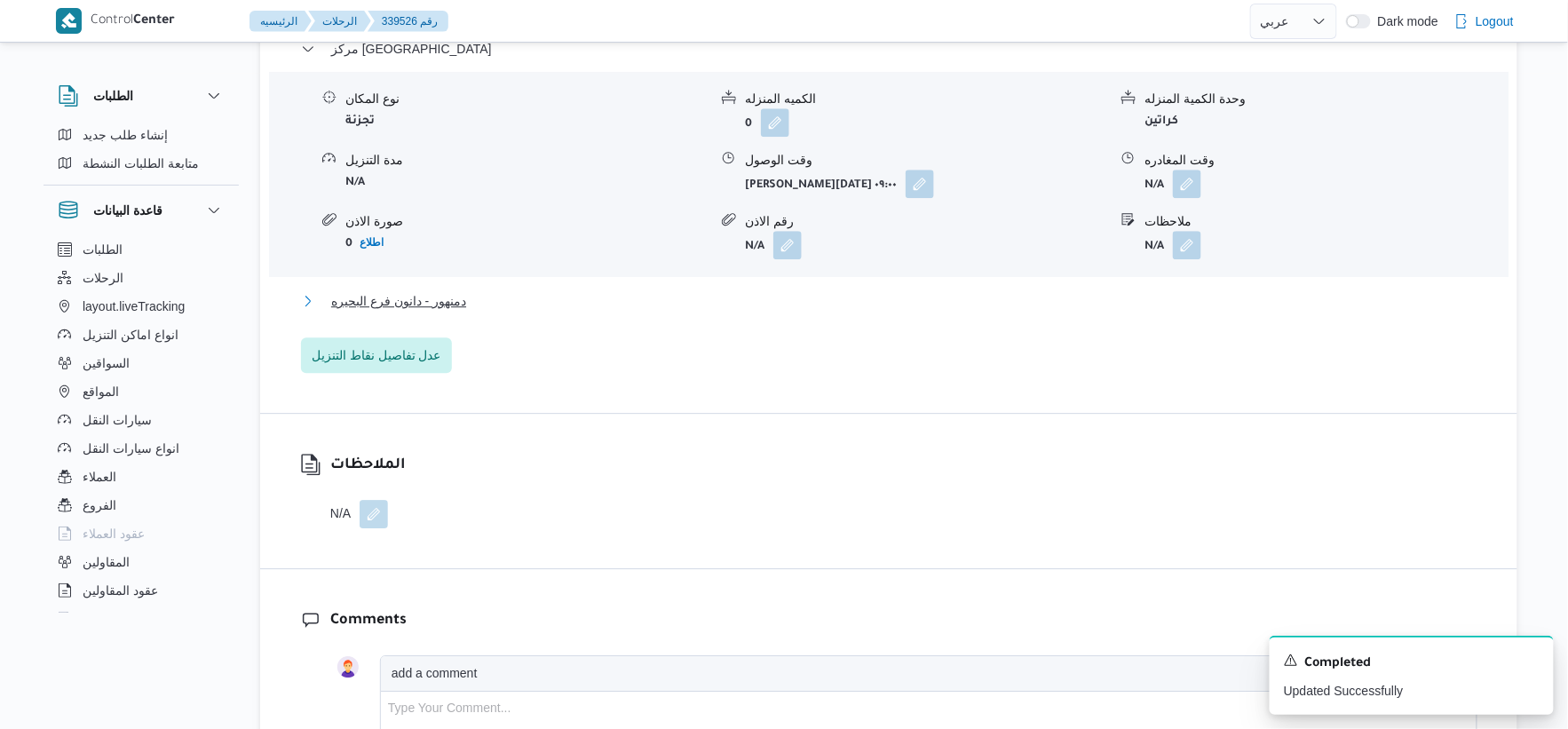
click at [417, 290] on span "دمنهور - دانون فرع البحيره" at bounding box center [399, 300] width 135 height 22
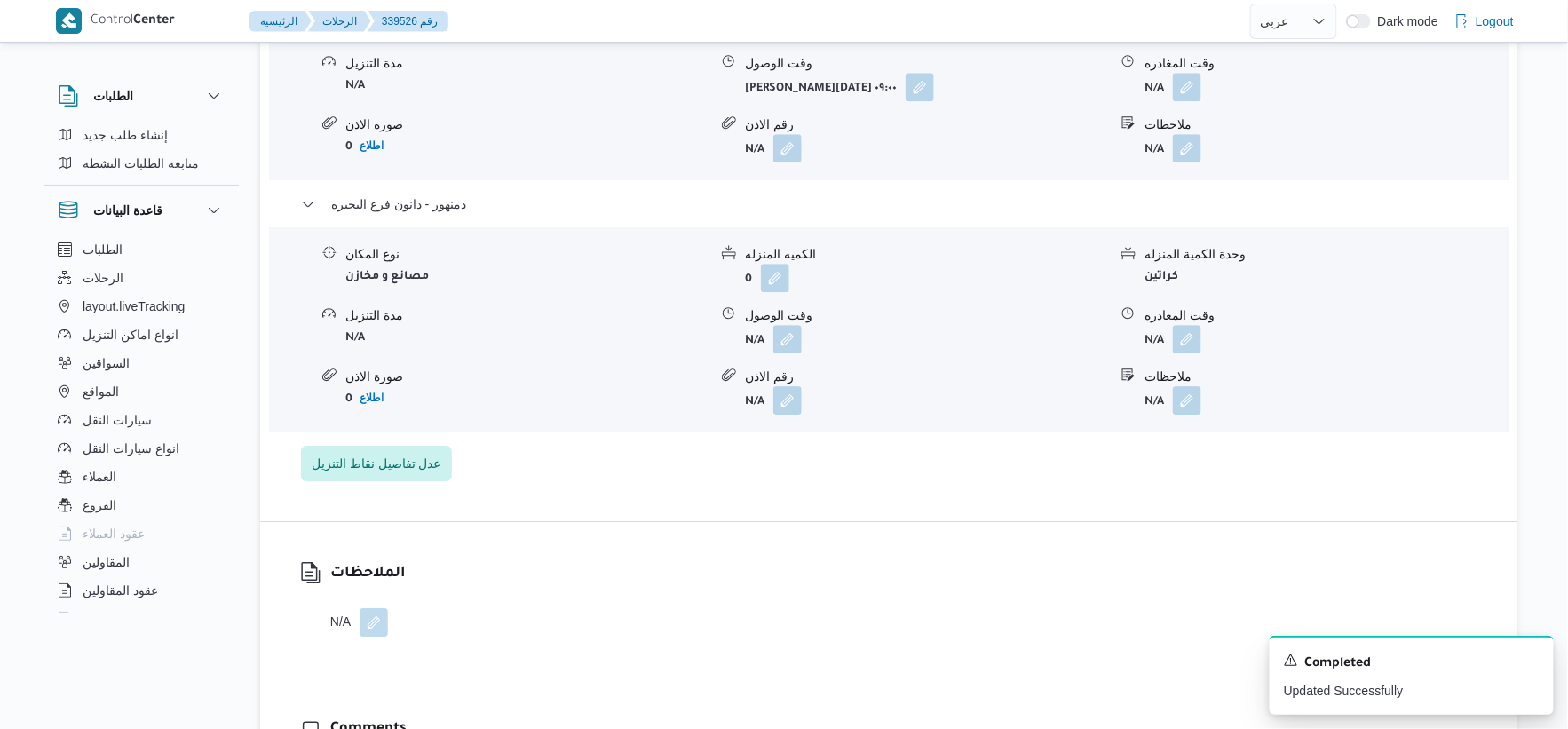
scroll to position [1676, 0]
click at [787, 322] on button "button" at bounding box center [788, 336] width 28 height 28
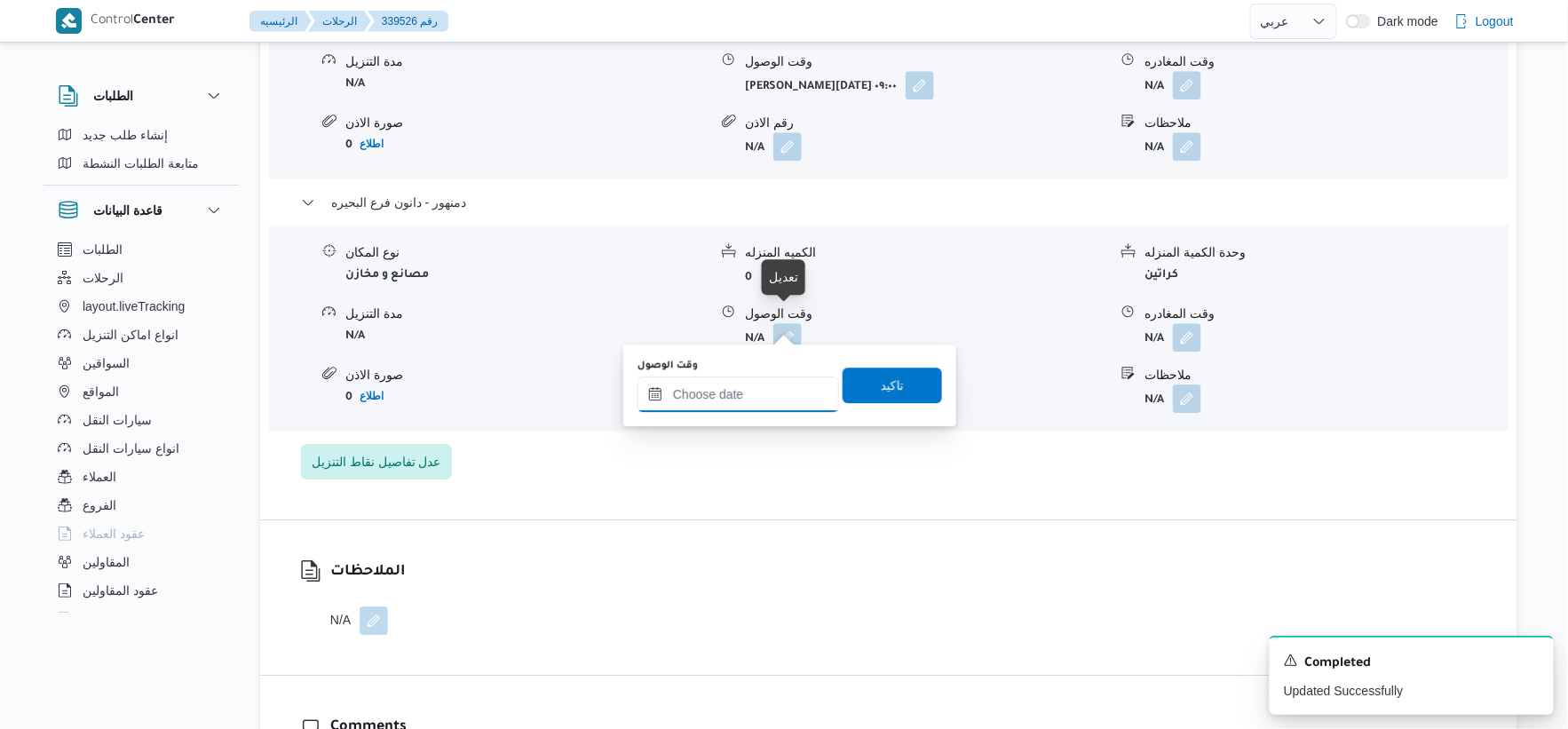
click at [757, 380] on input "وقت الوصول" at bounding box center [739, 395] width 202 height 36
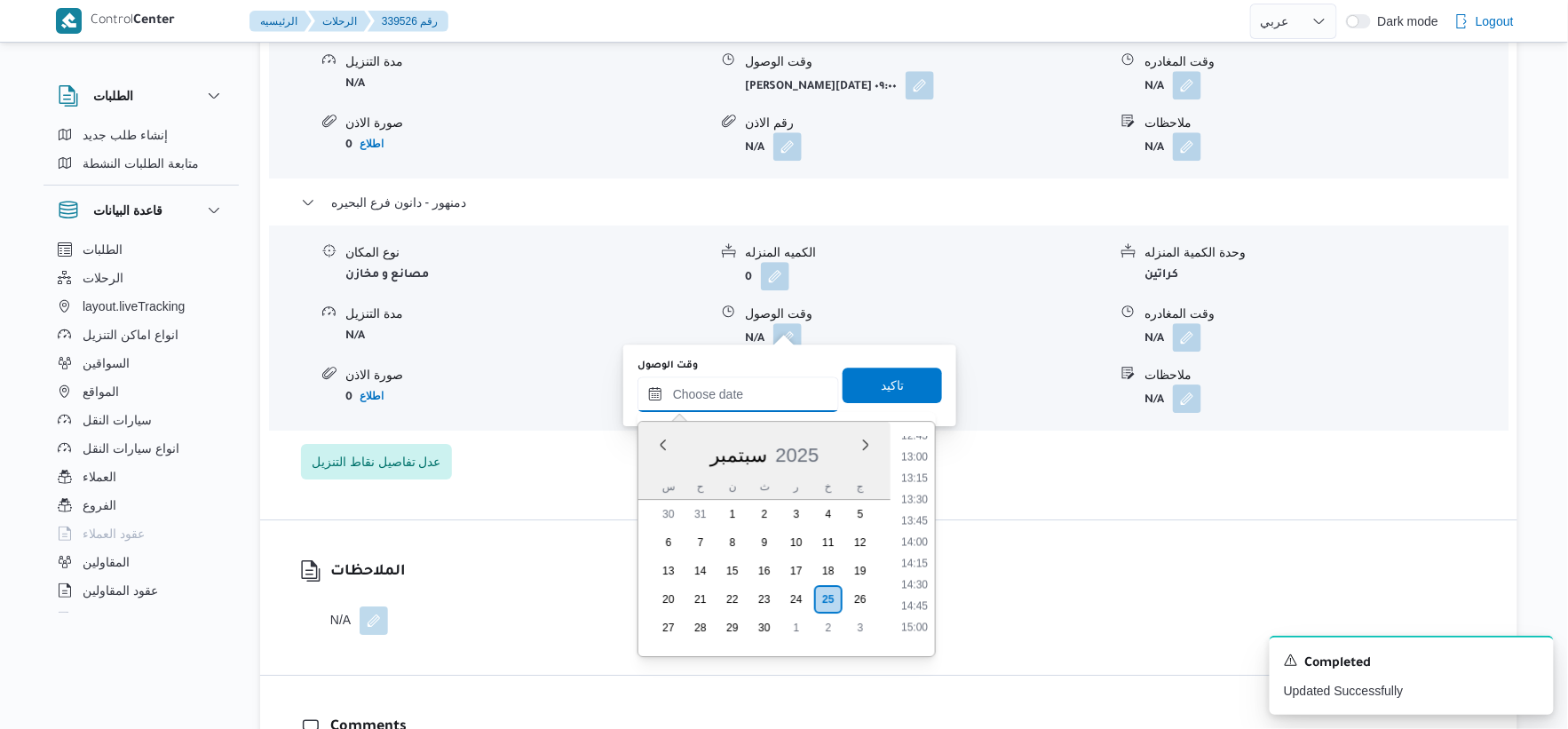
scroll to position [1195, 0]
click at [912, 546] on li "15:15" at bounding box center [914, 549] width 41 height 18
type input "٢٥/٠٩/٢٠٢٥ ١٥:١٥"
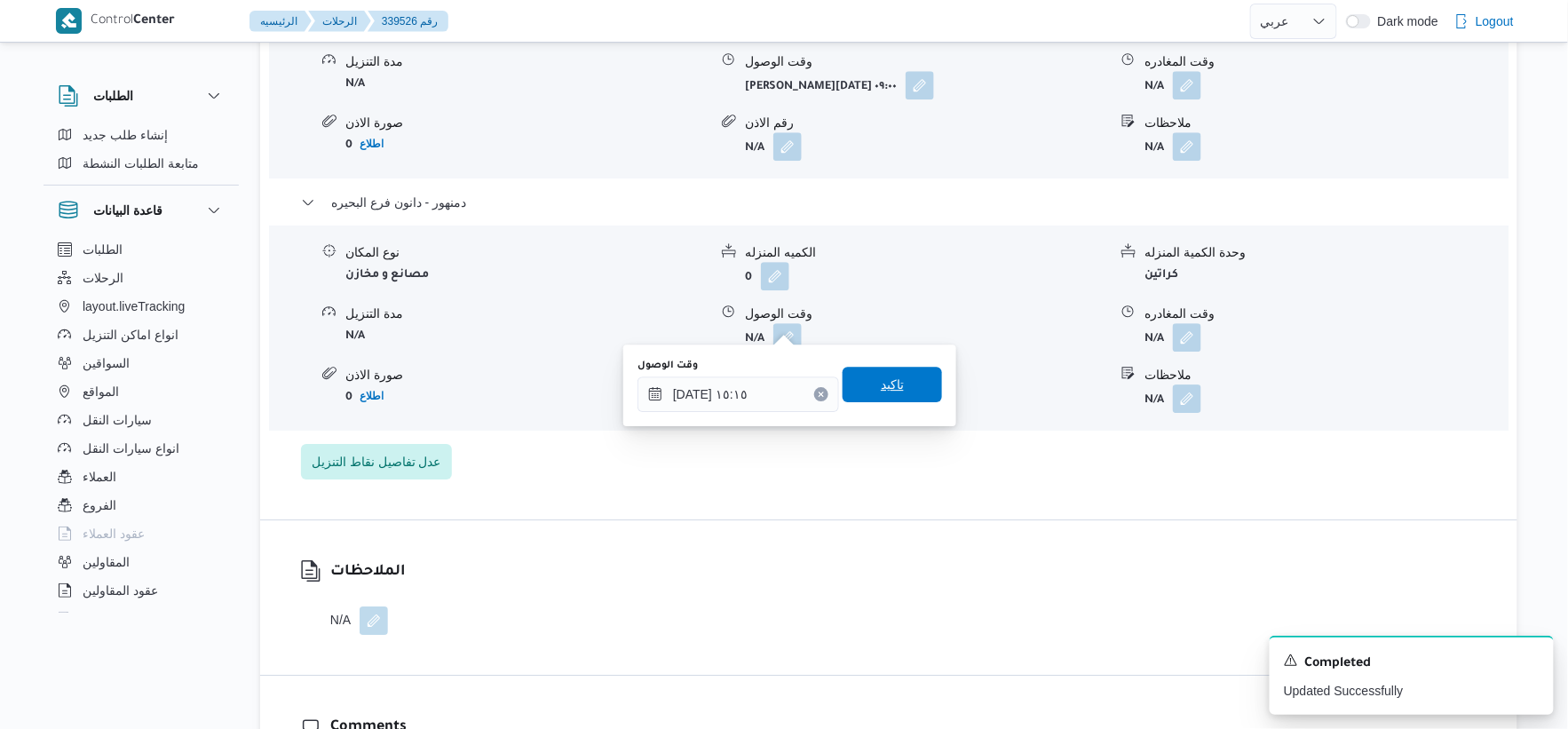
click at [899, 379] on span "تاكيد" at bounding box center [892, 384] width 100 height 36
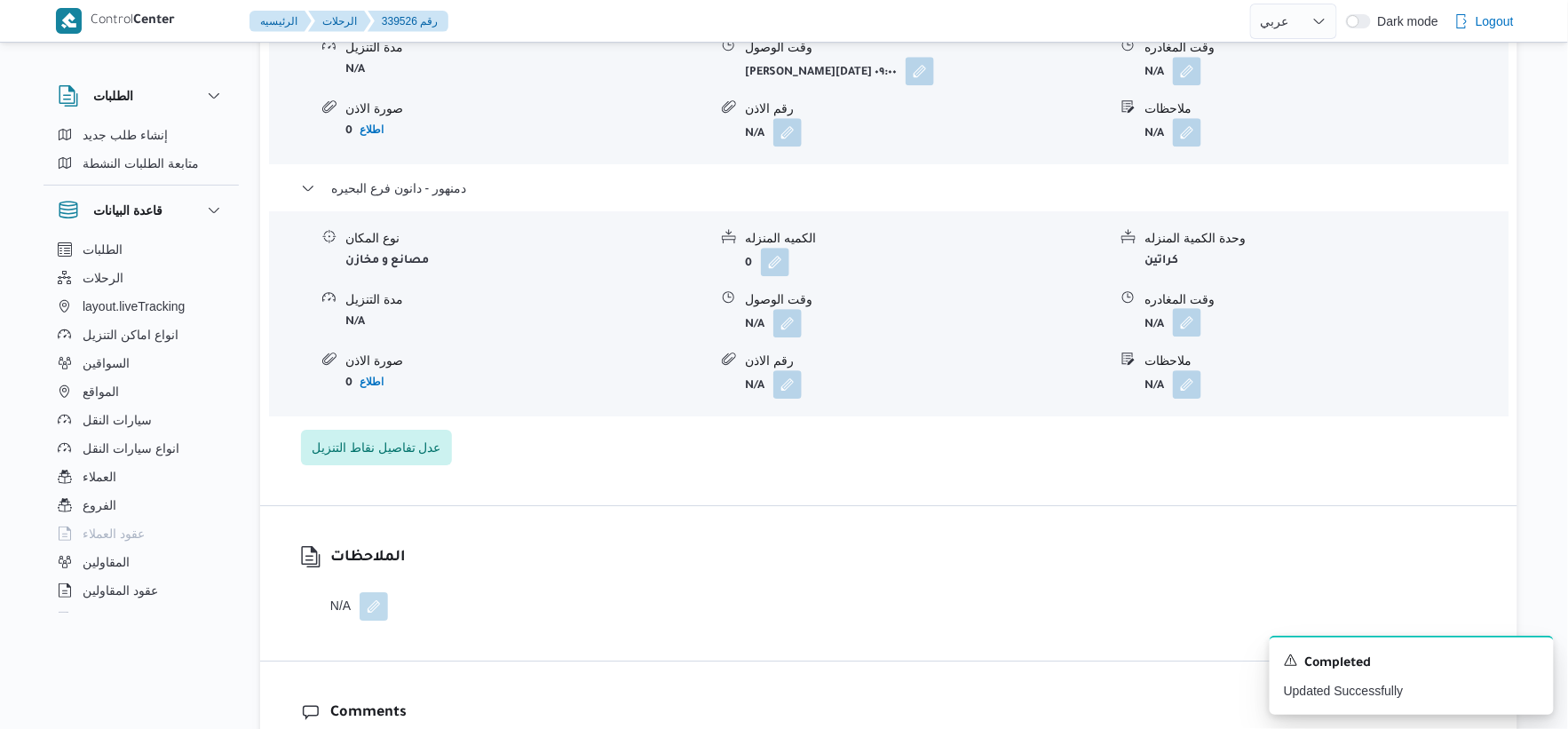
click at [1200, 316] on button "button" at bounding box center [1187, 322] width 28 height 28
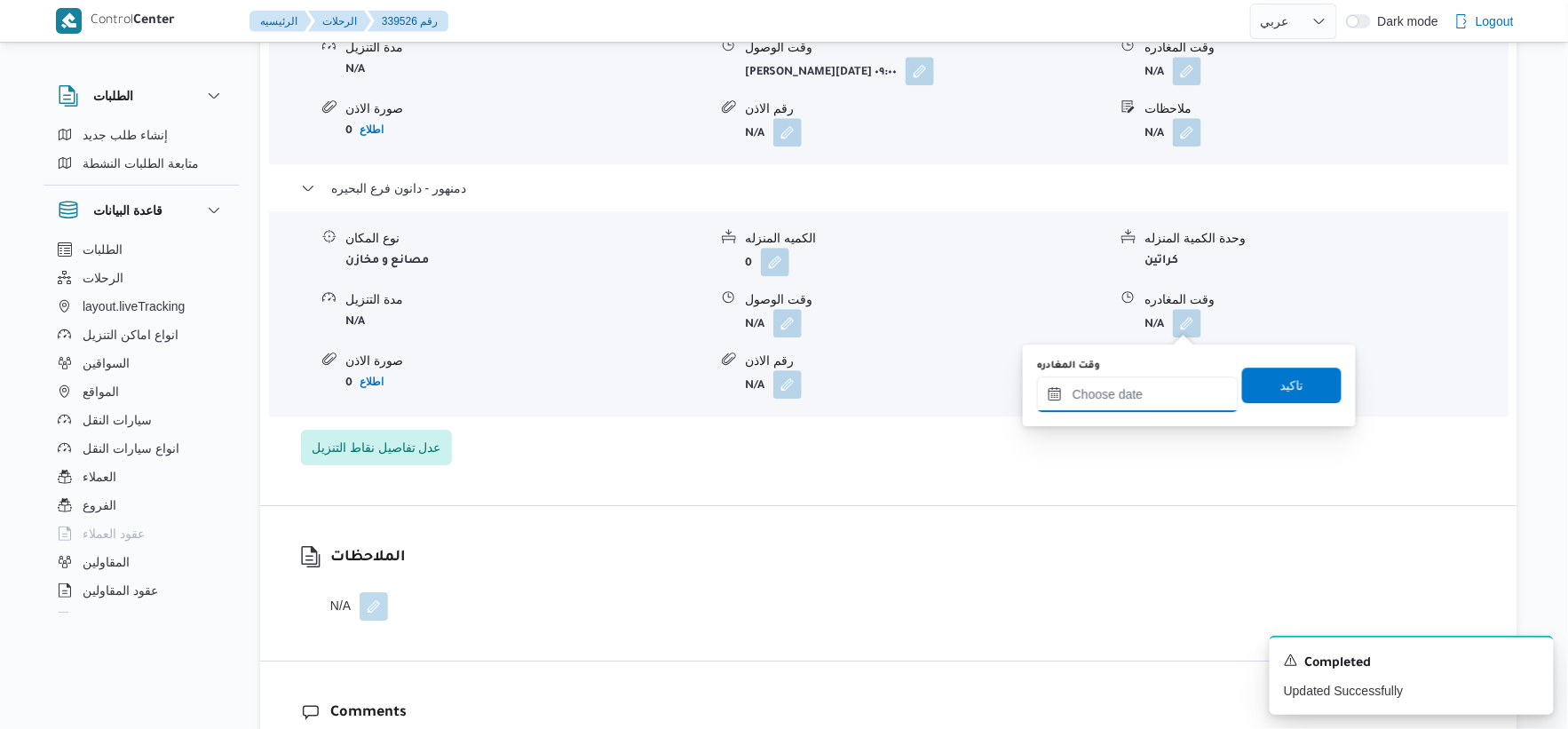
click at [1154, 394] on input "وقت المغادره" at bounding box center [1138, 395] width 202 height 36
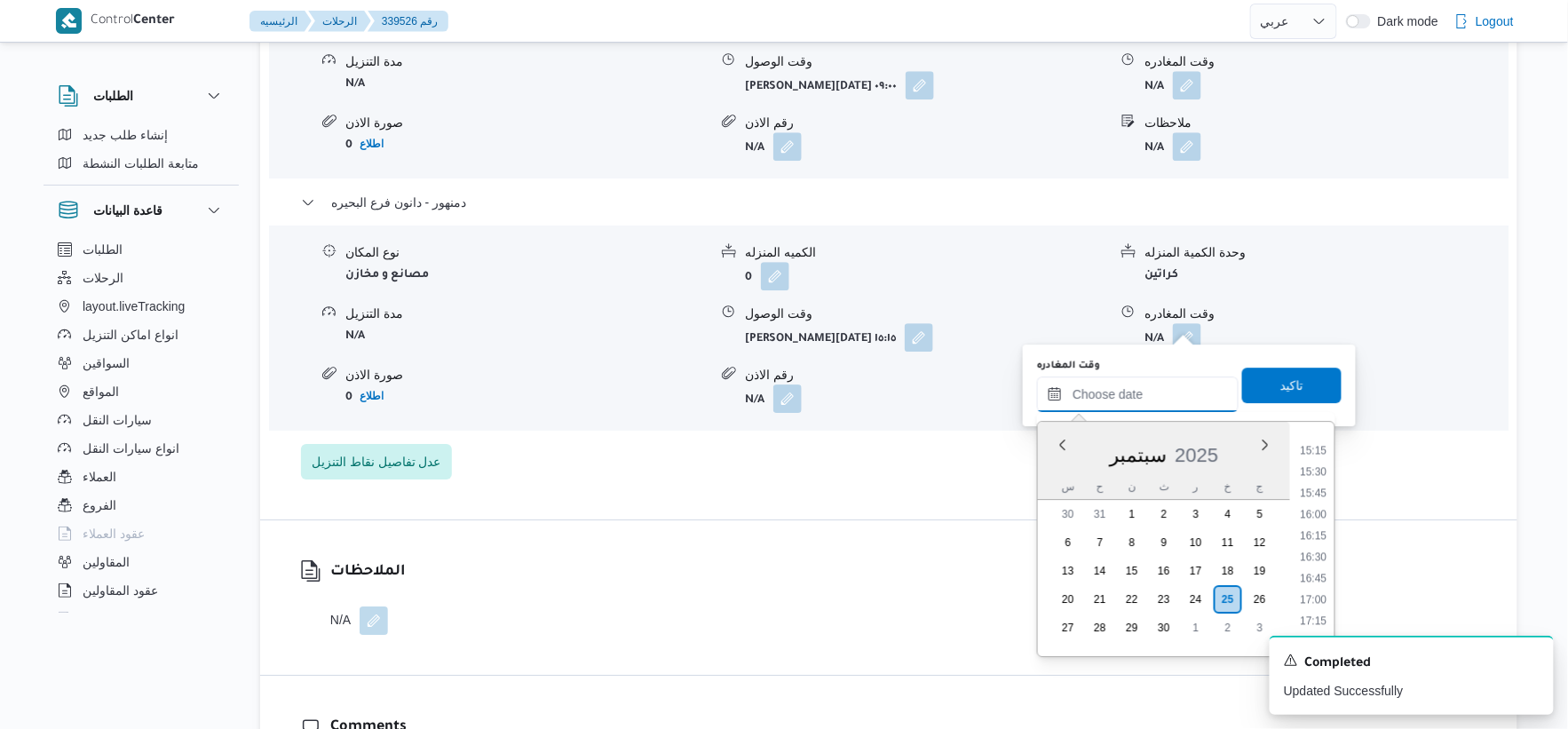
scroll to position [1293, 0]
click at [1320, 466] on li "15:30" at bounding box center [1314, 472] width 41 height 18
type input "٢٥/٠٩/٢٠٢٥ ١٥:٣٠"
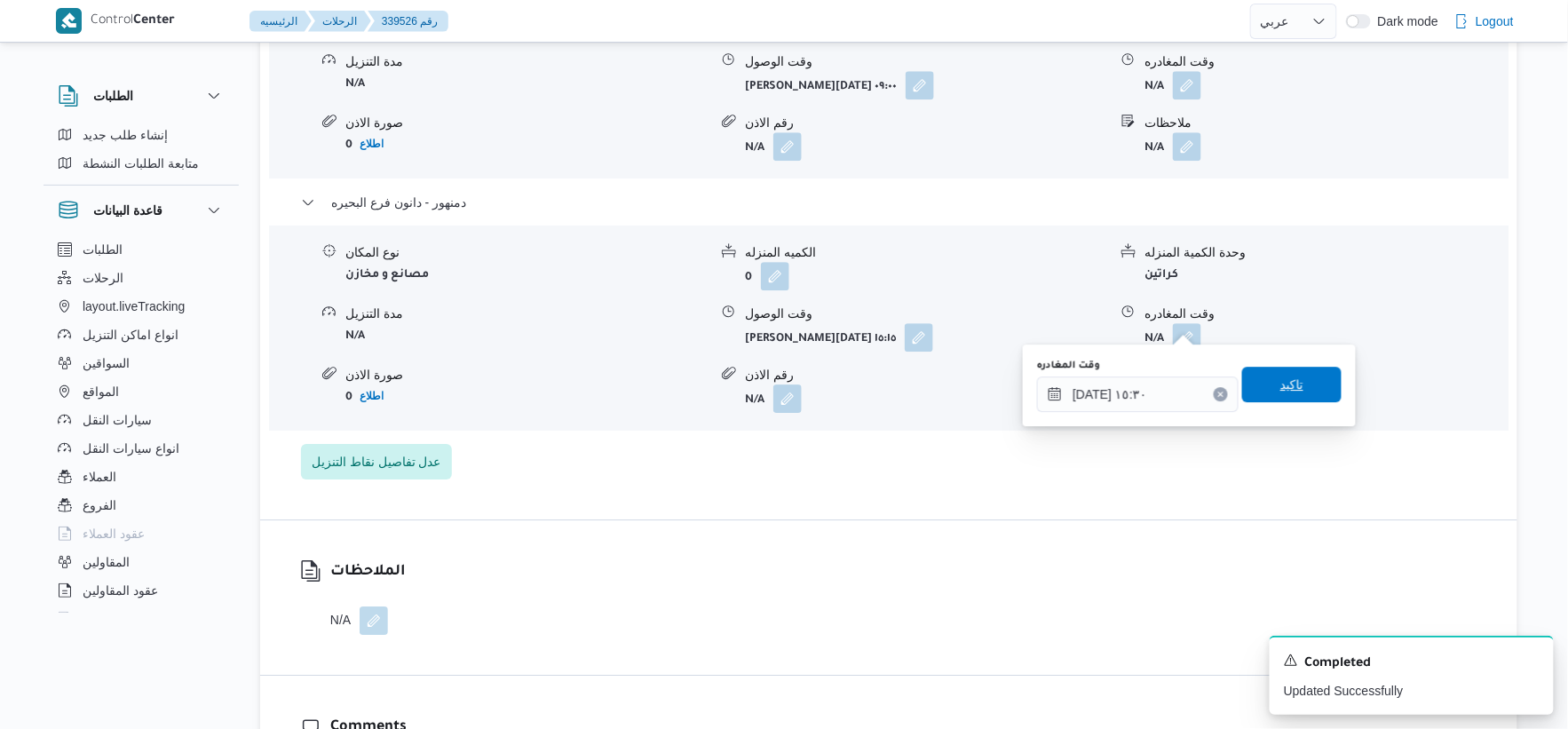
click at [1295, 391] on span "تاكيد" at bounding box center [1293, 384] width 100 height 36
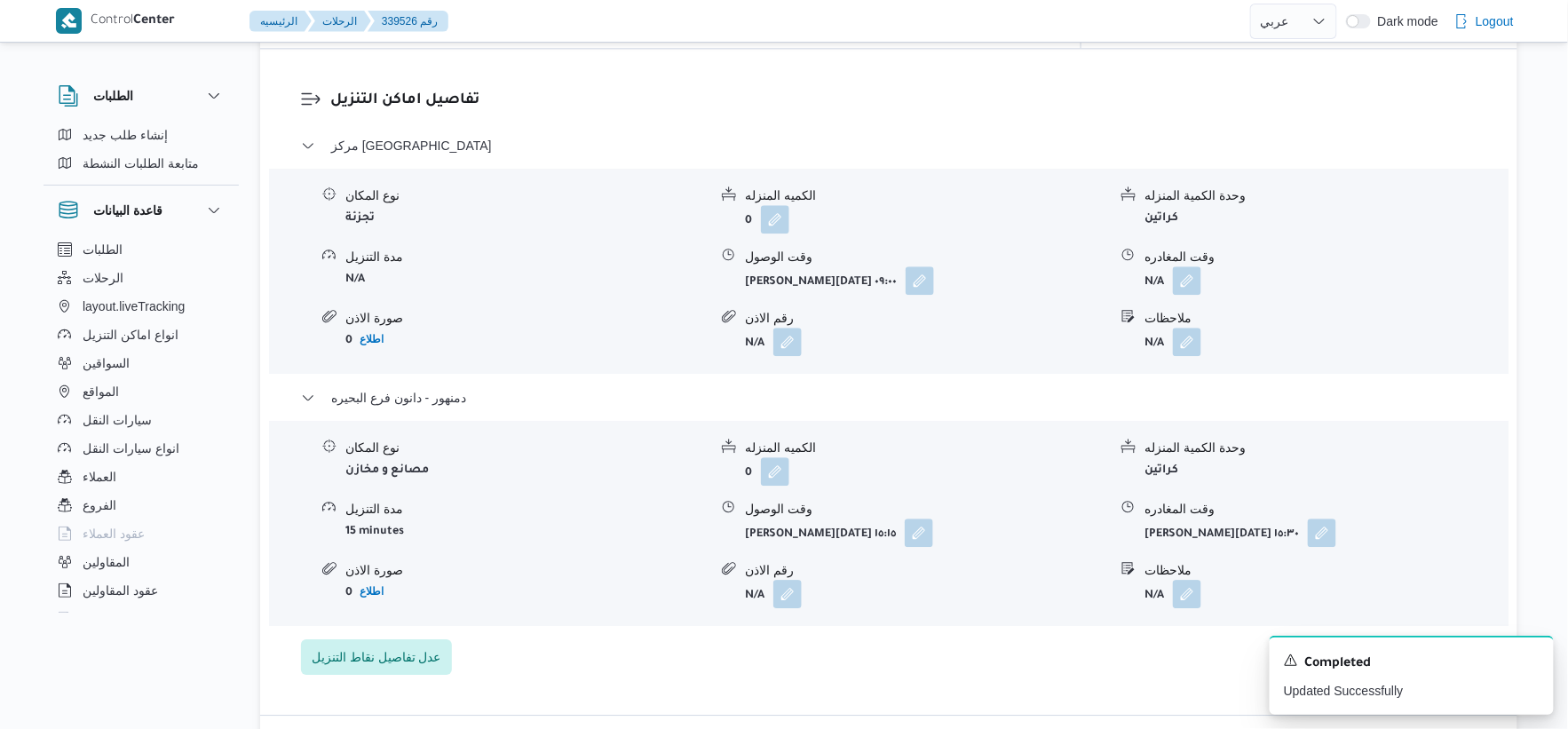
scroll to position [1479, 0]
click at [1188, 267] on button "button" at bounding box center [1187, 282] width 28 height 28
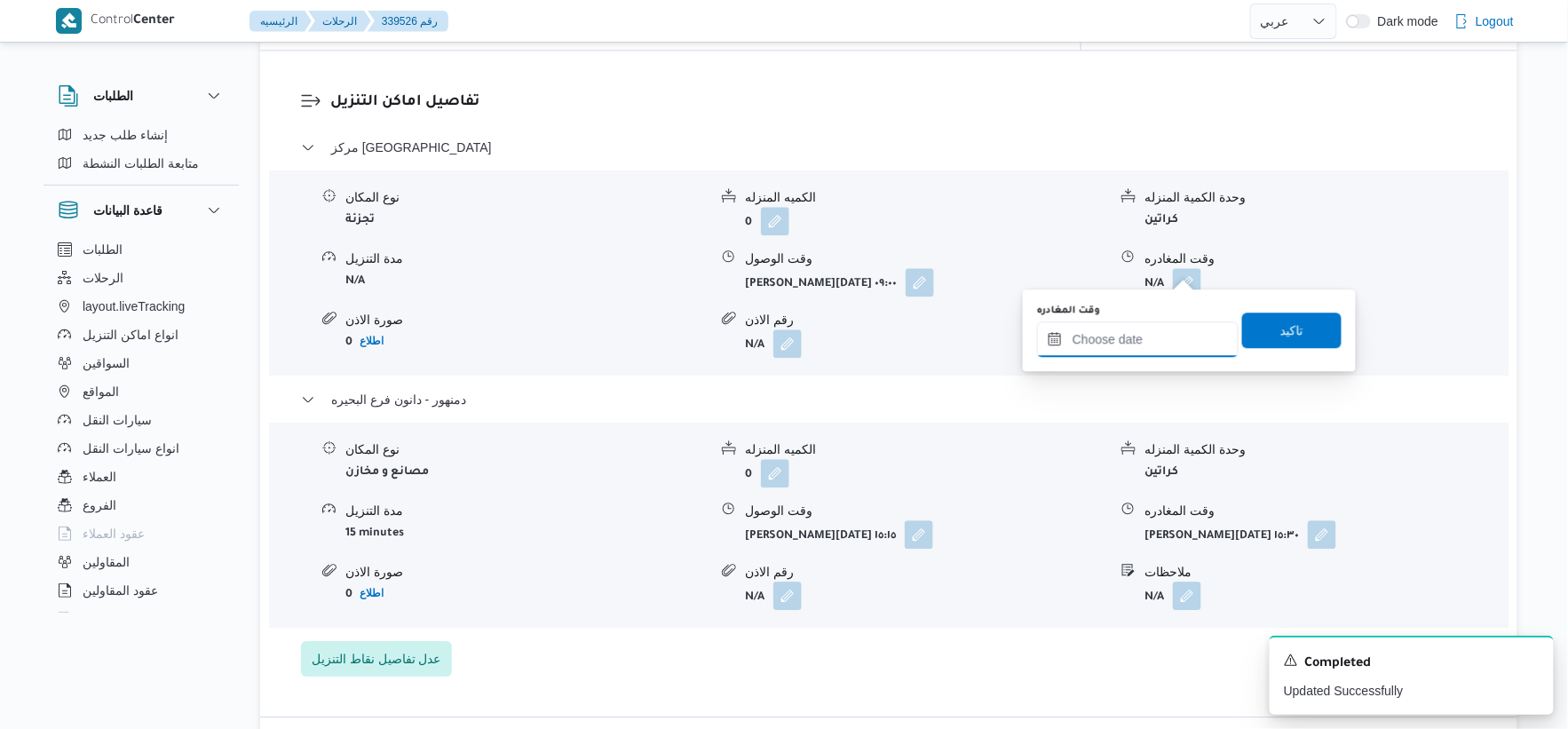
click at [1147, 338] on input "وقت المغادره" at bounding box center [1138, 339] width 202 height 36
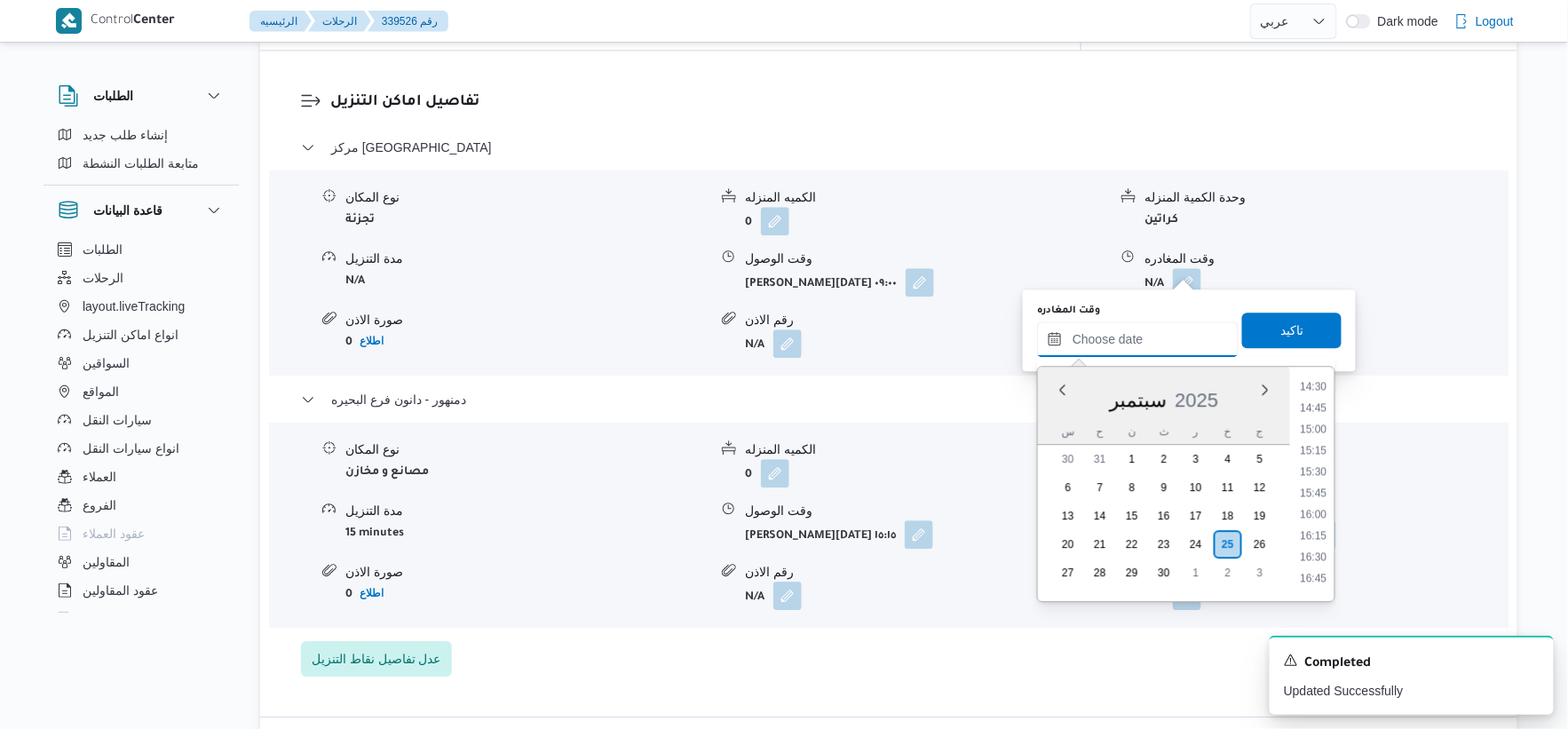
scroll to position [1195, 0]
click at [1310, 464] on li "15:00" at bounding box center [1314, 473] width 41 height 18
type input "٢٥/٠٩/٢٠٢٥ ١٥:٠٠"
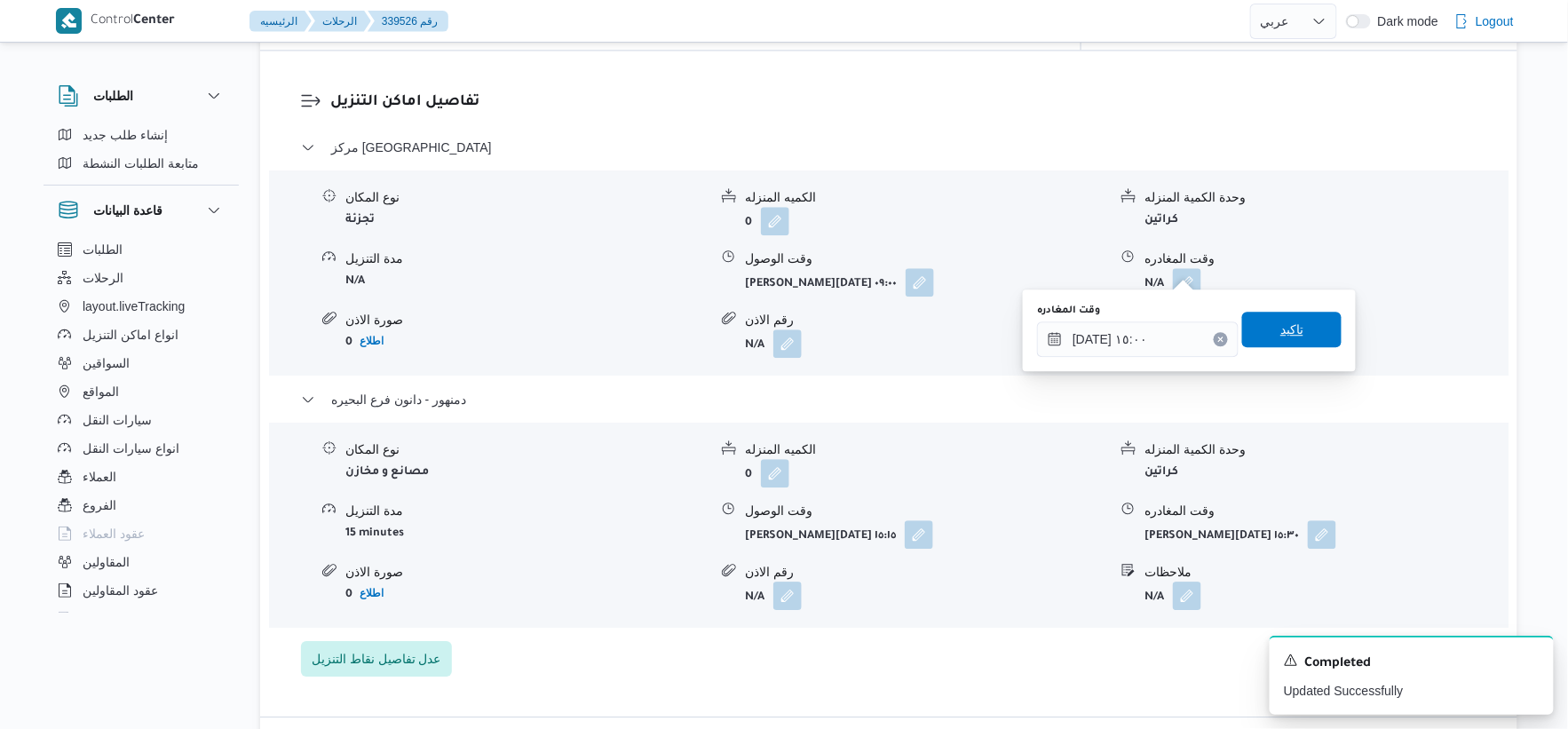
click at [1307, 330] on span "تاكيد" at bounding box center [1293, 330] width 100 height 36
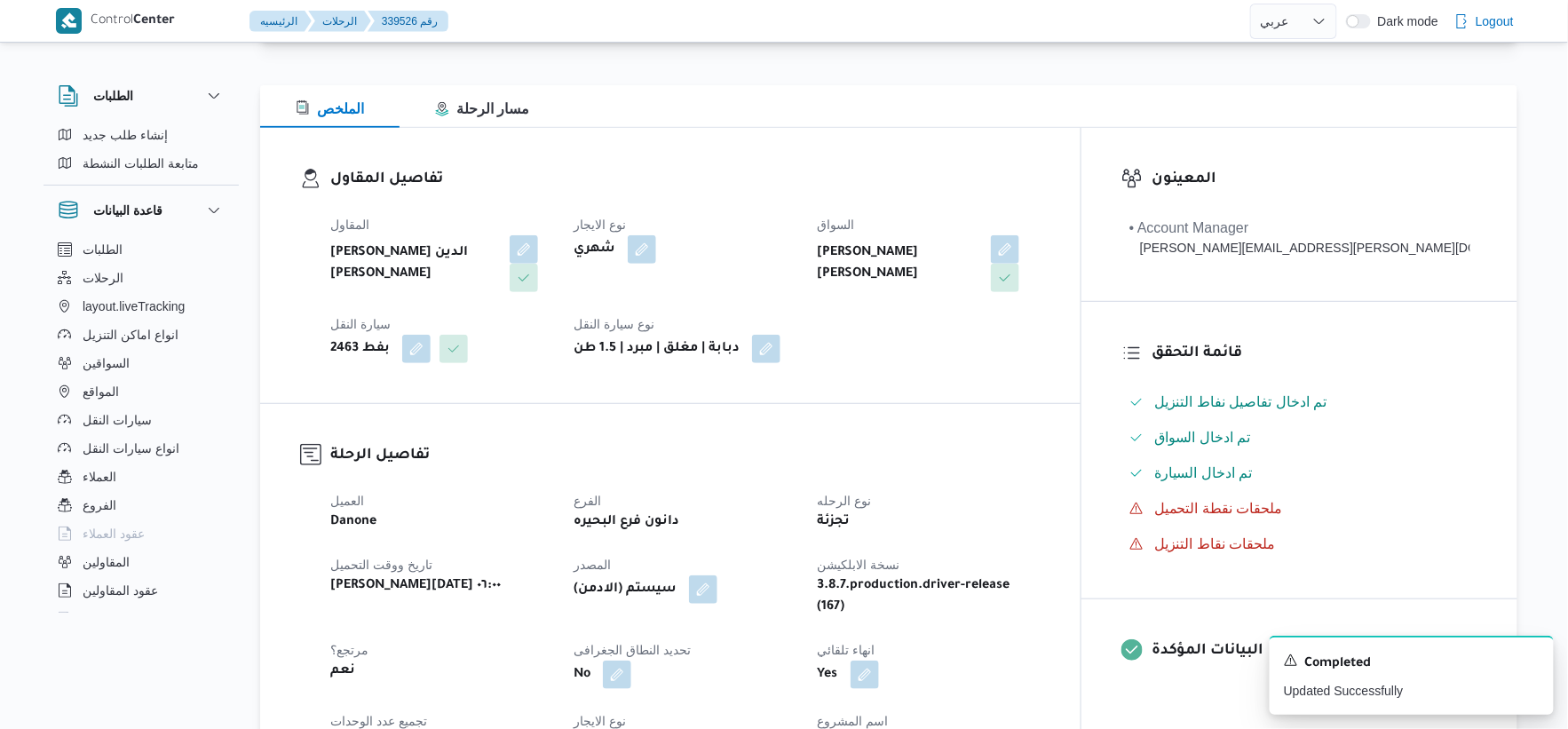
scroll to position [0, 0]
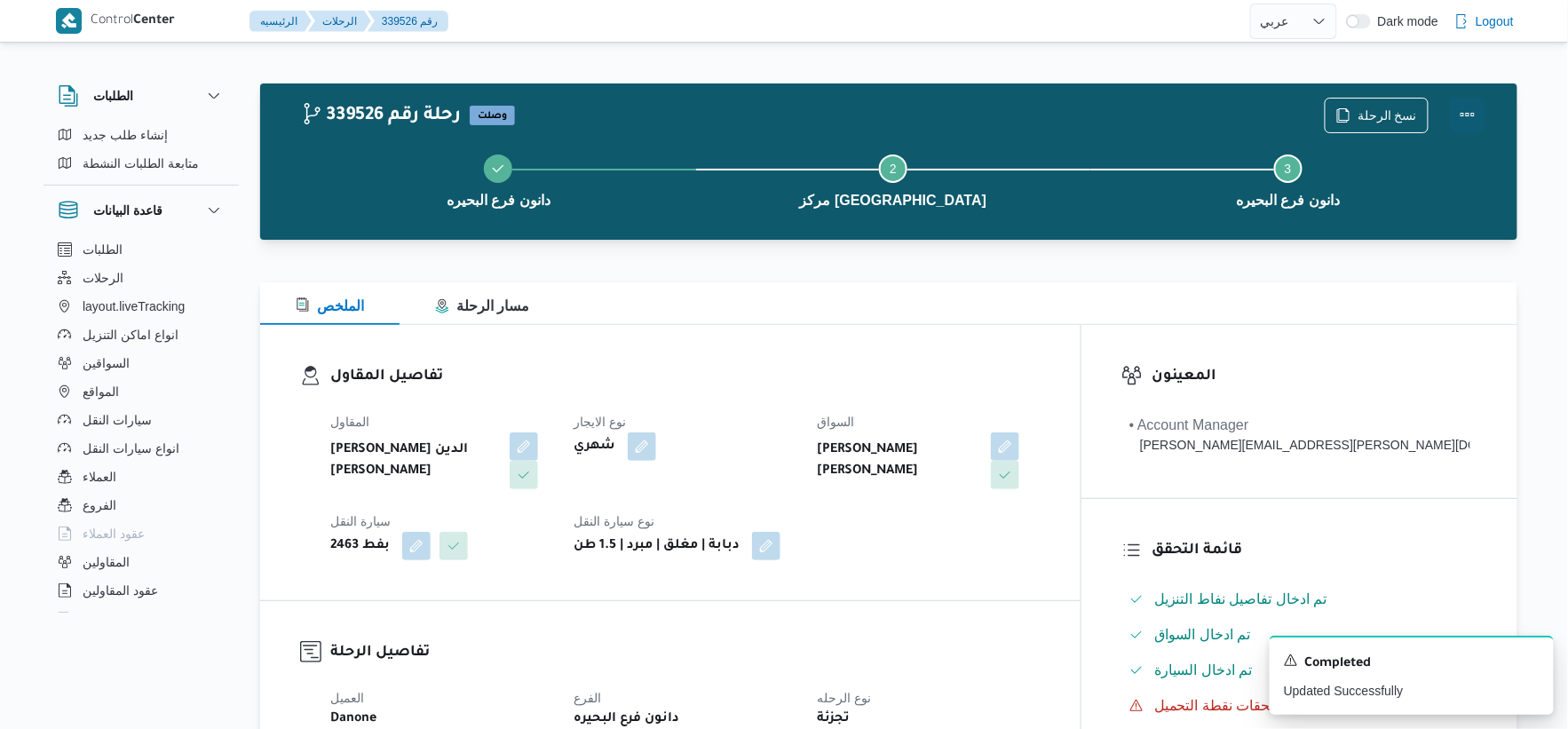
click at [1468, 114] on button "Actions" at bounding box center [1468, 115] width 36 height 36
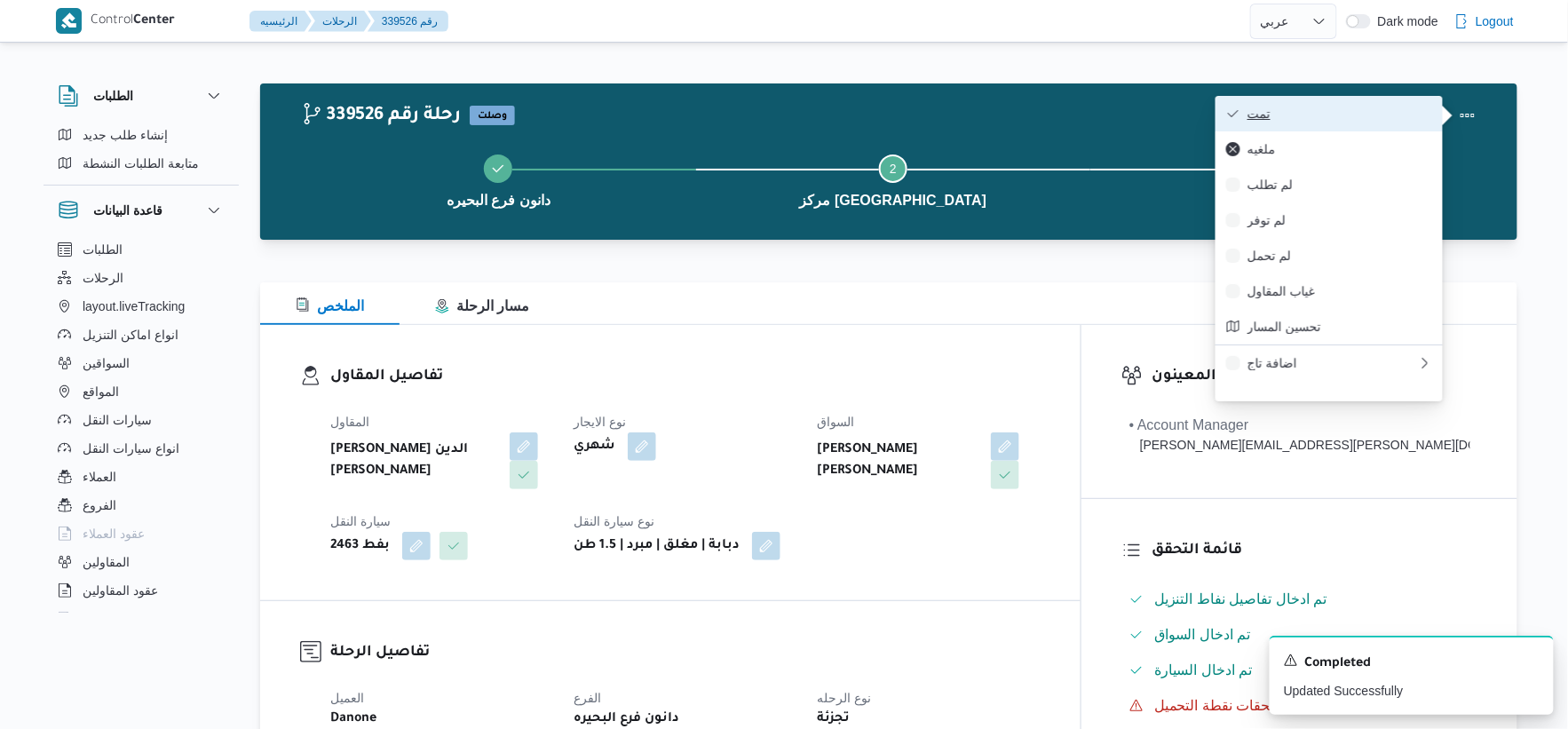
click at [1366, 109] on span "تمت" at bounding box center [1340, 113] width 185 height 14
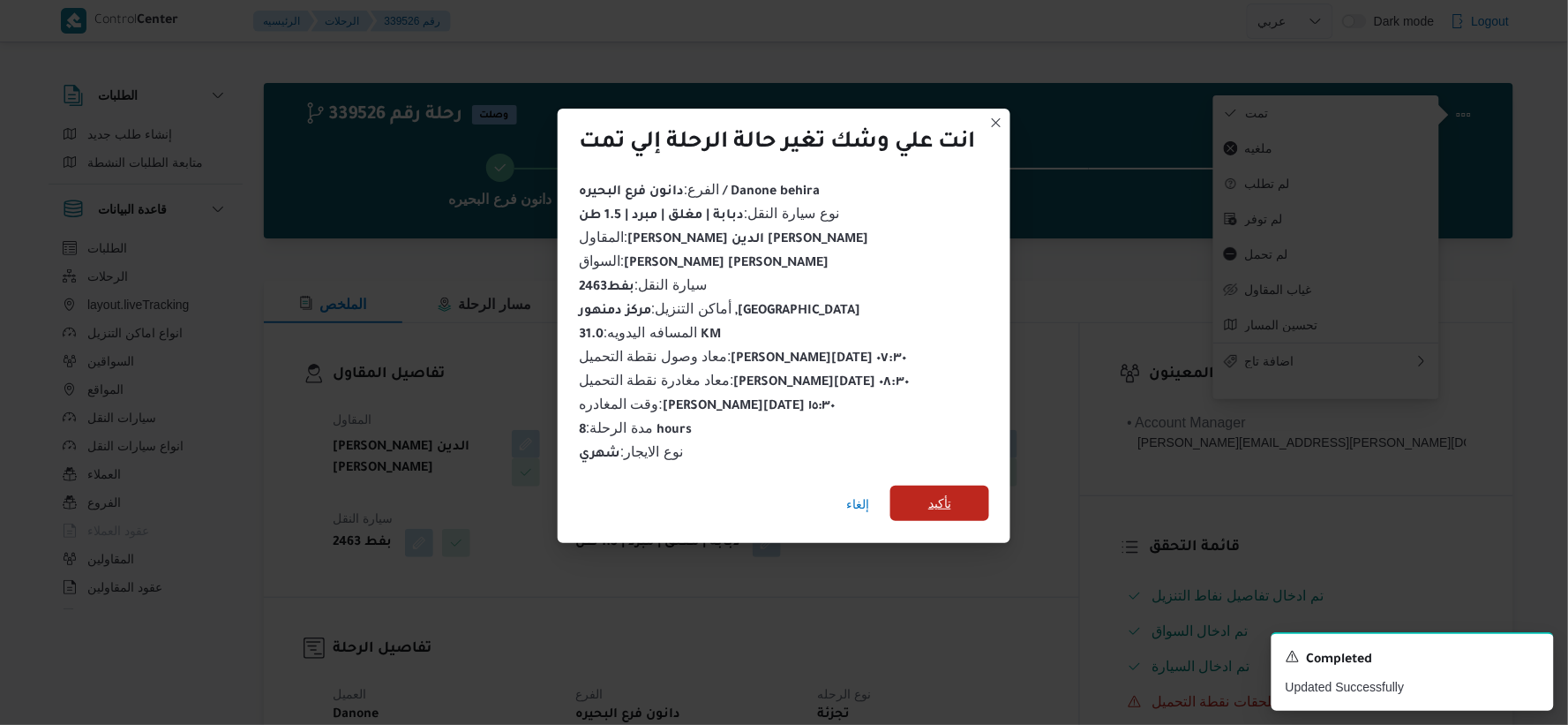
click at [944, 499] on span "تأكيد" at bounding box center [940, 503] width 23 height 22
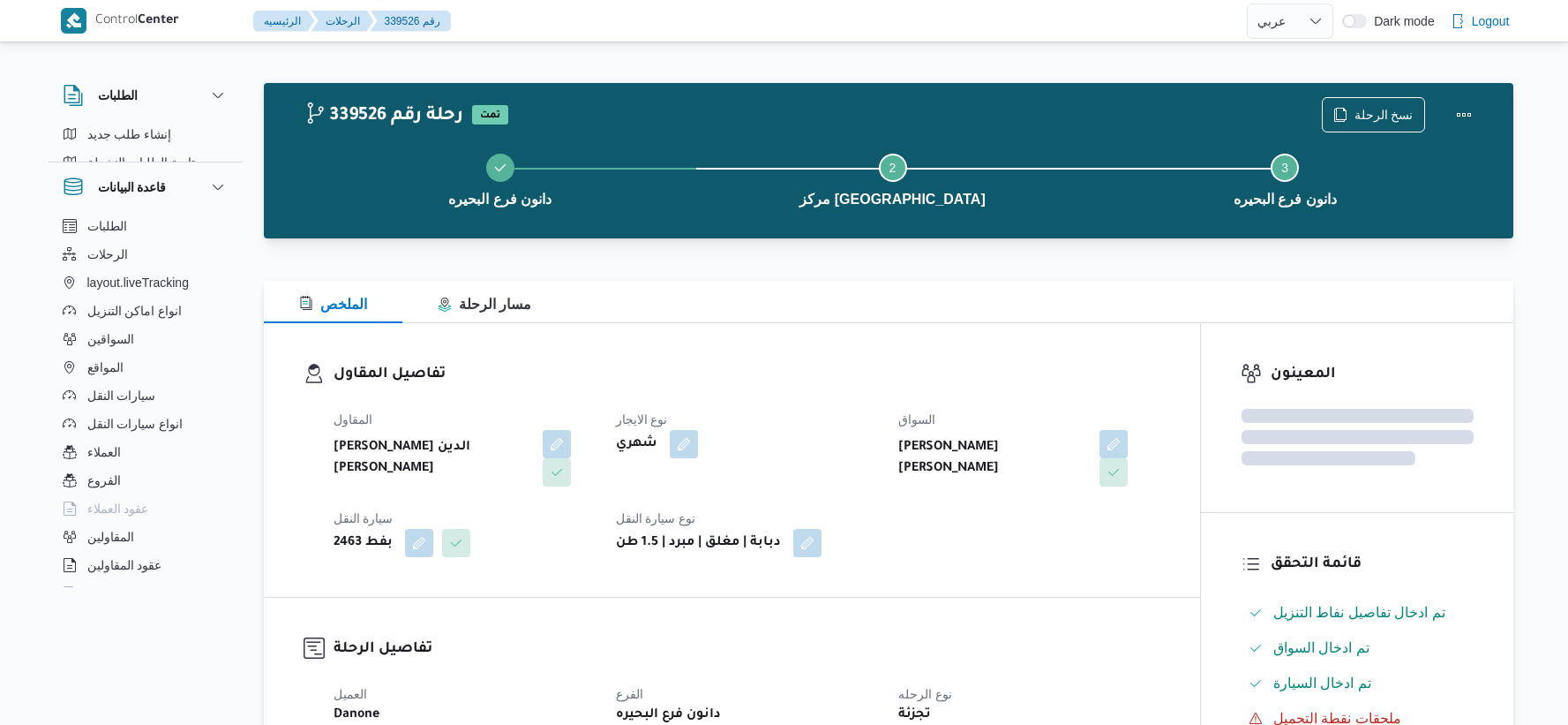
select select "ar"
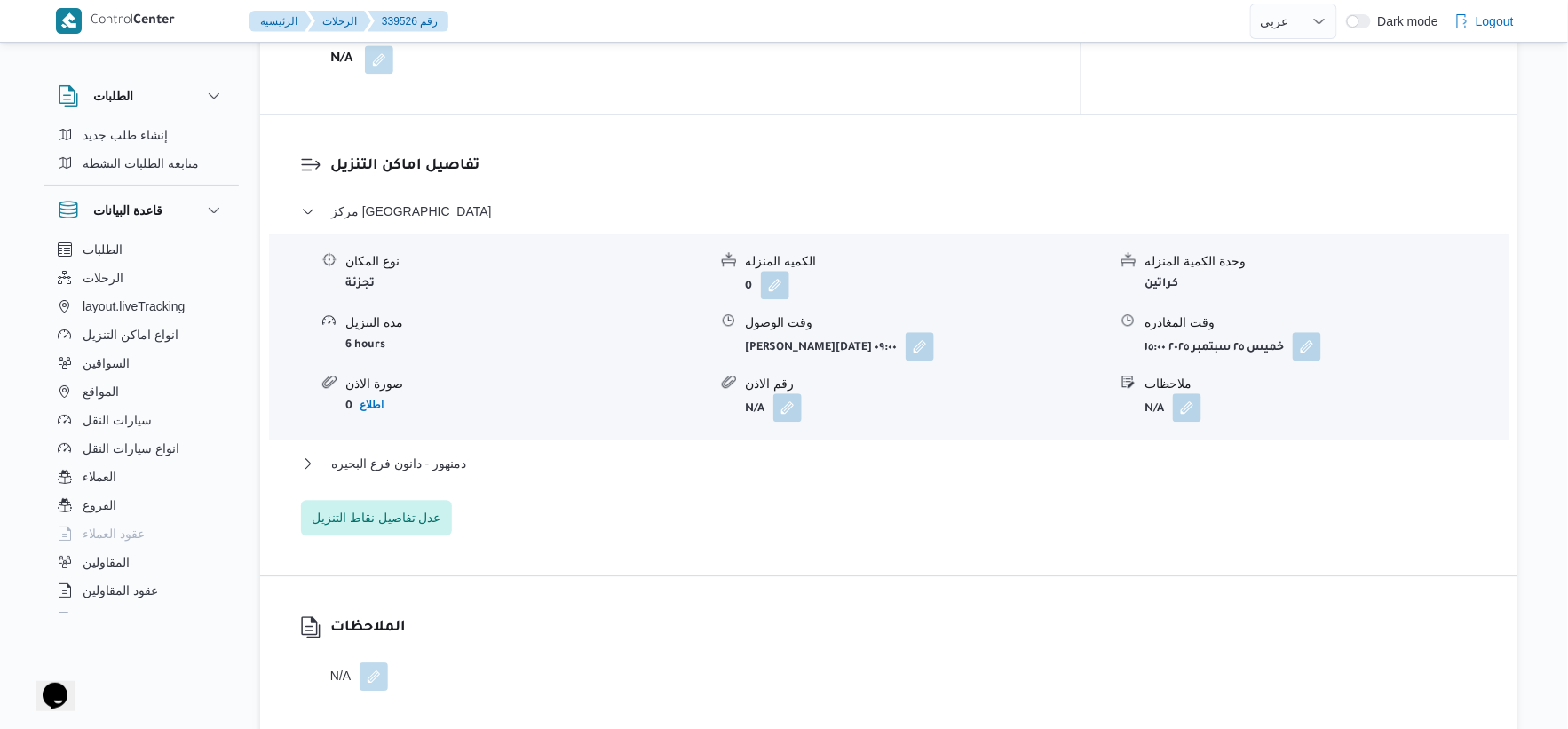
scroll to position [1676, 0]
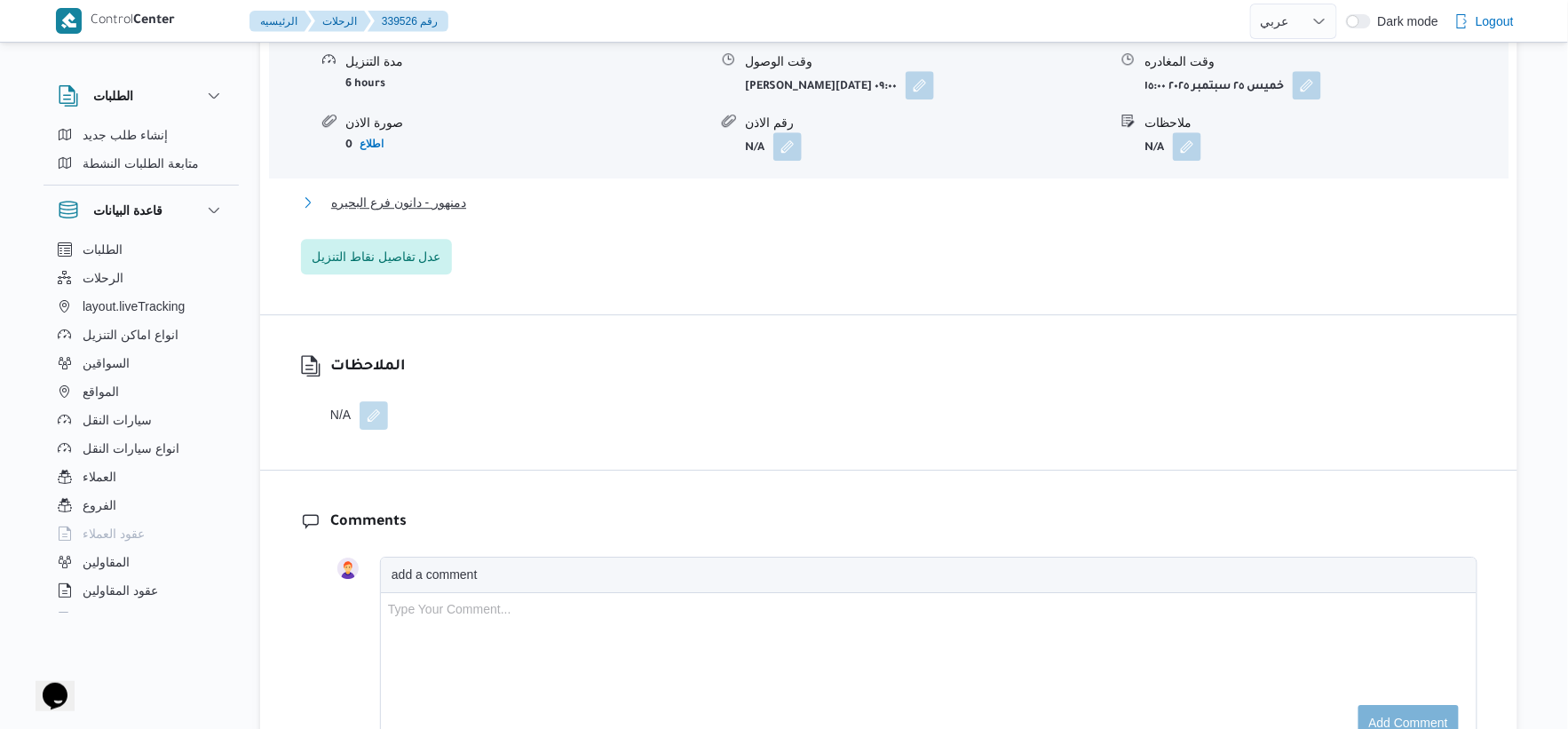
click at [451, 192] on span "دمنهور - دانون فرع البحيره" at bounding box center [399, 202] width 135 height 22
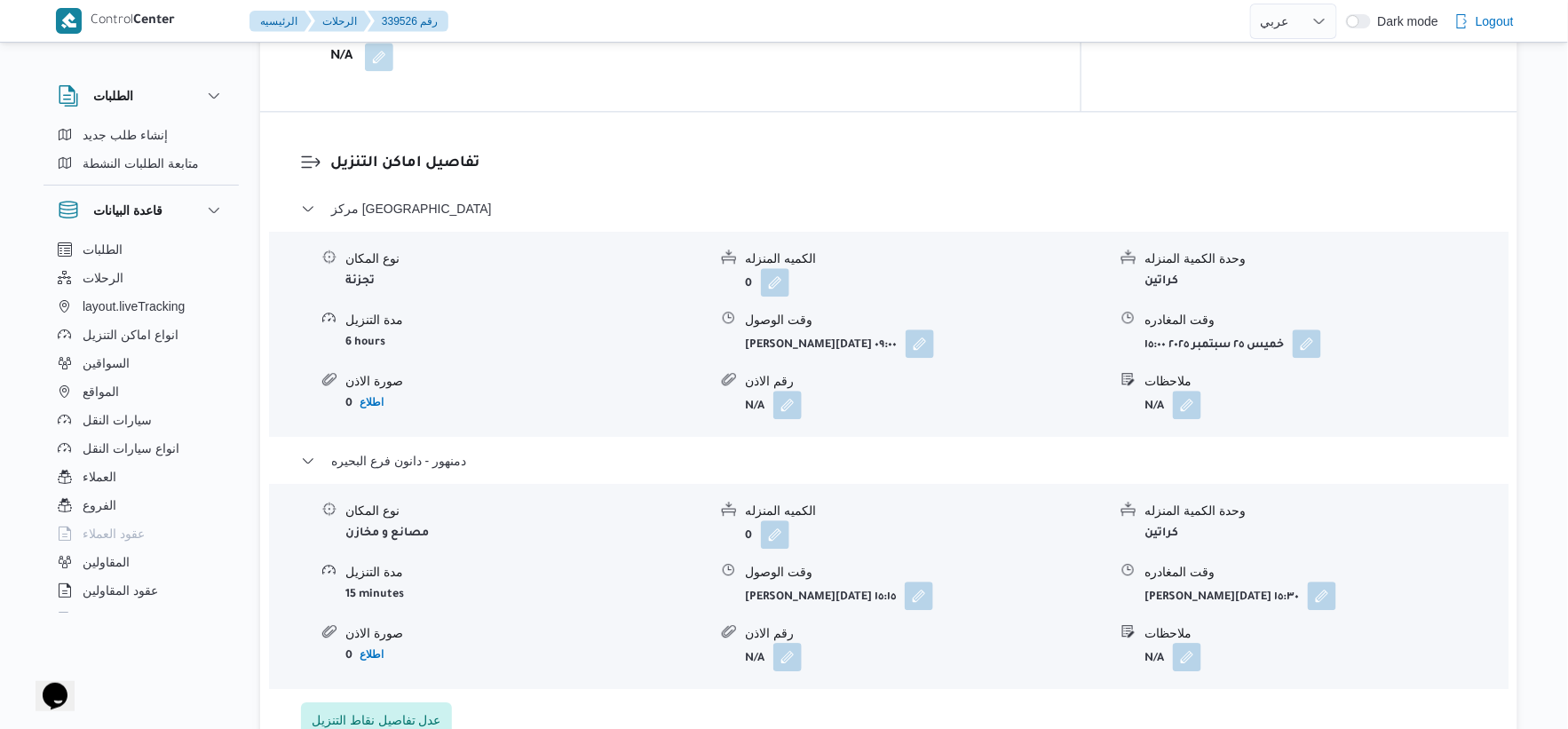
scroll to position [1479, 0]
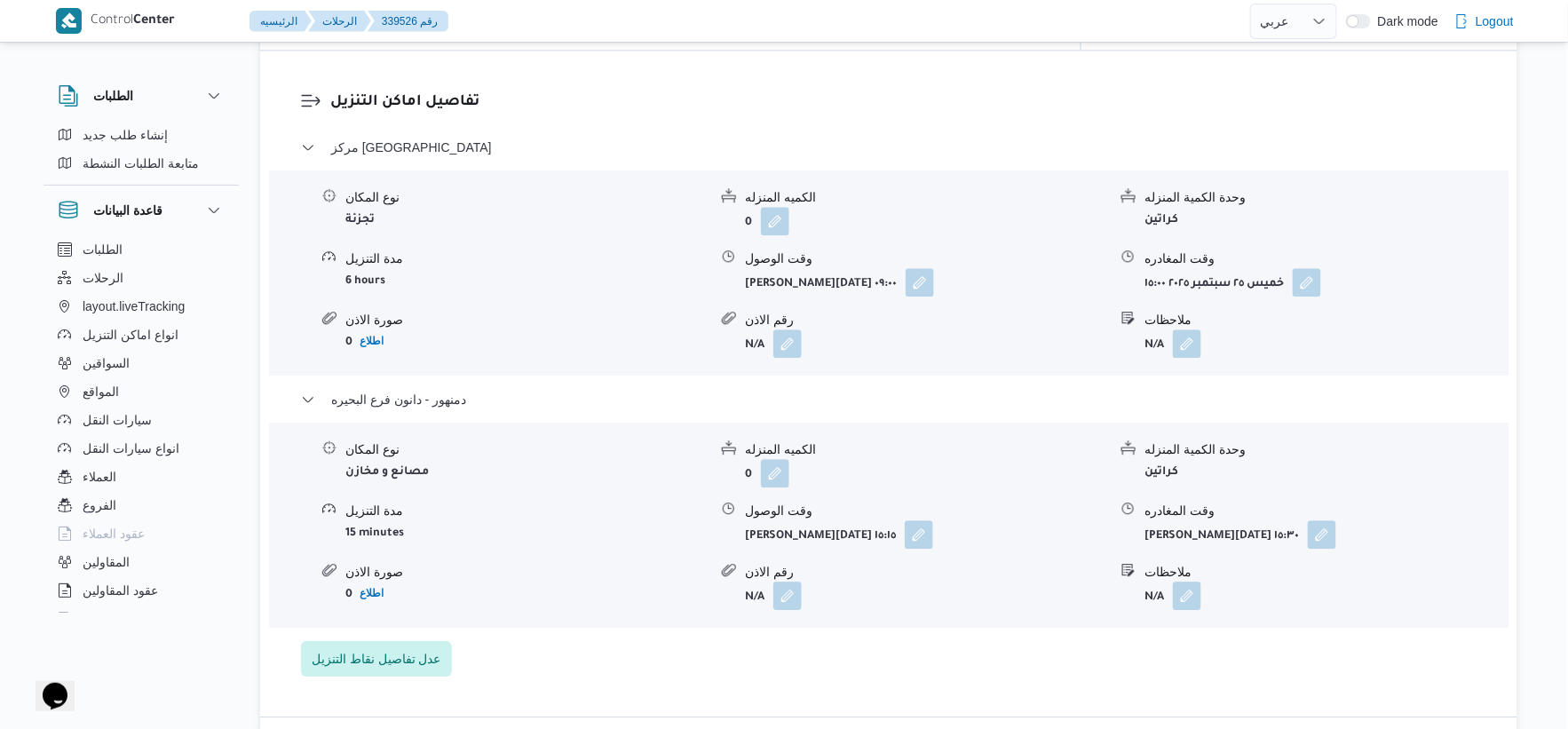
select select "ar"
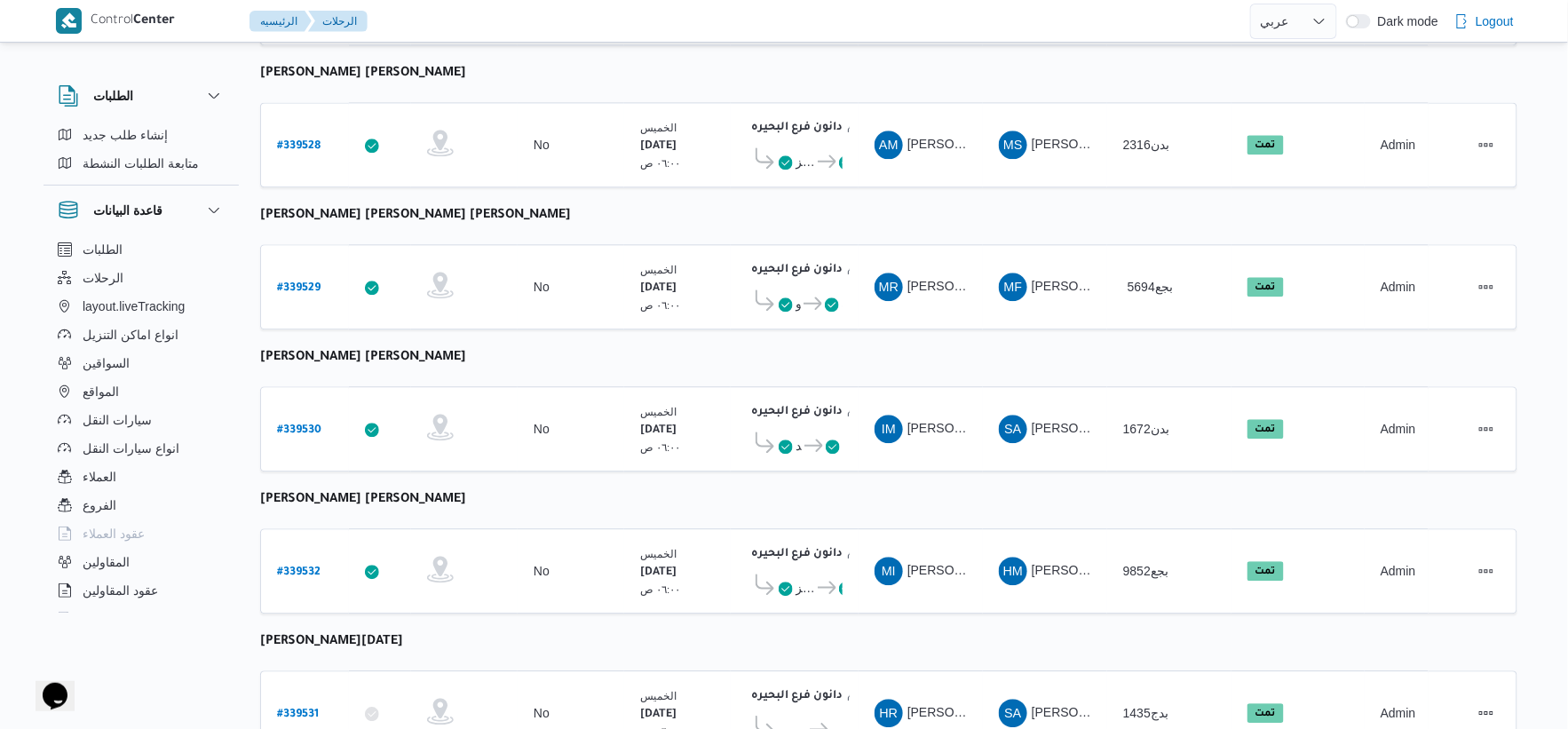
scroll to position [1426, 0]
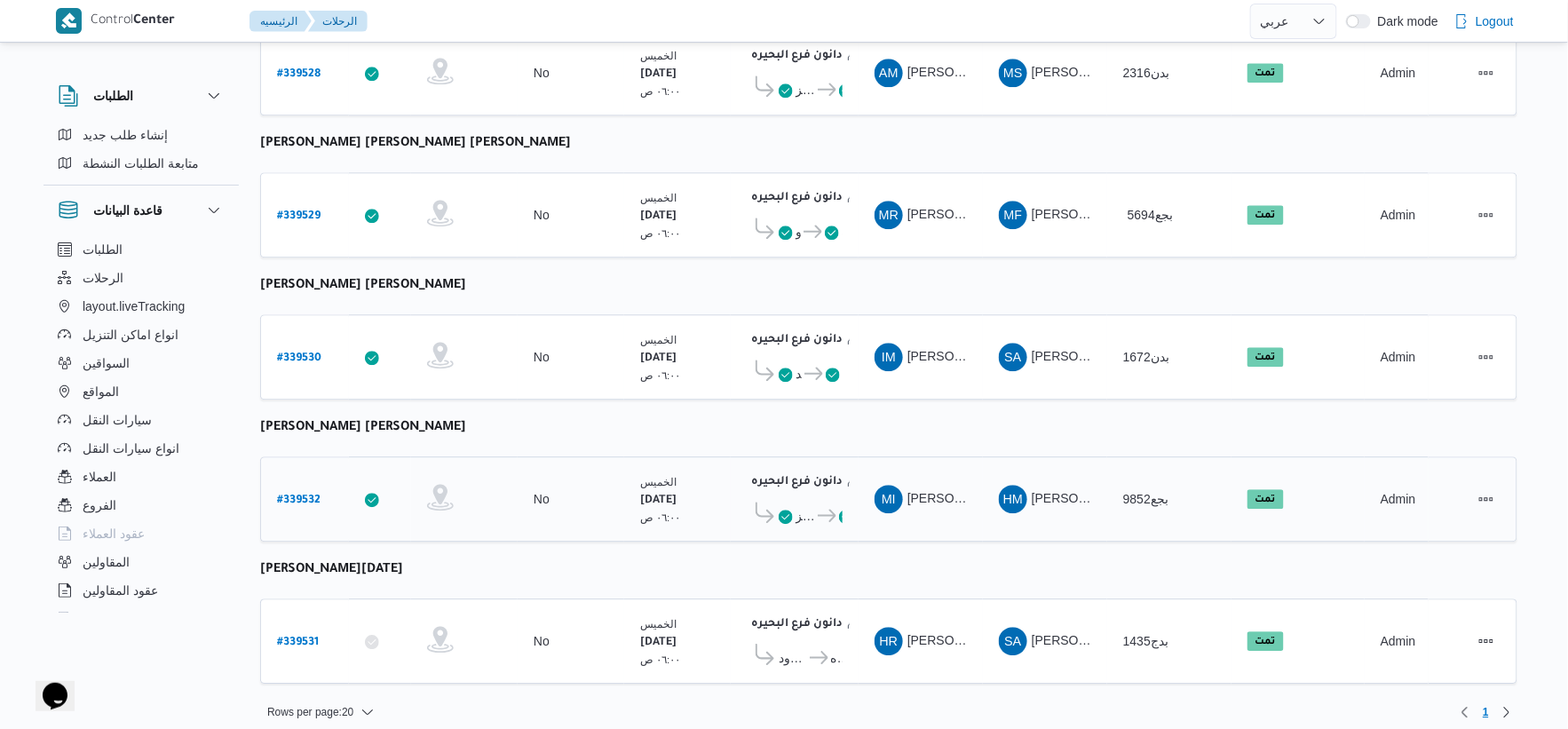
click at [300, 487] on link "# 339532" at bounding box center [299, 498] width 43 height 24
select select "ar"
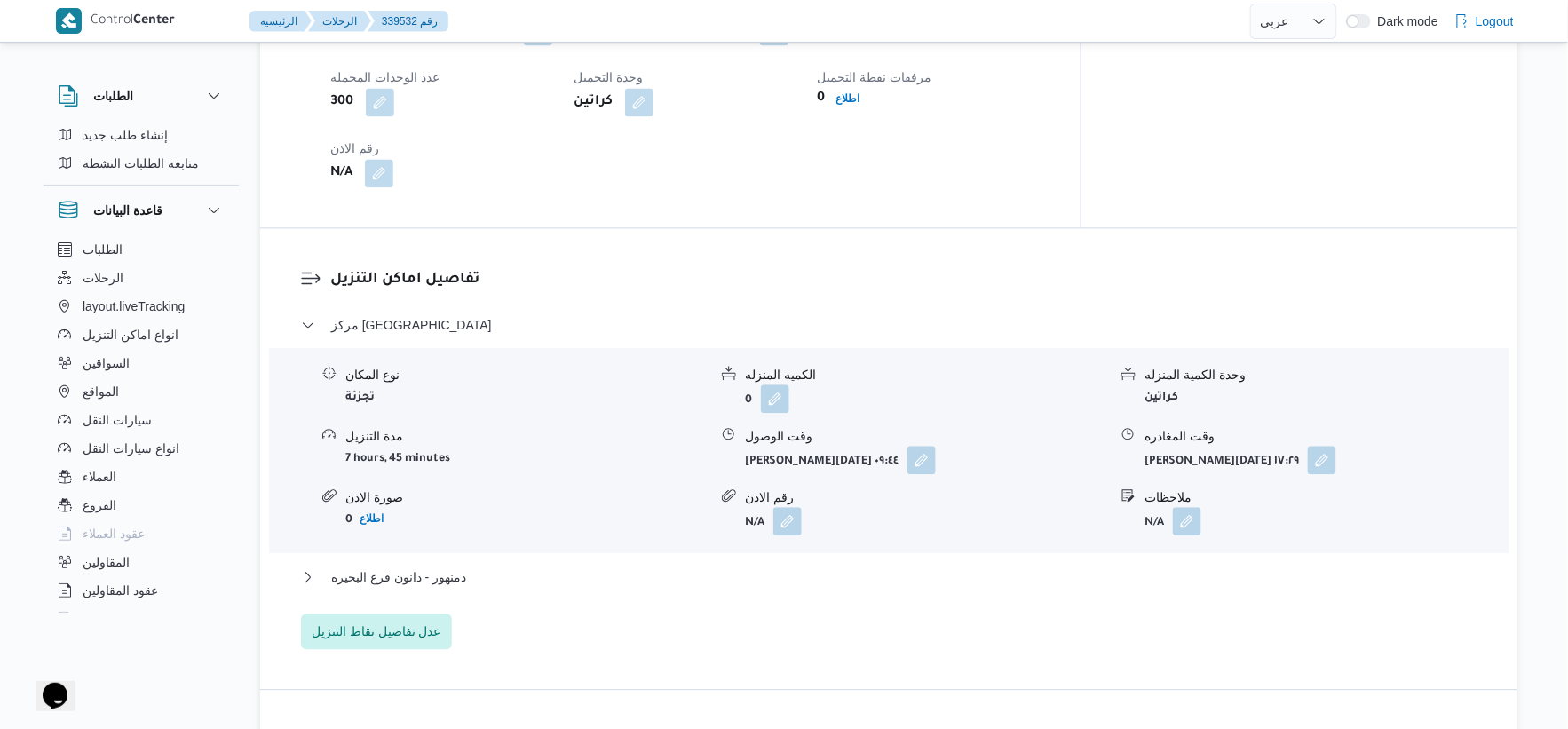
scroll to position [1479, 0]
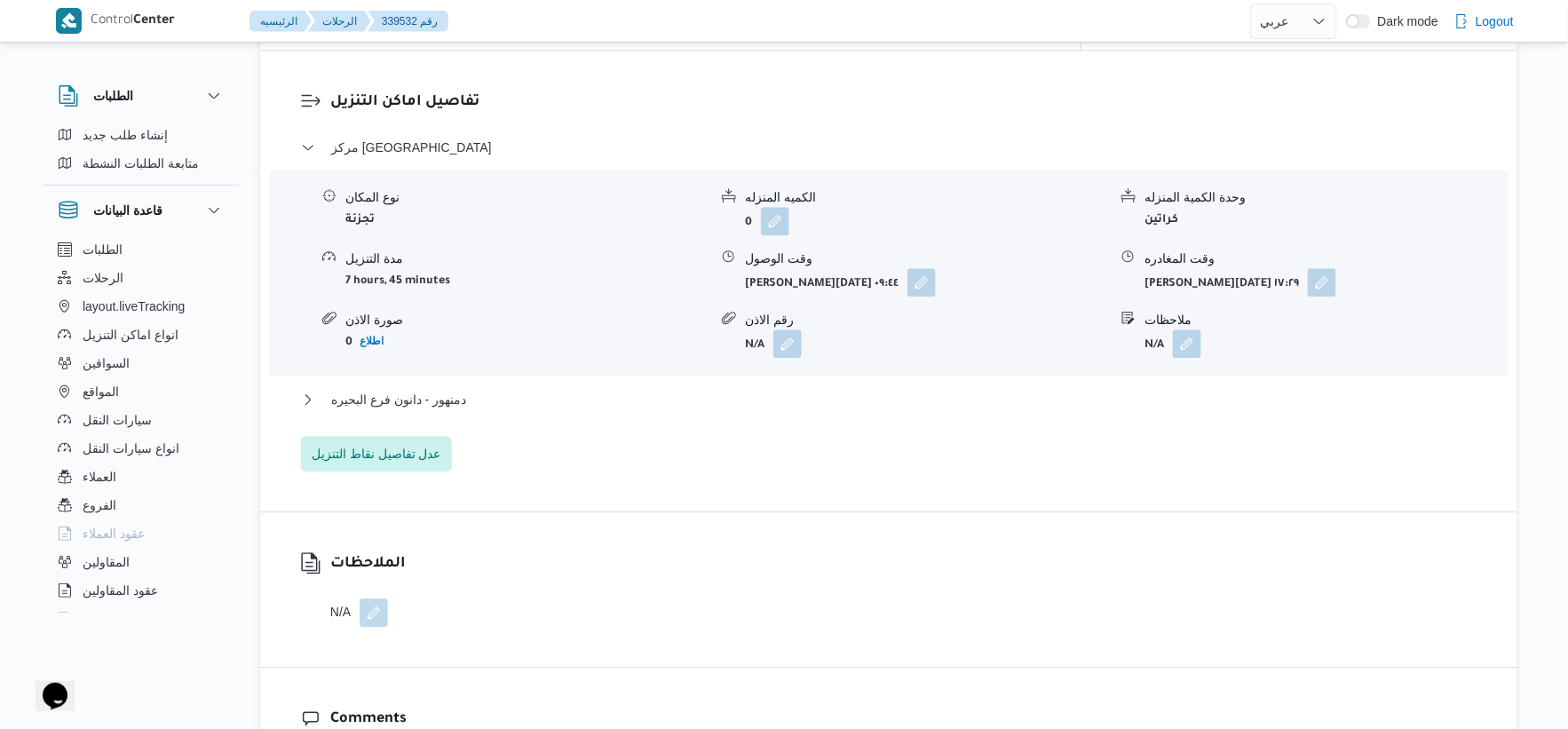
click at [510, 400] on div "دمنهور - دانون فرع البحيره" at bounding box center [890, 406] width 1177 height 34
click at [509, 392] on button "دمنهور - دانون فرع البحيره" at bounding box center [890, 399] width 1177 height 22
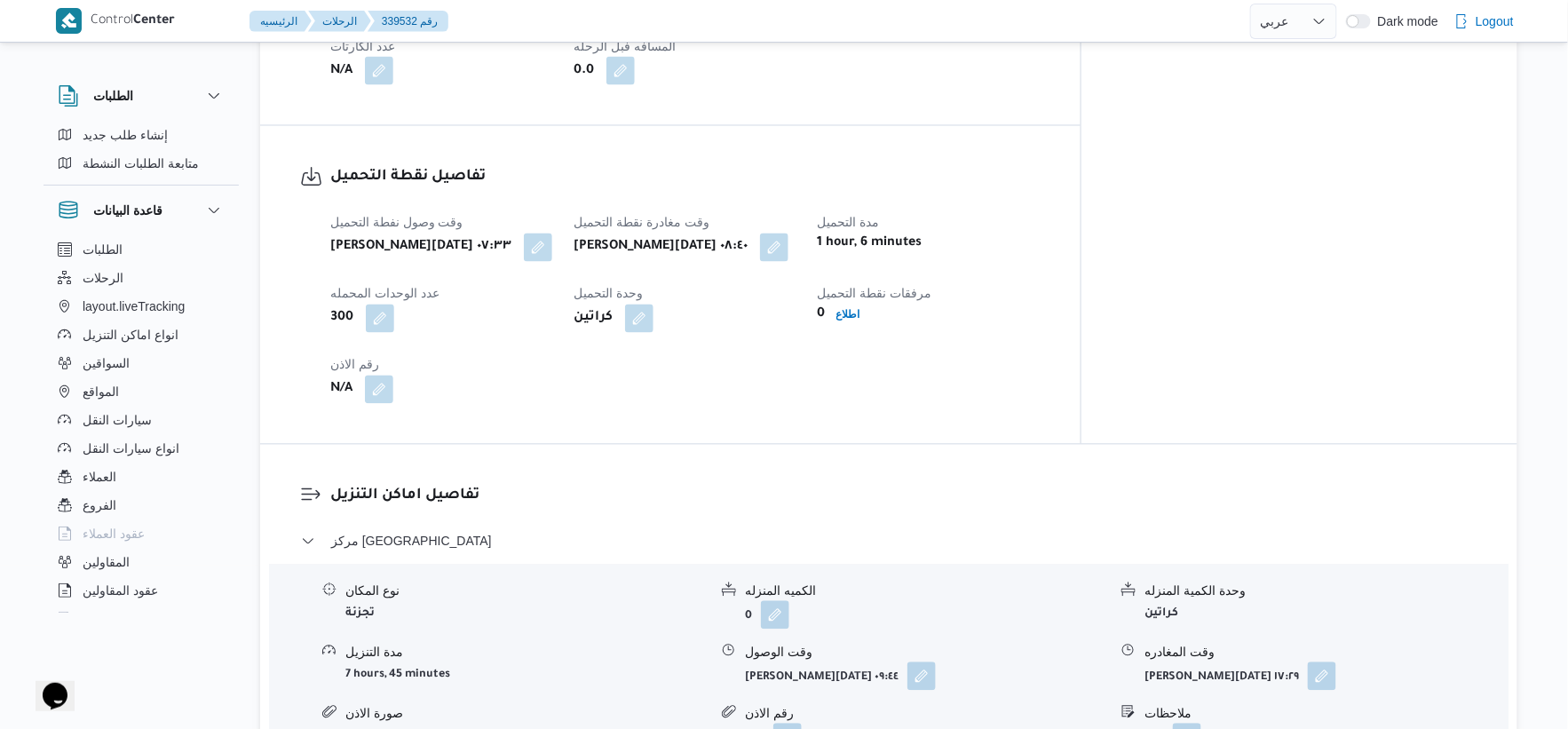
scroll to position [591, 0]
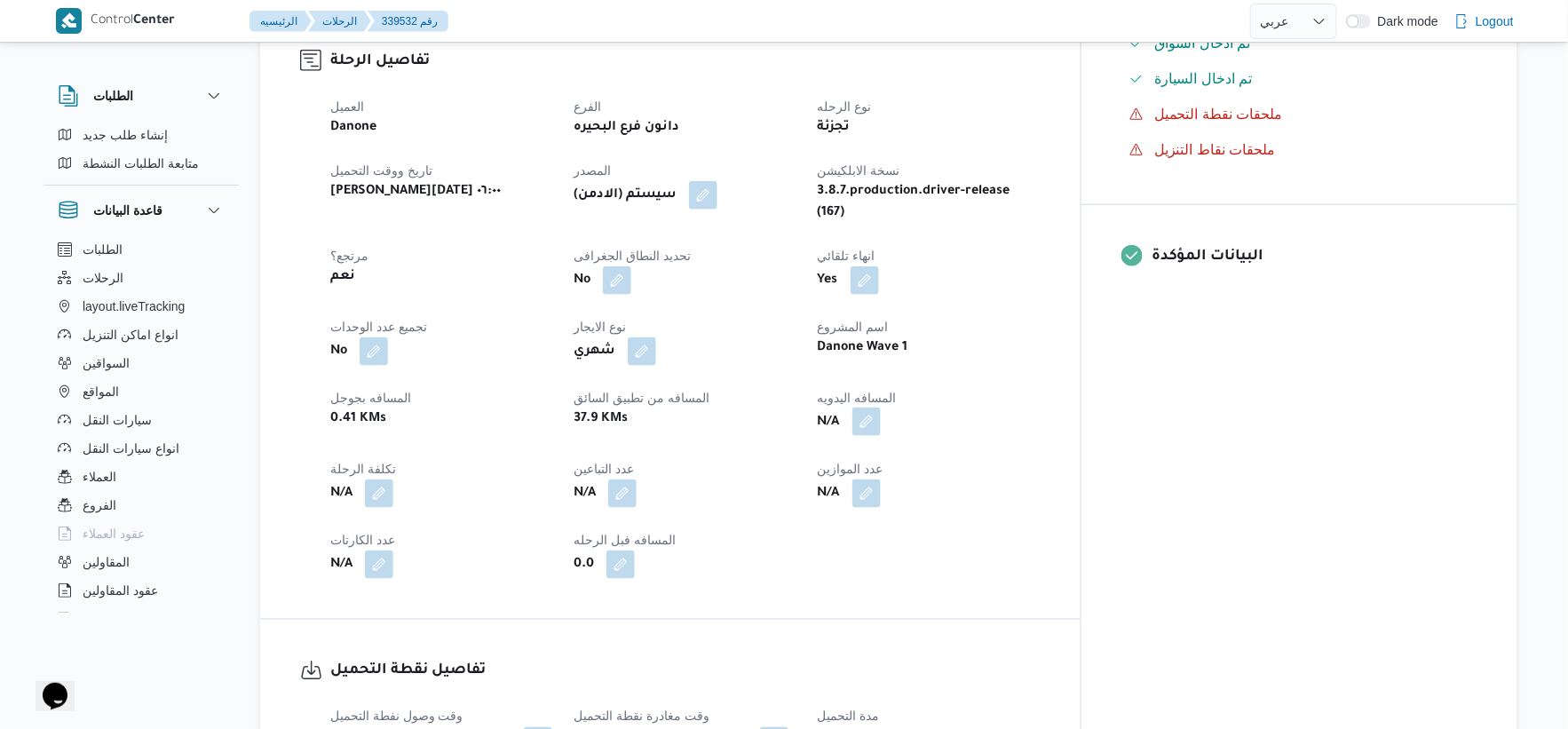
click at [881, 410] on button "button" at bounding box center [867, 422] width 28 height 28
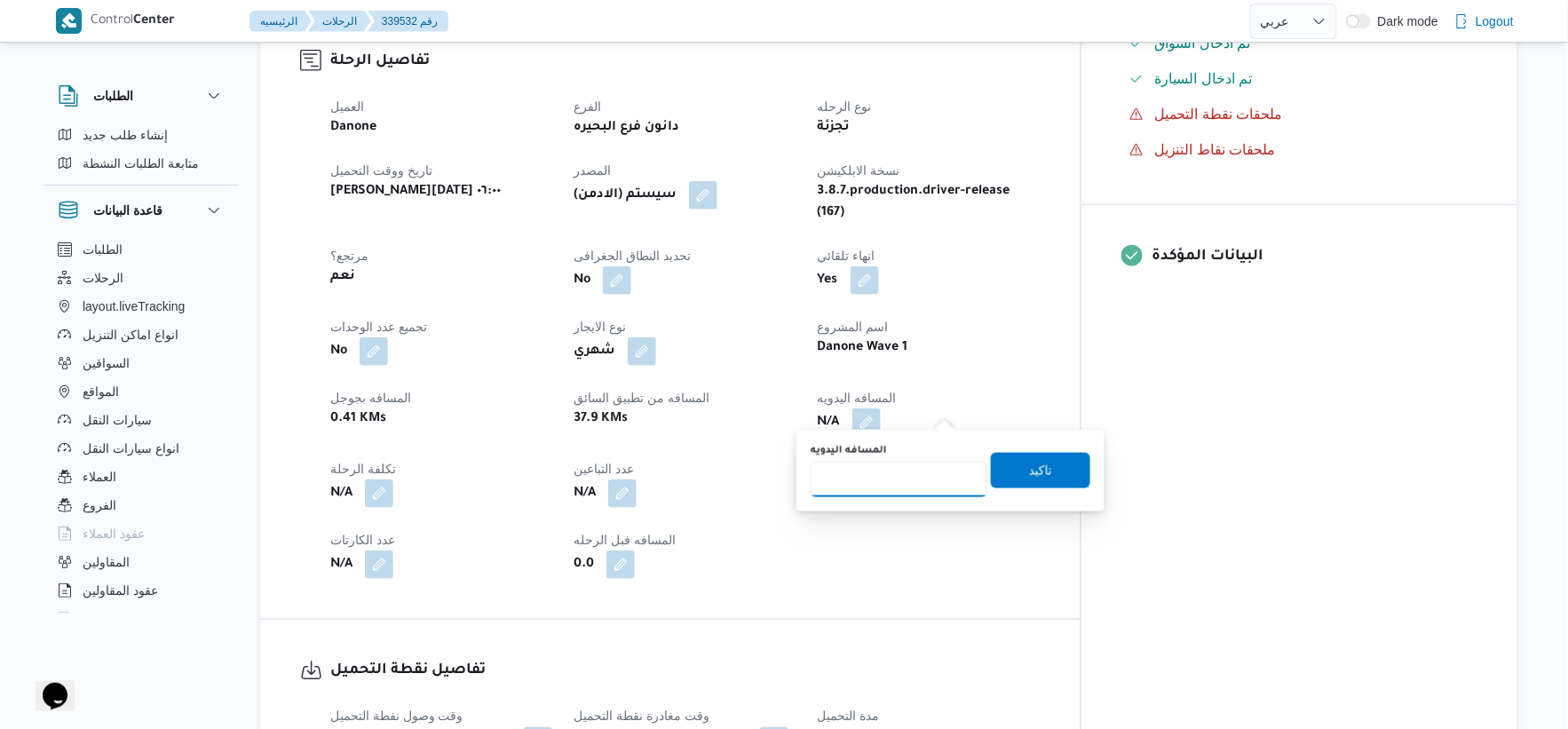
click at [885, 485] on input "المسافه اليدويه" at bounding box center [899, 479] width 177 height 36
type input "40"
click at [1029, 466] on span "تاكيد" at bounding box center [1040, 469] width 24 height 22
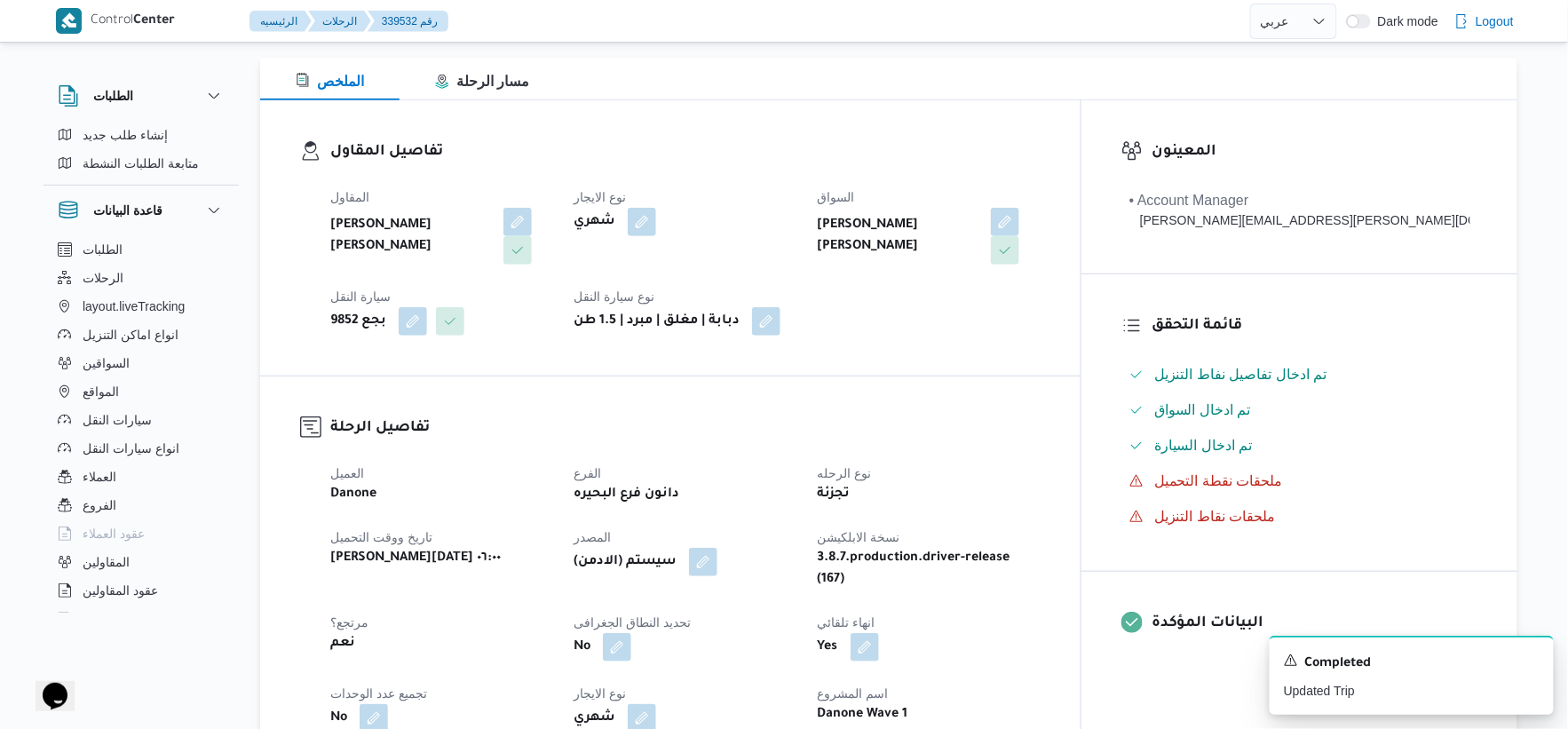
scroll to position [493, 0]
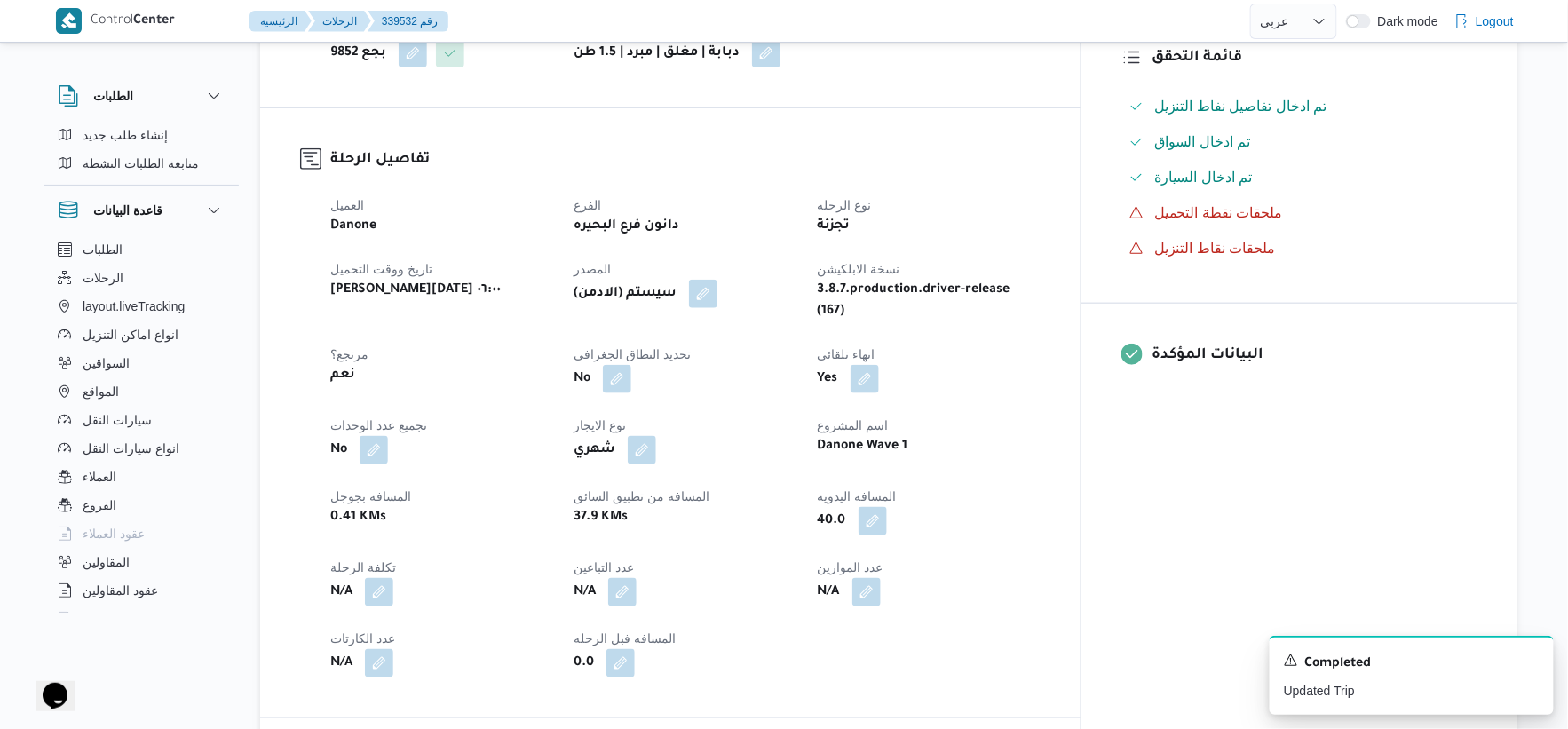
select select "ar"
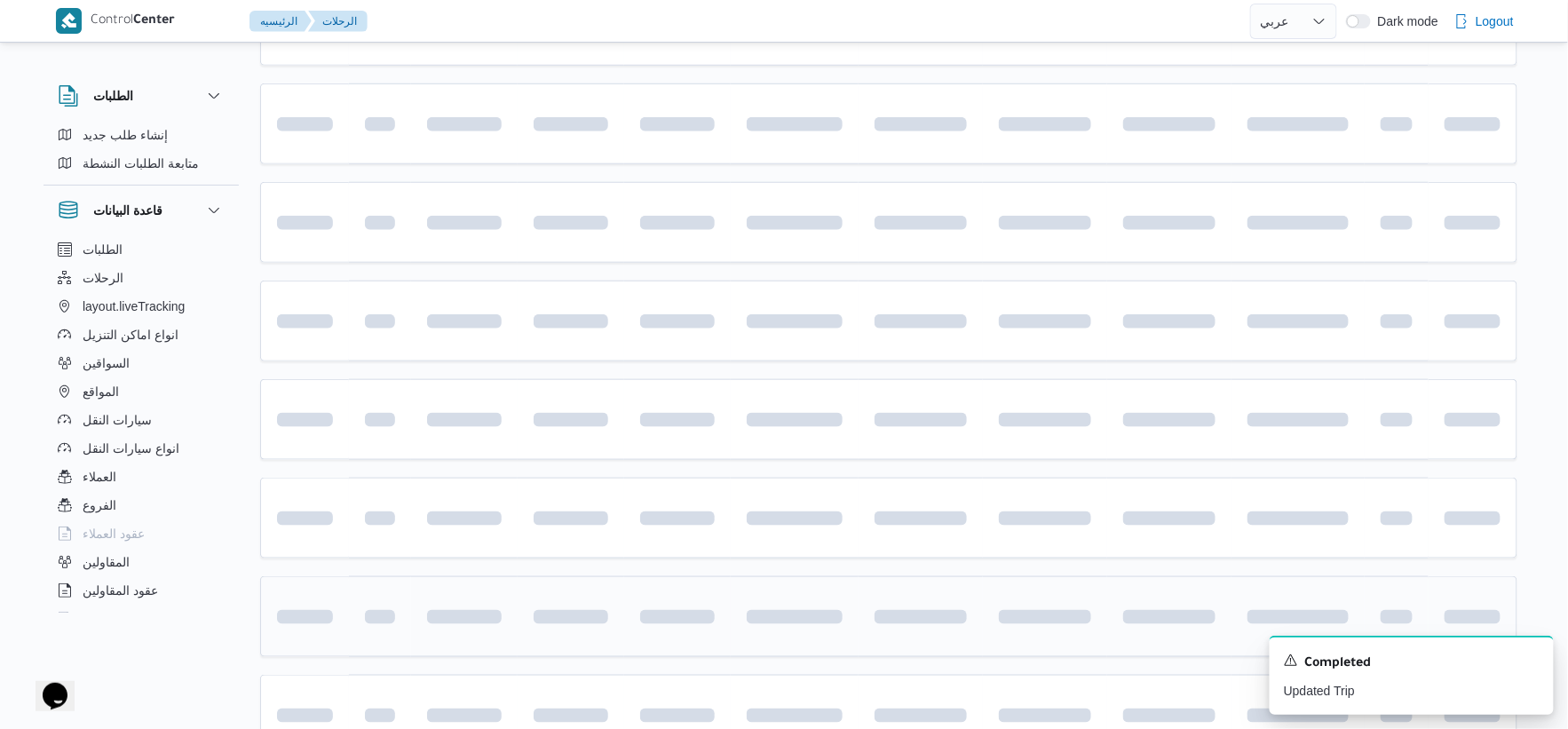
scroll to position [879, 0]
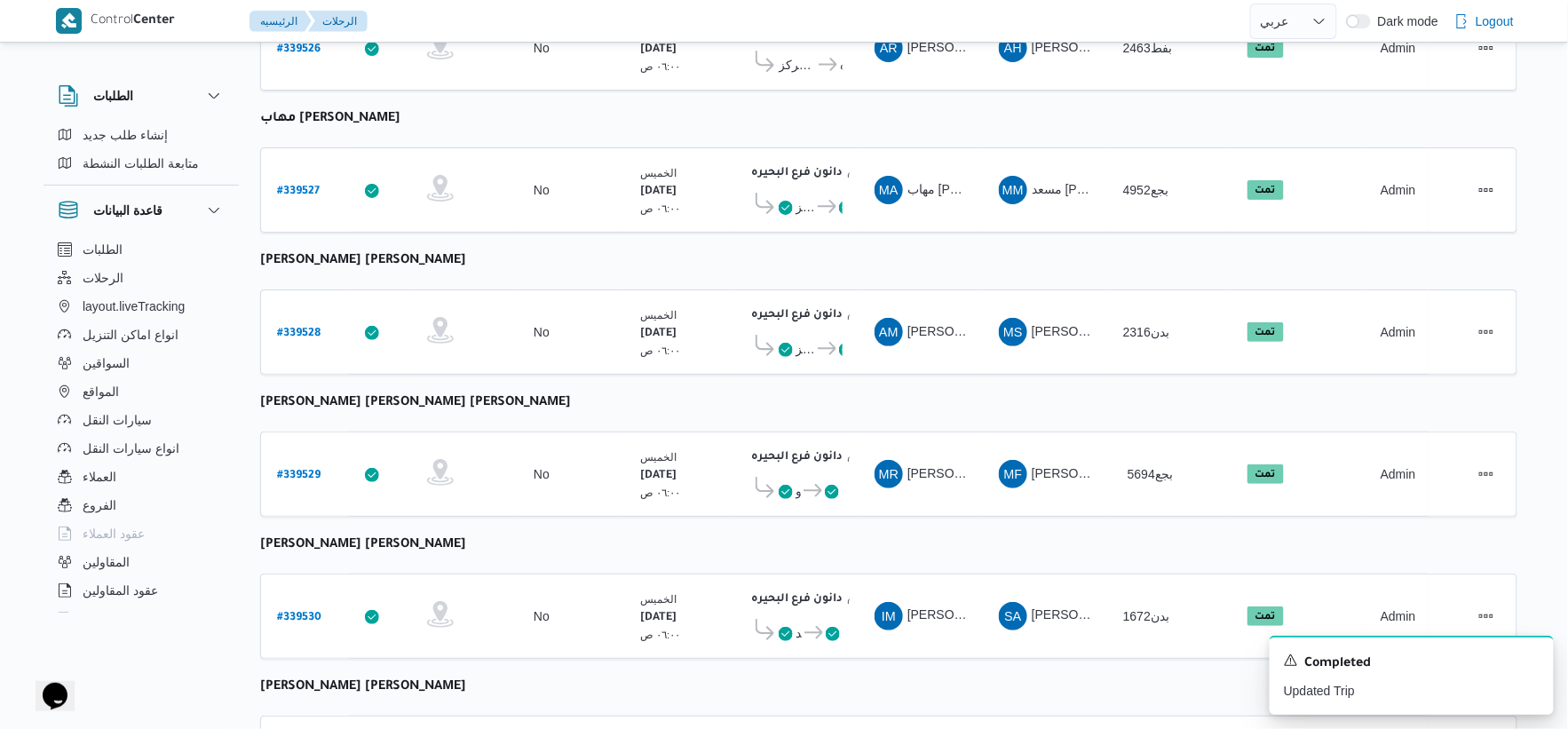
select select "ar"
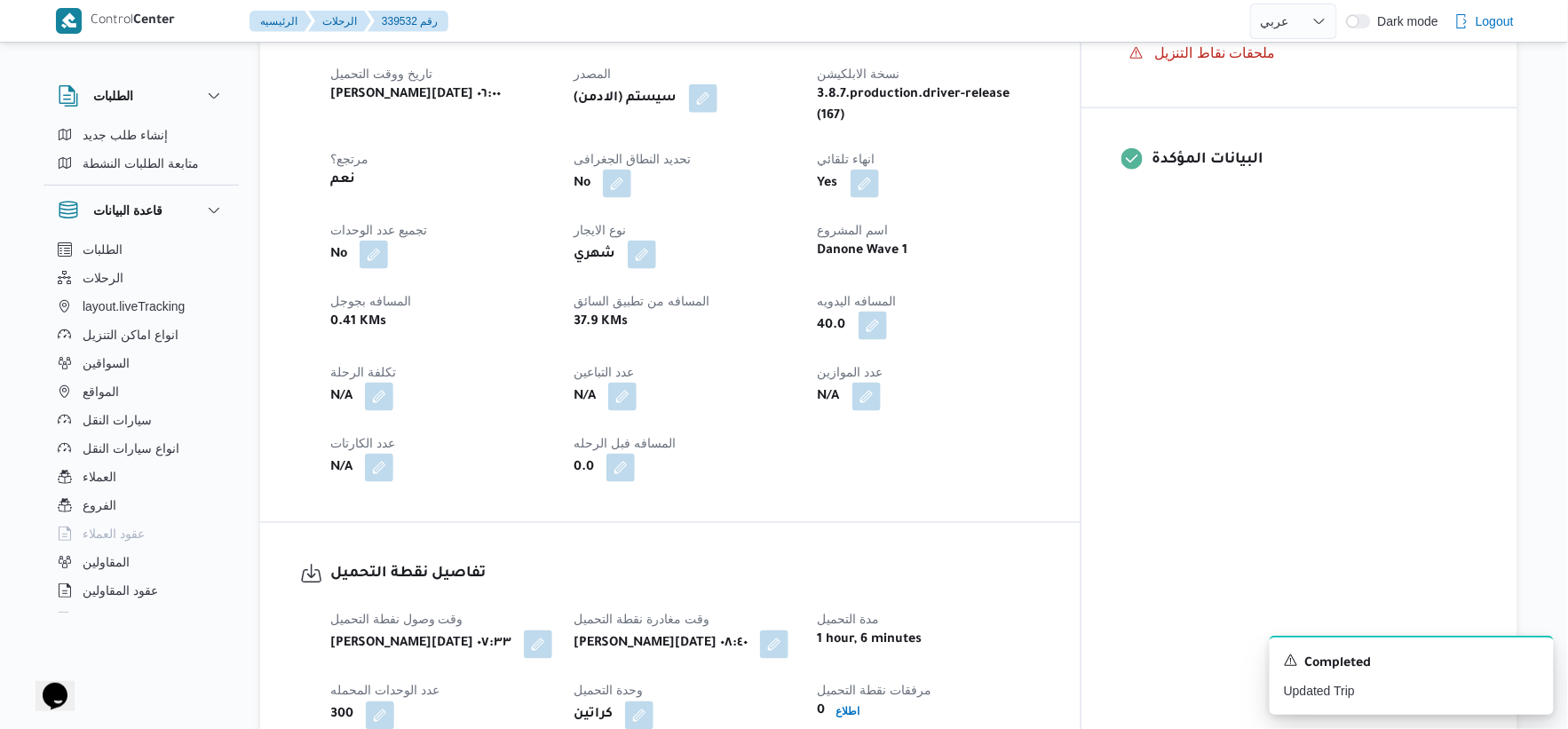
scroll to position [672, 0]
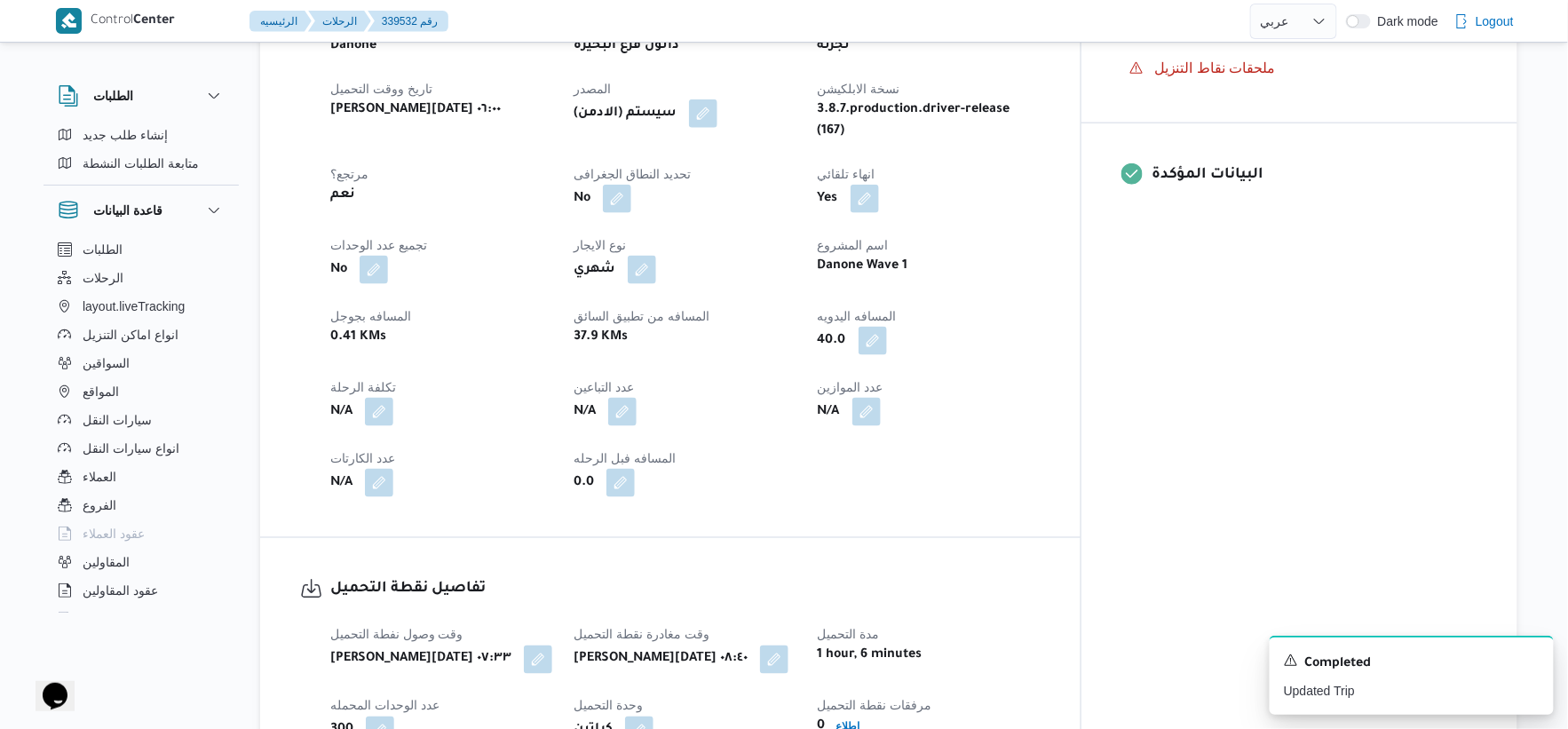
select select "ar"
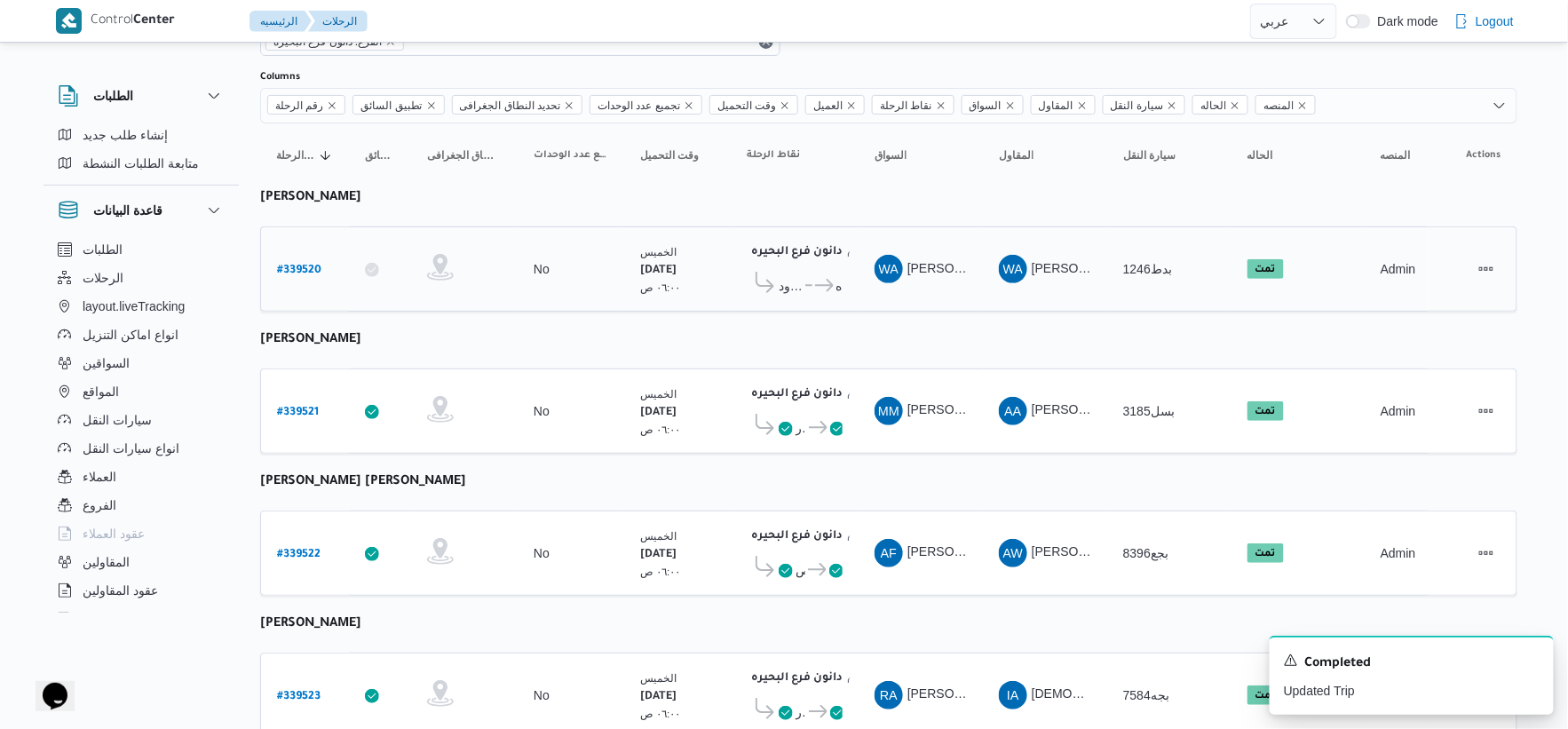
scroll to position [296, 0]
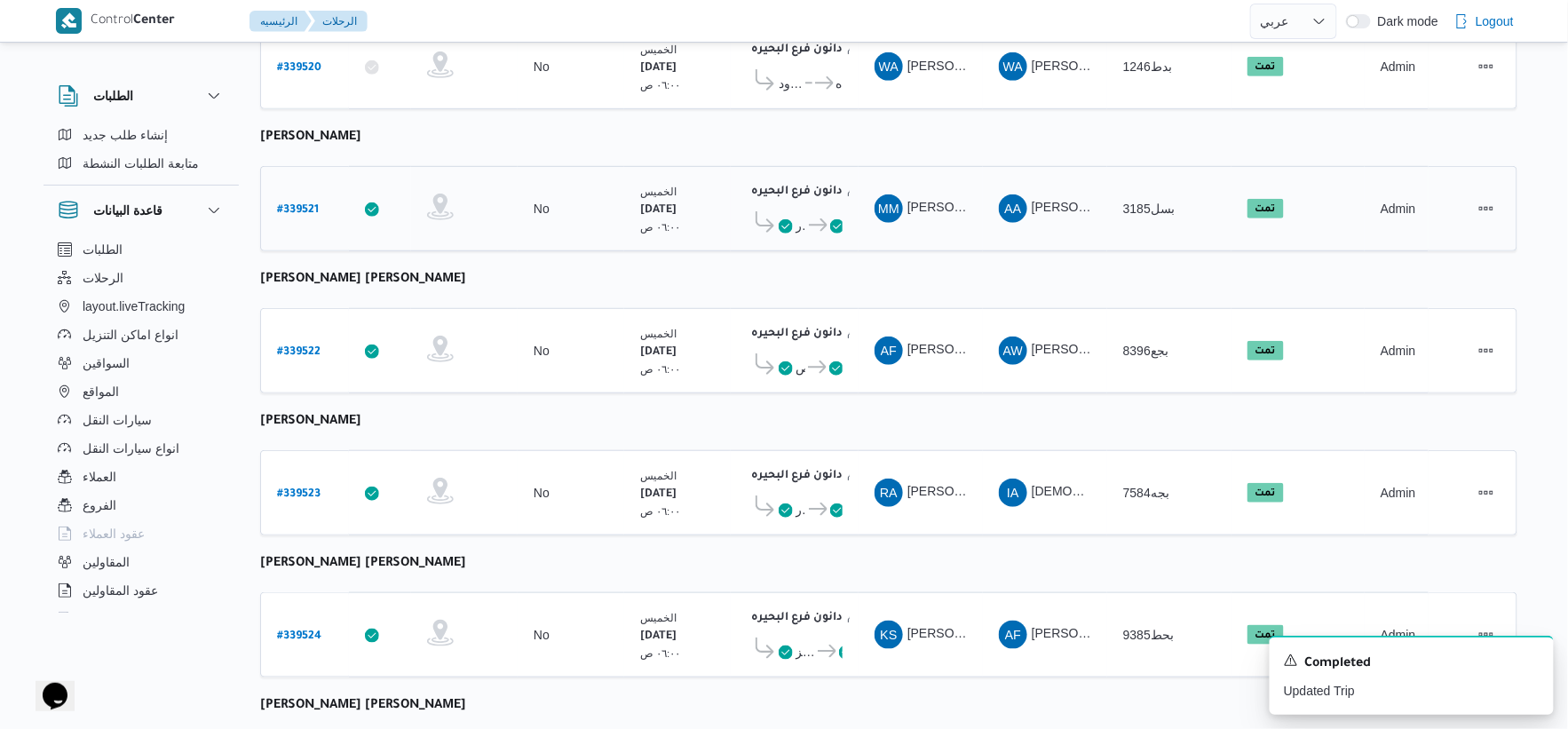
click at [306, 205] on b "# 339521" at bounding box center [298, 210] width 41 height 12
select select "ar"
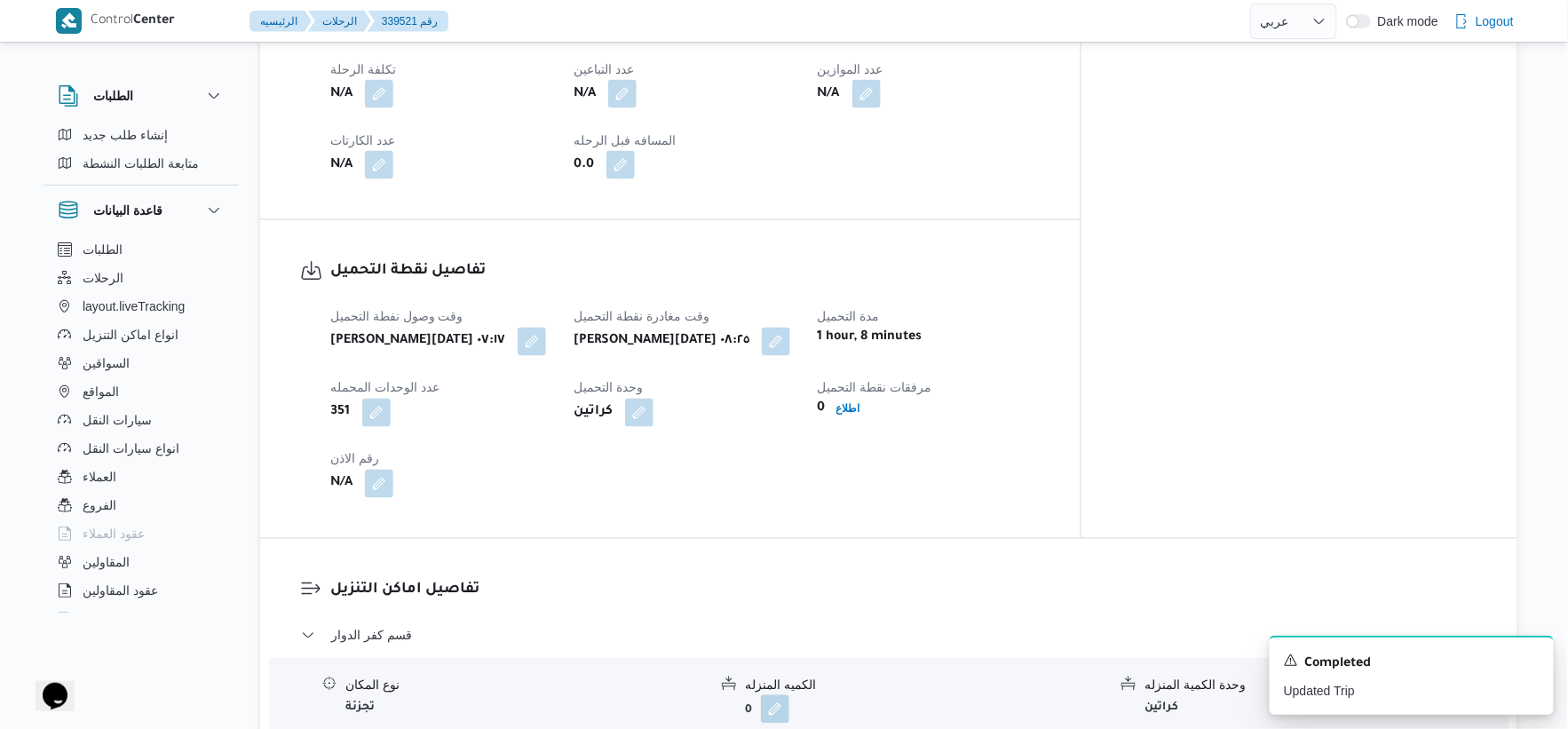
scroll to position [689, 0]
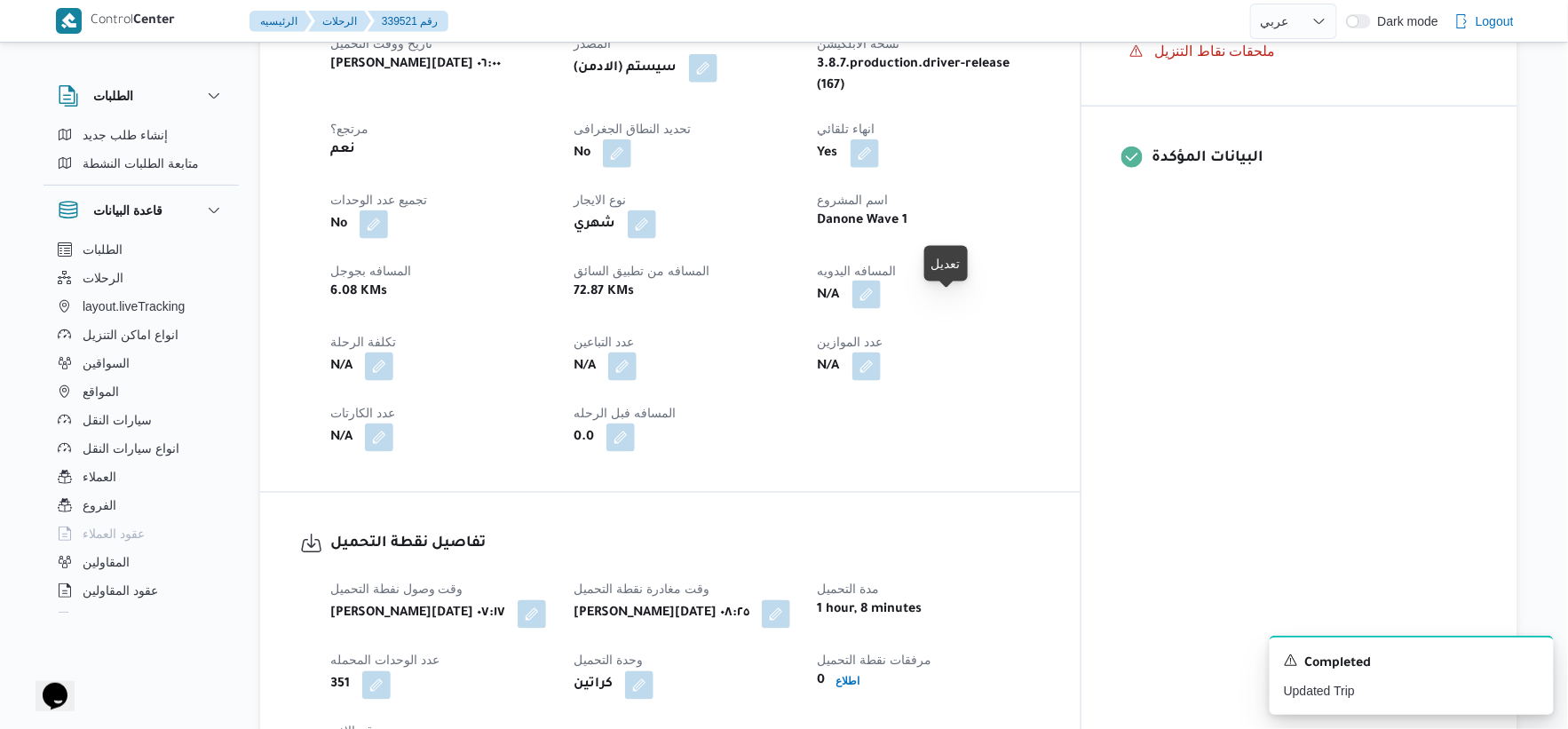
click at [881, 303] on button "button" at bounding box center [867, 295] width 28 height 28
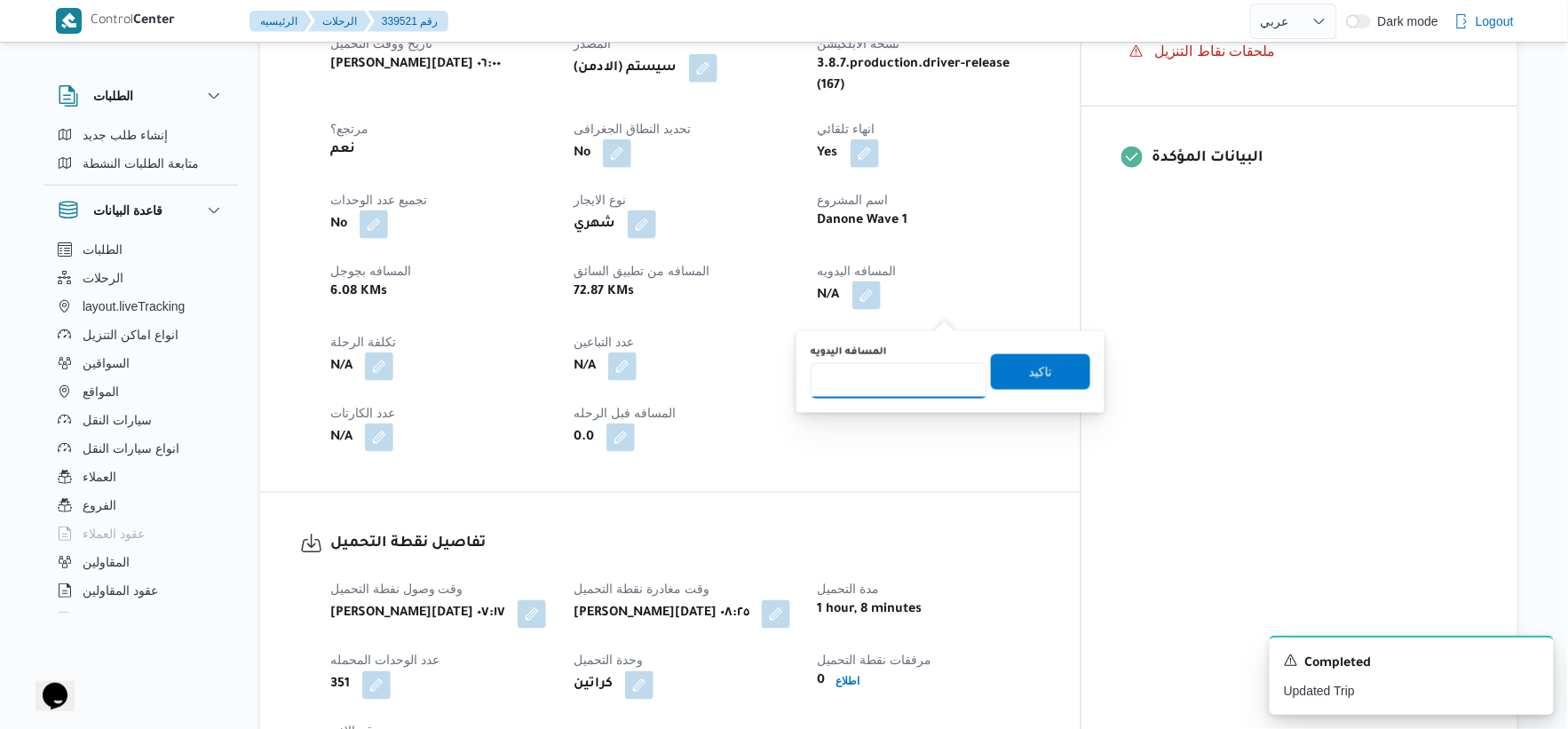
click at [883, 387] on input "المسافه اليدويه" at bounding box center [899, 381] width 177 height 36
type input "93"
click at [1062, 366] on span "تاكيد" at bounding box center [1041, 371] width 100 height 36
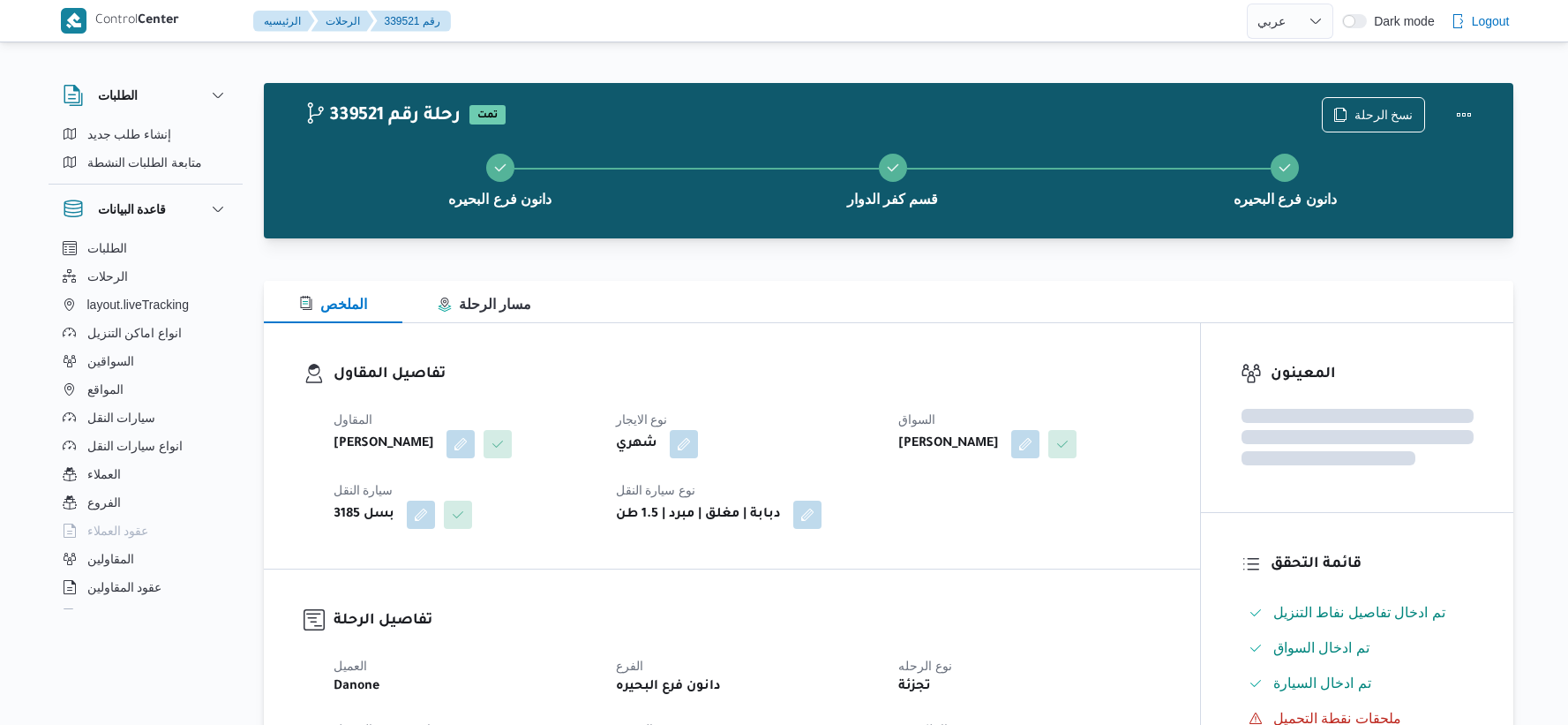
select select "ar"
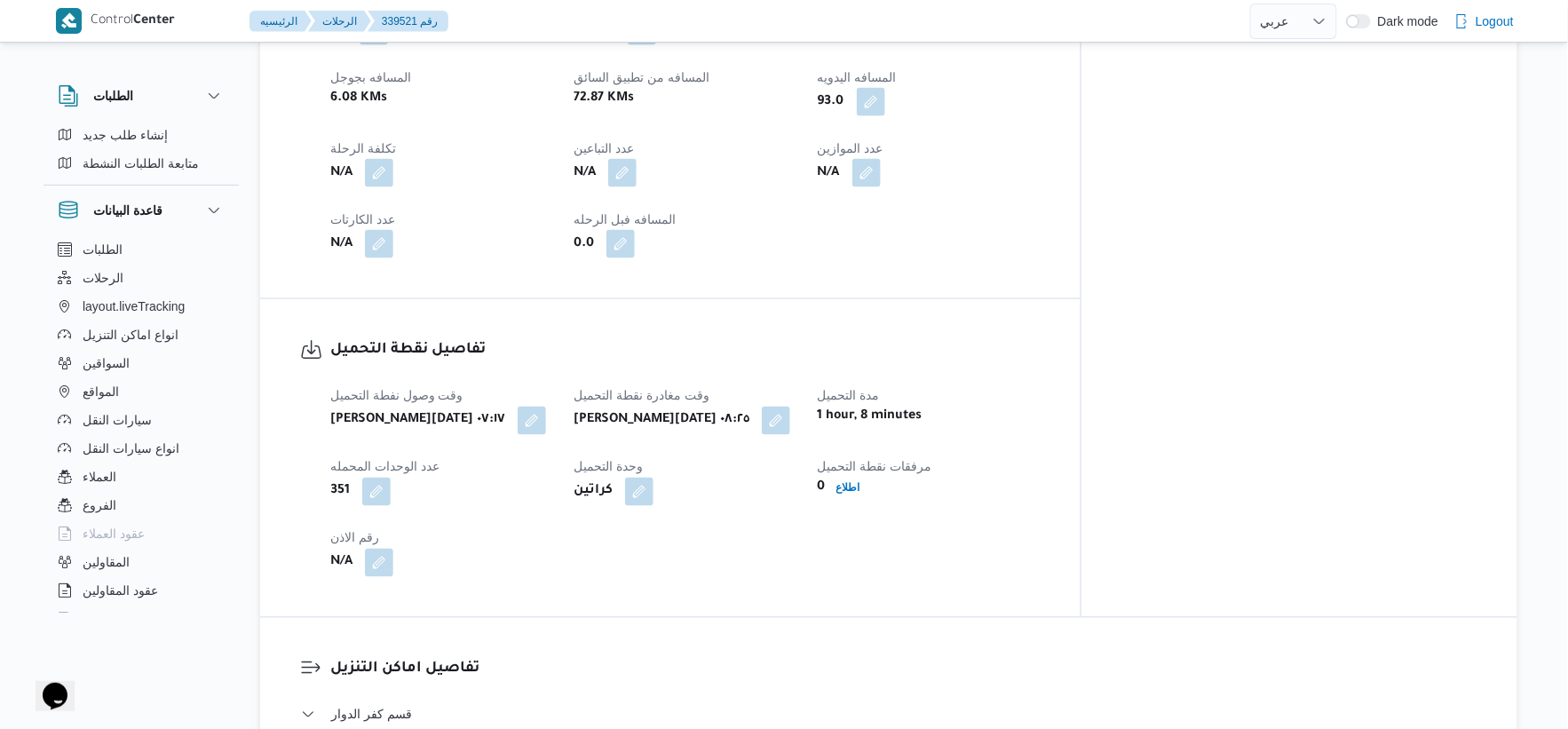
scroll to position [1330, 0]
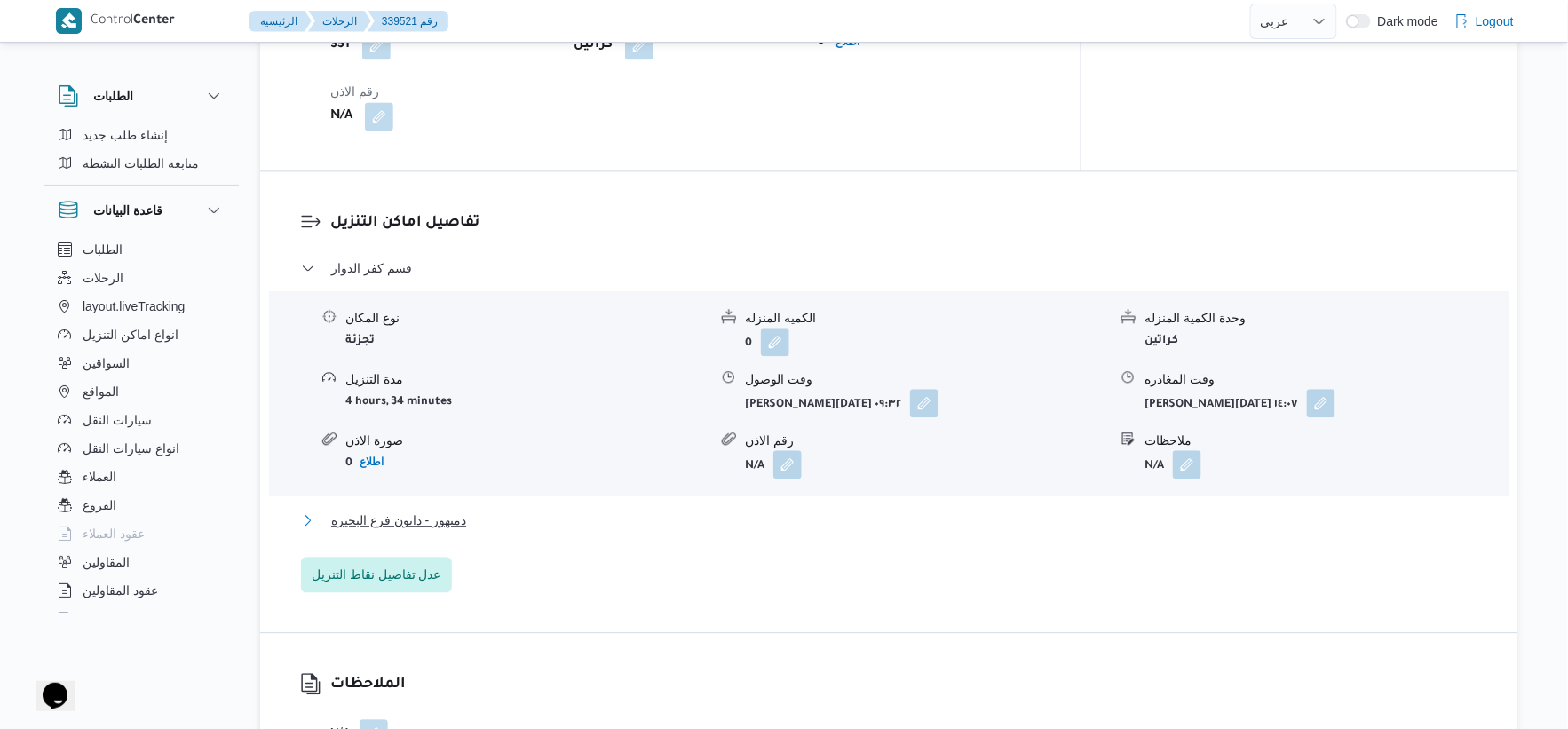
click at [504, 531] on button "دمنهور - دانون فرع البحيره" at bounding box center [890, 520] width 1177 height 22
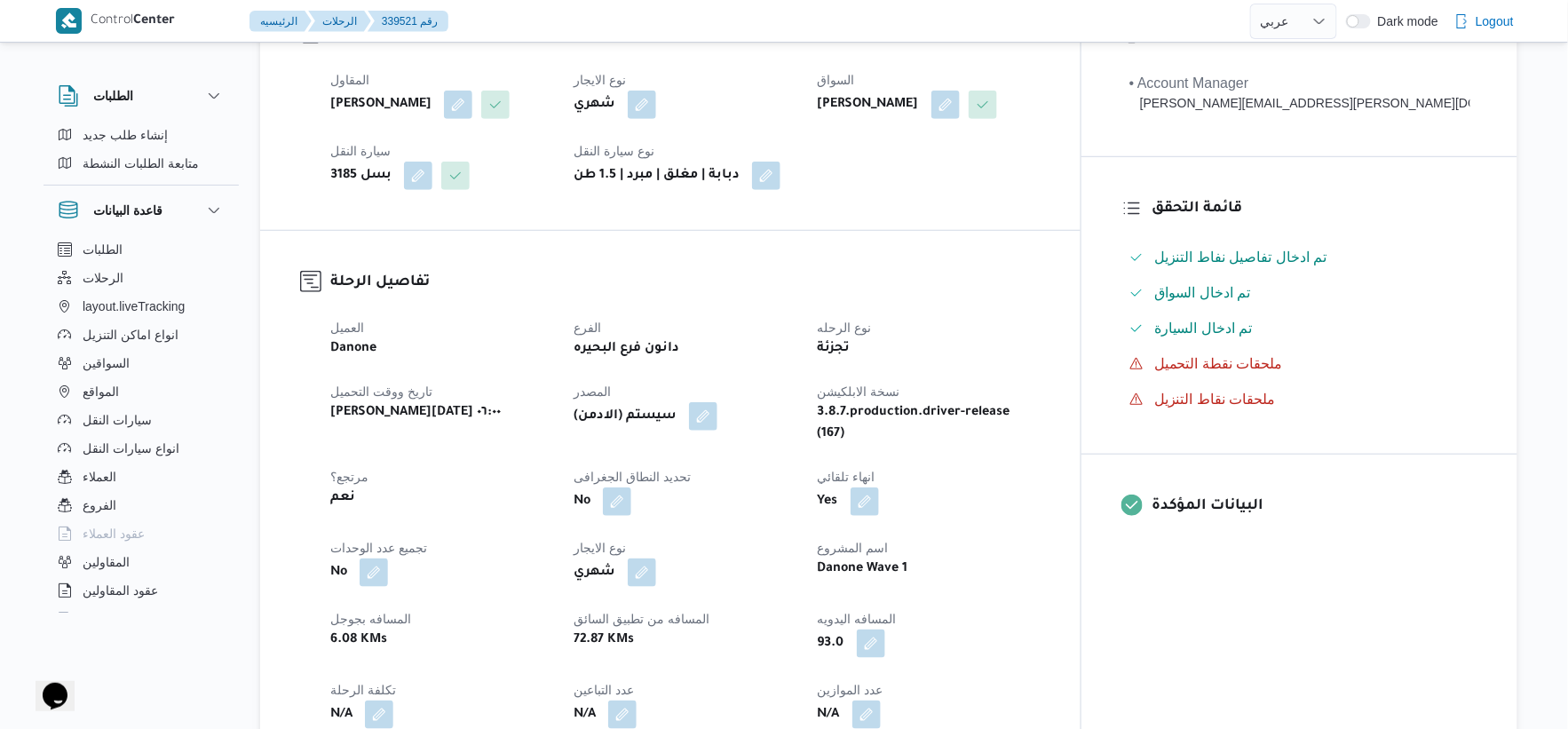
scroll to position [689, 0]
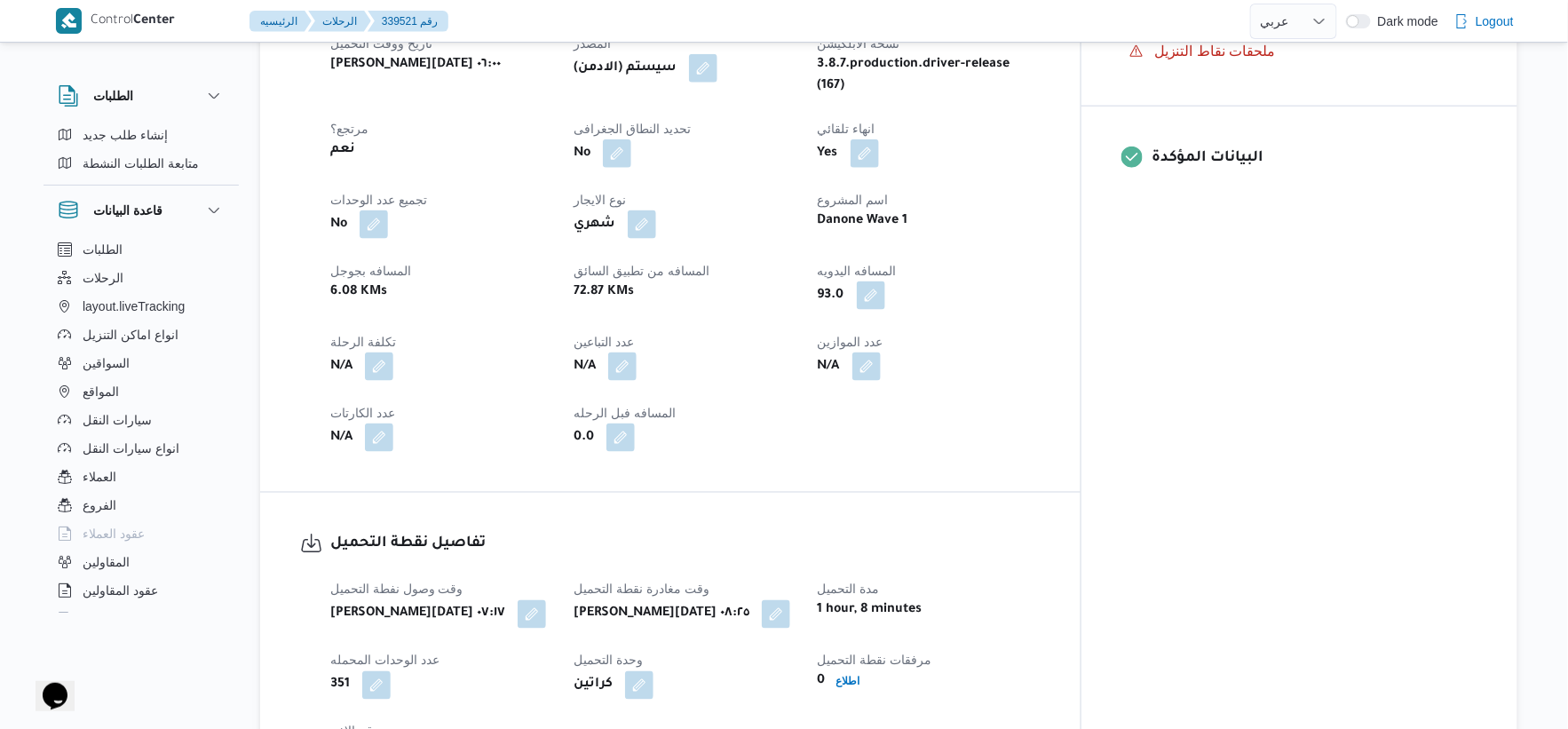
select select "ar"
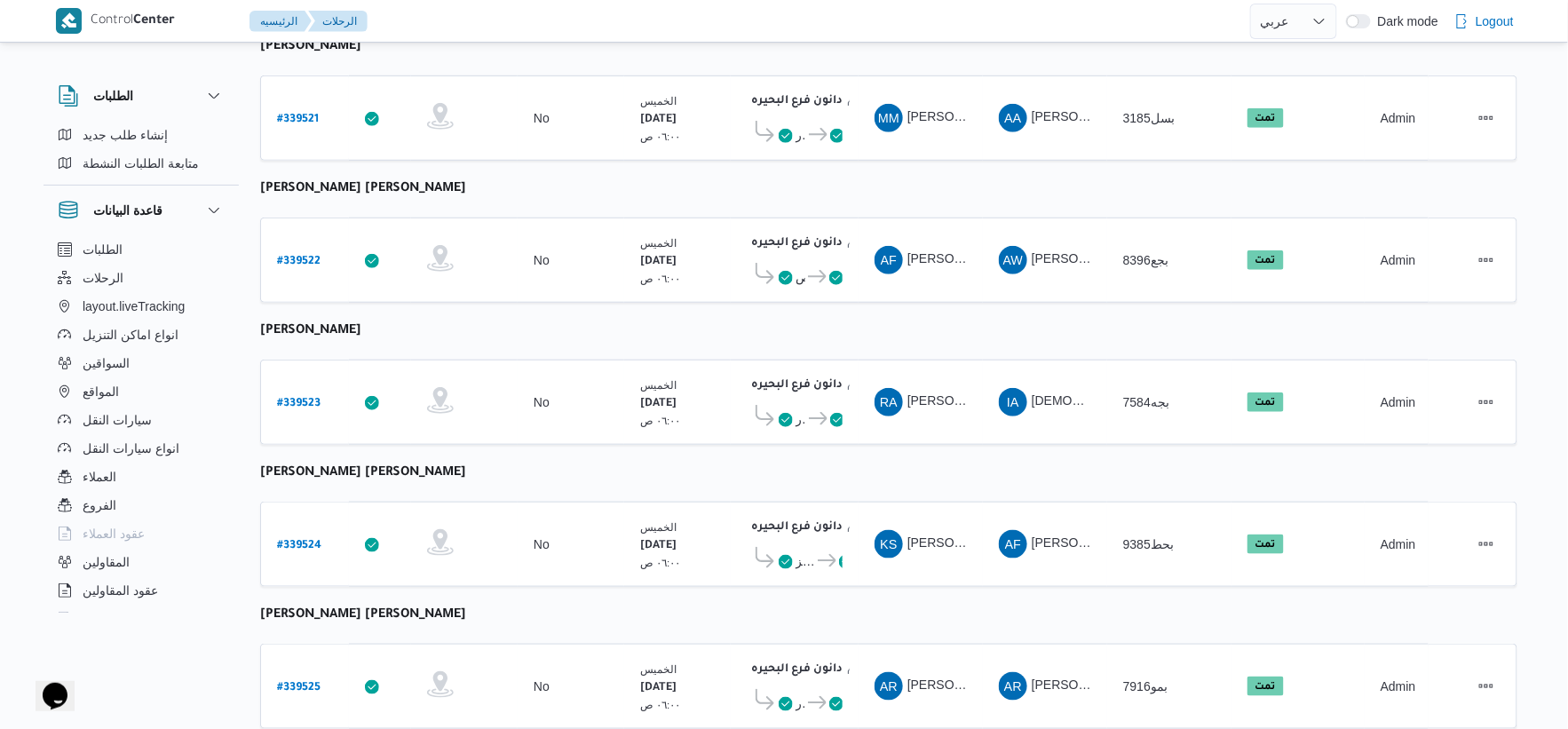
scroll to position [493, 0]
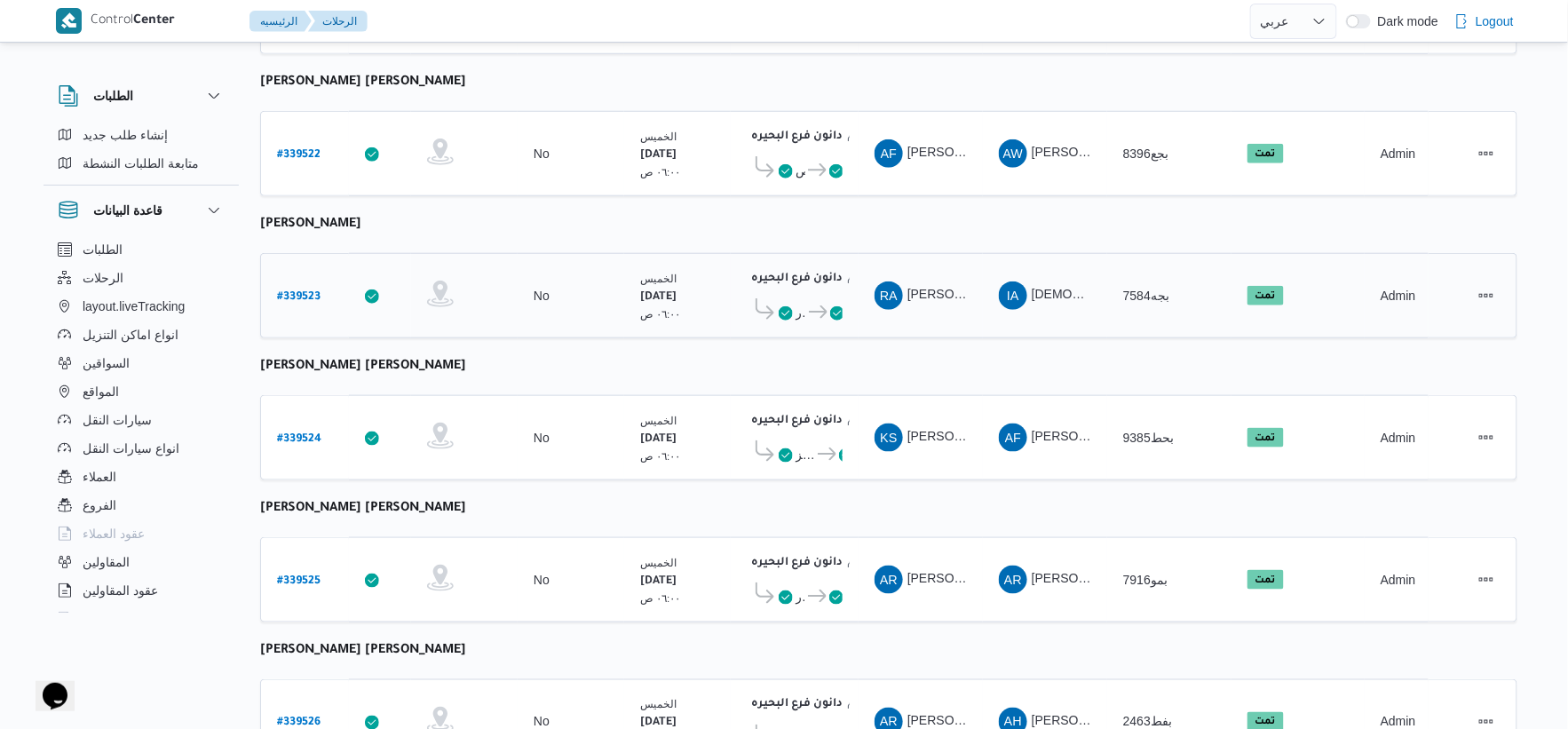
click at [313, 291] on b "# 339523" at bounding box center [299, 297] width 43 height 12
select select "ar"
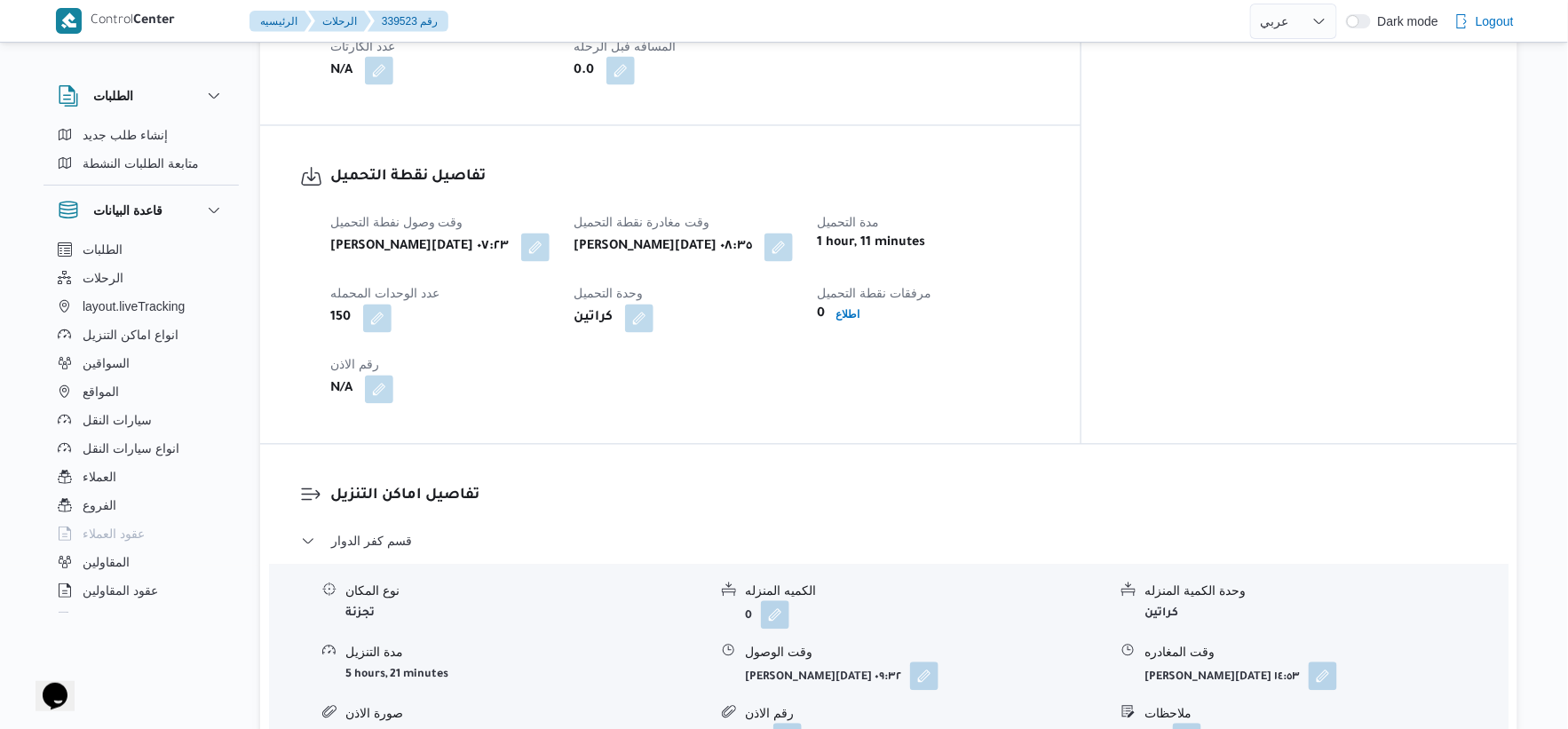
scroll to position [1381, 0]
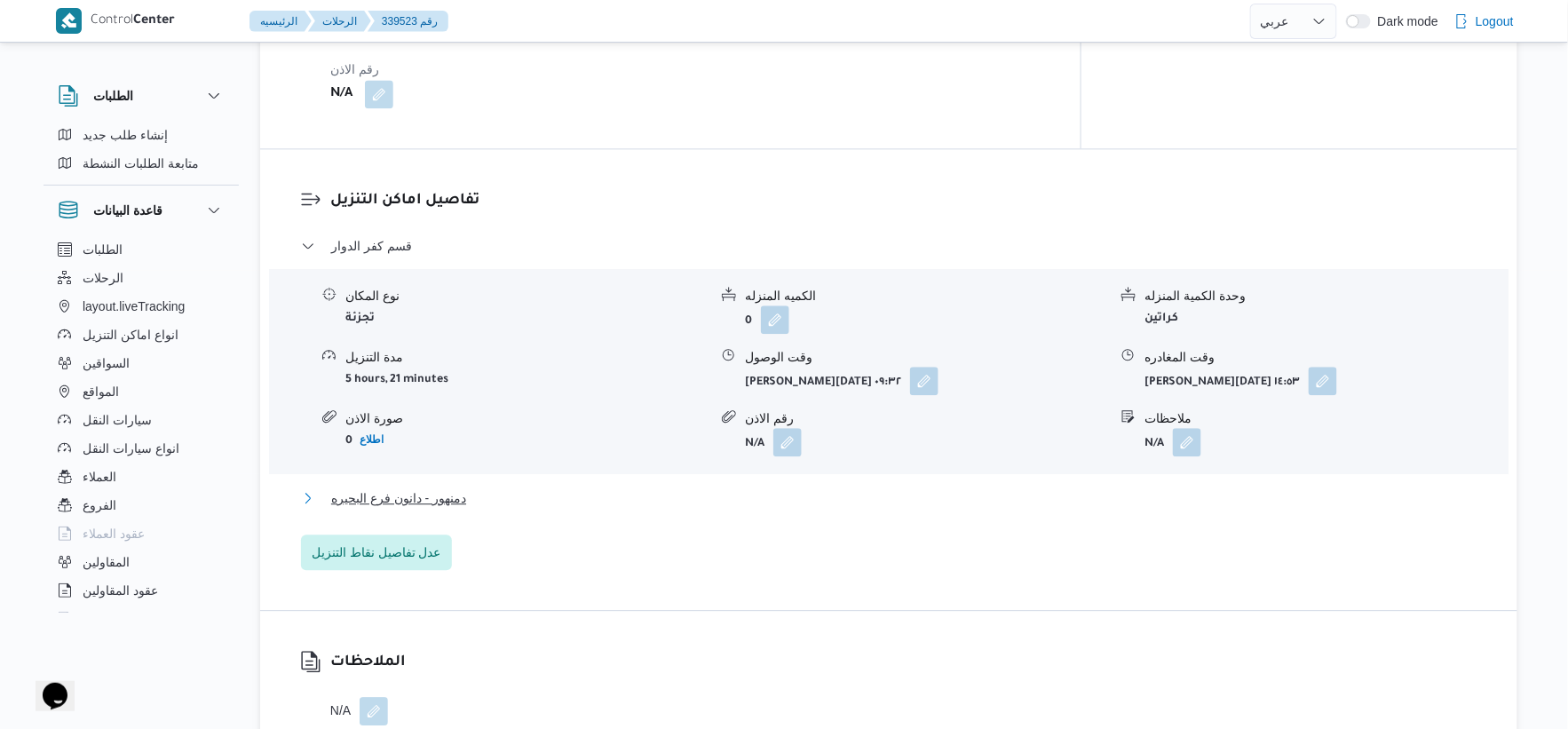
click at [531, 487] on button "دمنهور - دانون فرع البحيره" at bounding box center [890, 497] width 1177 height 22
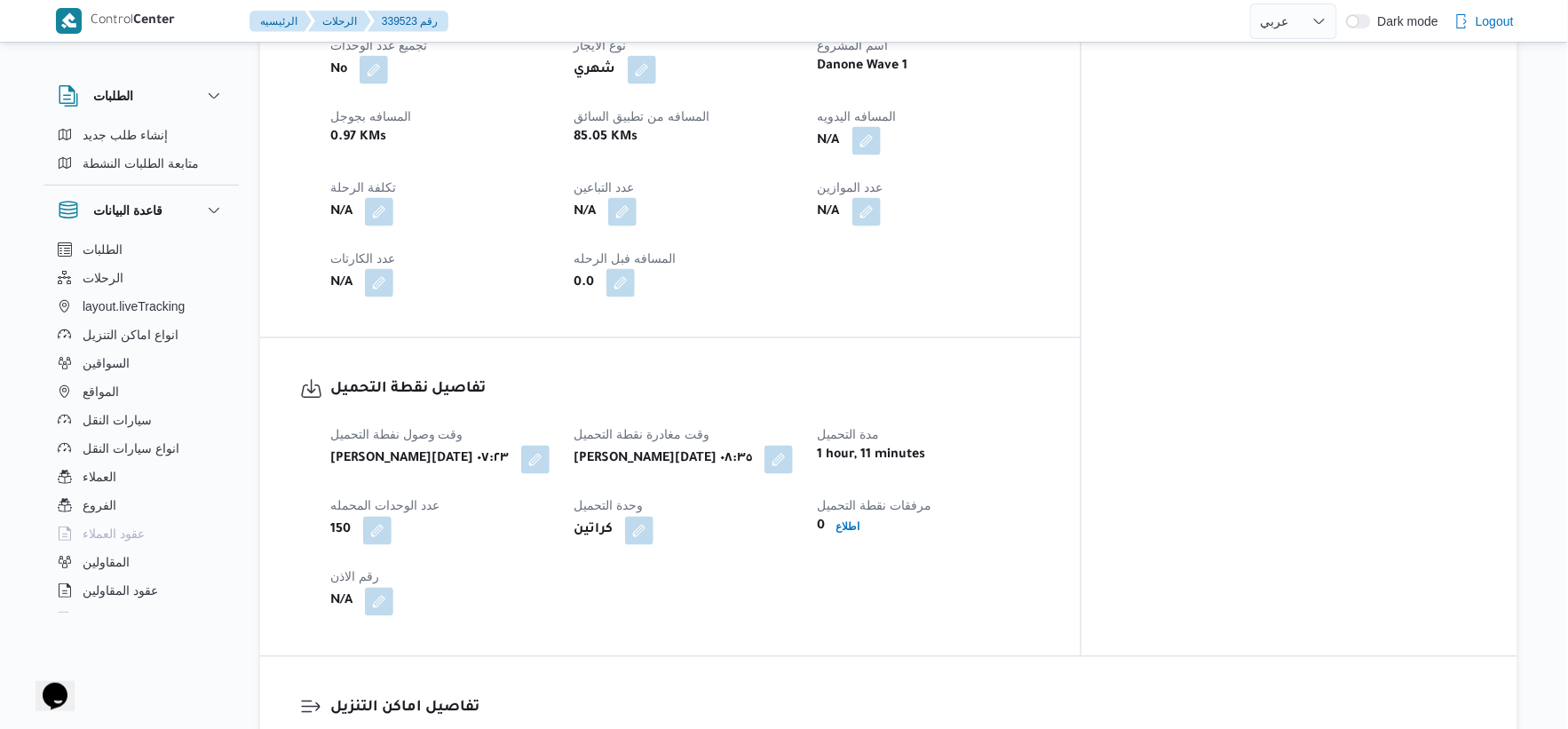
scroll to position [591, 0]
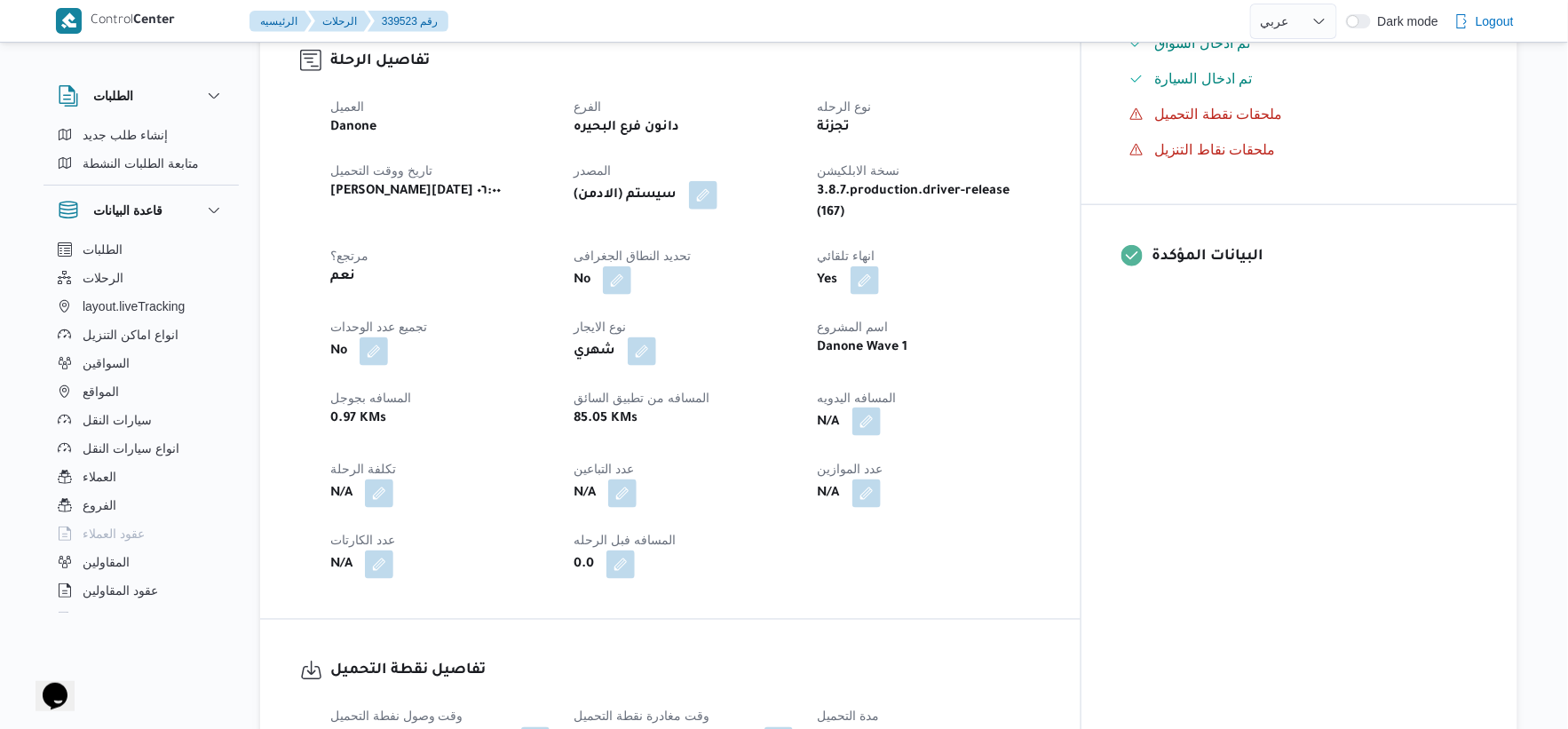
click at [881, 411] on button "button" at bounding box center [867, 422] width 28 height 28
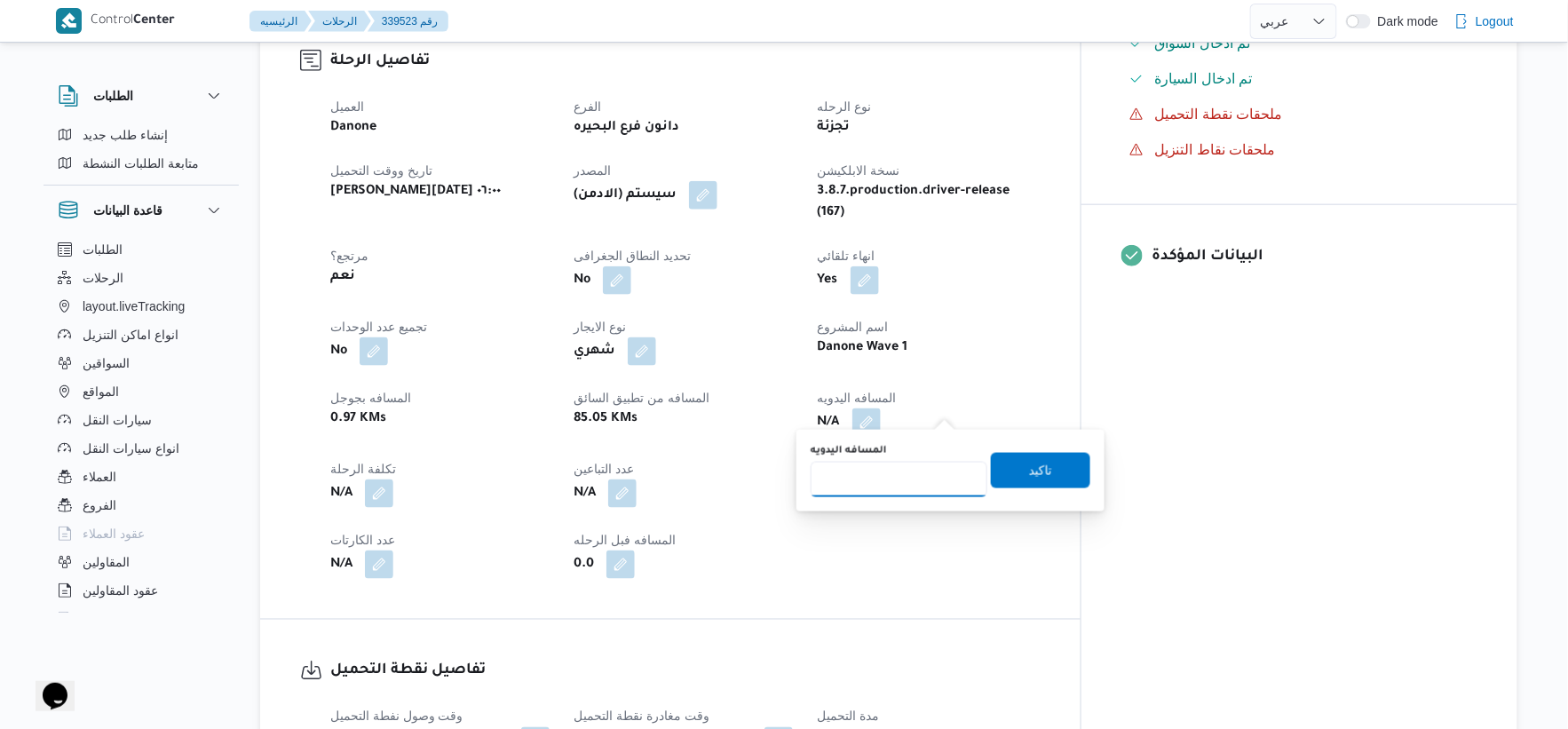
click at [912, 482] on input "المسافه اليدويه" at bounding box center [899, 479] width 177 height 36
type input "105"
click at [1045, 471] on span "تاكيد" at bounding box center [1041, 470] width 100 height 36
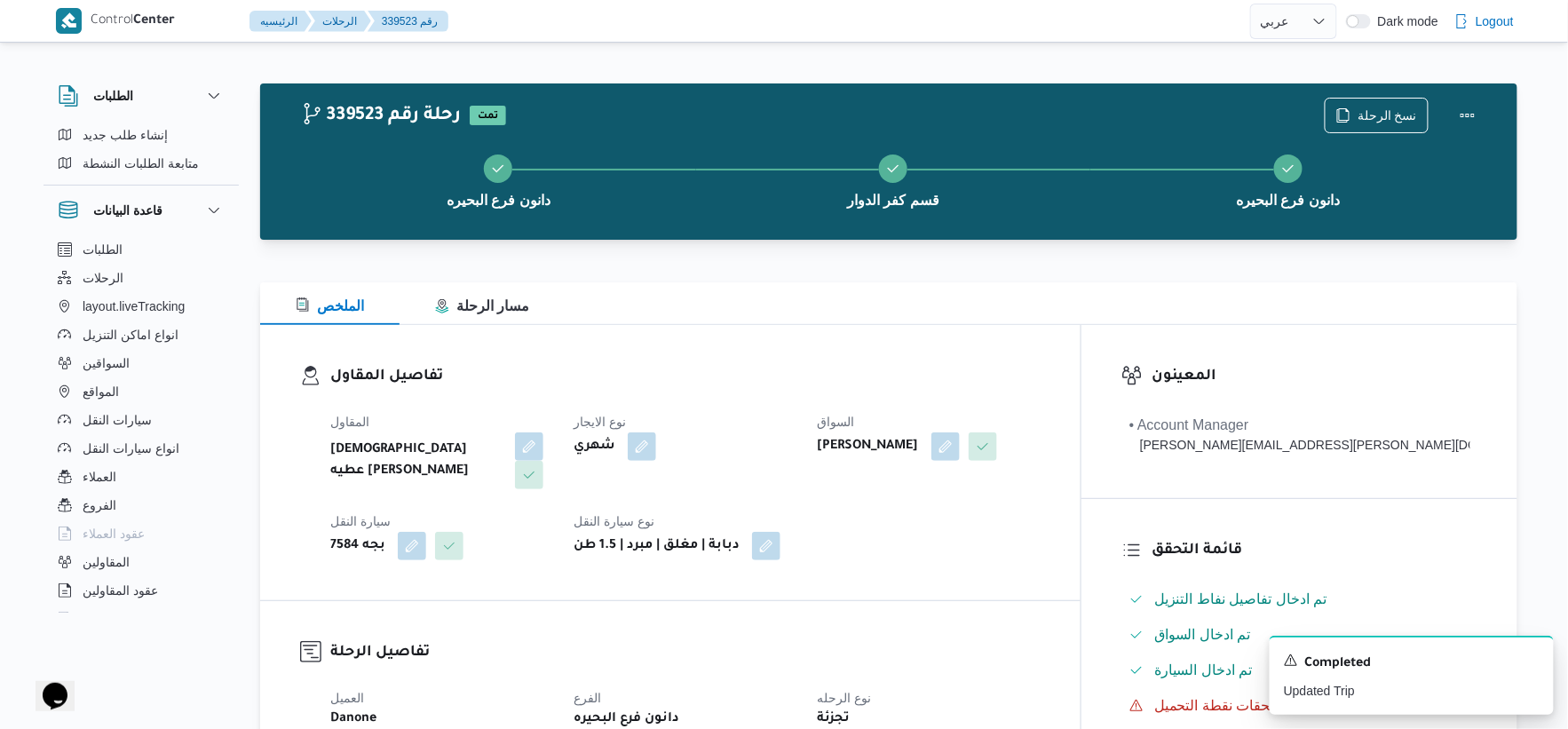
scroll to position [493, 0]
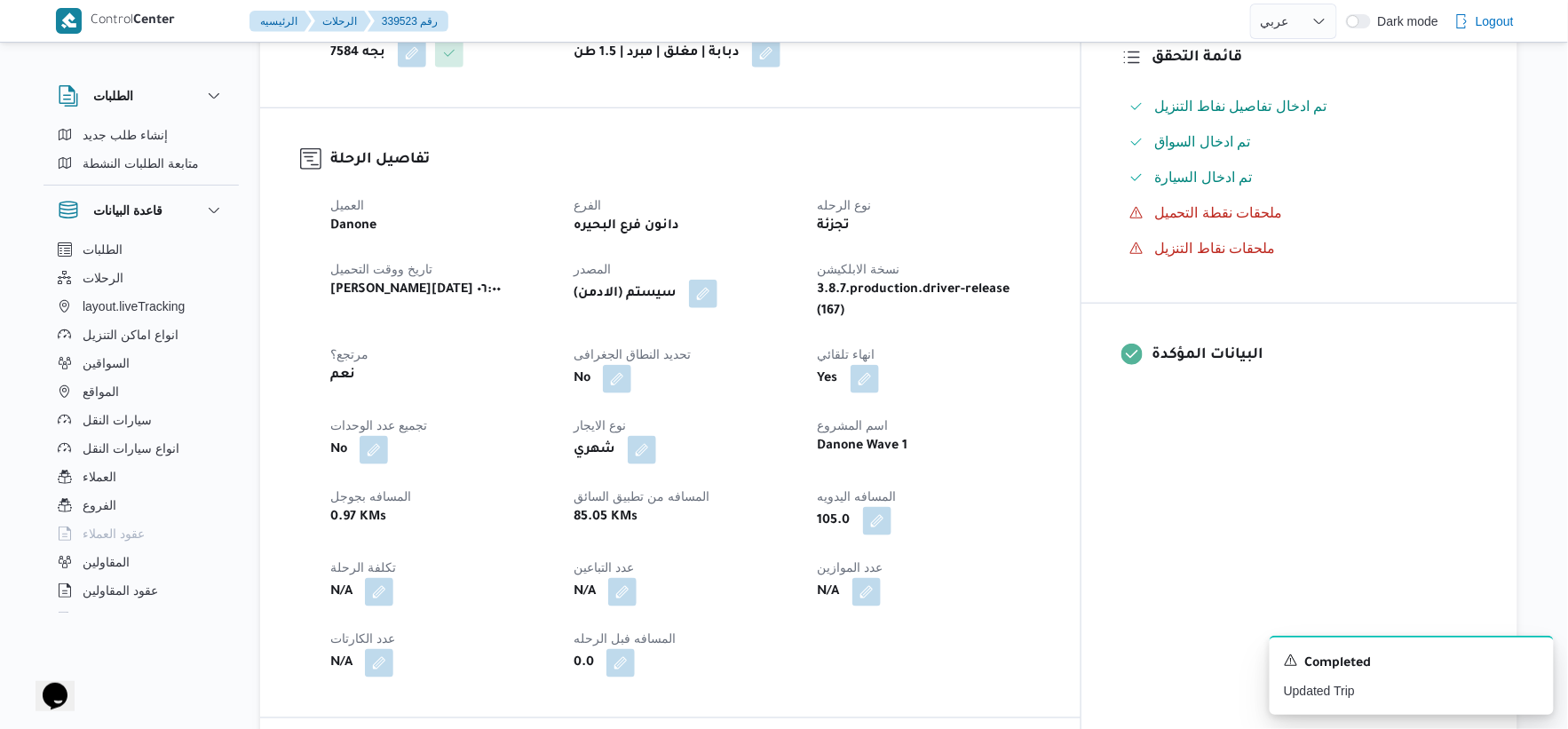
select select "ar"
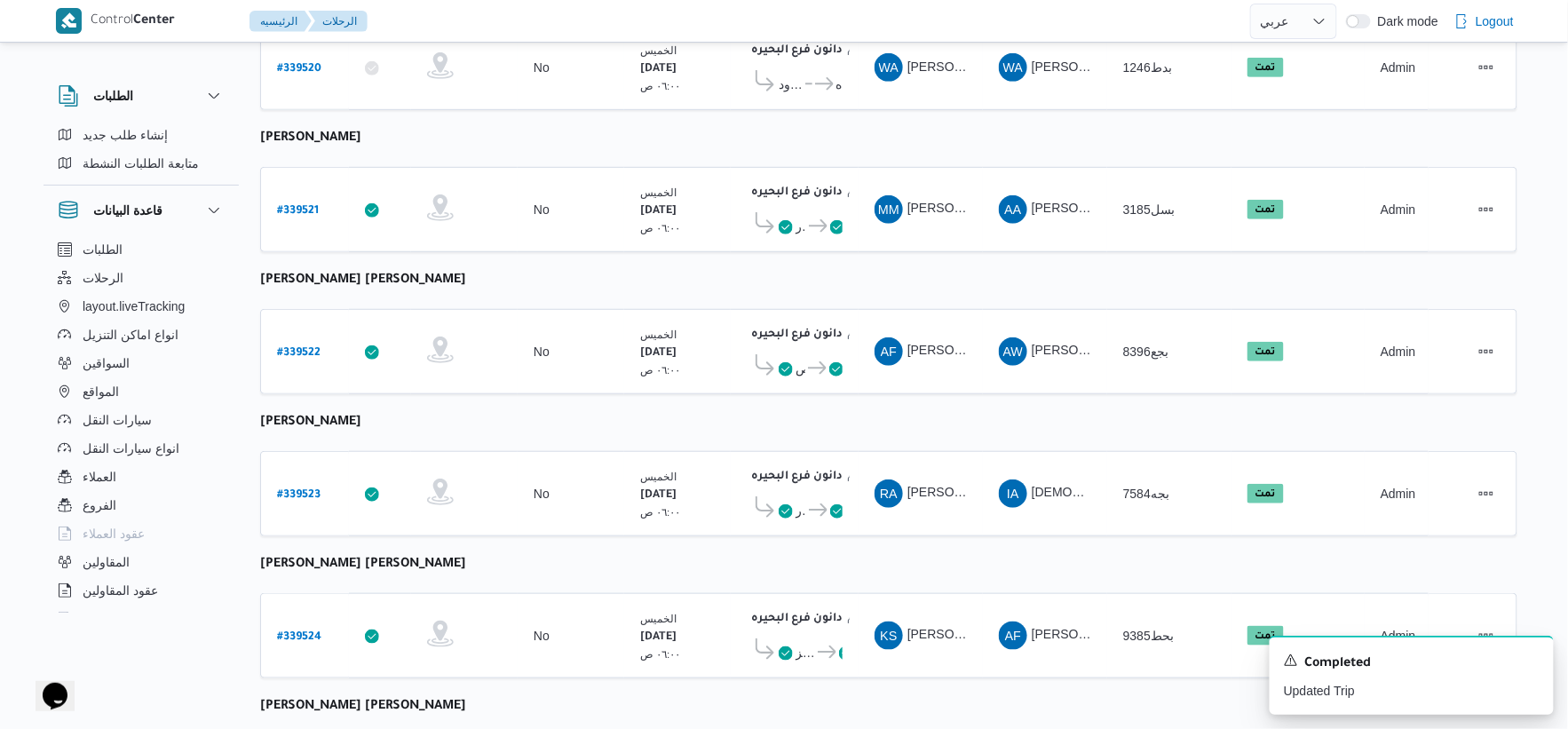
scroll to position [296, 0]
click at [289, 348] on b "# 339522" at bounding box center [299, 352] width 43 height 12
select select "ar"
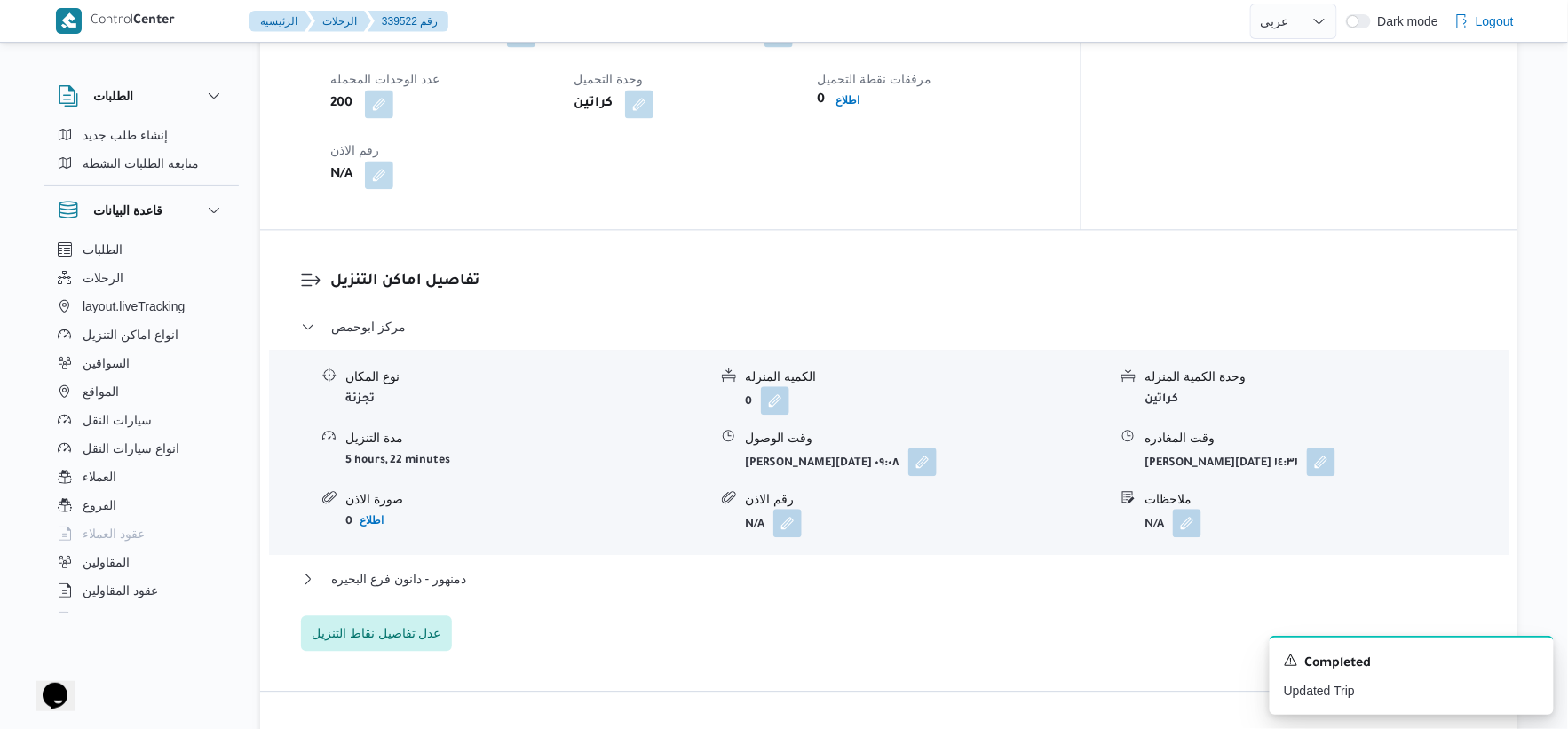
scroll to position [1578, 0]
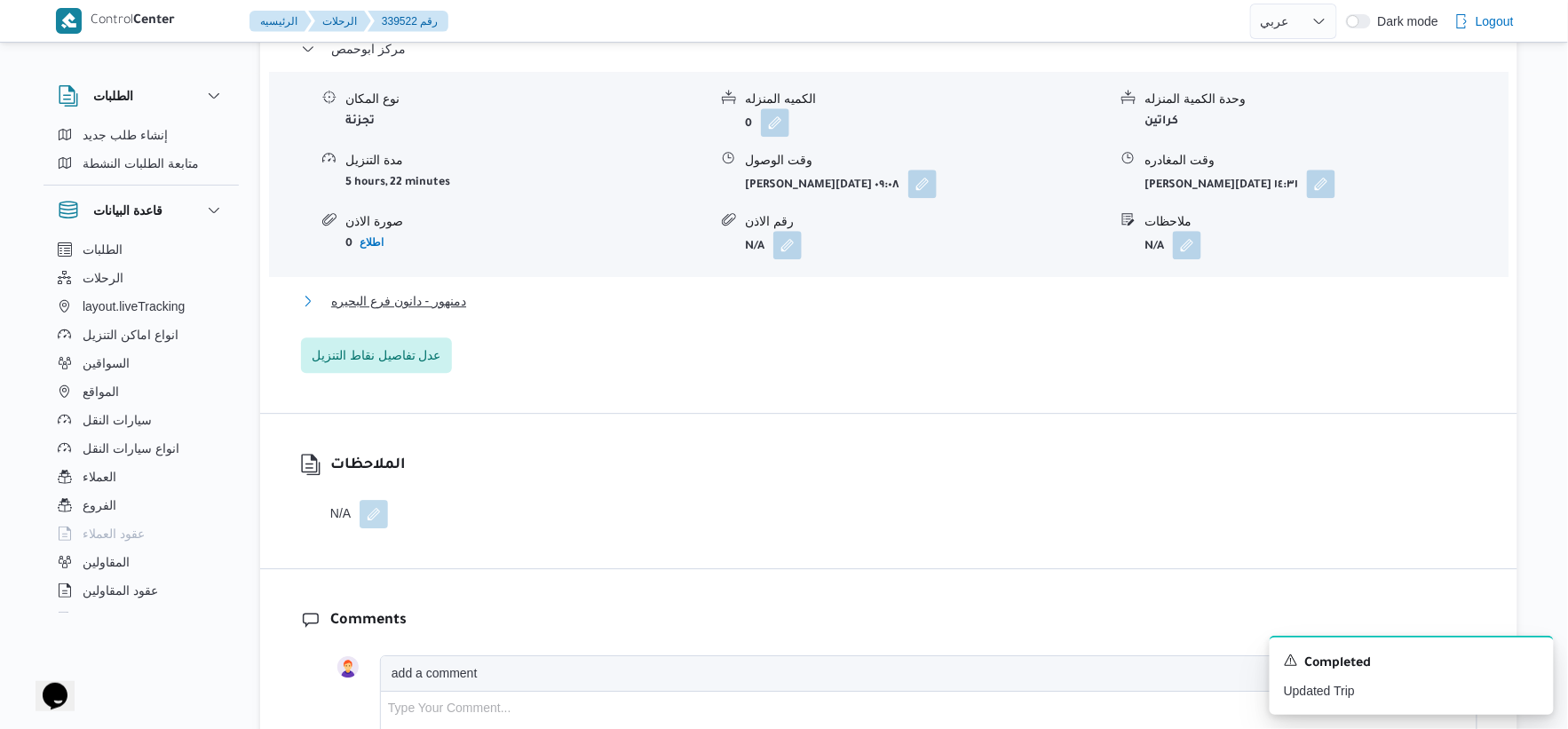
click at [454, 290] on span "دمنهور - دانون فرع البحيره" at bounding box center [399, 300] width 135 height 22
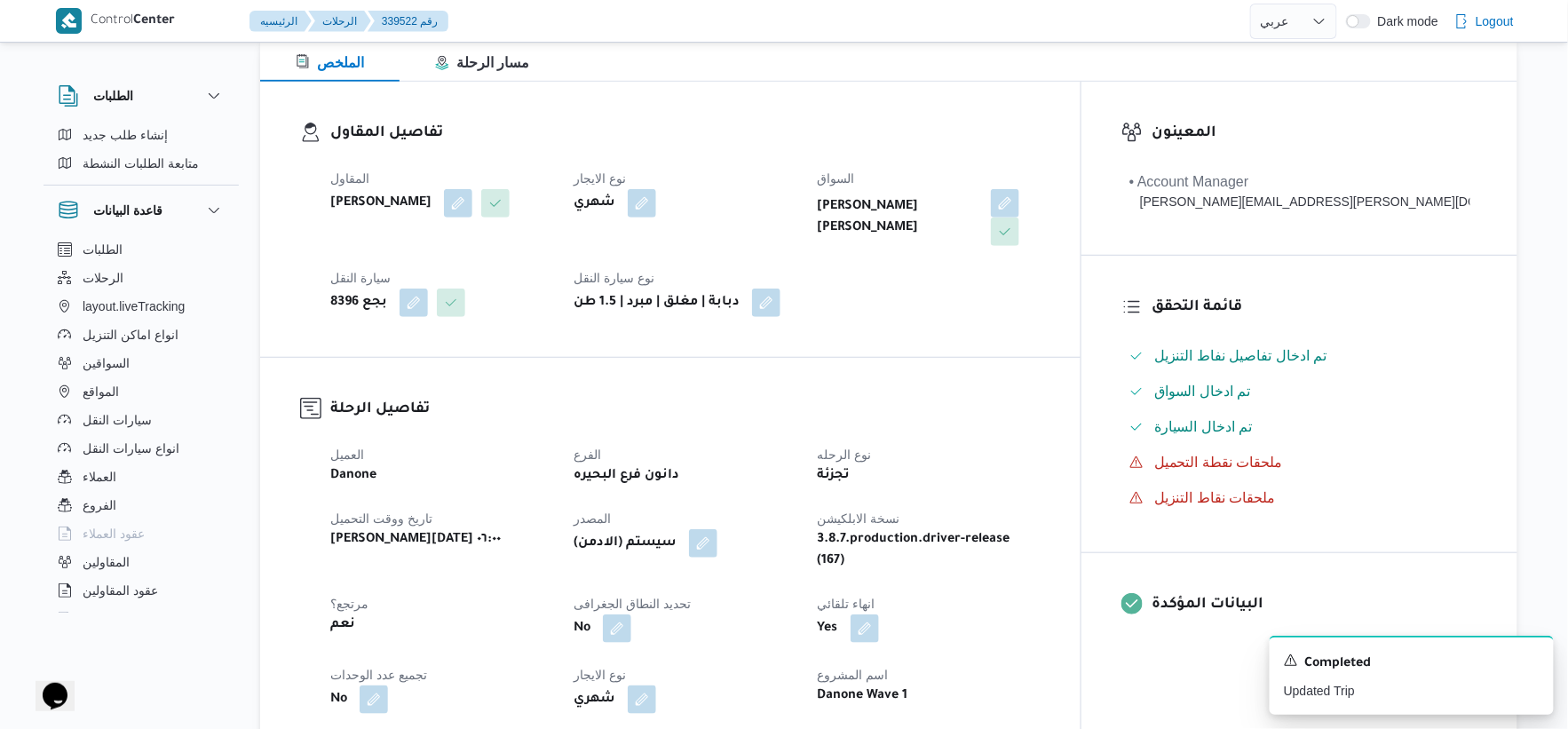
scroll to position [591, 0]
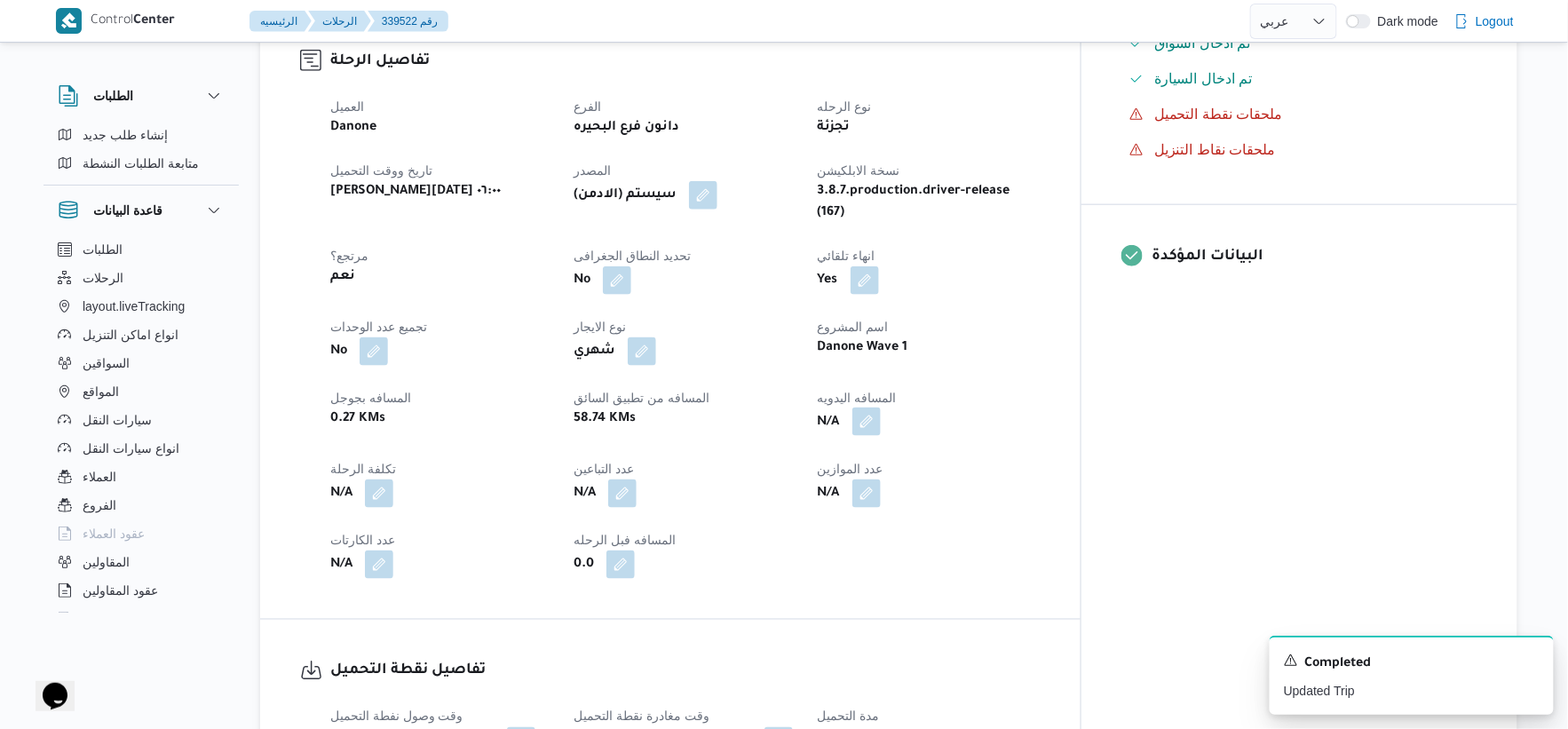
click at [881, 408] on button "button" at bounding box center [867, 422] width 28 height 28
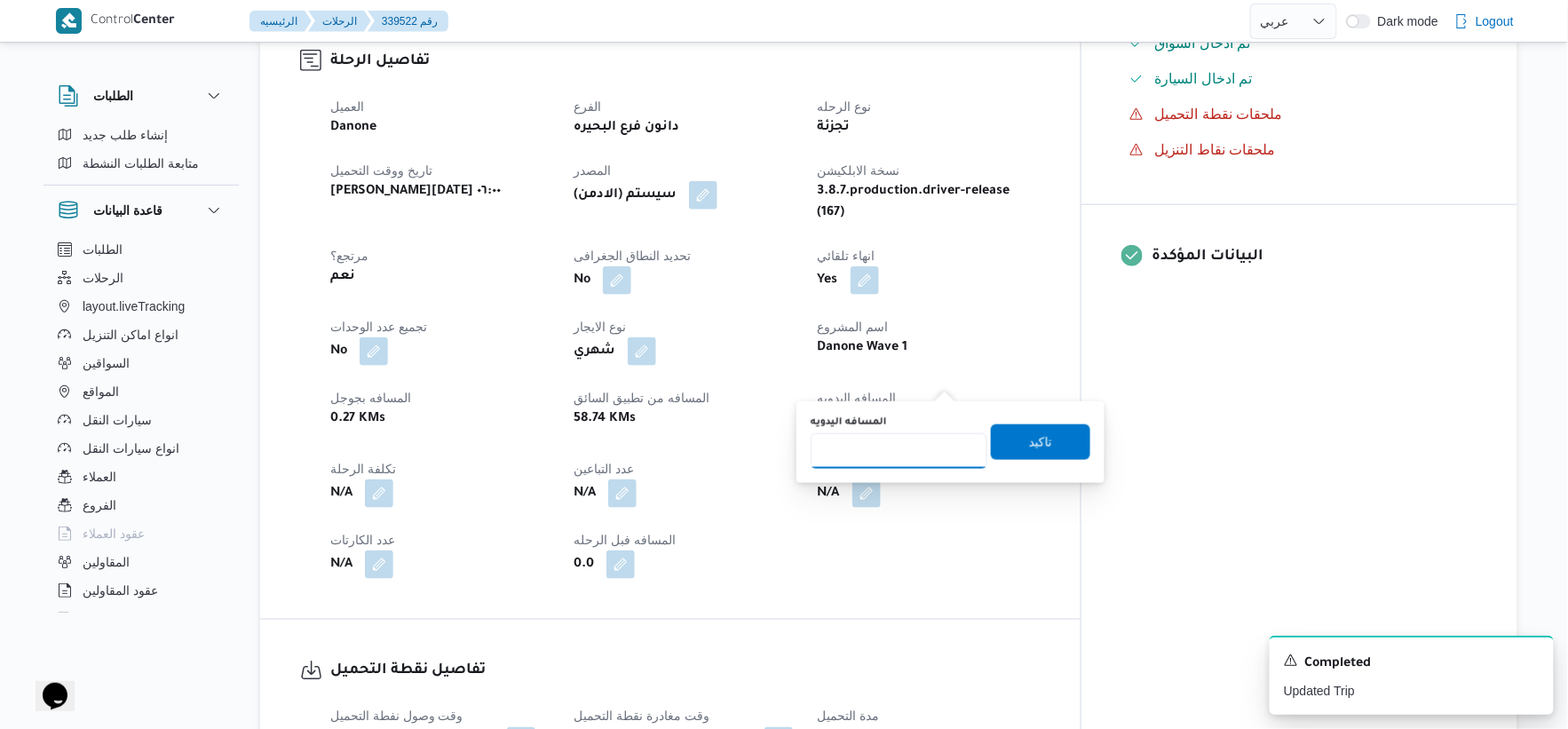
click at [920, 441] on input "المسافه اليدويه" at bounding box center [899, 451] width 177 height 36
type input "63"
click at [1037, 440] on span "تاكيد" at bounding box center [1040, 441] width 24 height 22
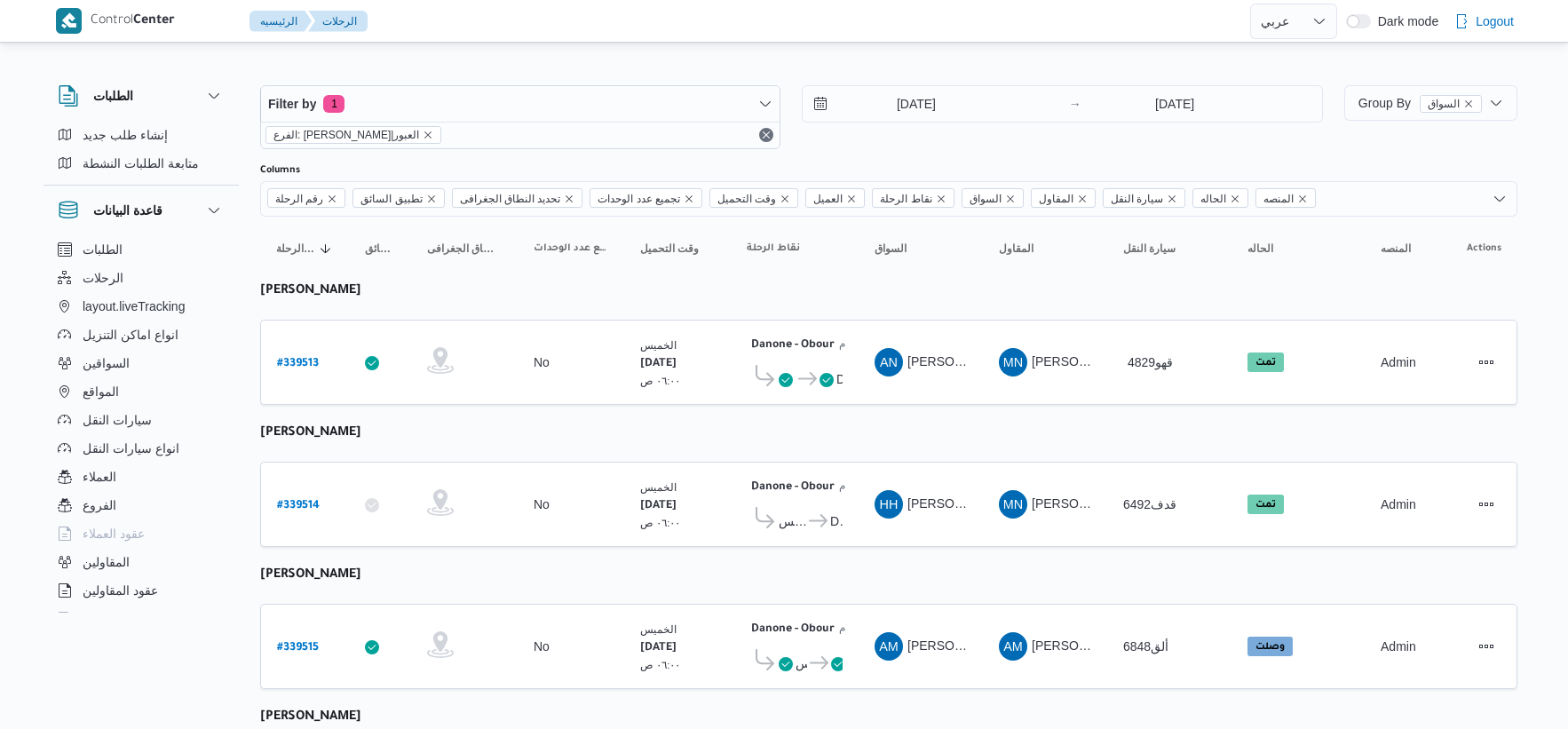
select select "ar"
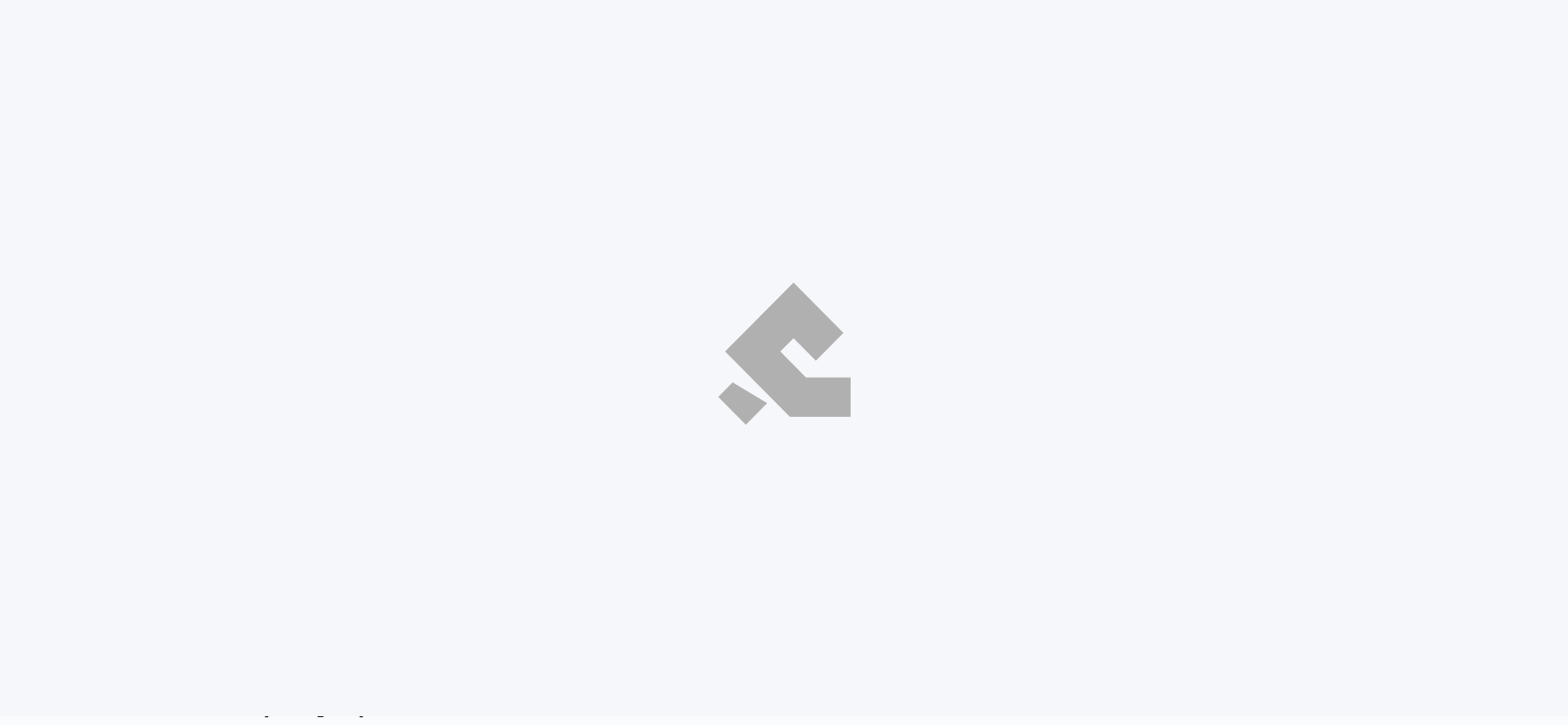
select select "ar"
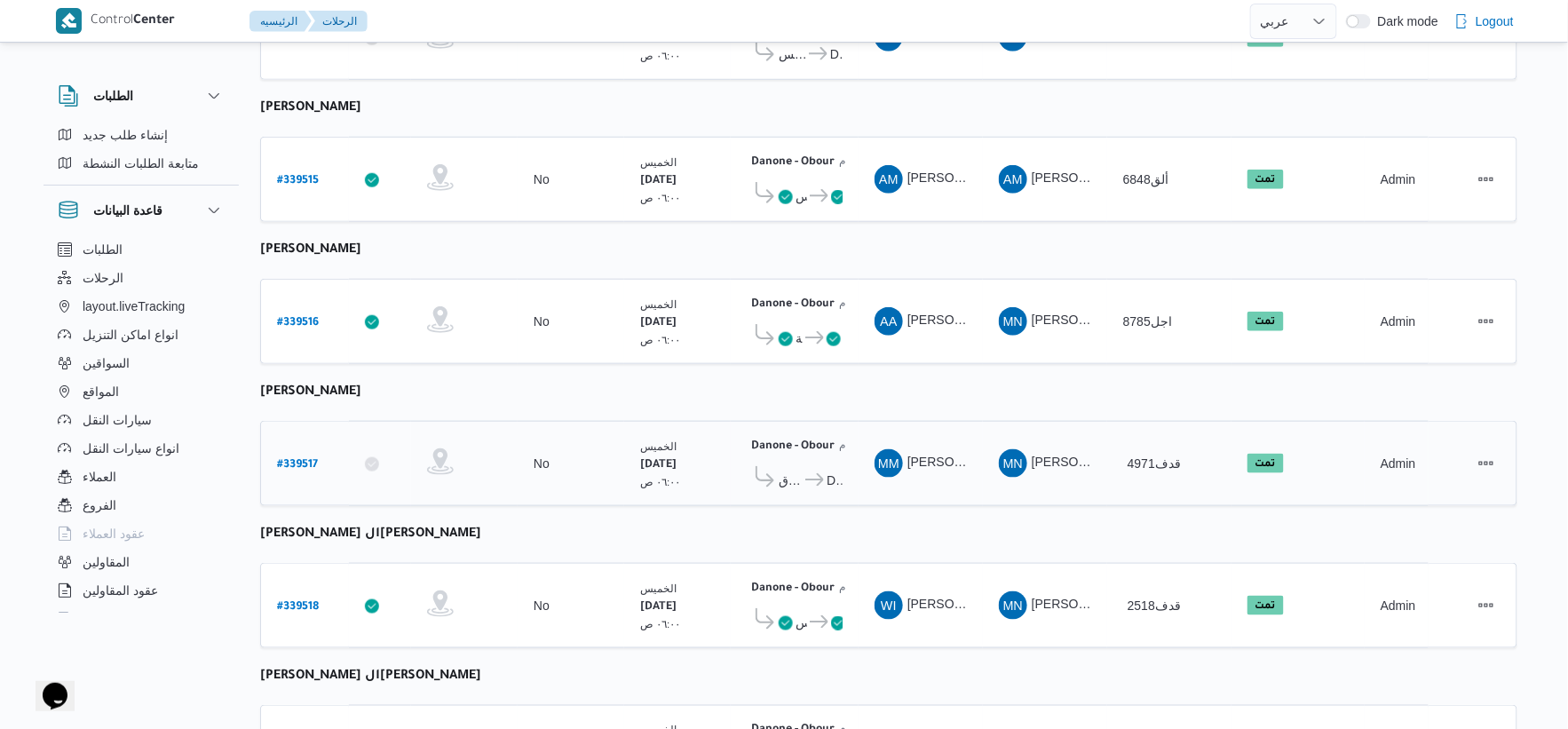
scroll to position [580, 0]
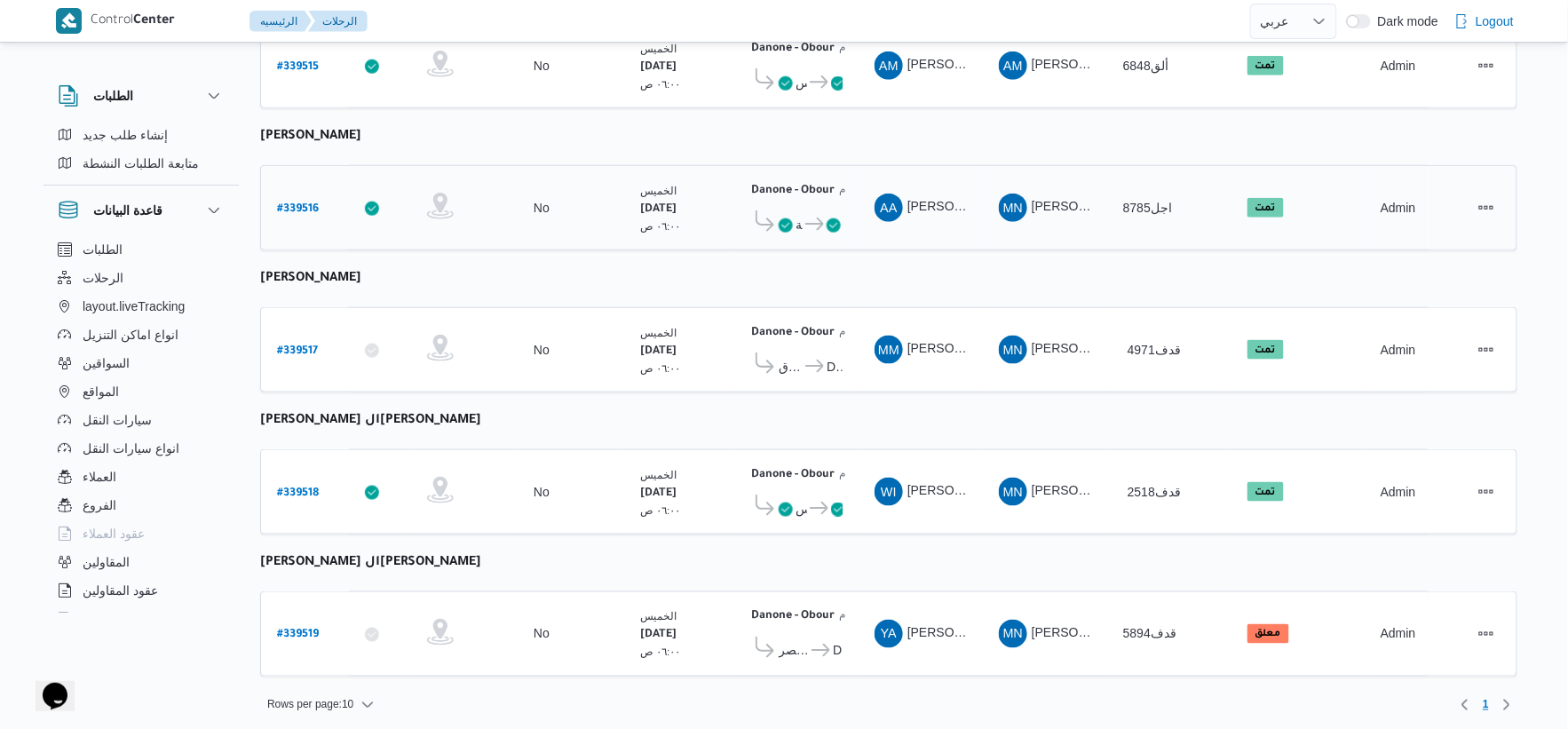
click at [298, 203] on b "# 339516" at bounding box center [298, 209] width 41 height 12
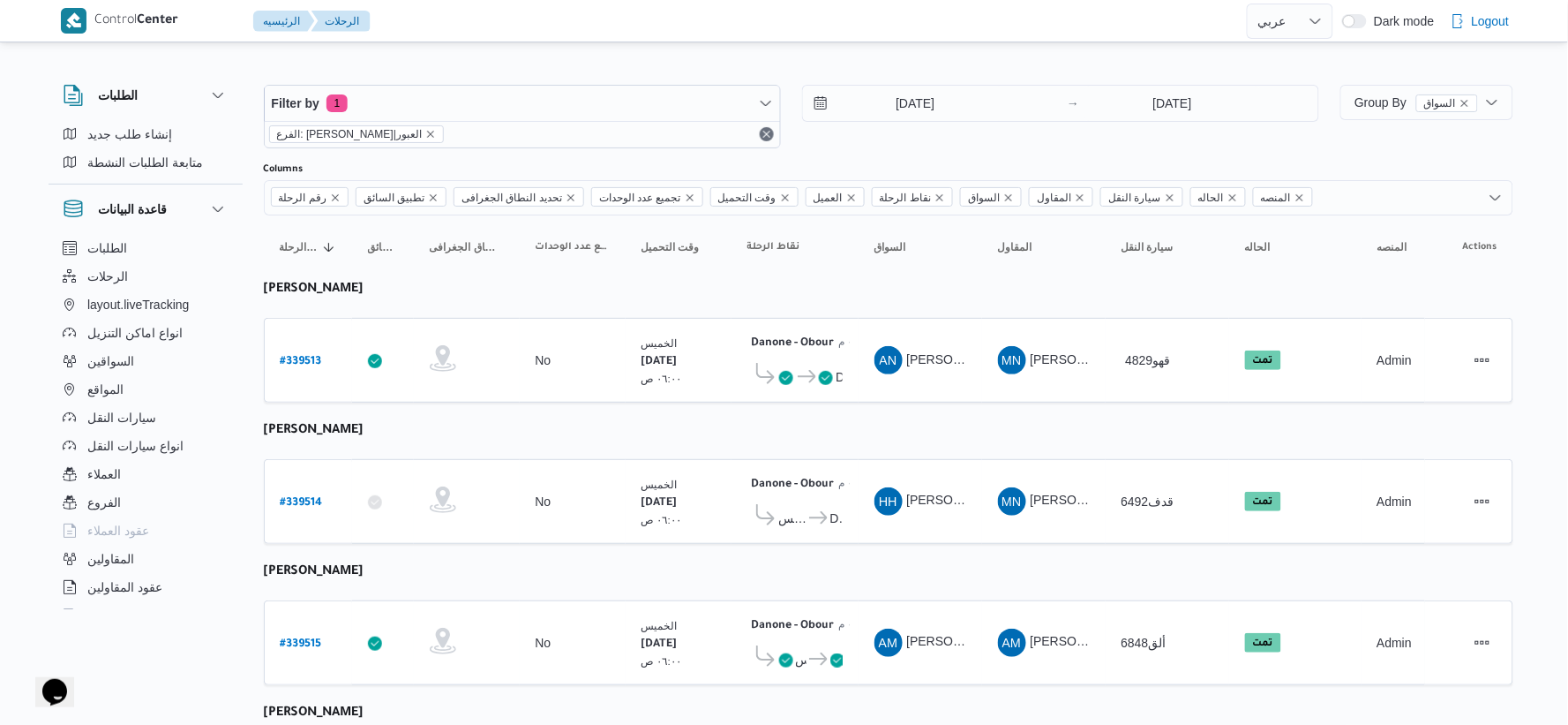
select select "ar"
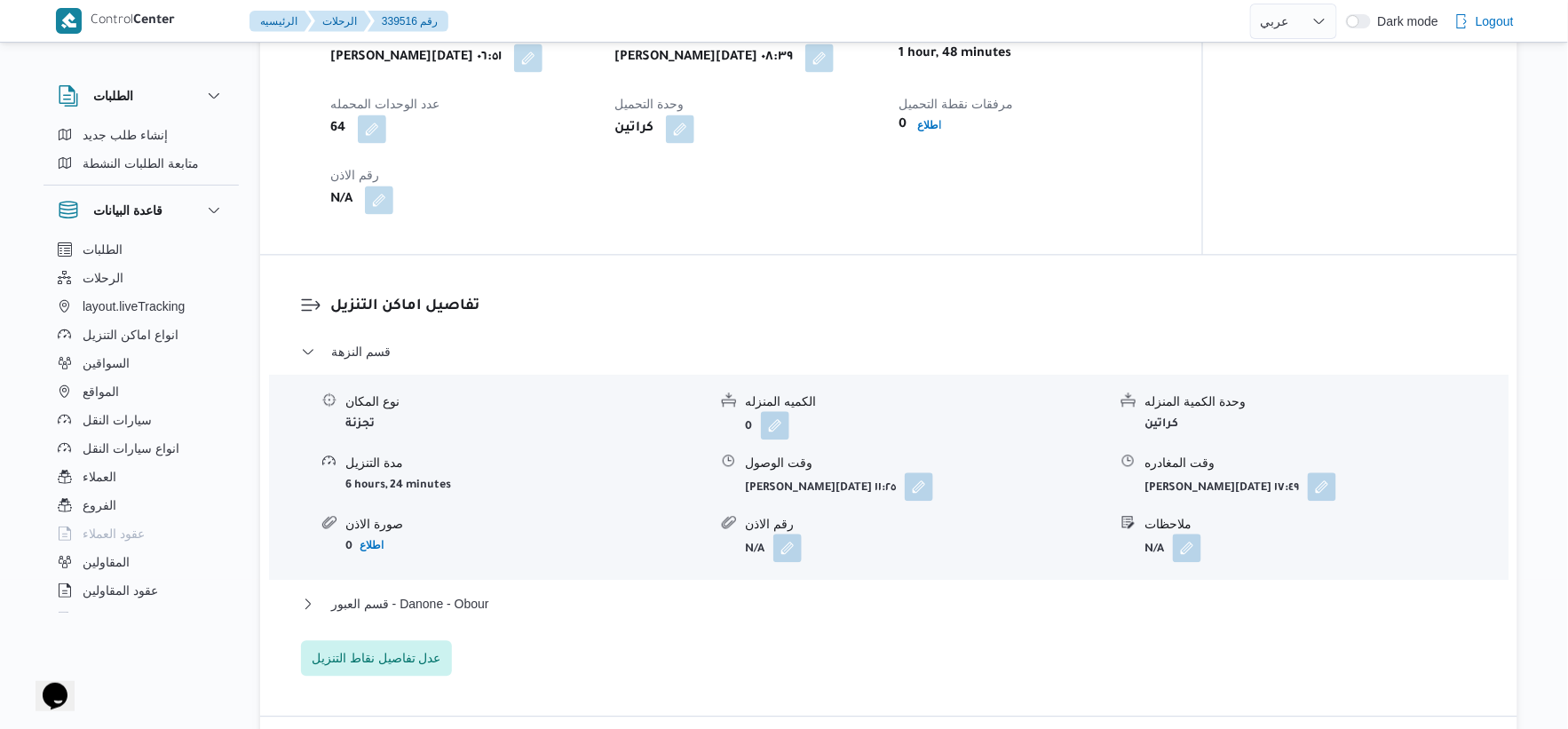
scroll to position [1479, 0]
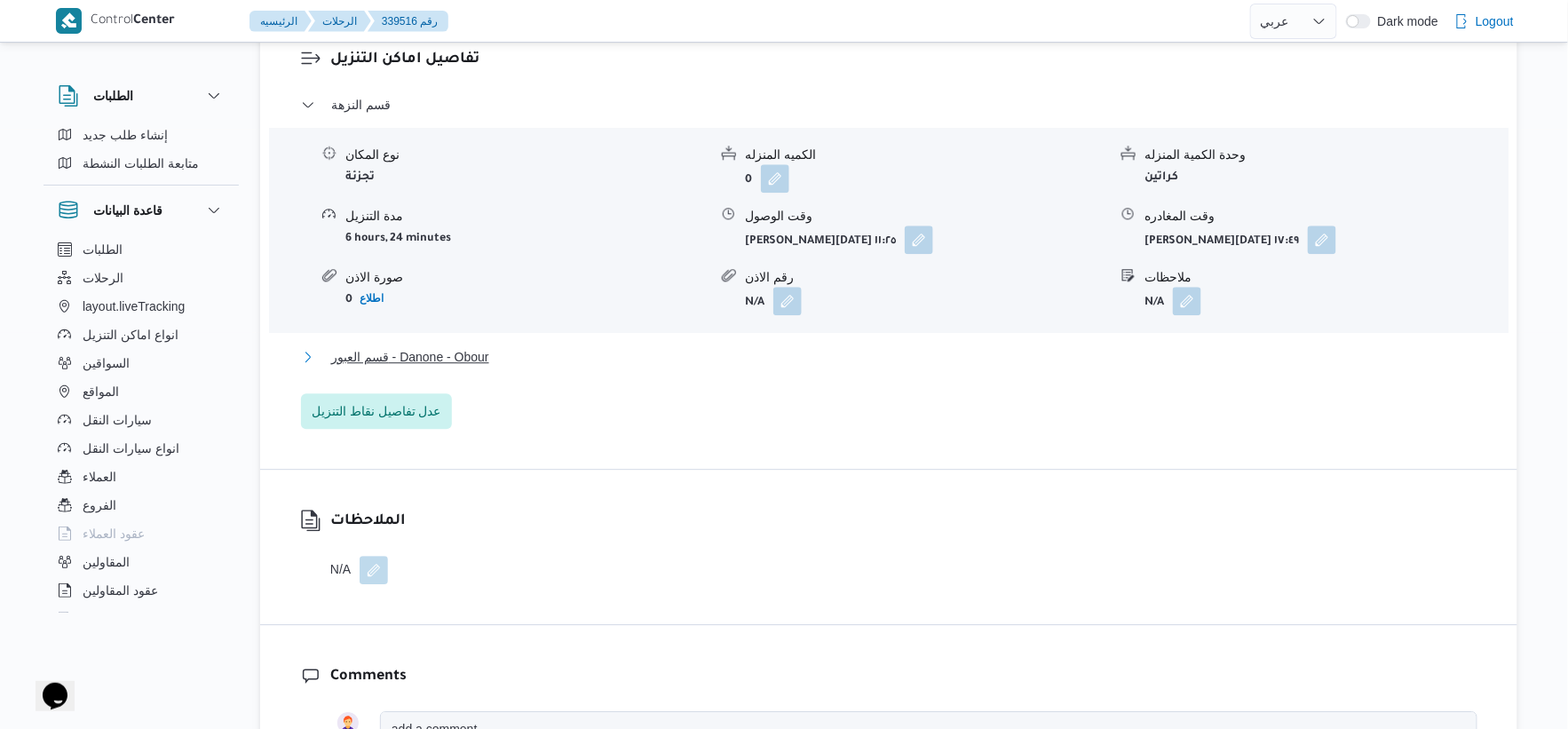
click at [518, 350] on button "قسم العبور - Danone - Obour" at bounding box center [890, 357] width 1177 height 22
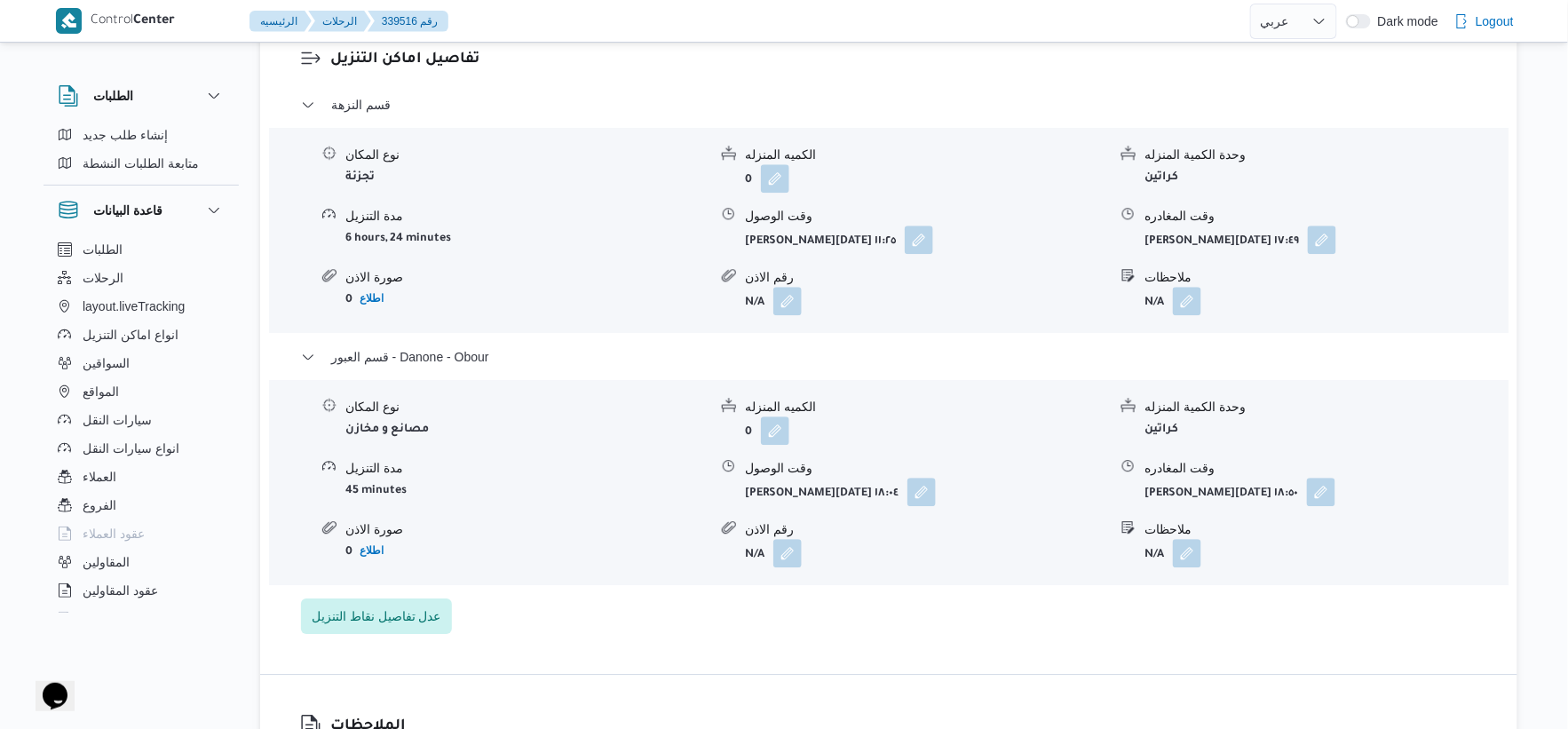
select select "ar"
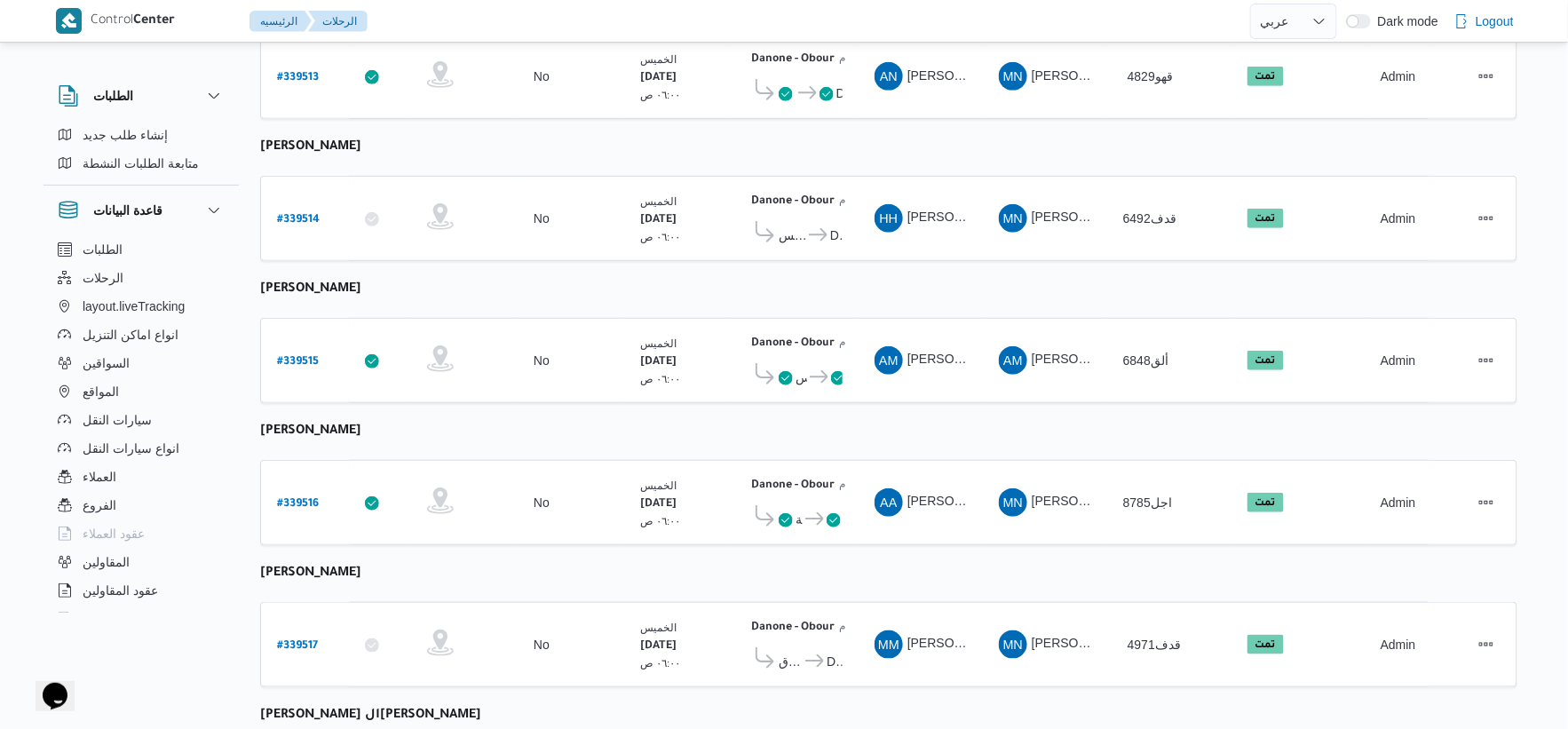
scroll to position [580, 0]
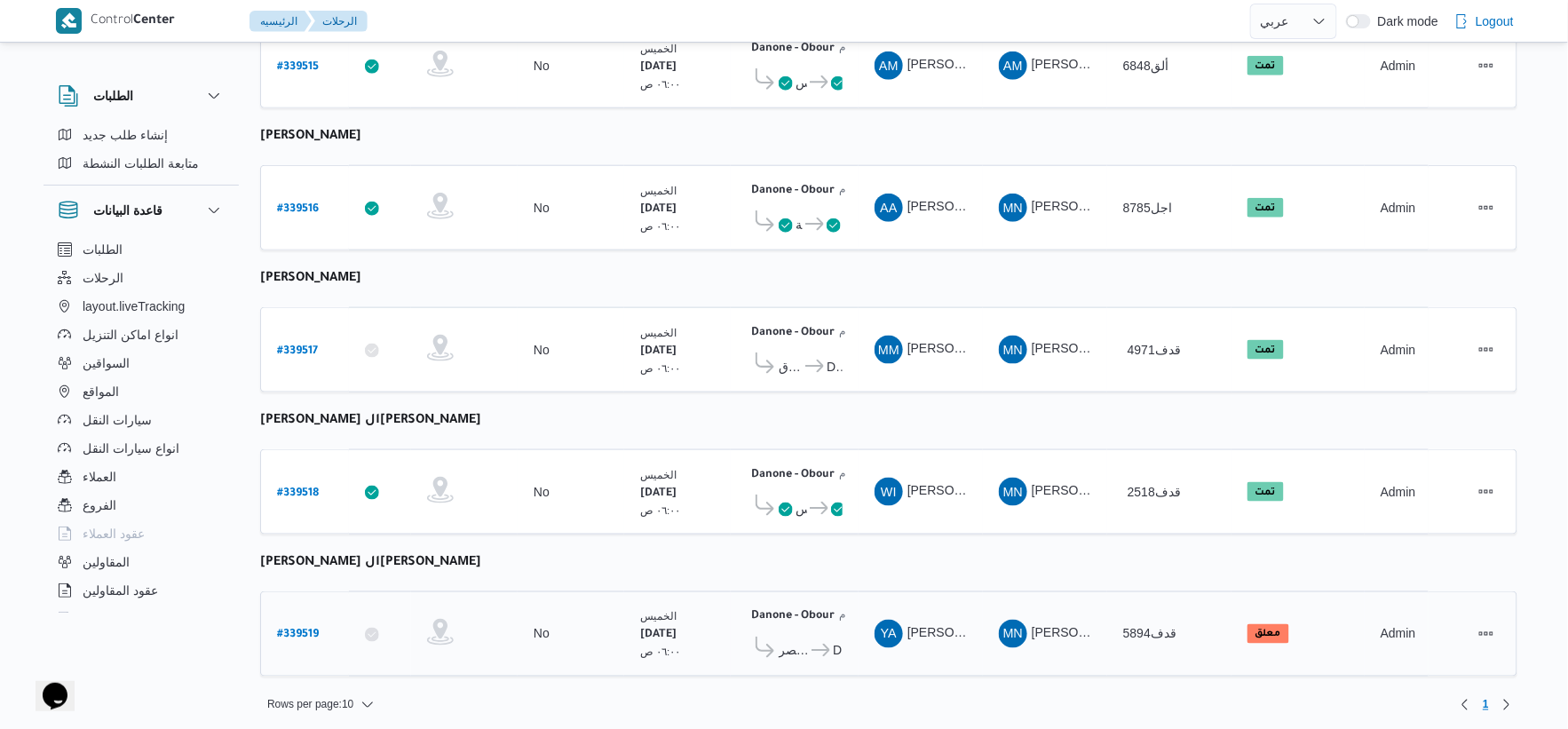
click at [786, 637] on span "قسم أول مدينة نصر Danone - [GEOGRAPHIC_DATA]" at bounding box center [795, 650] width 96 height 27
click at [792, 640] on span "قسم أول مدينة نصر" at bounding box center [794, 651] width 30 height 22
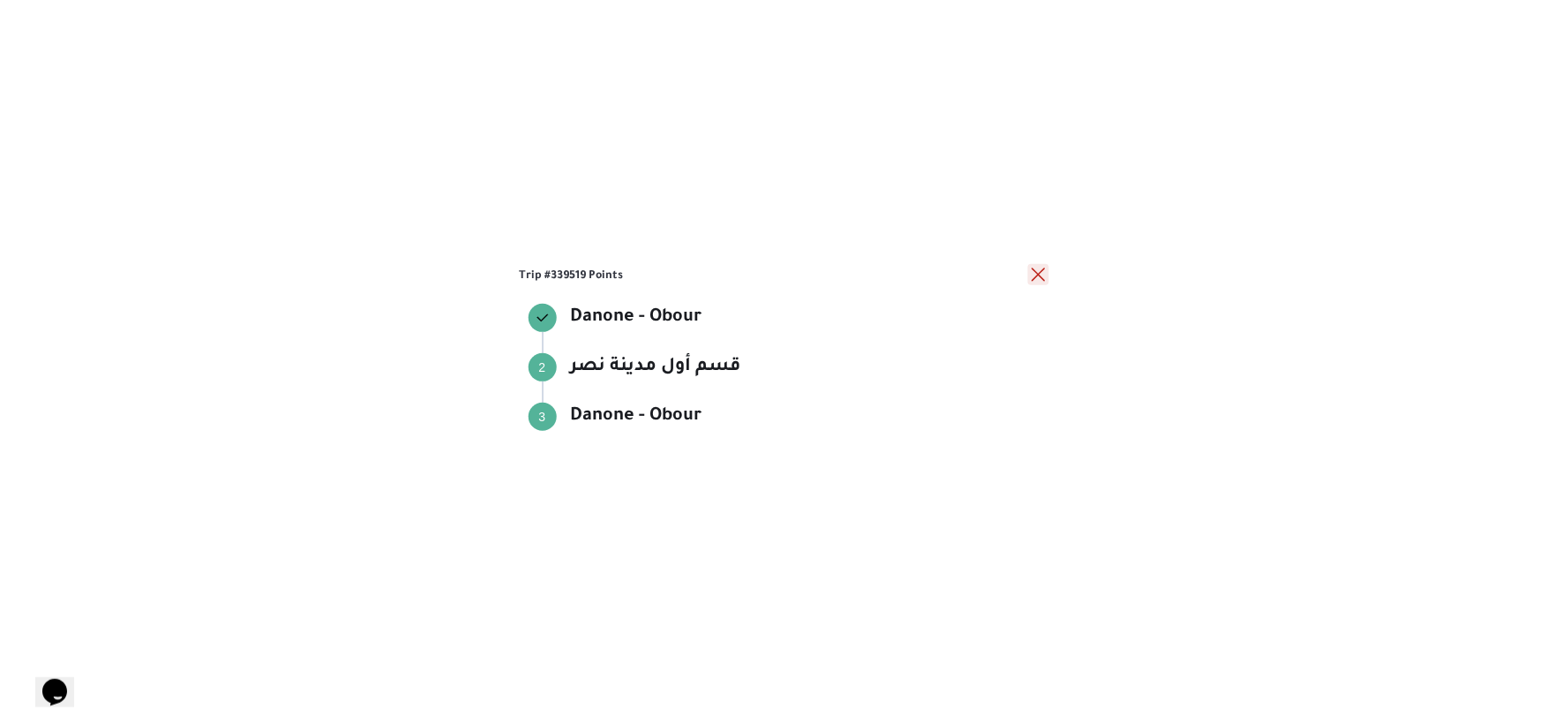
click at [1031, 268] on button "close" at bounding box center [1038, 274] width 22 height 22
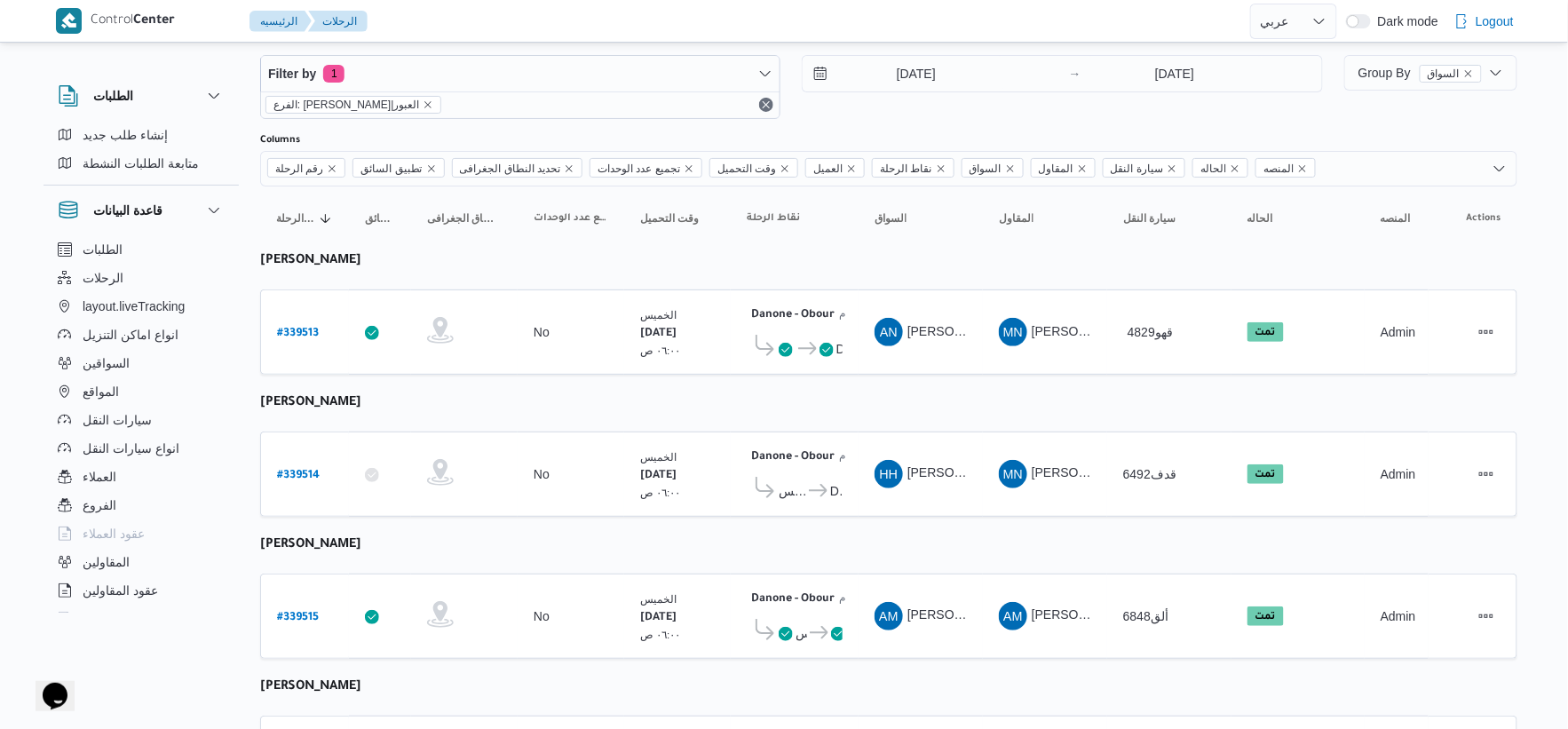
scroll to position [0, 0]
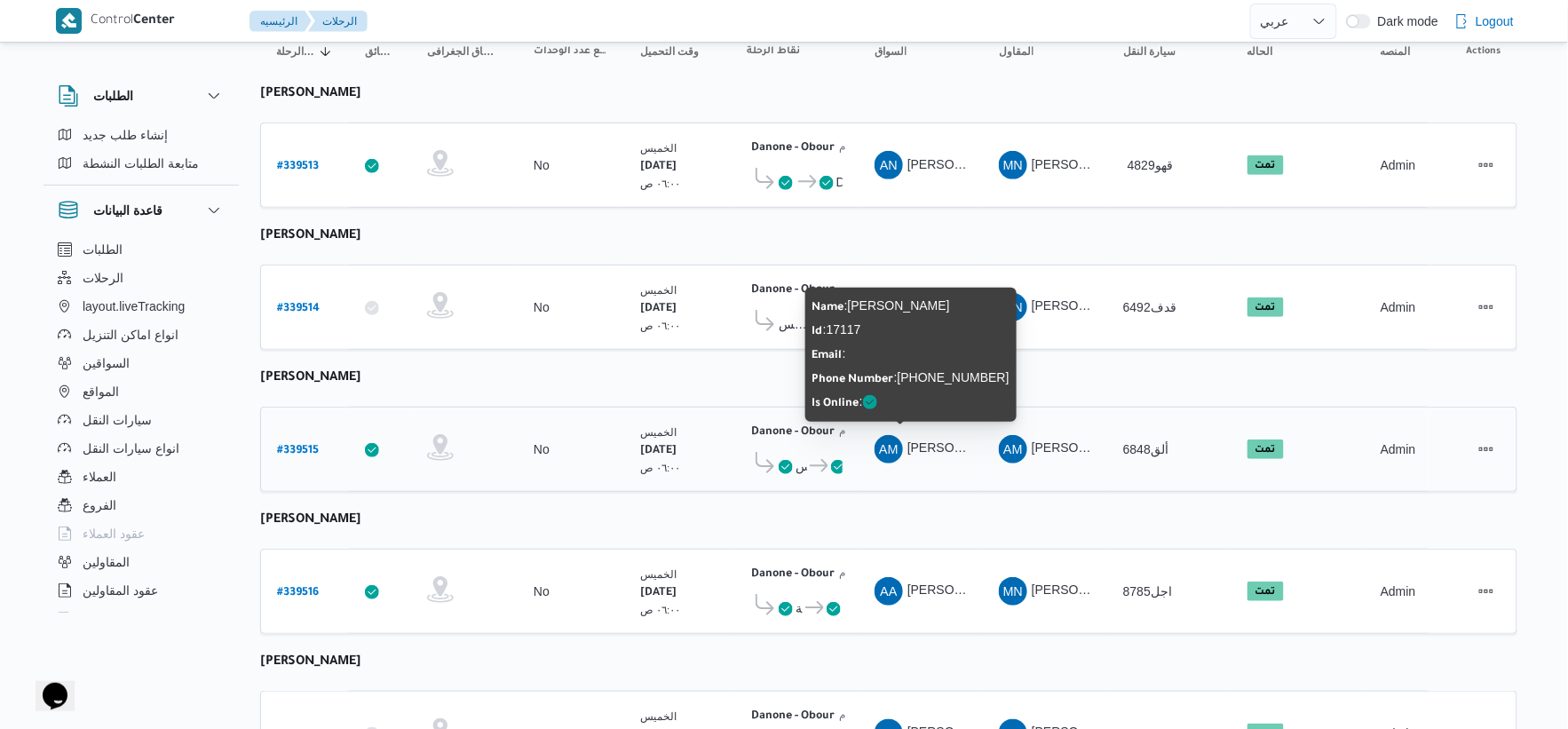
scroll to position [580, 0]
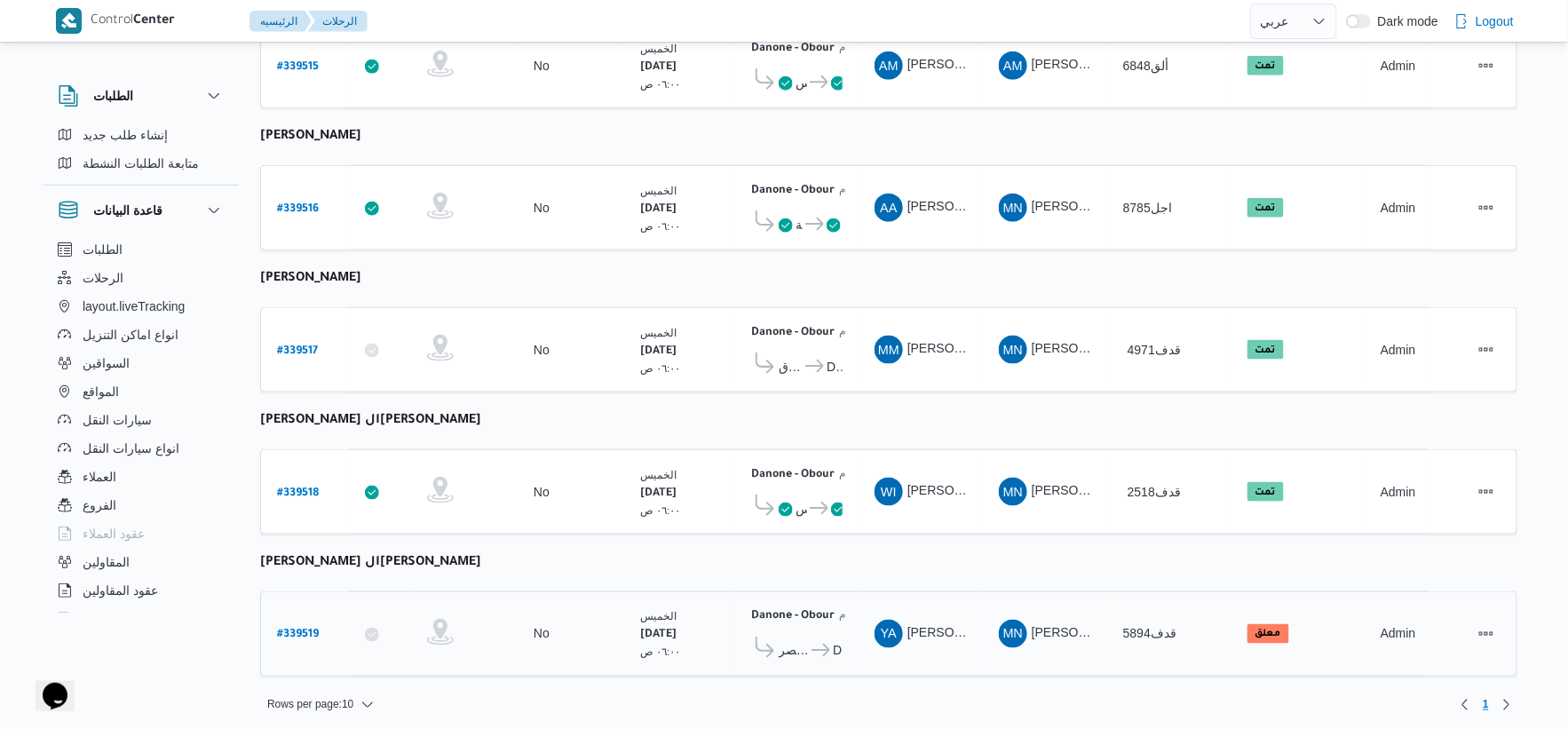
click at [302, 629] on b "# 339519" at bounding box center [298, 635] width 41 height 12
select select "ar"
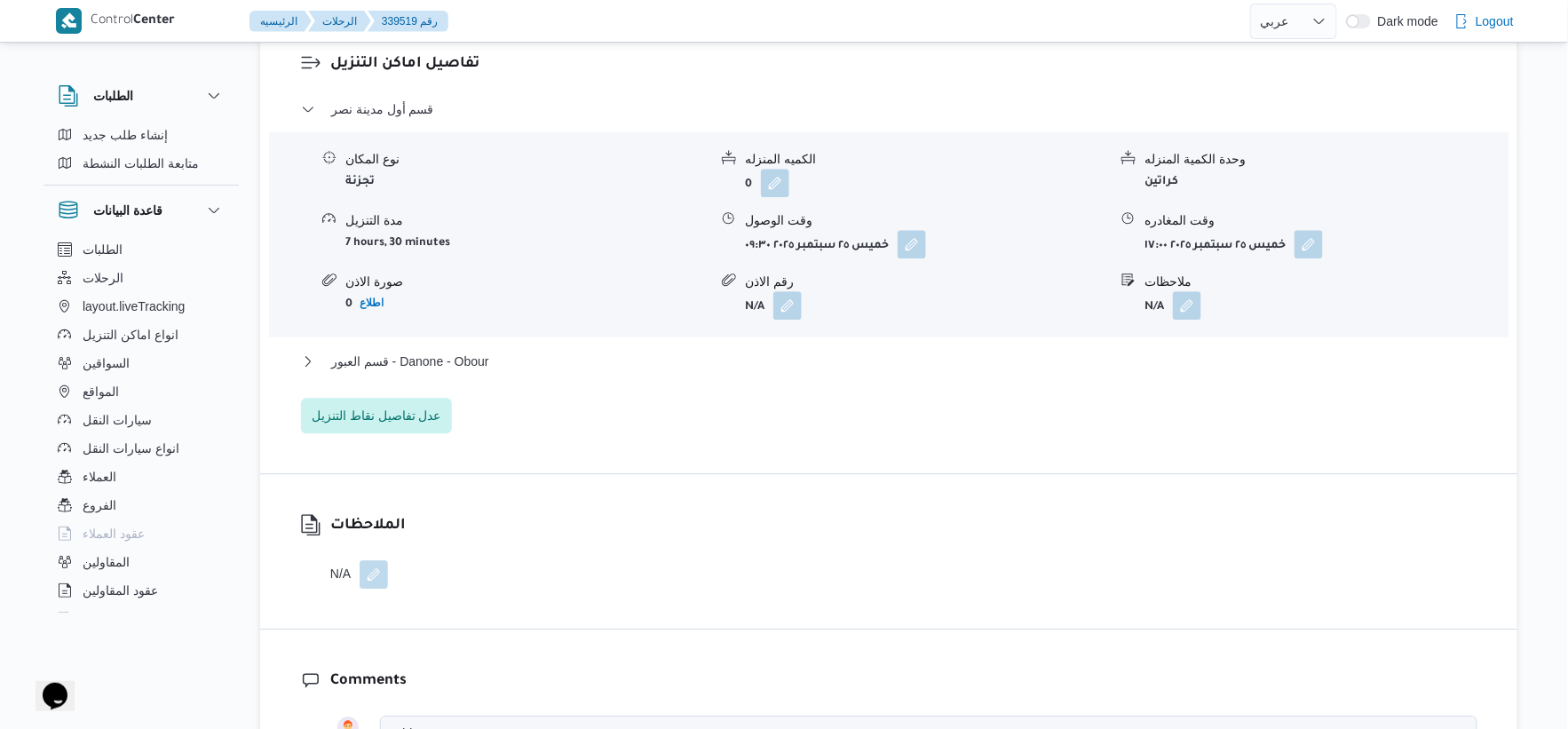
scroll to position [1578, 0]
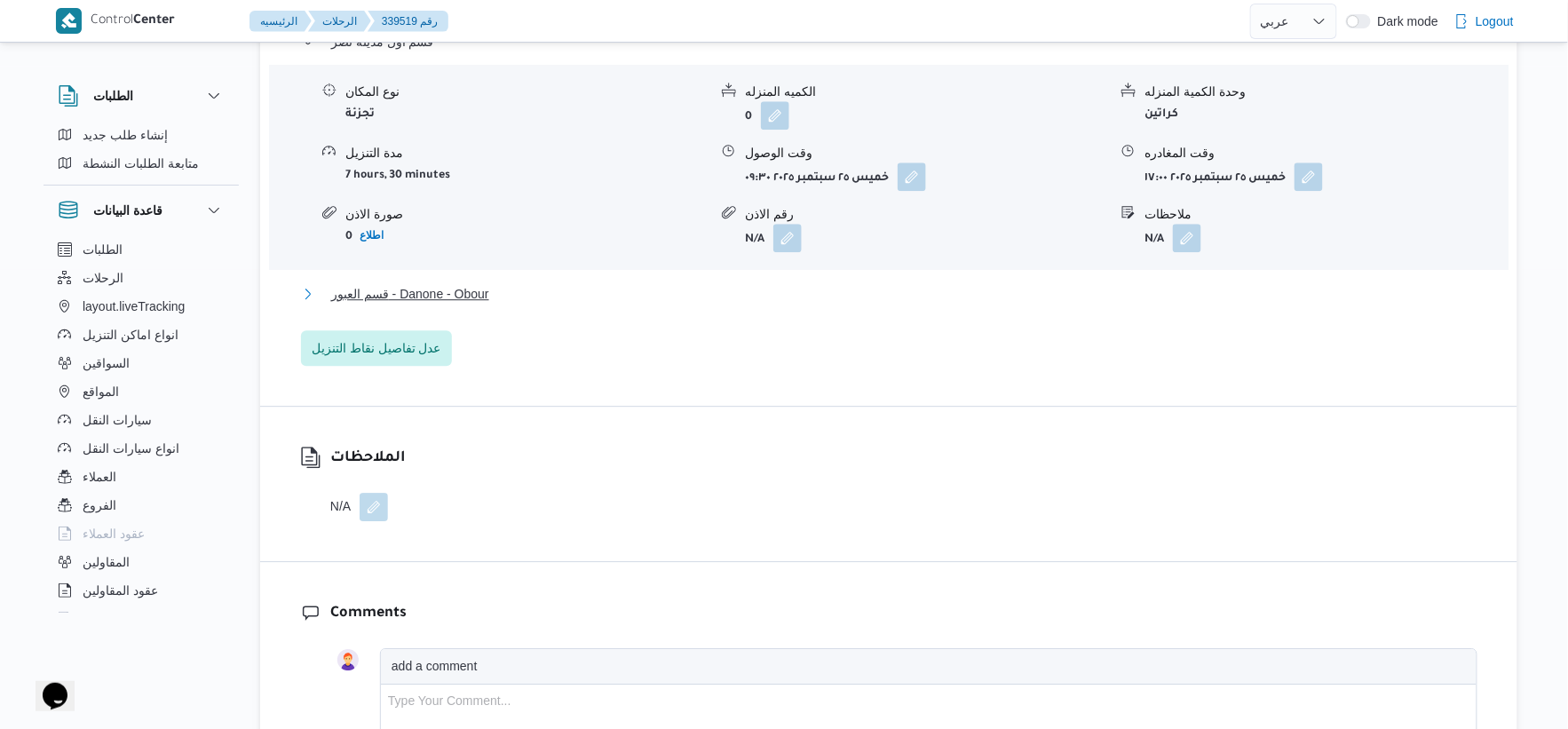
click at [498, 297] on button "قسم العبور - Danone - Obour" at bounding box center [890, 294] width 1177 height 22
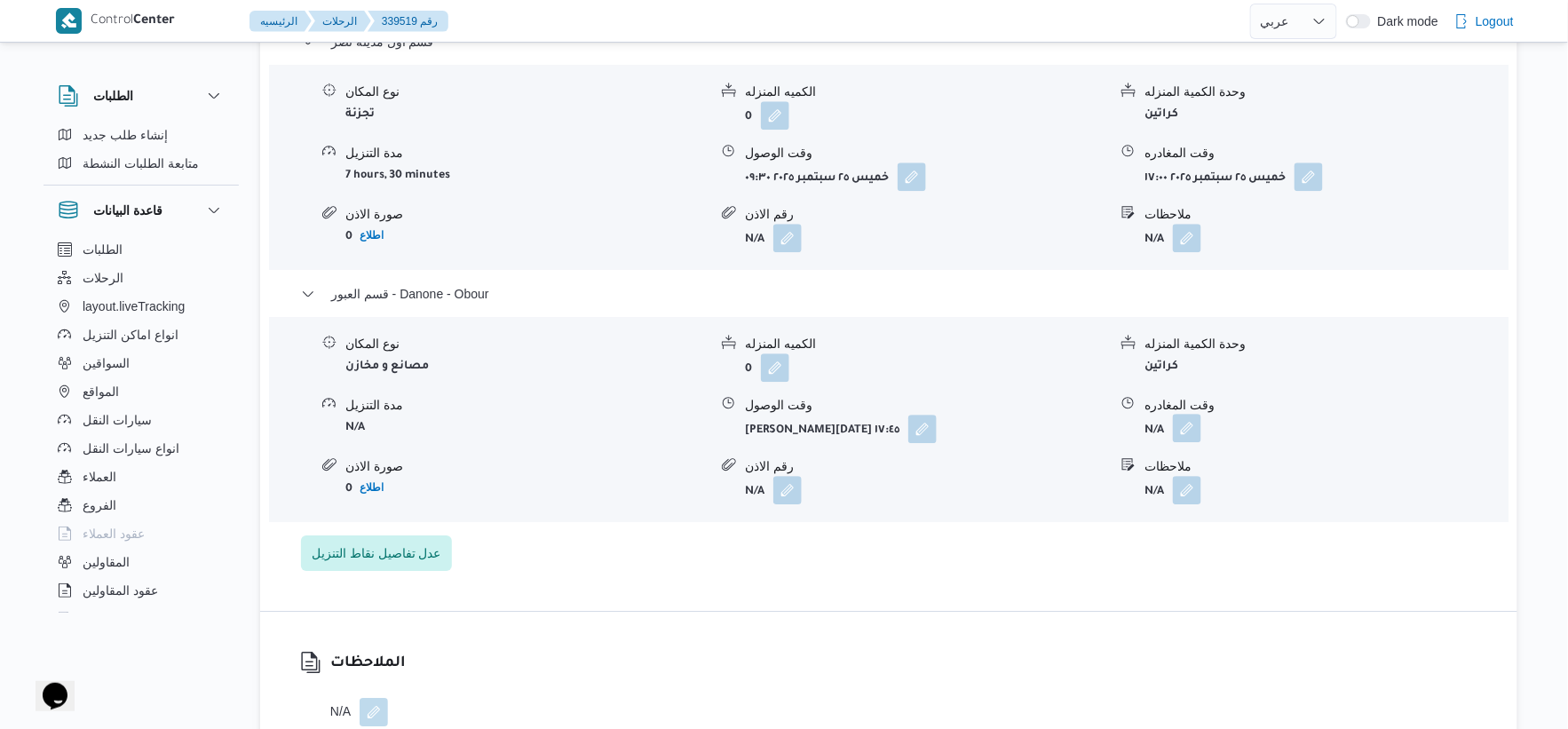
click at [1193, 424] on button "button" at bounding box center [1187, 428] width 28 height 28
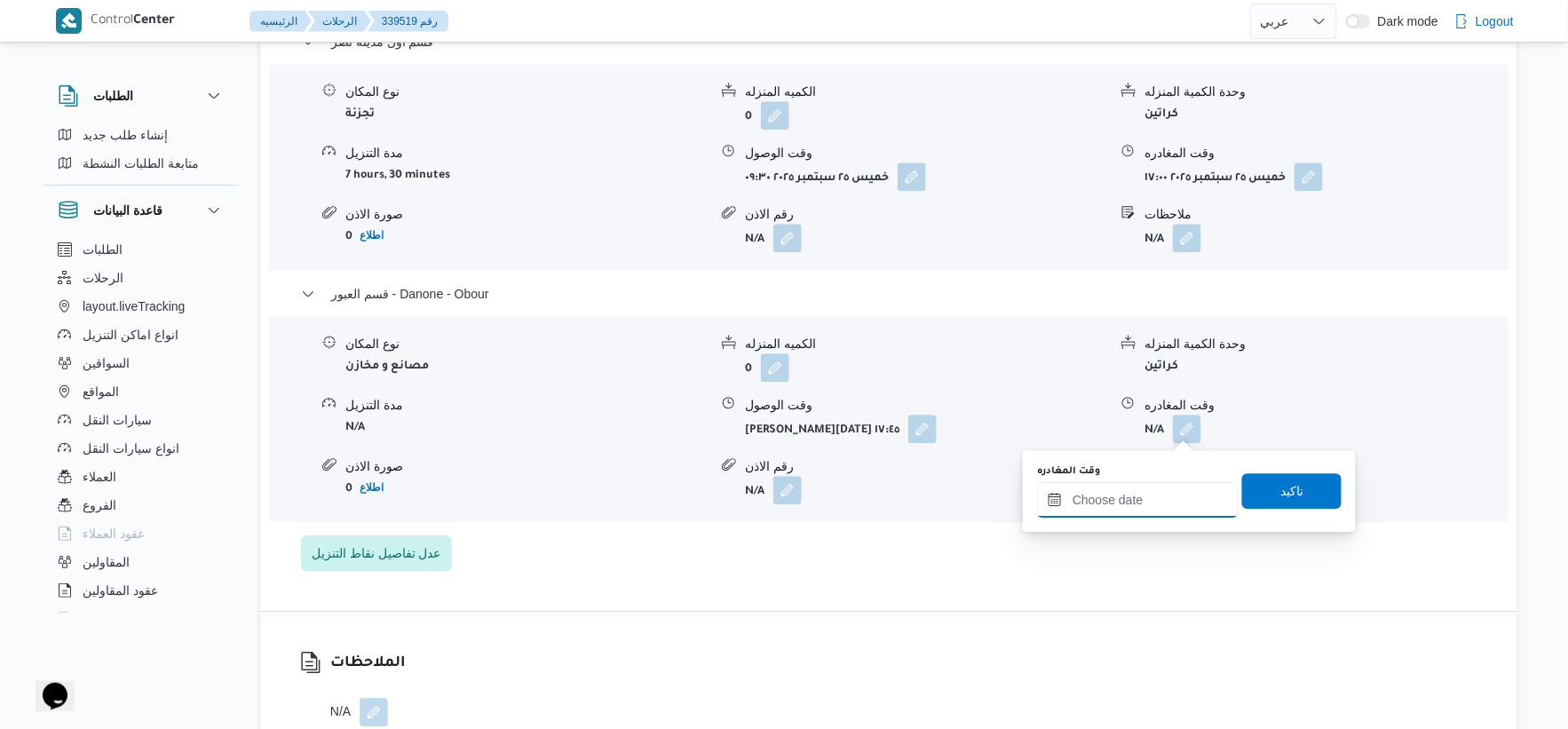
click at [1179, 508] on input "وقت المغادره" at bounding box center [1138, 500] width 202 height 36
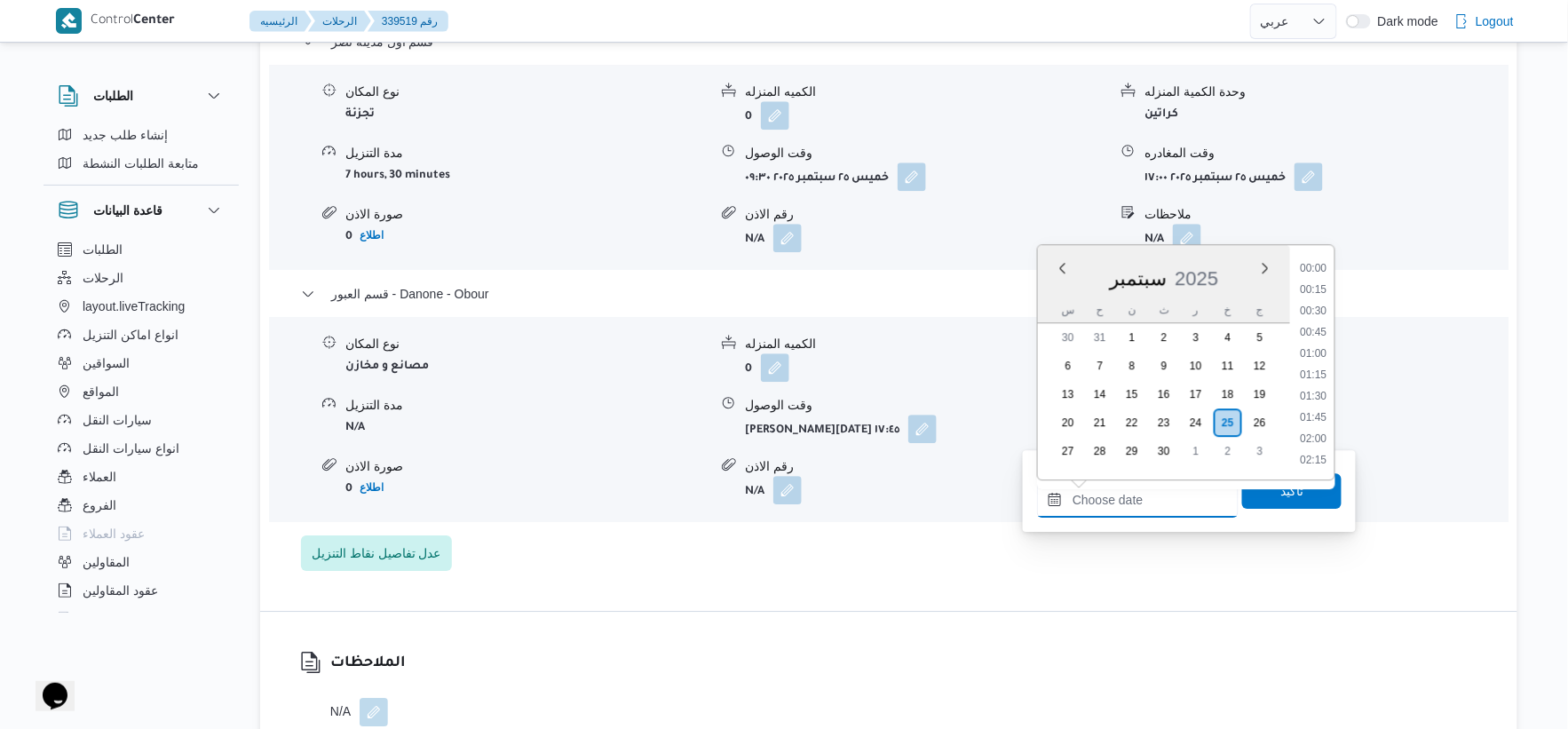
scroll to position [1513, 0]
click at [1321, 349] on li "18:45" at bounding box center [1314, 353] width 41 height 18
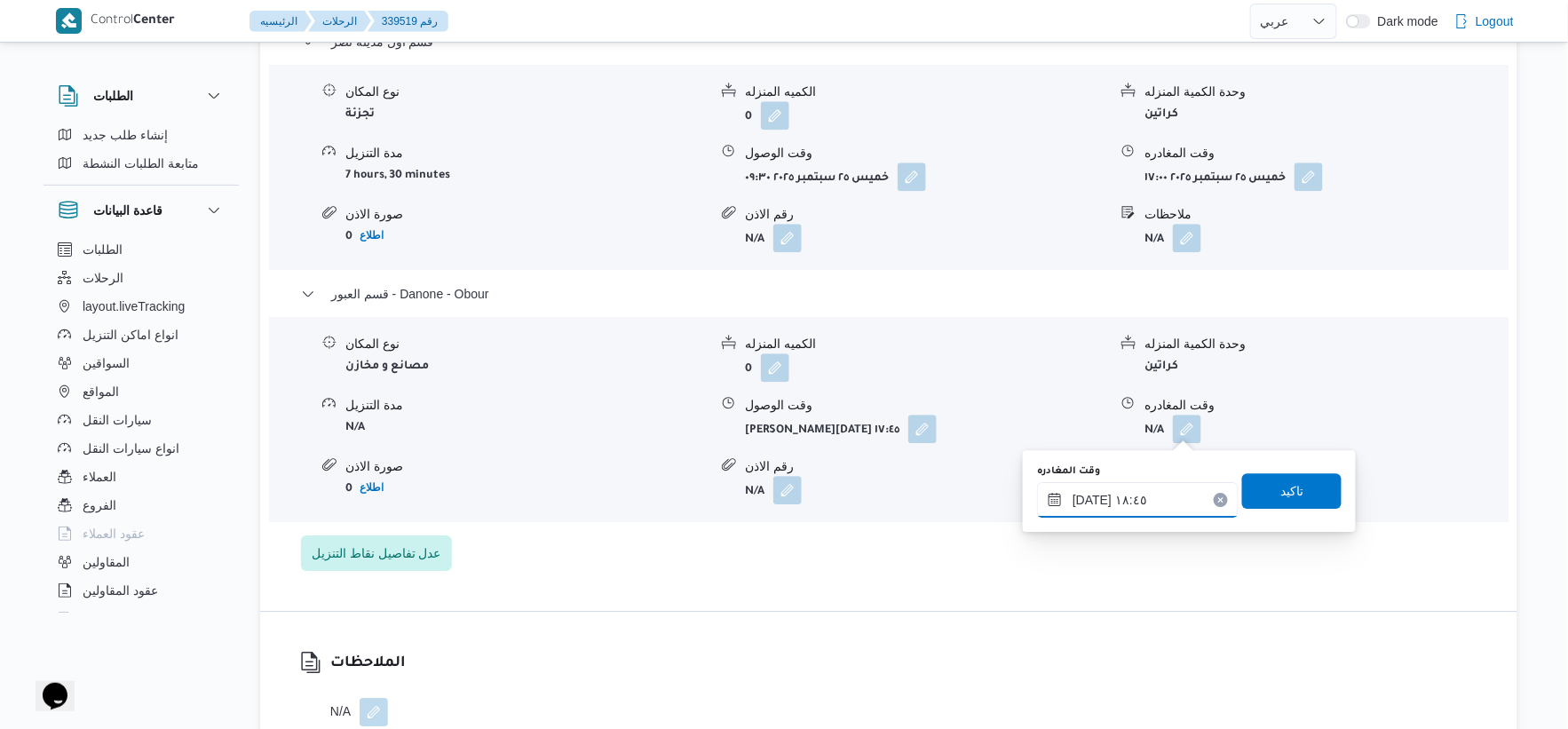
click at [1088, 497] on input "[DATE] ١٨:٤٥" at bounding box center [1138, 500] width 202 height 36
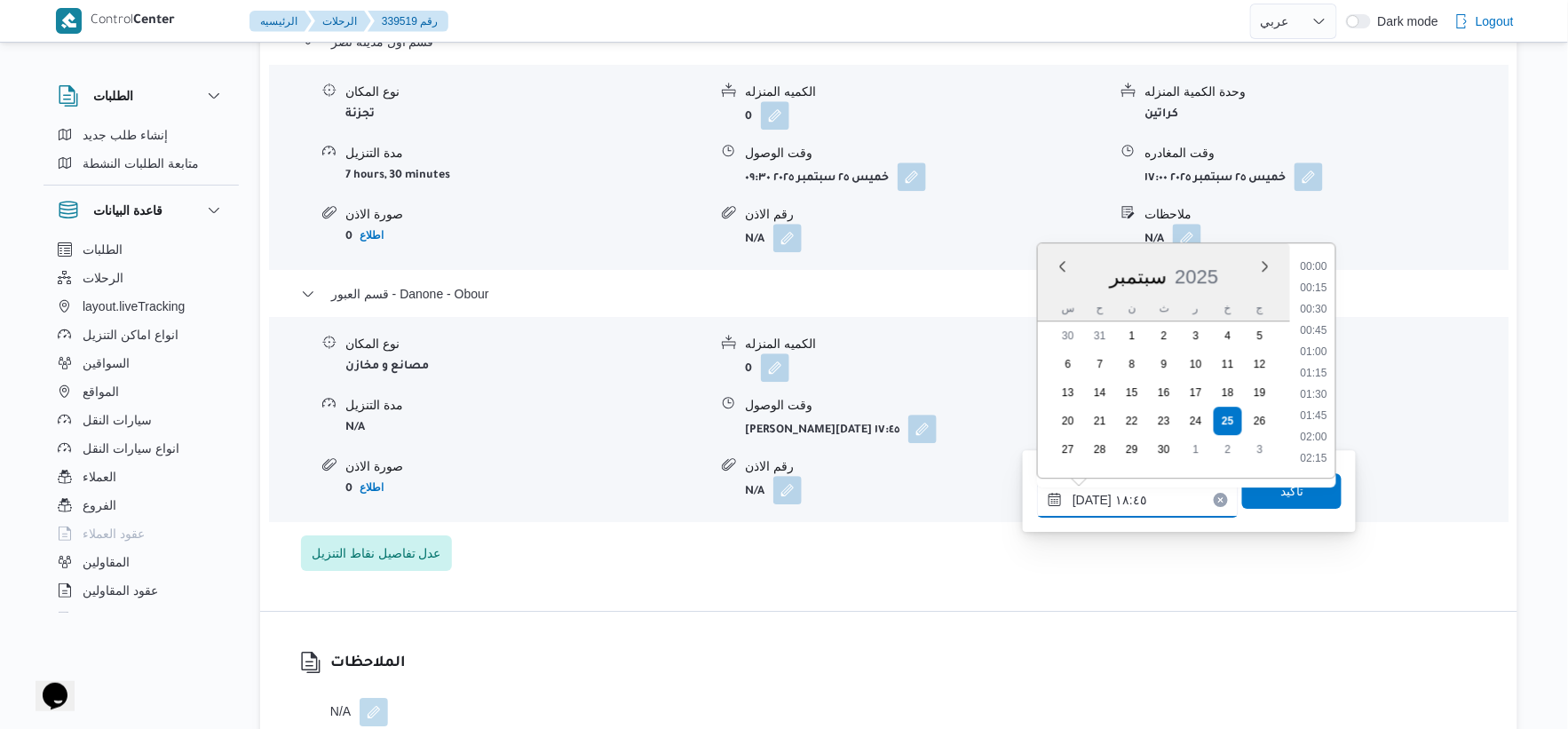
click at [1088, 497] on input "[DATE] ١٨:٤٥" at bounding box center [1138, 500] width 202 height 36
type input "[DATE] ١٨:٥٠"
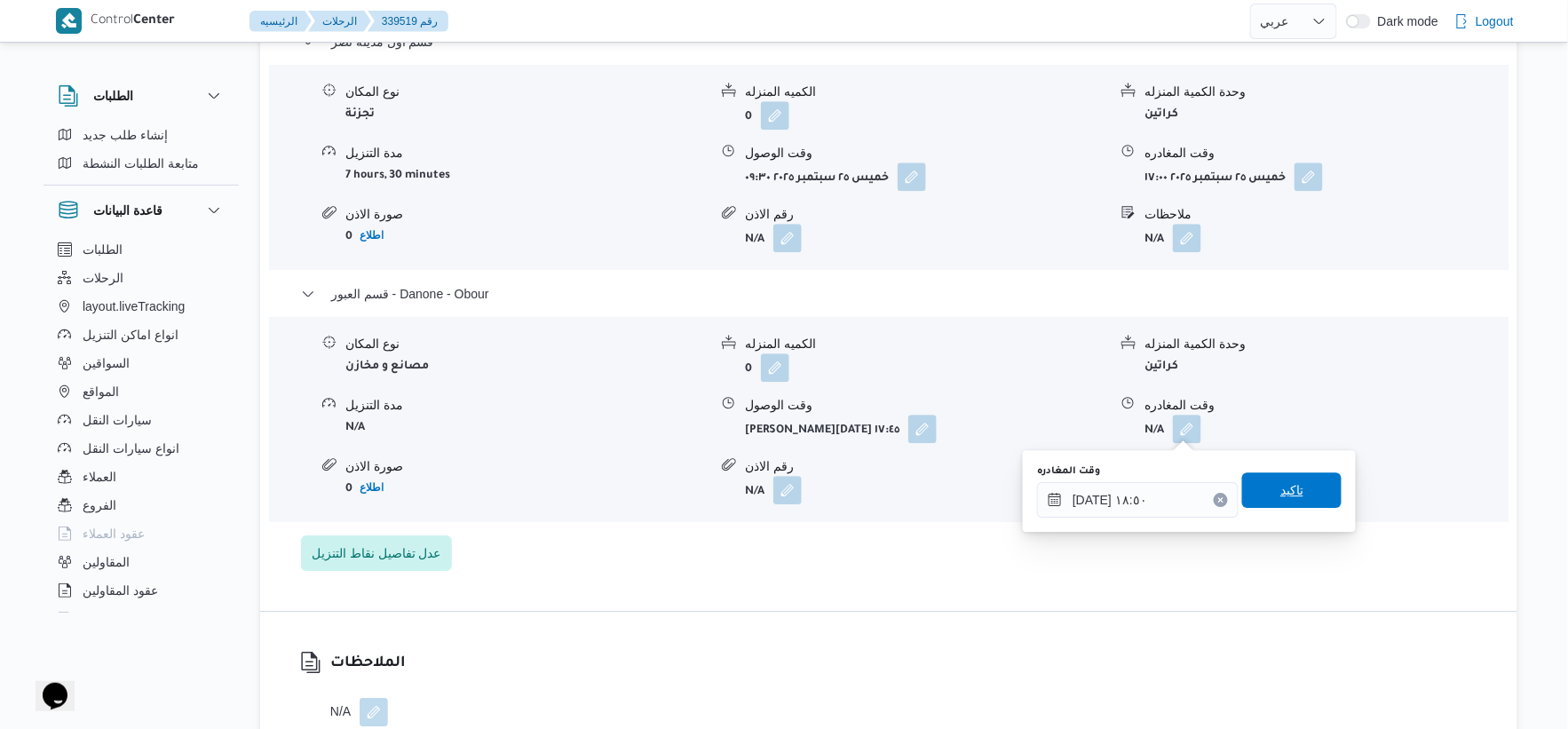
click at [1276, 503] on span "تاكيد" at bounding box center [1293, 490] width 100 height 36
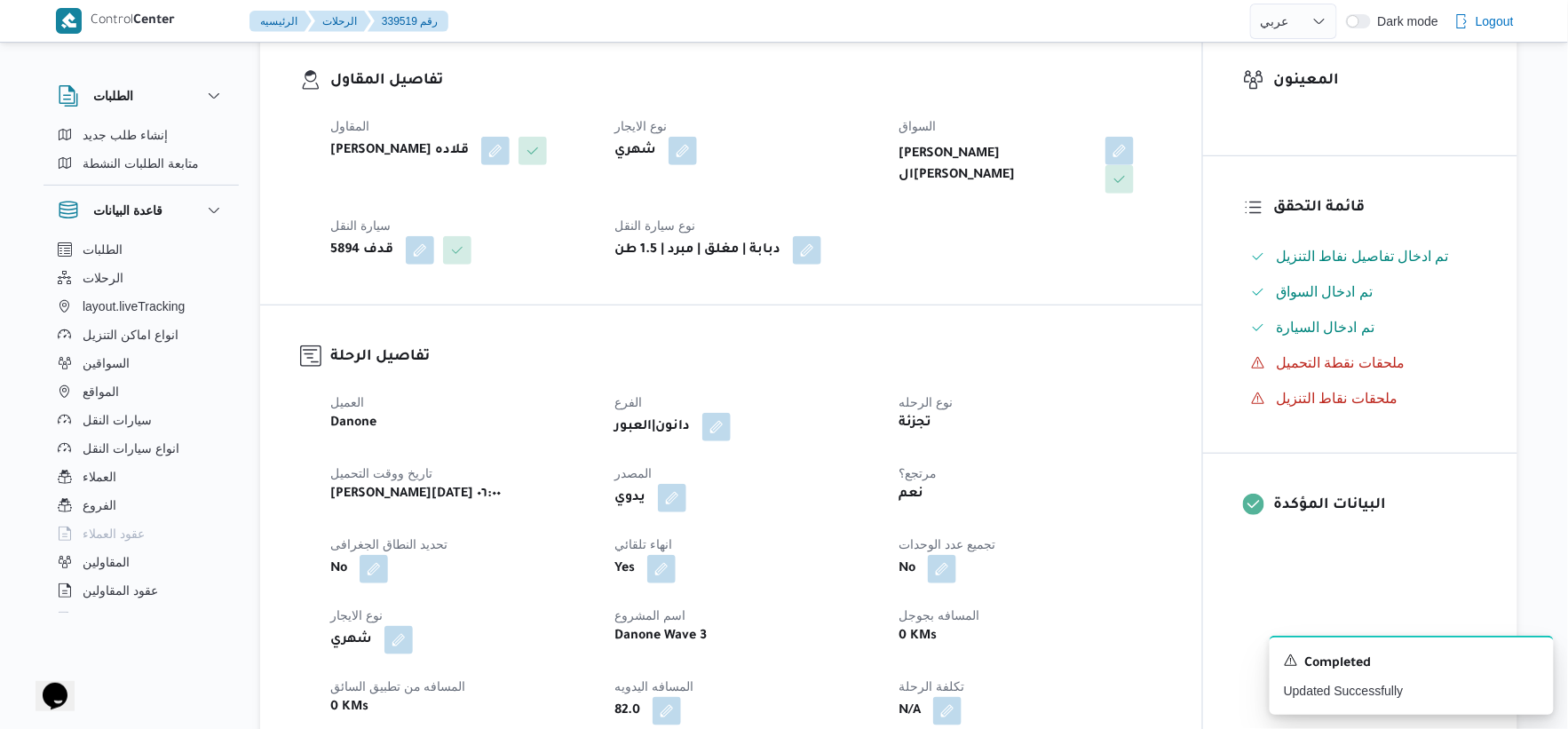
scroll to position [0, 0]
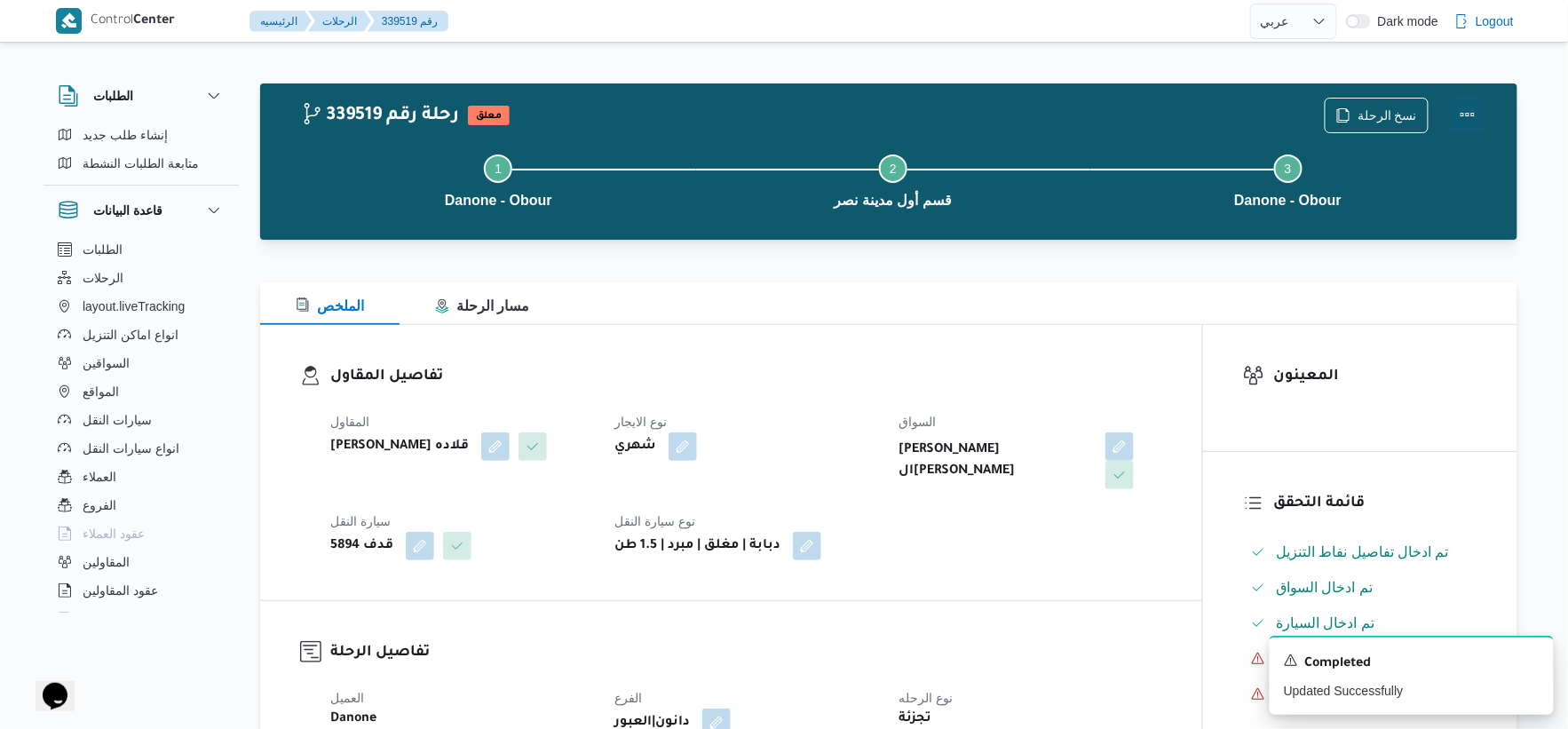
click at [1475, 105] on button "Actions" at bounding box center [1468, 115] width 36 height 36
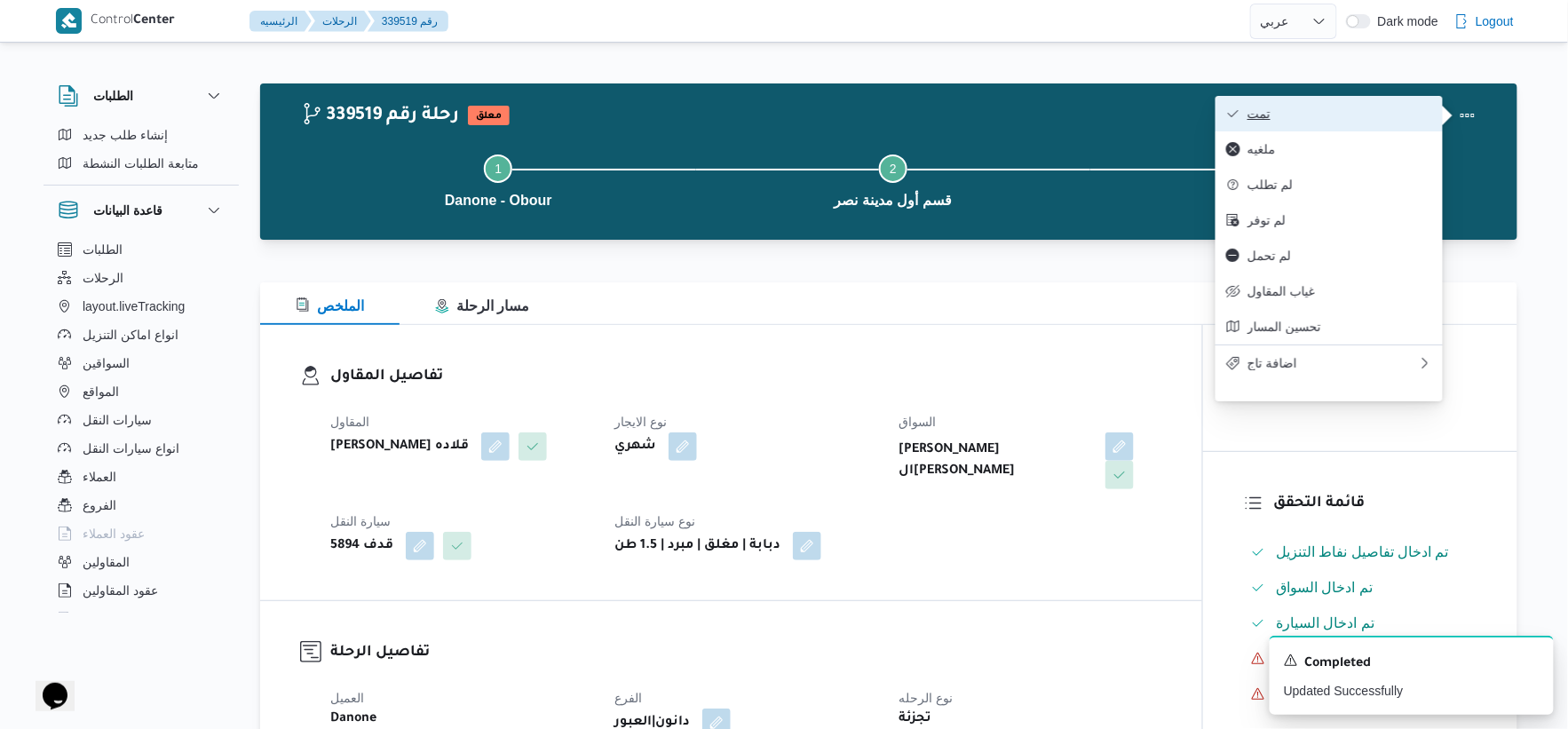
click at [1336, 117] on span "تمت" at bounding box center [1340, 113] width 185 height 14
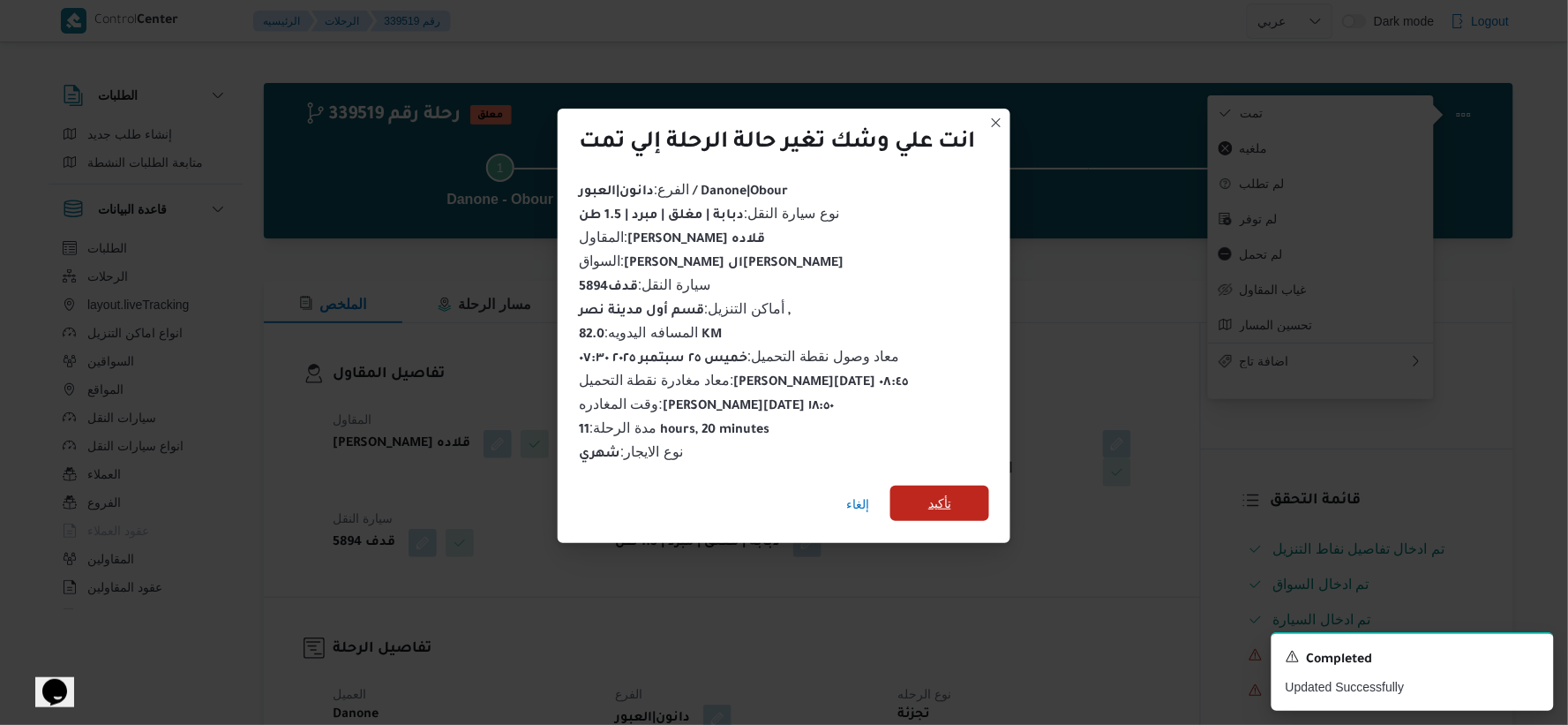
click at [958, 490] on span "تأكيد" at bounding box center [940, 503] width 99 height 36
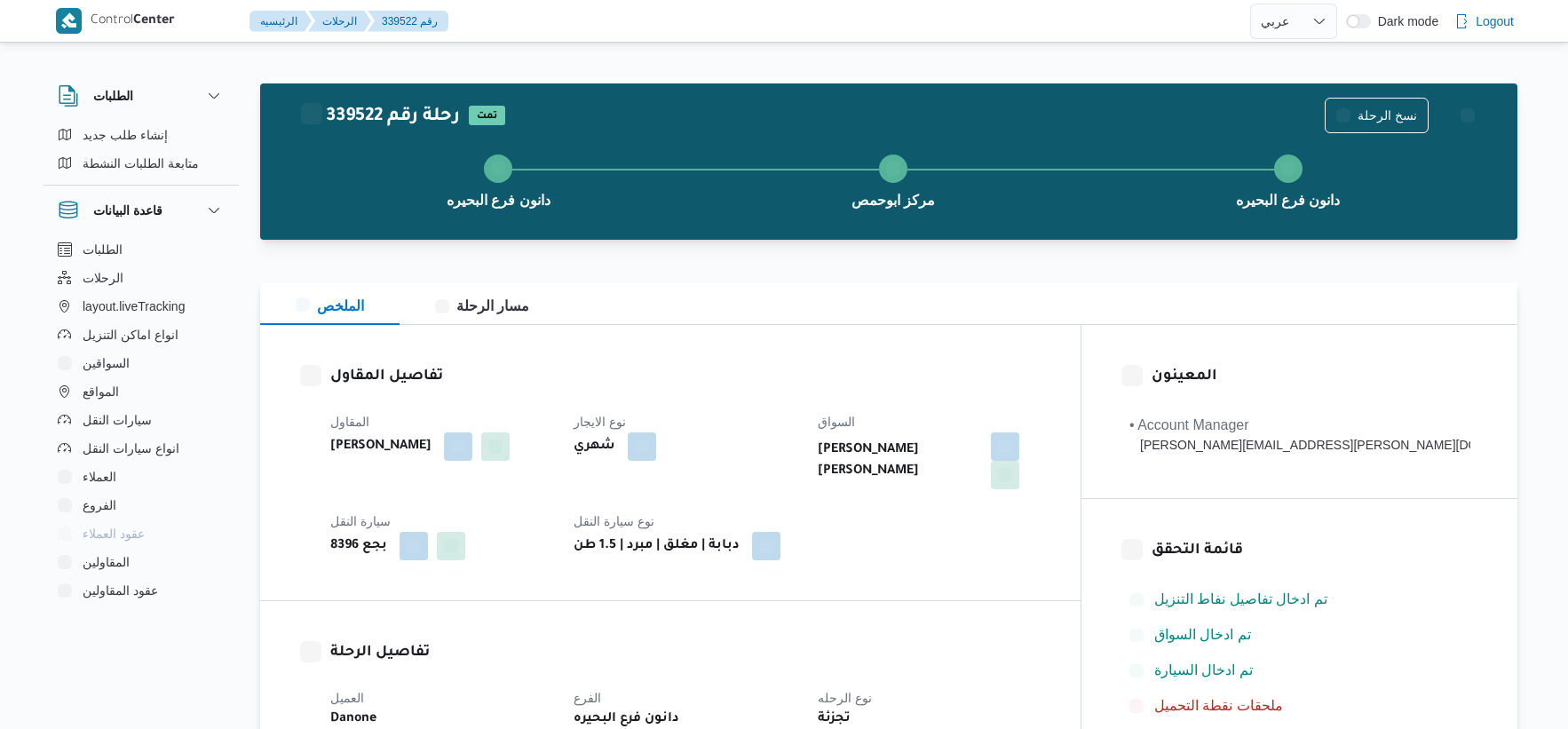
select select "ar"
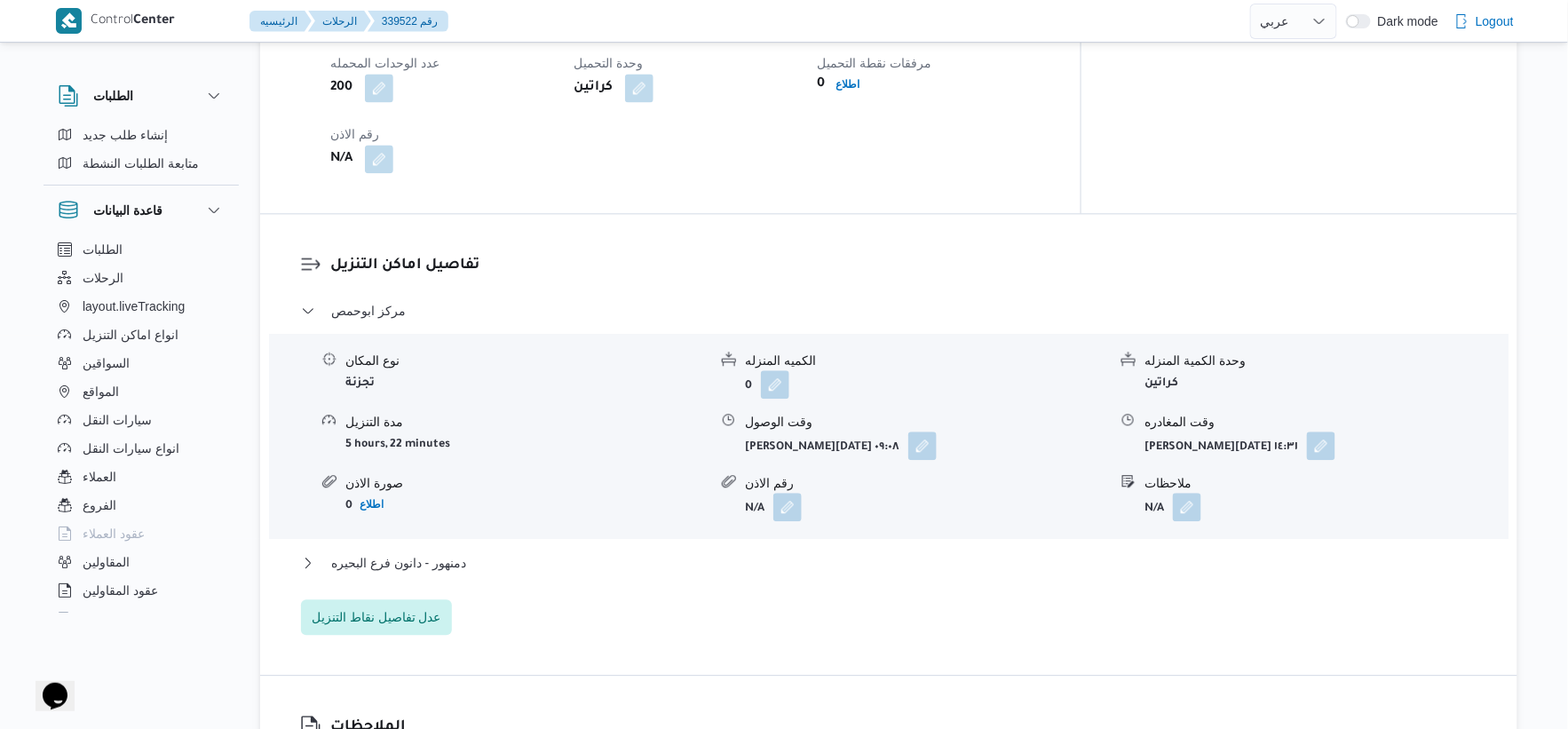
scroll to position [1381, 0]
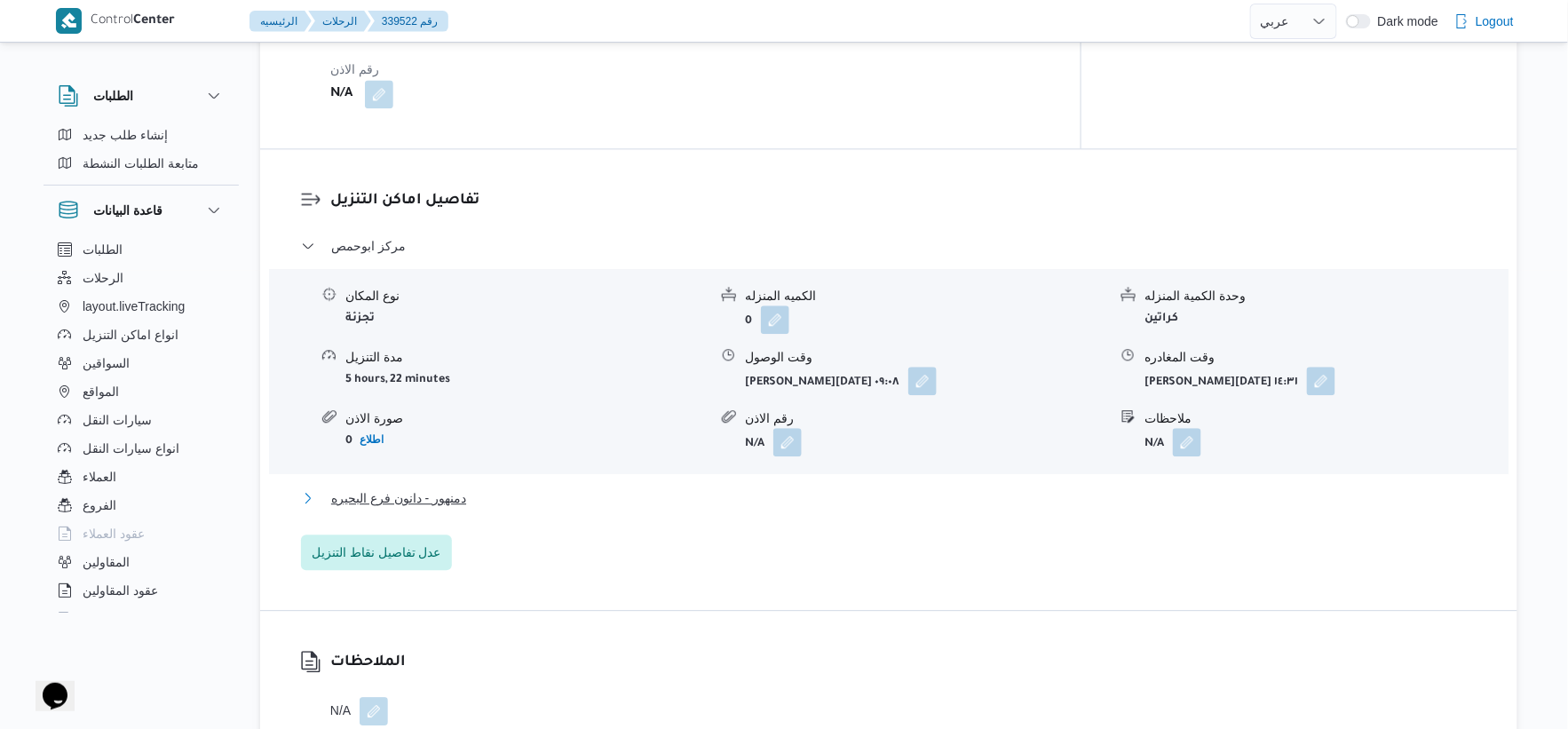
click at [485, 487] on button "دمنهور - دانون فرع البحيره" at bounding box center [890, 497] width 1177 height 22
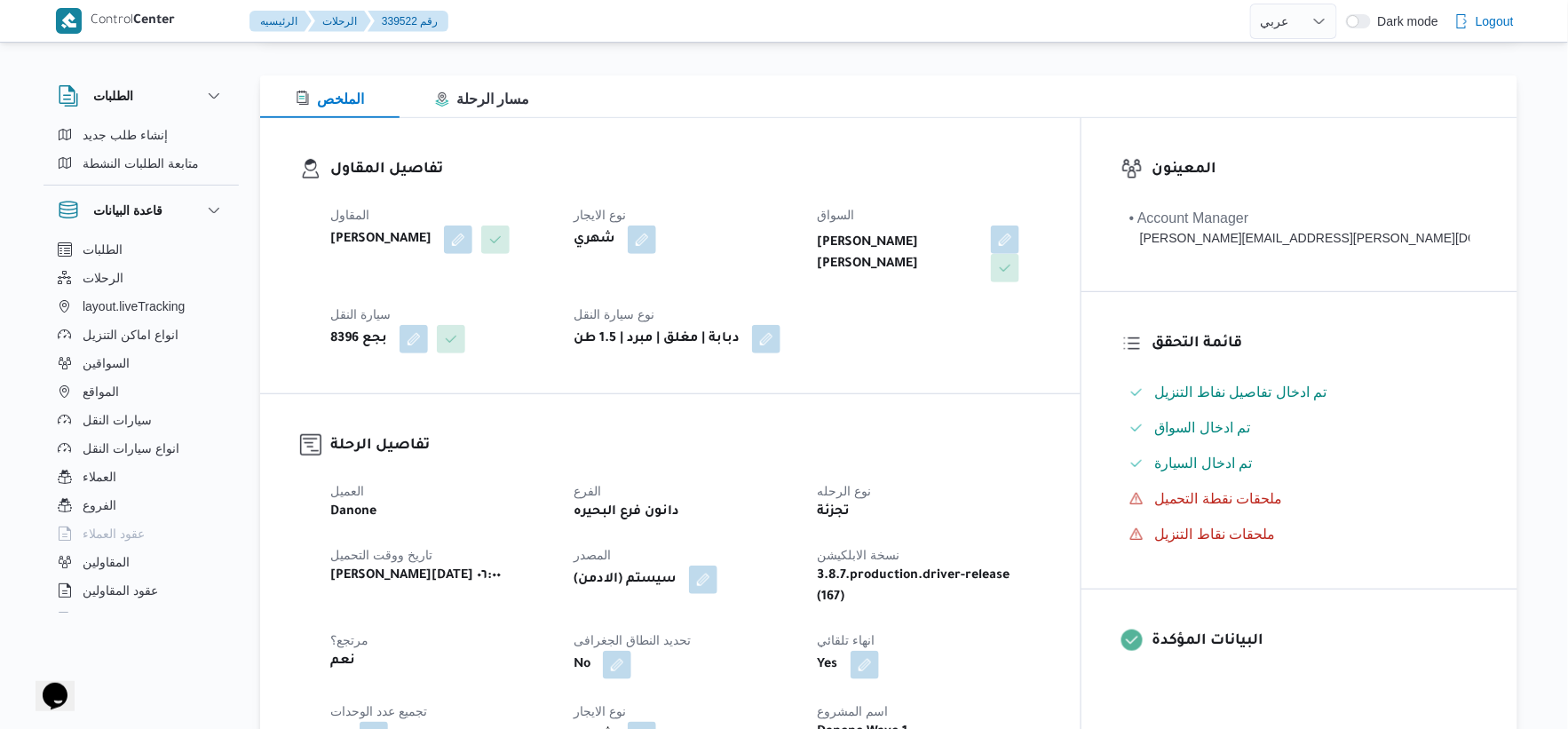
scroll to position [591, 0]
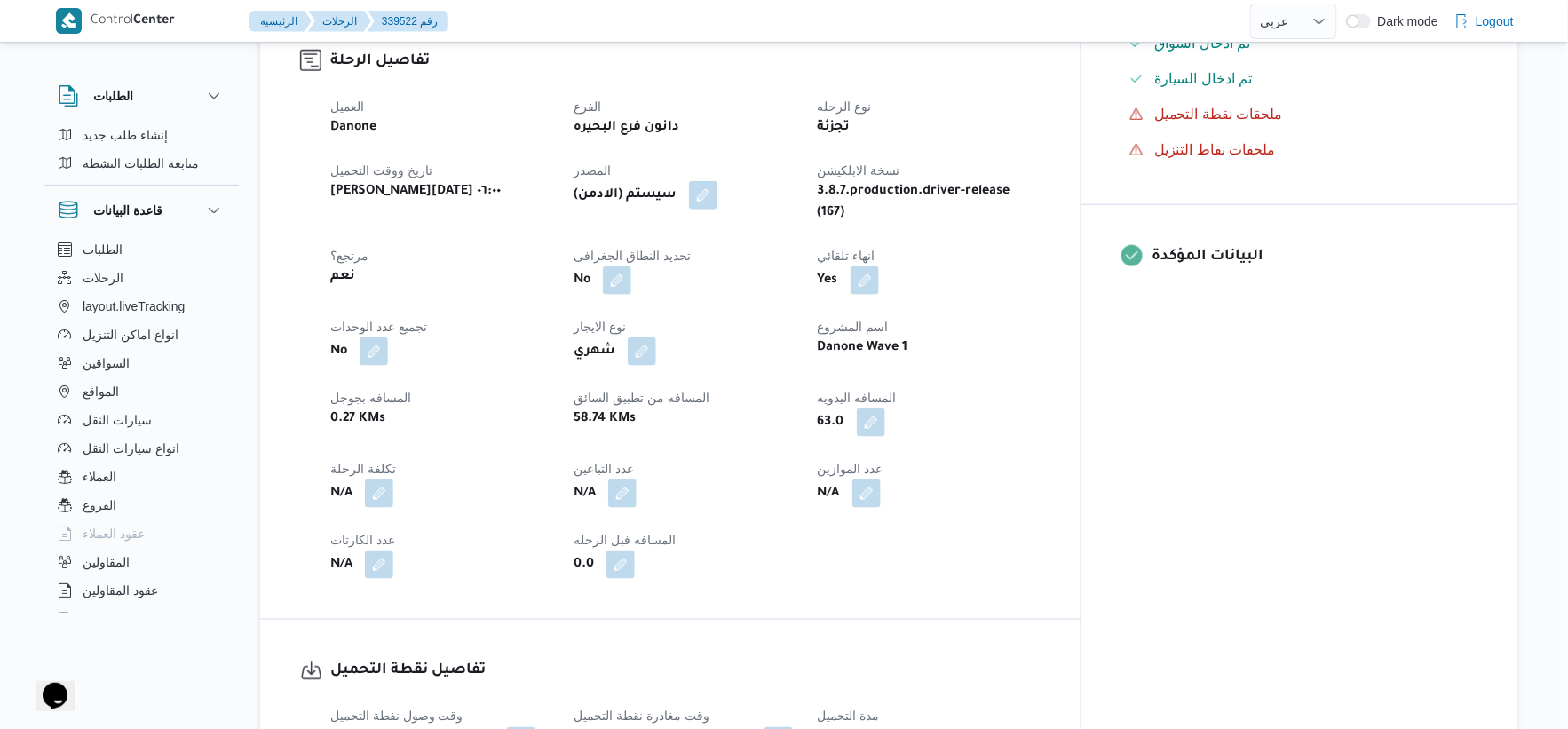
select select "ar"
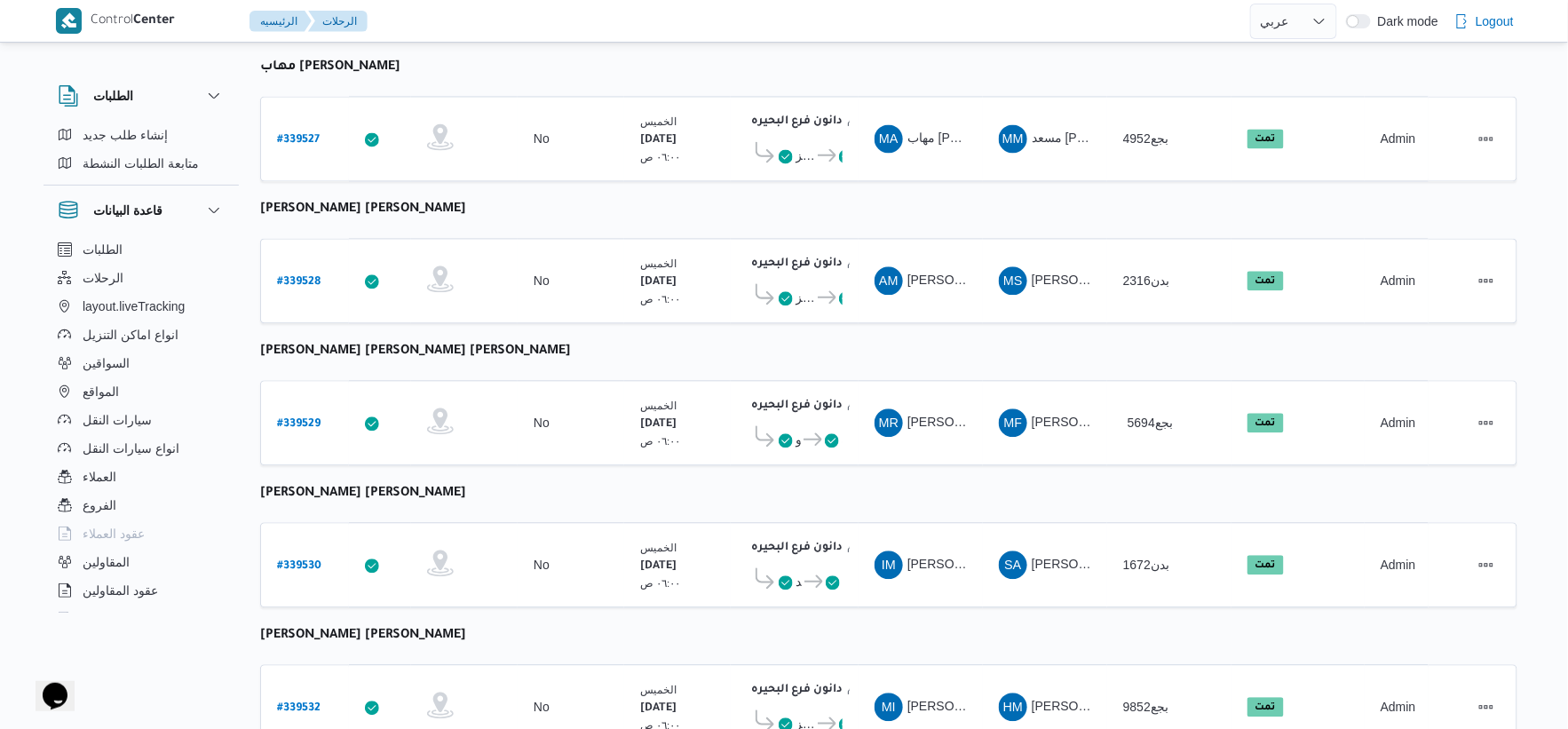
scroll to position [1426, 0]
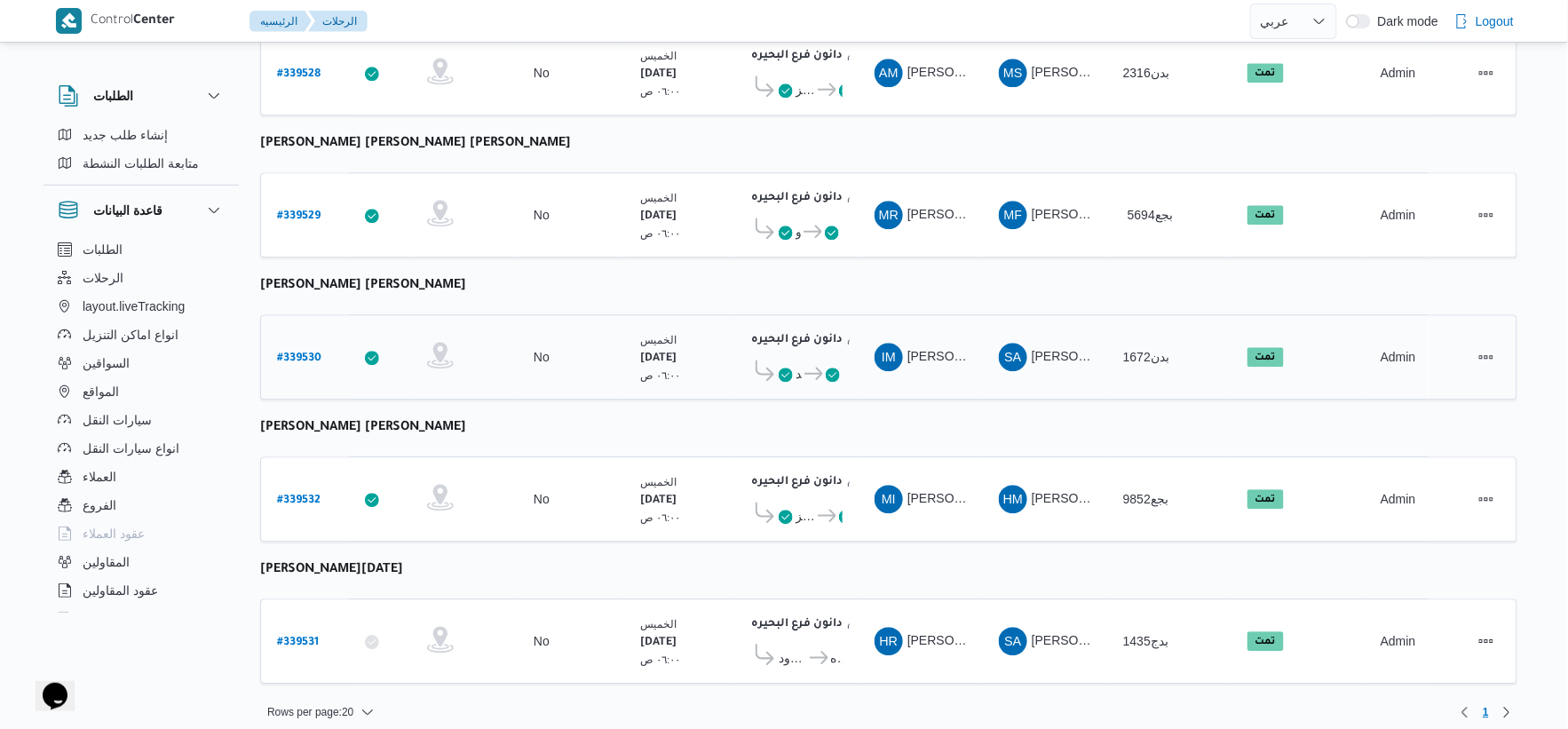
click at [303, 352] on b "# 339530" at bounding box center [299, 358] width 44 height 12
select select "ar"
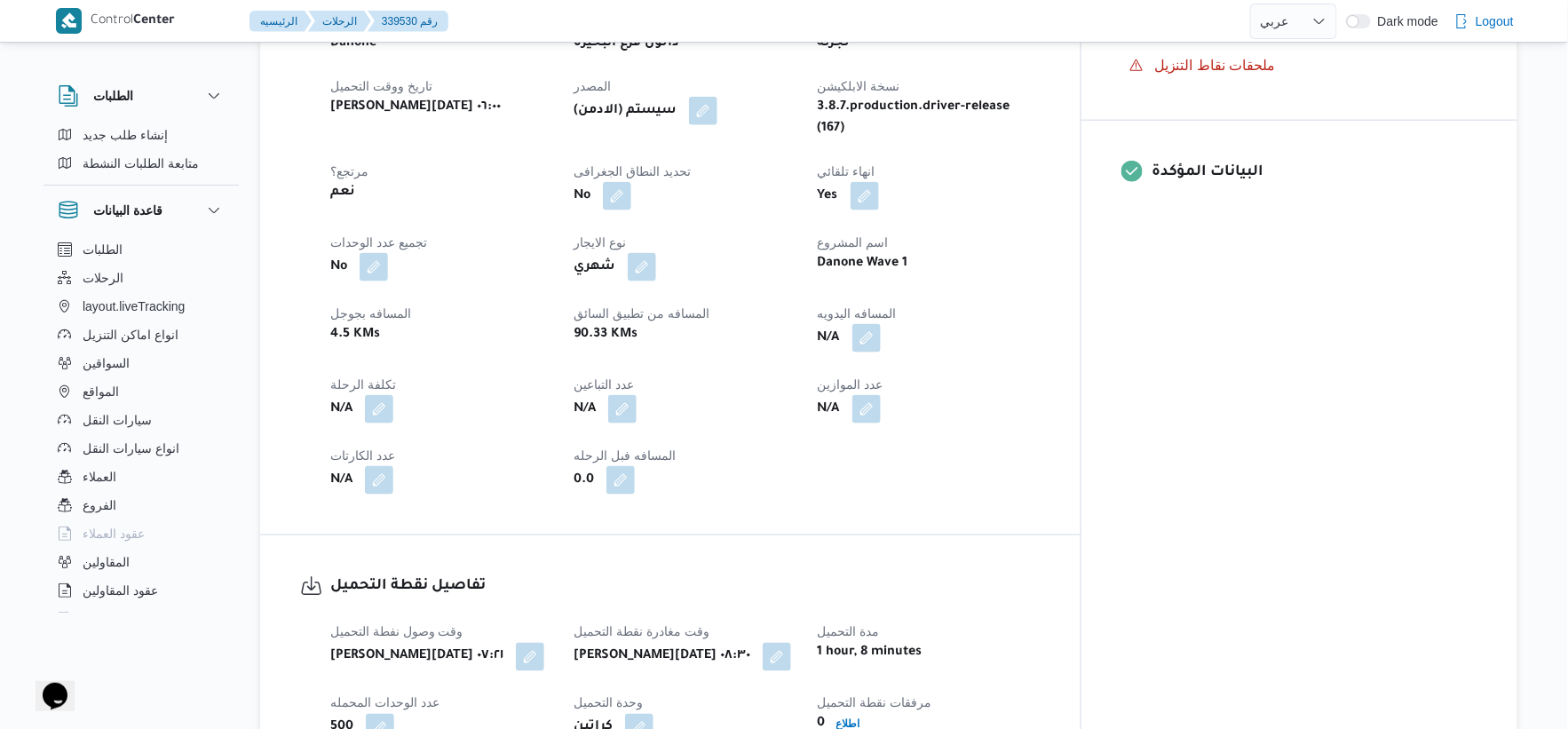
scroll to position [689, 0]
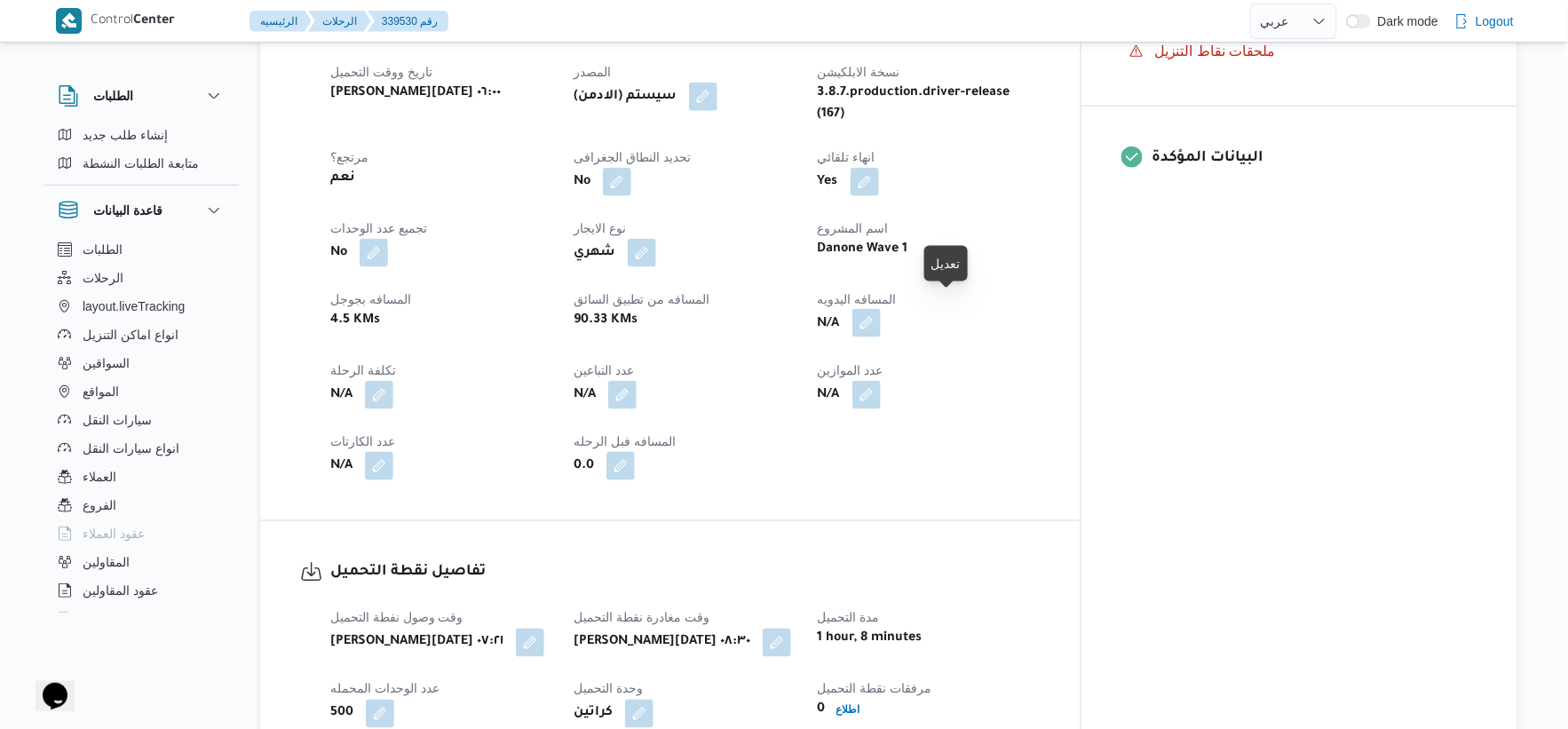
click at [881, 312] on button "button" at bounding box center [867, 323] width 28 height 28
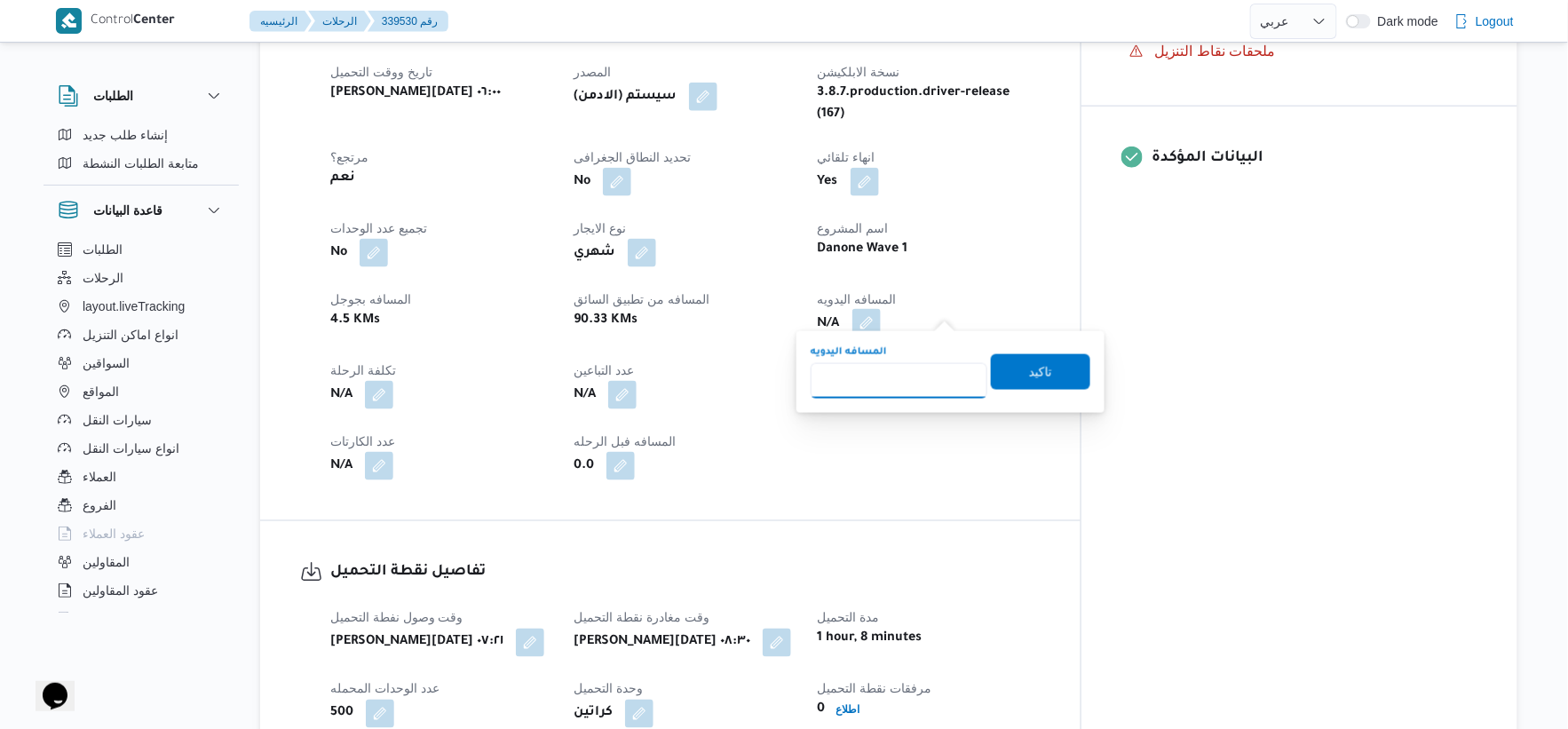
click at [898, 389] on input "المسافه اليدويه" at bounding box center [899, 381] width 177 height 36
type input "177"
click at [1041, 378] on span "تاكيد" at bounding box center [1040, 371] width 24 height 22
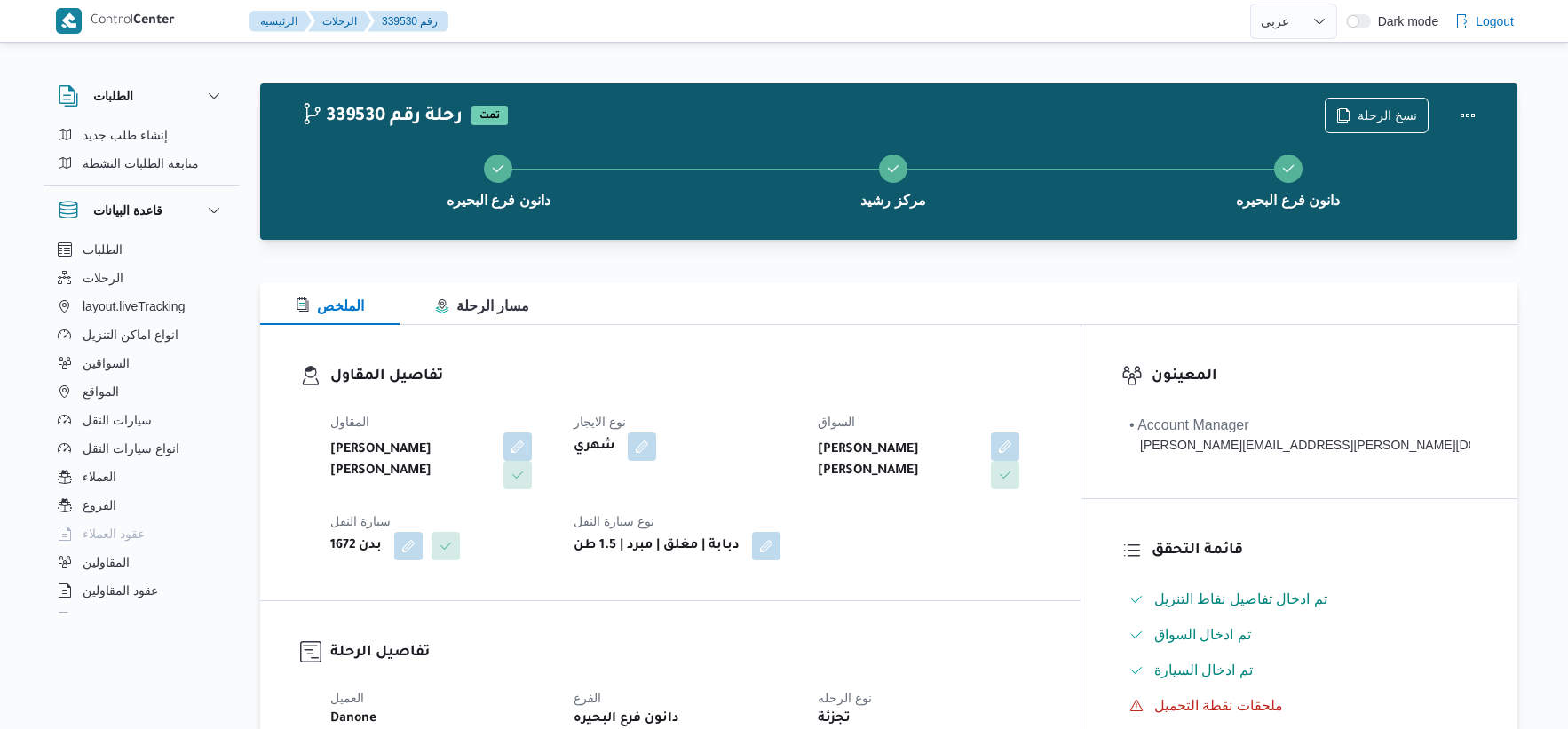
select select "ar"
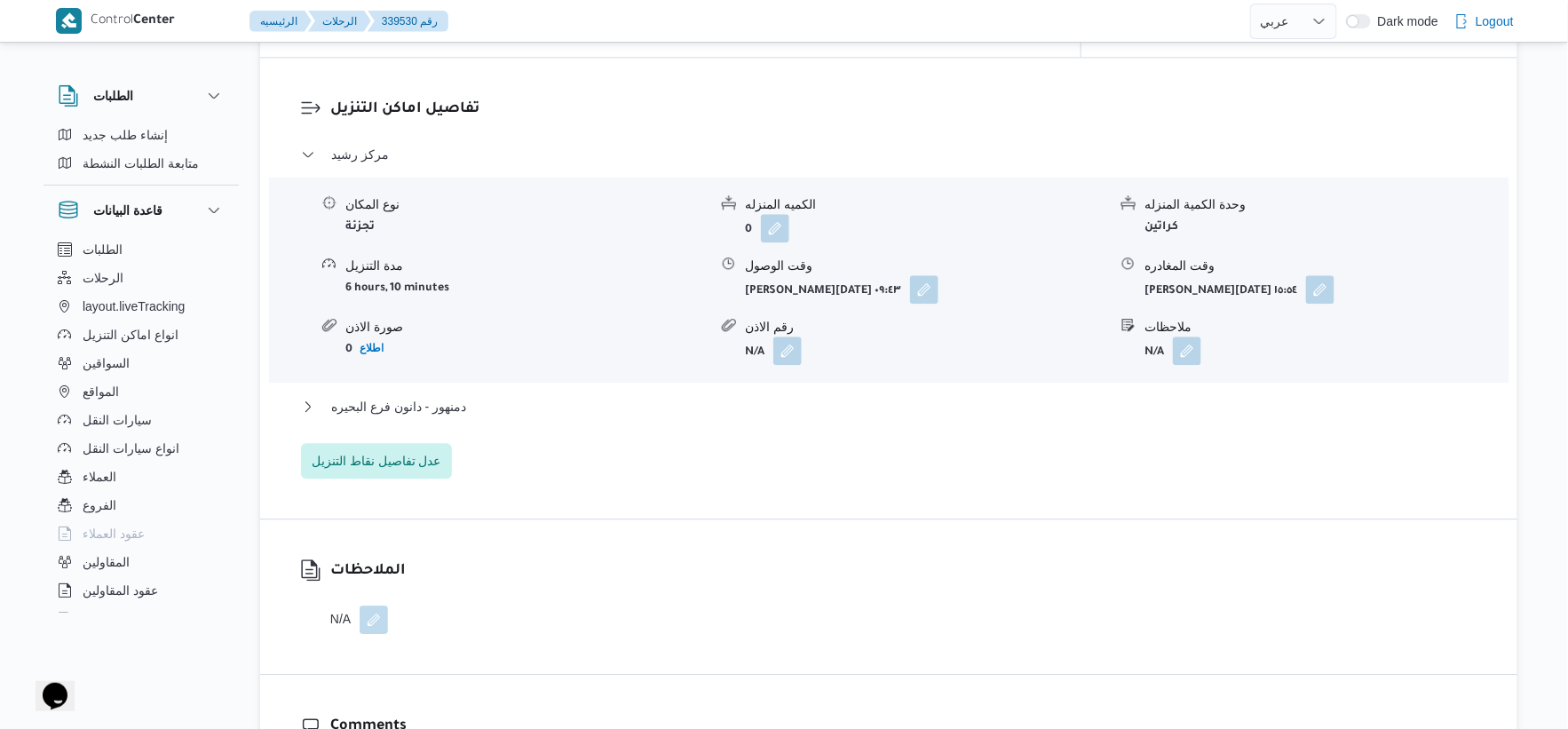
scroll to position [1479, 0]
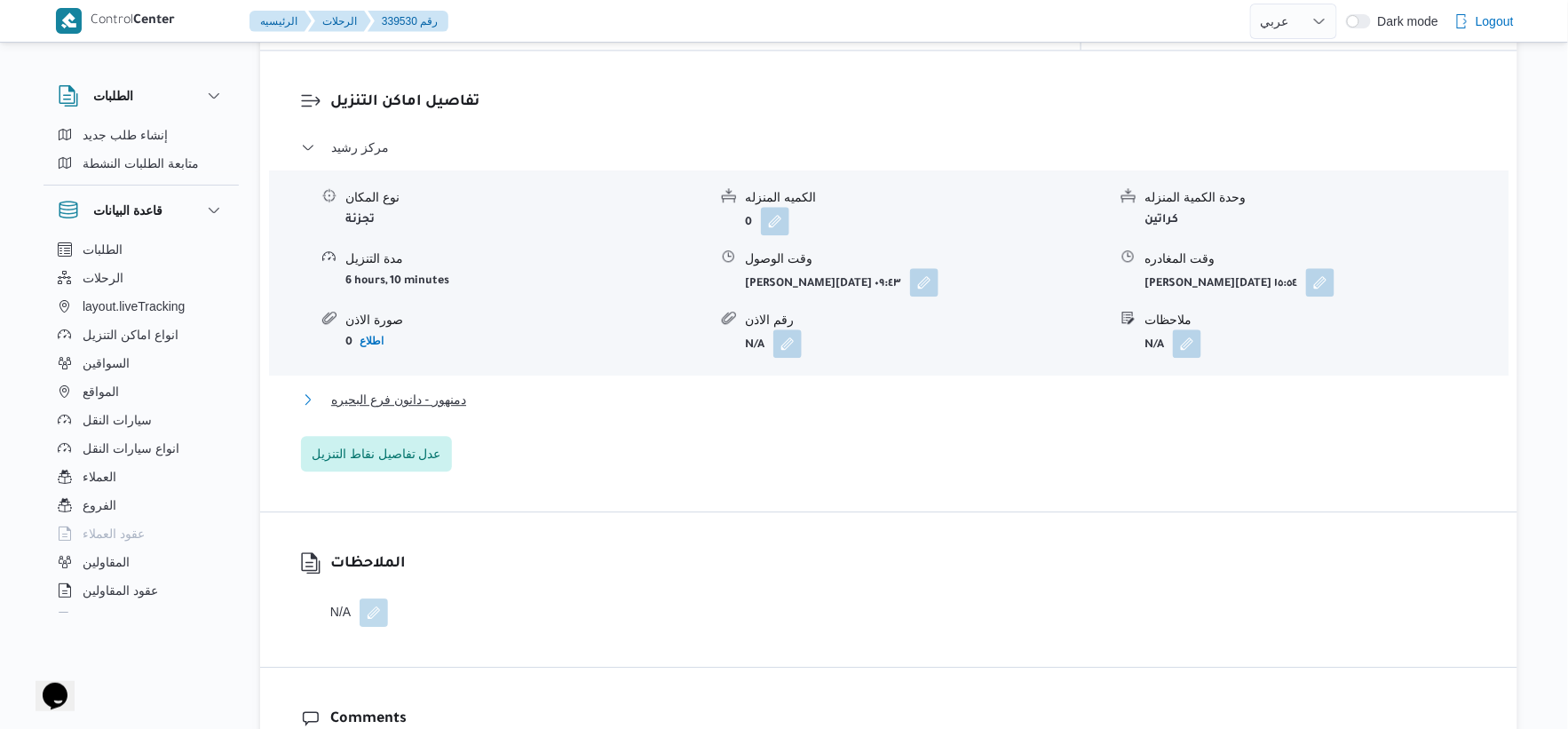
click at [503, 389] on button "دمنهور - دانون فرع البحيره" at bounding box center [890, 399] width 1177 height 22
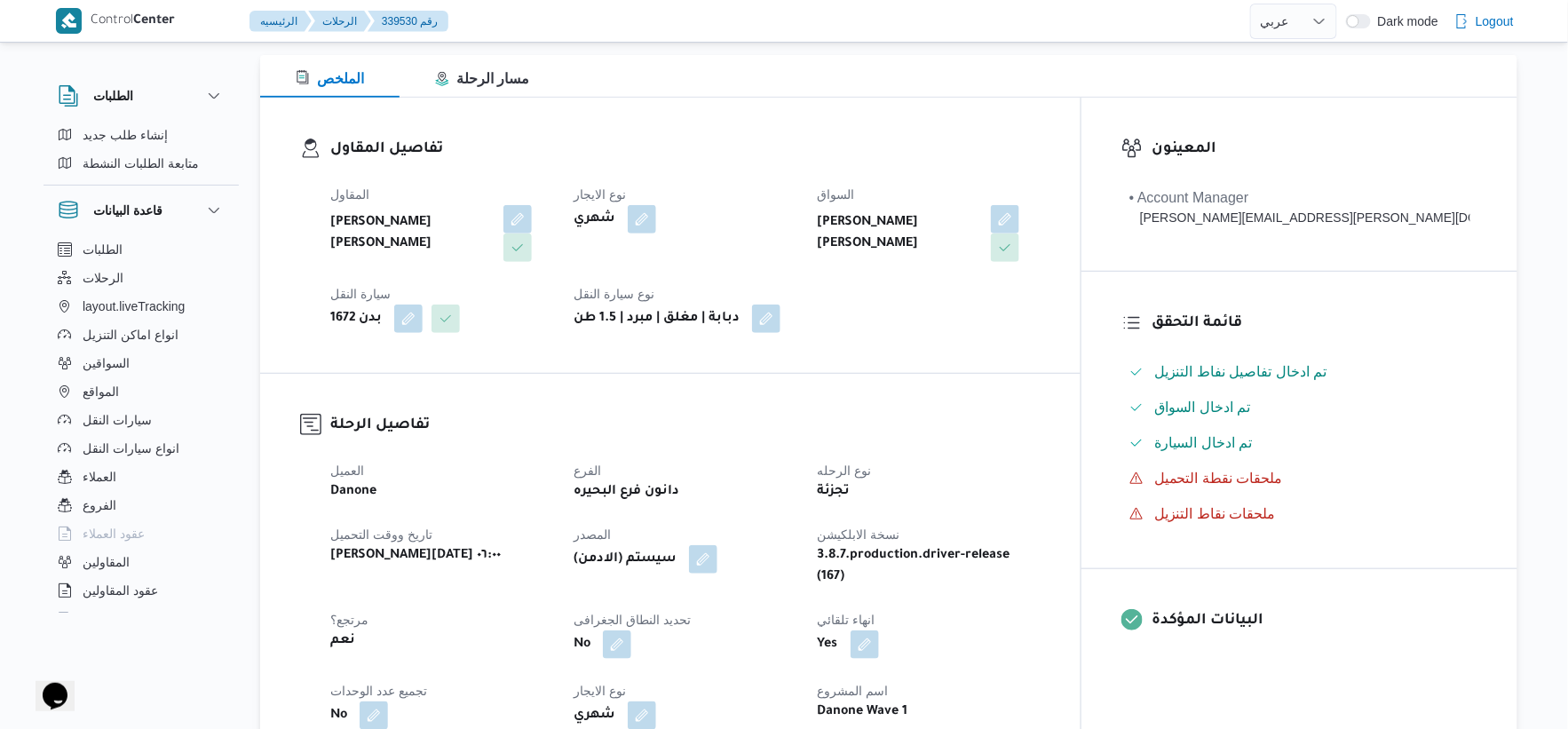
scroll to position [591, 0]
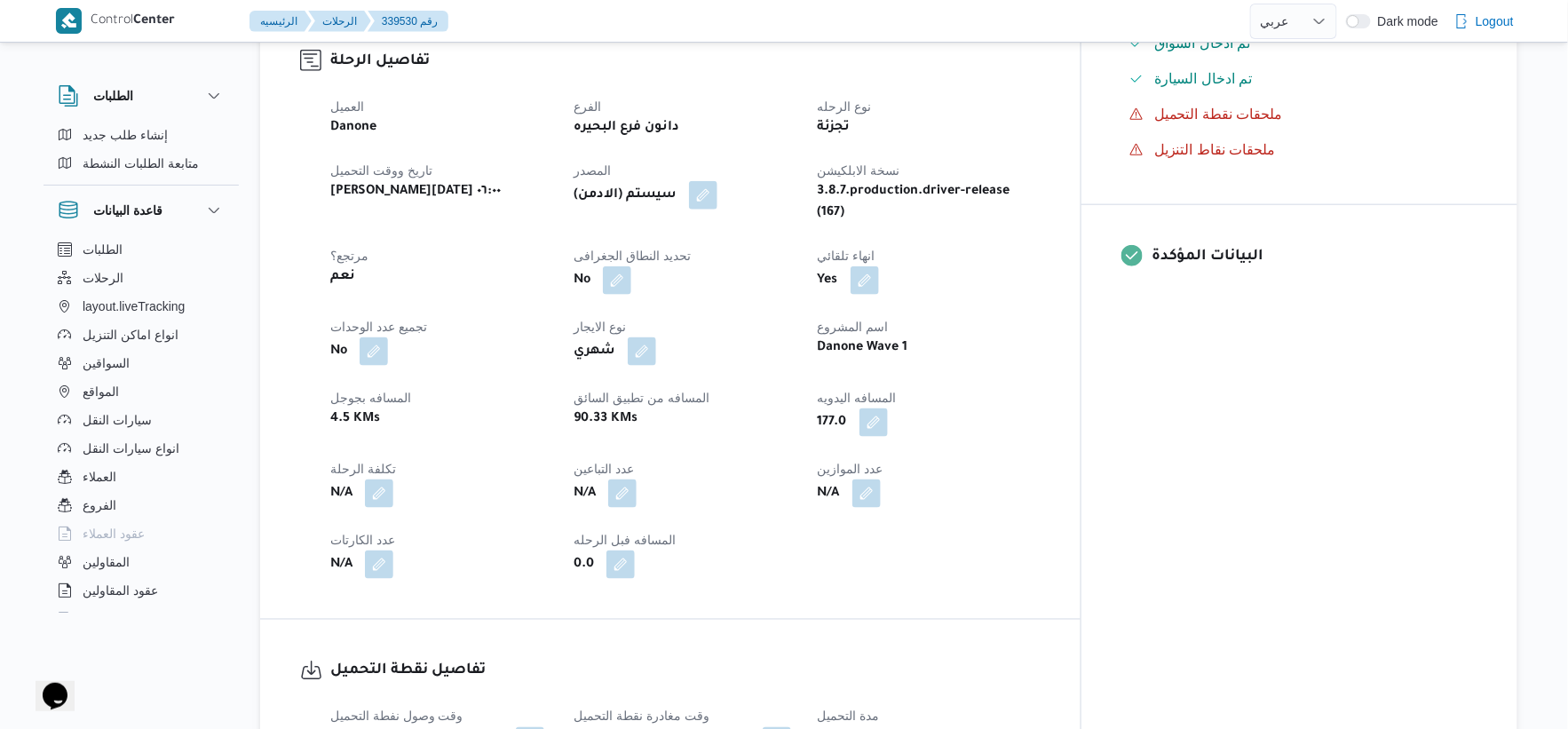
select select "ar"
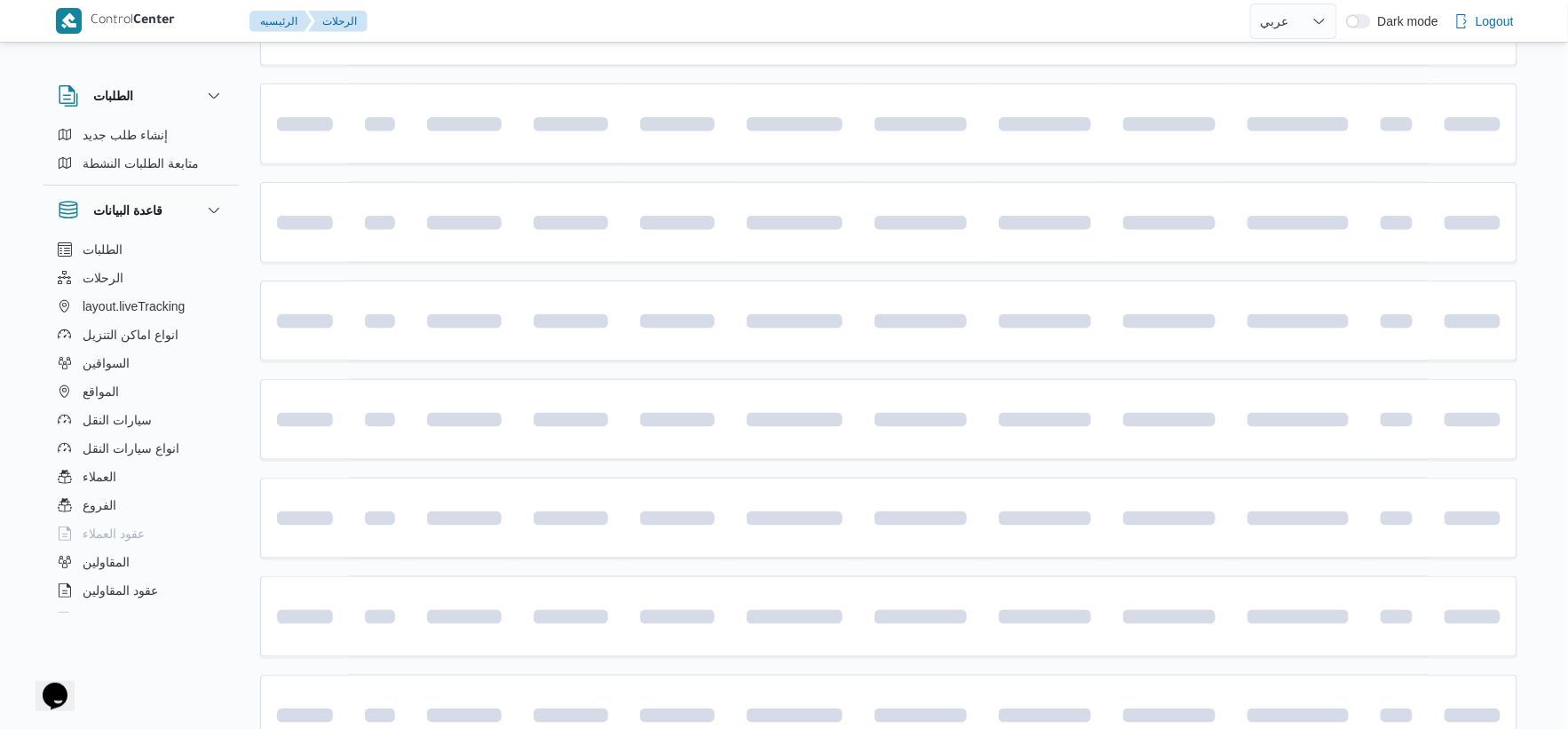
scroll to position [1426, 0]
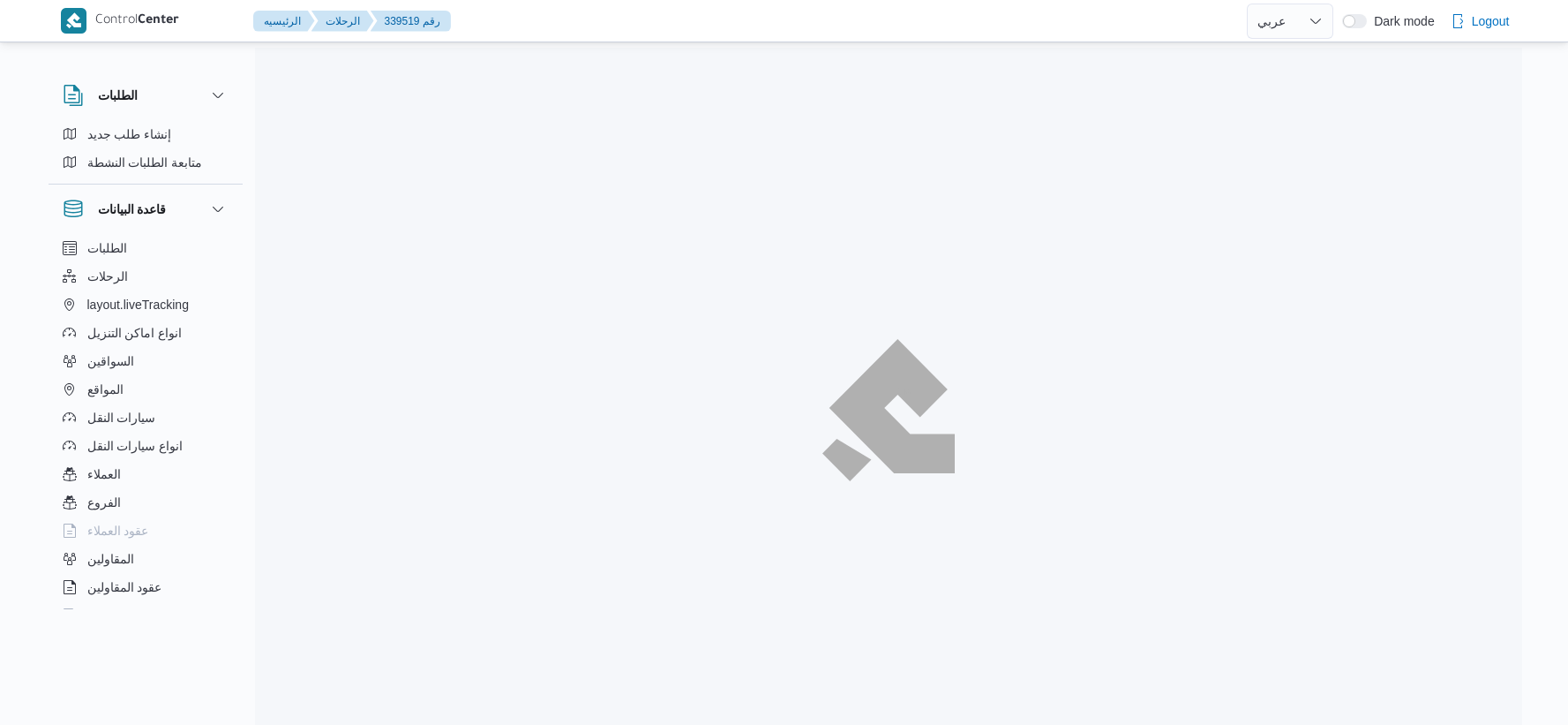
select select "ar"
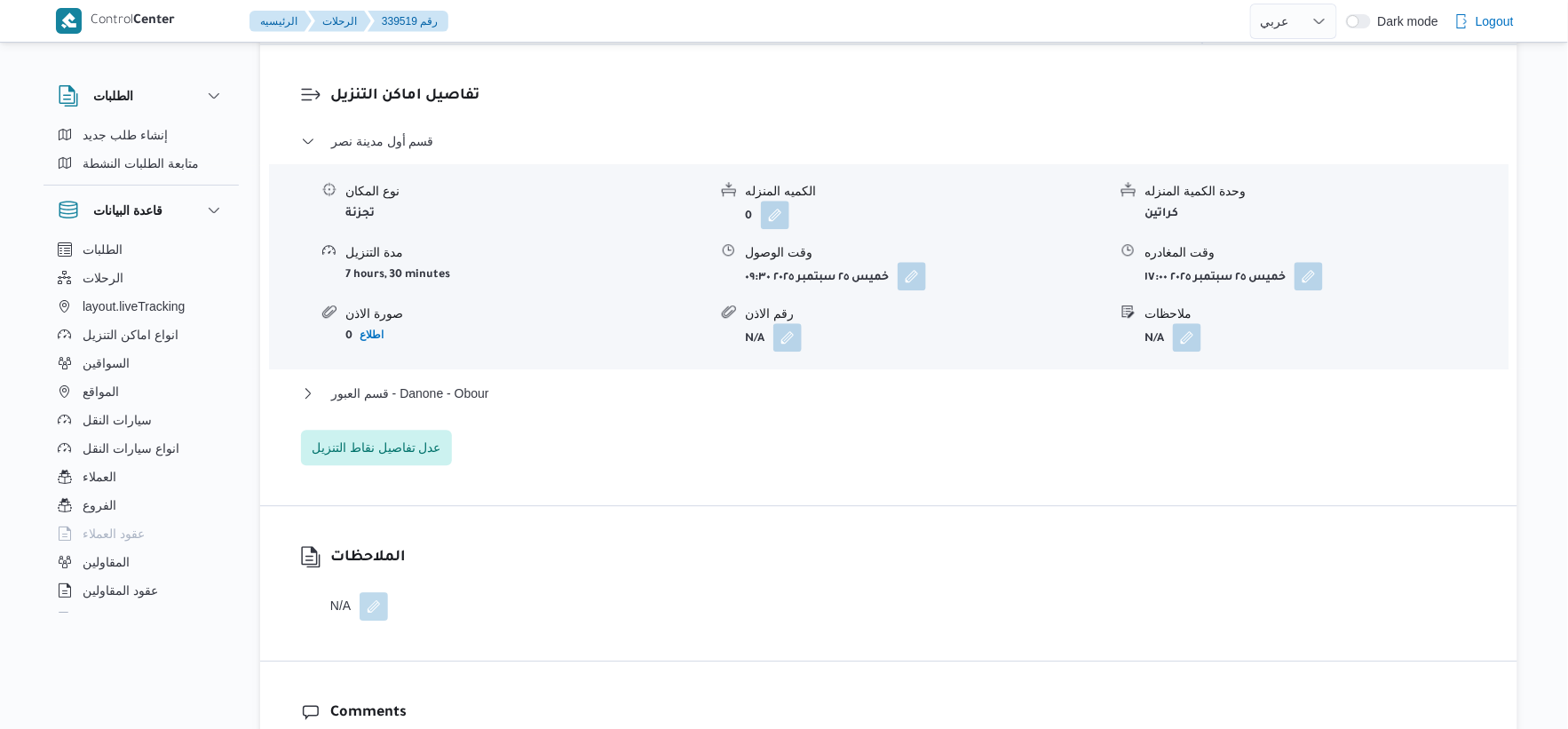
scroll to position [1479, 0]
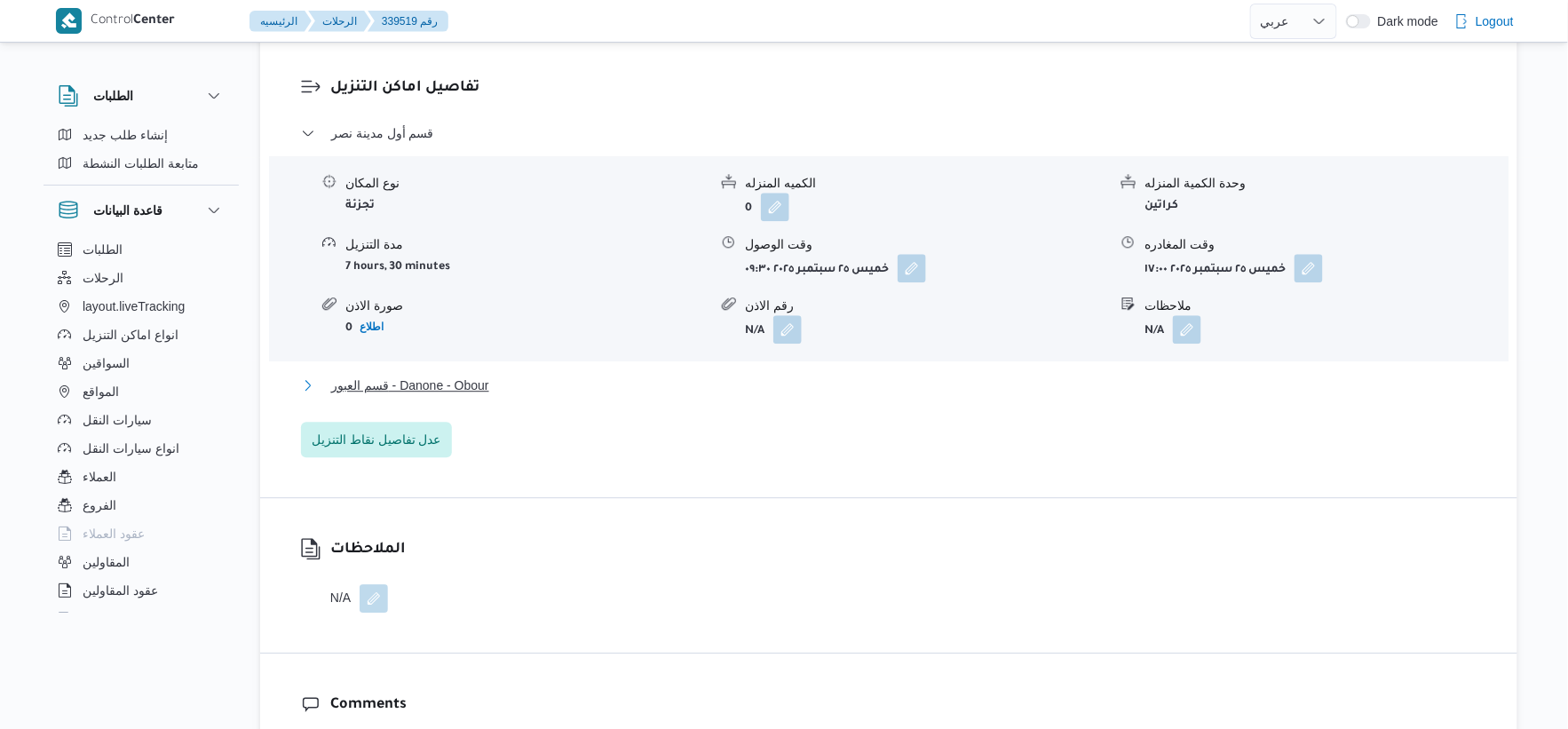
click at [493, 385] on button "قسم العبور - Danone - Obour" at bounding box center [890, 385] width 1177 height 22
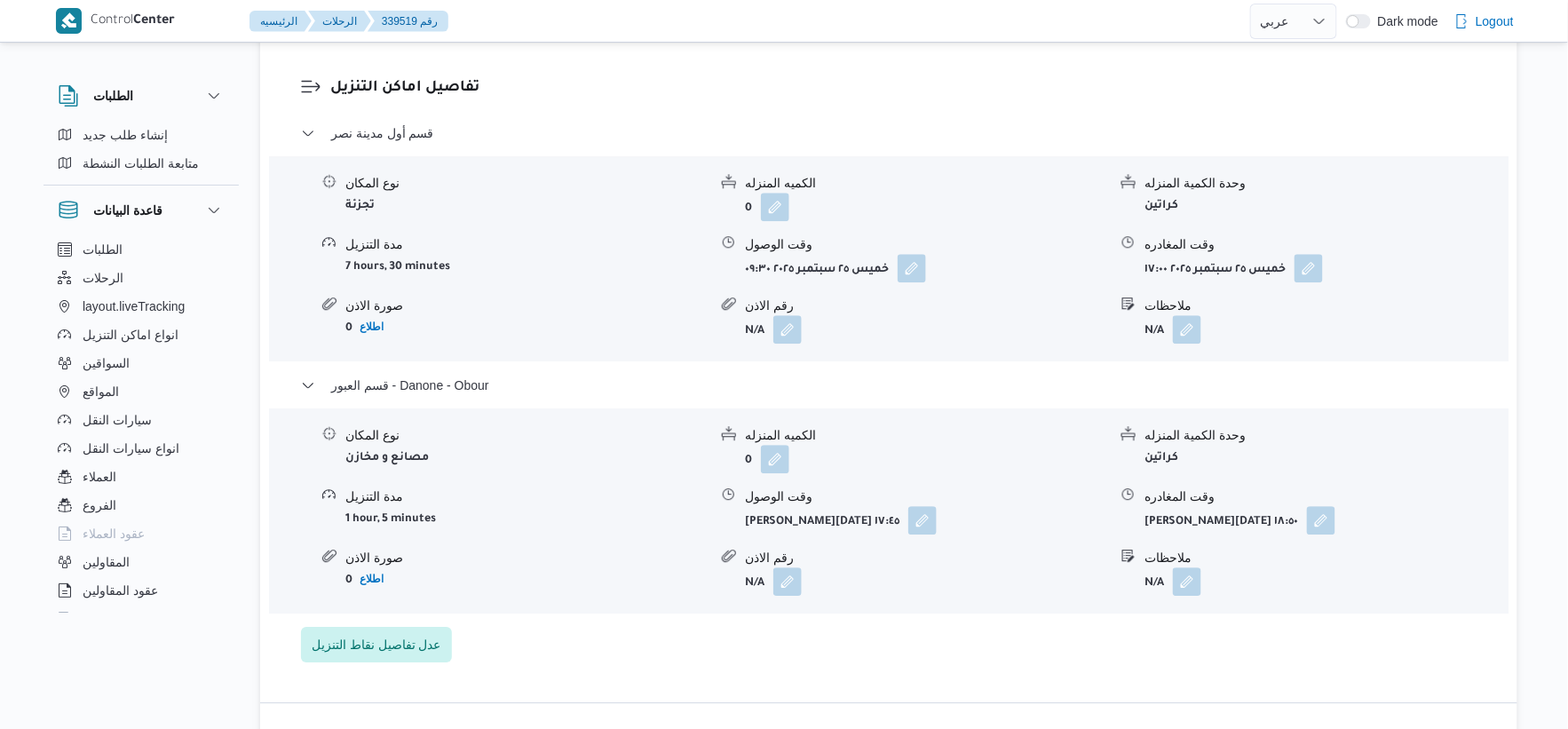
click at [595, 506] on form "1 hour, 5 minutes" at bounding box center [527, 517] width 363 height 24
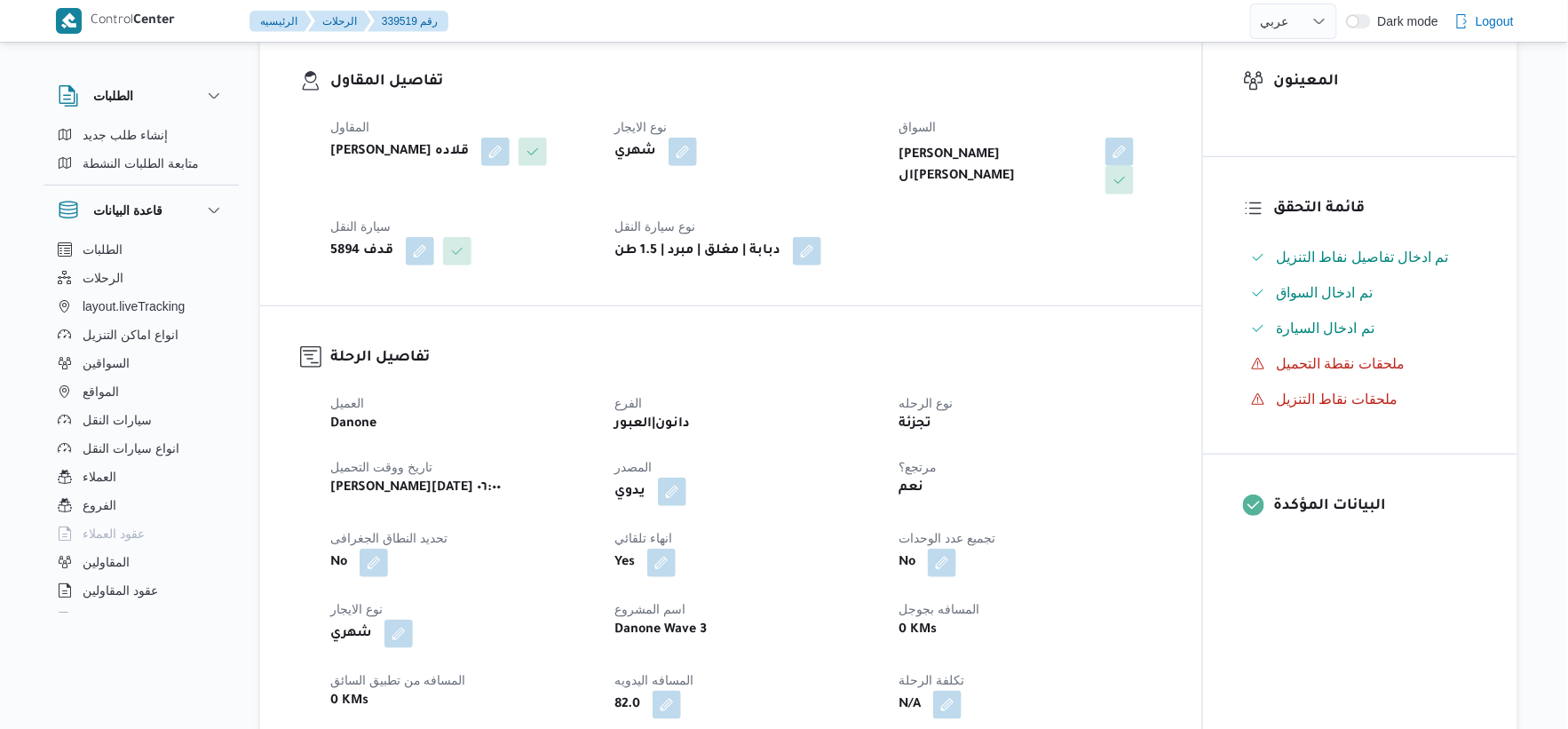
scroll to position [591, 0]
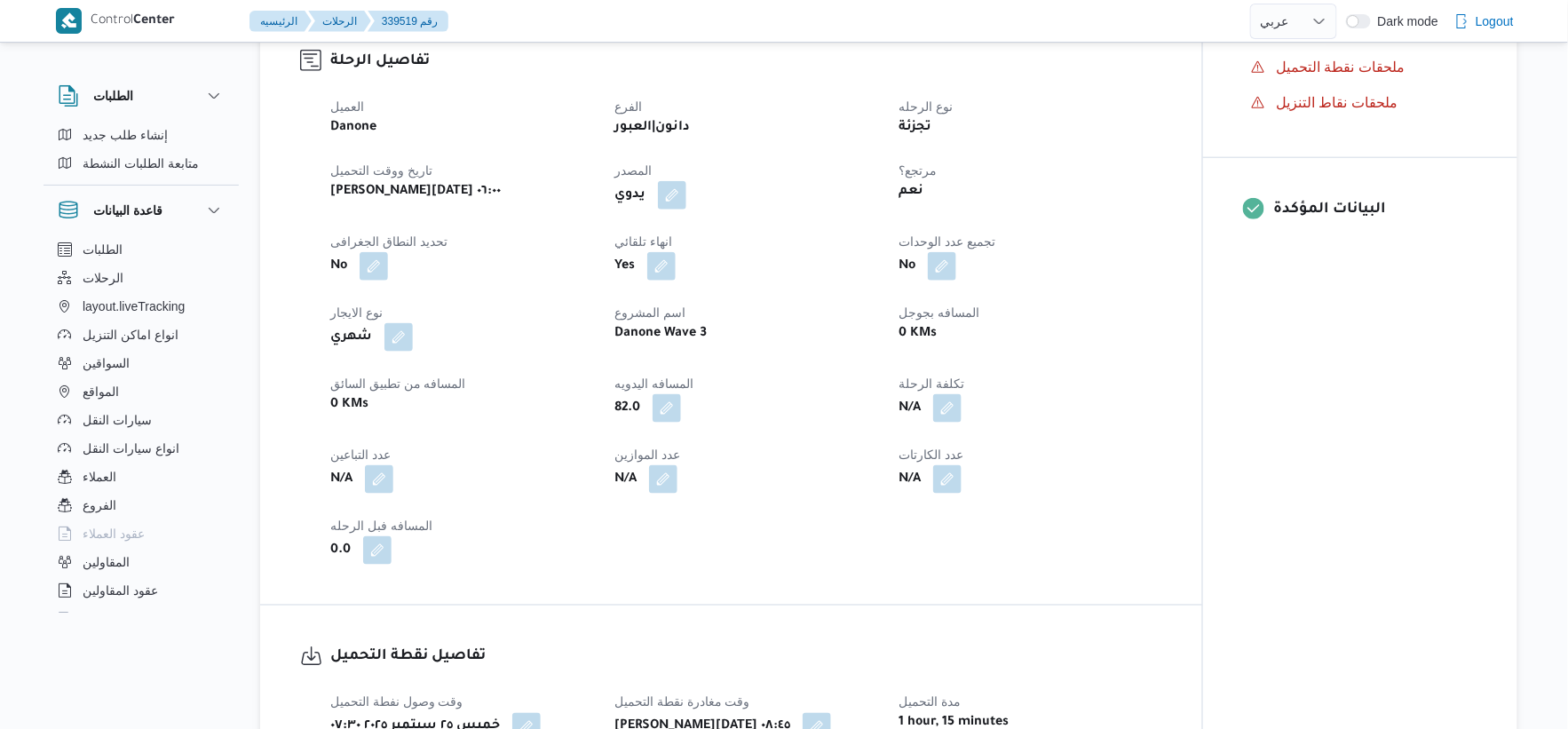
select select "ar"
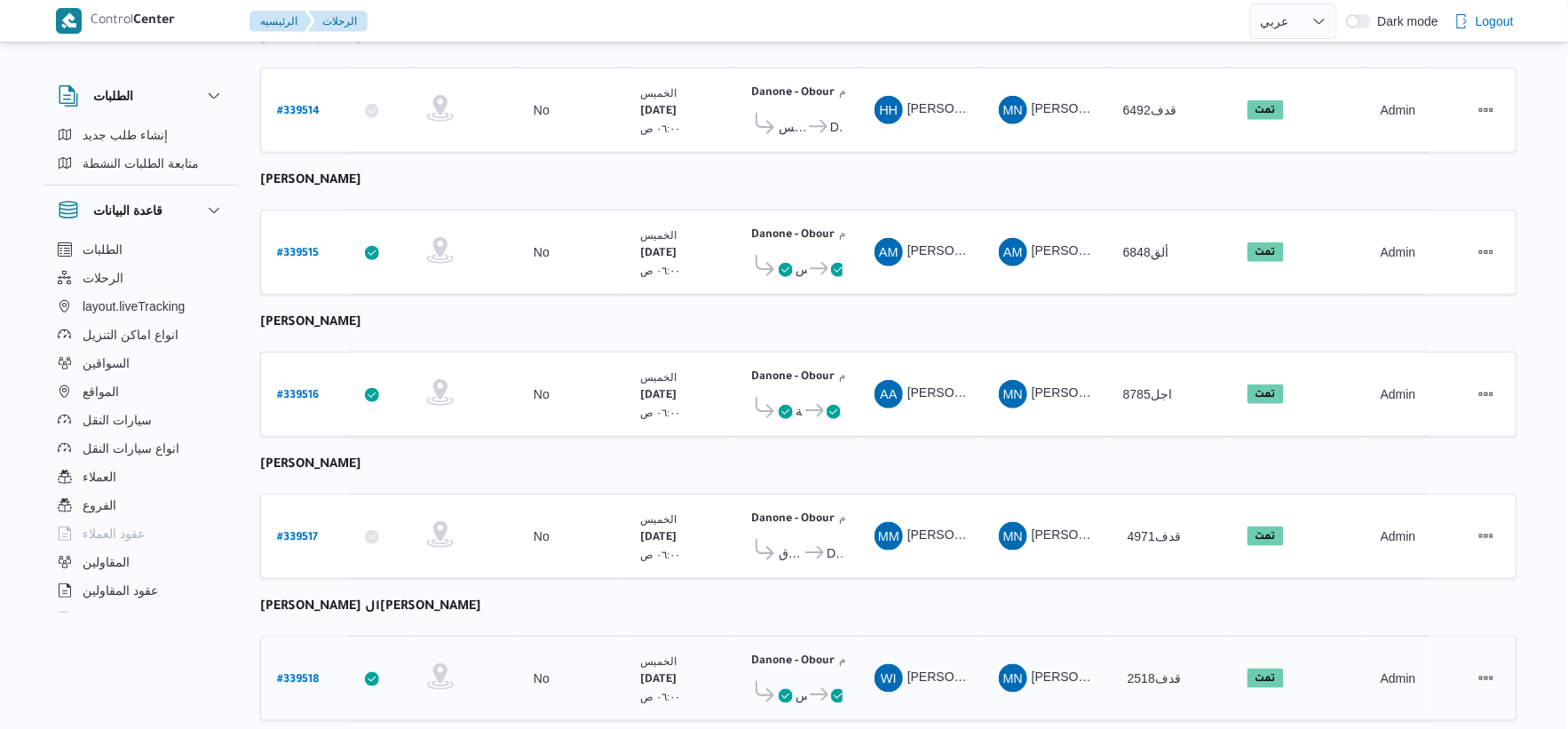
scroll to position [580, 0]
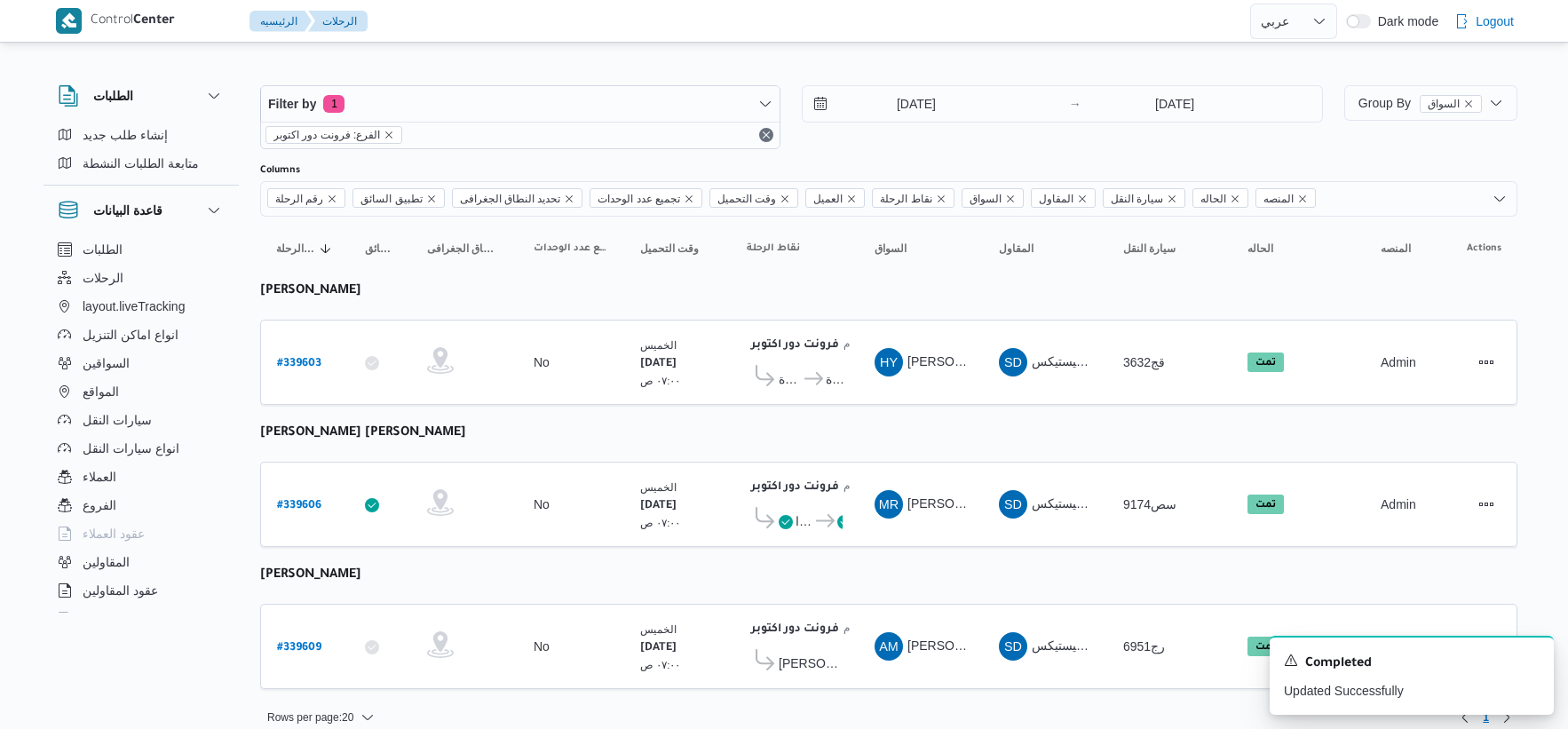
select select "ar"
